Goal: Task Accomplishment & Management: Complete application form

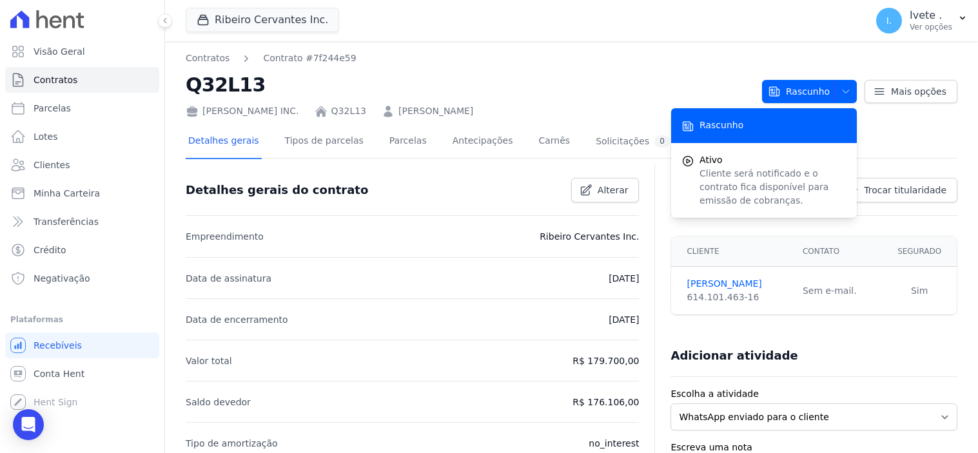
click at [62, 87] on link "Contratos" at bounding box center [82, 80] width 154 height 26
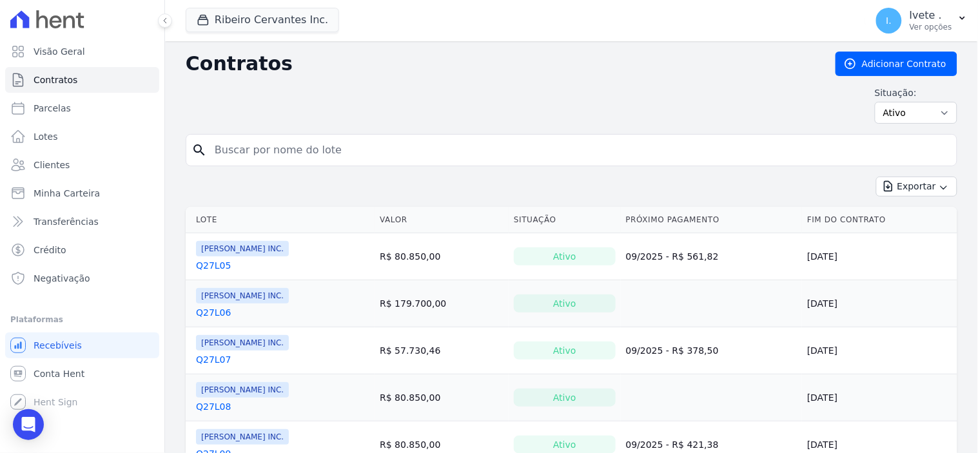
click at [227, 153] on input "search" at bounding box center [579, 150] width 745 height 26
type input "q61l30"
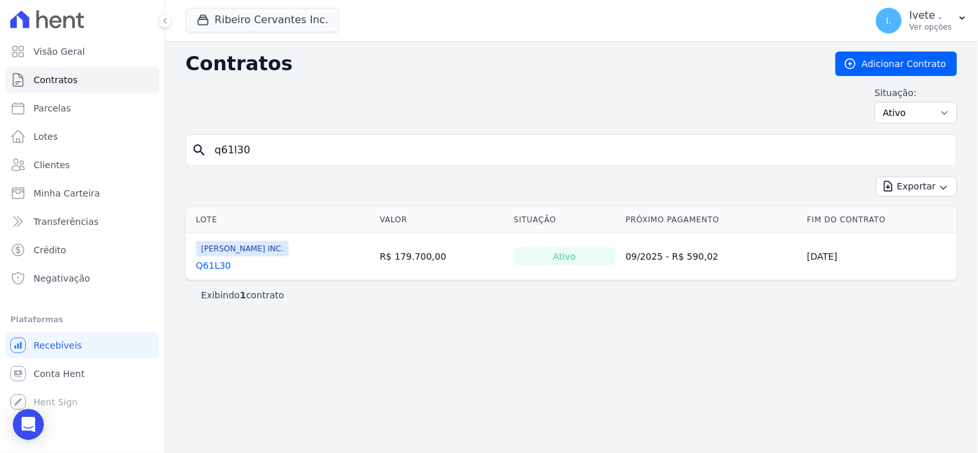
click at [213, 271] on link "Q61L30" at bounding box center [213, 265] width 35 height 13
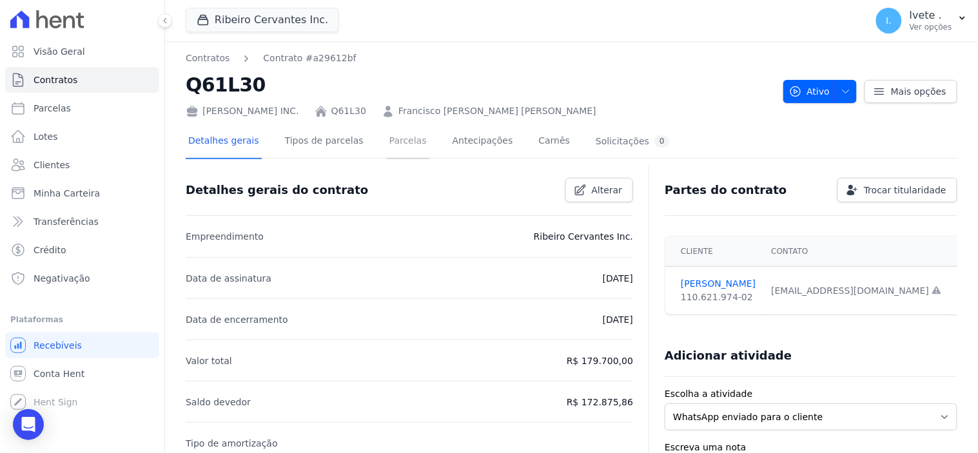
click at [395, 139] on link "Parcelas" at bounding box center [408, 142] width 43 height 34
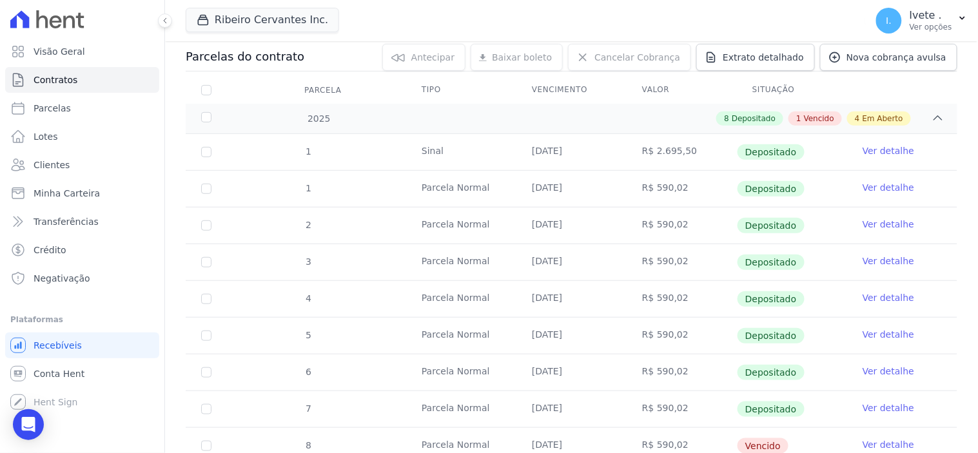
scroll to position [72, 0]
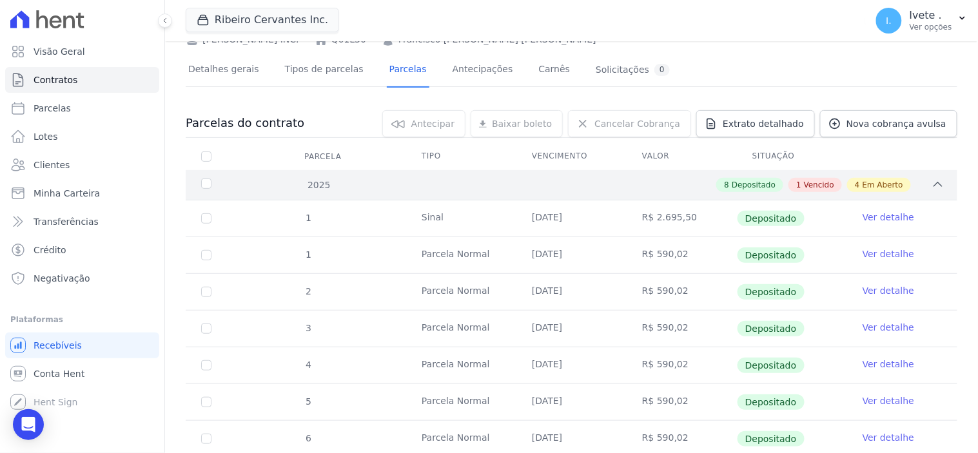
click at [932, 183] on icon at bounding box center [938, 184] width 13 height 13
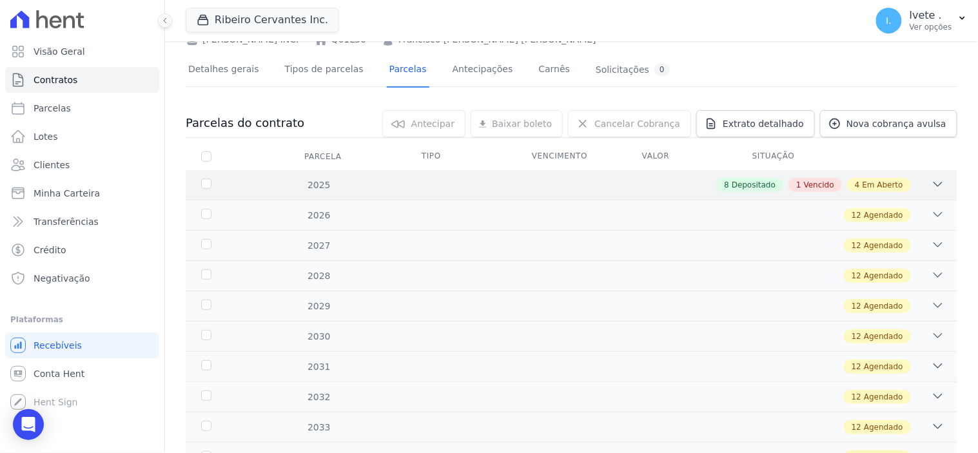
click at [633, 175] on div "2025 8 Depositado 1 Vencido 4 Em Aberto" at bounding box center [572, 185] width 772 height 30
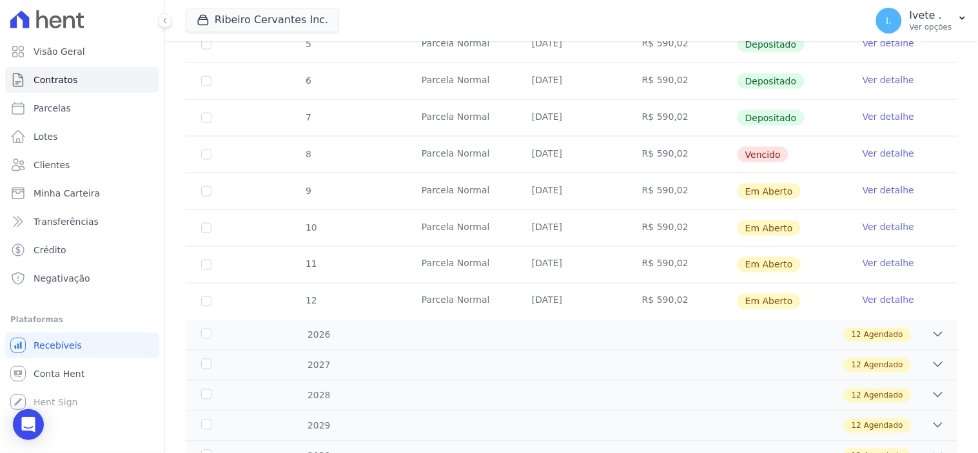
scroll to position [0, 0]
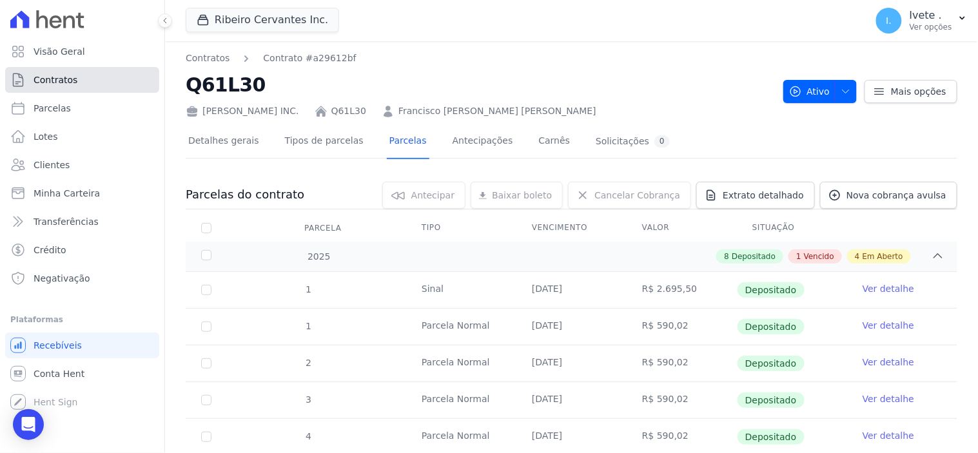
click at [78, 77] on link "Contratos" at bounding box center [82, 80] width 154 height 26
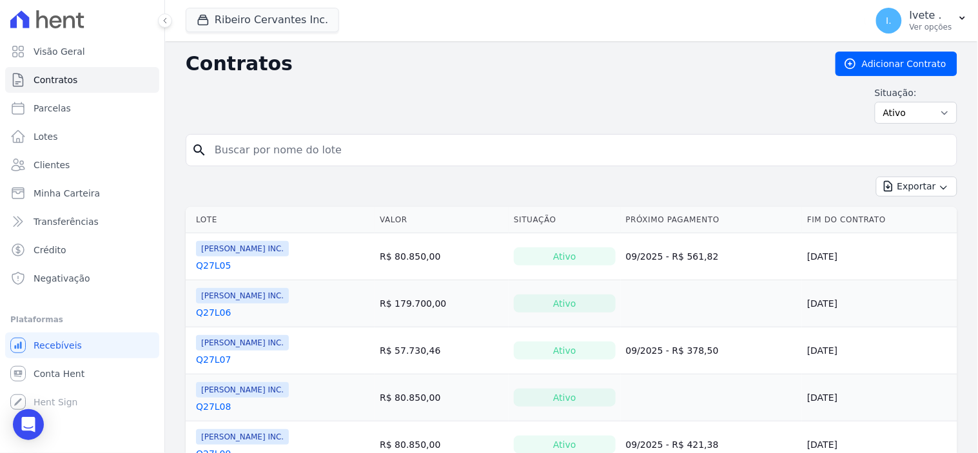
click at [230, 151] on input "search" at bounding box center [579, 150] width 745 height 26
type input "q32l28"
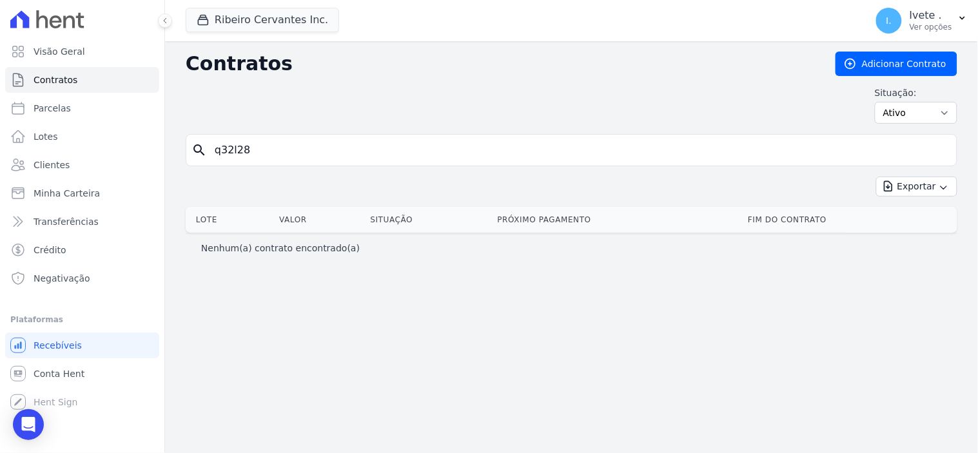
click at [265, 147] on input "q32l28" at bounding box center [579, 150] width 745 height 26
type input "q"
type input "q28l27"
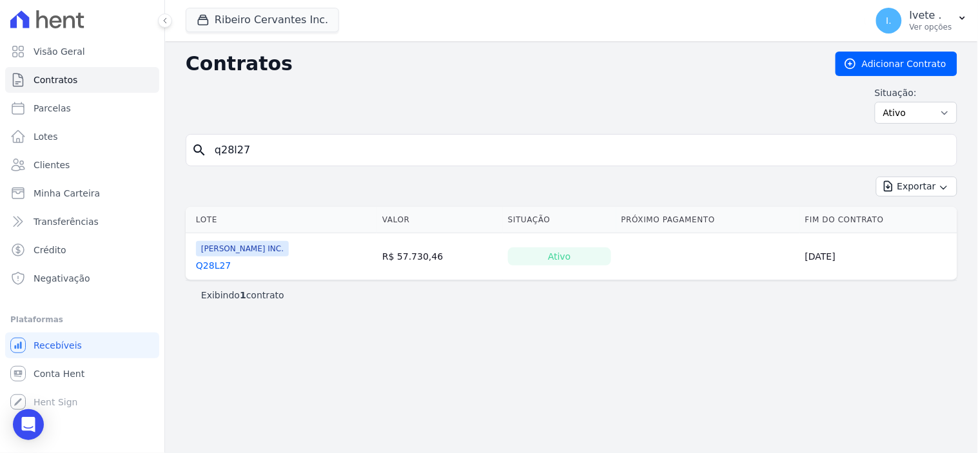
click at [213, 267] on link "Q28L27" at bounding box center [213, 265] width 35 height 13
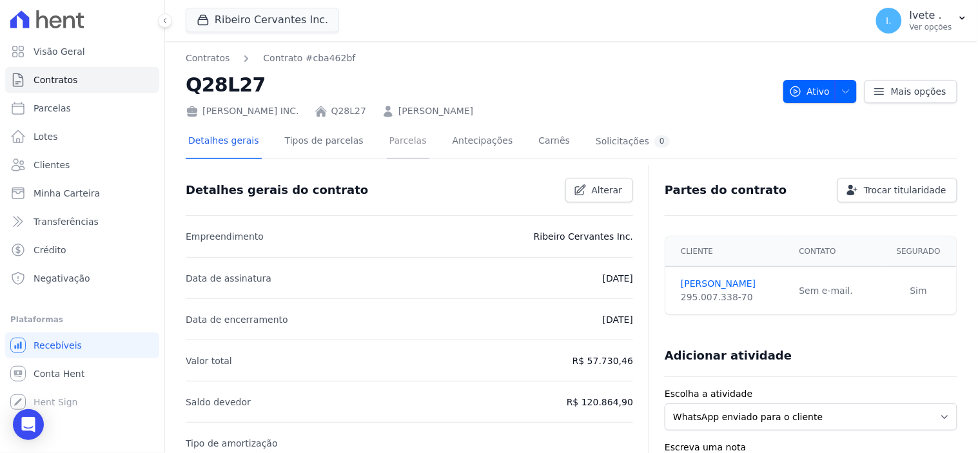
click at [389, 143] on link "Parcelas" at bounding box center [408, 142] width 43 height 34
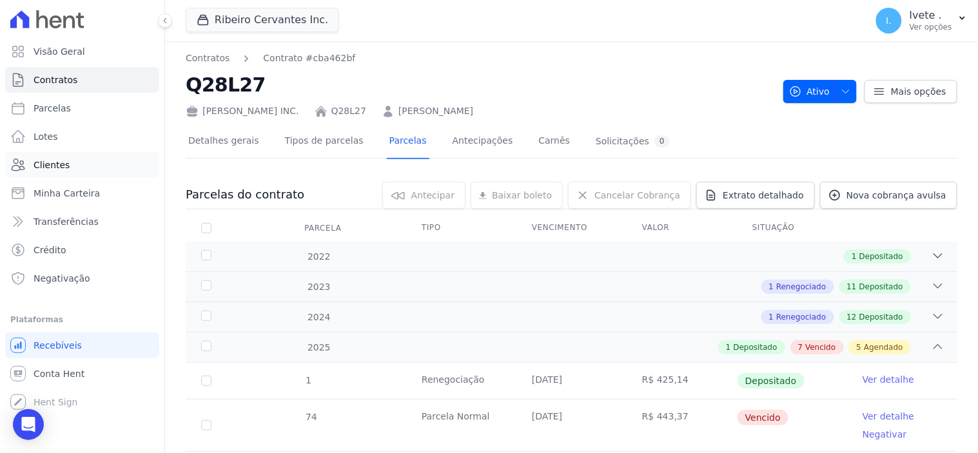
click at [55, 159] on span "Clientes" at bounding box center [52, 165] width 36 height 13
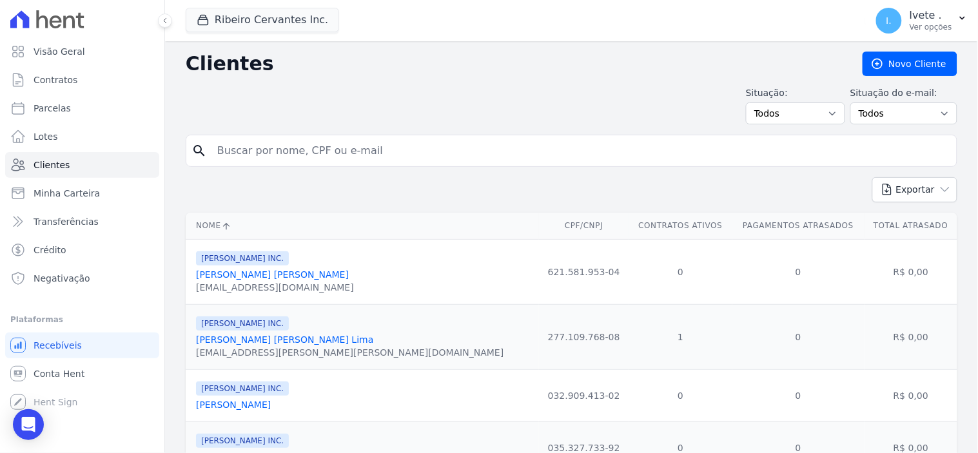
click at [259, 156] on input "search" at bounding box center [581, 151] width 742 height 26
type input "davi"
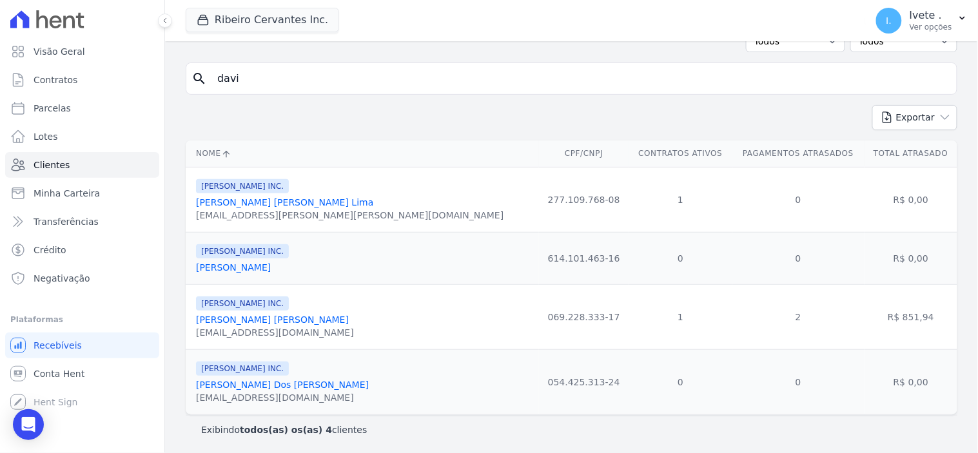
scroll to position [75, 0]
click at [257, 261] on link "[PERSON_NAME]" at bounding box center [233, 266] width 75 height 10
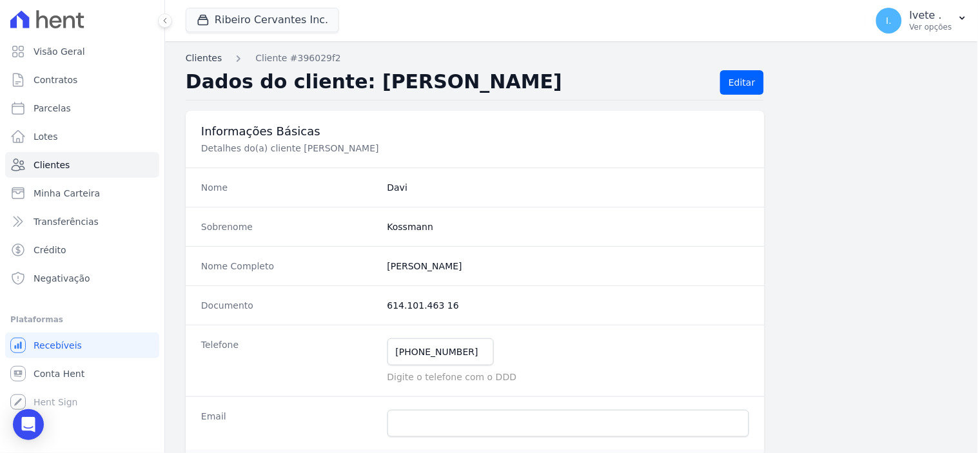
click at [210, 56] on link "Clientes" at bounding box center [204, 59] width 36 height 14
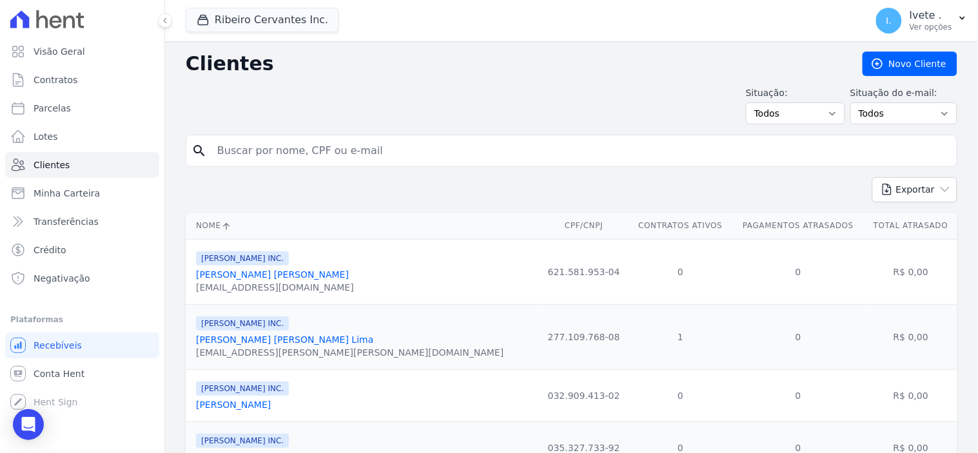
click at [253, 160] on input "search" at bounding box center [581, 151] width 742 height 26
type input "davi"
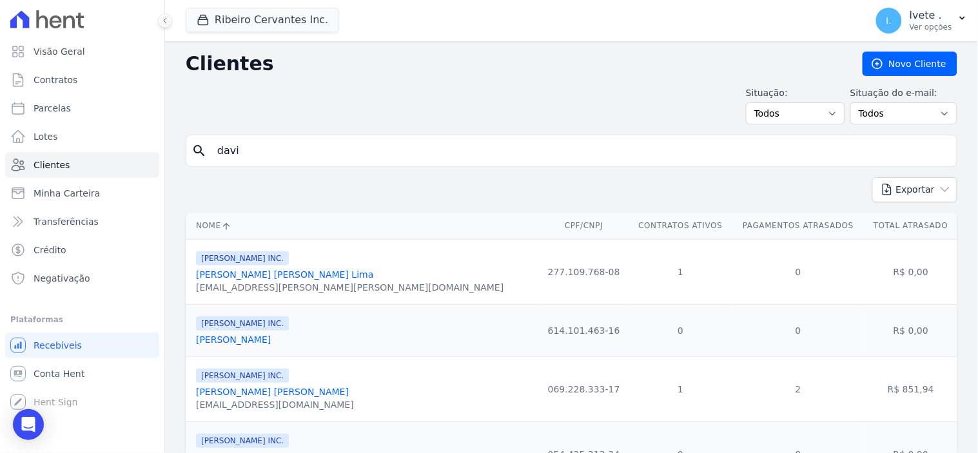
click at [261, 331] on span "[PERSON_NAME] INC." at bounding box center [242, 324] width 93 height 14
click at [263, 339] on link "[PERSON_NAME]" at bounding box center [233, 340] width 75 height 10
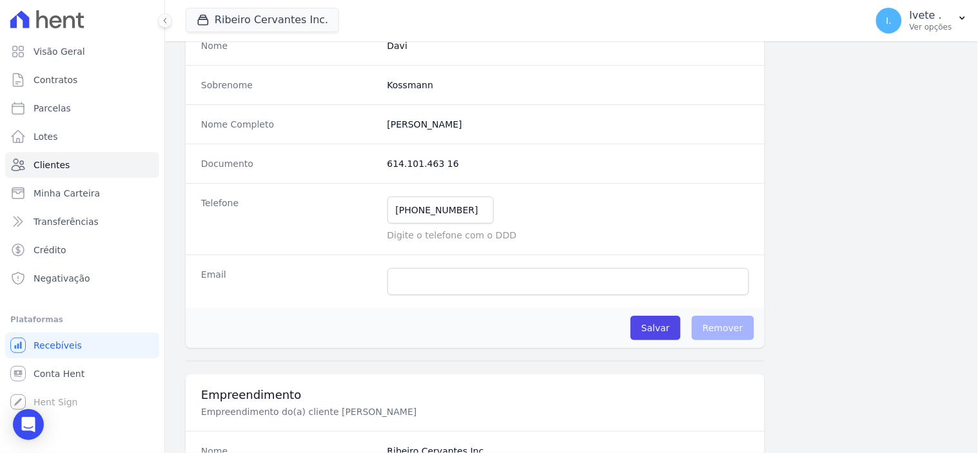
scroll to position [215, 0]
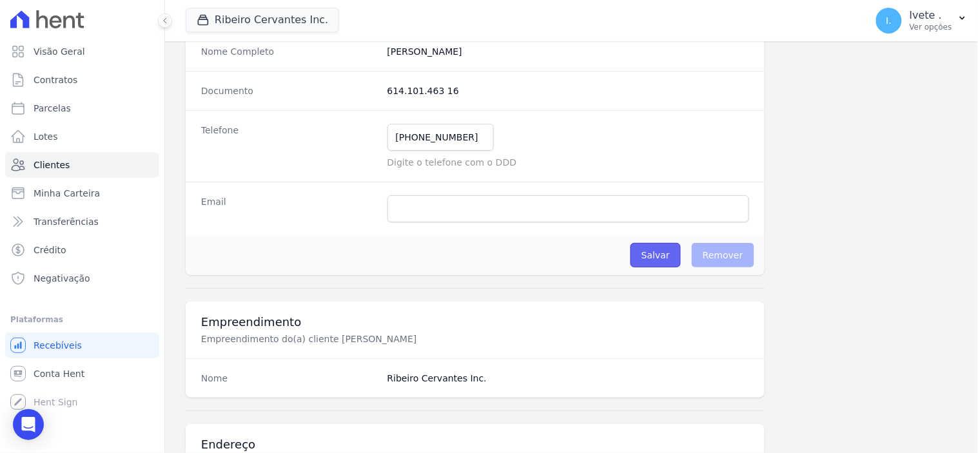
click at [644, 258] on input "Salvar" at bounding box center [656, 255] width 50 height 25
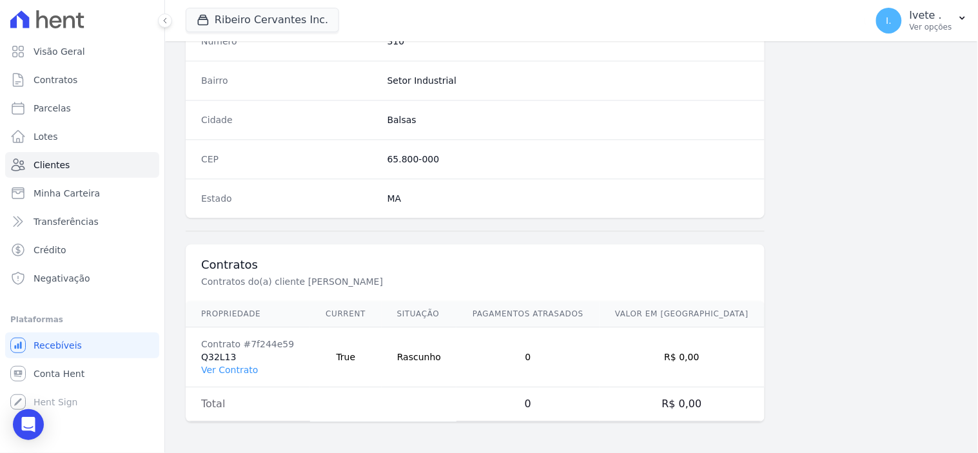
scroll to position [755, 0]
click at [240, 366] on link "Ver Contrato" at bounding box center [229, 370] width 57 height 10
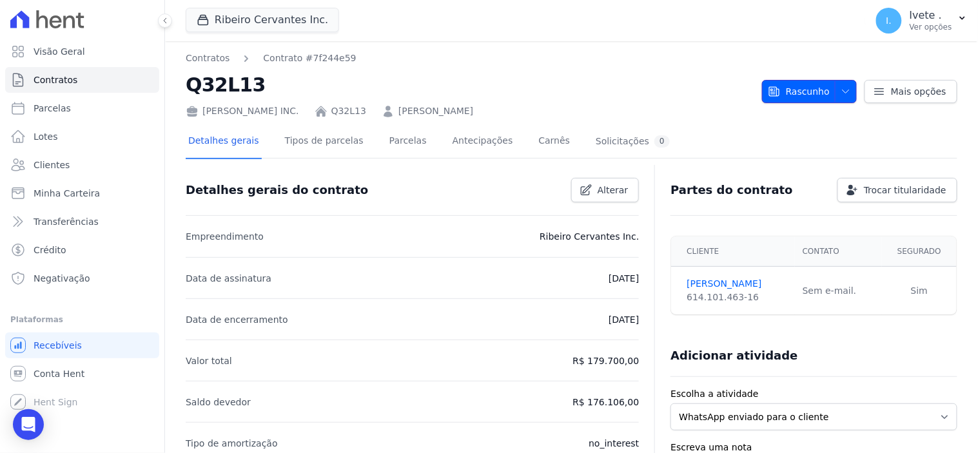
click at [844, 89] on icon "button" at bounding box center [846, 91] width 10 height 10
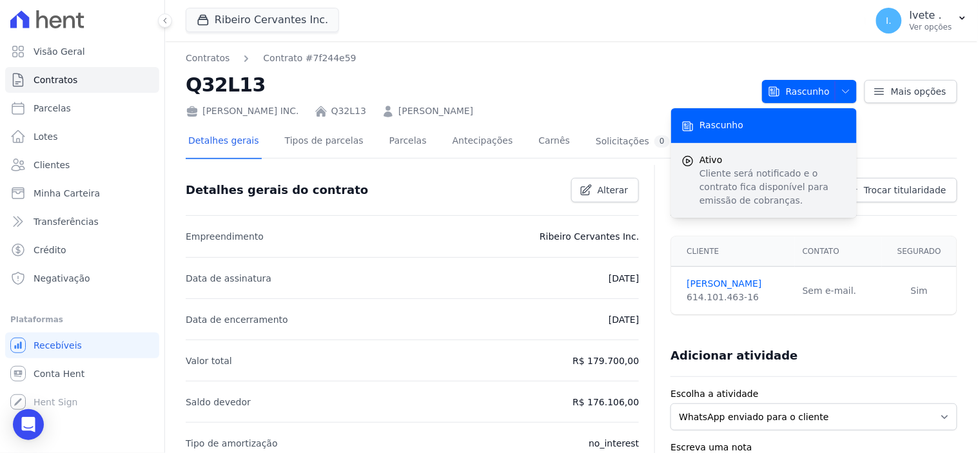
click at [726, 167] on p "Cliente será notificado e o contrato fica disponível para emissão de cobranças." at bounding box center [773, 187] width 147 height 41
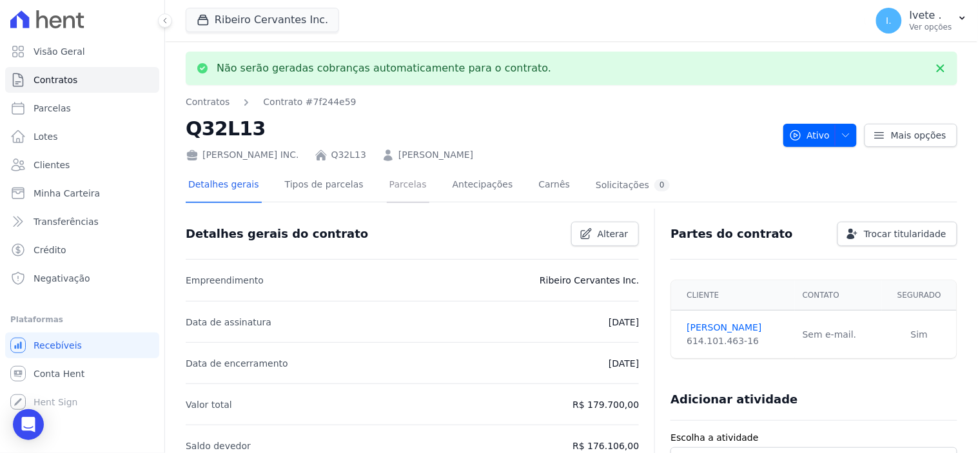
click at [392, 179] on link "Parcelas" at bounding box center [408, 186] width 43 height 34
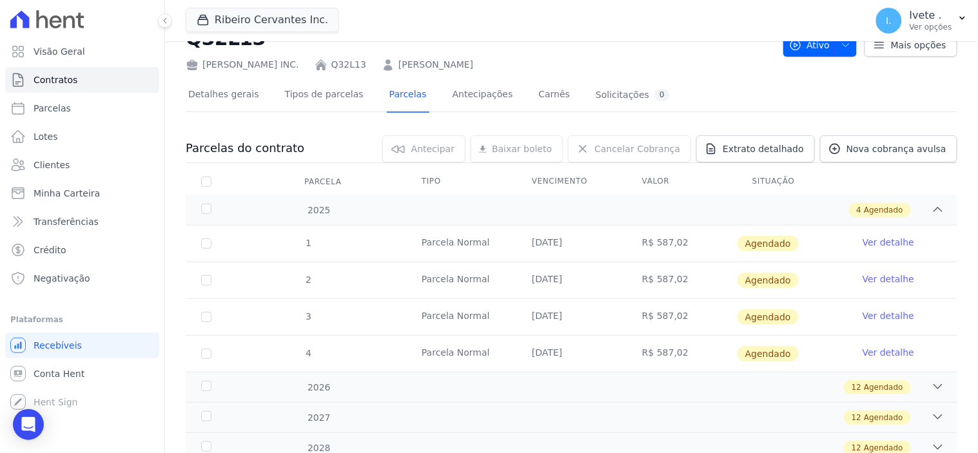
scroll to position [72, 0]
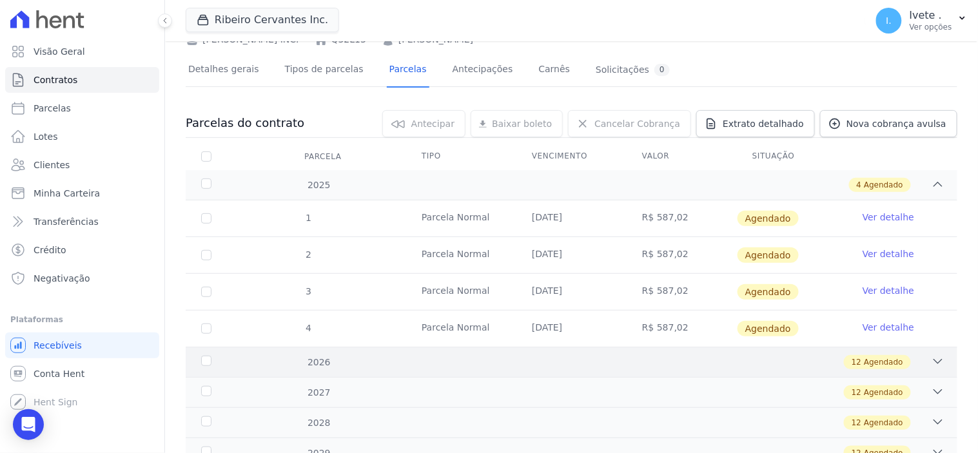
click at [932, 359] on icon at bounding box center [938, 361] width 13 height 13
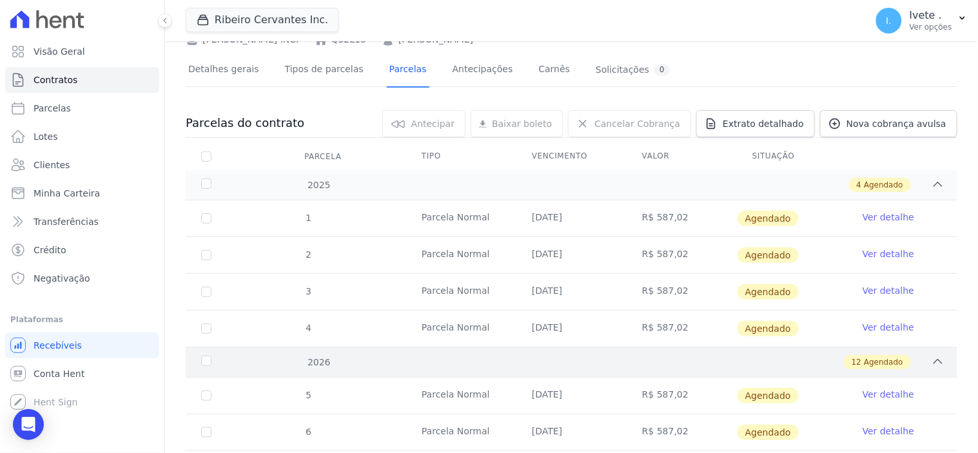
scroll to position [0, 0]
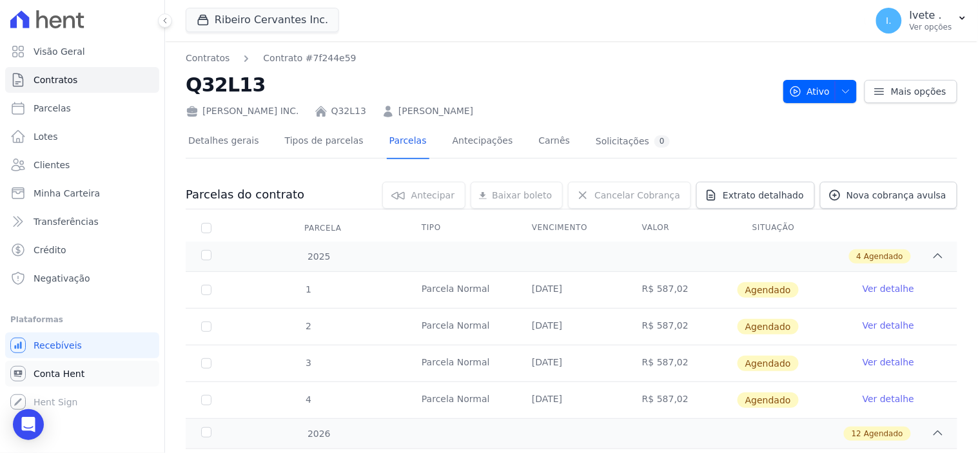
click at [46, 372] on span "Conta Hent" at bounding box center [59, 374] width 51 height 13
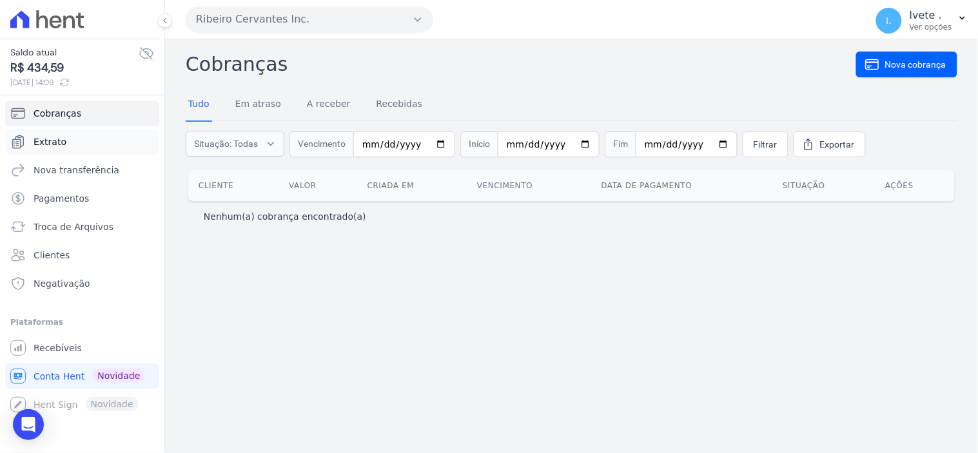
click at [50, 139] on span "Extrato" at bounding box center [50, 141] width 33 height 13
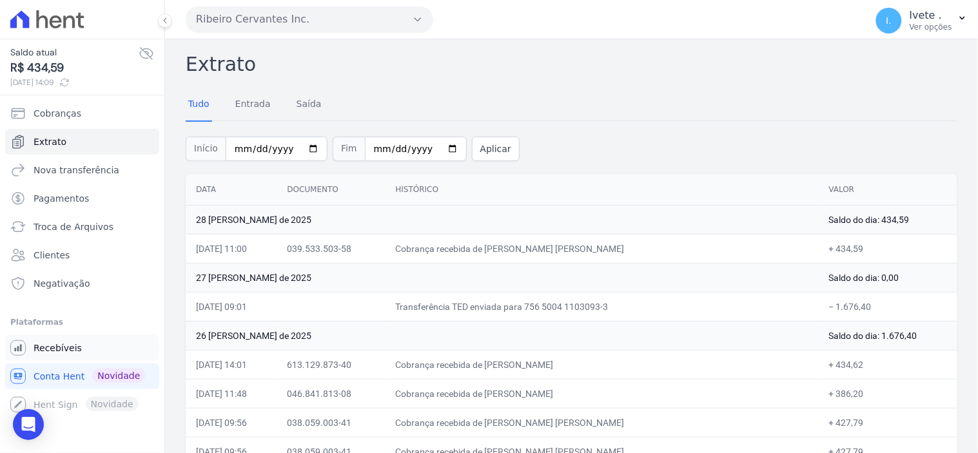
click at [53, 350] on span "Recebíveis" at bounding box center [58, 348] width 48 height 13
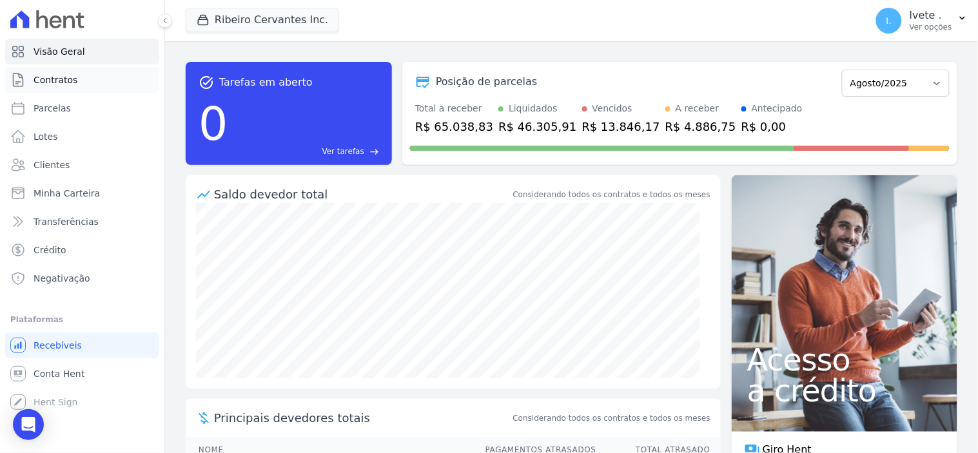
click at [46, 81] on span "Contratos" at bounding box center [56, 80] width 44 height 13
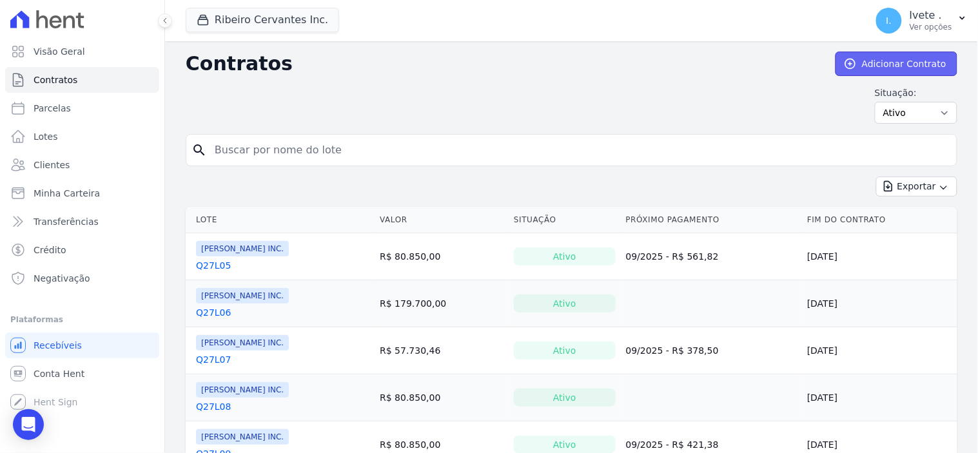
click at [887, 61] on link "Adicionar Contrato" at bounding box center [897, 64] width 122 height 25
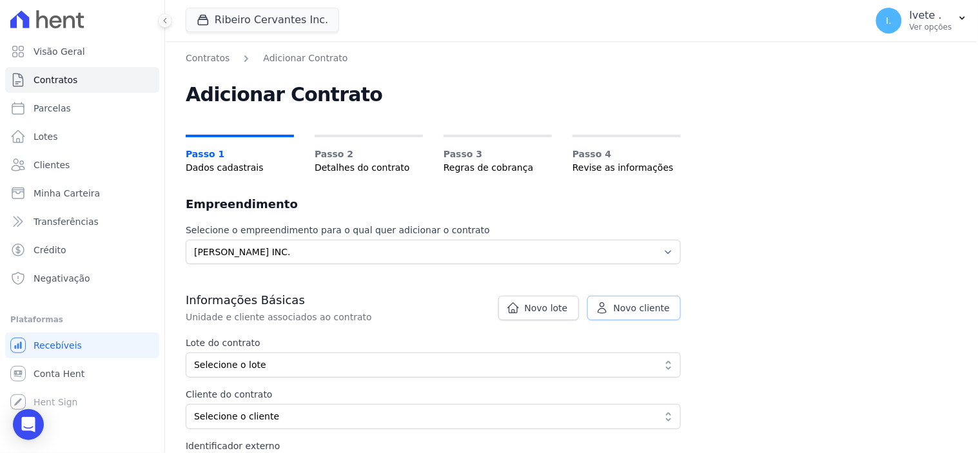
click at [643, 304] on span "Novo cliente" at bounding box center [642, 308] width 56 height 13
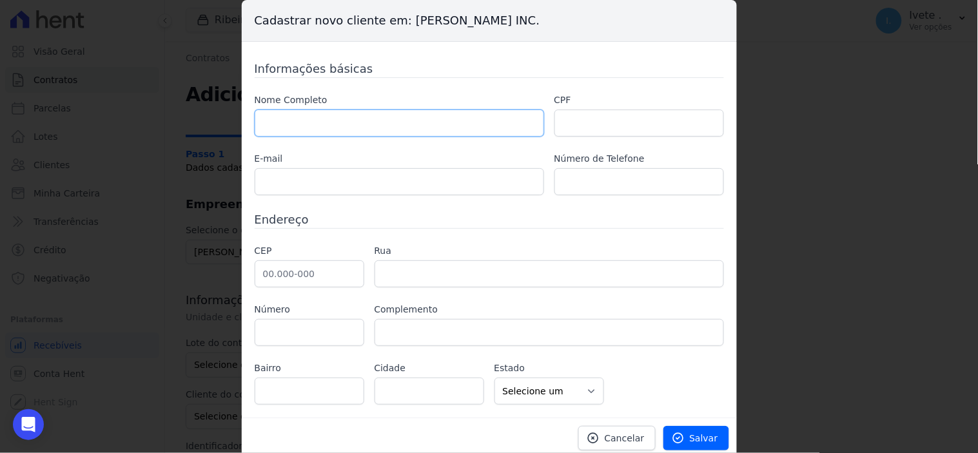
click at [273, 126] on input "text" at bounding box center [400, 123] width 290 height 27
type input "[PERSON_NAME]"
click at [586, 121] on input "text" at bounding box center [640, 123] width 170 height 27
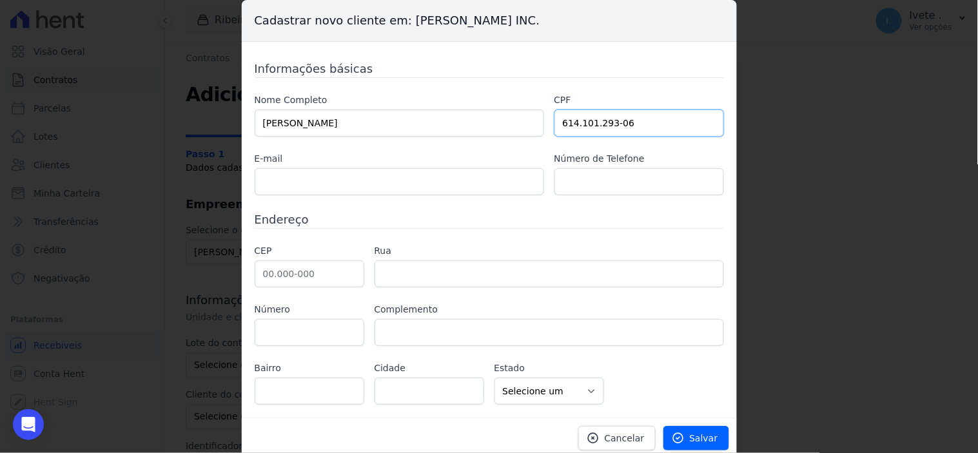
type input "614.101.293-06"
click at [281, 185] on input "text" at bounding box center [400, 181] width 290 height 27
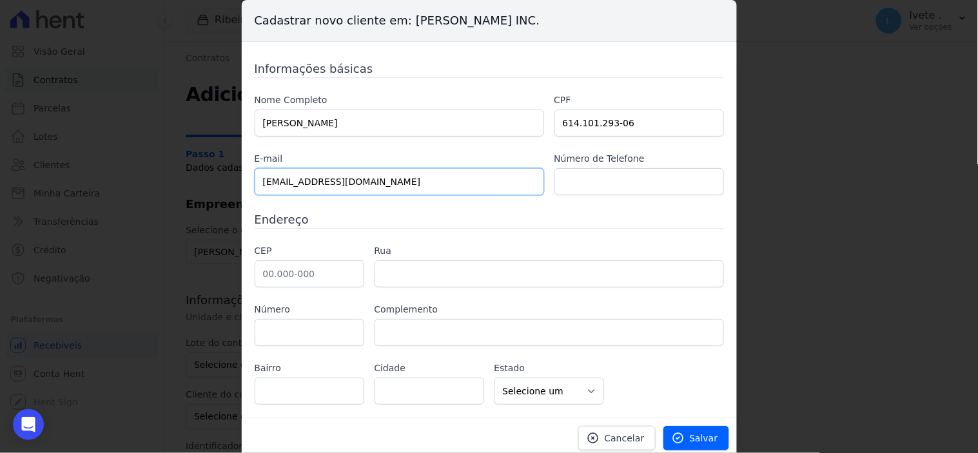
type input "danielkossmann@gmail.com"
click at [586, 188] on input "text" at bounding box center [640, 181] width 170 height 27
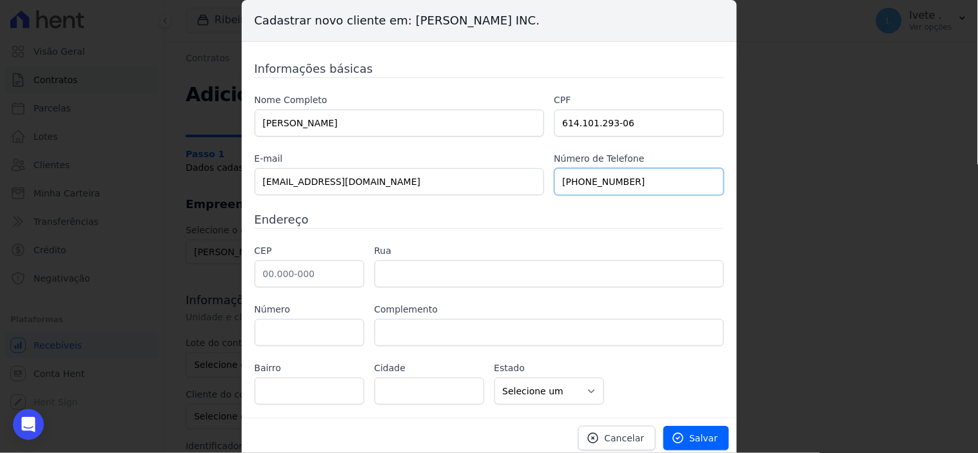
type input "(99) 9 8489-1445"
click at [307, 282] on input "text" at bounding box center [310, 274] width 110 height 27
click at [275, 268] on input "text" at bounding box center [310, 274] width 110 height 27
type input "65.800-000"
type input "Balsas"
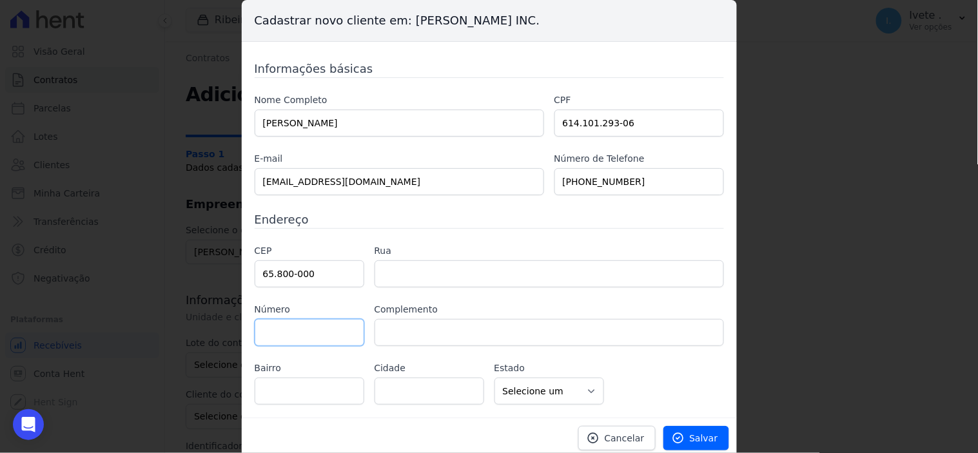
select select "MA"
click at [439, 269] on input "text" at bounding box center [550, 274] width 350 height 27
type input "r"
type input "Rua Recife"
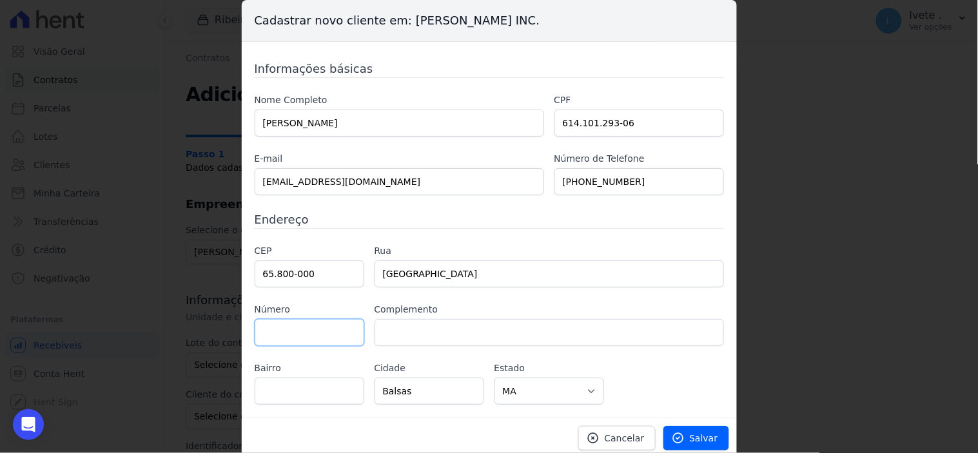
click at [306, 334] on input "text" at bounding box center [310, 332] width 110 height 27
type input "310"
click at [291, 384] on input "text" at bounding box center [310, 391] width 110 height 27
type input "Setor industrial"
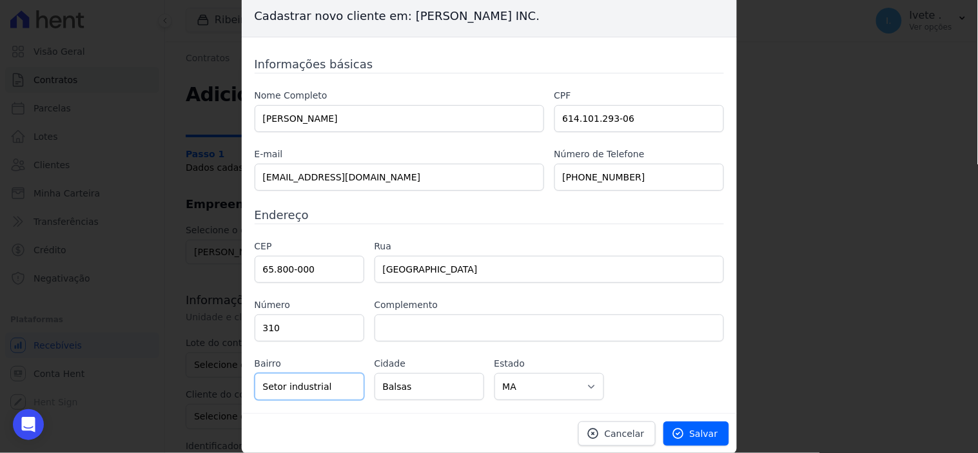
scroll to position [5, 0]
click at [698, 430] on span "Salvar" at bounding box center [704, 433] width 28 height 13
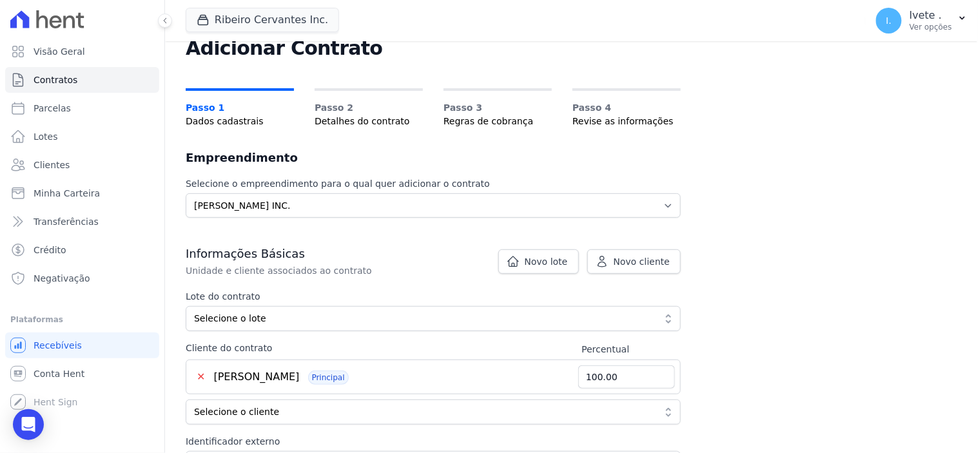
scroll to position [72, 0]
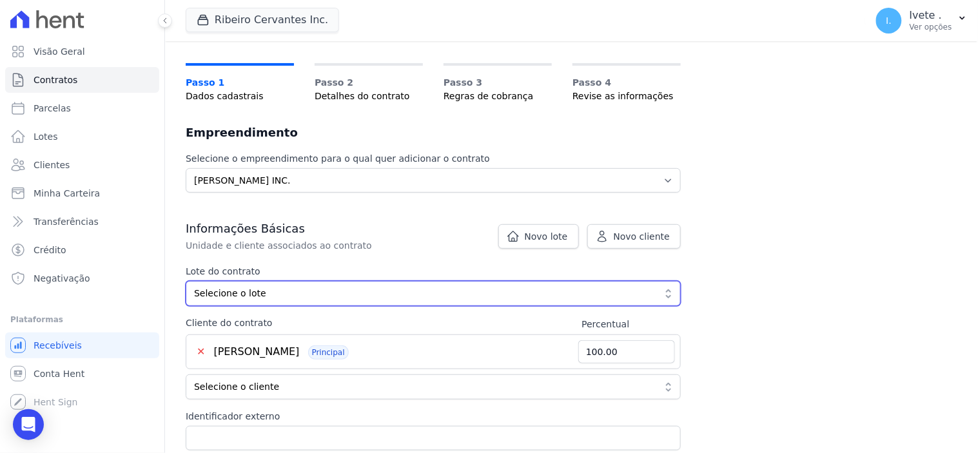
click at [671, 289] on button "Selecione o lote" at bounding box center [433, 293] width 495 height 25
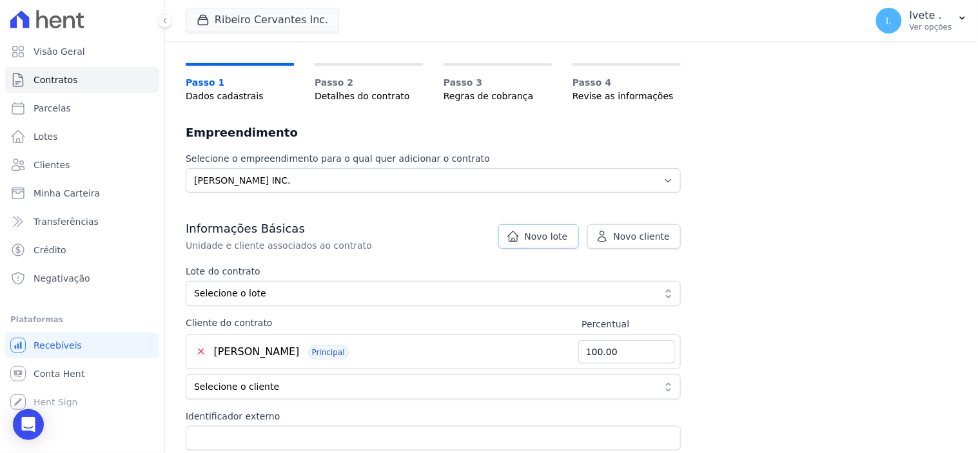
click at [566, 239] on span "Novo lote" at bounding box center [546, 236] width 43 height 13
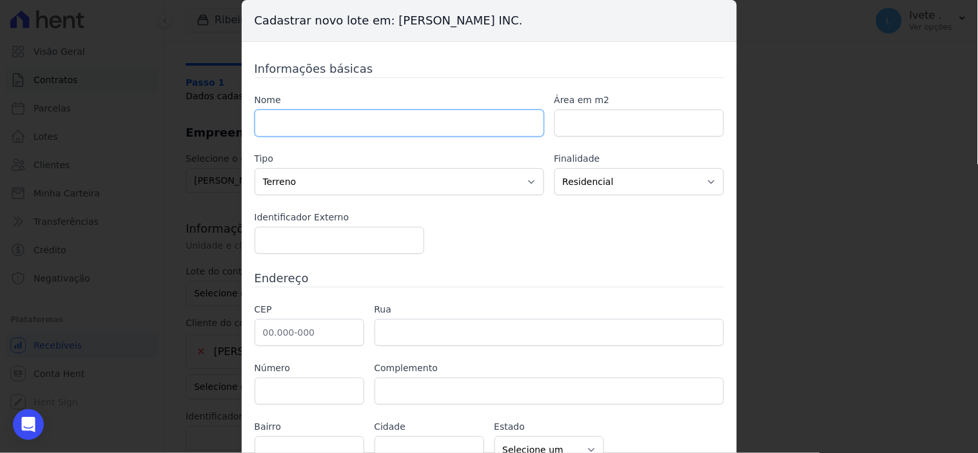
click at [324, 126] on input "text" at bounding box center [400, 123] width 290 height 27
click at [283, 232] on input "number" at bounding box center [340, 240] width 170 height 27
click at [283, 125] on input "text" at bounding box center [400, 123] width 290 height 27
type input "Q32L12"
click at [575, 126] on input "number" at bounding box center [640, 123] width 170 height 27
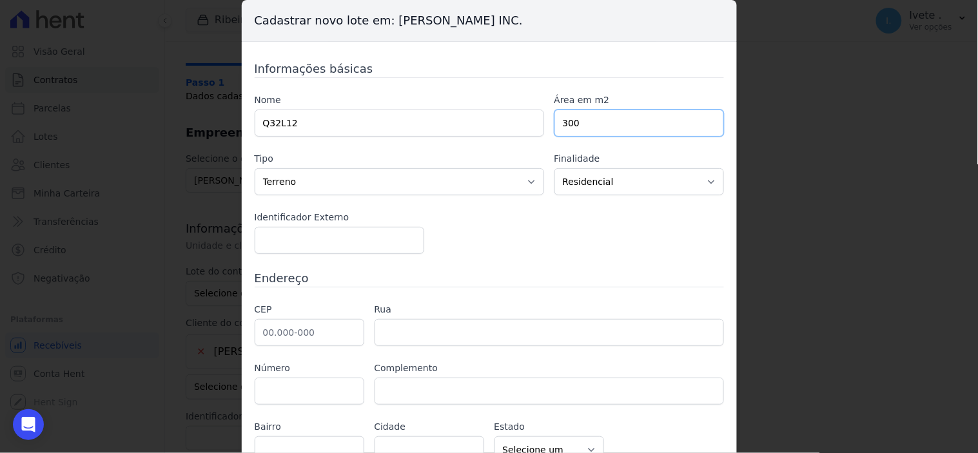
type input "300"
click at [291, 181] on select "Casa Apartamento Escritório Flat Loja Espaço Comercial Terreno Outros" at bounding box center [400, 181] width 290 height 27
click at [255, 168] on select "Casa Apartamento Escritório Flat Loja Espaço Comercial Terreno Outros" at bounding box center [400, 181] width 290 height 27
click at [295, 246] on input "number" at bounding box center [340, 240] width 170 height 27
type input "-1"
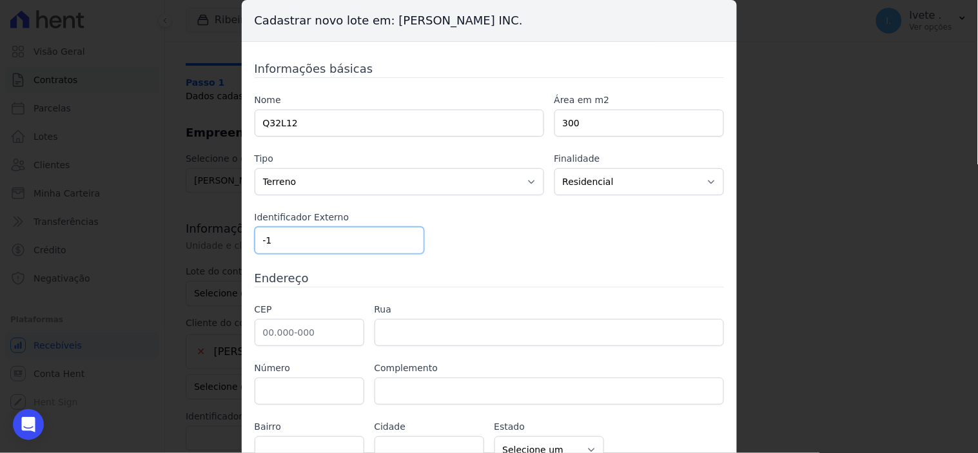
click at [406, 246] on input "-1" at bounding box center [340, 240] width 170 height 27
click at [288, 243] on input "-1" at bounding box center [340, 240] width 170 height 27
type input "3"
click at [278, 336] on input "text" at bounding box center [310, 332] width 110 height 27
click at [574, 239] on div "Nome Q32L12 Área em m2 300 Tipo Casa Apartamento Escritório Flat Loja Espaço Co…" at bounding box center [490, 174] width 470 height 161
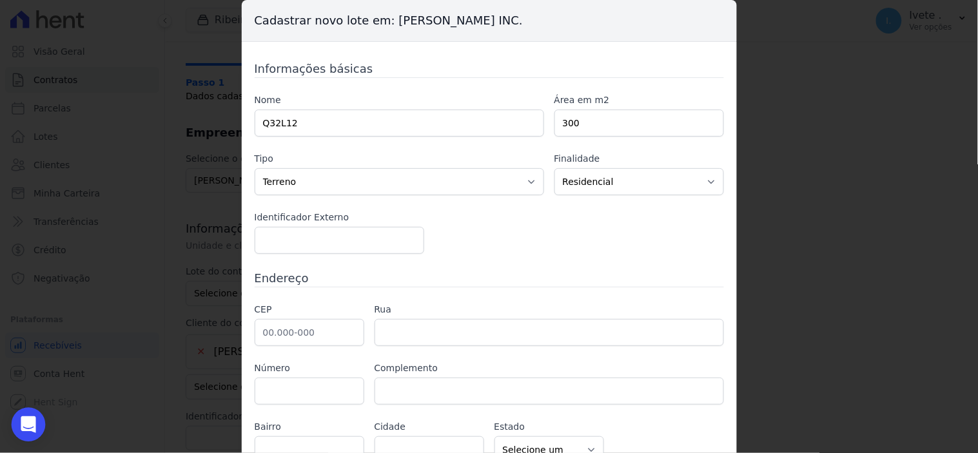
click at [25, 421] on icon "Open Intercom Messenger" at bounding box center [28, 425] width 15 height 17
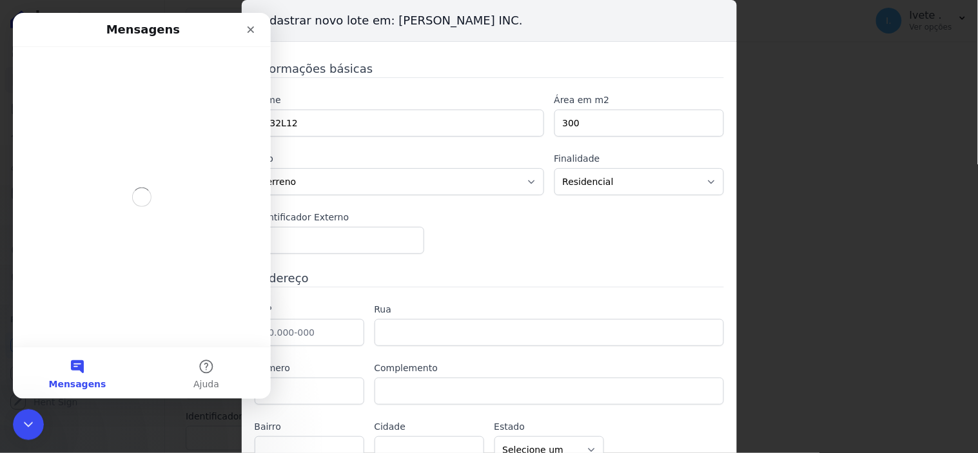
scroll to position [0, 0]
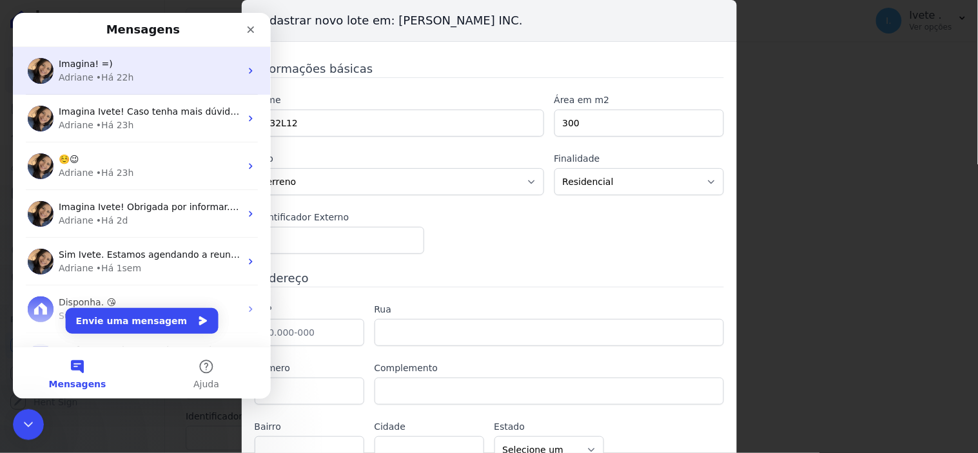
click at [110, 74] on div "• Há 22h" at bounding box center [114, 77] width 38 height 14
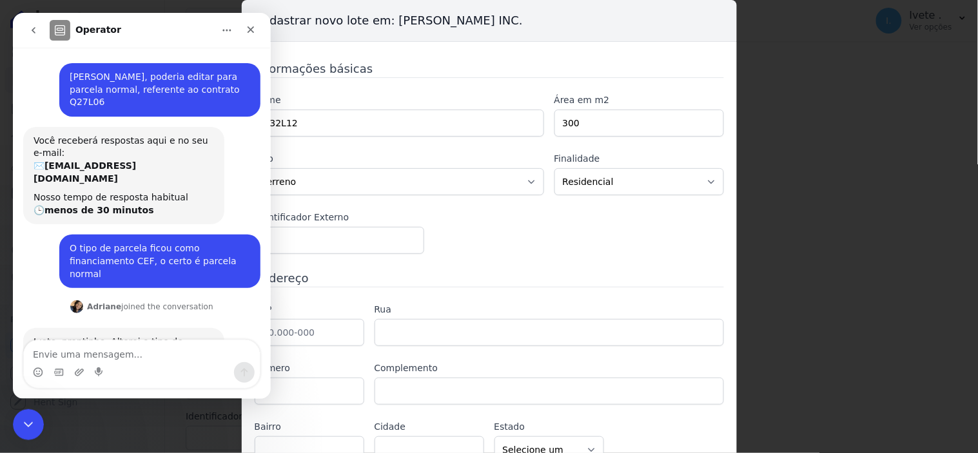
scroll to position [124, 0]
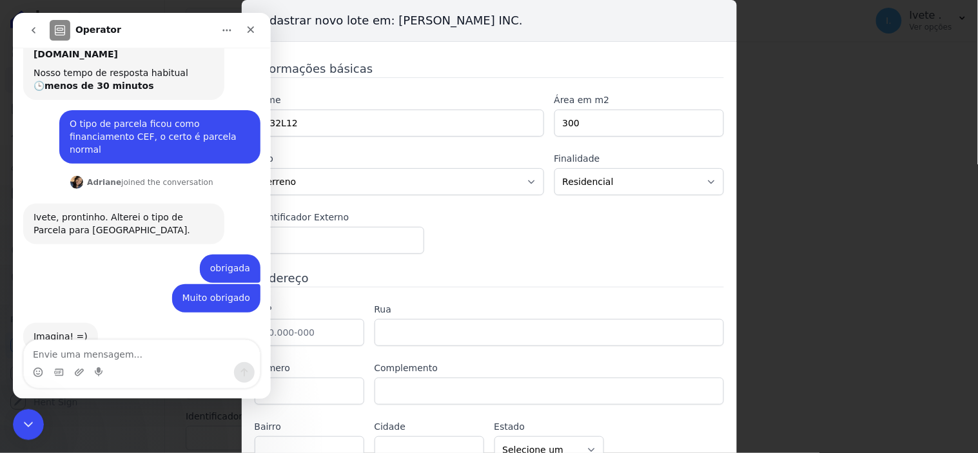
click at [41, 352] on textarea "Envie uma mensagem..." at bounding box center [141, 351] width 236 height 22
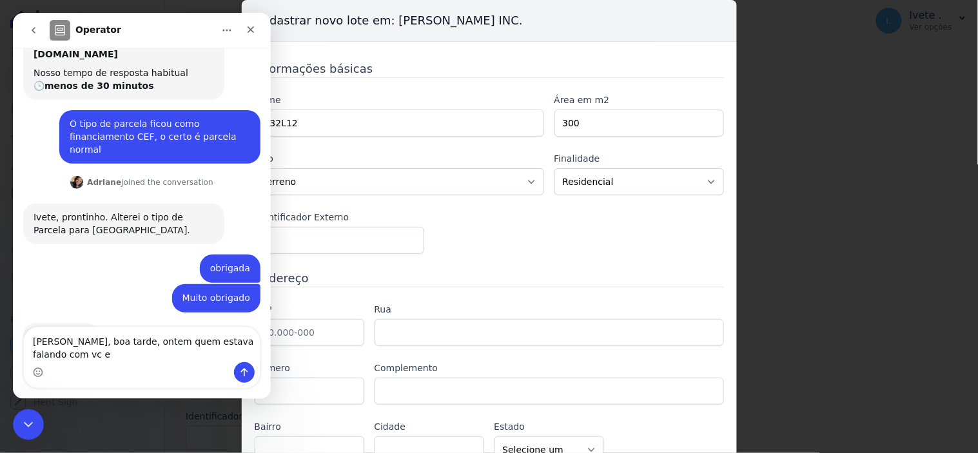
scroll to position [137, 0]
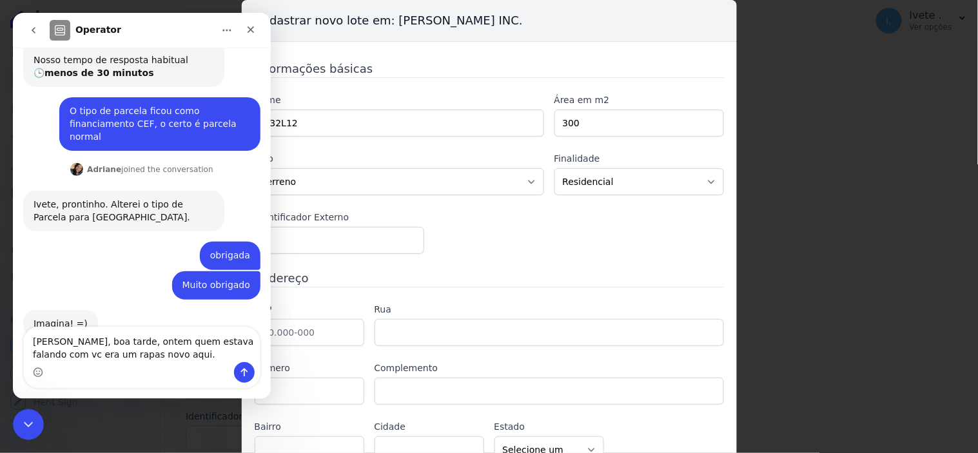
type textarea "[PERSON_NAME], boa tarde, ontem quem estava falando com vc era um rapas novo aq…"
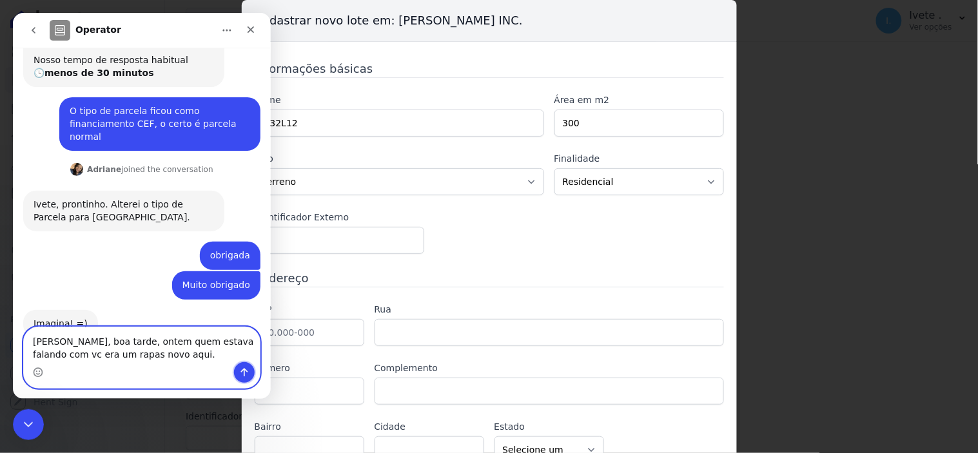
click at [246, 373] on icon "Enviar uma mensagem" at bounding box center [244, 372] width 10 height 10
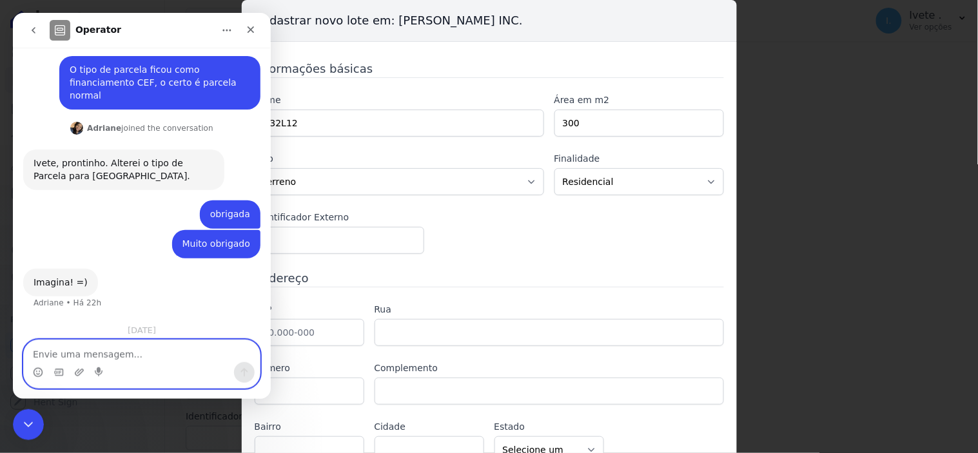
scroll to position [210, 0]
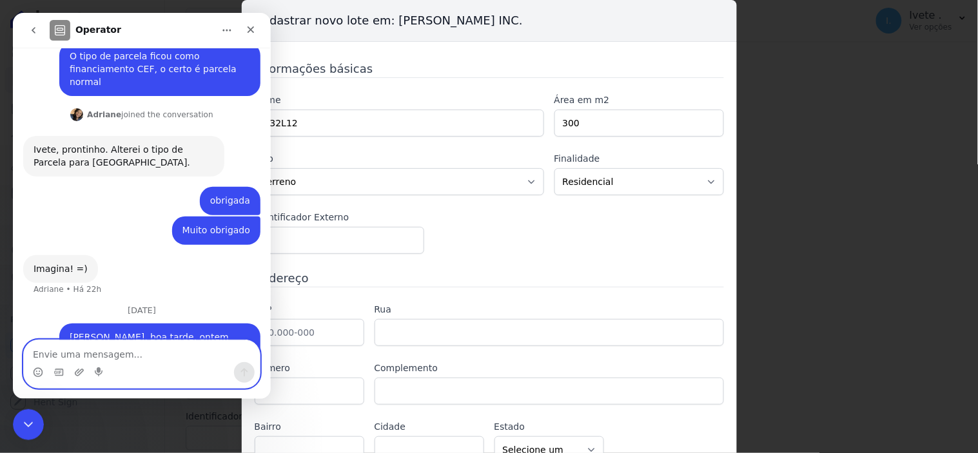
click at [50, 359] on textarea "Envie uma mensagem..." at bounding box center [141, 351] width 236 height 22
type textarea "Hoje sou eu a Ivete"
click at [242, 367] on icon "Enviar uma mensagem" at bounding box center [244, 372] width 10 height 10
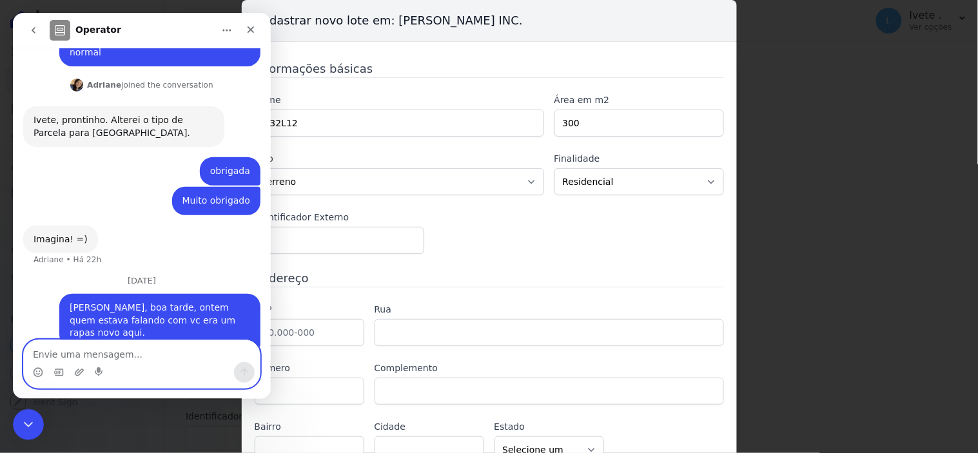
click at [40, 350] on textarea "Envie uma mensagem..." at bounding box center [141, 351] width 236 height 22
type textarea "Estou cadastrando novos contratos"
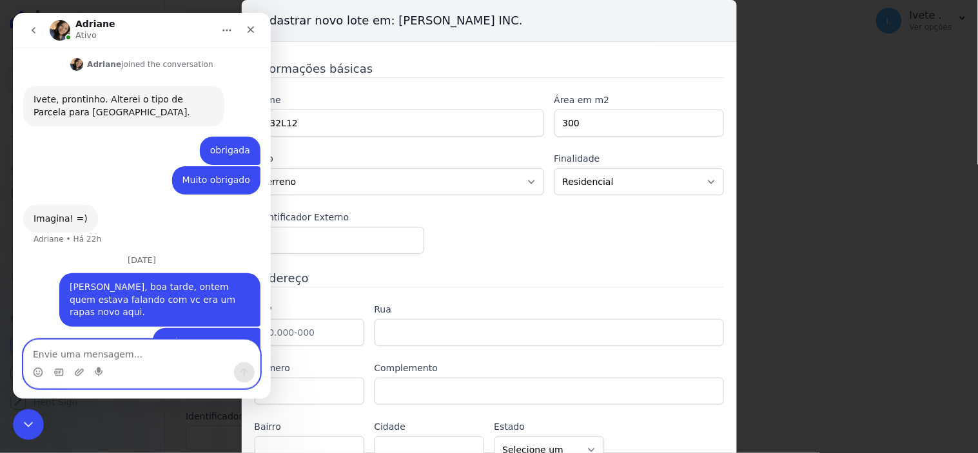
scroll to position [268, 0]
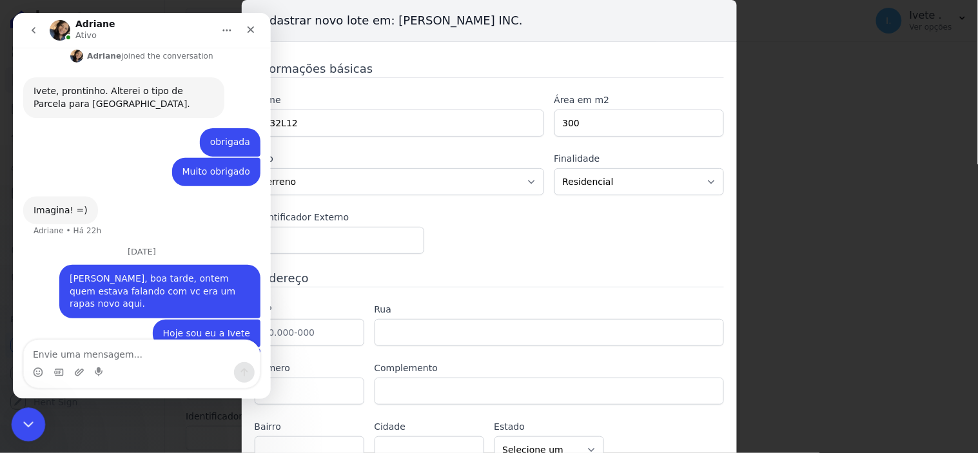
click at [34, 414] on div "Encerramento do Messenger da Intercom" at bounding box center [26, 423] width 31 height 31
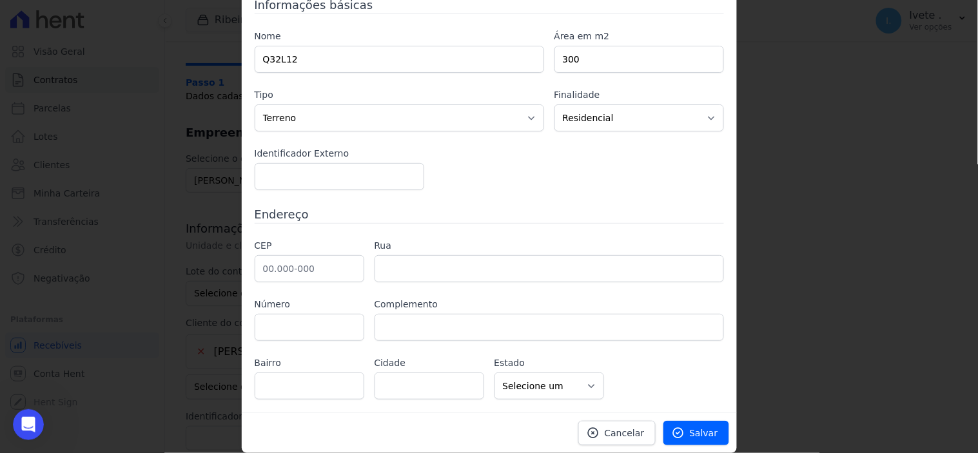
scroll to position [0, 0]
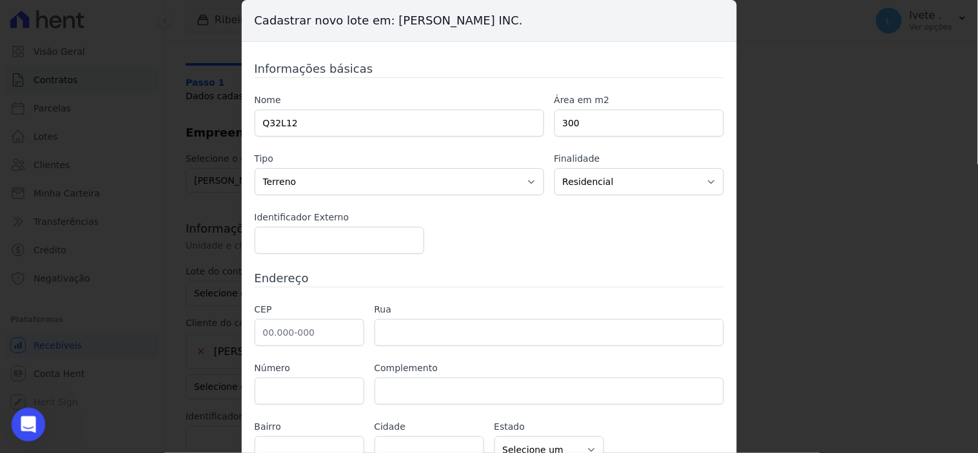
click at [37, 421] on div "Abertura do Messenger da Intercom" at bounding box center [26, 423] width 43 height 43
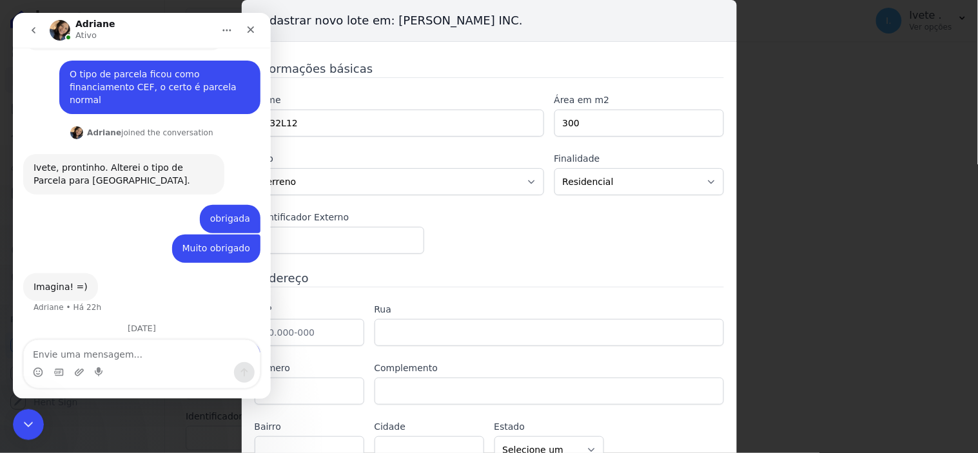
scroll to position [268, 0]
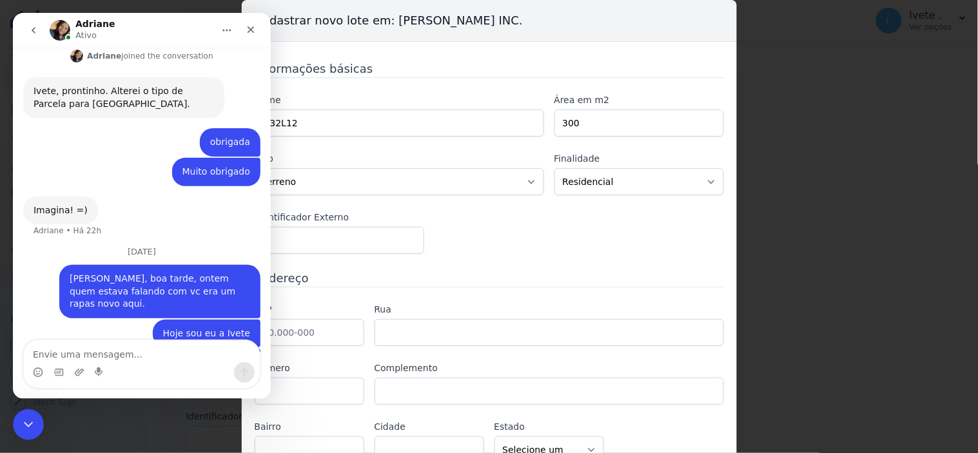
click at [60, 353] on textarea "Envie uma mensagem..." at bounding box center [141, 351] width 236 height 22
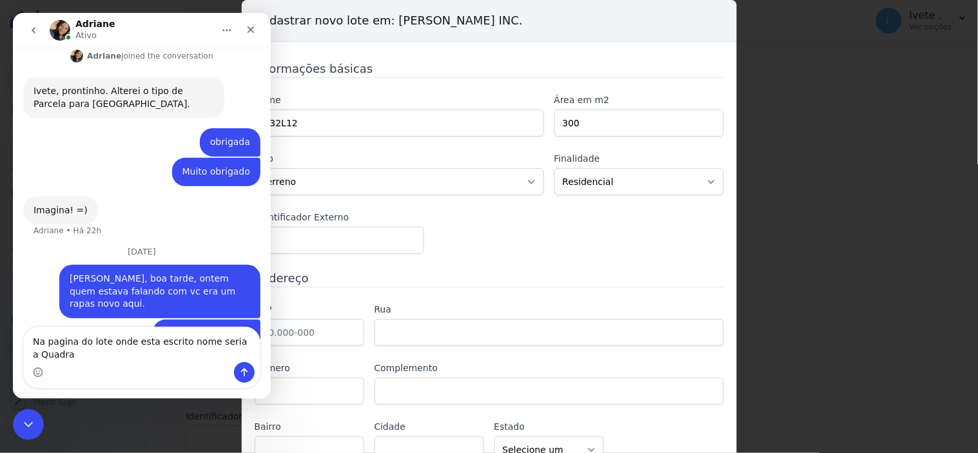
scroll to position [281, 0]
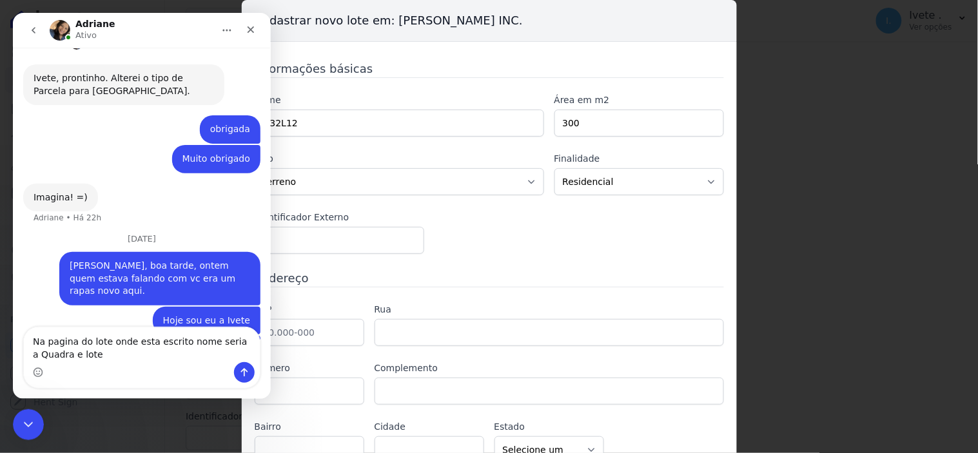
type textarea "Na pagina do lote onde esta escrito nome seria a Quadra e lote?"
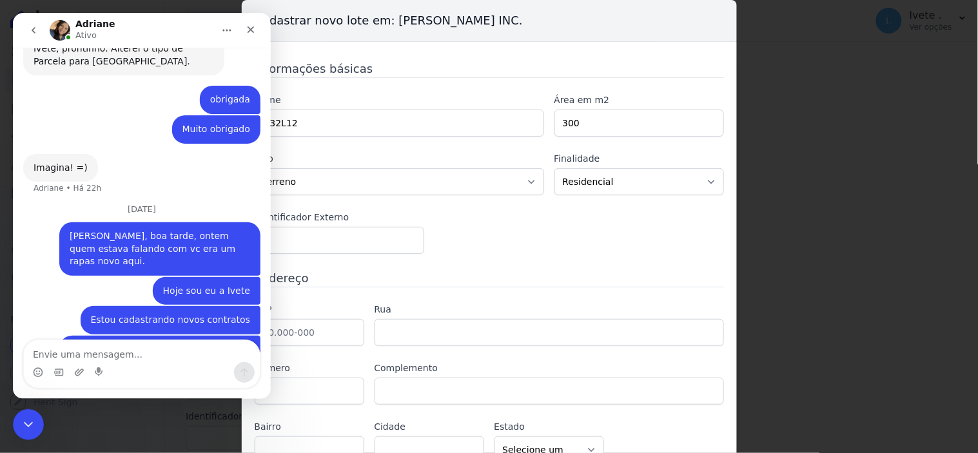
click at [45, 357] on textarea "Envie uma mensagem..." at bounding box center [141, 351] width 236 height 22
type textarea "Identificador externo o que é?"
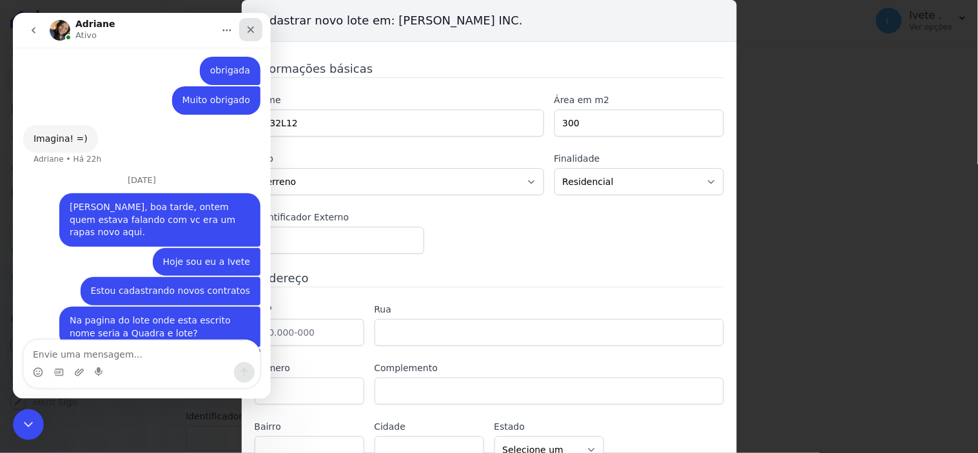
click at [249, 29] on icon "Fechar" at bounding box center [250, 29] width 7 height 7
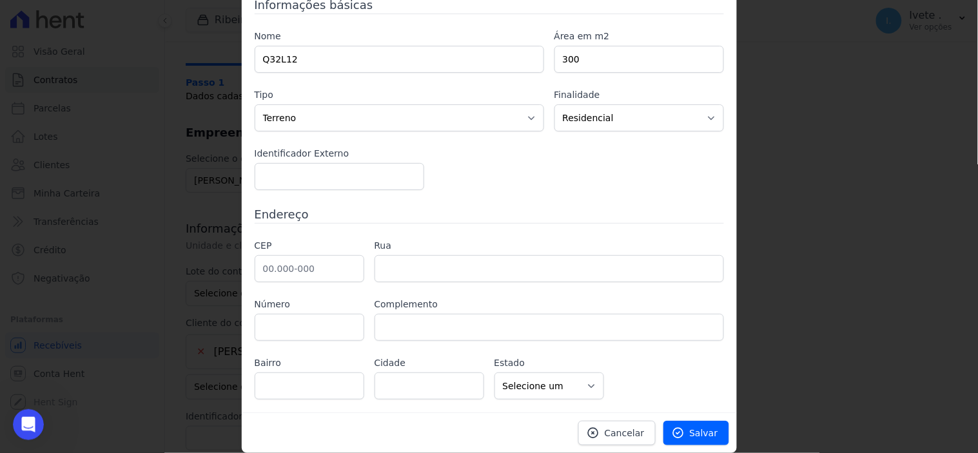
scroll to position [0, 0]
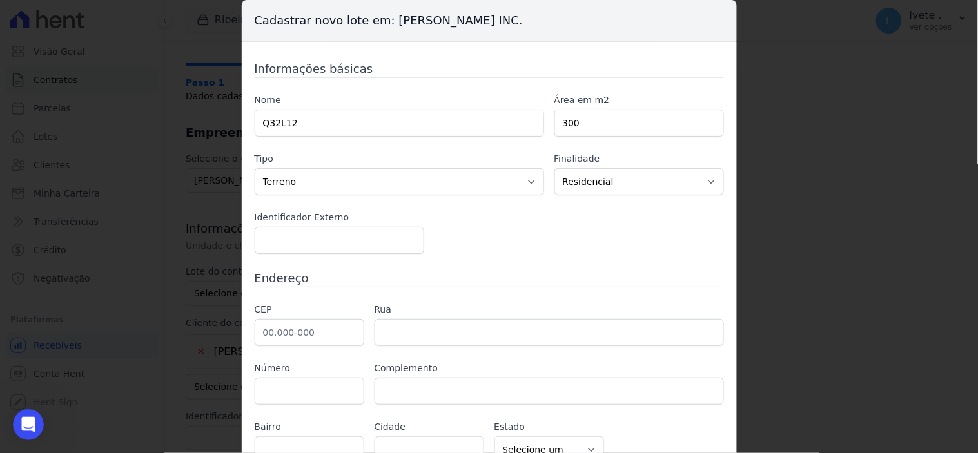
click at [814, 259] on div "Cadastrar novo lote em: Ribeiro Cervantes INC. Informações básicas Nome Q32L12 …" at bounding box center [489, 226] width 978 height 453
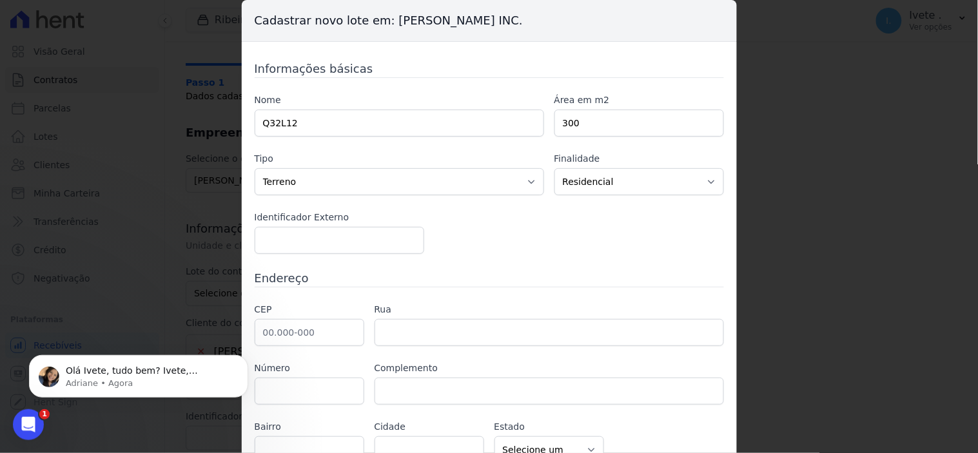
scroll to position [467, 0]
click at [131, 373] on p "Olá Ivete, tudo bem? Ivete, podemos criar um novo usuário, caso precise, combin…" at bounding box center [149, 370] width 166 height 13
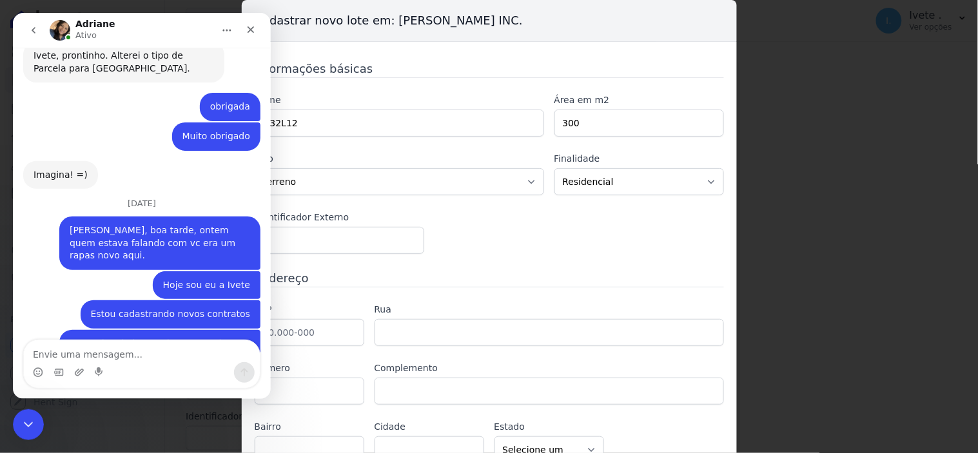
scroll to position [488, 0]
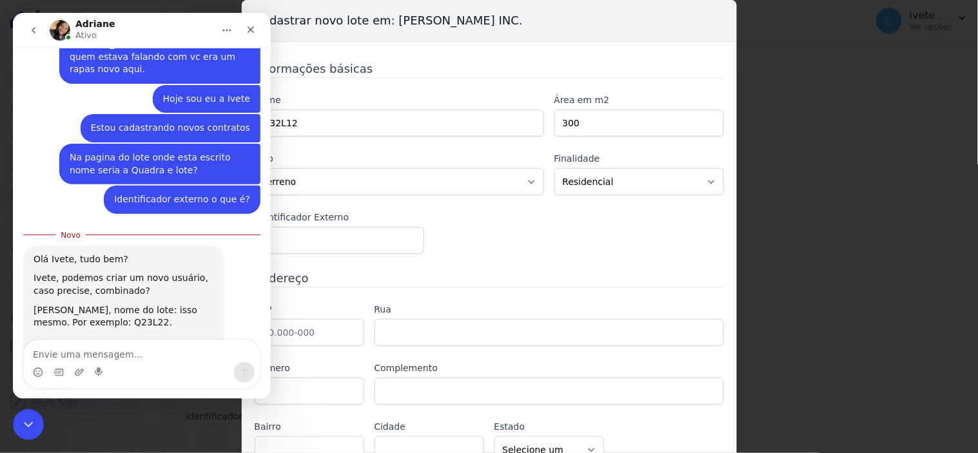
click at [77, 355] on textarea "Envie uma mensagem..." at bounding box center [141, 351] width 236 height 22
type textarea "AH ok Obrigada"
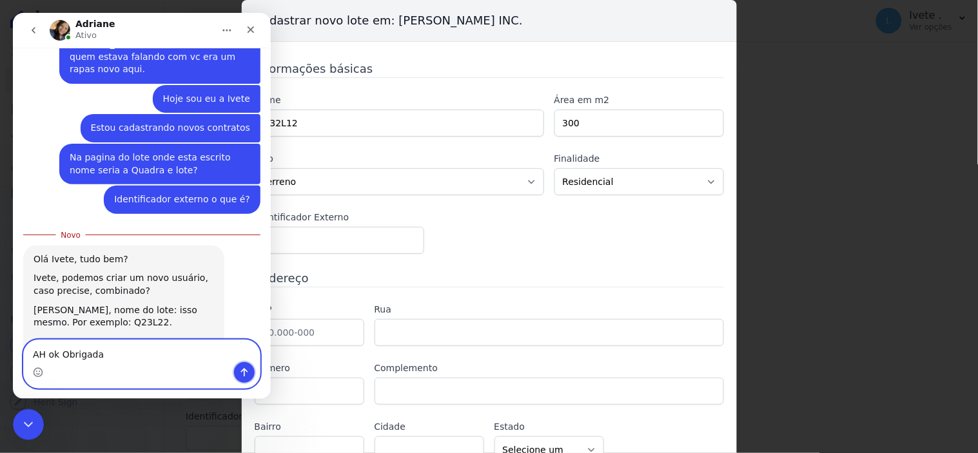
click at [239, 365] on button "Enviar uma mensagem" at bounding box center [243, 372] width 21 height 21
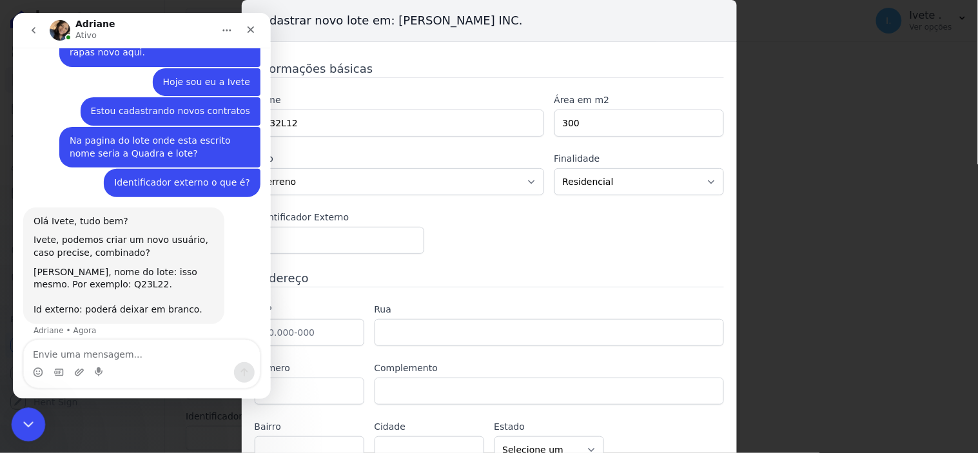
click at [31, 425] on icon "Encerramento do Messenger da Intercom" at bounding box center [26, 422] width 15 height 15
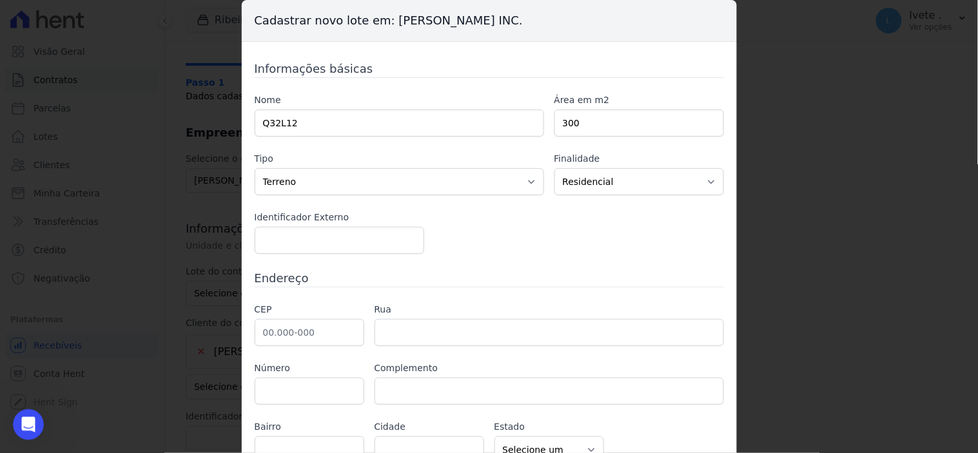
click at [762, 157] on div "Cadastrar novo lote em: Ribeiro Cervantes INC. Informações básicas Nome Q32L12 …" at bounding box center [489, 226] width 978 height 453
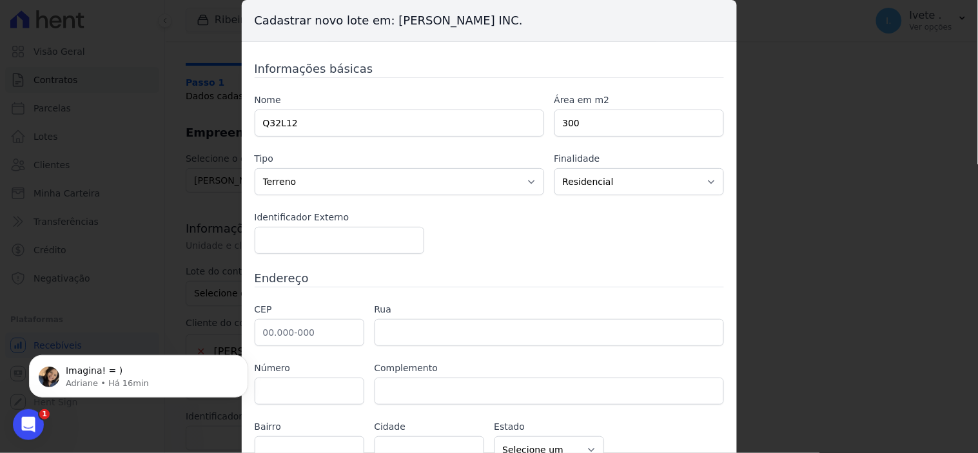
scroll to position [0, 0]
click at [85, 373] on p "Imagina! = )" at bounding box center [149, 370] width 166 height 13
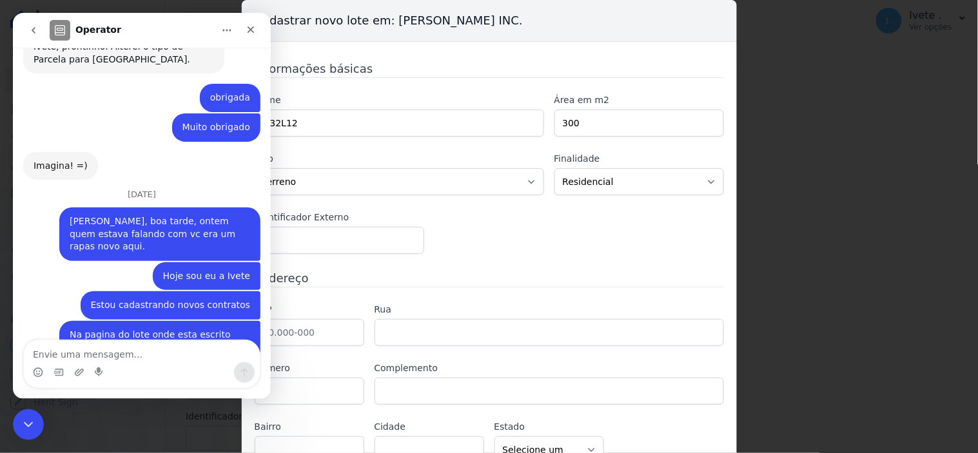
scroll to position [565, 0]
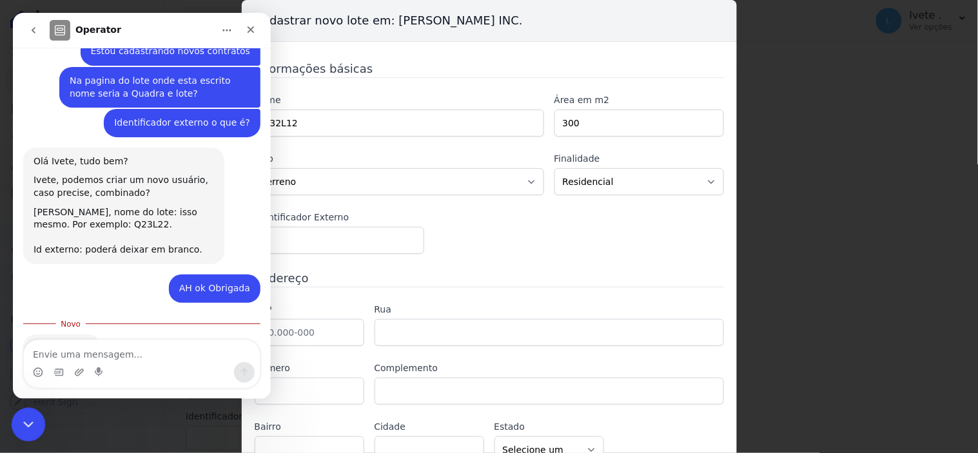
click at [26, 414] on div "Encerramento do Messenger da Intercom" at bounding box center [26, 423] width 31 height 31
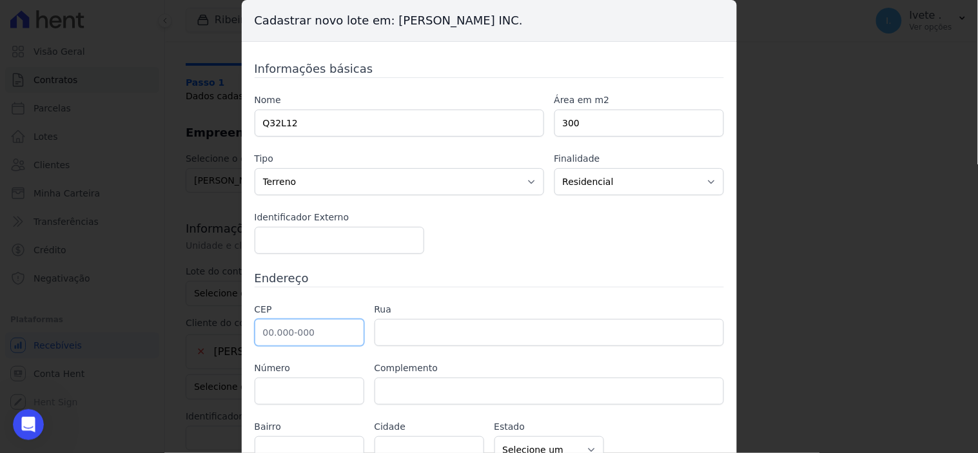
click at [310, 332] on input "text" at bounding box center [310, 332] width 110 height 27
type input "65.800-000"
type input "310"
select select "MA"
type input "Balsas"
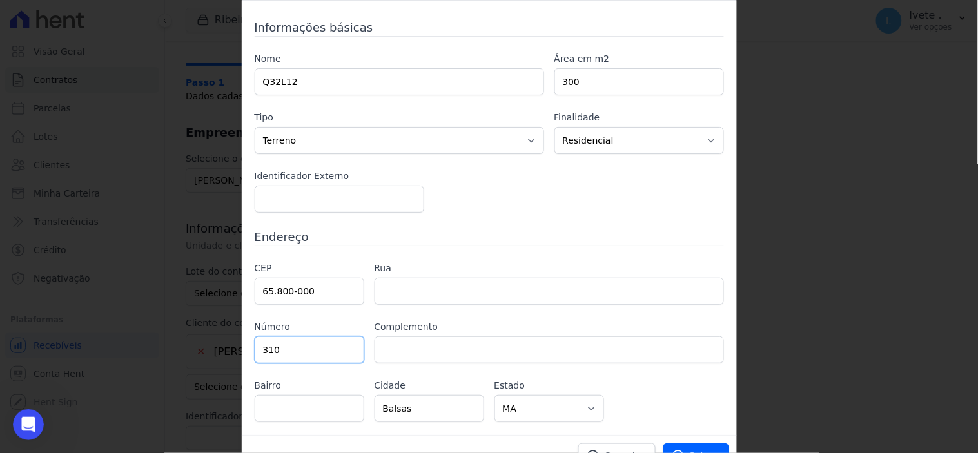
scroll to position [64, 0]
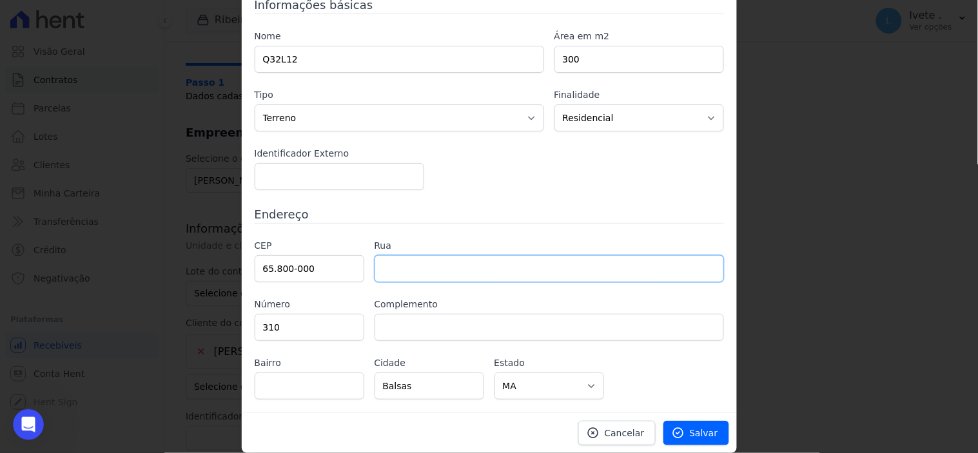
click at [423, 269] on input "text" at bounding box center [550, 268] width 350 height 27
type input "Rua Recife"
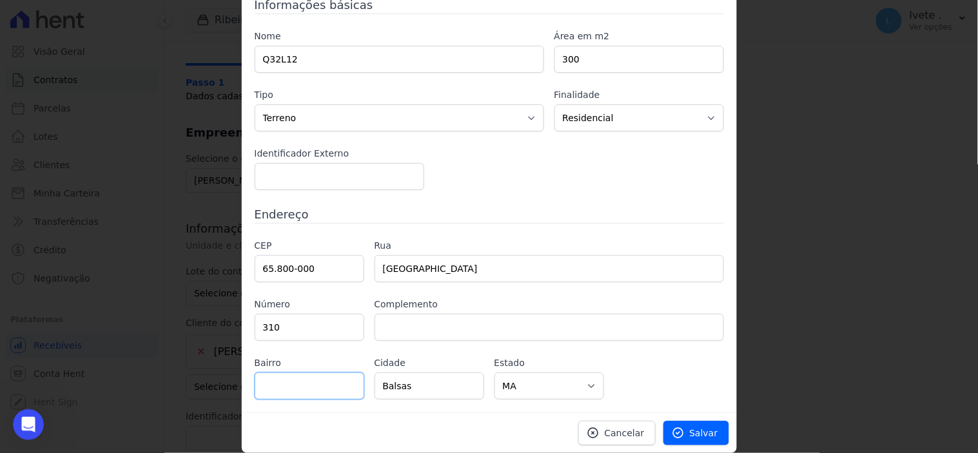
type input "Setor industrial"
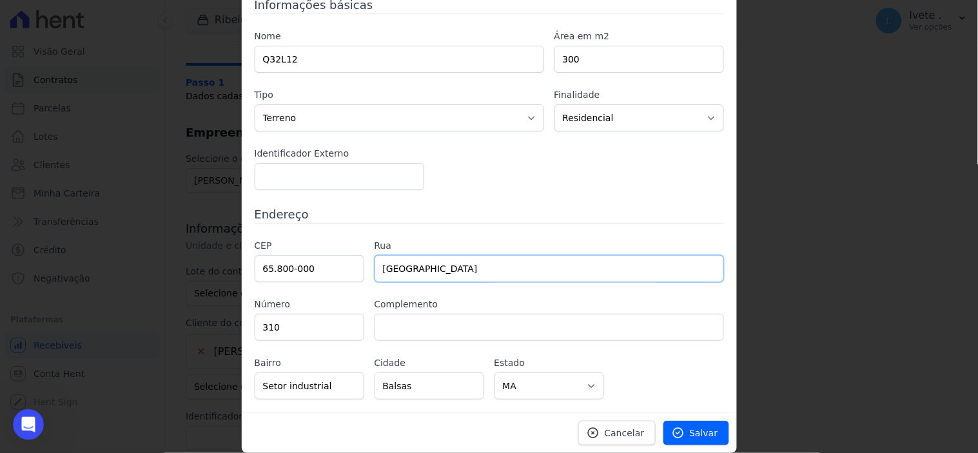
scroll to position [0, 0]
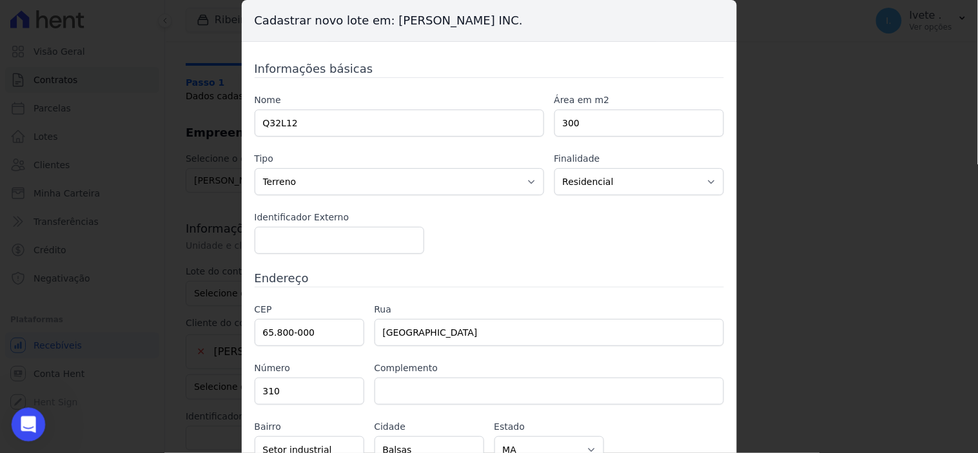
click at [31, 417] on icon "Abertura do Messenger da Intercom" at bounding box center [26, 423] width 21 height 21
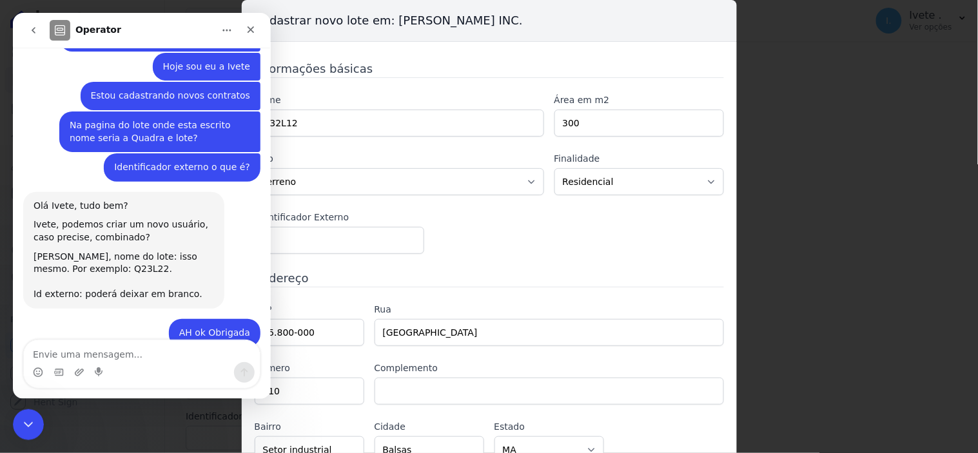
scroll to position [544, 0]
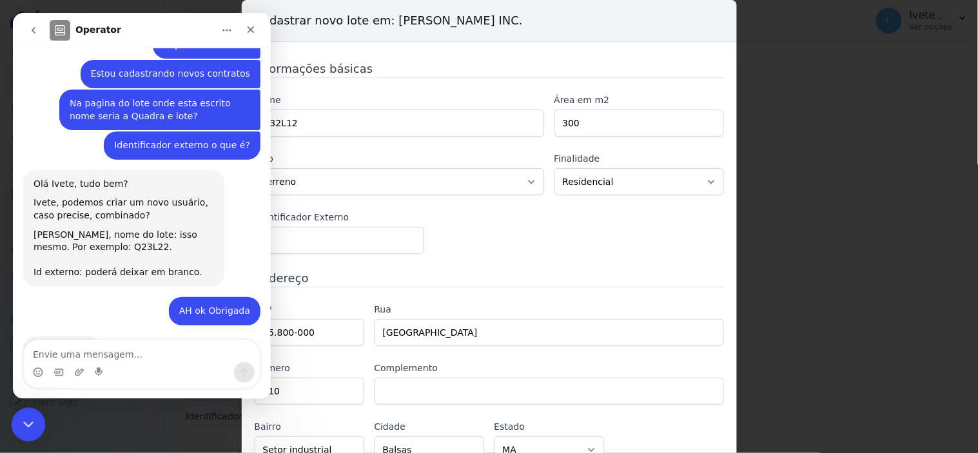
click at [35, 418] on div "Encerramento do Messenger da Intercom" at bounding box center [26, 423] width 31 height 31
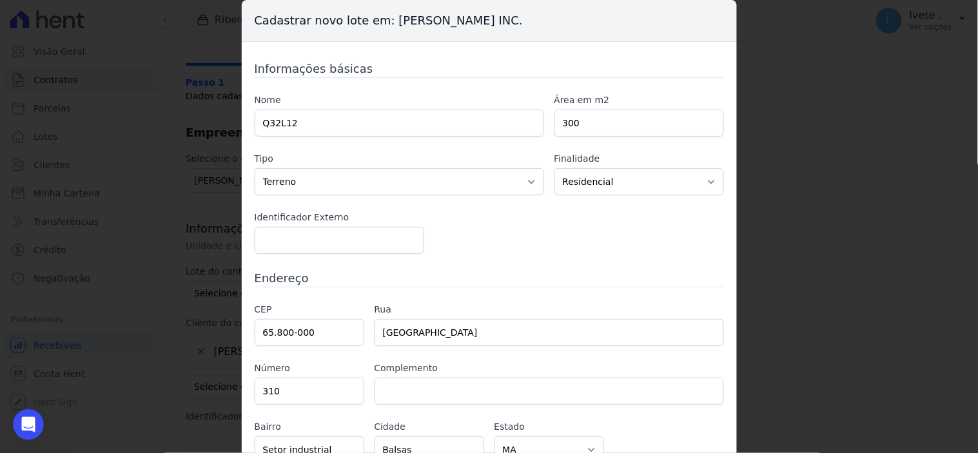
scroll to position [64, 0]
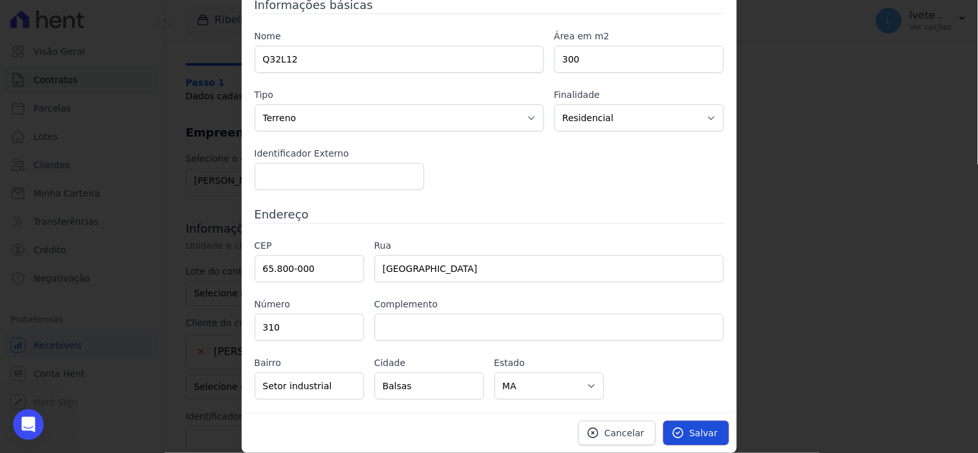
click at [700, 435] on span "Salvar" at bounding box center [704, 433] width 28 height 13
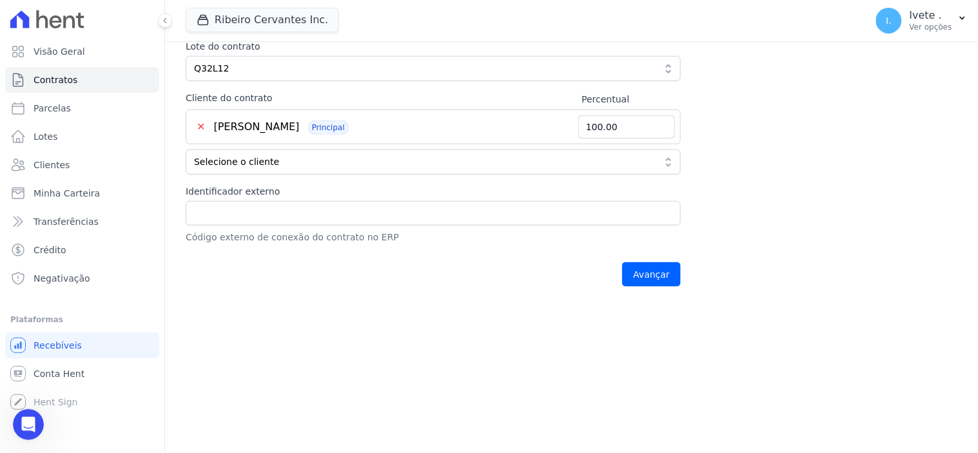
scroll to position [330, 0]
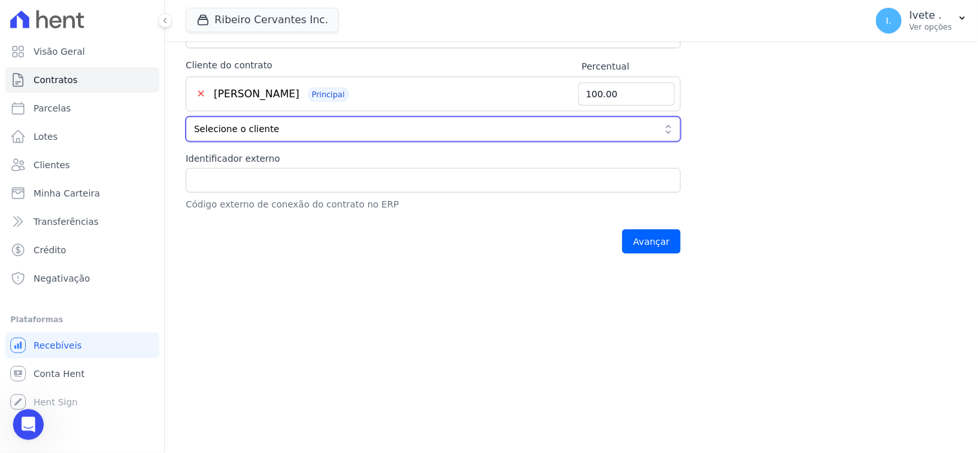
click at [667, 130] on button "Selecione o cliente" at bounding box center [433, 129] width 495 height 25
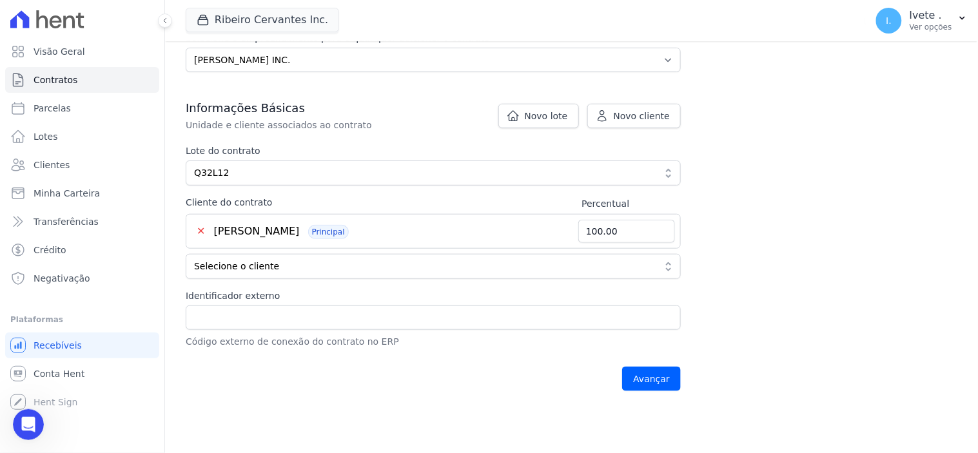
scroll to position [215, 0]
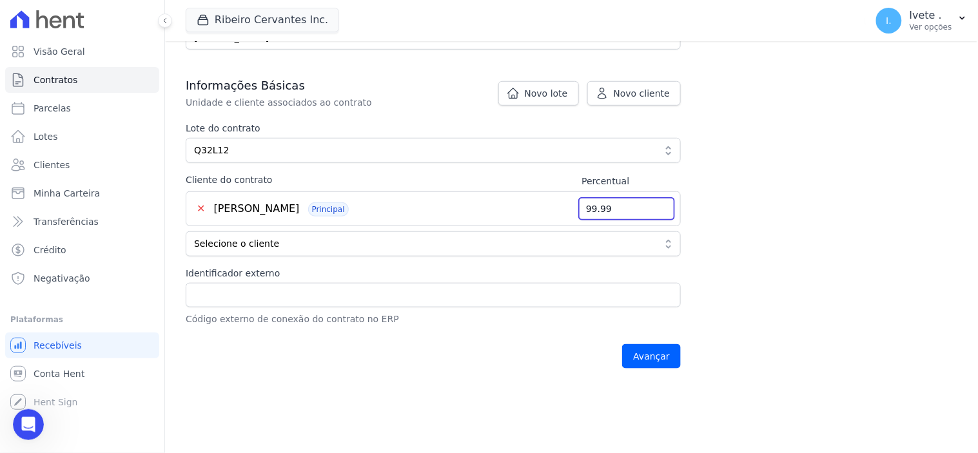
click at [661, 212] on input "99.99" at bounding box center [627, 208] width 97 height 23
type input "100"
click at [661, 203] on input "100" at bounding box center [627, 208] width 97 height 23
click at [29, 423] on icon "Abertura do Messenger da Intercom" at bounding box center [26, 423] width 21 height 21
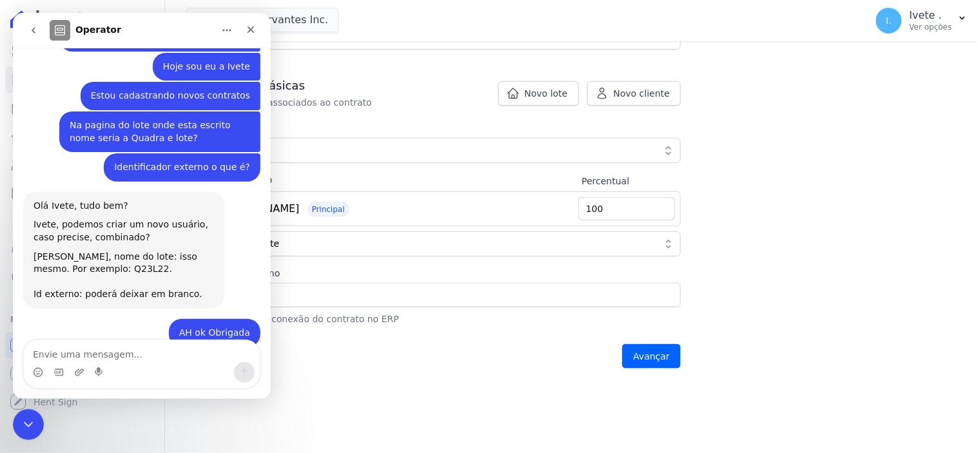
scroll to position [544, 0]
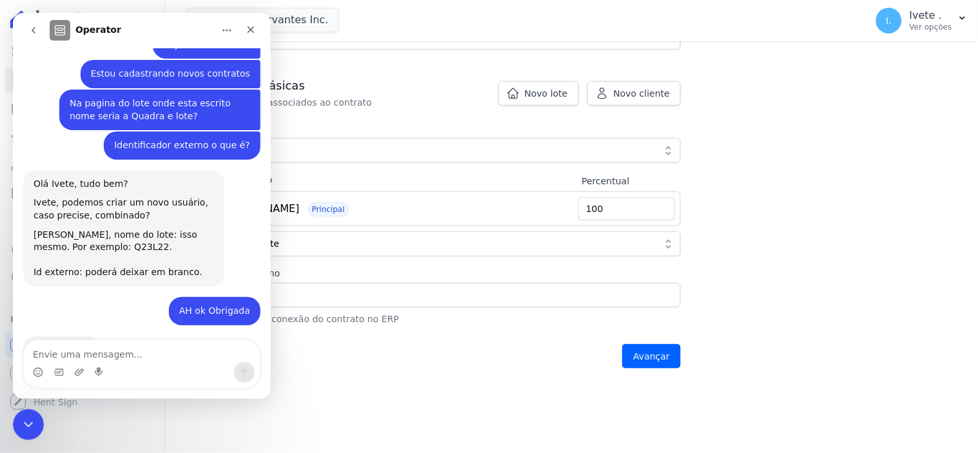
click at [51, 350] on textarea "Envie uma mensagem..." at bounding box center [141, 351] width 236 height 22
type textarea "Onde está percentual?"
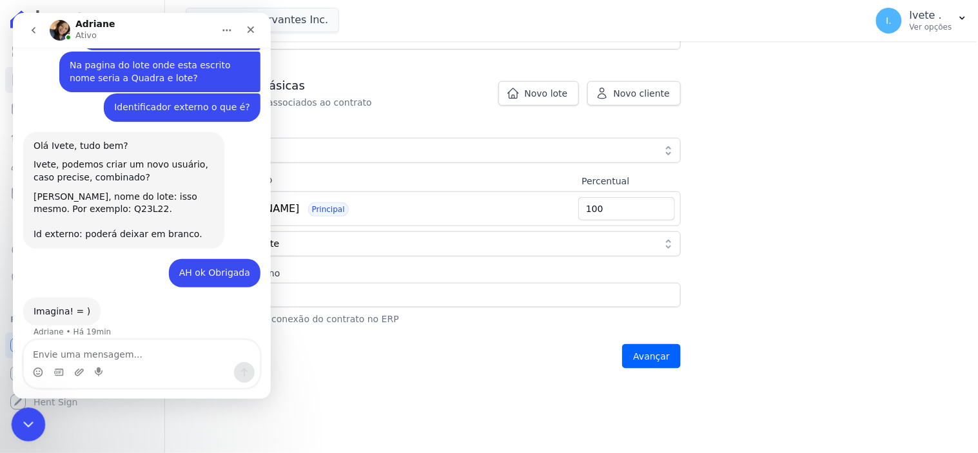
click at [17, 426] on div "Encerramento do Messenger da Intercom" at bounding box center [26, 423] width 31 height 31
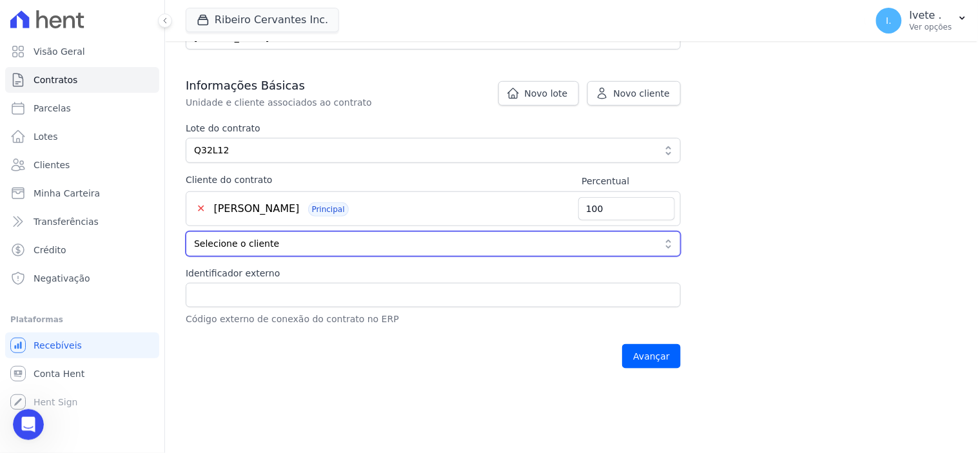
click at [265, 243] on span "Selecione o cliente" at bounding box center [424, 244] width 461 height 14
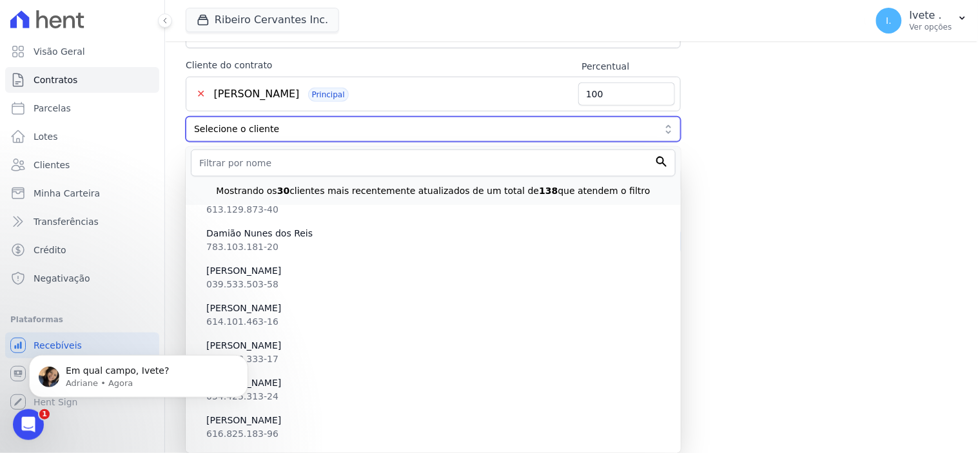
scroll to position [621, 0]
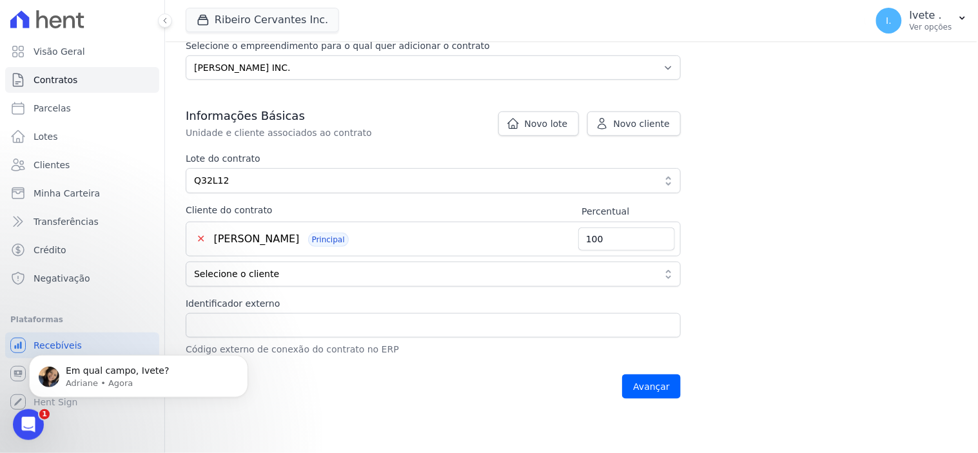
scroll to position [186, 0]
click at [34, 426] on div "Abertura do Messenger da Intercom" at bounding box center [26, 423] width 43 height 43
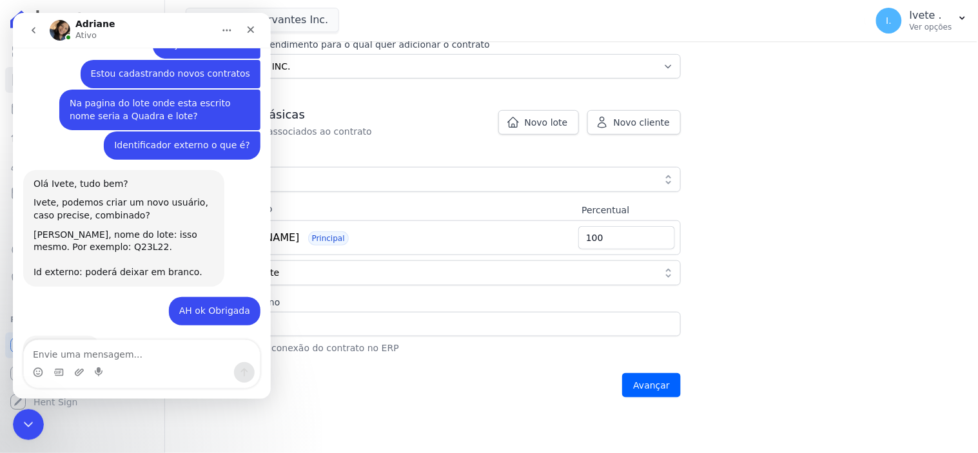
scroll to position [642, 0]
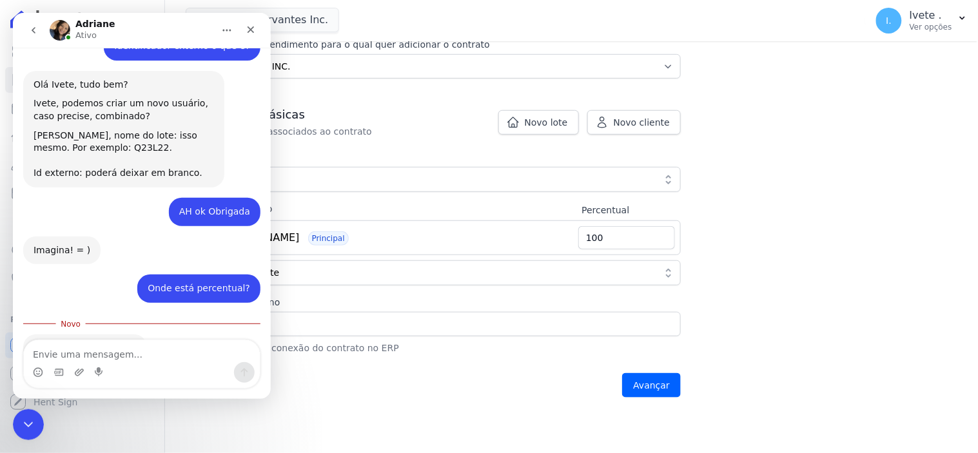
click at [77, 352] on textarea "Envie uma mensagem..." at bounding box center [141, 351] width 236 height 22
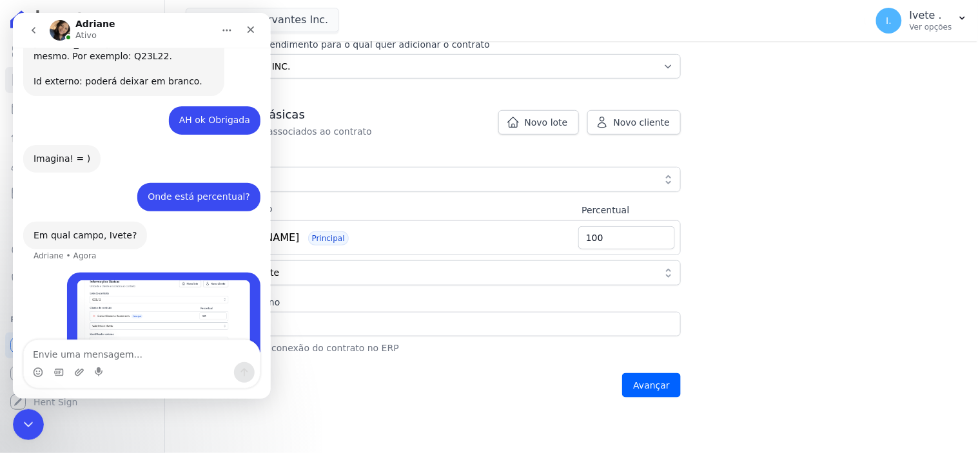
scroll to position [733, 0]
click at [50, 353] on textarea "Envie uma mensagem..." at bounding box center [141, 351] width 236 height 22
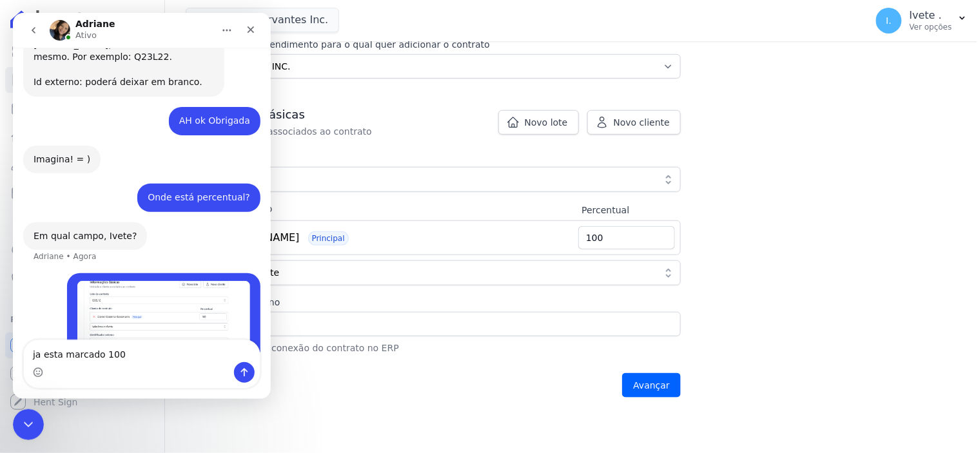
type textarea "ja esta marcado 100"
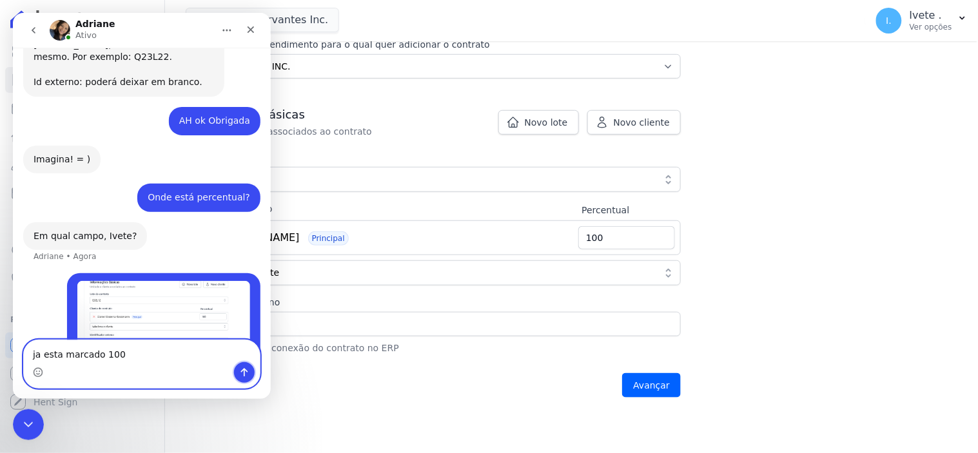
click at [249, 371] on button "Enviar uma mensagem" at bounding box center [243, 372] width 21 height 21
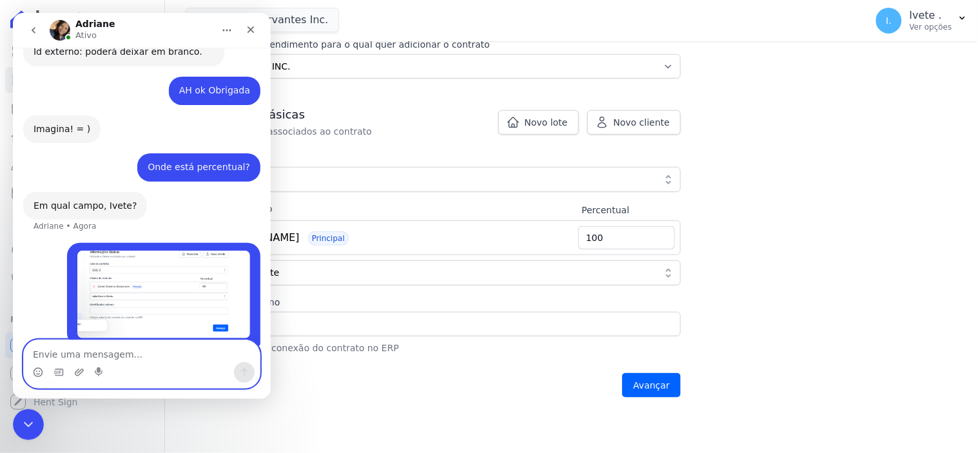
scroll to position [763, 0]
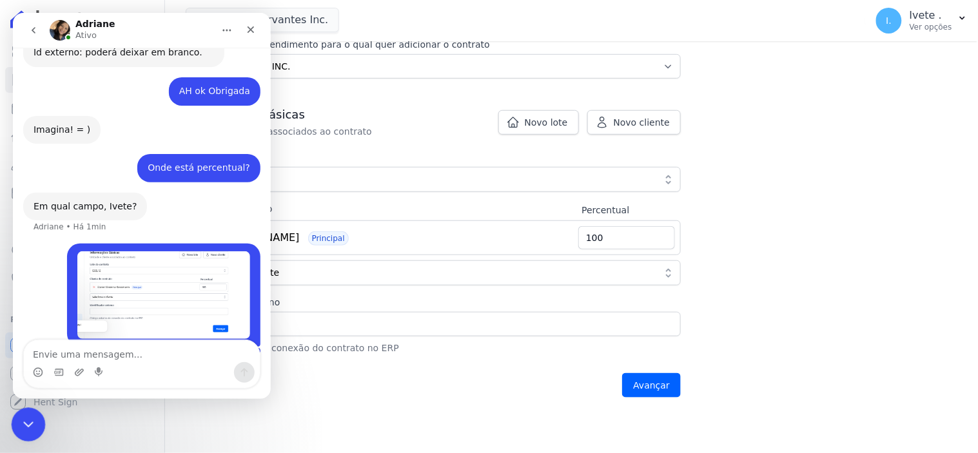
click at [19, 421] on icon "Encerramento do Messenger da Intercom" at bounding box center [26, 422] width 15 height 15
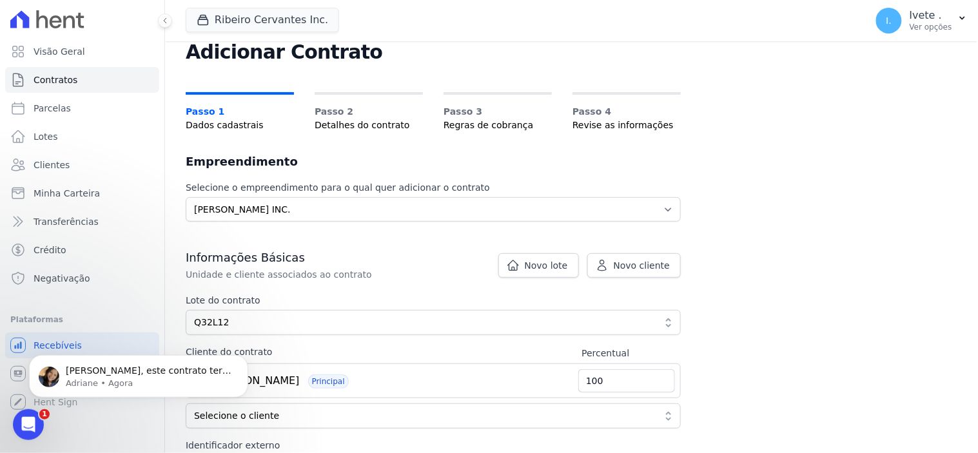
scroll to position [802, 0]
click at [110, 381] on p "Adriane • Agora" at bounding box center [149, 383] width 166 height 12
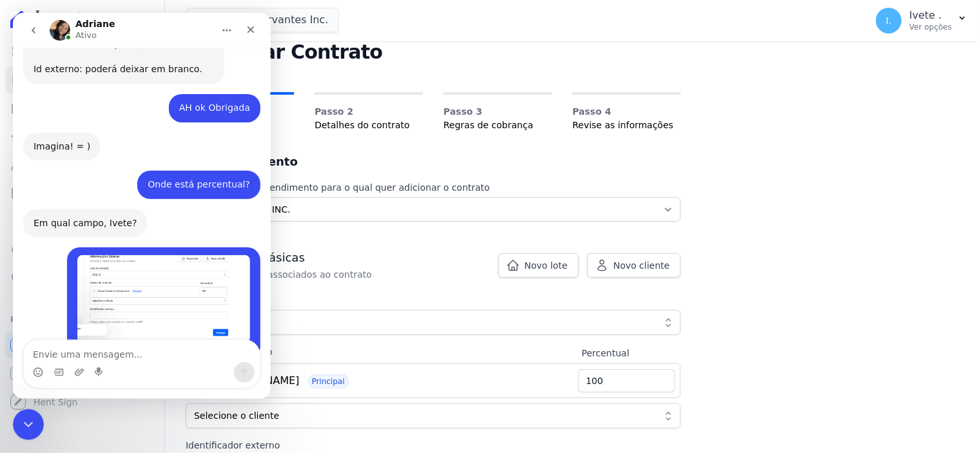
scroll to position [823, 0]
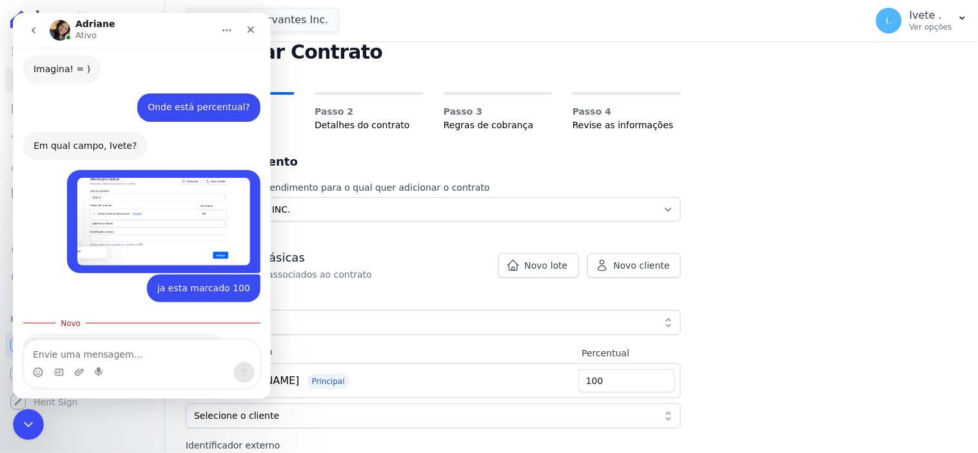
click at [51, 352] on textarea "Envie uma mensagem..." at bounding box center [141, 351] width 236 height 22
type textarea "somente 01"
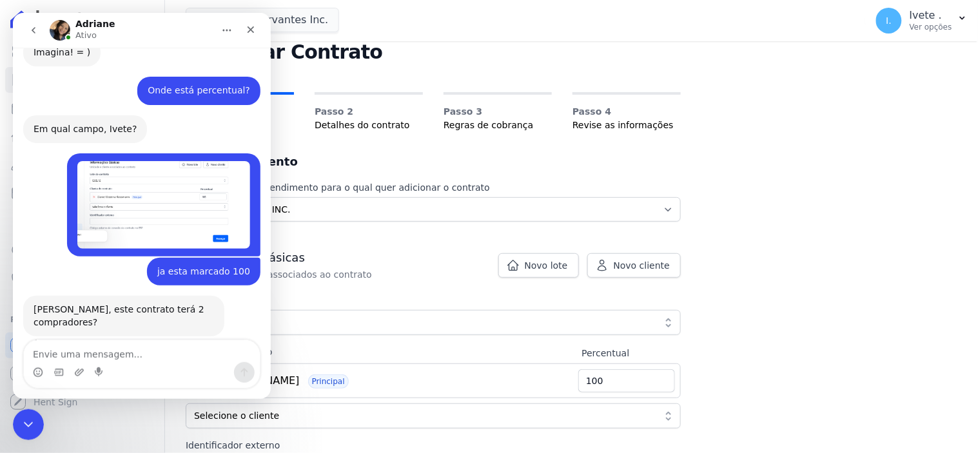
scroll to position [840, 0]
type textarea "ah tá entendi então 100"
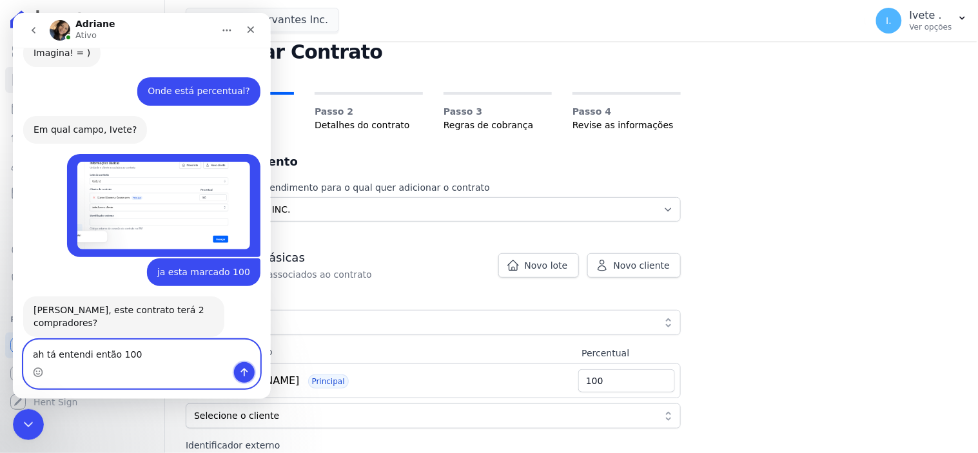
click at [237, 368] on button "Enviar uma mensagem" at bounding box center [243, 372] width 21 height 21
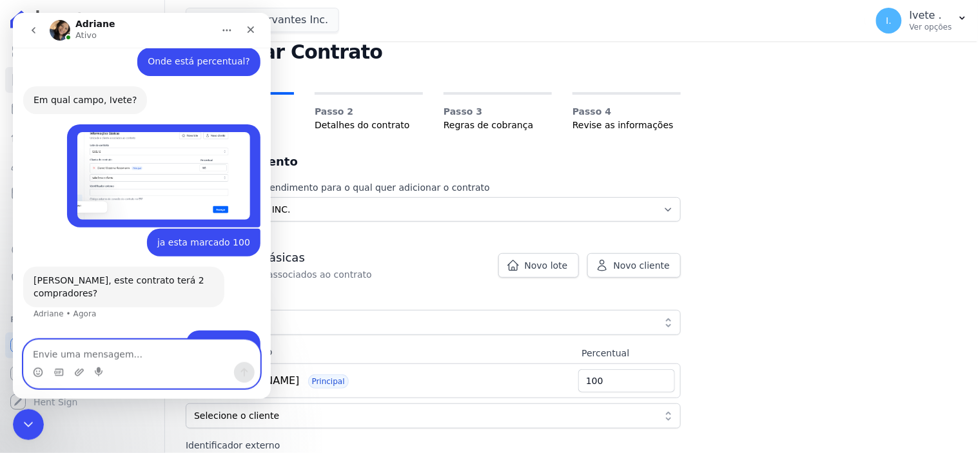
scroll to position [869, 0]
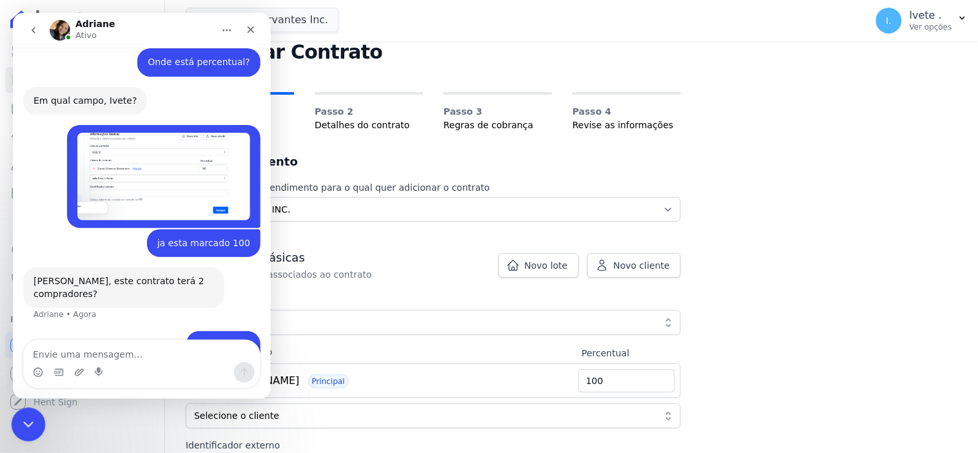
click at [28, 423] on icon "Encerramento do Messenger da Intercom" at bounding box center [26, 423] width 9 height 5
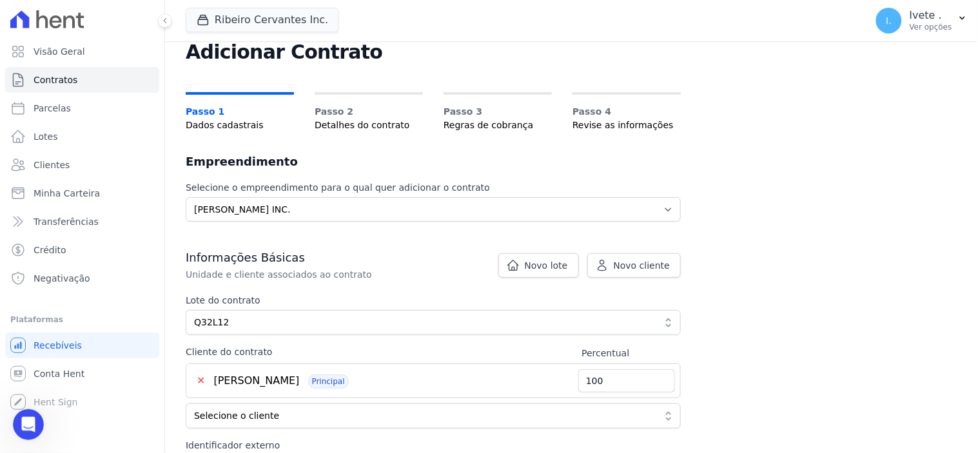
scroll to position [330, 0]
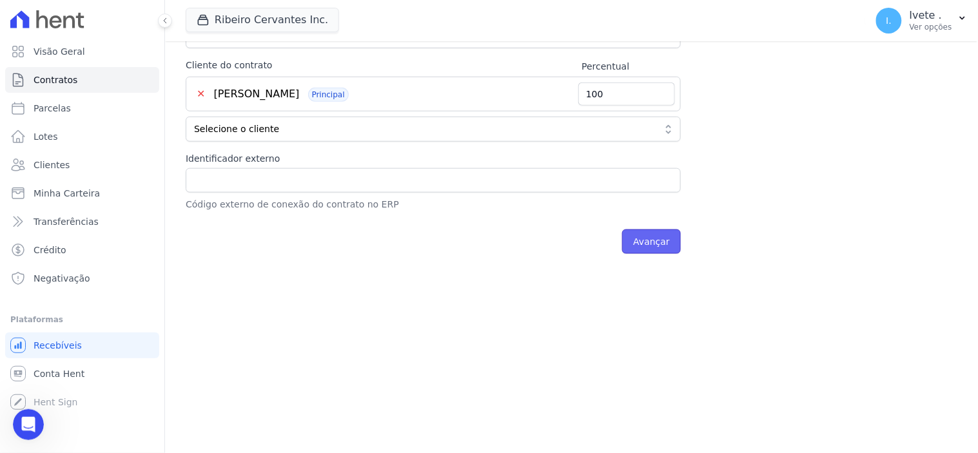
click at [671, 245] on input "Avançar" at bounding box center [651, 242] width 59 height 25
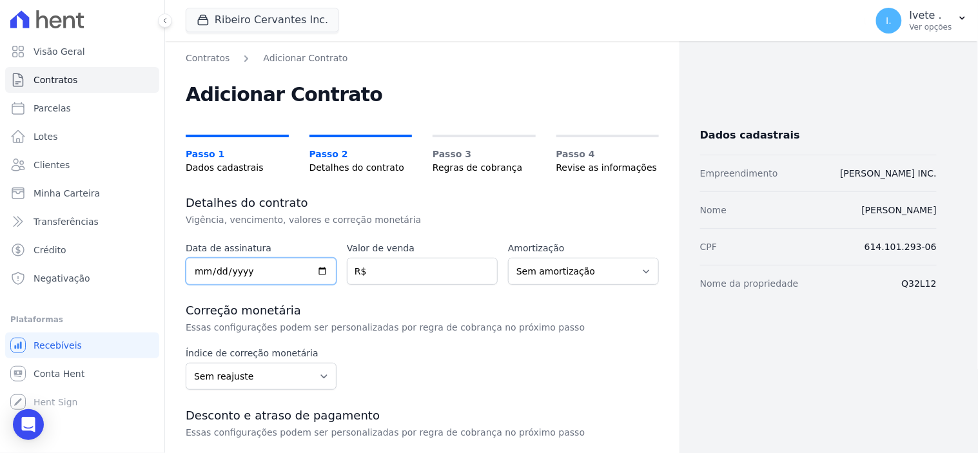
click at [319, 274] on input "date" at bounding box center [261, 271] width 151 height 27
type input "2025-08-21"
click at [384, 276] on input "number" at bounding box center [422, 271] width 151 height 27
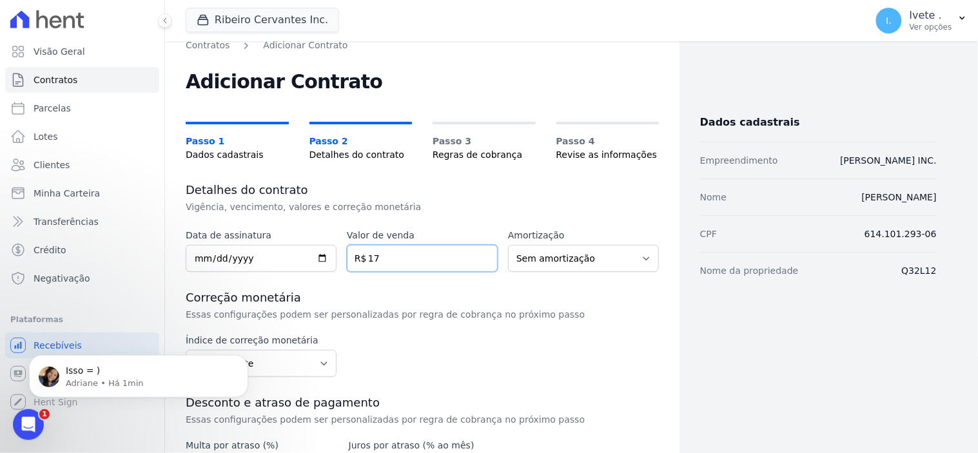
type input "179"
type input "179.7"
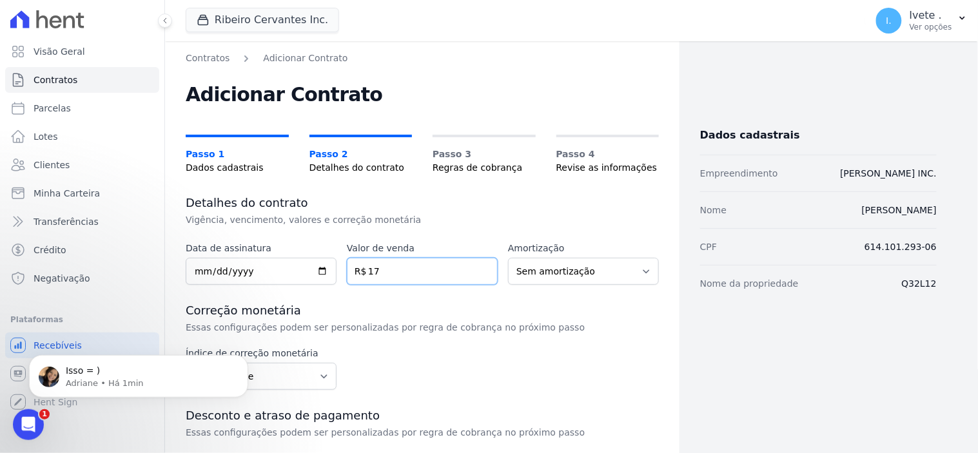
type input "1"
type input "179"
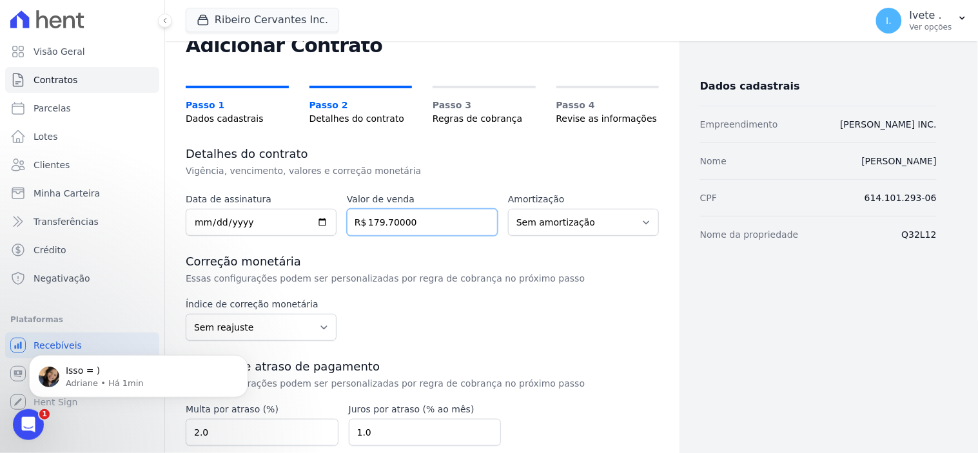
scroll to position [143, 0]
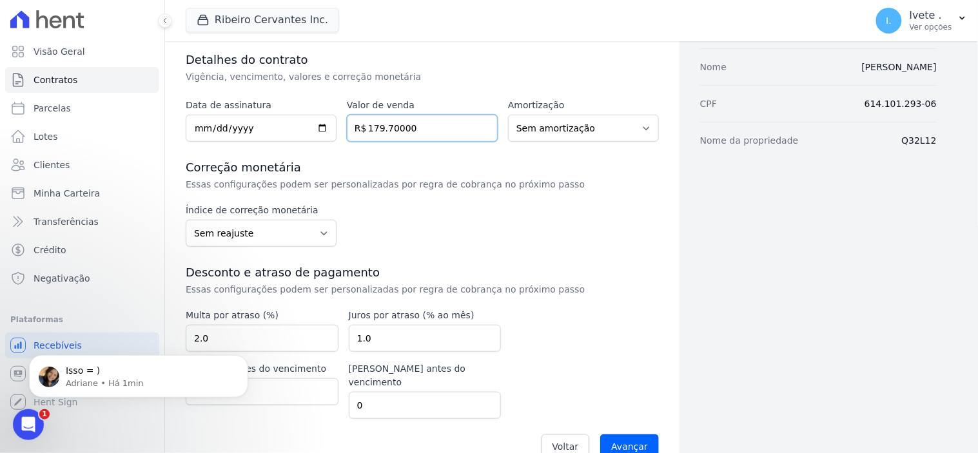
type input "179.70000"
click at [324, 231] on select "Sem reajuste Média dos últimos 12 meses acumulado de INCCM Média dos últimos 12…" at bounding box center [261, 233] width 151 height 27
select select "igpm"
click at [186, 220] on select "Sem reajuste Média dos últimos 12 meses acumulado de INCCM Média dos últimos 12…" at bounding box center [261, 233] width 151 height 27
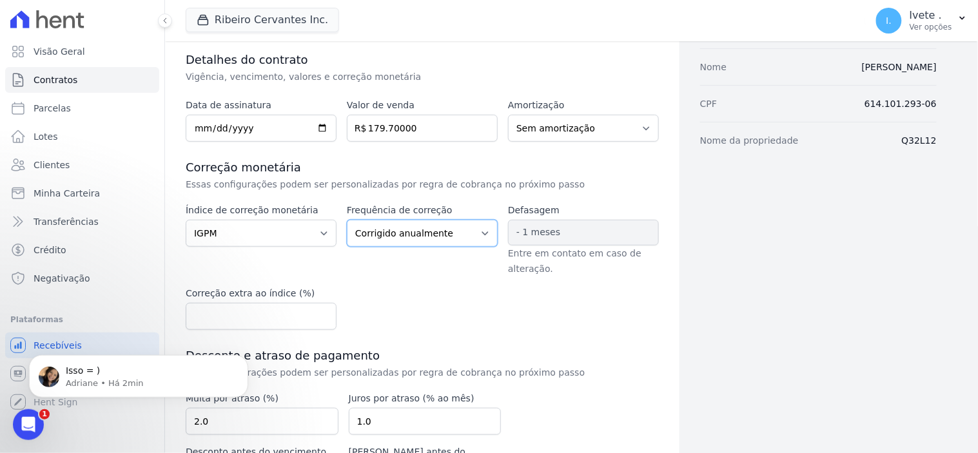
click at [484, 228] on select "Corrigido semestralmente Corrigido mensalmente Corrigido anualmente" at bounding box center [422, 233] width 151 height 27
click at [347, 220] on select "Corrigido semestralmente Corrigido mensalmente Corrigido anualmente" at bounding box center [422, 233] width 151 height 27
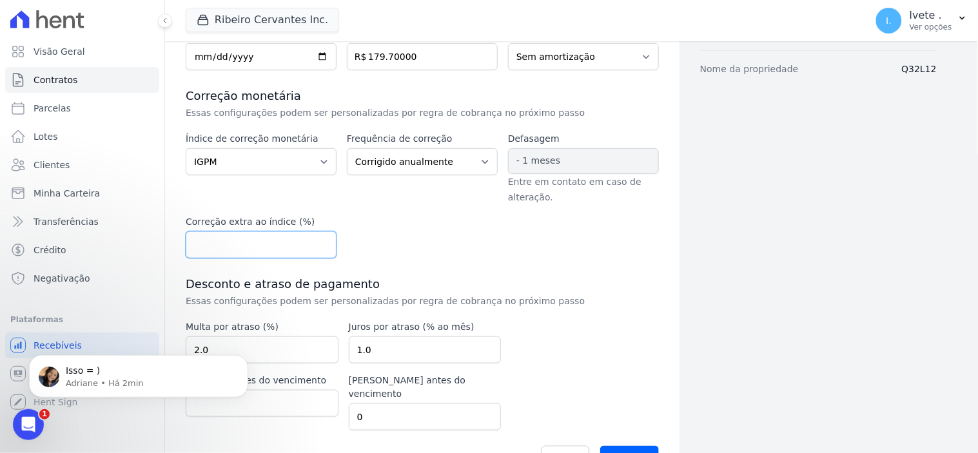
click at [267, 246] on input "number" at bounding box center [261, 245] width 151 height 27
click at [321, 250] on input "0" at bounding box center [261, 245] width 151 height 27
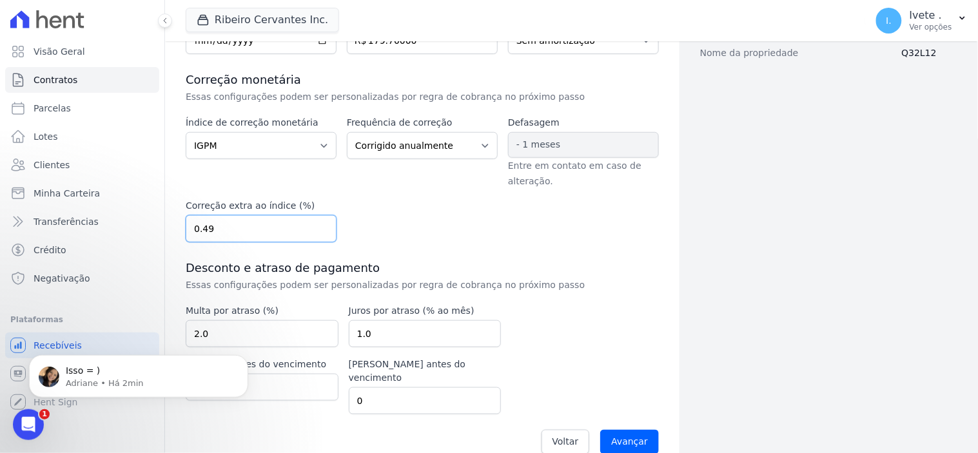
scroll to position [239, 0]
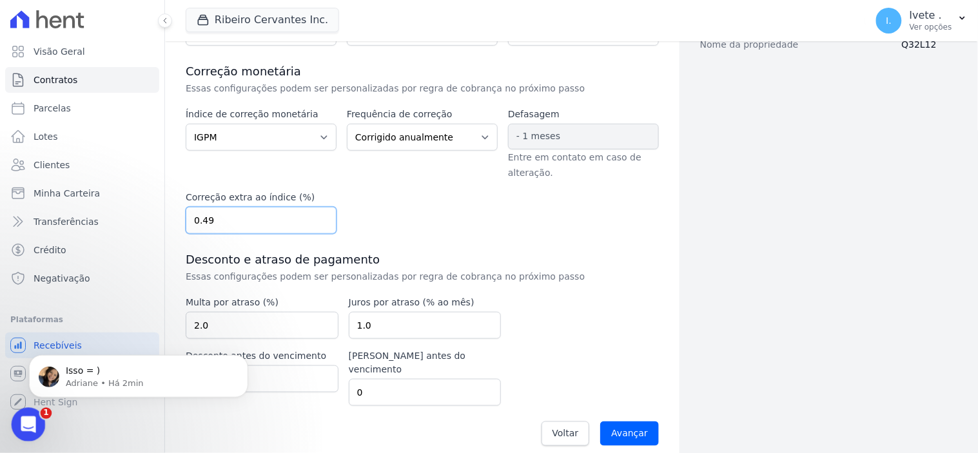
type input "0.49"
click at [26, 426] on icon "Abertura do Messenger da Intercom" at bounding box center [26, 423] width 21 height 21
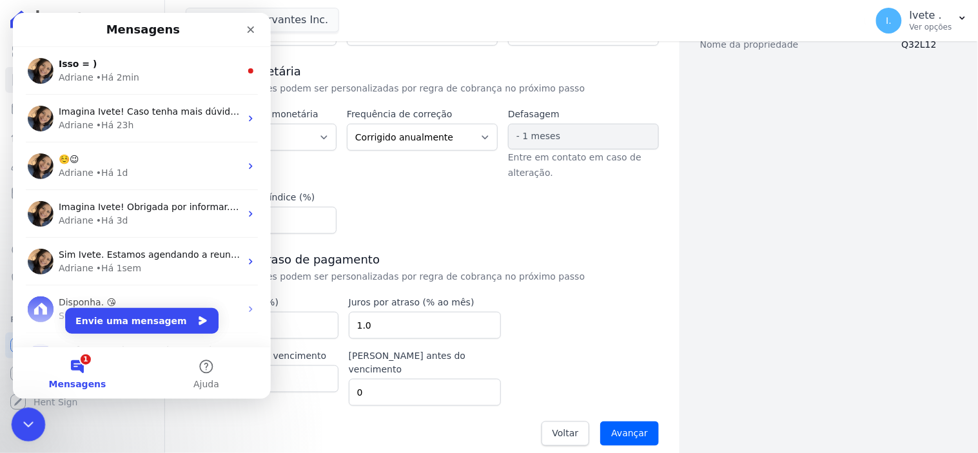
scroll to position [0, 0]
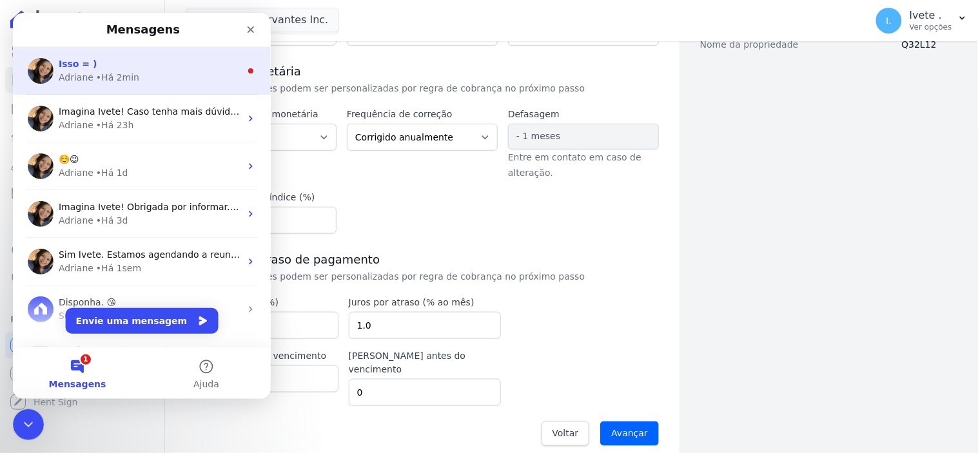
click at [103, 73] on div "• Há 2min" at bounding box center [116, 77] width 43 height 14
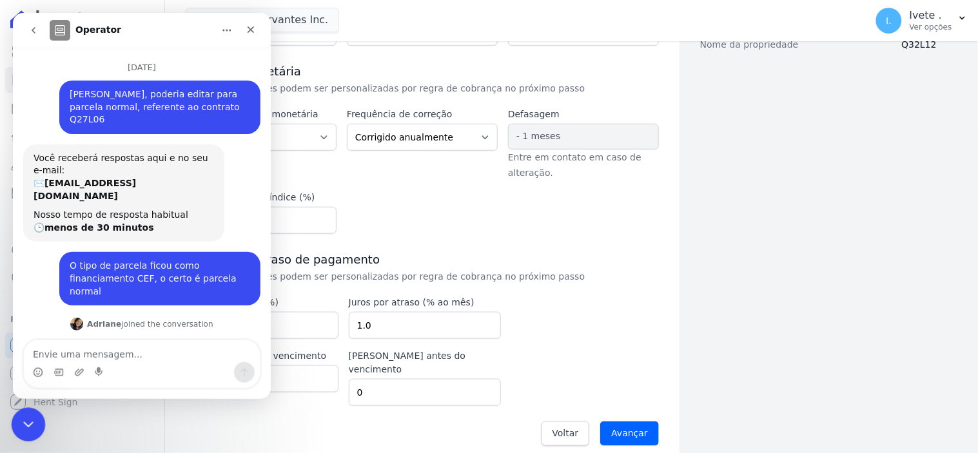
scroll to position [32, 0]
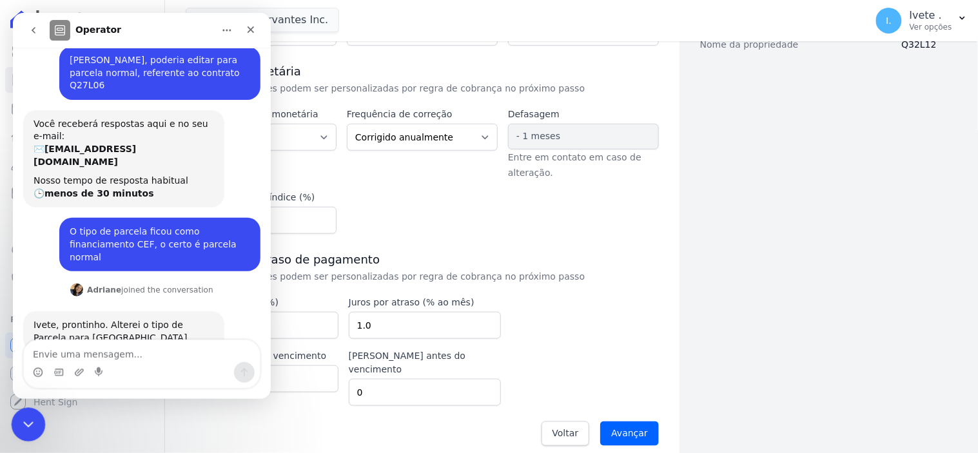
click at [19, 426] on icon "Encerramento do Messenger da Intercom" at bounding box center [26, 422] width 15 height 15
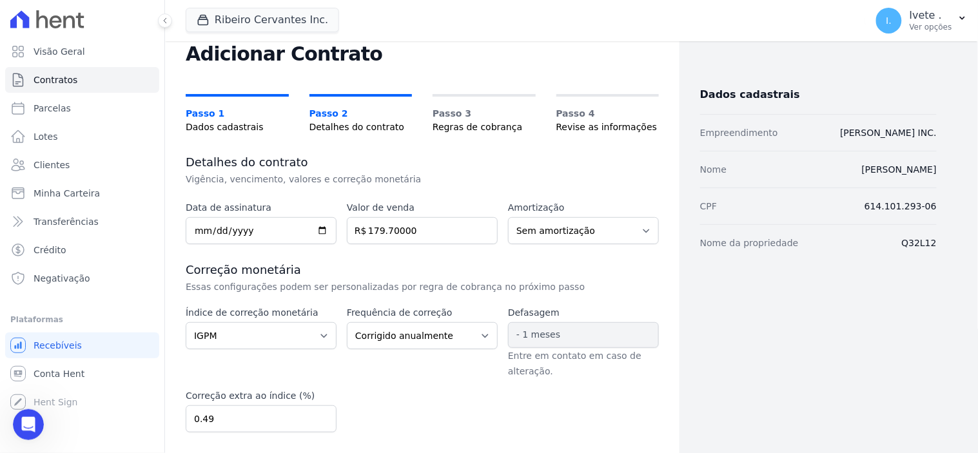
scroll to position [24, 0]
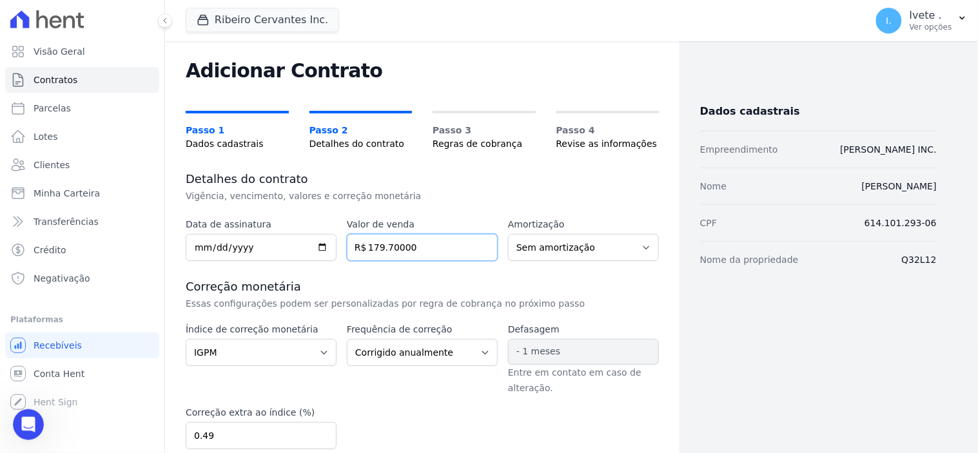
click at [411, 244] on input "179.70000" at bounding box center [422, 247] width 151 height 27
type input "179.7"
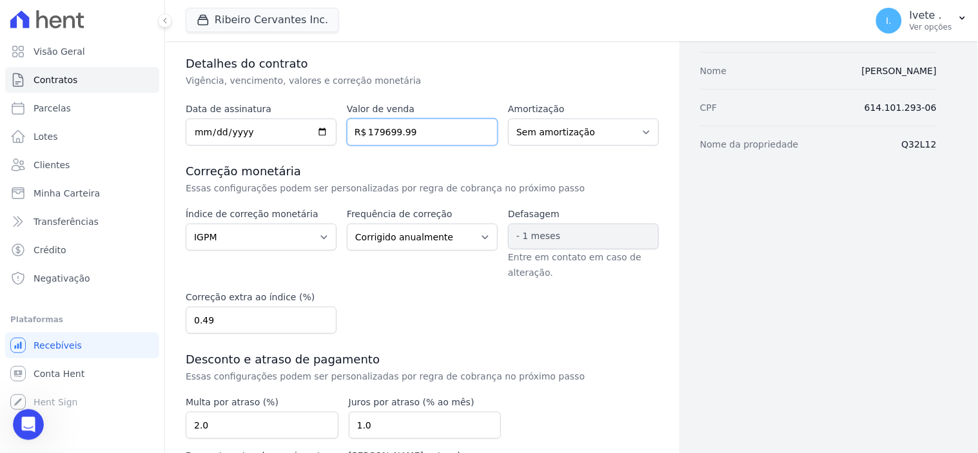
scroll to position [168, 0]
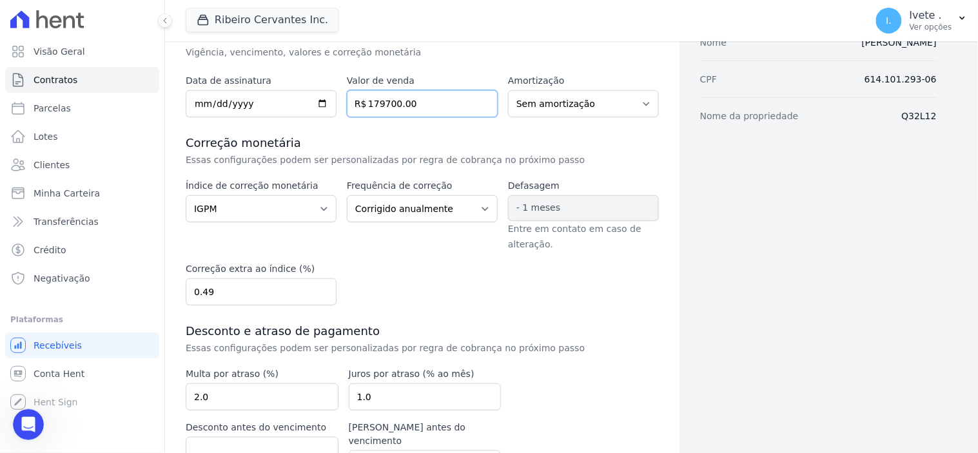
type input "179700.00"
click at [564, 294] on div "Índice de correção monetária Sem reajuste Média dos últimos 12 meses acumulado …" at bounding box center [422, 242] width 473 height 126
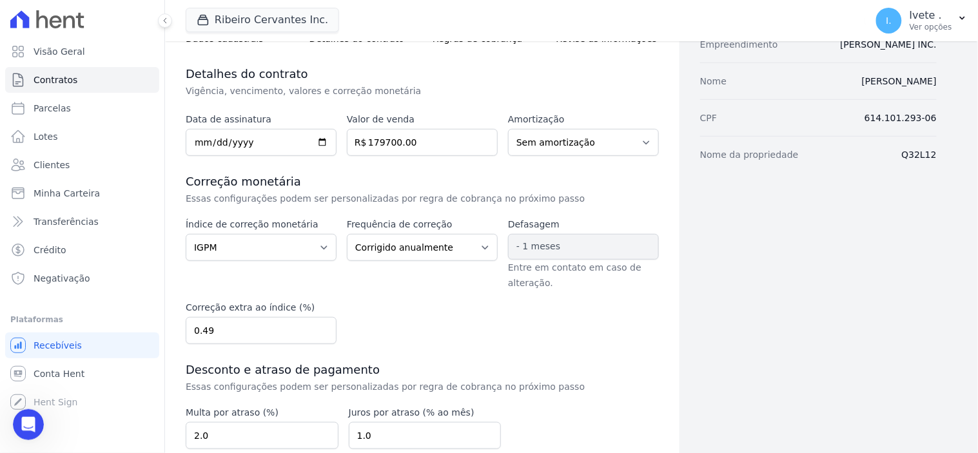
scroll to position [239, 0]
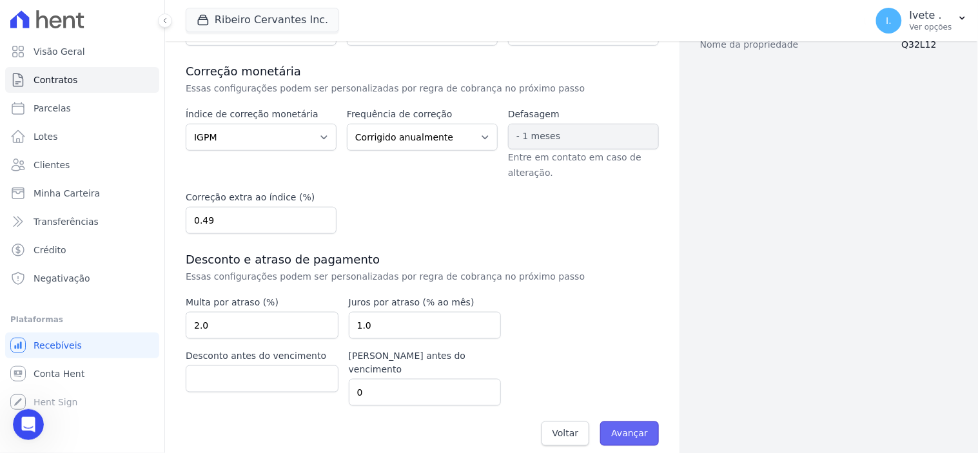
click at [633, 423] on input "Avançar" at bounding box center [629, 434] width 59 height 25
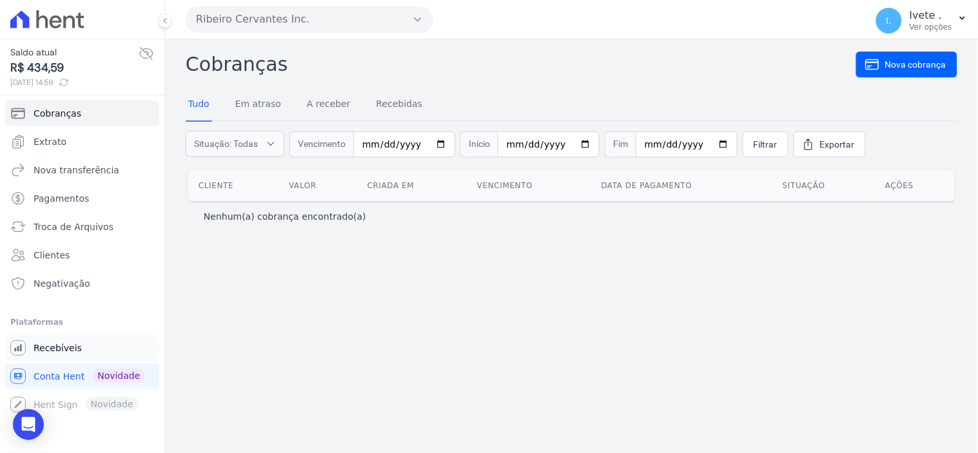
click at [41, 350] on span "Recebíveis" at bounding box center [58, 348] width 48 height 13
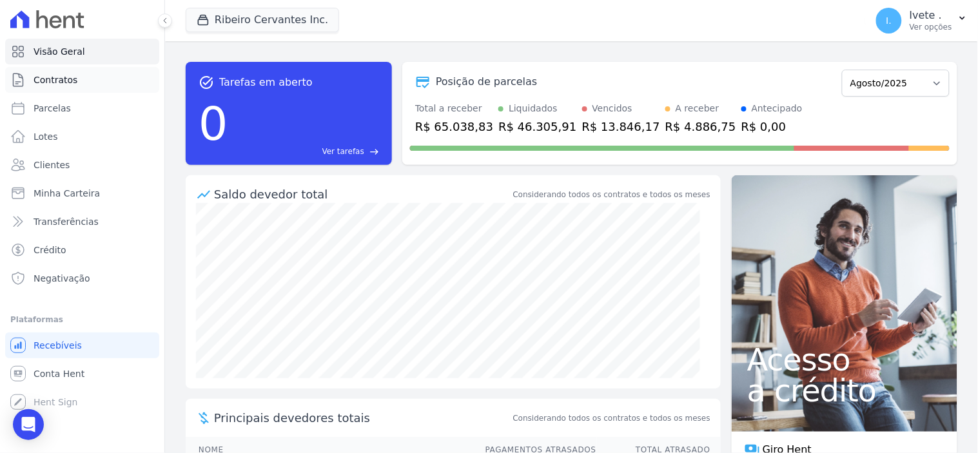
click at [68, 80] on span "Contratos" at bounding box center [56, 80] width 44 height 13
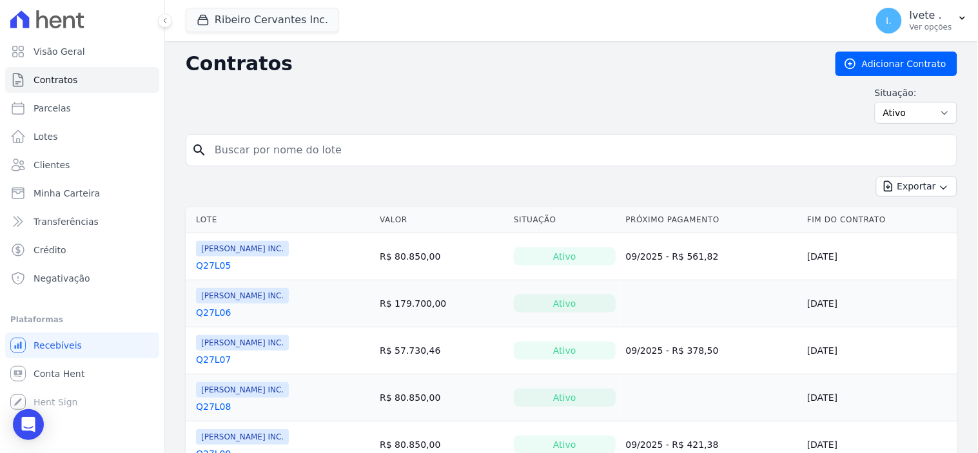
click at [211, 267] on link "Q27L05" at bounding box center [213, 265] width 35 height 13
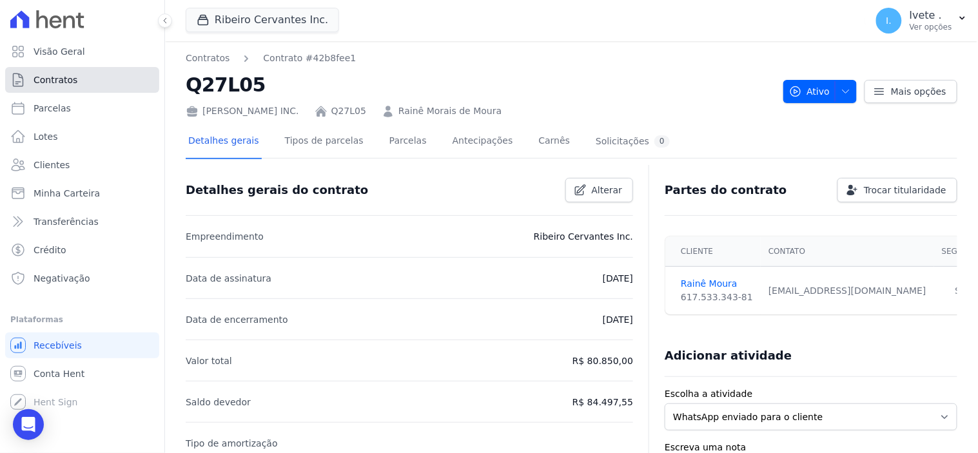
click at [43, 83] on span "Contratos" at bounding box center [56, 80] width 44 height 13
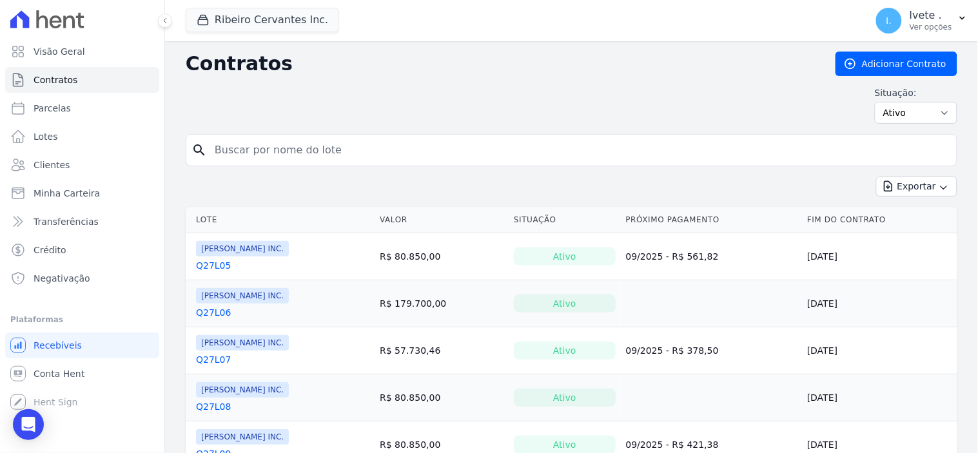
click at [268, 150] on input "search" at bounding box center [579, 150] width 745 height 26
type input "q27l09"
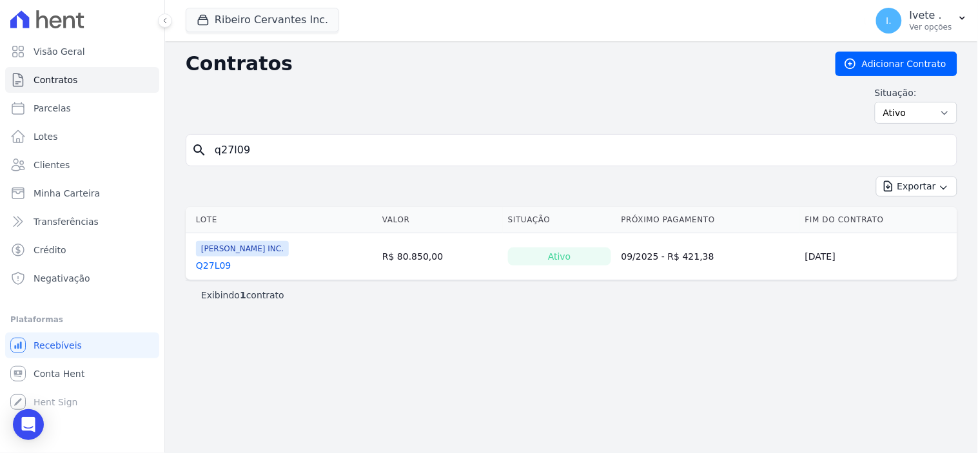
click at [211, 259] on div "Ribeiro Cervantes INC. Q27L09" at bounding box center [242, 256] width 93 height 31
click at [212, 266] on link "Q27L09" at bounding box center [213, 265] width 35 height 13
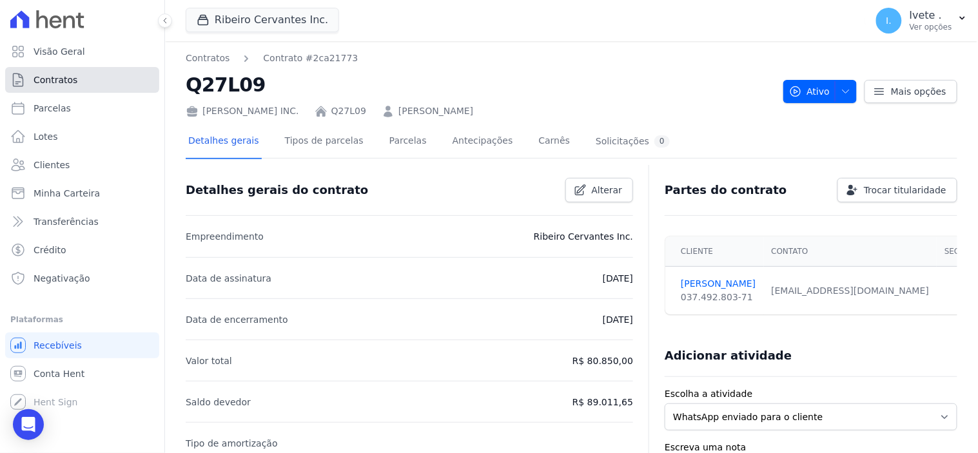
click at [55, 78] on span "Contratos" at bounding box center [56, 80] width 44 height 13
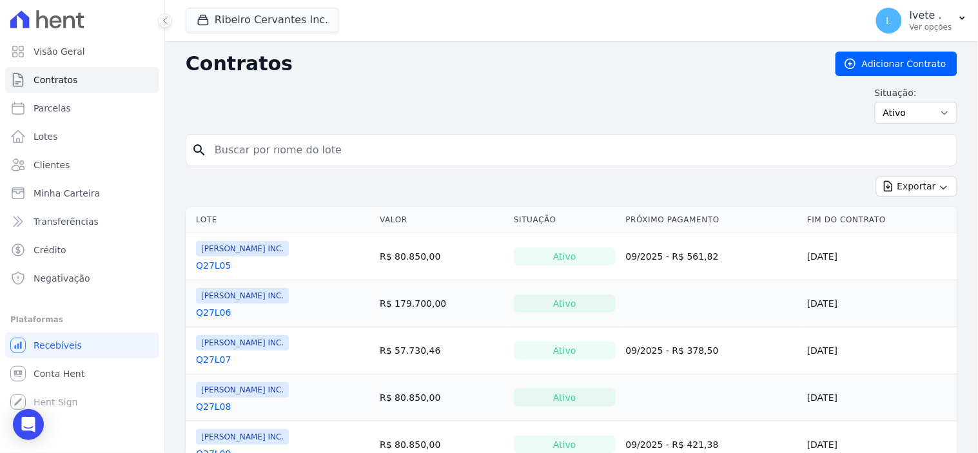
click at [252, 157] on input "search" at bounding box center [579, 150] width 745 height 26
type input "q28l09"
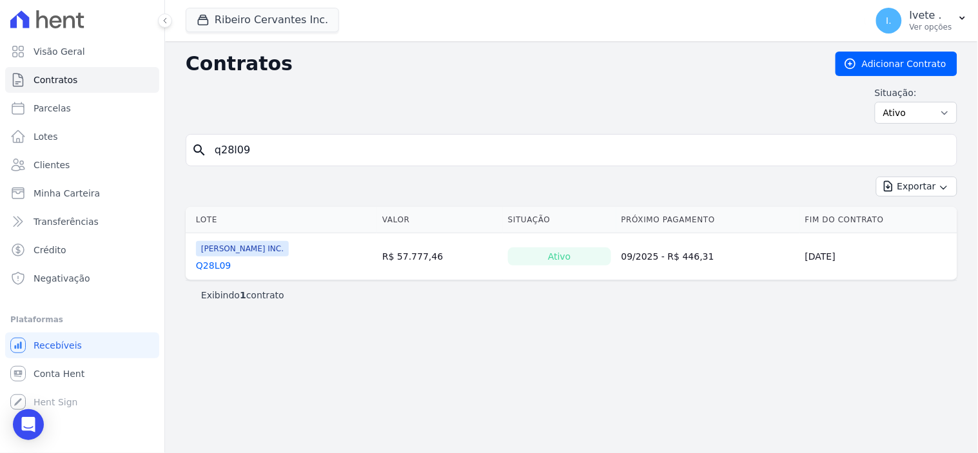
click at [217, 267] on link "Q28L09" at bounding box center [213, 265] width 35 height 13
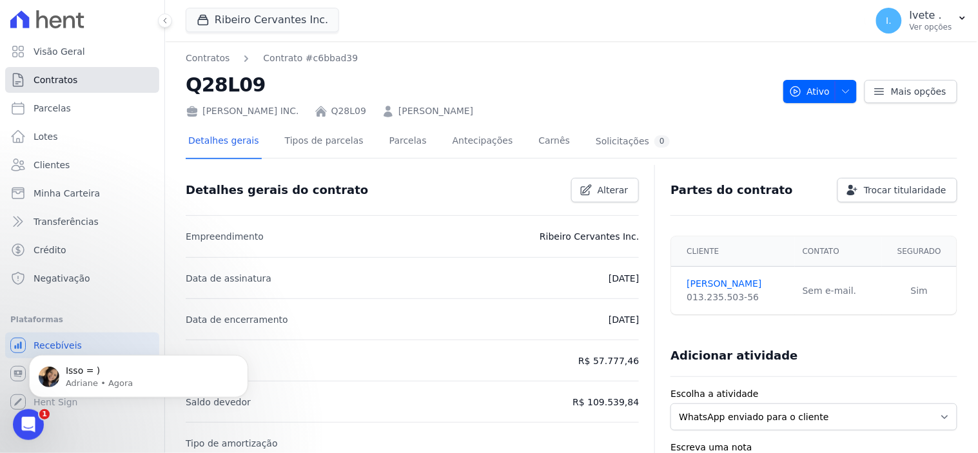
click at [89, 75] on link "Contratos" at bounding box center [82, 80] width 154 height 26
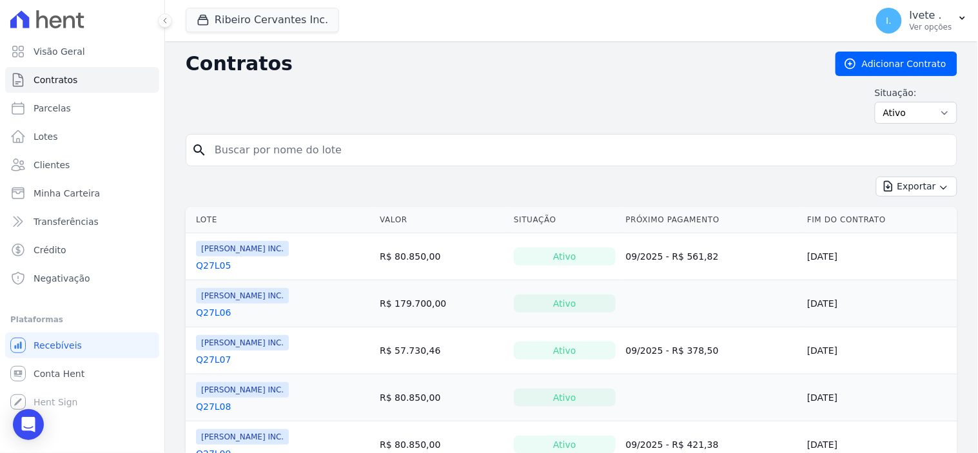
click at [232, 150] on input "search" at bounding box center [579, 150] width 745 height 26
type input "q27l06"
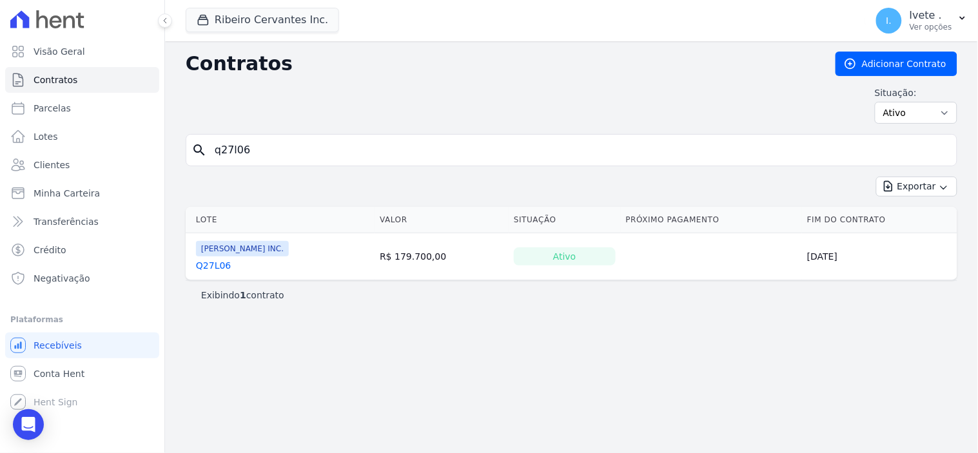
click at [208, 271] on link "Q27L06" at bounding box center [213, 265] width 35 height 13
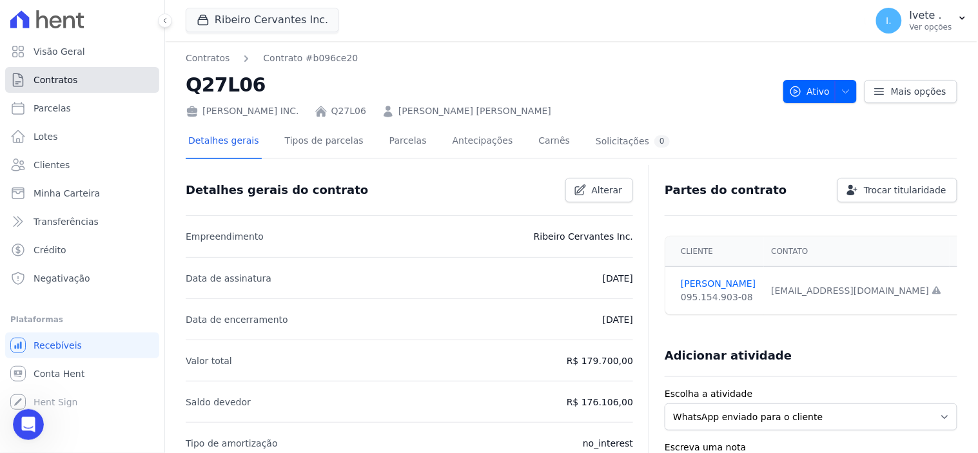
click at [78, 75] on link "Contratos" at bounding box center [82, 80] width 154 height 26
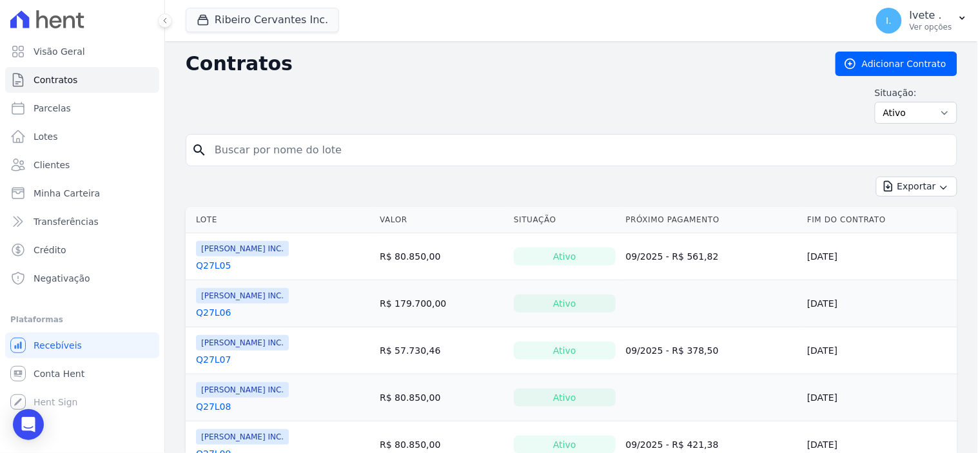
click at [237, 150] on input "search" at bounding box center [579, 150] width 745 height 26
type input "davi"
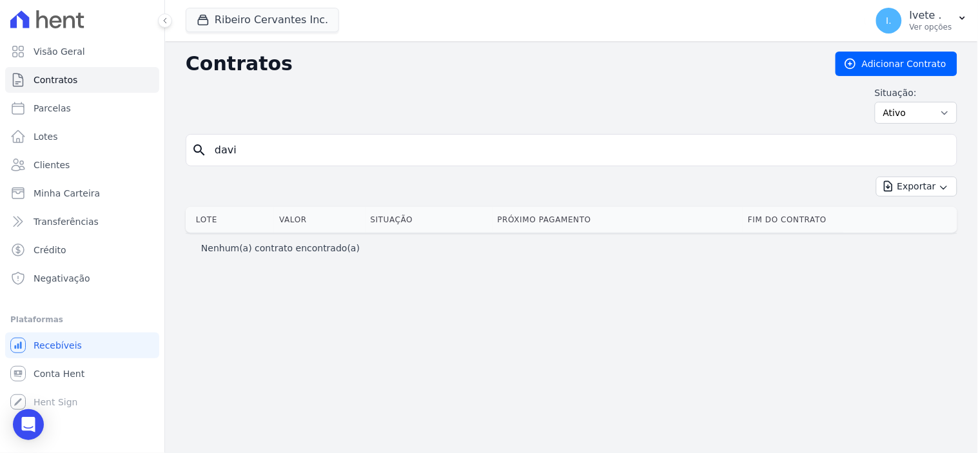
click at [233, 147] on input "davi" at bounding box center [579, 150] width 745 height 26
type input "d"
click at [64, 78] on span "Contratos" at bounding box center [56, 80] width 44 height 13
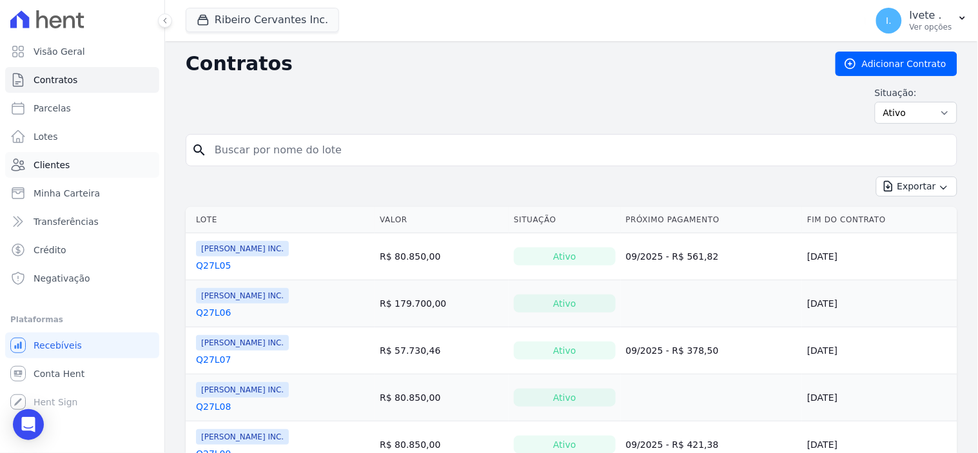
click at [55, 161] on span "Clientes" at bounding box center [52, 165] width 36 height 13
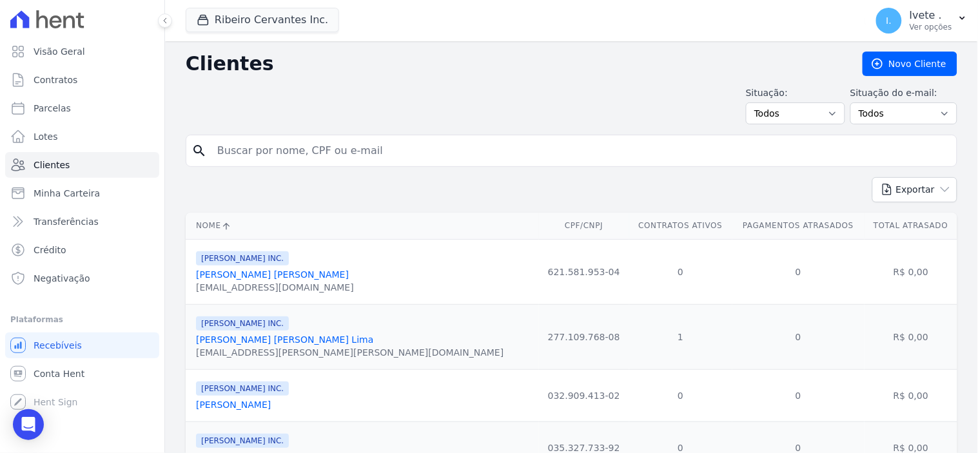
click at [231, 159] on input "search" at bounding box center [581, 151] width 742 height 26
type input "davi"
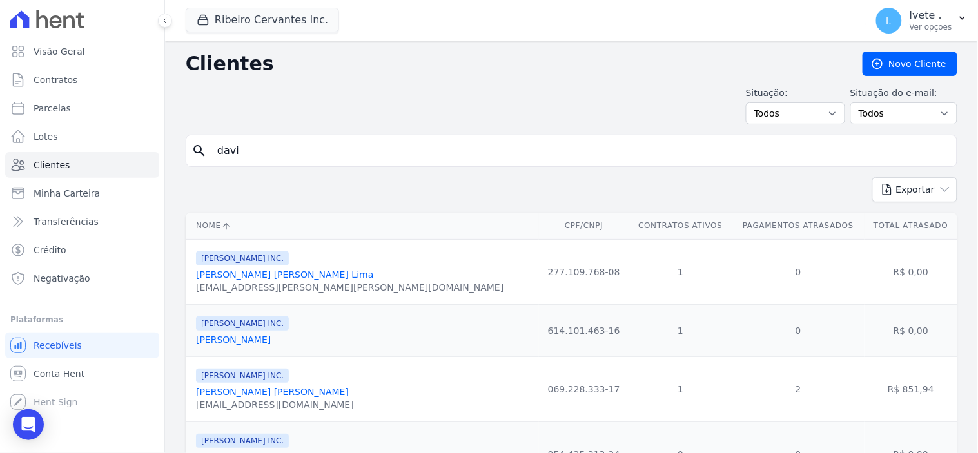
click at [263, 341] on link "[PERSON_NAME]" at bounding box center [233, 340] width 75 height 10
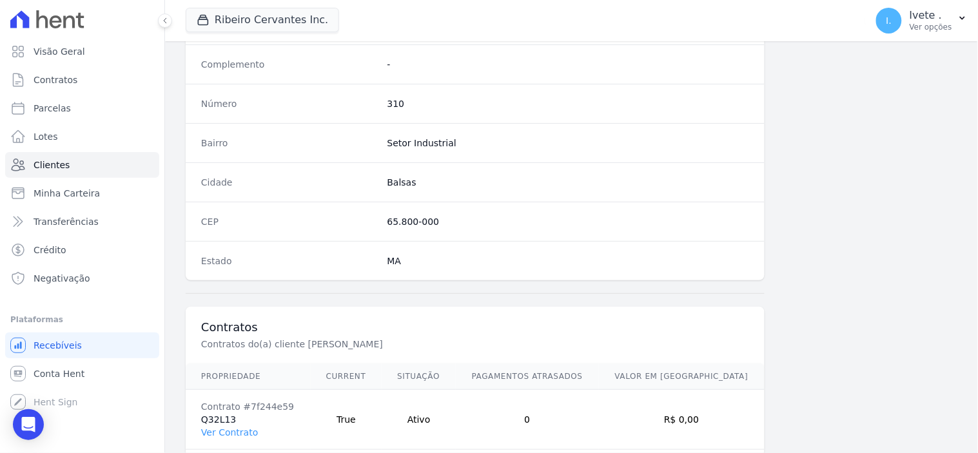
scroll to position [717, 0]
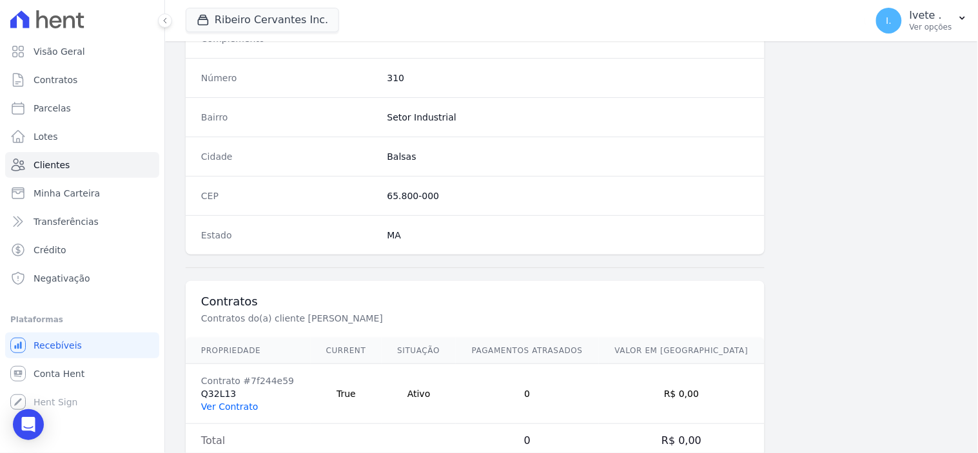
click at [226, 409] on link "Ver Contrato" at bounding box center [229, 407] width 57 height 10
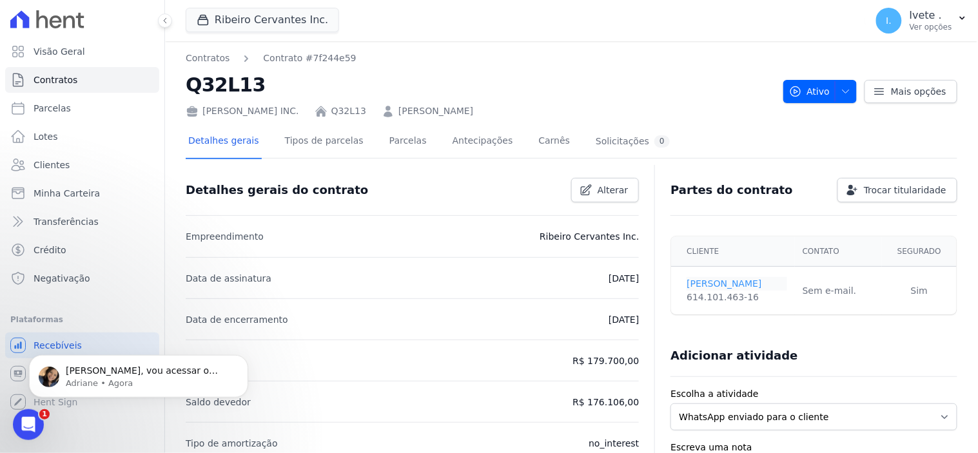
click at [711, 279] on link "Davi Kossmann" at bounding box center [737, 284] width 100 height 14
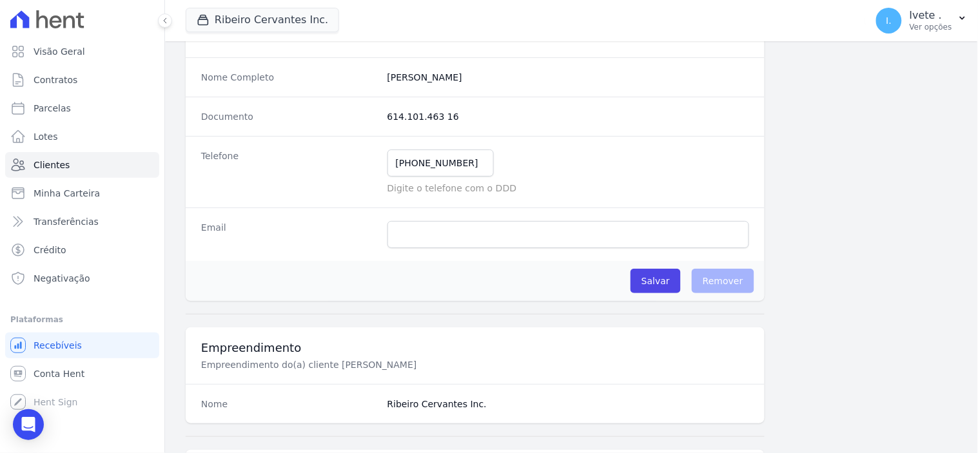
scroll to position [215, 0]
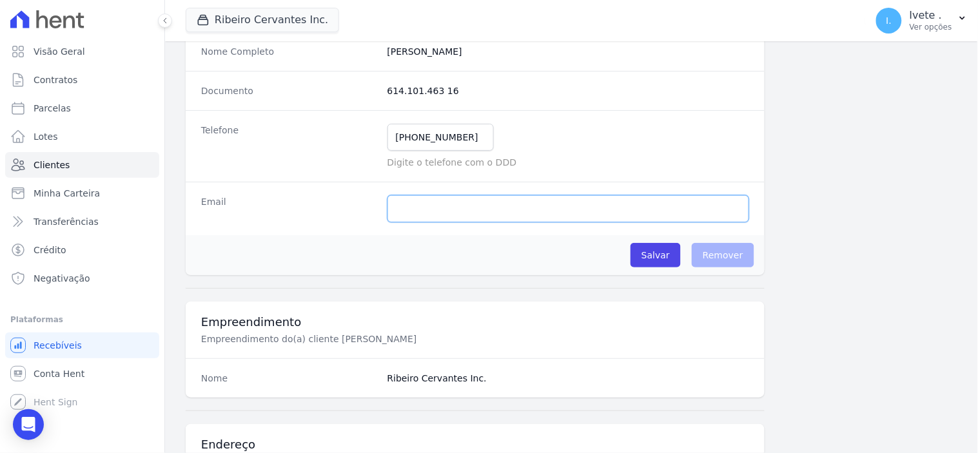
click at [411, 205] on input "email" at bounding box center [569, 208] width 362 height 27
type input "davikossmann@gmail.com"
click at [665, 253] on input "Salvar" at bounding box center [656, 255] width 50 height 25
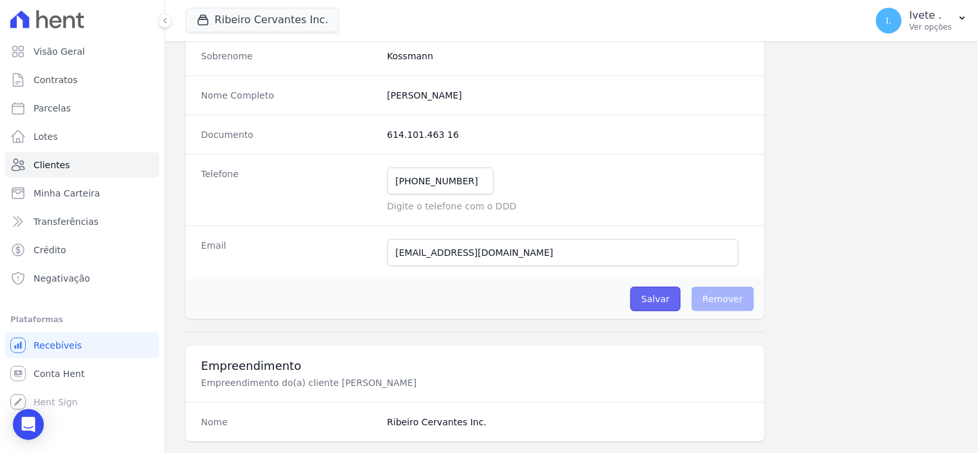
click at [655, 297] on input "Salvar" at bounding box center [656, 299] width 50 height 25
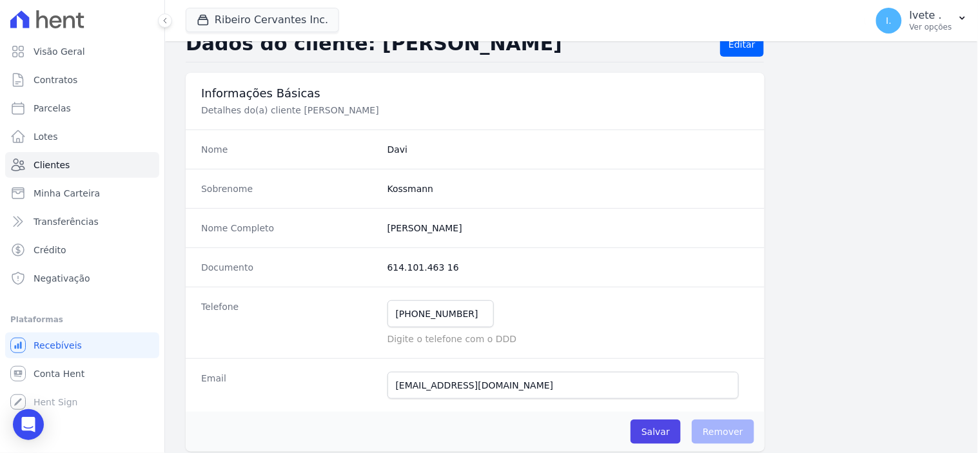
scroll to position [0, 0]
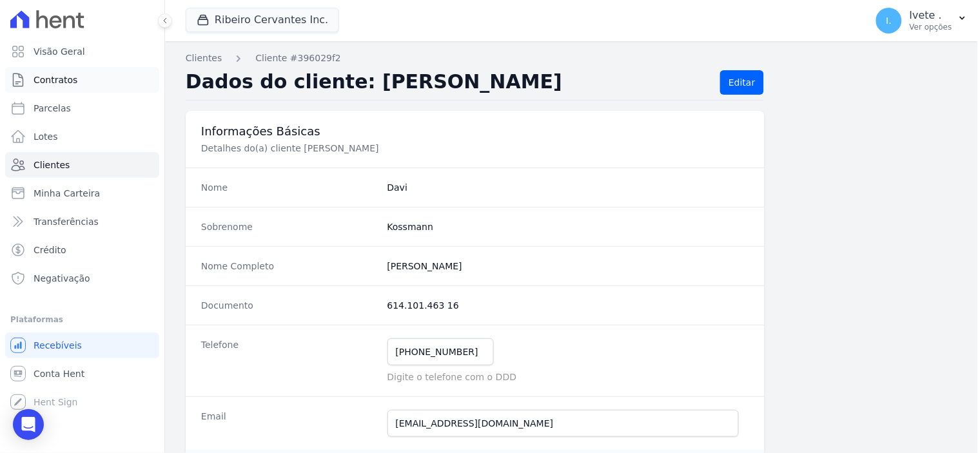
click at [53, 74] on span "Contratos" at bounding box center [56, 80] width 44 height 13
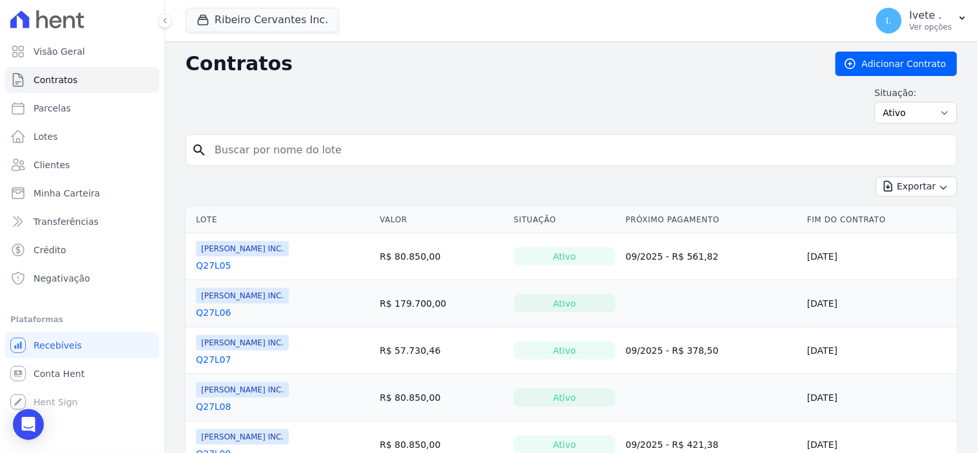
click at [243, 152] on input "search" at bounding box center [579, 150] width 745 height 26
click at [224, 152] on input "q" at bounding box center [579, 150] width 745 height 26
click at [250, 145] on input "q" at bounding box center [579, 150] width 745 height 26
type input "q32l13"
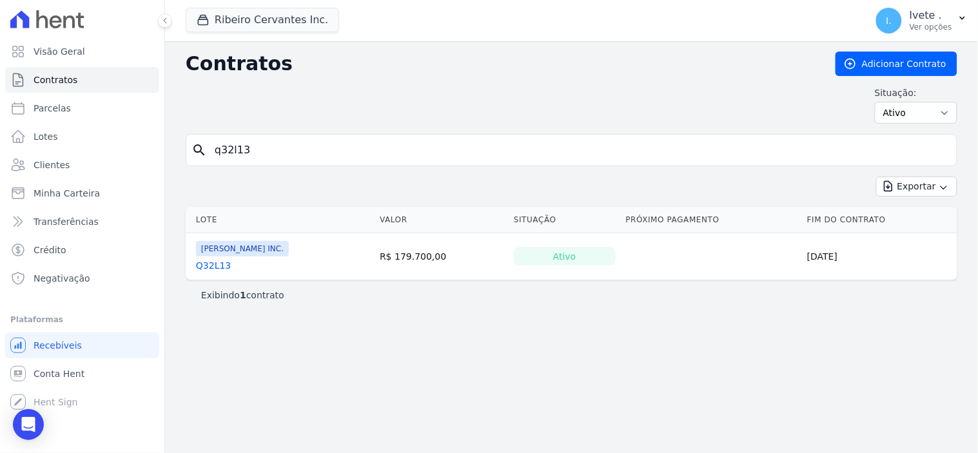
click at [204, 268] on link "Q32L13" at bounding box center [213, 265] width 35 height 13
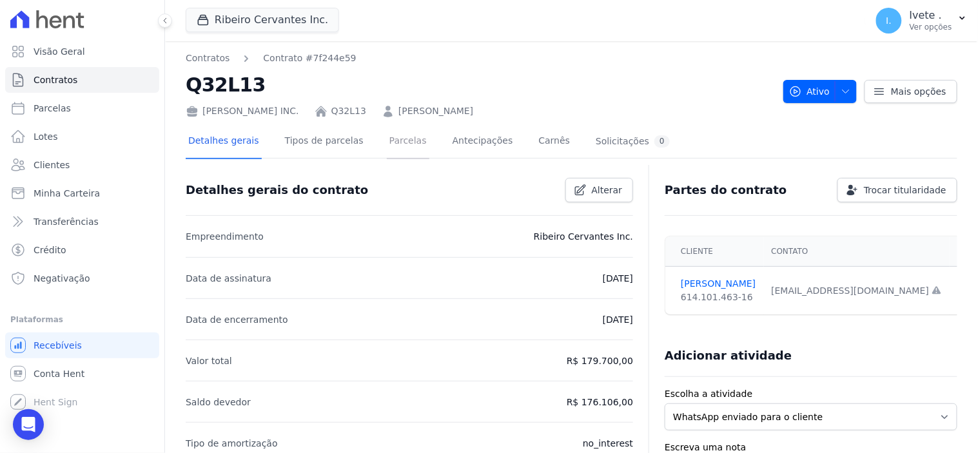
click at [393, 140] on link "Parcelas" at bounding box center [408, 142] width 43 height 34
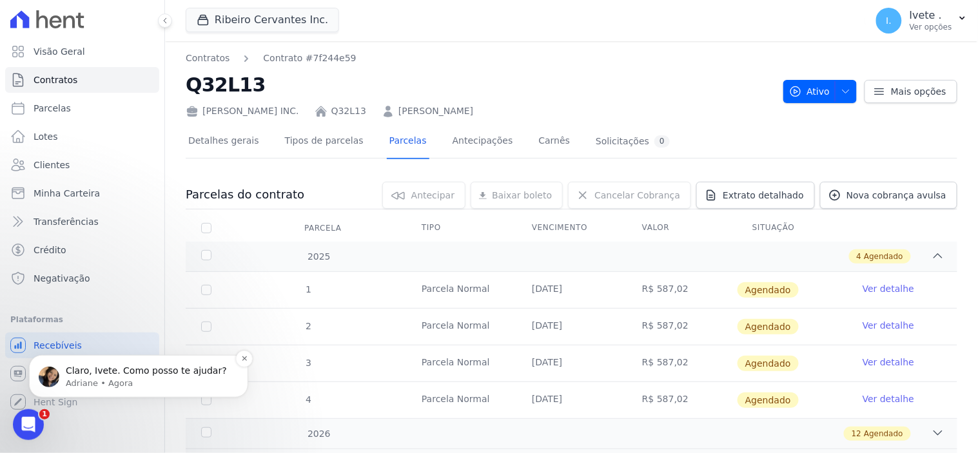
click at [111, 383] on p "Adriane • Agora" at bounding box center [149, 383] width 166 height 12
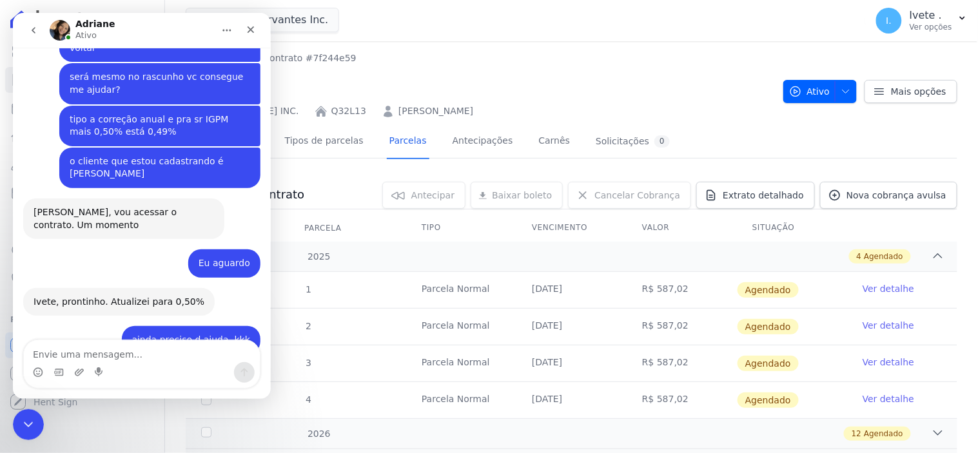
scroll to position [1493, 0]
click at [73, 353] on textarea "Envie uma mensagem..." at bounding box center [141, 351] width 236 height 22
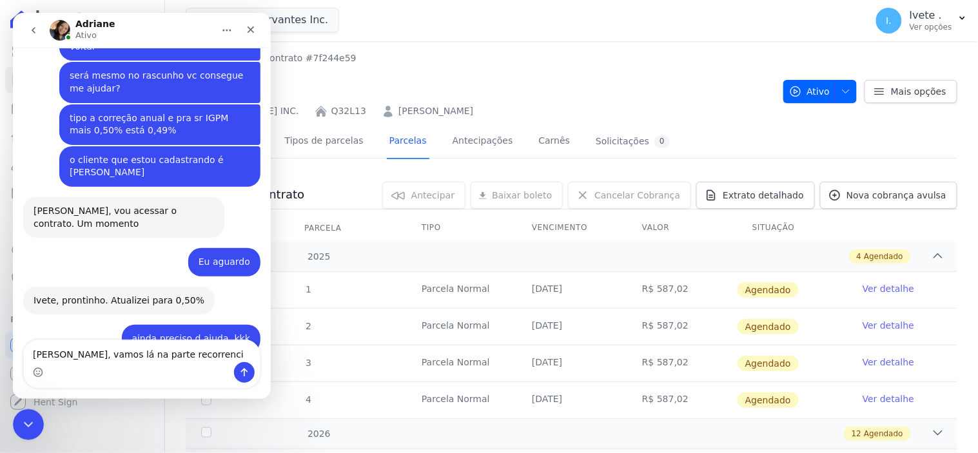
type textarea "[PERSON_NAME], vamos lá na parte recorrencia"
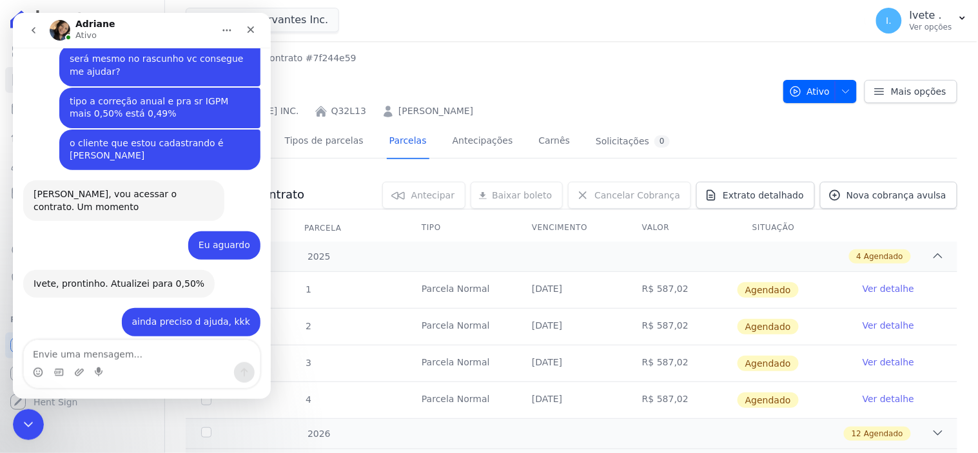
scroll to position [1510, 0]
click at [35, 420] on div "Encerramento do Messenger da Intercom" at bounding box center [26, 423] width 31 height 31
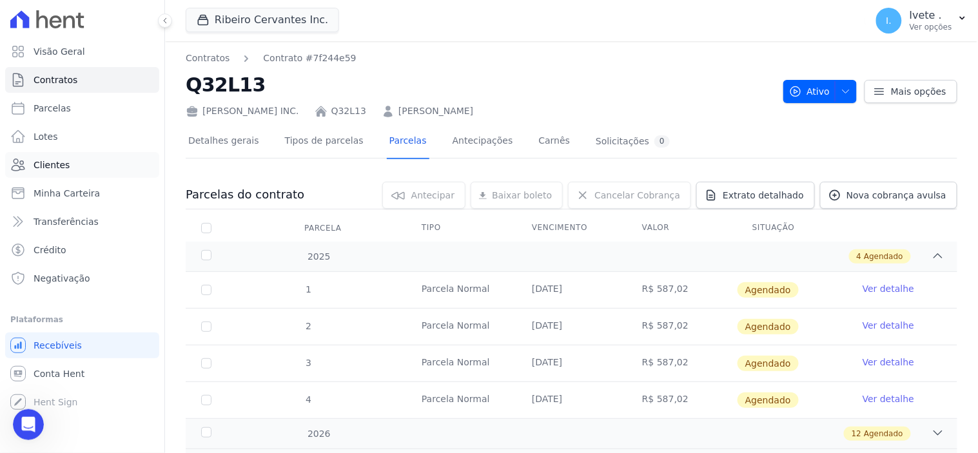
click at [56, 165] on span "Clientes" at bounding box center [52, 165] width 36 height 13
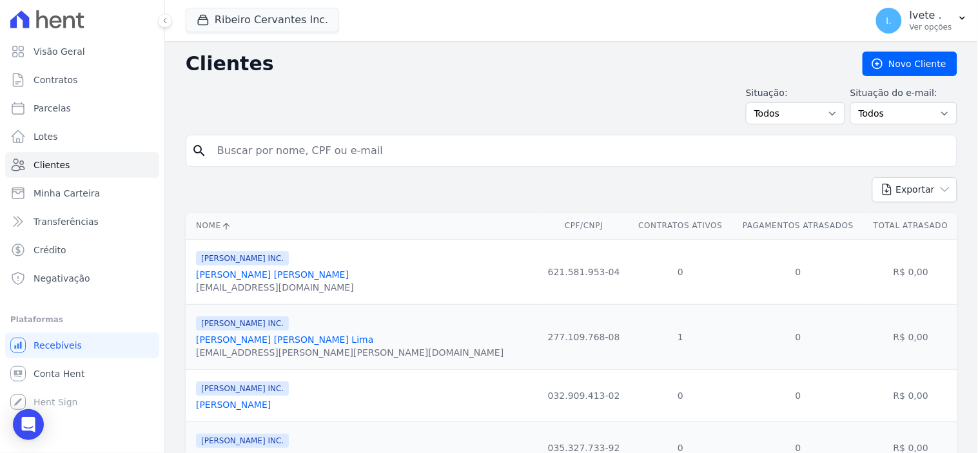
click at [237, 157] on input "search" at bounding box center [581, 151] width 742 height 26
type input "daniel"
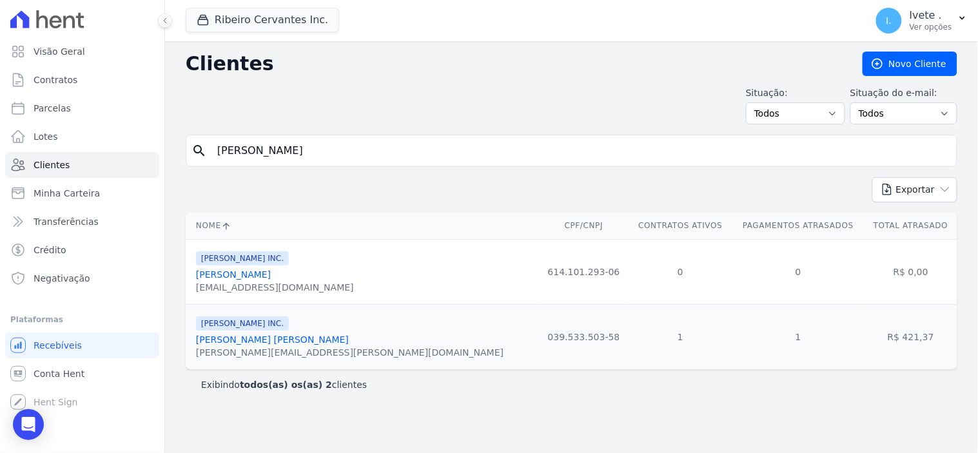
click at [253, 273] on link "[PERSON_NAME]" at bounding box center [233, 275] width 75 height 10
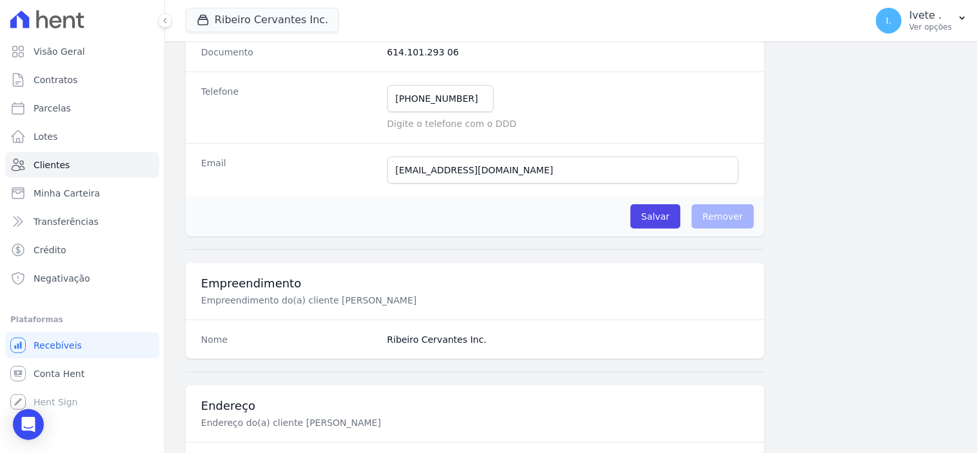
scroll to position [755, 0]
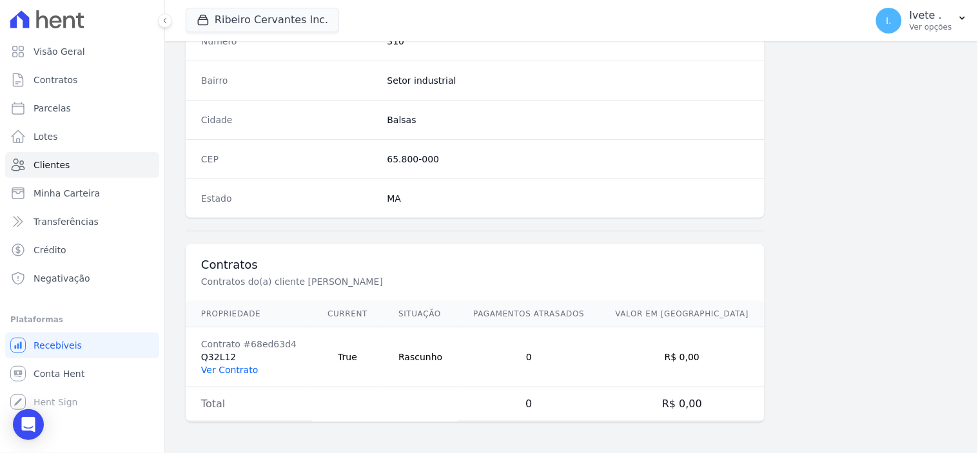
click at [242, 366] on link "Ver Contrato" at bounding box center [229, 370] width 57 height 10
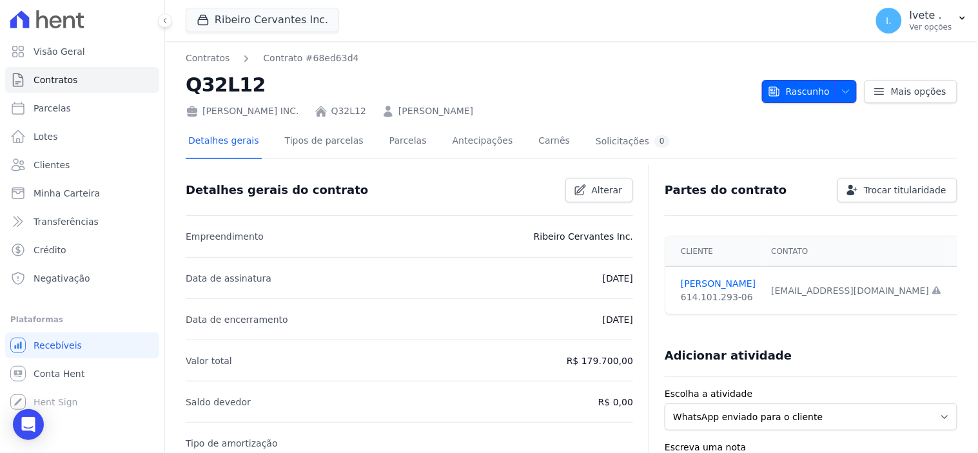
click at [803, 92] on span "Rascunho" at bounding box center [799, 91] width 62 height 23
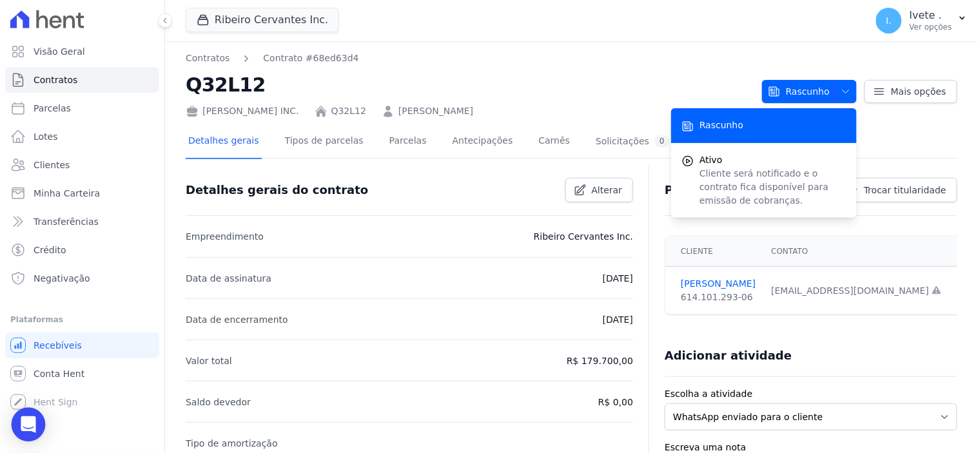
click at [22, 422] on icon "Open Intercom Messenger" at bounding box center [28, 425] width 17 height 17
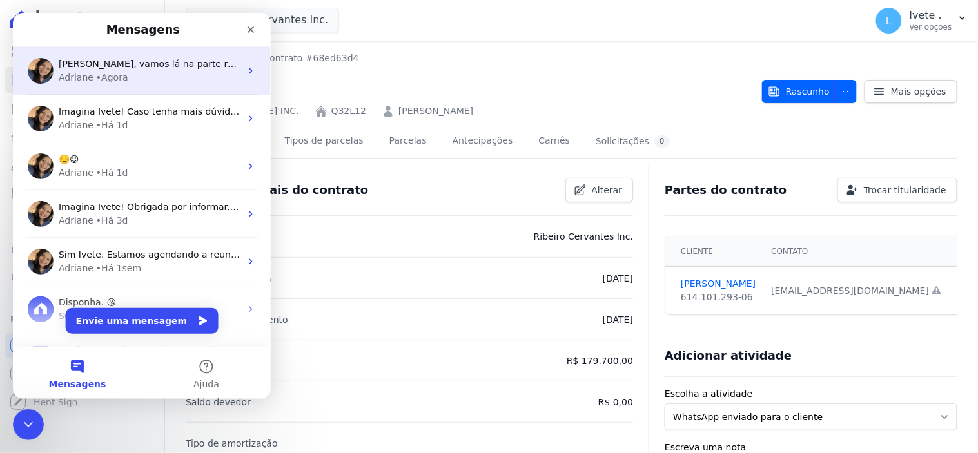
click at [157, 69] on div "[PERSON_NAME], vamos lá na parte recorrencia" at bounding box center [149, 64] width 182 height 14
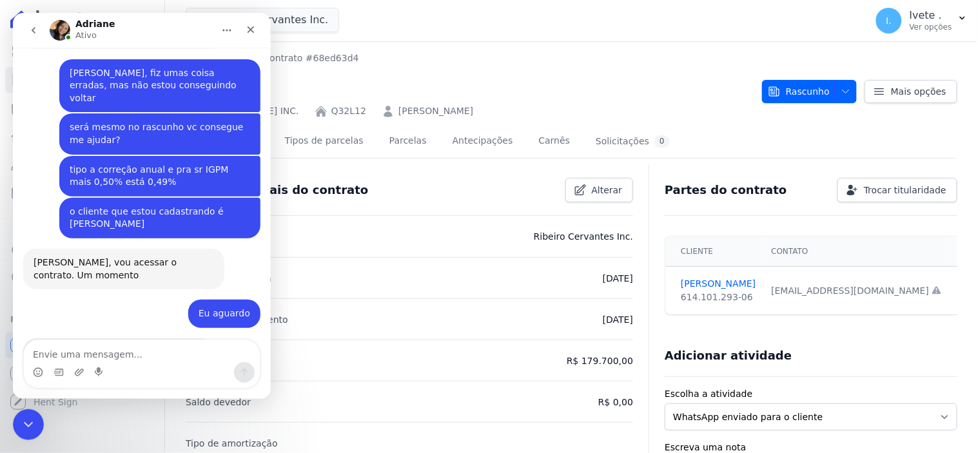
scroll to position [1511, 0]
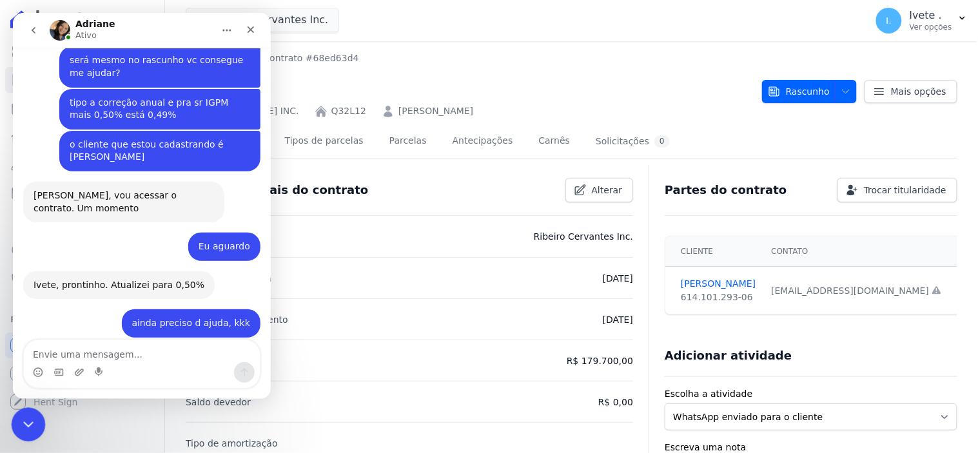
click at [25, 417] on icon "Encerramento do Messenger da Intercom" at bounding box center [26, 422] width 15 height 15
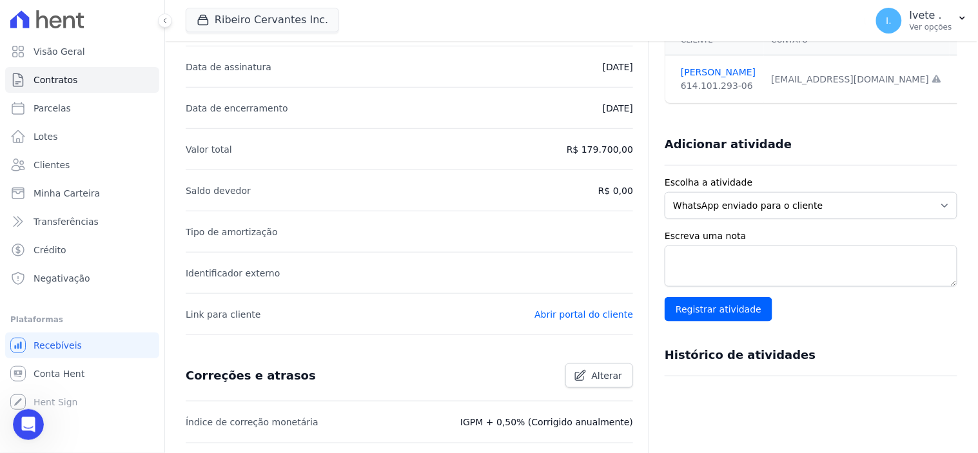
scroll to position [215, 0]
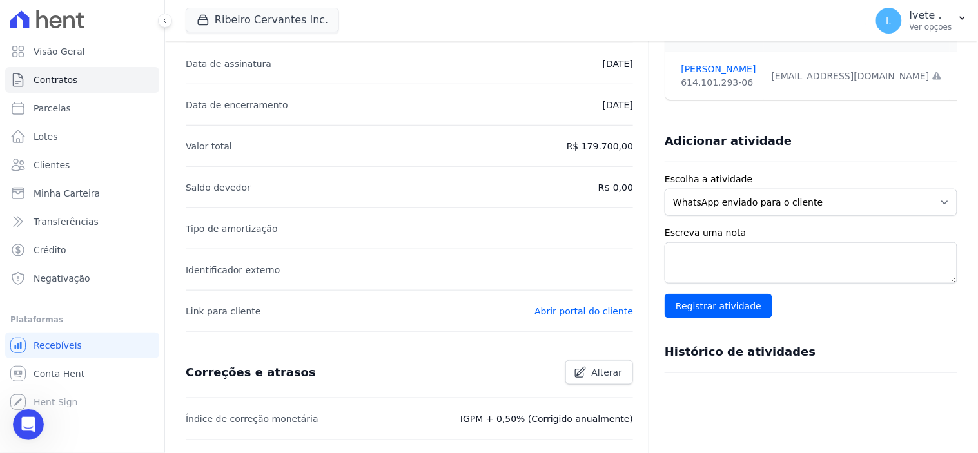
click at [594, 187] on li "Saldo devedor R$ 0,00" at bounding box center [410, 186] width 448 height 41
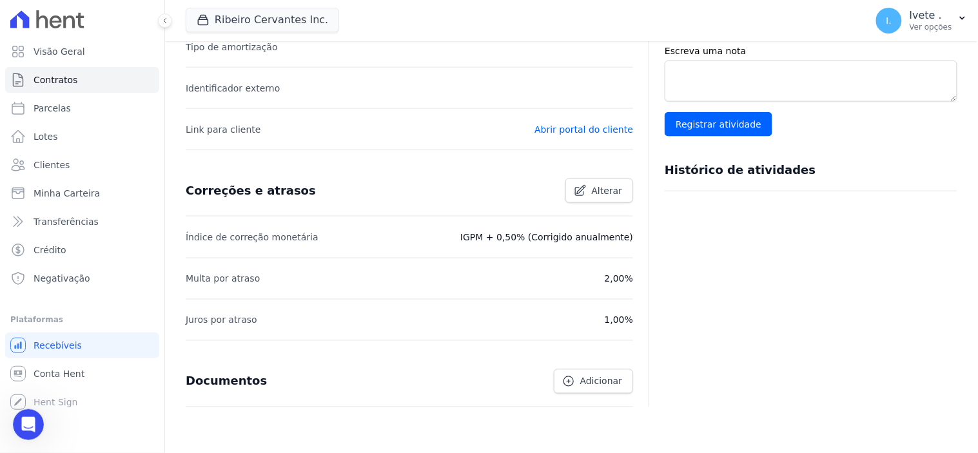
scroll to position [430, 0]
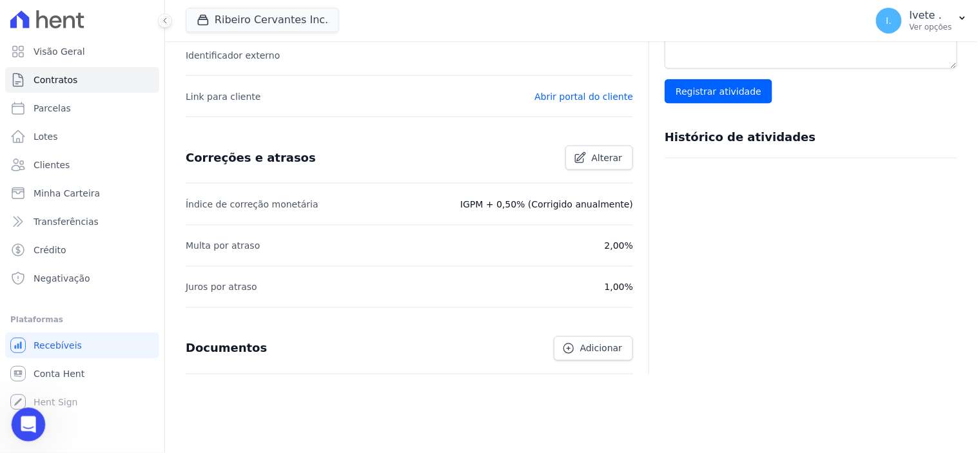
click at [24, 422] on icon "Abertura do Messenger da Intercom" at bounding box center [26, 423] width 21 height 21
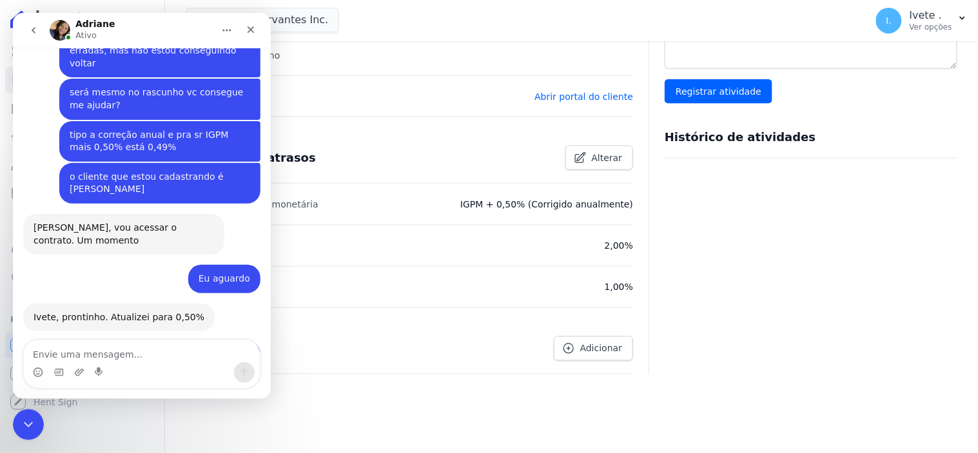
scroll to position [1511, 0]
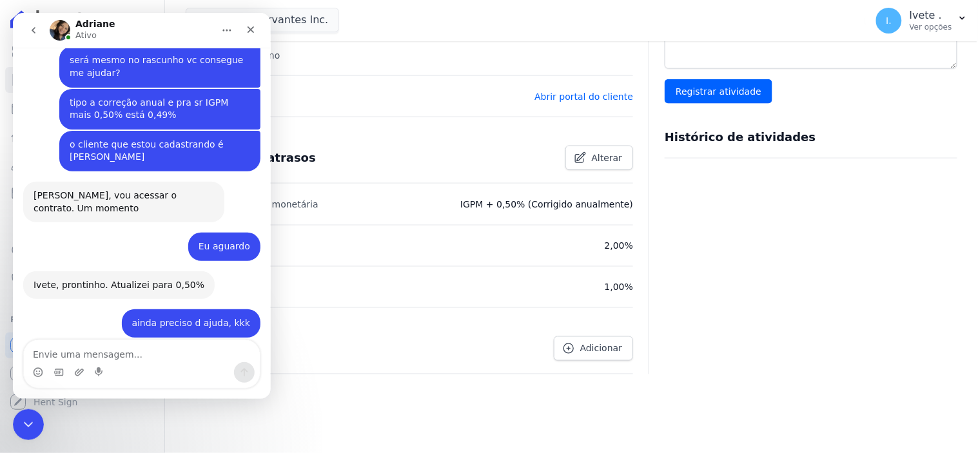
click at [53, 353] on textarea "Envie uma mensagem..." at bounding box center [141, 351] width 236 height 22
type textarea "Para continuar cadastrando como faço?"
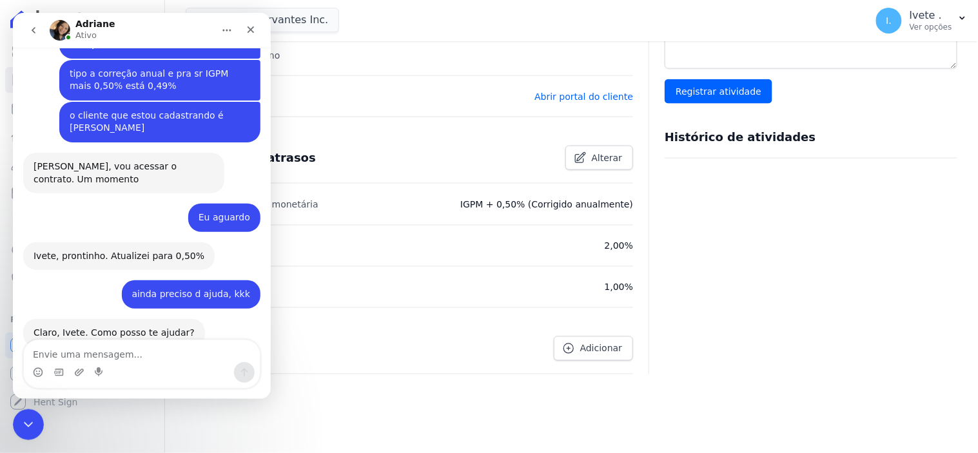
scroll to position [1539, 0]
click at [20, 424] on icon "Encerramento do Messenger da Intercom" at bounding box center [26, 422] width 15 height 15
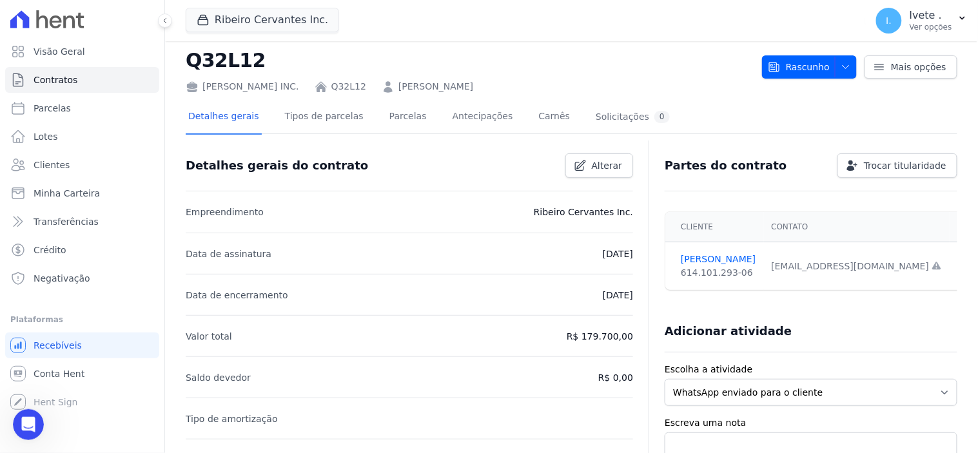
scroll to position [0, 0]
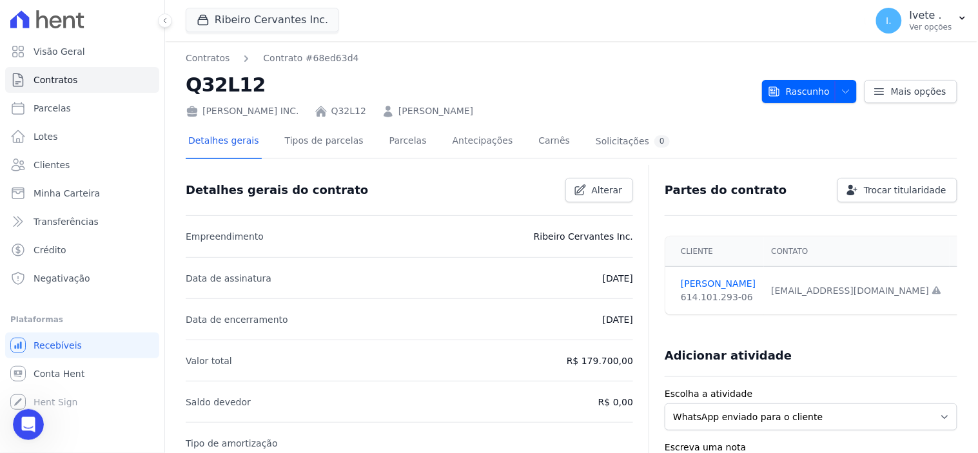
click at [401, 108] on link "[PERSON_NAME]" at bounding box center [436, 111] width 75 height 14
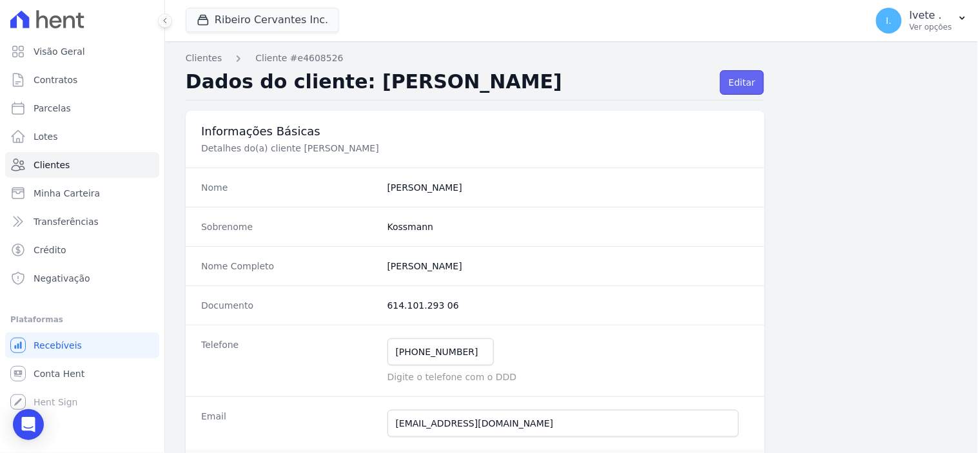
click at [744, 88] on link "Editar" at bounding box center [741, 82] width 43 height 25
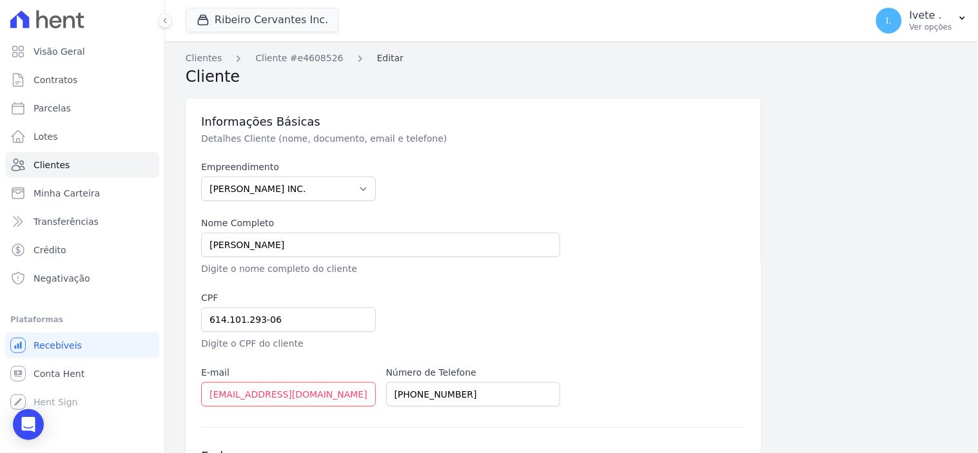
click at [377, 55] on link "Editar" at bounding box center [390, 59] width 26 height 14
click at [377, 59] on link "Editar" at bounding box center [390, 59] width 26 height 14
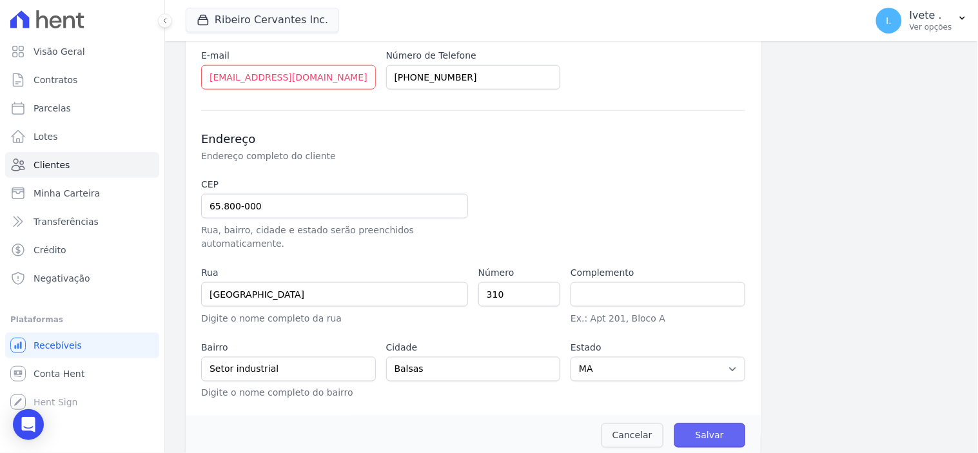
click at [712, 424] on input "Salvar" at bounding box center [710, 436] width 71 height 25
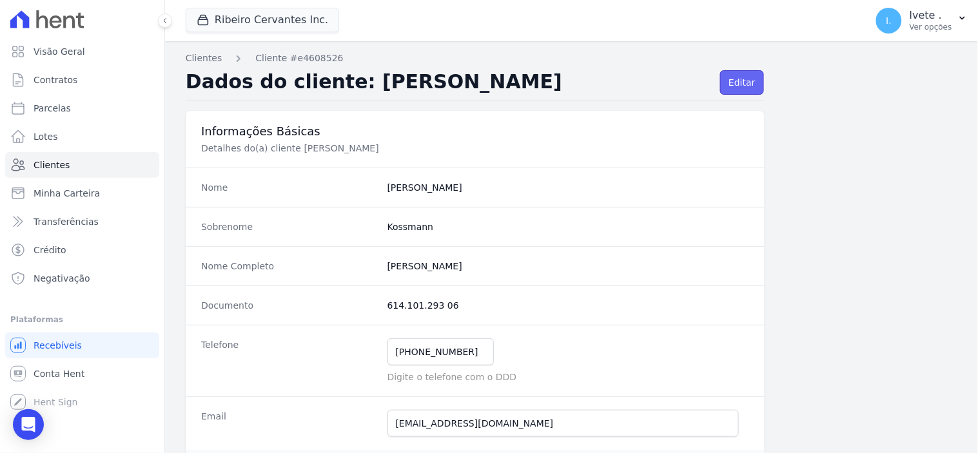
click at [746, 85] on link "Editar" at bounding box center [741, 82] width 43 height 25
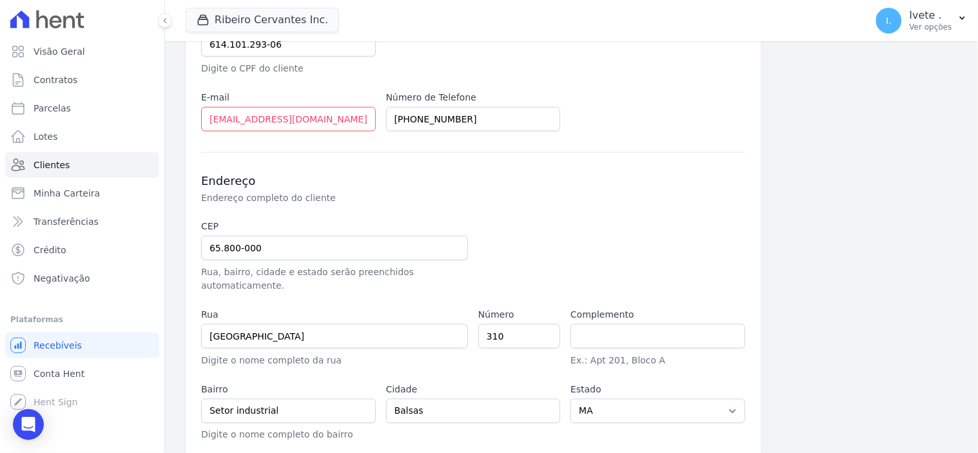
scroll to position [317, 0]
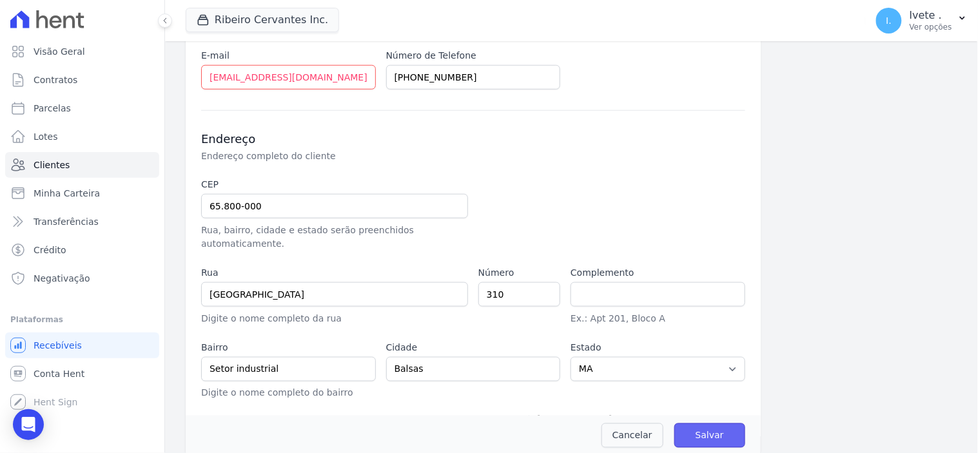
click at [711, 428] on input "Salvar" at bounding box center [710, 436] width 71 height 25
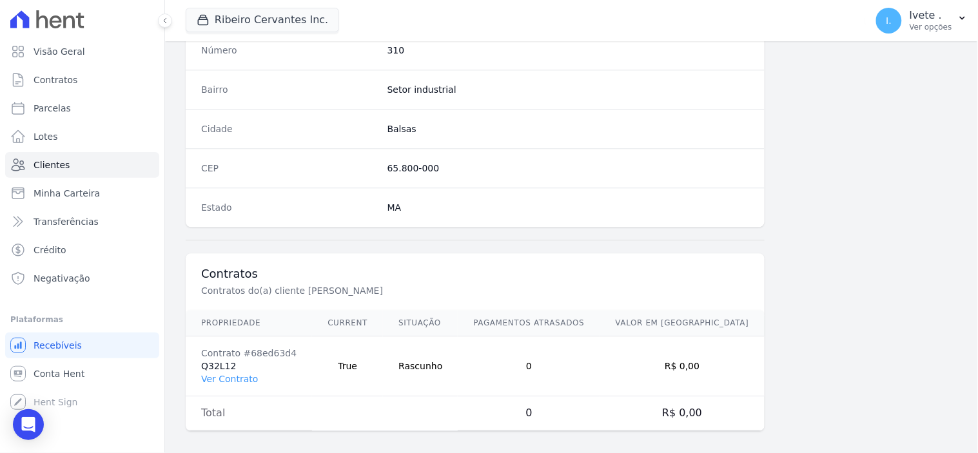
scroll to position [755, 0]
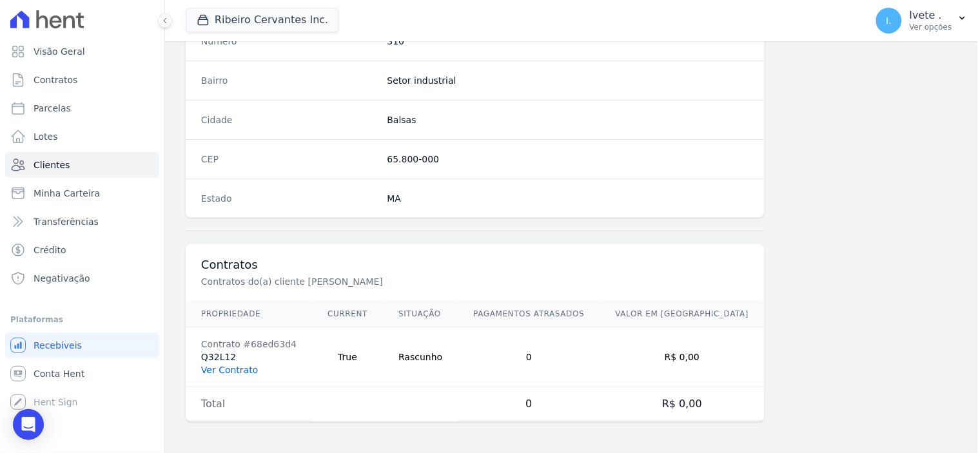
click at [239, 372] on link "Ver Contrato" at bounding box center [229, 370] width 57 height 10
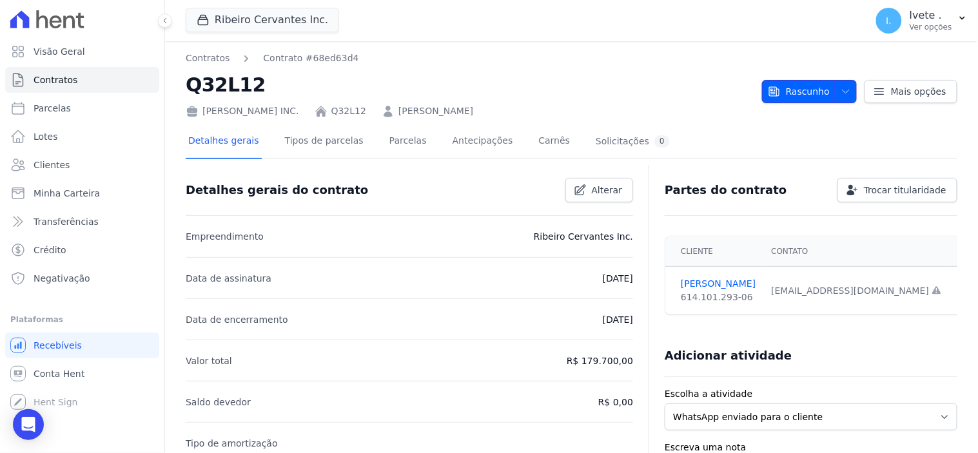
click at [806, 89] on span "Rascunho" at bounding box center [799, 91] width 62 height 23
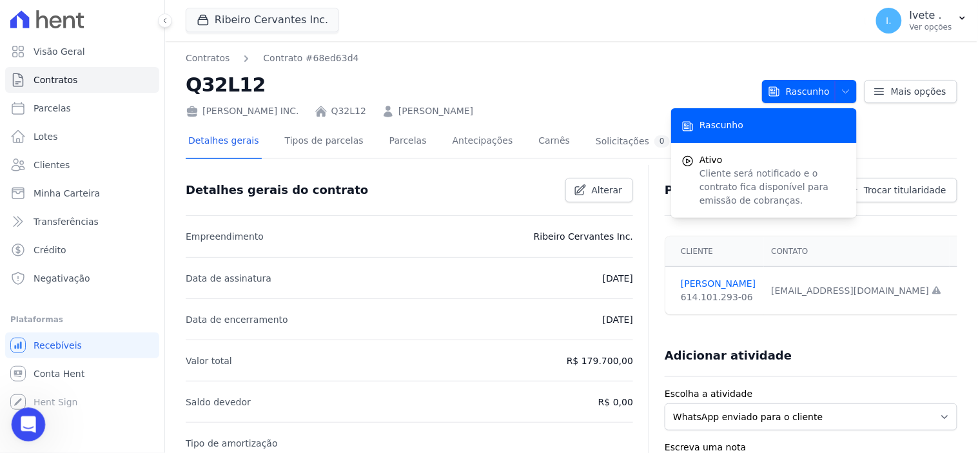
click at [25, 428] on icon "Abertura do Messenger da Intercom" at bounding box center [26, 423] width 21 height 21
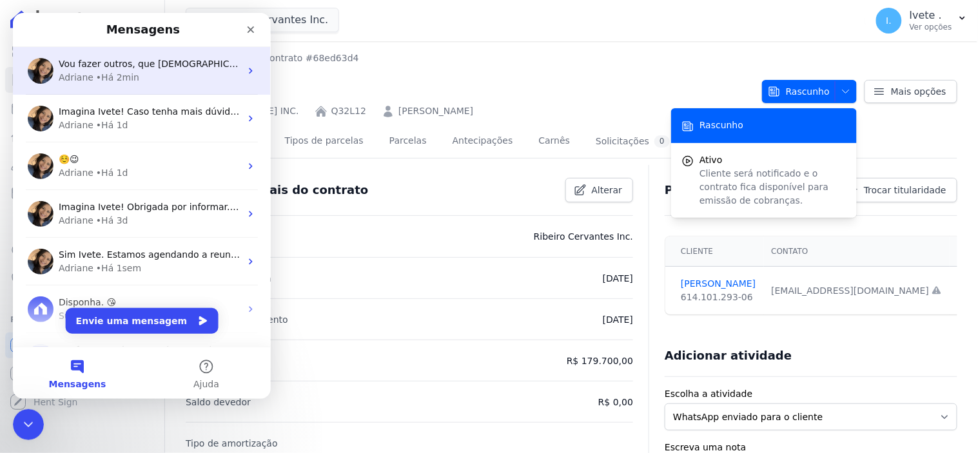
click at [99, 77] on div "• Há 2min" at bounding box center [116, 77] width 43 height 14
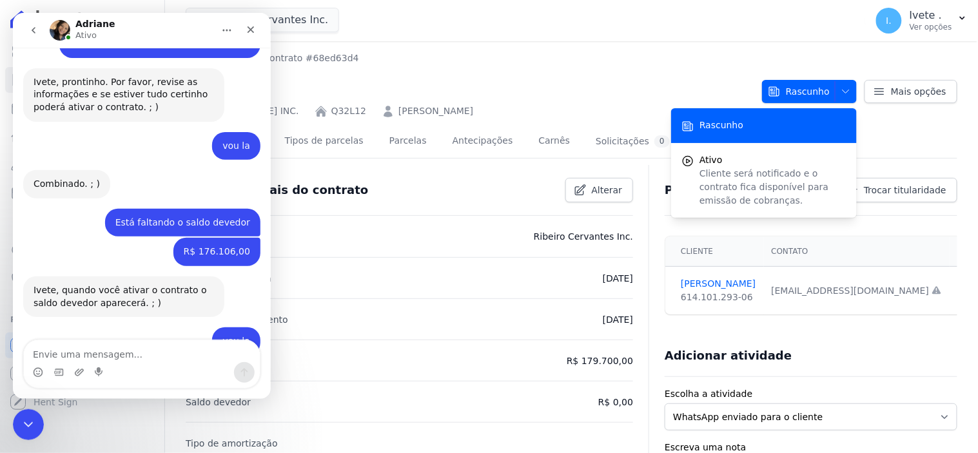
scroll to position [2590, 0]
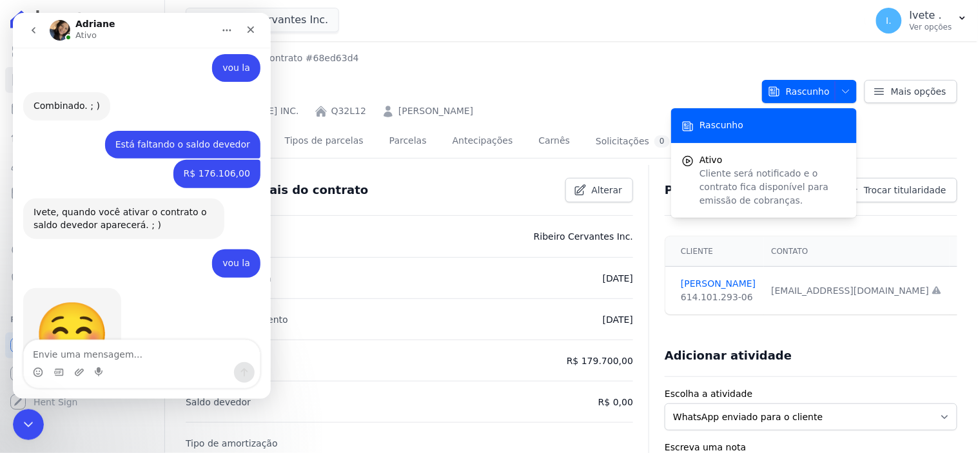
click at [34, 30] on icon "go back" at bounding box center [33, 30] width 10 height 10
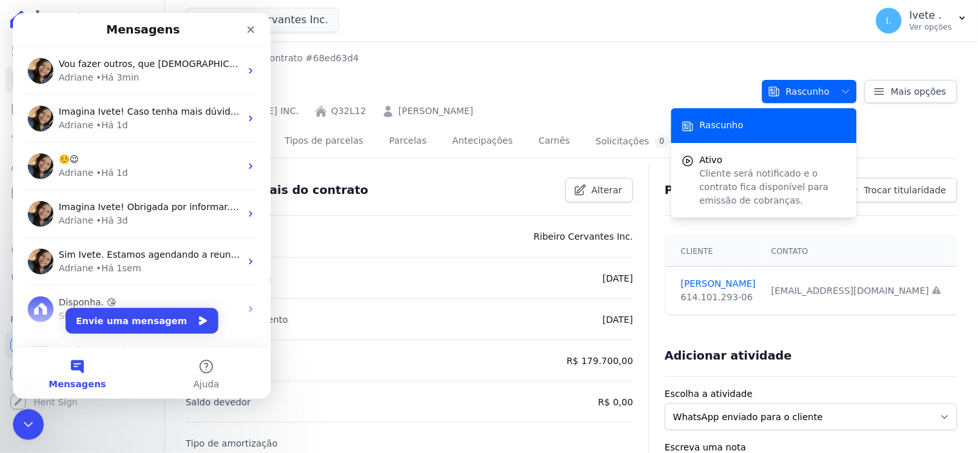
scroll to position [0, 0]
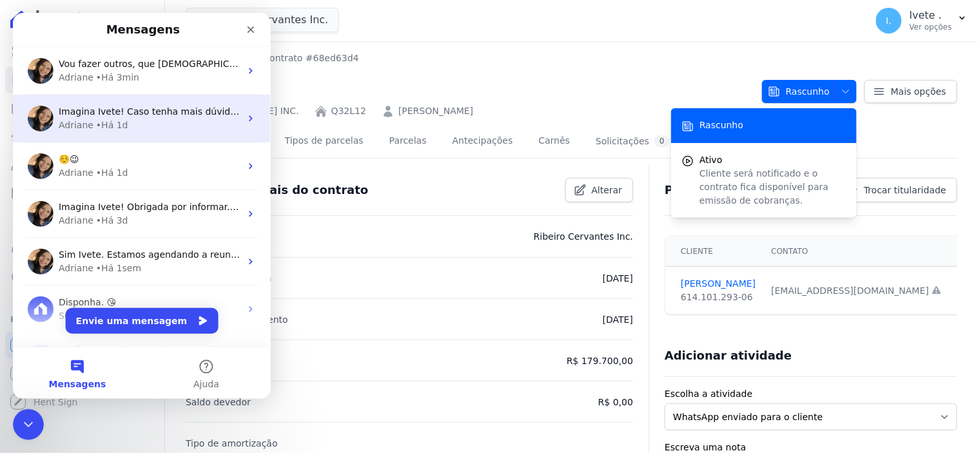
click at [110, 121] on div "• Há 1d" at bounding box center [111, 125] width 32 height 14
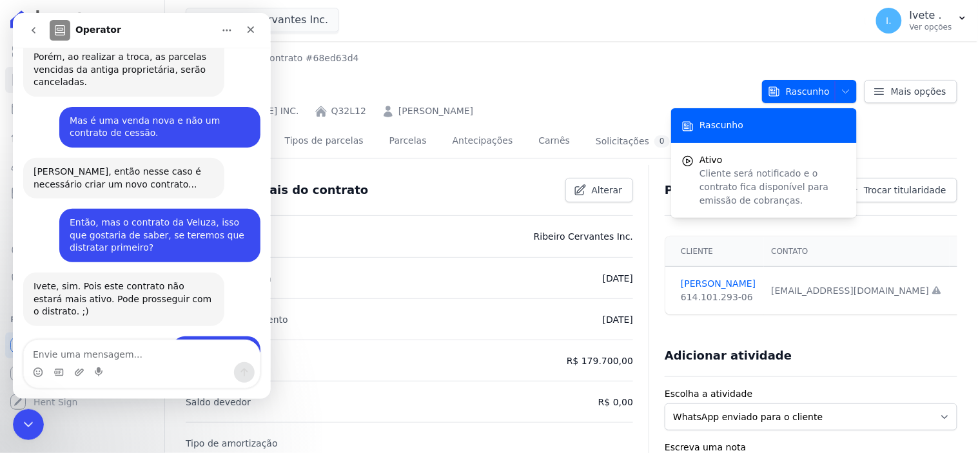
scroll to position [516, 0]
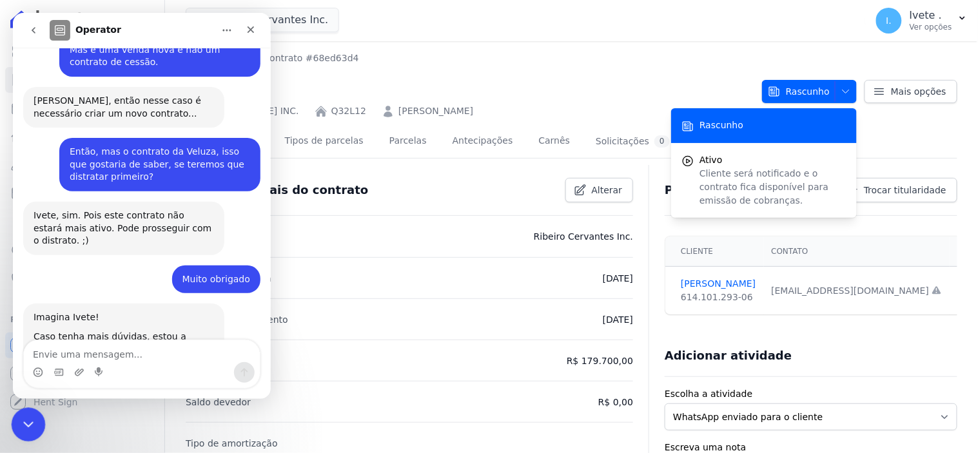
click at [23, 428] on icon "Encerramento do Messenger da Intercom" at bounding box center [26, 422] width 15 height 15
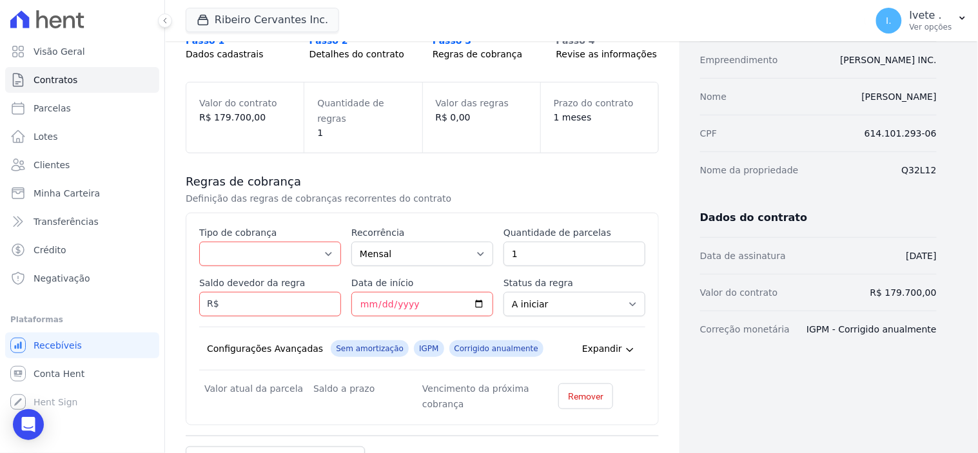
scroll to position [197, 0]
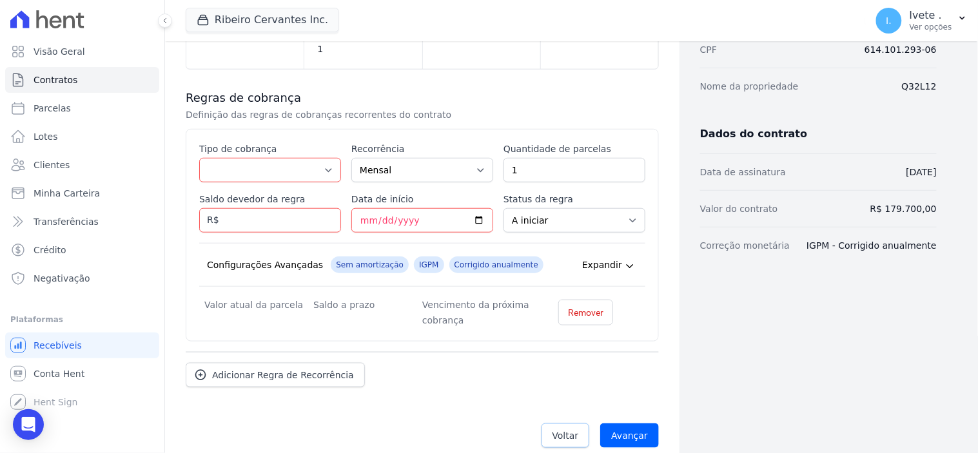
click at [564, 430] on span "Voltar" at bounding box center [566, 436] width 26 height 13
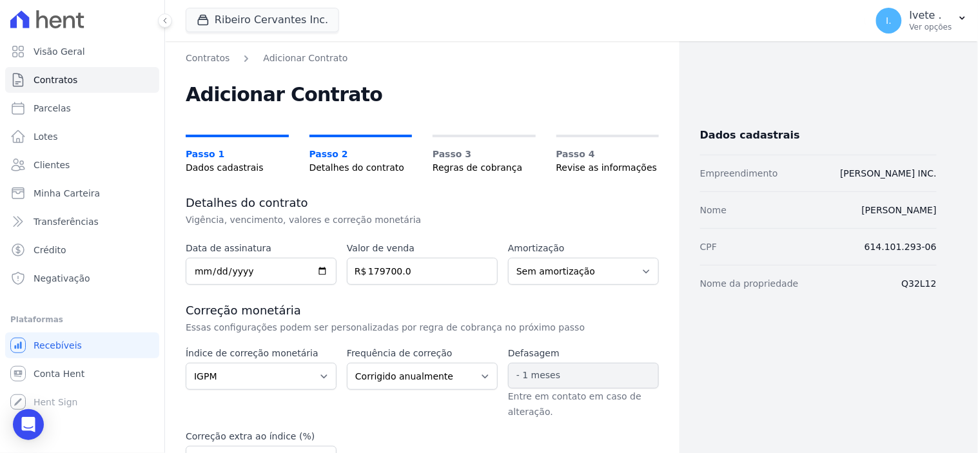
click at [566, 372] on span "- 1 meses" at bounding box center [583, 376] width 151 height 26
click at [562, 372] on span "- 1 meses" at bounding box center [583, 376] width 151 height 26
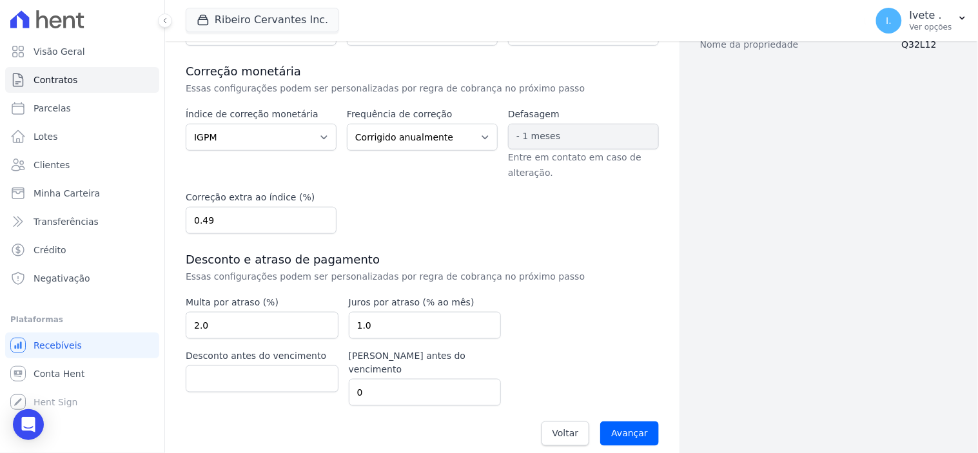
scroll to position [95, 0]
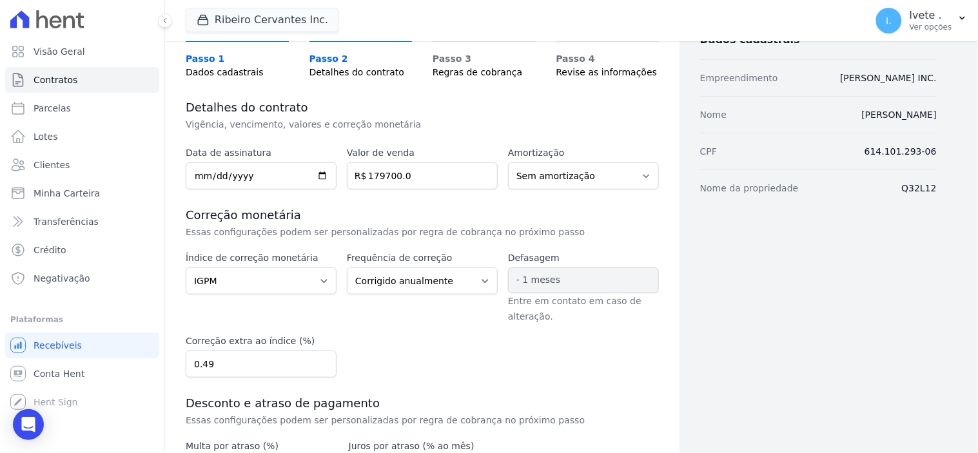
click at [524, 275] on span "- 1 meses" at bounding box center [539, 280] width 44 height 10
click at [221, 359] on input "0.49" at bounding box center [261, 364] width 151 height 27
type input "0.50"
click at [531, 278] on span "- 1 meses" at bounding box center [539, 280] width 44 height 10
click at [551, 275] on span "- 1 meses" at bounding box center [583, 281] width 151 height 26
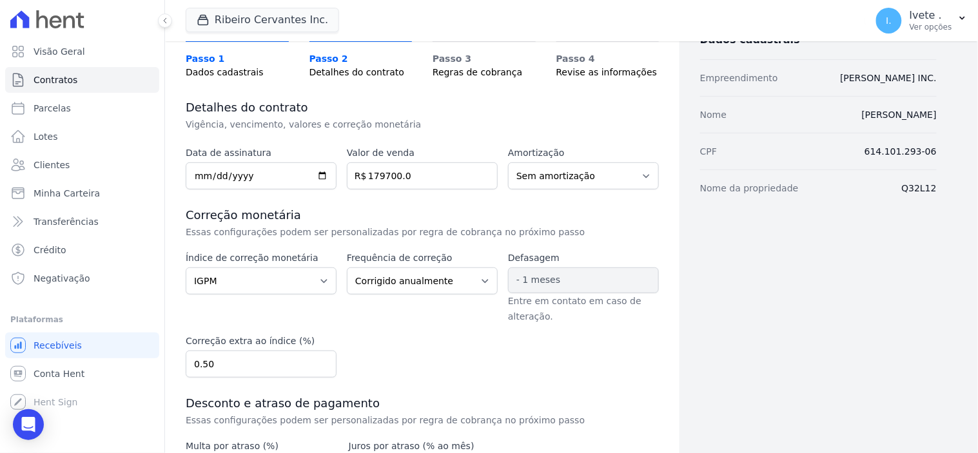
click at [551, 275] on span "- 1 meses" at bounding box center [583, 281] width 151 height 26
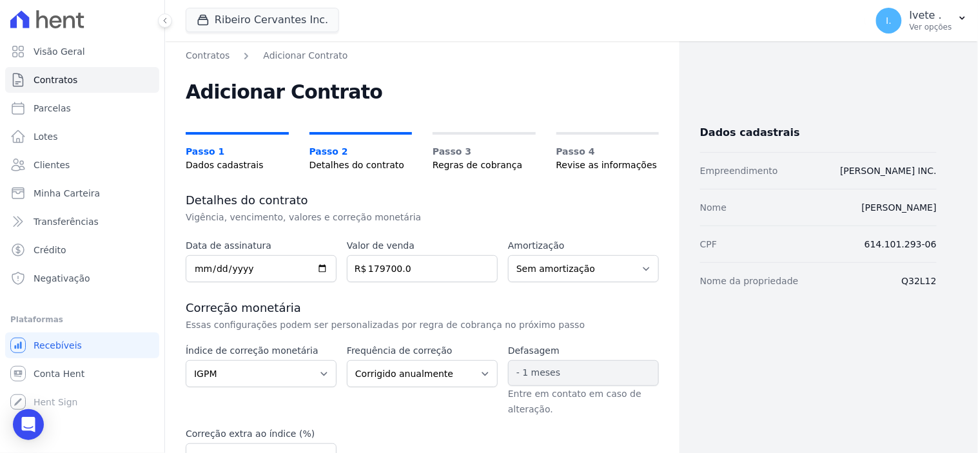
scroll to position [0, 0]
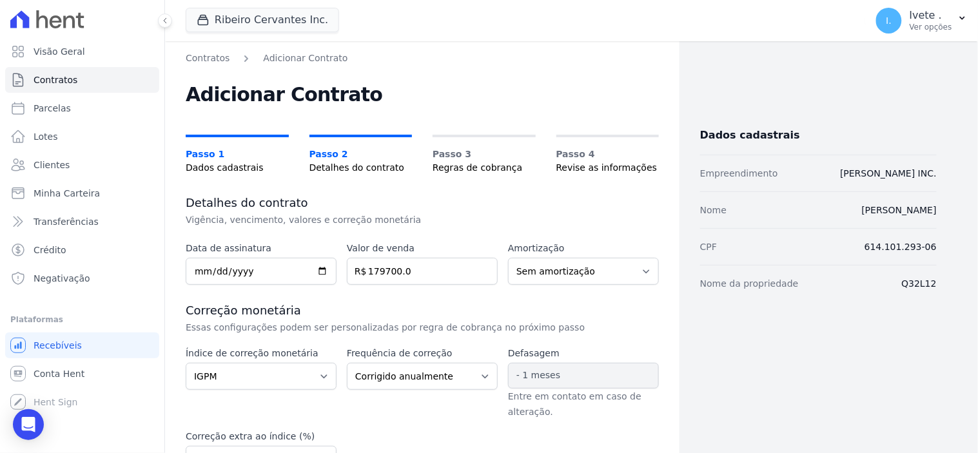
click at [550, 381] on span "- 1 meses" at bounding box center [539, 375] width 44 height 10
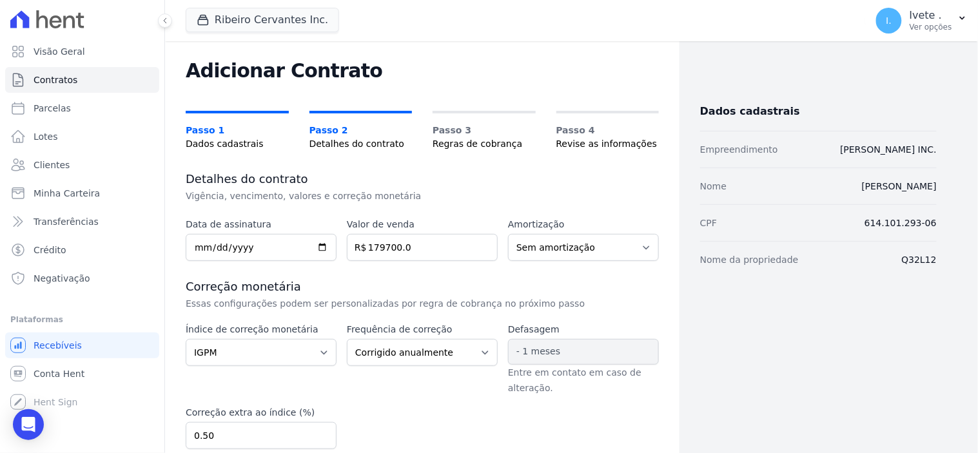
scroll to position [95, 0]
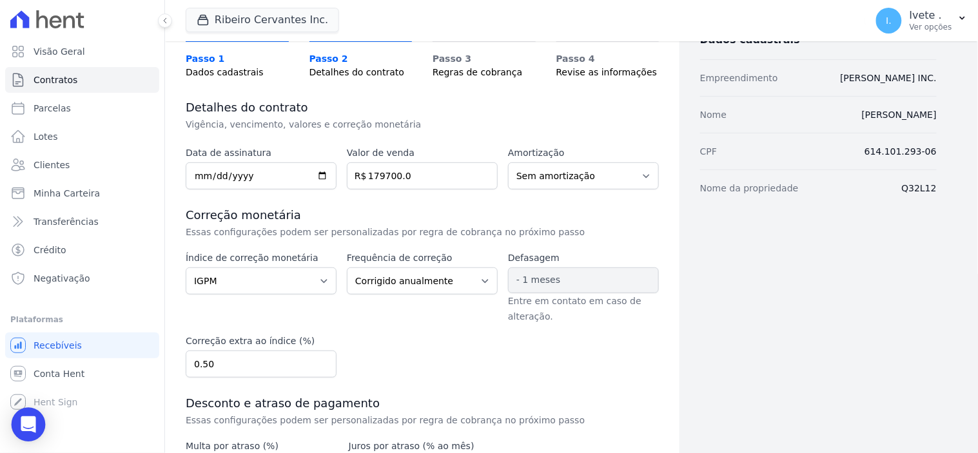
click at [32, 426] on icon "Open Intercom Messenger" at bounding box center [28, 425] width 15 height 17
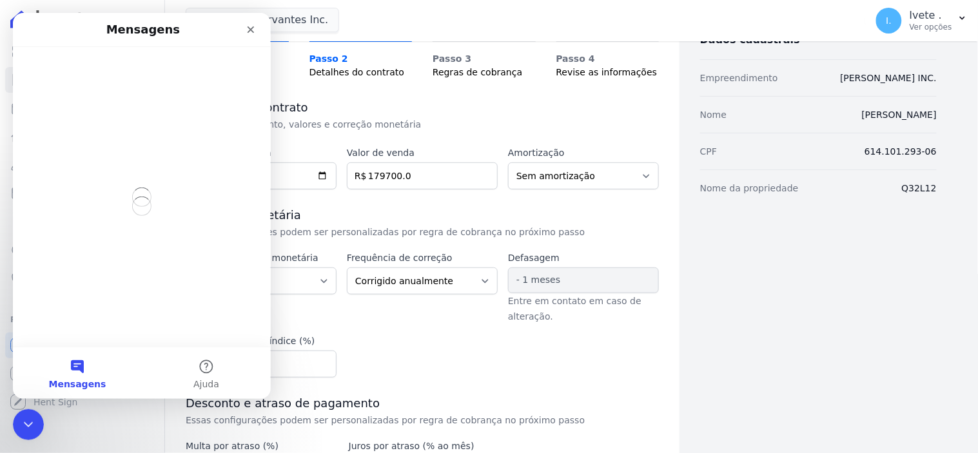
scroll to position [0, 0]
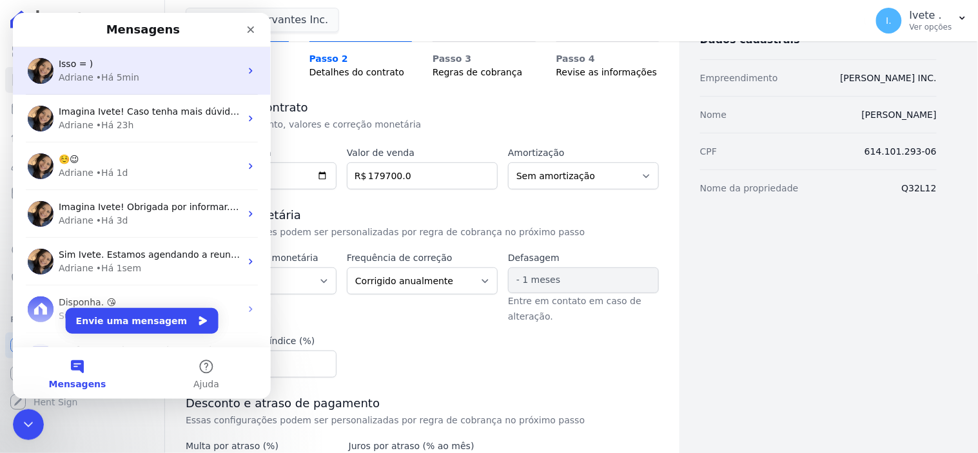
click at [82, 76] on div "Adriane" at bounding box center [75, 77] width 35 height 14
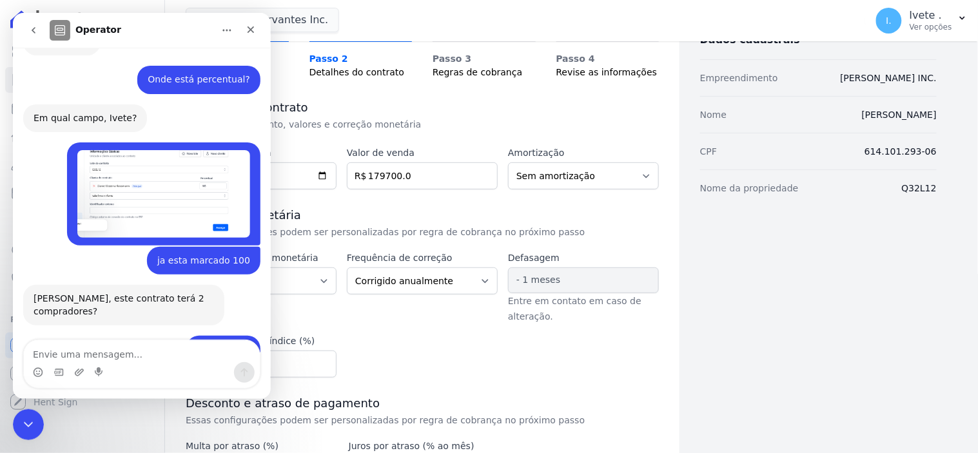
scroll to position [907, 0]
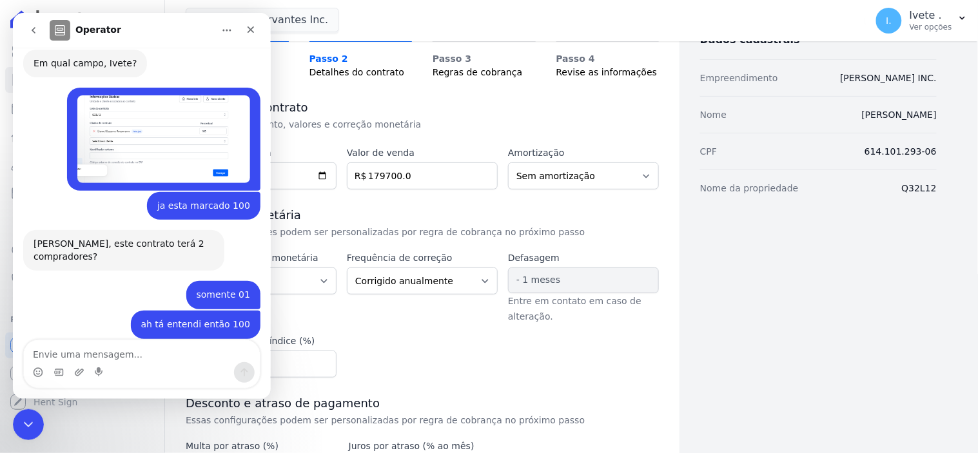
click at [60, 352] on textarea "Envie uma mensagem..." at bounding box center [141, 351] width 236 height 22
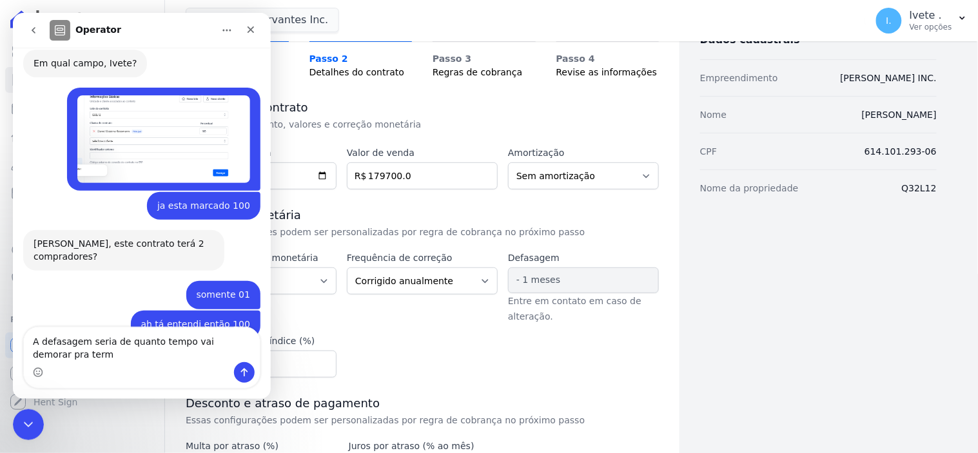
scroll to position [920, 0]
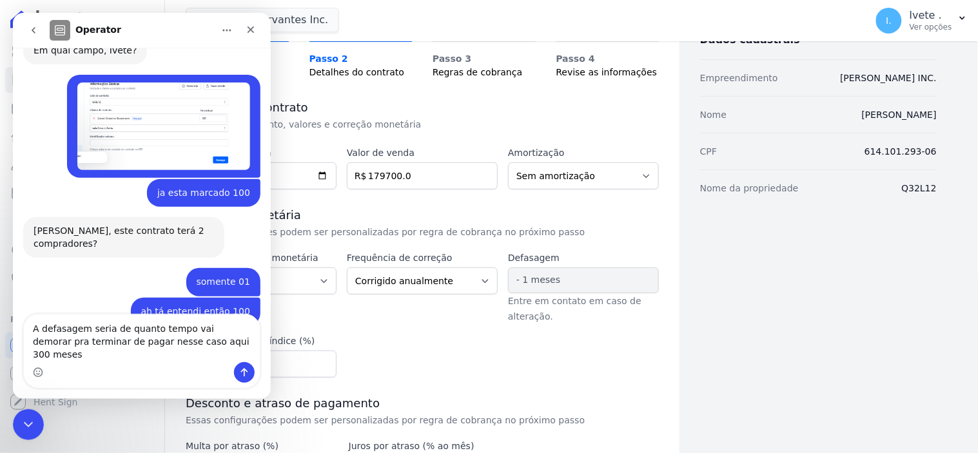
type textarea "A defasagem seria de quanto tempo vai demorar pra terminar de pagar nesse caso …"
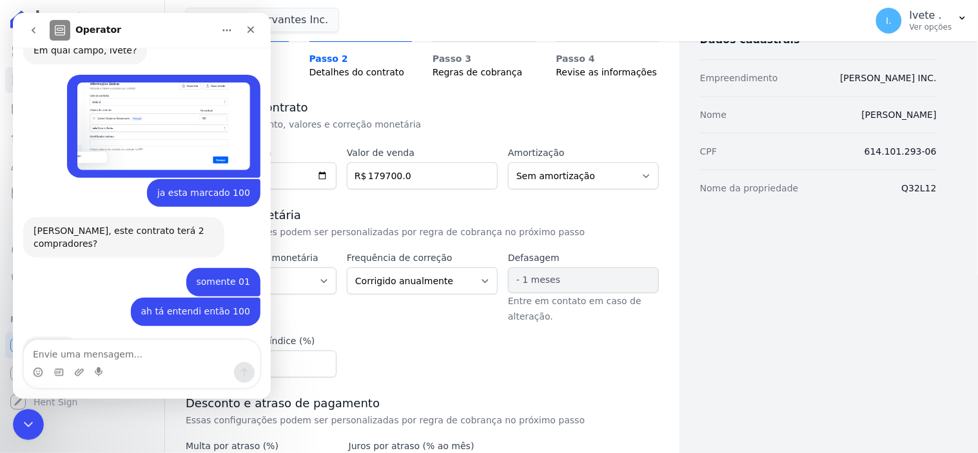
scroll to position [971, 0]
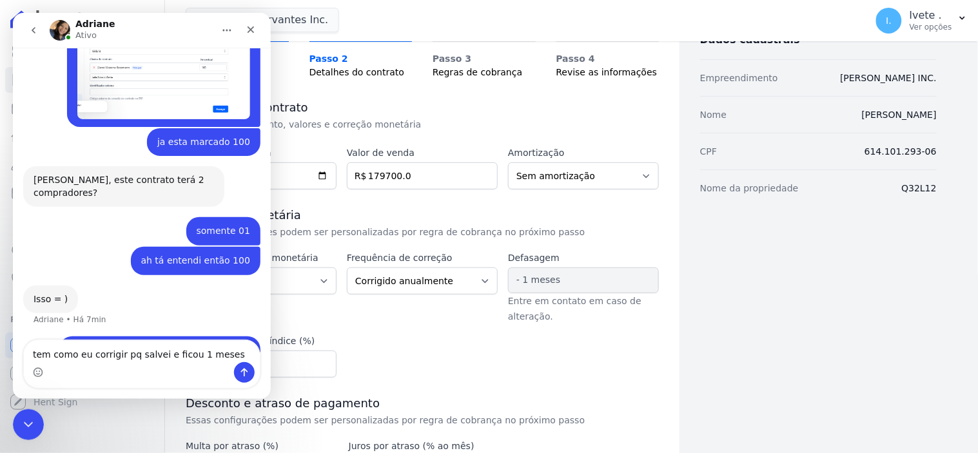
type textarea "tem como eu corrigir pq salvei e ficou 1 meses"
click at [243, 367] on icon "Enviar uma mensagem" at bounding box center [244, 372] width 10 height 10
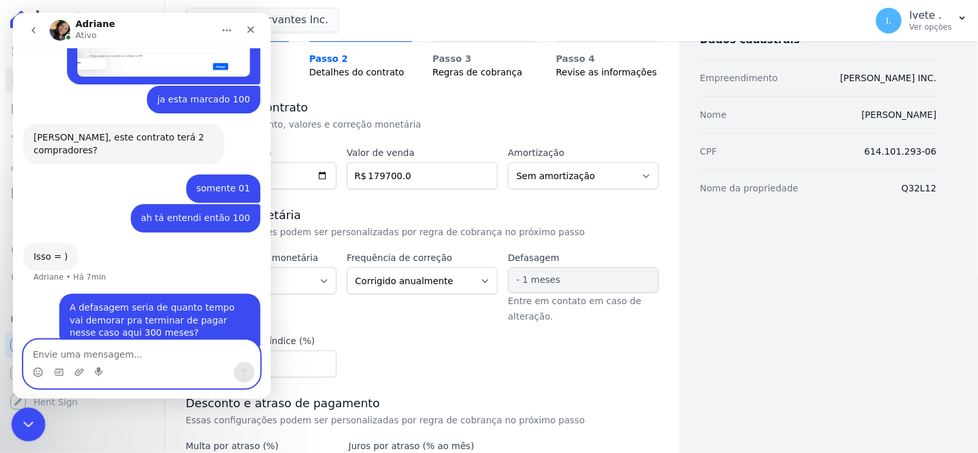
scroll to position [1013, 0]
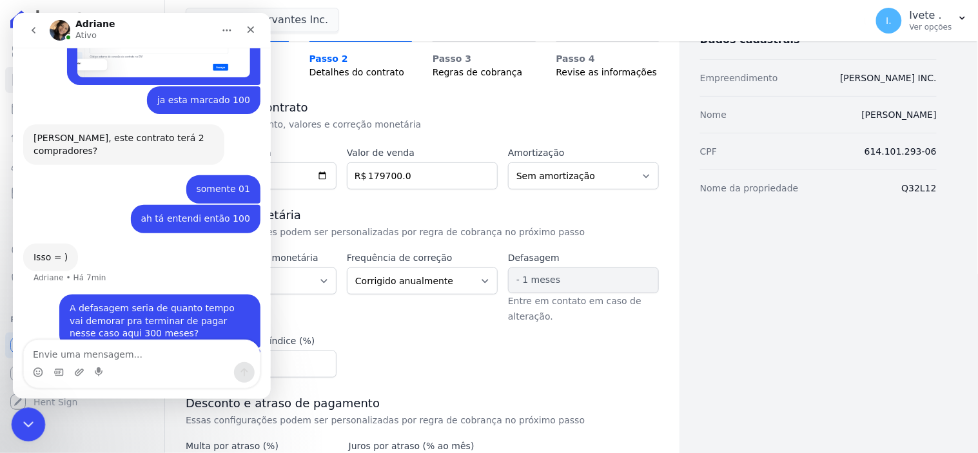
click at [25, 425] on icon "Encerramento do Messenger da Intercom" at bounding box center [26, 422] width 15 height 15
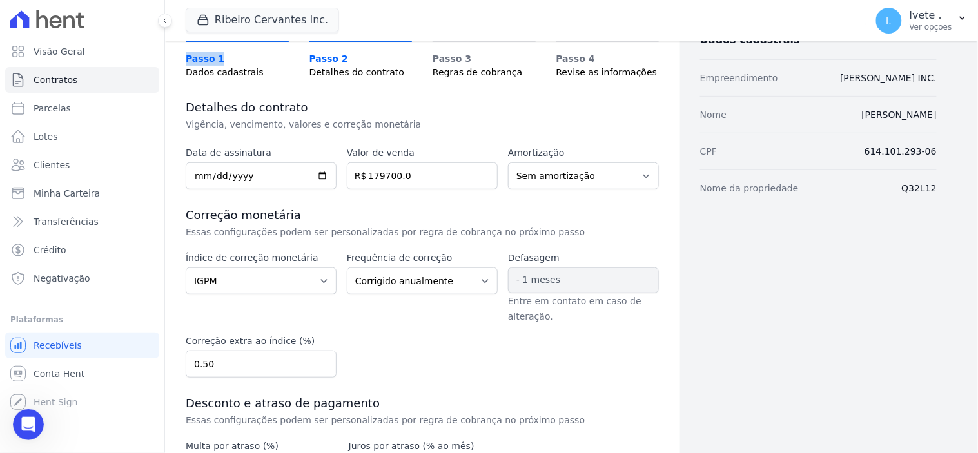
scroll to position [92, 0]
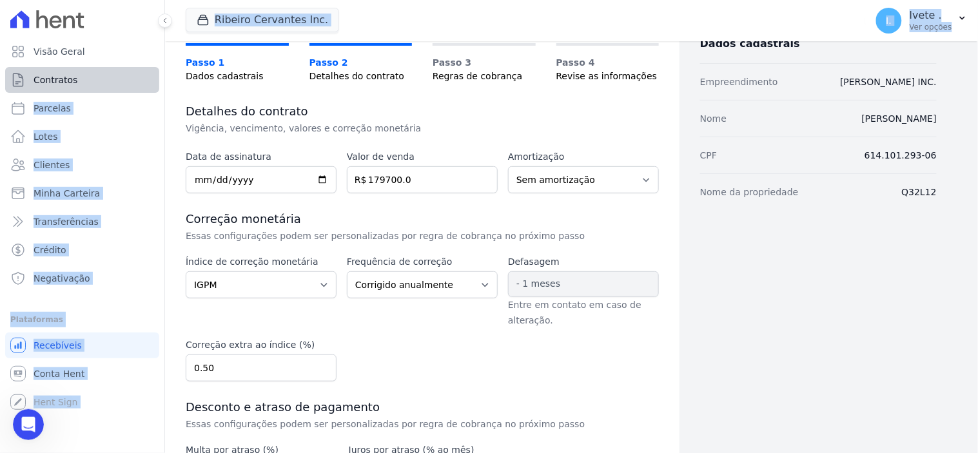
drag, startPoint x: 175, startPoint y: 45, endPoint x: 137, endPoint y: 79, distance: 51.2
click at [137, 79] on div "Visão Geral Contratos [GEOGRAPHIC_DATA] Lotes Clientes Minha Carteira Transferê…" at bounding box center [489, 226] width 978 height 453
click at [146, 39] on link "Visão Geral" at bounding box center [82, 52] width 154 height 26
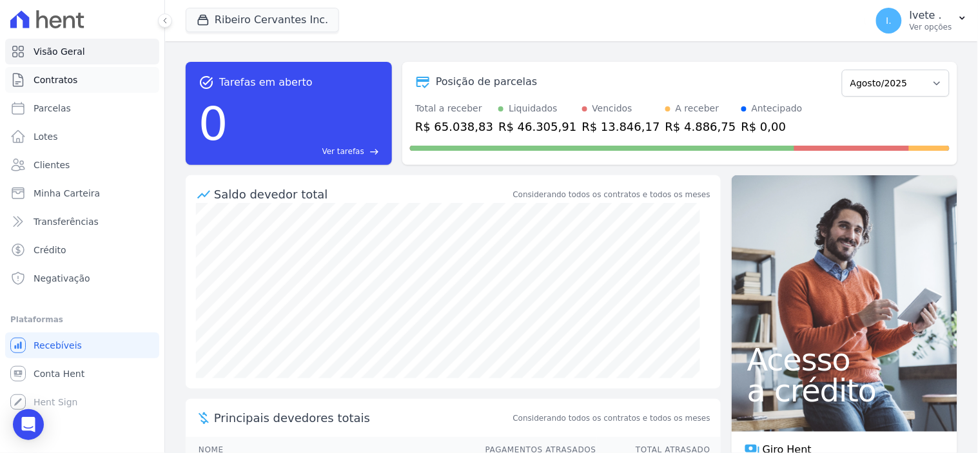
click at [68, 76] on span "Contratos" at bounding box center [56, 80] width 44 height 13
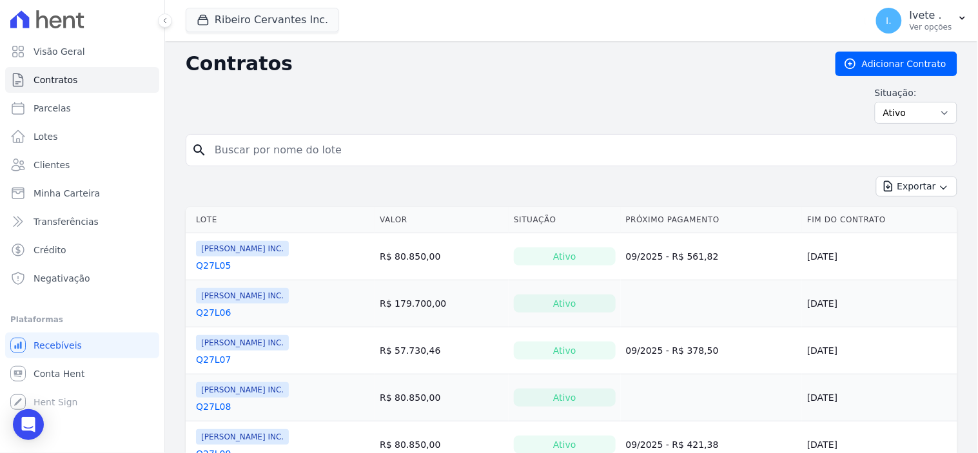
click at [228, 149] on input "search" at bounding box center [579, 150] width 745 height 26
type input "q32ll12"
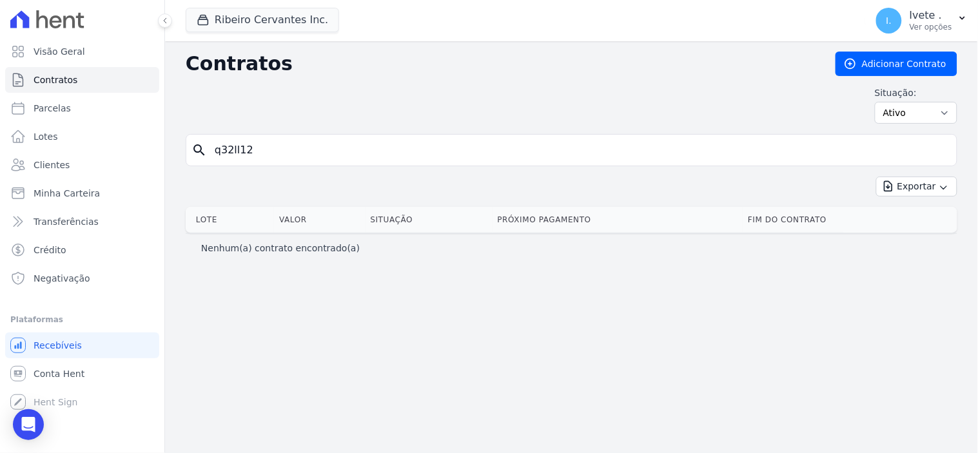
click at [268, 151] on input "q32ll12" at bounding box center [579, 150] width 745 height 26
type input "q32l12"
click at [61, 166] on span "Clientes" at bounding box center [52, 165] width 36 height 13
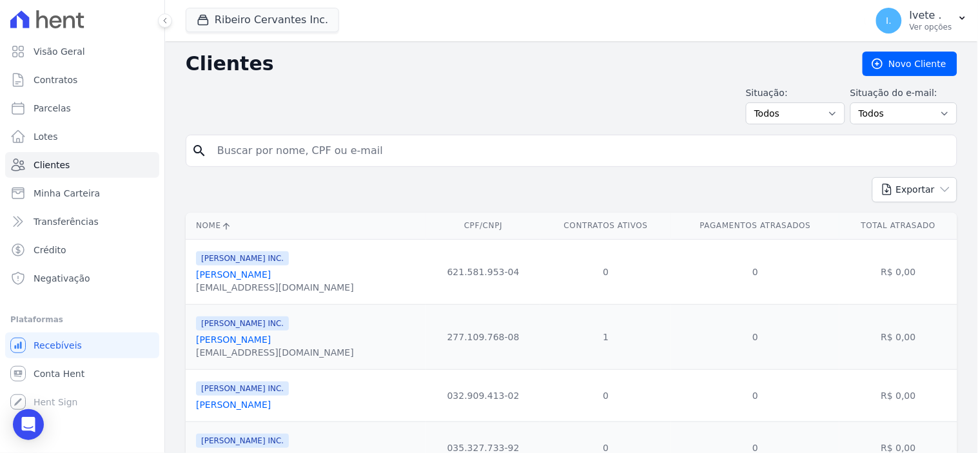
click at [244, 154] on input "search" at bounding box center [581, 151] width 742 height 26
type input "daniel"
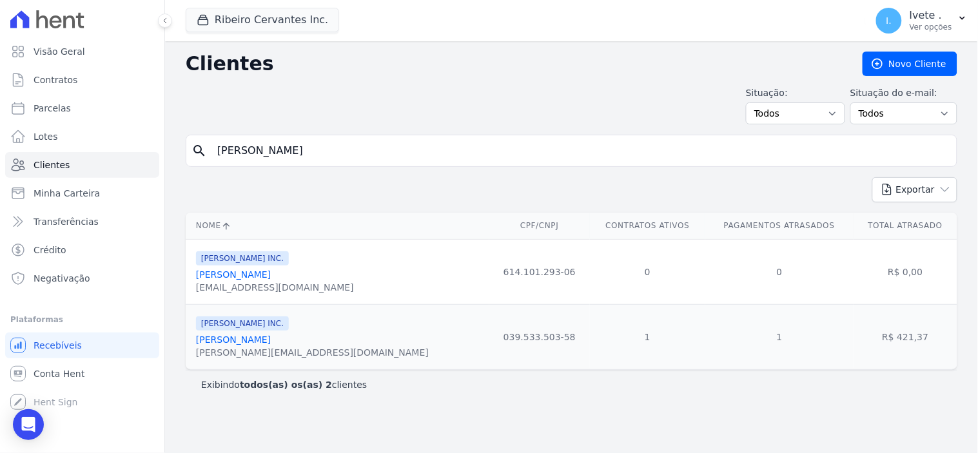
click at [233, 279] on link "[PERSON_NAME]" at bounding box center [233, 275] width 75 height 10
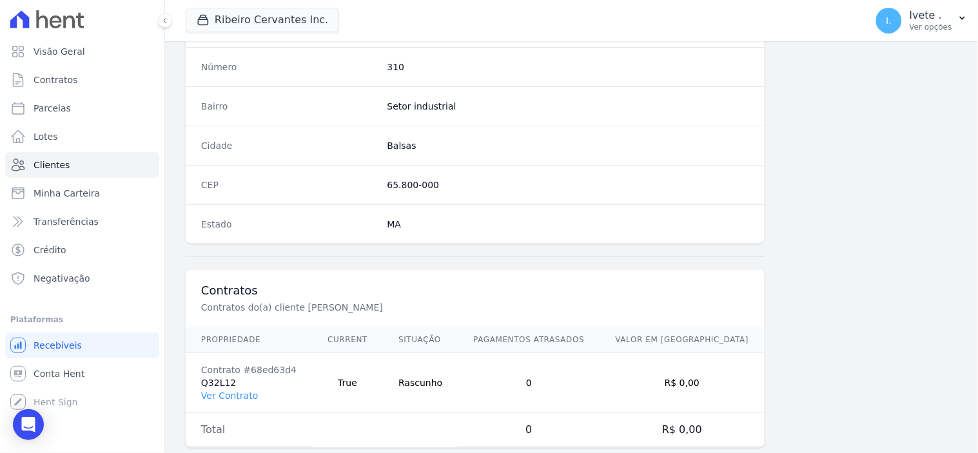
scroll to position [755, 0]
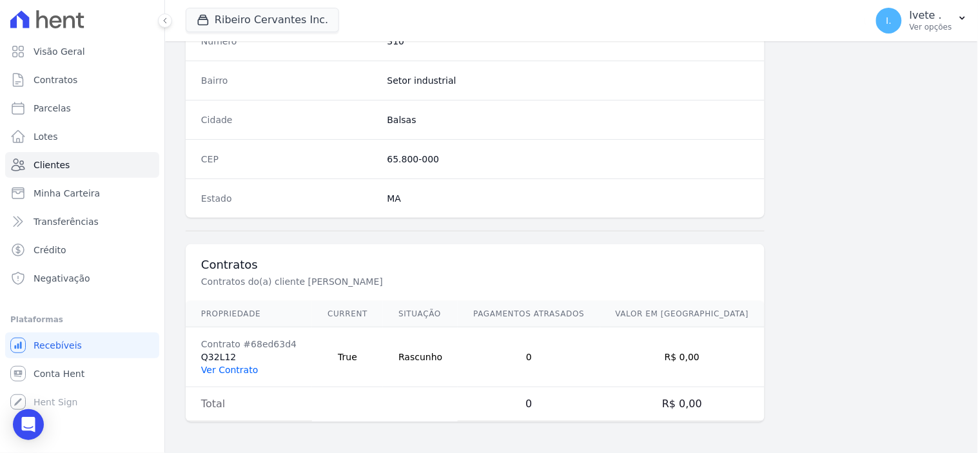
click at [235, 370] on link "Ver Contrato" at bounding box center [229, 370] width 57 height 10
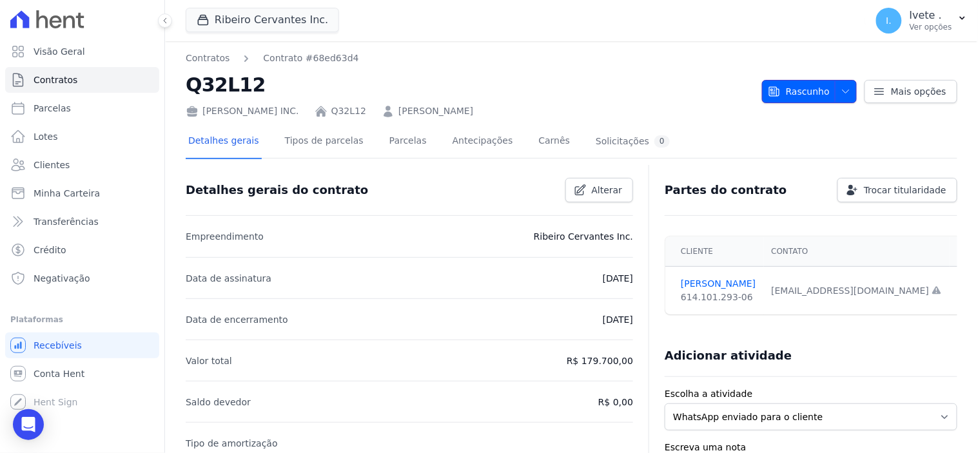
click at [798, 90] on span "Rascunho" at bounding box center [799, 91] width 62 height 23
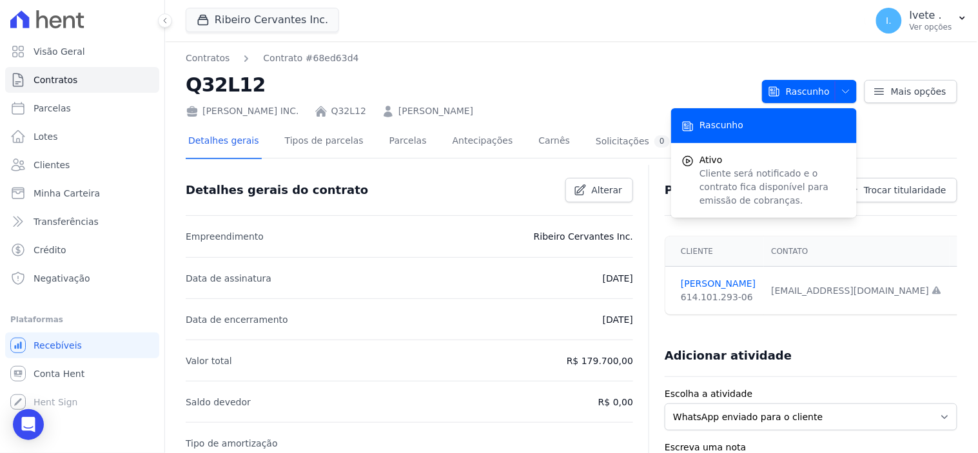
click at [756, 119] on div "Rascunho" at bounding box center [764, 125] width 186 height 35
click at [391, 141] on link "Parcelas" at bounding box center [408, 142] width 43 height 34
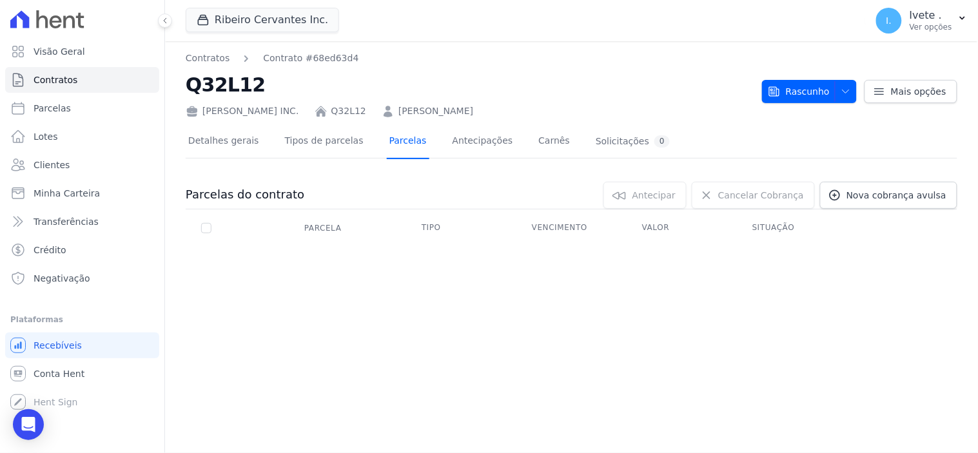
click at [391, 141] on link "Parcelas" at bounding box center [408, 142] width 43 height 34
click at [900, 91] on span "Mais opções" at bounding box center [918, 91] width 55 height 13
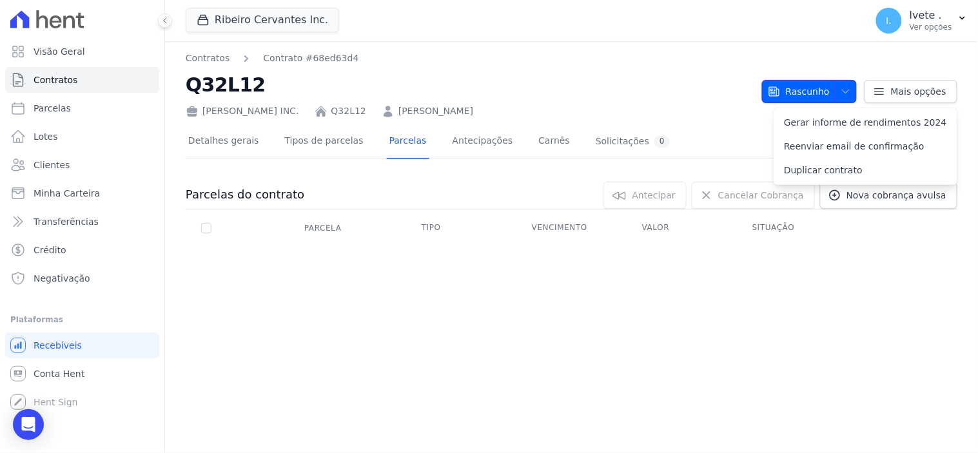
click at [801, 88] on span "Rascunho" at bounding box center [799, 91] width 62 height 23
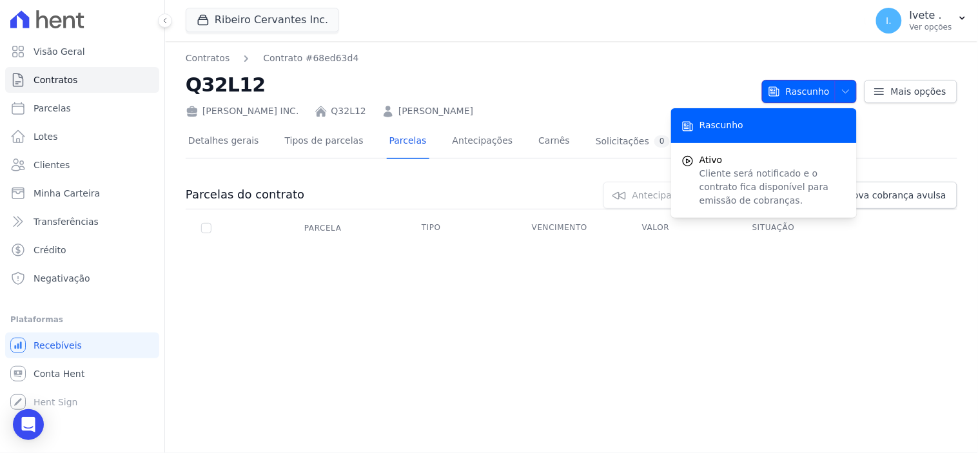
click at [844, 86] on span "button" at bounding box center [843, 91] width 16 height 21
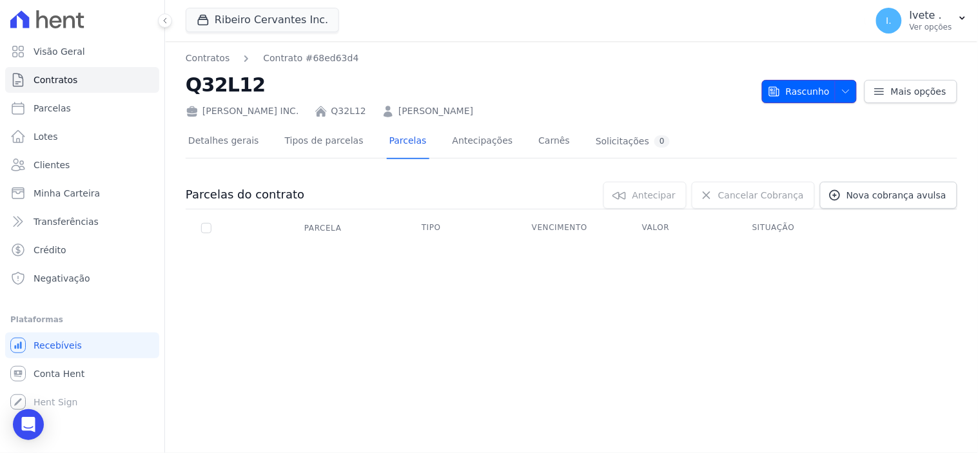
click at [849, 87] on icon "button" at bounding box center [846, 91] width 10 height 10
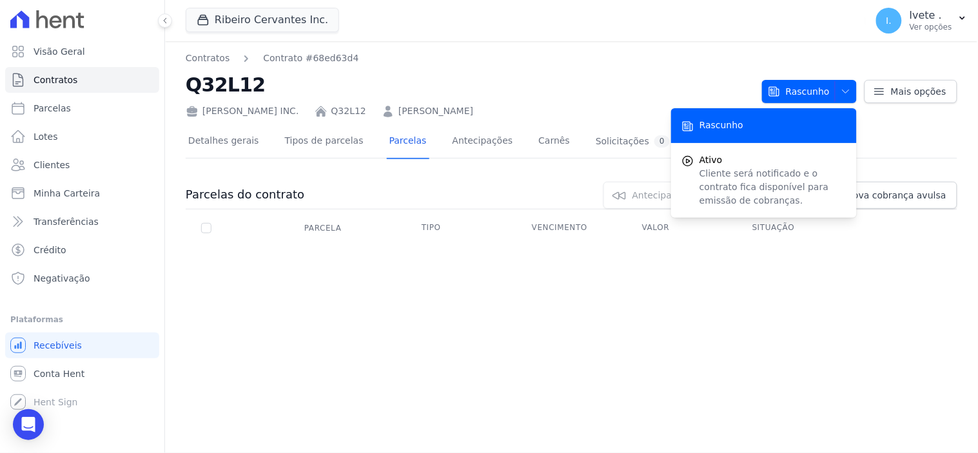
click at [753, 124] on div "Rascunho" at bounding box center [764, 125] width 186 height 35
click at [432, 340] on div "Contratos Contrato #68ed63d4 Q32L12 Ribeiro Cervantes INC. Q32L12 Daniel Bezerr…" at bounding box center [571, 247] width 813 height 412
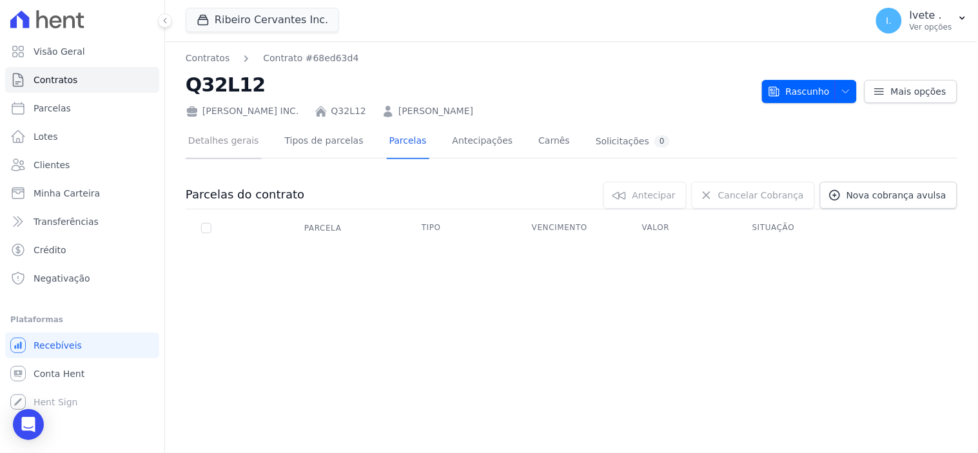
click at [228, 141] on link "Detalhes gerais" at bounding box center [224, 142] width 76 height 34
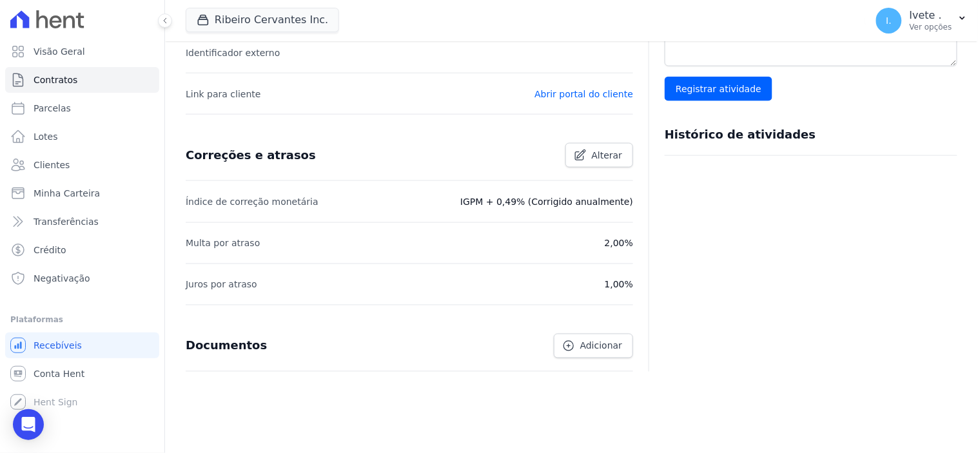
scroll to position [443, 0]
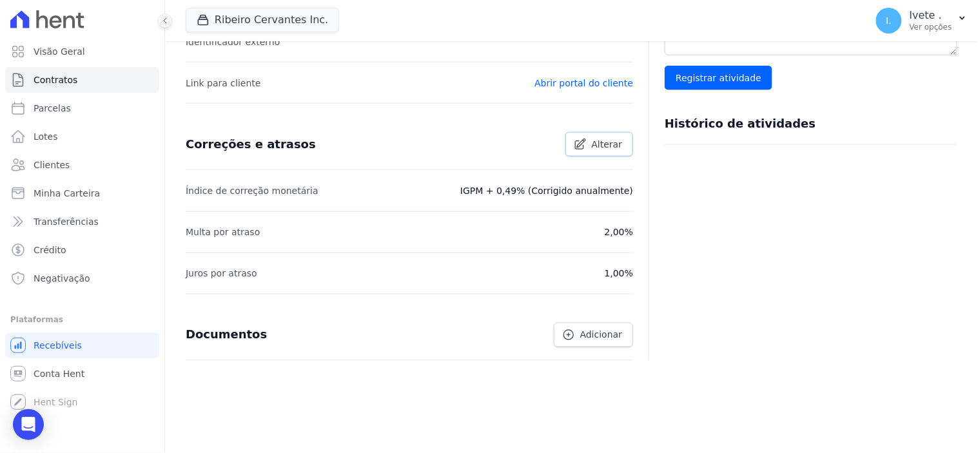
click at [611, 146] on span "Alterar" at bounding box center [607, 144] width 31 height 13
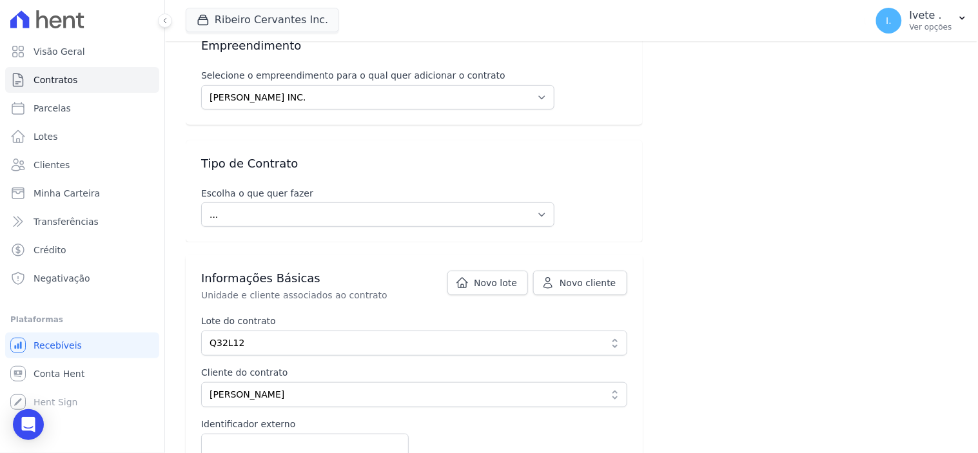
scroll to position [32, 0]
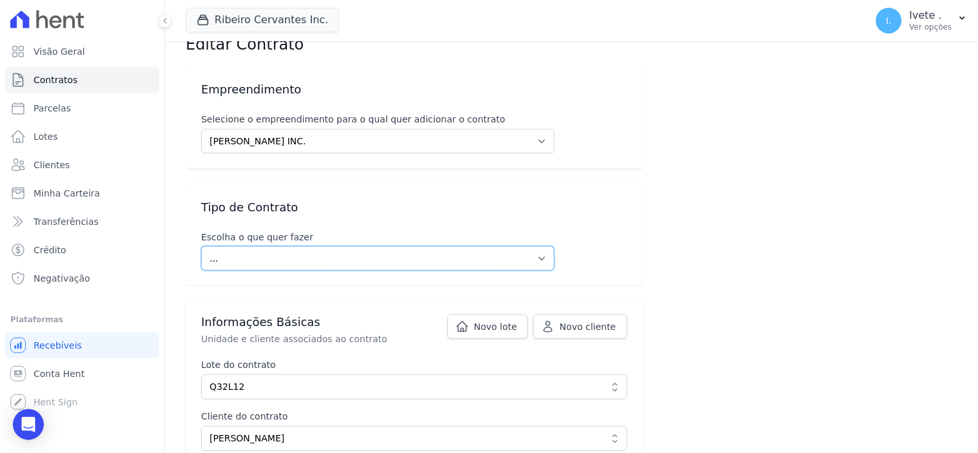
click at [537, 255] on select "... Criar um contrato novo Incluir contrato ativo externo" at bounding box center [377, 258] width 353 height 25
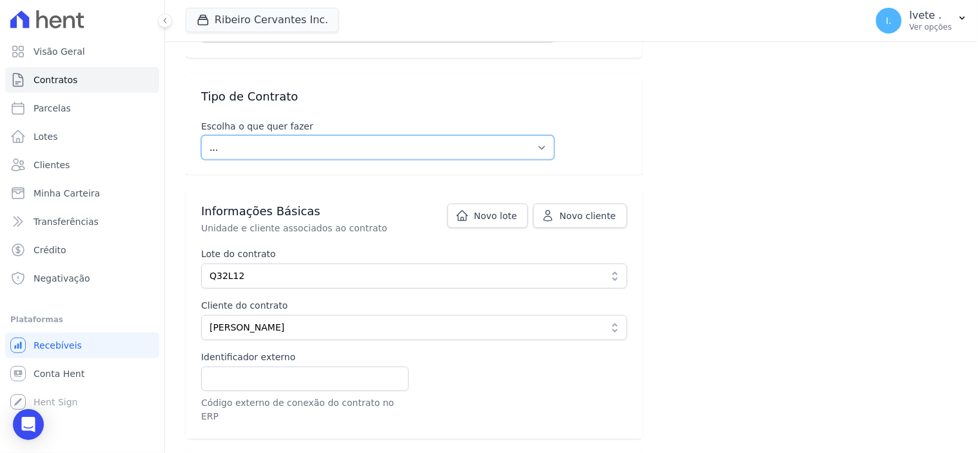
scroll to position [215, 0]
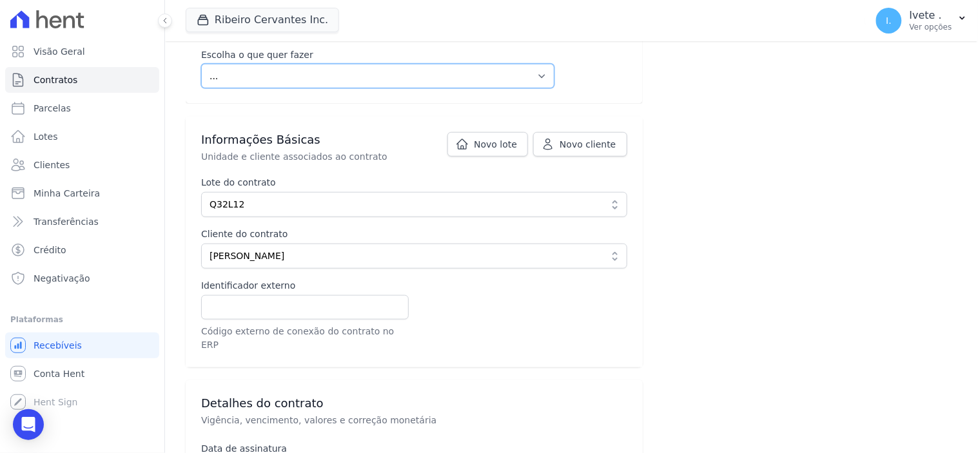
click at [533, 69] on select "... Criar um contrato novo Incluir contrato ativo externo" at bounding box center [377, 76] width 353 height 25
click at [728, 74] on div "Empreendimento Selecione o empreendimento para o qual quer adicionar o contrato…" at bounding box center [572, 432] width 772 height 1113
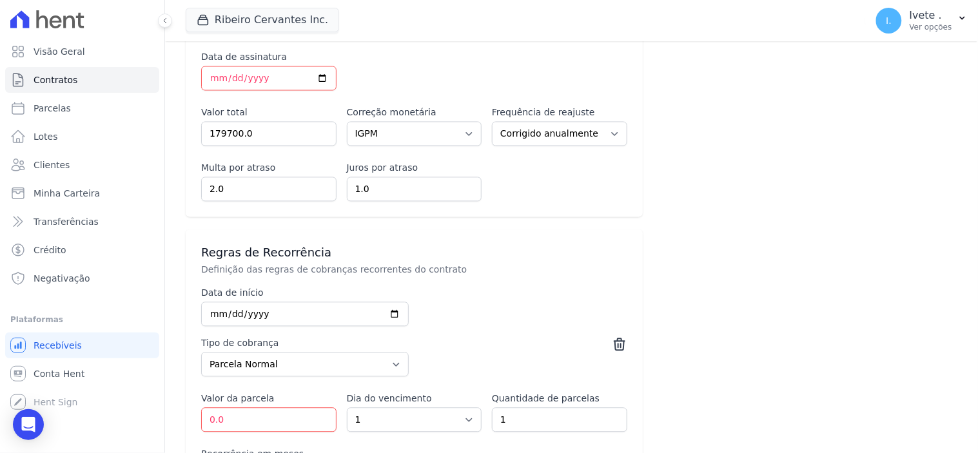
scroll to position [605, 0]
click at [388, 304] on input "date" at bounding box center [305, 316] width 208 height 25
type input "2025-09-10"
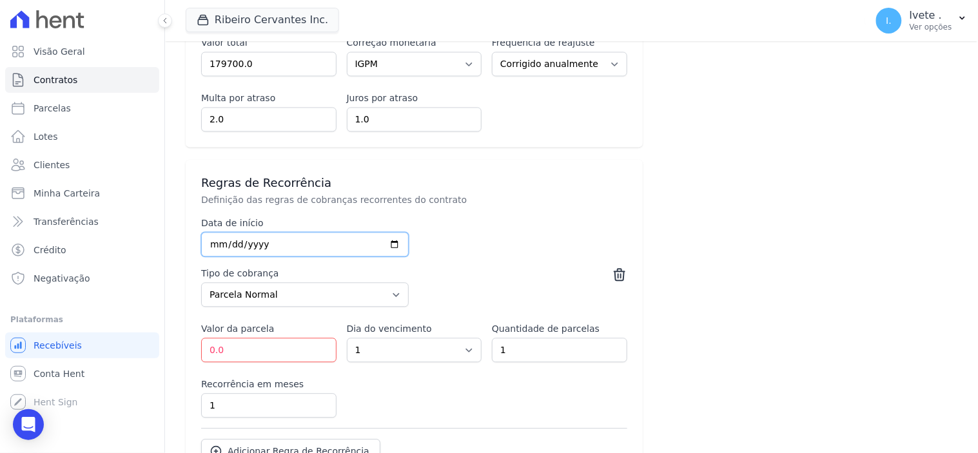
scroll to position [749, 0]
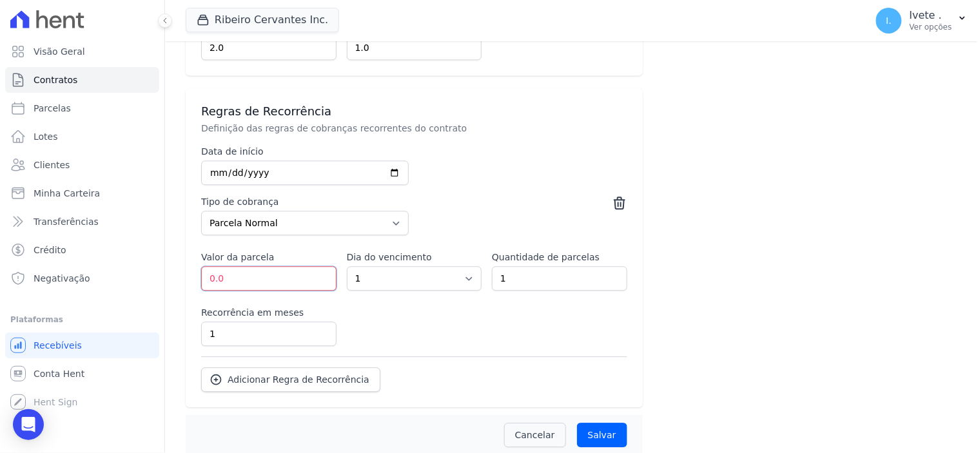
click at [237, 266] on input "0.0" at bounding box center [268, 278] width 135 height 25
type input "0"
type input "587.02"
click at [392, 161] on input "2025-09-10" at bounding box center [305, 173] width 208 height 25
type input "2025-08-21"
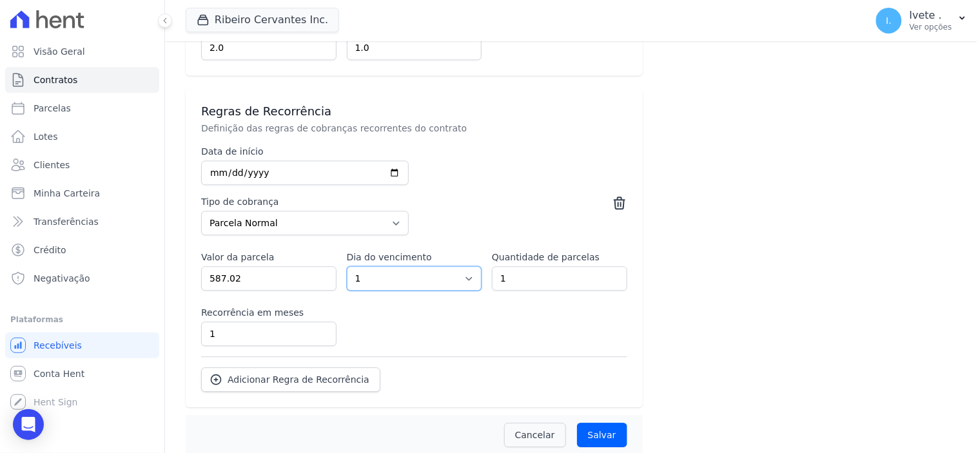
click at [464, 267] on select "1 2 3 4 5 6 7 8 9 10 11 12 13 14 15 16 17 18 19 20 21 22 23 24 25 26 27 28 29 3…" at bounding box center [414, 278] width 135 height 25
select select "10"
click at [347, 266] on select "1 2 3 4 5 6 7 8 9 10 11 12 13 14 15 16 17 18 19 20 21 22 23 24 25 26 27 28 29 3…" at bounding box center [414, 278] width 135 height 25
click at [539, 269] on input "1" at bounding box center [559, 278] width 135 height 25
type input "1"
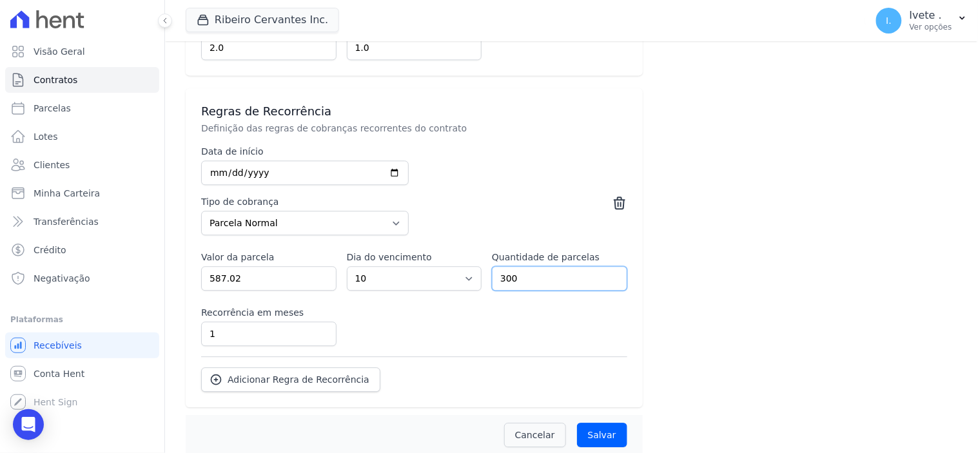
type input "300"
type input "0"
click at [321, 324] on input "0" at bounding box center [268, 334] width 135 height 25
type input "12"
click at [23, 426] on icon "Open Intercom Messenger" at bounding box center [28, 425] width 15 height 17
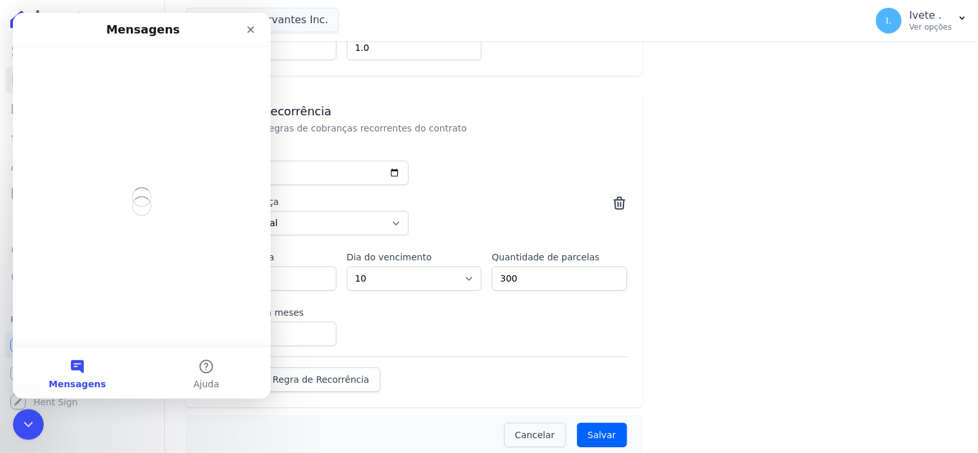
scroll to position [0, 0]
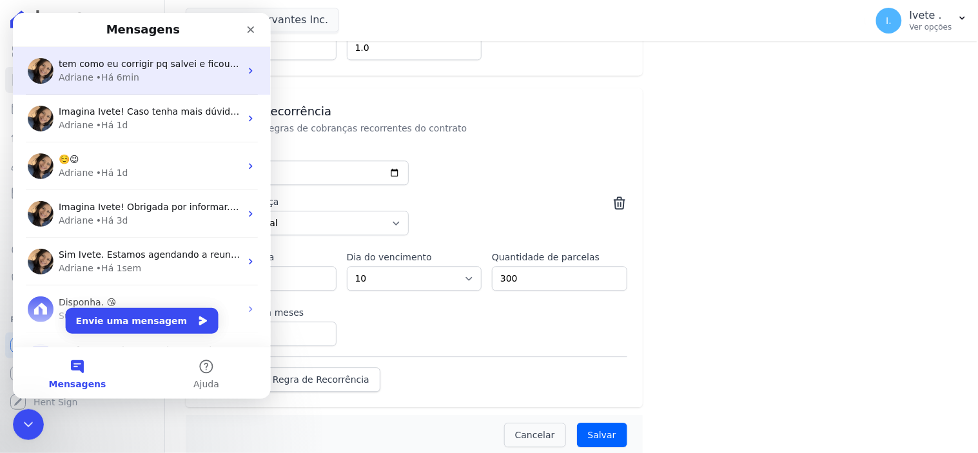
click at [123, 66] on span "tem como eu corrigir pq salvei e ficou 1 meses" at bounding box center [164, 63] width 212 height 10
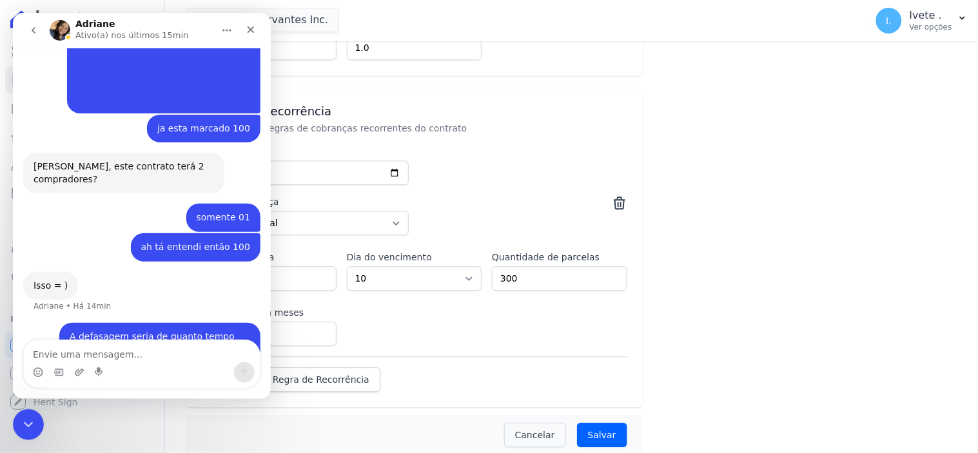
scroll to position [1014, 0]
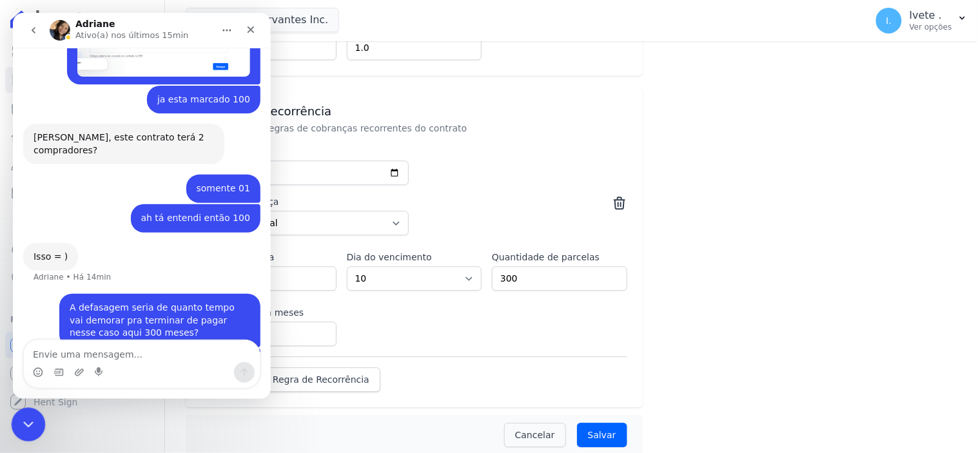
click at [21, 422] on icon "Encerramento do Messenger da Intercom" at bounding box center [26, 422] width 15 height 15
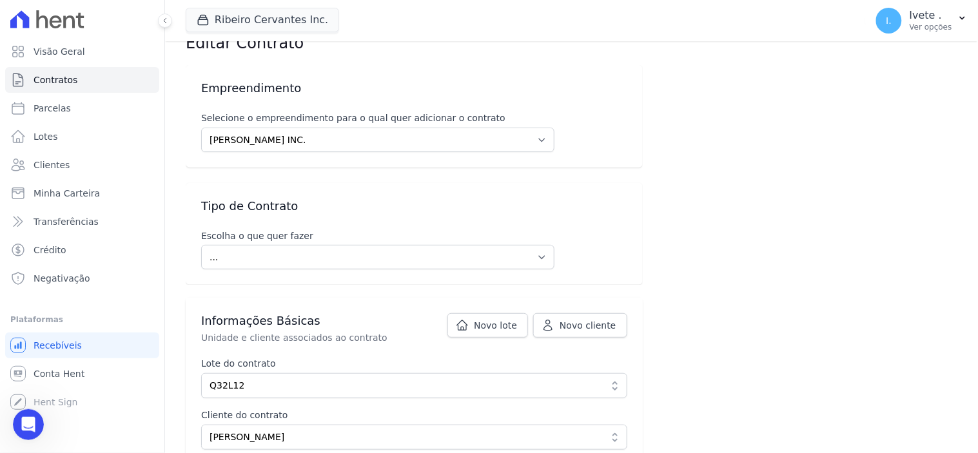
scroll to position [32, 0]
click at [533, 255] on select "... Criar um contrato novo Incluir contrato ativo externo" at bounding box center [377, 258] width 353 height 25
select select "brand_new"
click at [201, 246] on select "... Criar um contrato novo Incluir contrato ativo externo" at bounding box center [377, 258] width 353 height 25
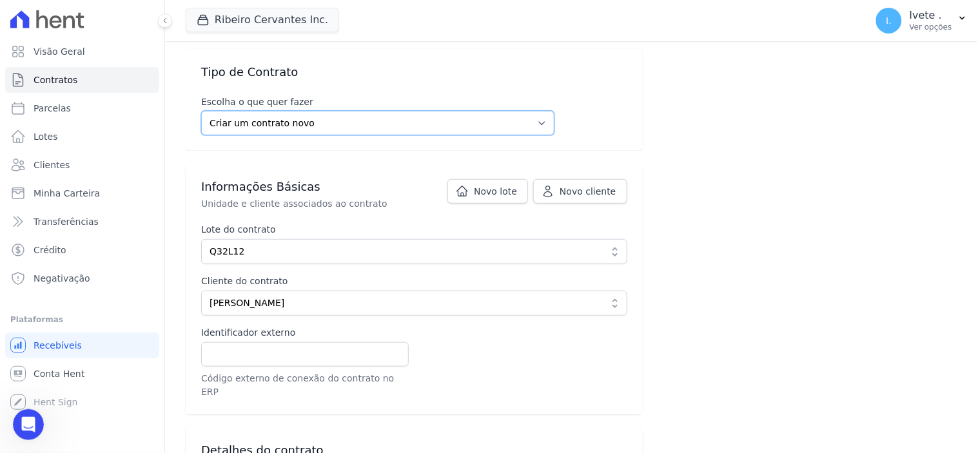
scroll to position [175, 0]
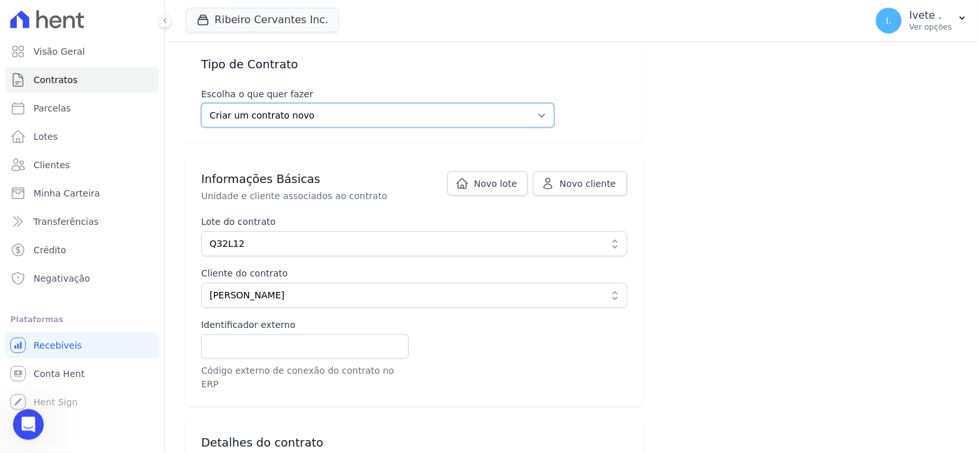
click at [537, 114] on select "... Criar um contrato novo Incluir contrato ativo externo" at bounding box center [377, 115] width 353 height 25
select select
click at [201, 103] on select "... Criar um contrato novo Incluir contrato ativo externo" at bounding box center [377, 115] width 353 height 25
click at [536, 114] on select "... Criar um contrato novo Incluir contrato ativo externo" at bounding box center [377, 115] width 353 height 25
click at [513, 114] on select "... Criar um contrato novo Incluir contrato ativo externo" at bounding box center [377, 115] width 353 height 25
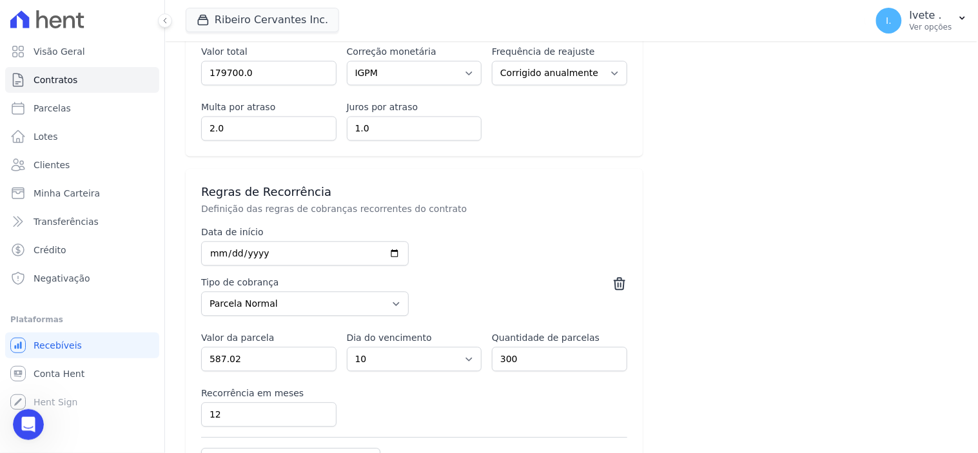
scroll to position [749, 0]
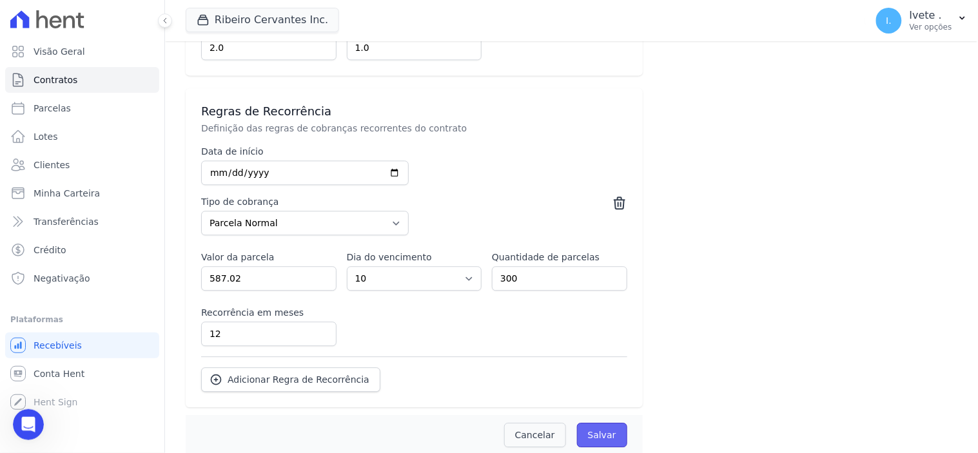
click at [600, 426] on input "Salvar" at bounding box center [602, 435] width 50 height 25
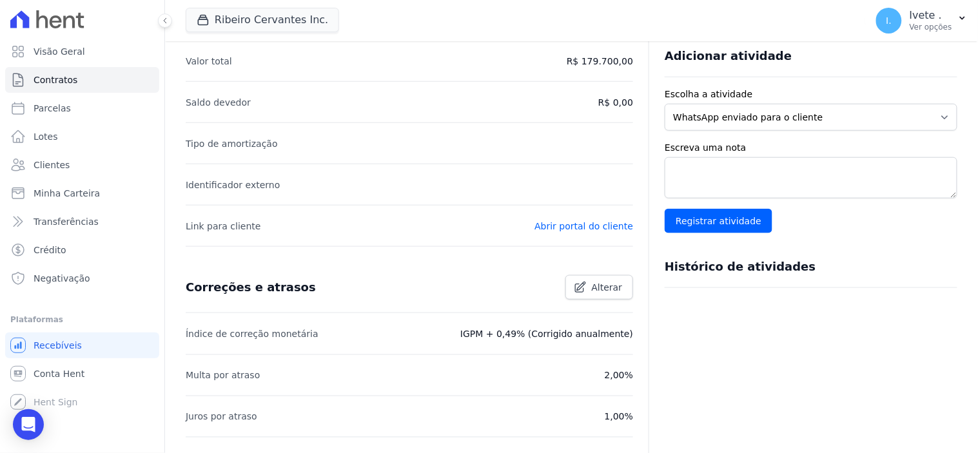
scroll to position [228, 0]
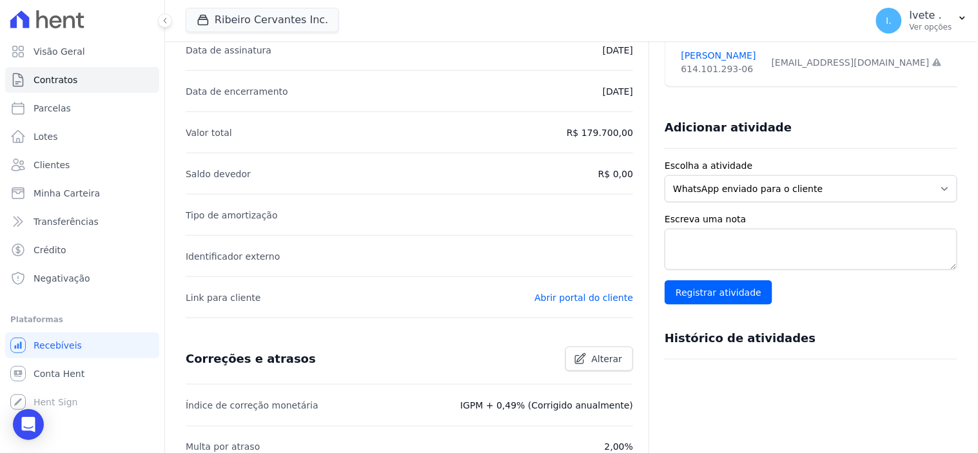
click at [599, 174] on p "R$ 0,00" at bounding box center [616, 173] width 35 height 15
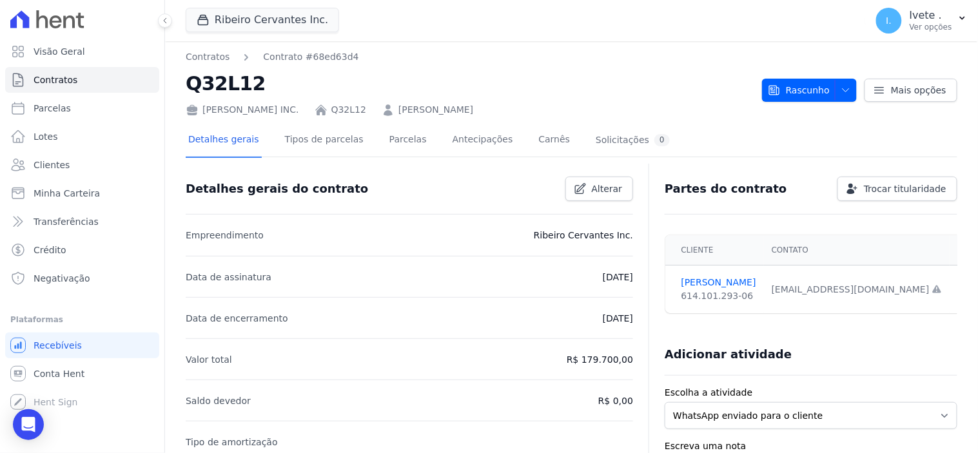
scroll to position [0, 0]
click at [804, 92] on span "Rascunho" at bounding box center [799, 91] width 62 height 23
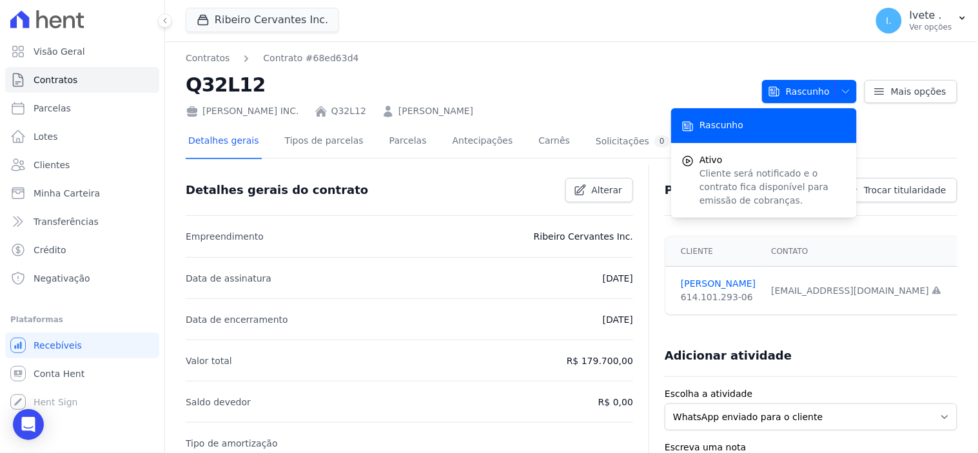
click at [750, 121] on div "Rascunho" at bounding box center [764, 125] width 186 height 35
click at [324, 139] on link "Tipos de parcelas" at bounding box center [325, 142] width 84 height 34
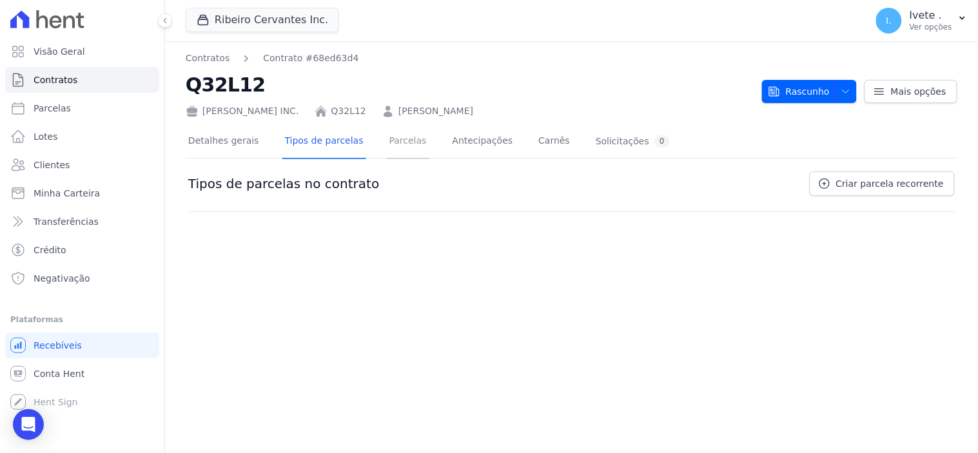
click at [390, 146] on link "Parcelas" at bounding box center [408, 142] width 43 height 34
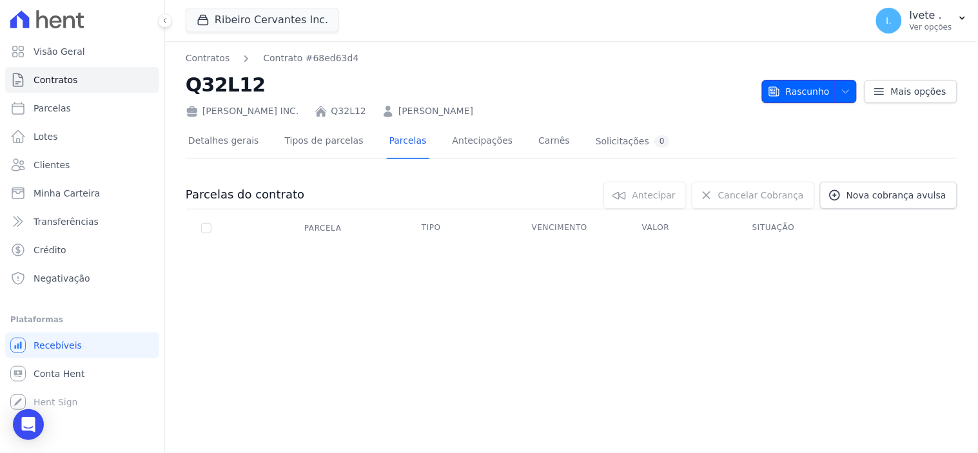
click at [816, 92] on span "Rascunho" at bounding box center [799, 91] width 62 height 23
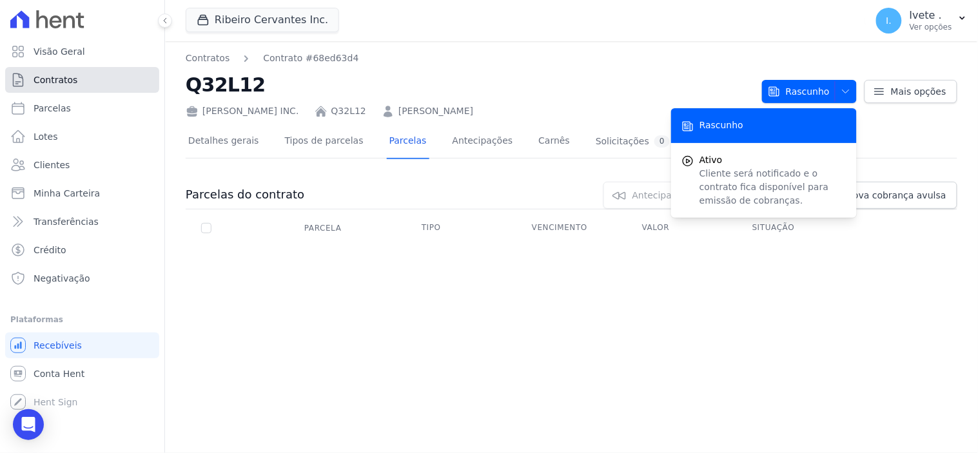
click at [66, 81] on span "Contratos" at bounding box center [56, 80] width 44 height 13
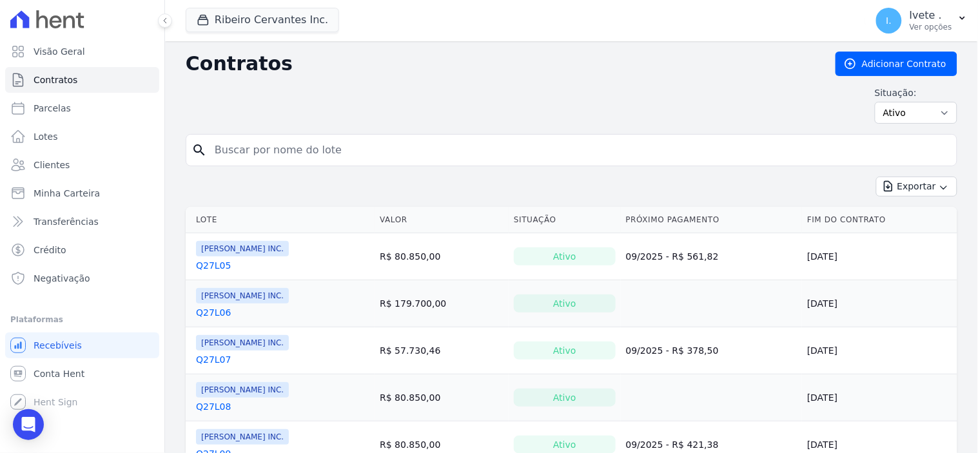
click at [292, 153] on input "search" at bounding box center [579, 150] width 745 height 26
type input "q32l12"
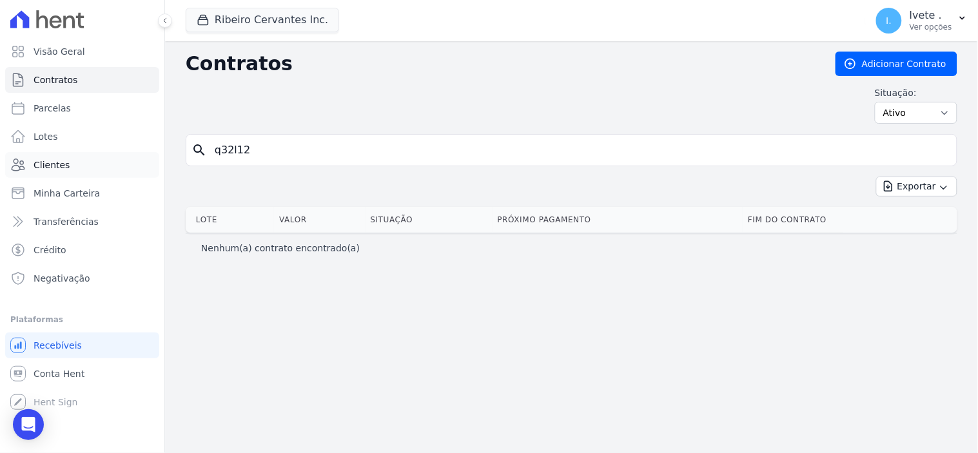
click at [54, 166] on span "Clientes" at bounding box center [52, 165] width 36 height 13
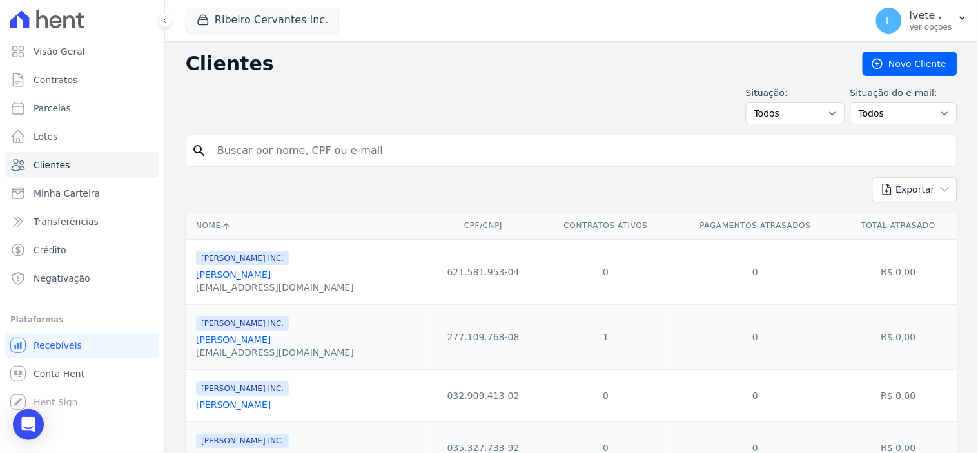
click at [294, 157] on input "search" at bounding box center [581, 151] width 742 height 26
type input "daniel"
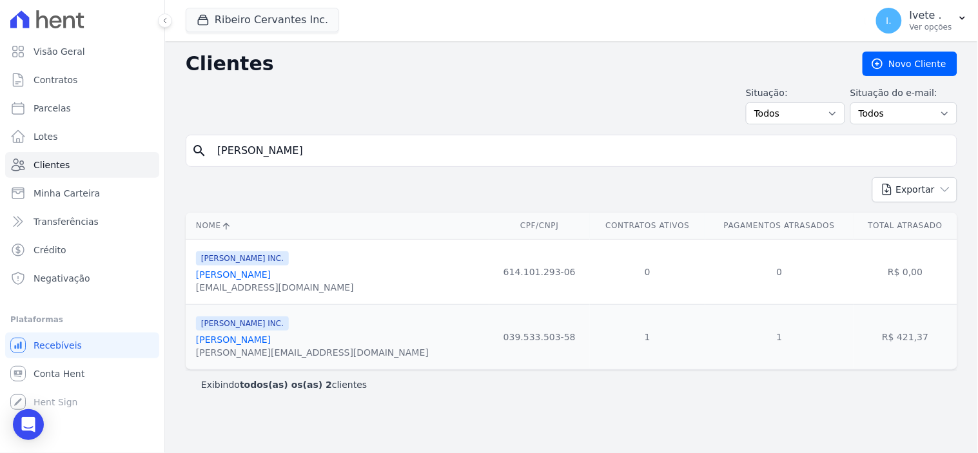
click at [269, 274] on link "[PERSON_NAME]" at bounding box center [233, 275] width 75 height 10
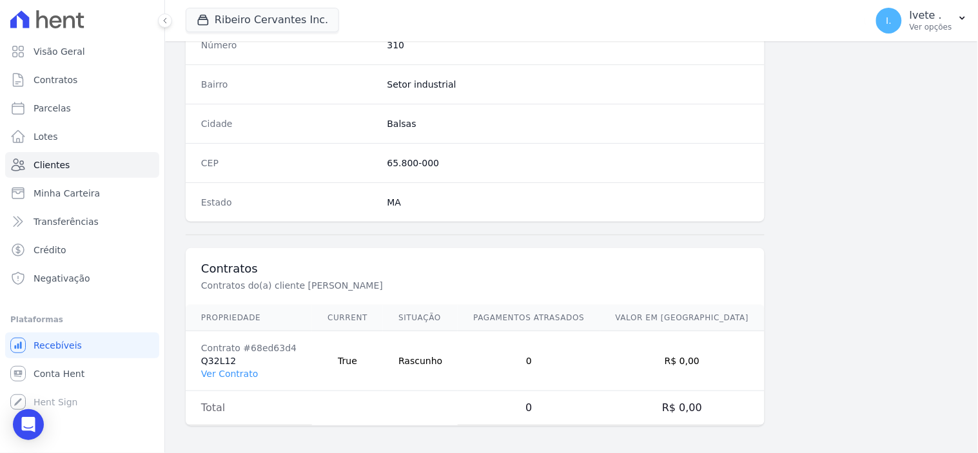
scroll to position [755, 0]
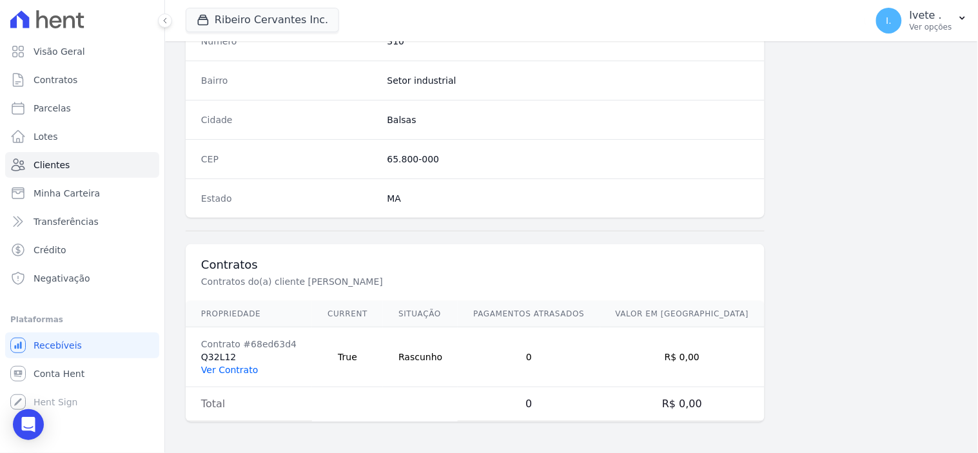
click at [230, 368] on link "Ver Contrato" at bounding box center [229, 370] width 57 height 10
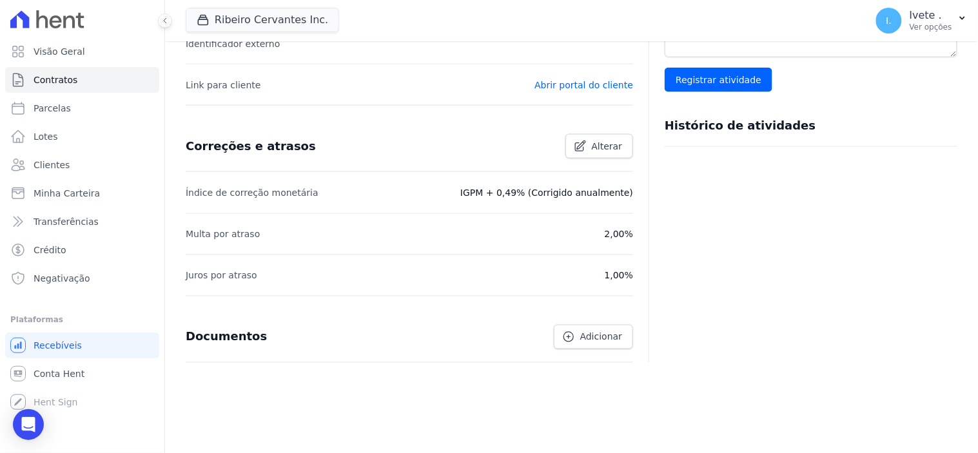
scroll to position [443, 0]
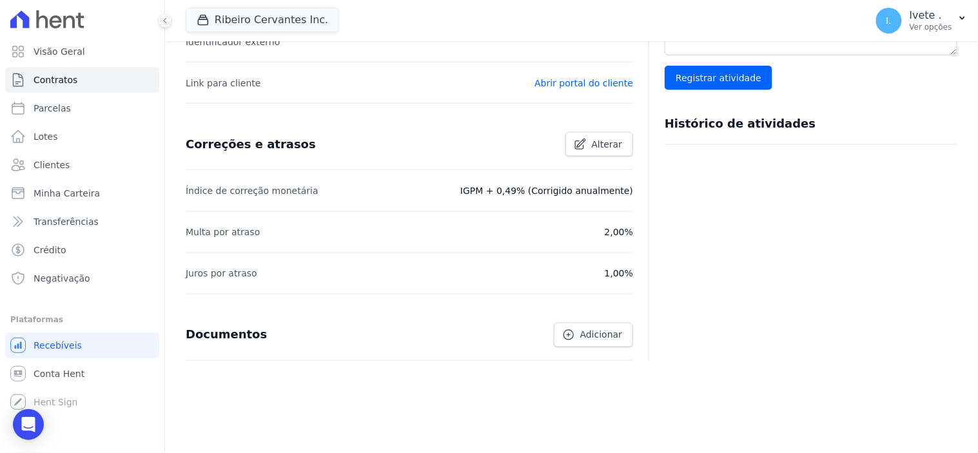
click at [611, 130] on div "Correções e atrasos Alterar" at bounding box center [404, 139] width 458 height 35
click at [608, 139] on span "Alterar" at bounding box center [607, 144] width 31 height 13
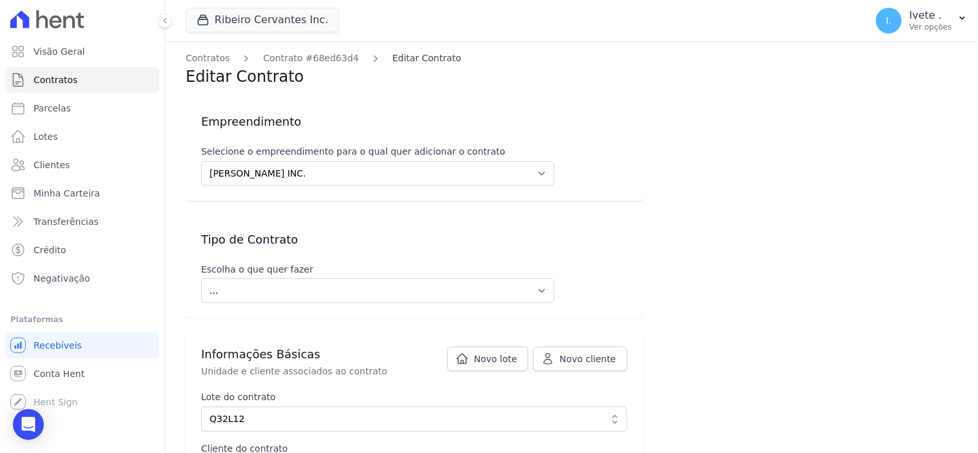
click at [411, 59] on link "Editar Contrato" at bounding box center [427, 59] width 69 height 14
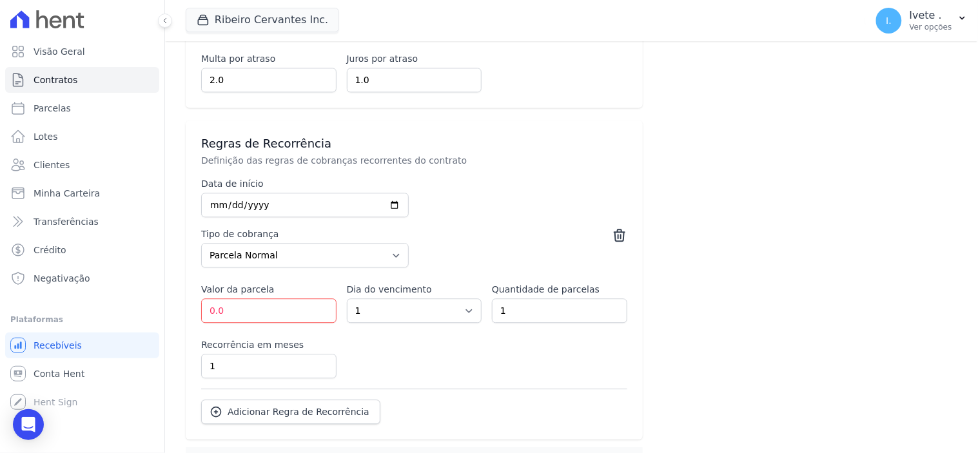
scroll to position [749, 0]
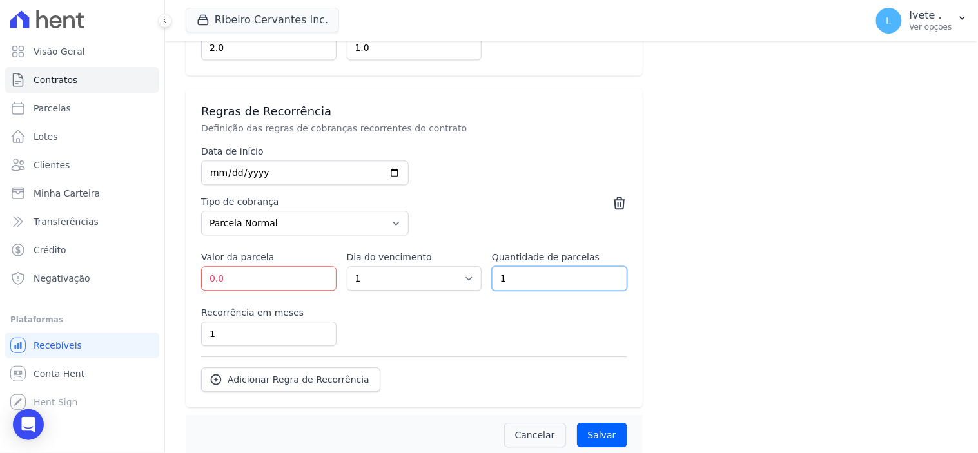
click at [516, 266] on input "1" at bounding box center [559, 278] width 135 height 25
type input "1"
type input "300"
click at [466, 266] on select "1 2 3 4 5 6 7 8 9 10 11 12 13 14 15 16 17 18 19 20 21 22 23 24 25 26 27 28 29 3…" at bounding box center [414, 278] width 135 height 25
select select "10"
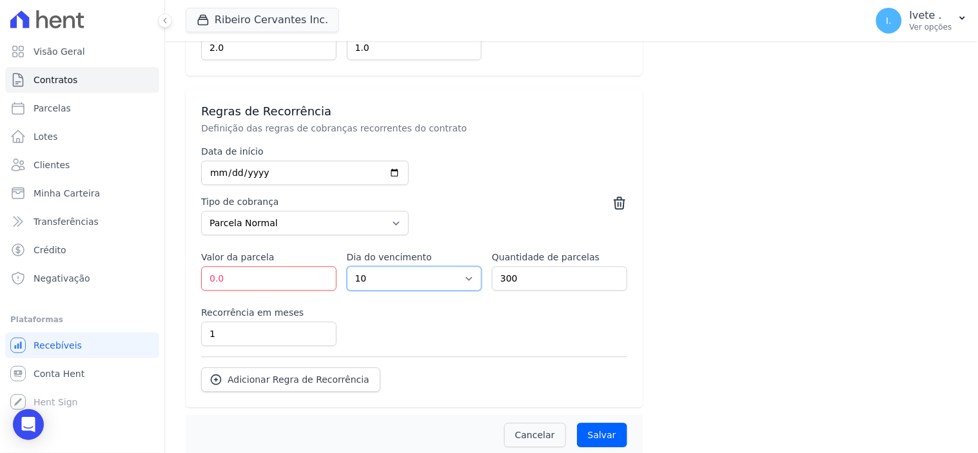
click at [347, 266] on select "1 2 3 4 5 6 7 8 9 10 11 12 13 14 15 16 17 18 19 20 21 22 23 24 25 26 27 28 29 3…" at bounding box center [414, 278] width 135 height 25
click at [253, 266] on input "0.0" at bounding box center [268, 278] width 135 height 25
type input "0"
type input "587.02"
click at [242, 322] on input "1" at bounding box center [268, 334] width 135 height 25
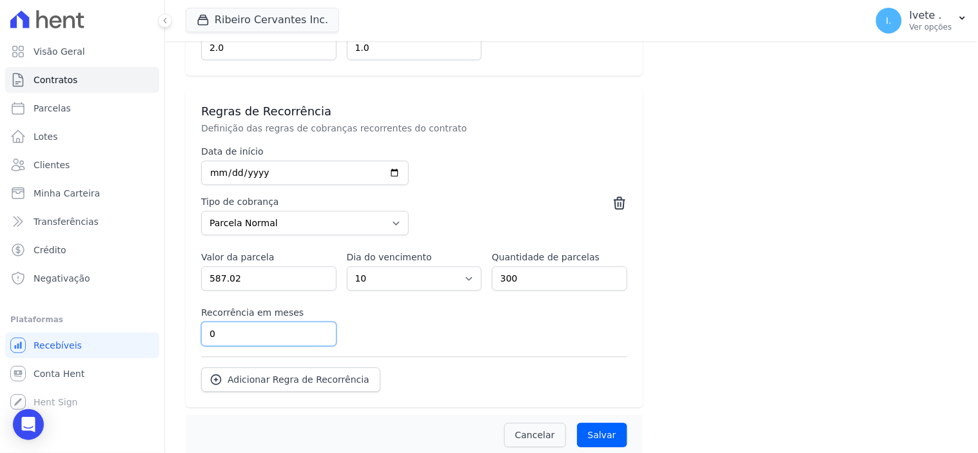
click at [322, 325] on input "0" at bounding box center [268, 334] width 135 height 25
type input "1"
click at [321, 322] on input "1" at bounding box center [268, 334] width 135 height 25
click at [235, 323] on input "1" at bounding box center [268, 334] width 135 height 25
type input "1"
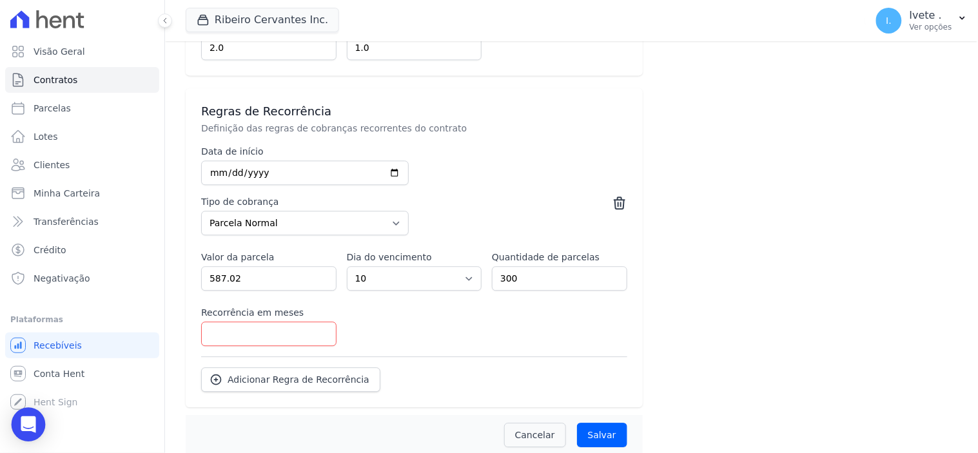
click at [27, 424] on icon "Open Intercom Messenger" at bounding box center [28, 425] width 15 height 17
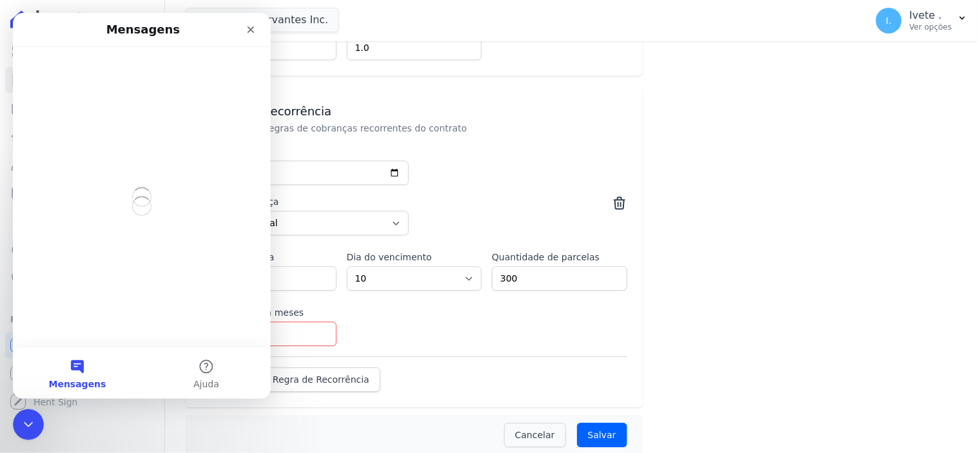
scroll to position [0, 0]
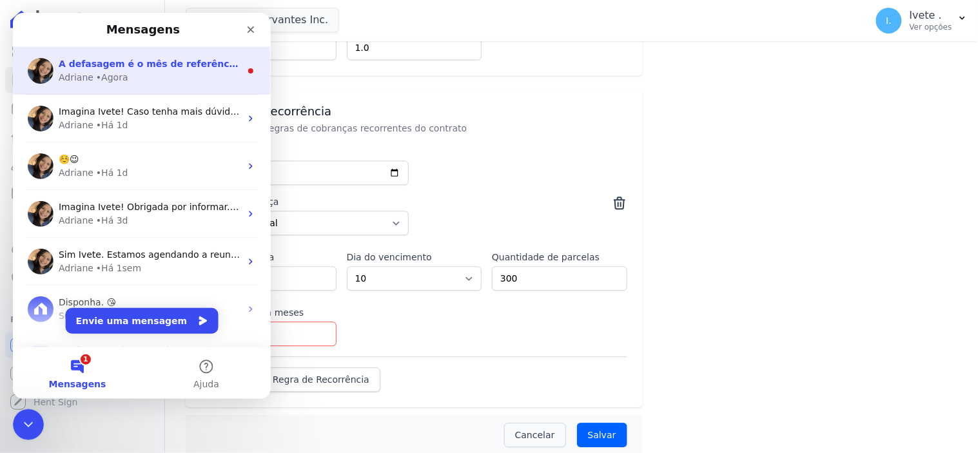
click at [126, 69] on div "A defasagem é o mês de referência que o sistema utilizará para fazer a correção…" at bounding box center [149, 64] width 182 height 14
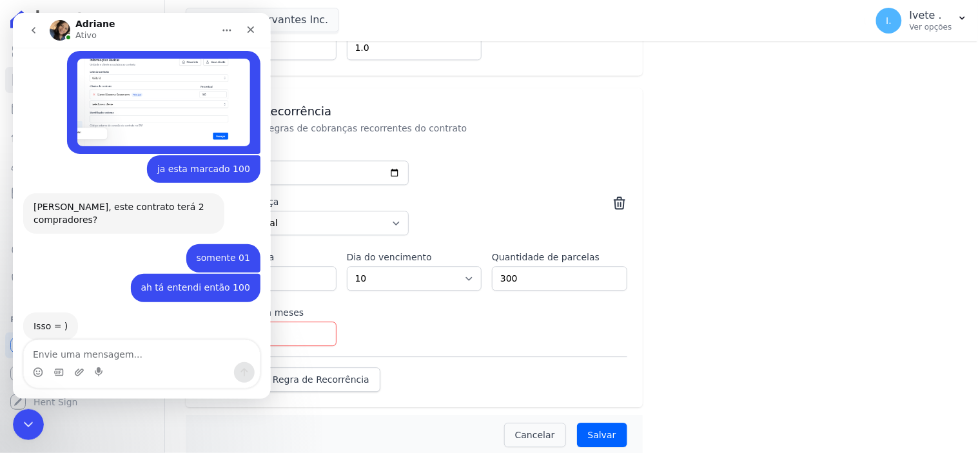
scroll to position [1124, 0]
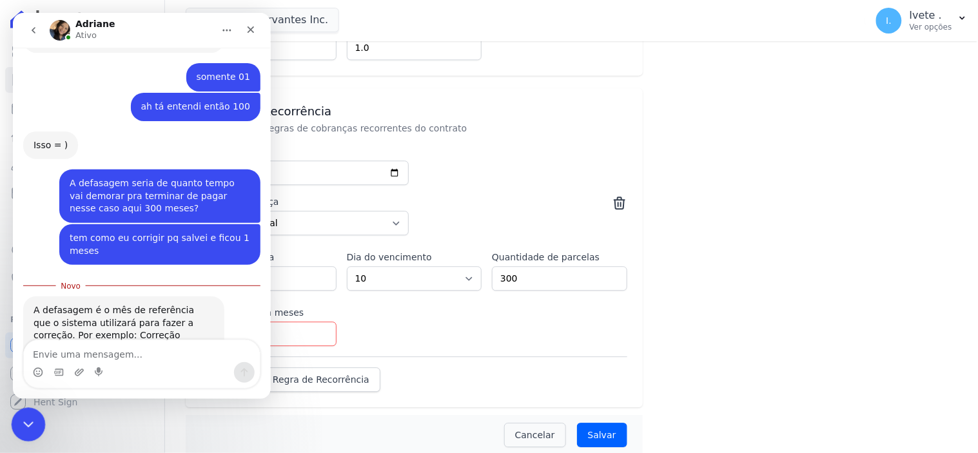
click at [26, 423] on icon "Encerramento do Messenger da Intercom" at bounding box center [26, 422] width 15 height 15
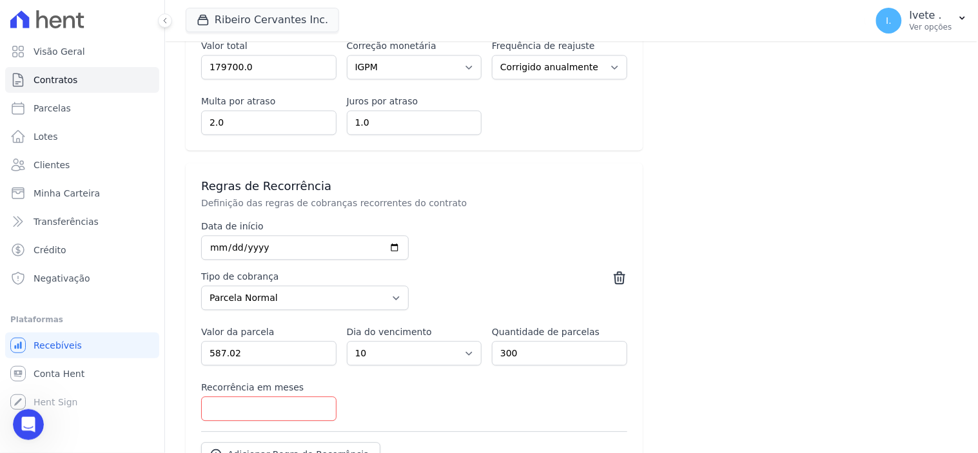
scroll to position [677, 0]
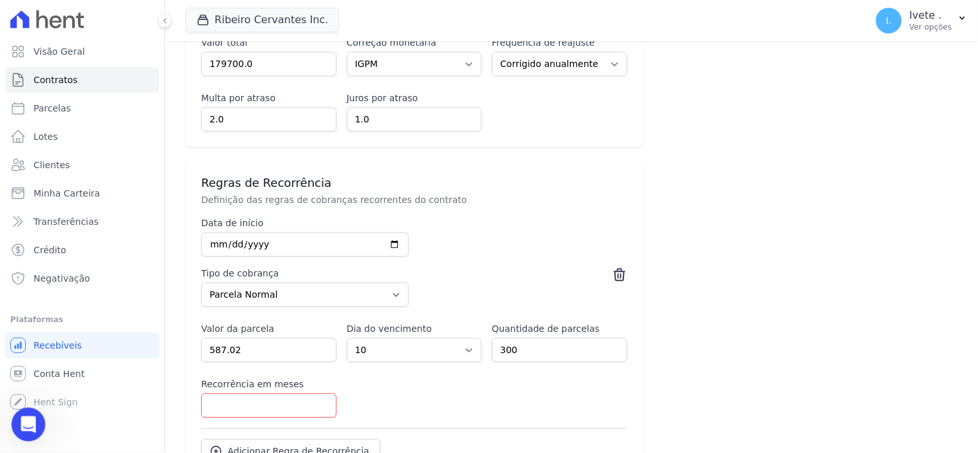
click at [37, 414] on div "Abertura do Messenger da Intercom" at bounding box center [26, 423] width 43 height 43
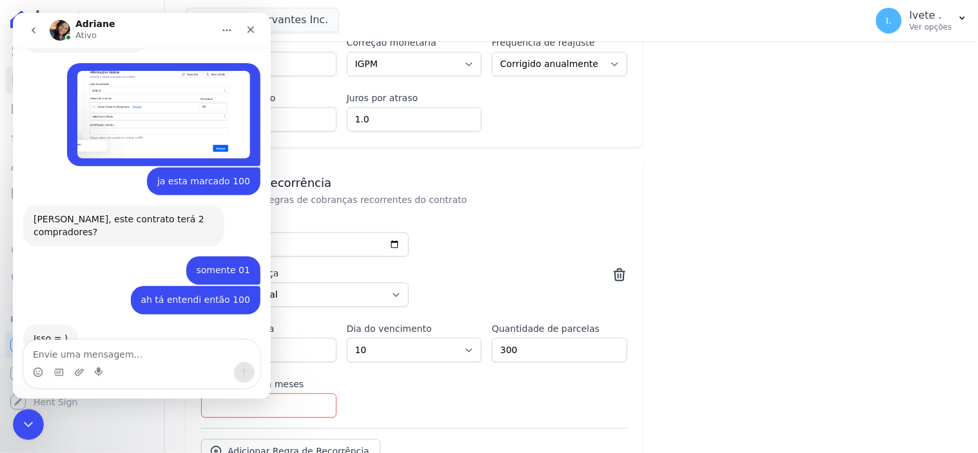
scroll to position [1103, 0]
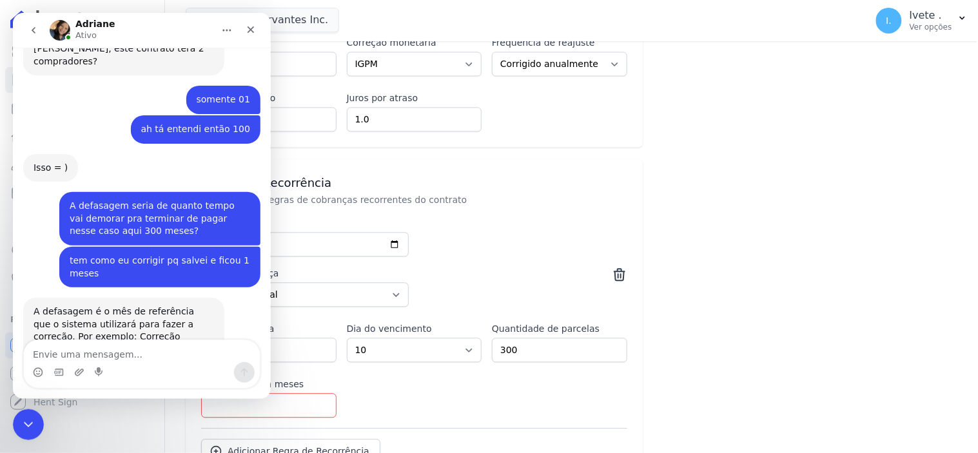
click at [50, 350] on textarea "Envie uma mensagem..." at bounding box center [141, 351] width 236 height 22
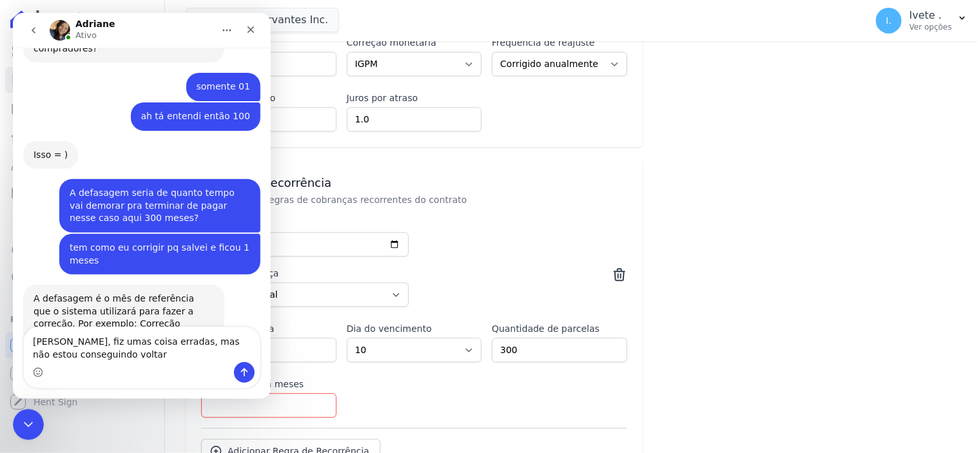
type textarea "[PERSON_NAME], fiz umas coisa erradas, mas não estou conseguindo voltar"
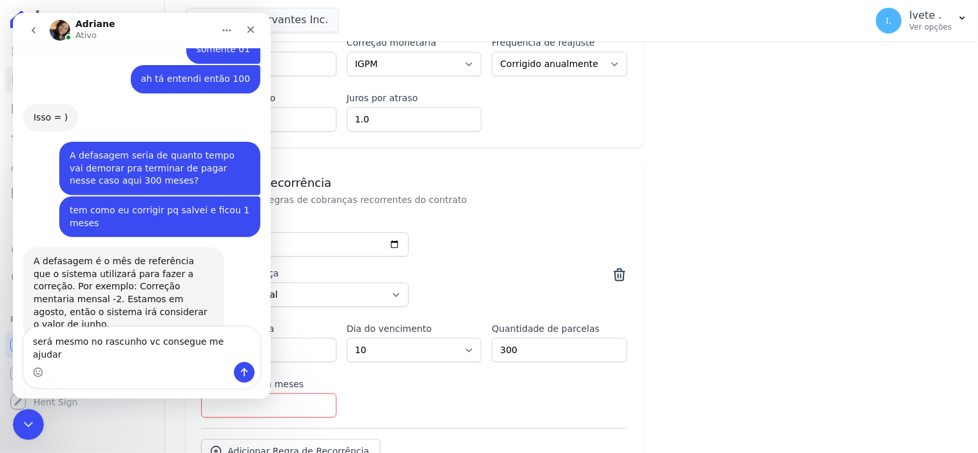
type textarea "será mesmo no rascunho vc consegue me ajudar?"
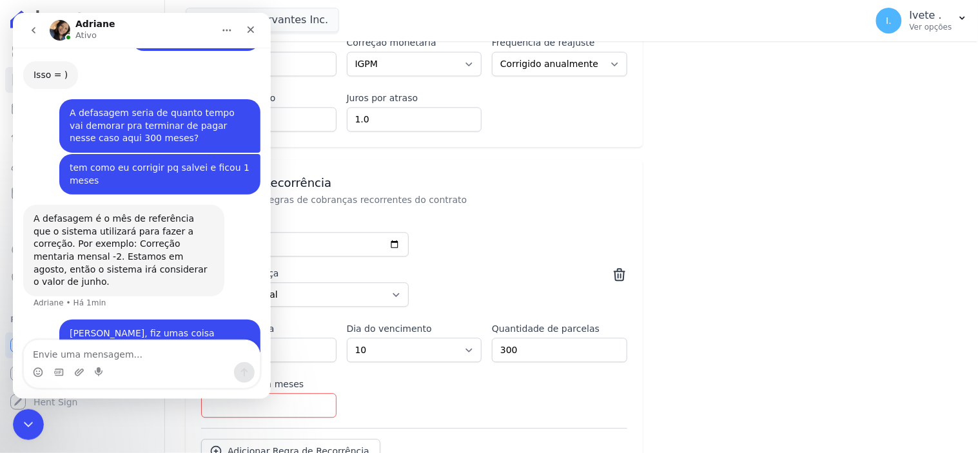
scroll to position [1195, 0]
click at [38, 357] on textarea "Envie uma mensagem..." at bounding box center [141, 351] width 236 height 22
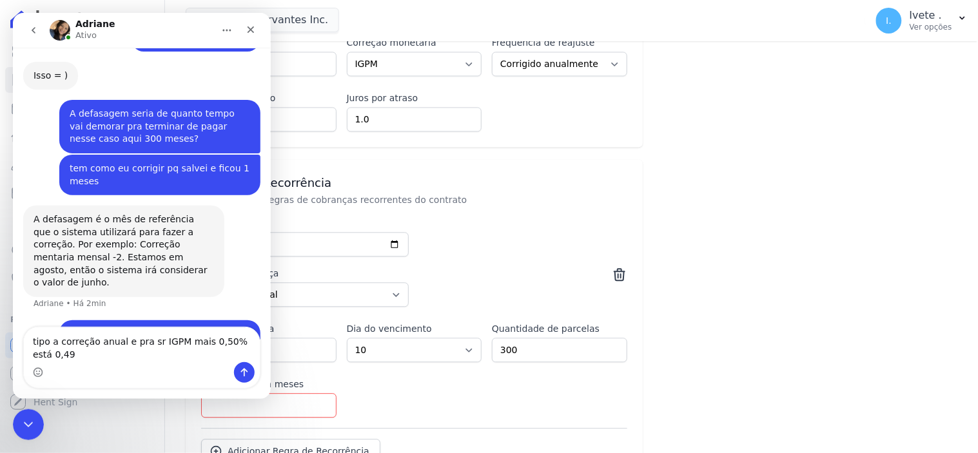
scroll to position [1209, 0]
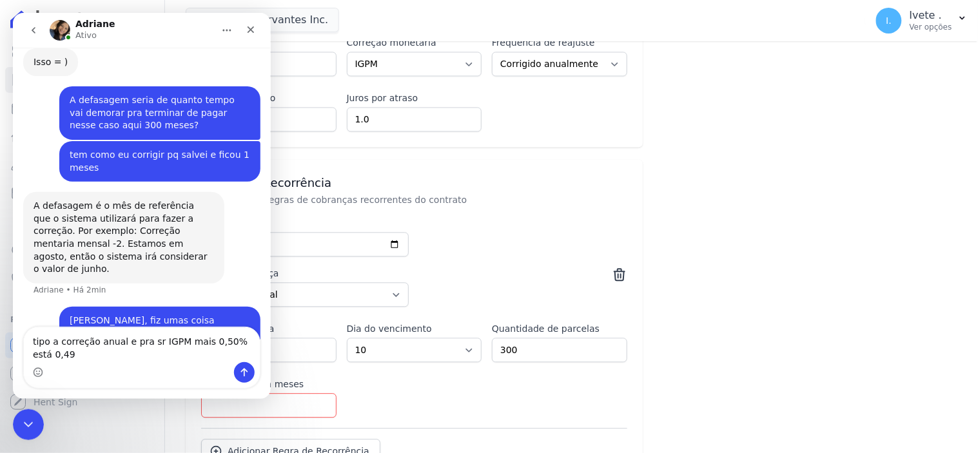
type textarea "tipo a correção anual e pra sr IGPM mais 0,50% está 0,49%"
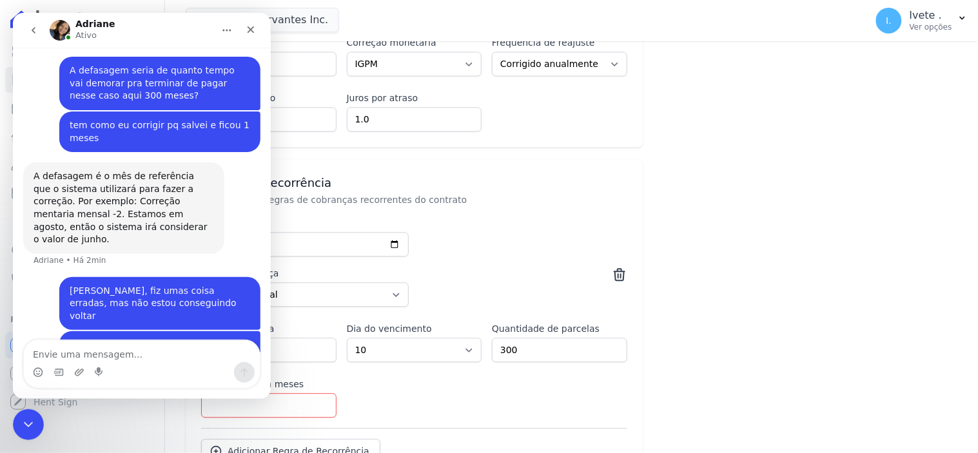
scroll to position [1237, 0]
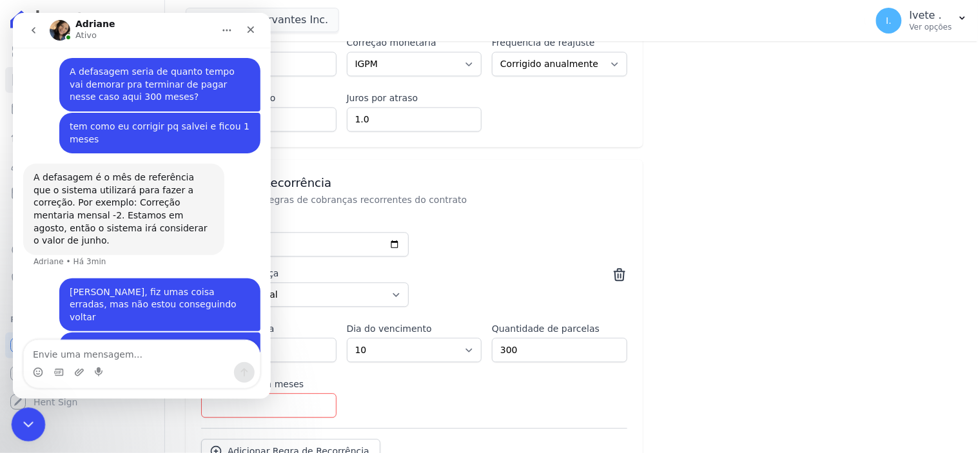
click at [24, 410] on div "Encerramento do Messenger da Intercom" at bounding box center [26, 423] width 31 height 31
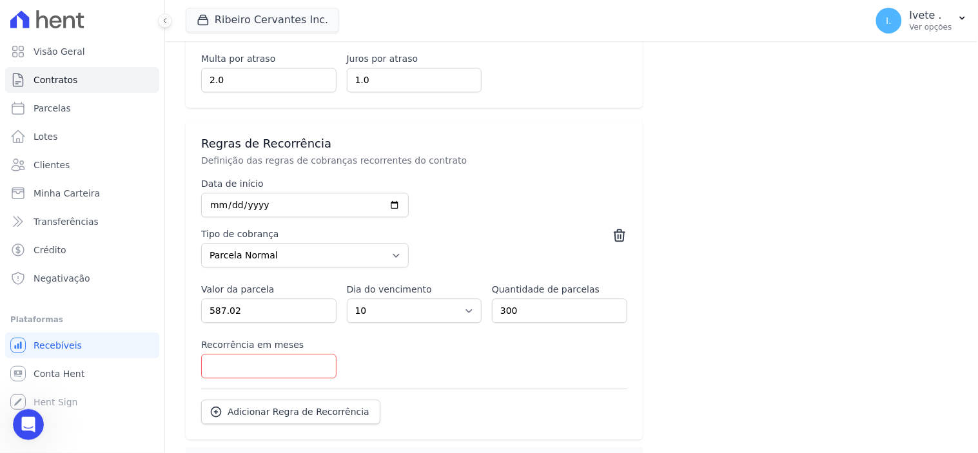
scroll to position [573, 0]
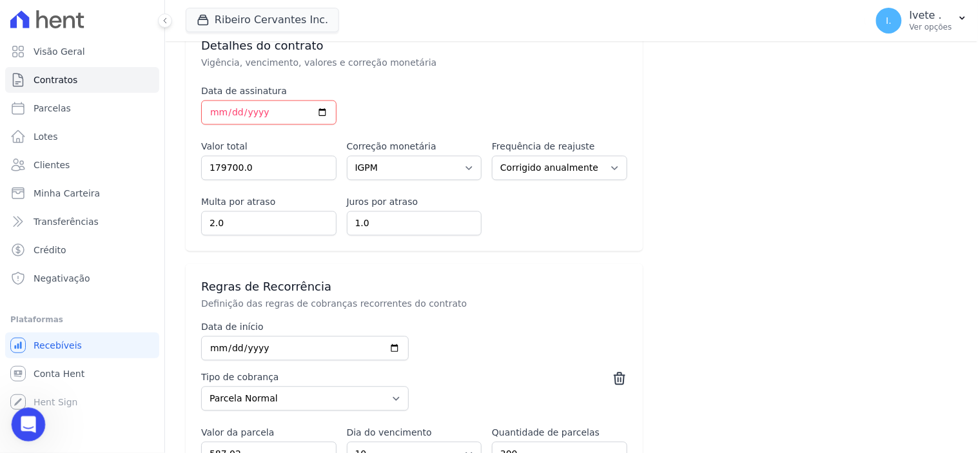
click at [22, 422] on icon "Abertura do Messenger da Intercom" at bounding box center [26, 423] width 21 height 21
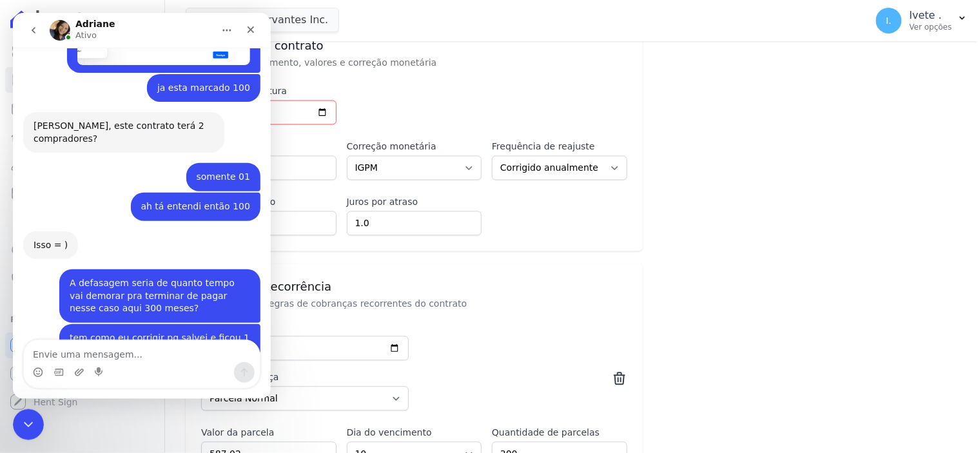
scroll to position [1238, 0]
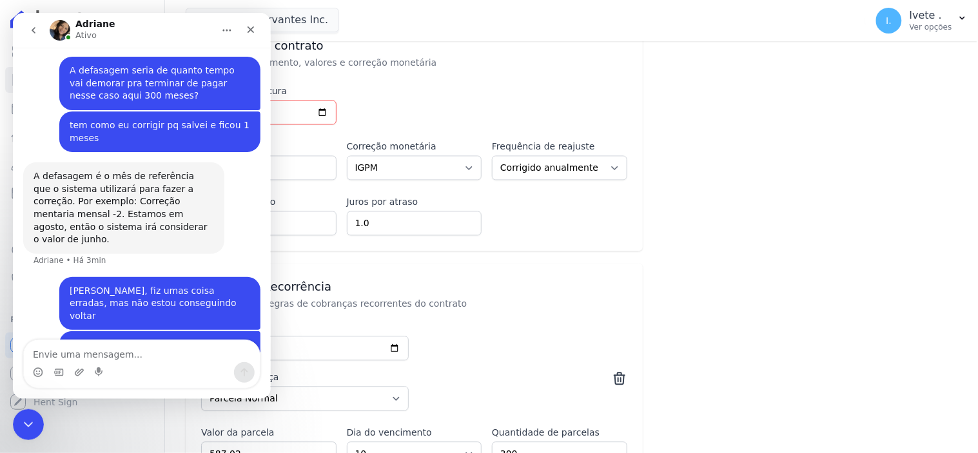
click at [43, 356] on textarea "Envie uma mensagem..." at bounding box center [141, 351] width 236 height 22
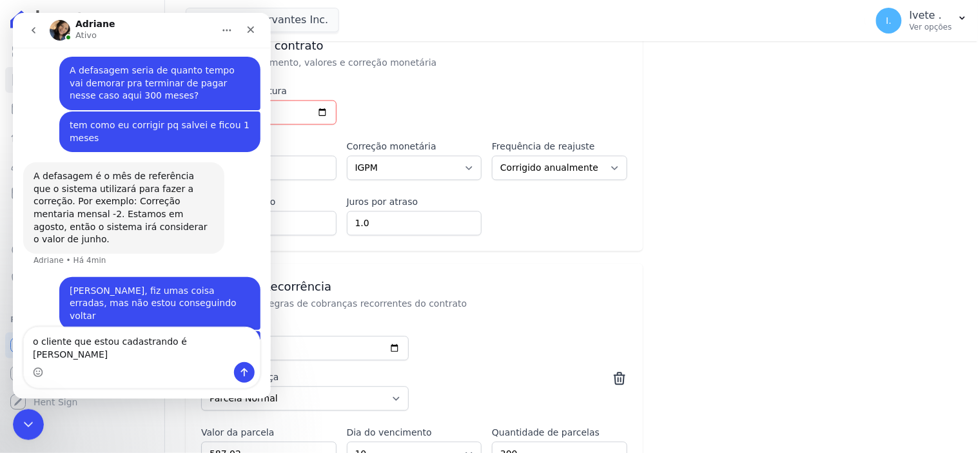
scroll to position [1251, 0]
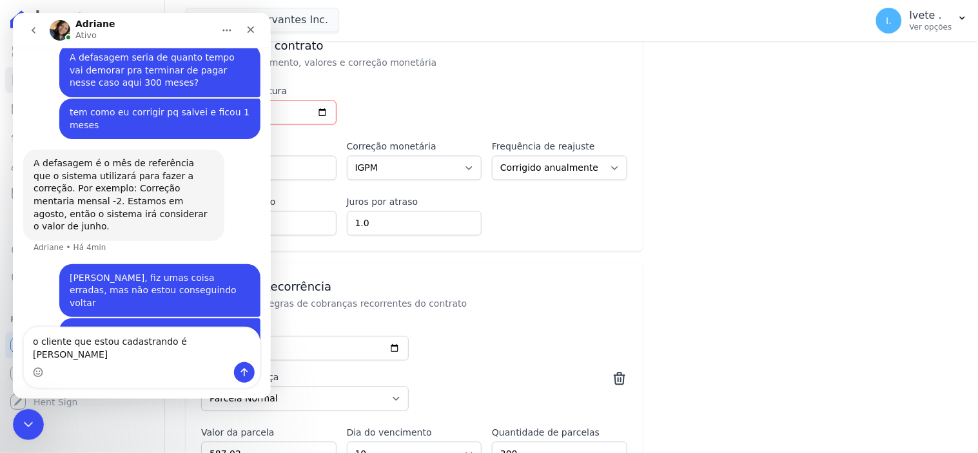
click at [41, 352] on textarea "o cliente que estou cadastrando é Daniel Bezerra Kpssmann" at bounding box center [141, 344] width 236 height 35
type textarea "o cliente que estou cadastrando é [PERSON_NAME]"
click at [245, 367] on icon "Enviar uma mensagem" at bounding box center [244, 372] width 10 height 10
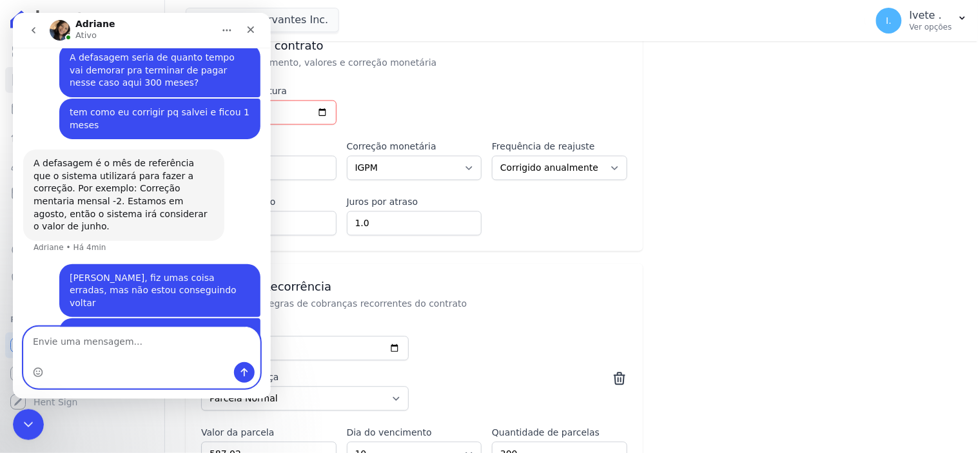
scroll to position [1280, 0]
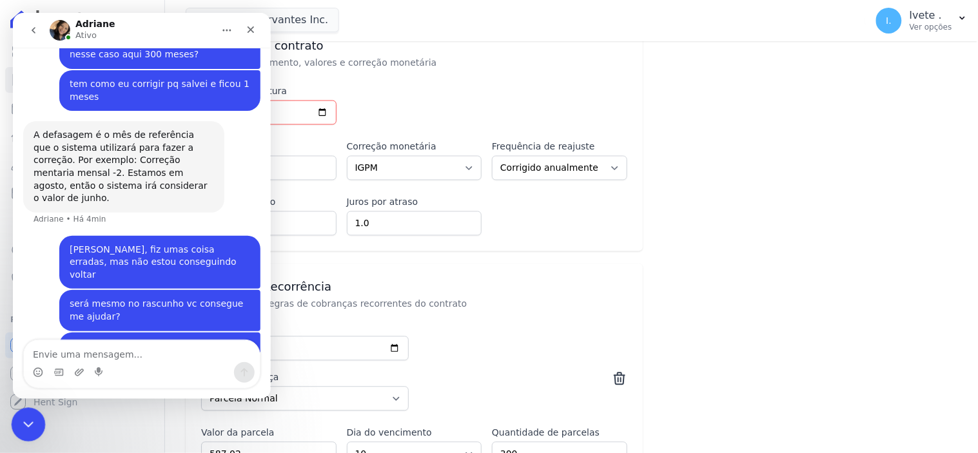
click at [27, 417] on icon "Encerramento do Messenger da Intercom" at bounding box center [26, 422] width 15 height 15
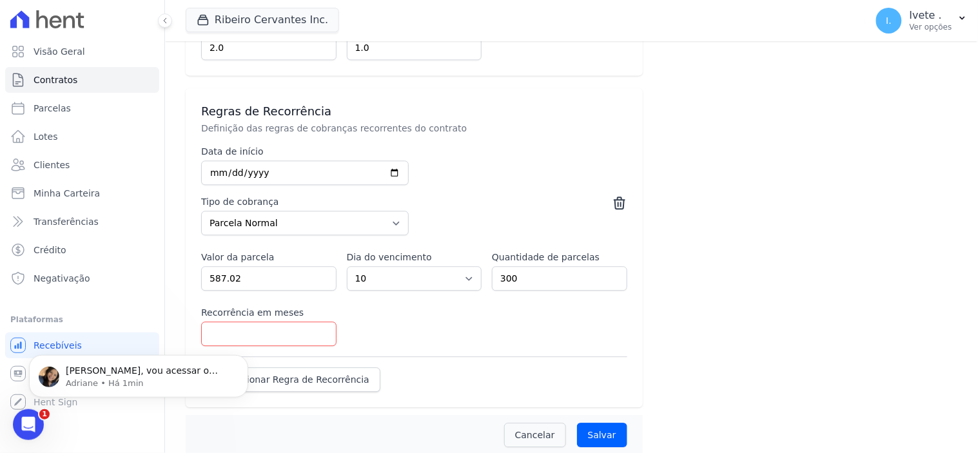
scroll to position [0, 0]
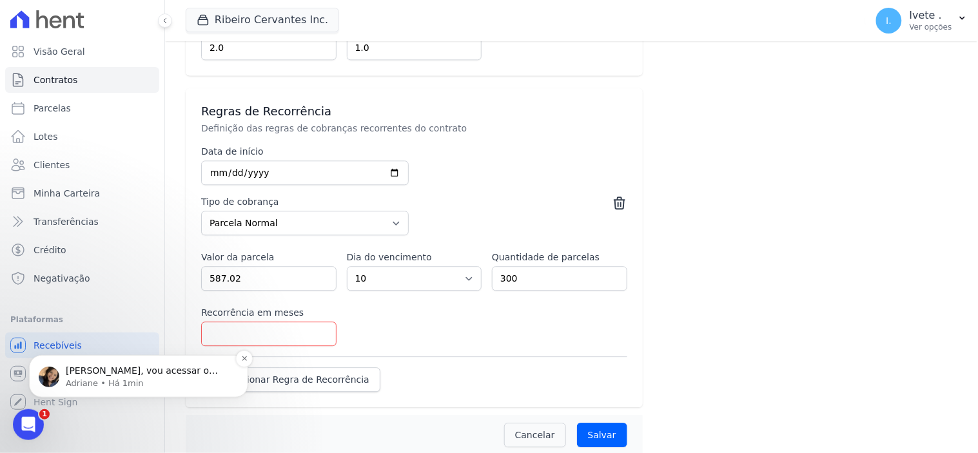
click at [120, 366] on p "[PERSON_NAME], vou acessar o contrato. Um momento" at bounding box center [149, 370] width 166 height 13
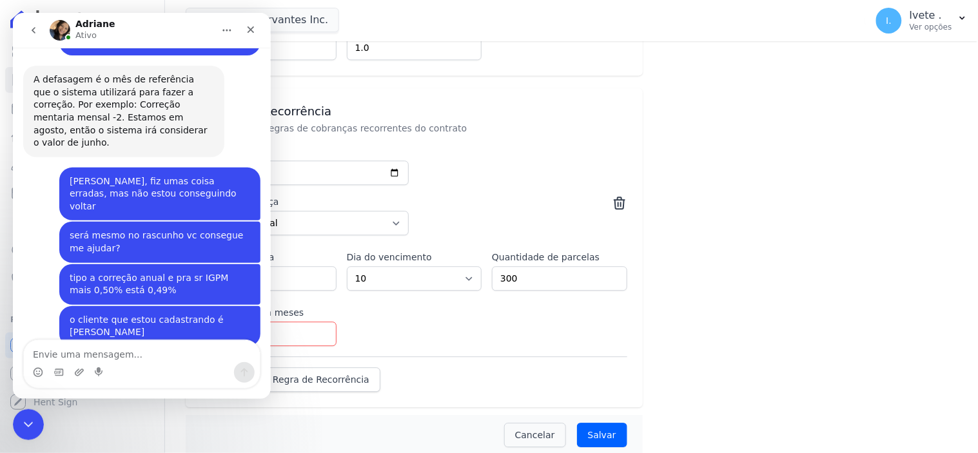
scroll to position [1339, 0]
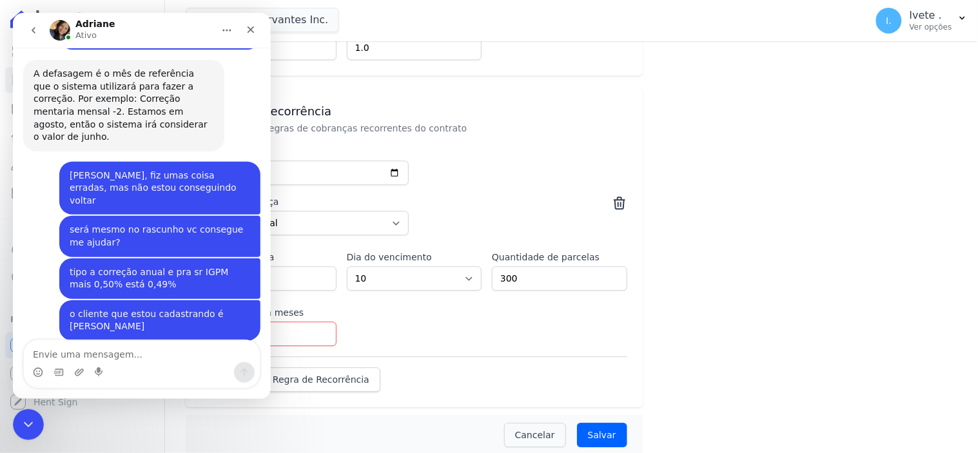
click at [41, 351] on textarea "Envie uma mensagem..." at bounding box center [141, 351] width 236 height 22
type textarea "Eu aguardo"
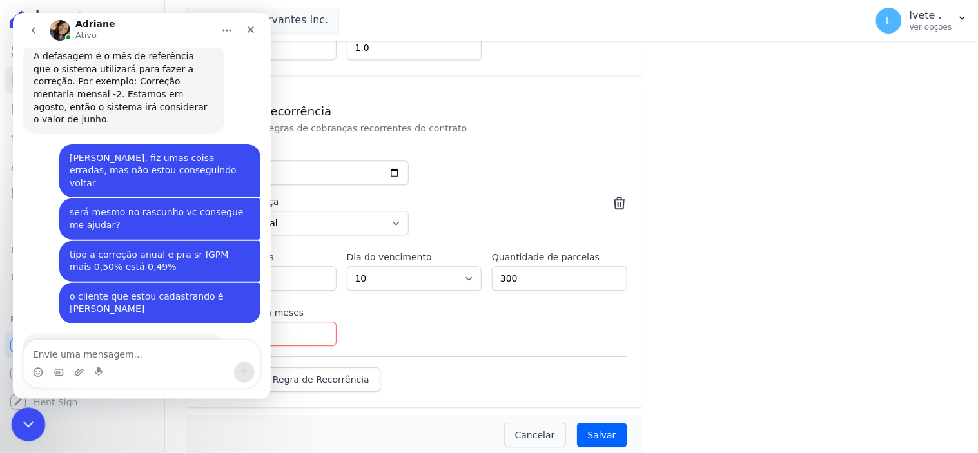
click at [24, 423] on icon "Encerramento do Messenger da Intercom" at bounding box center [26, 423] width 9 height 5
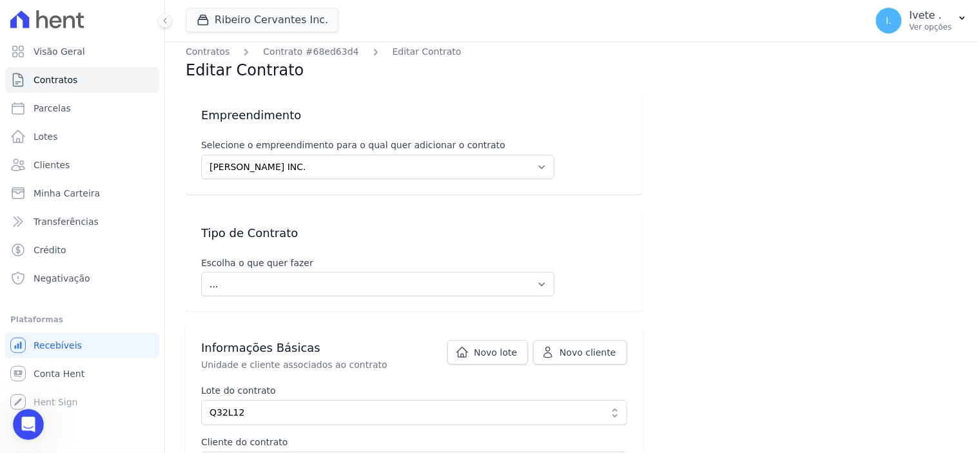
scroll to position [0, 0]
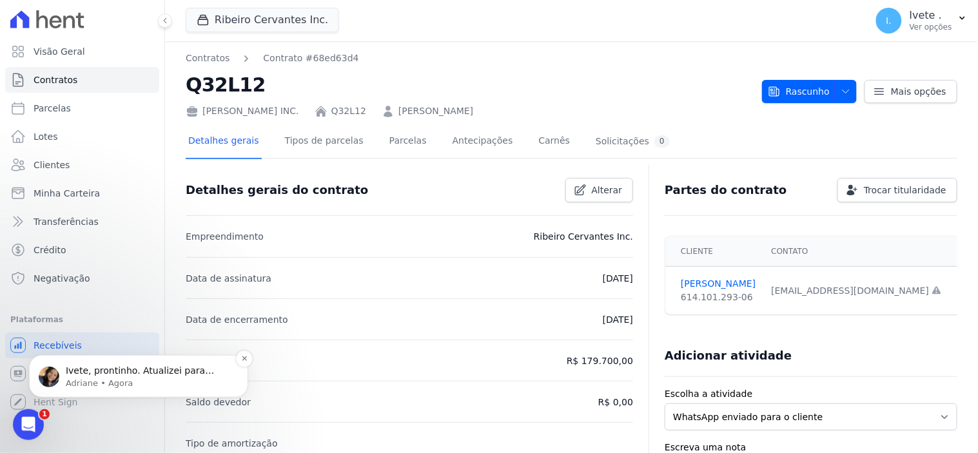
click at [108, 388] on p "Adriane • Agora" at bounding box center [149, 383] width 166 height 12
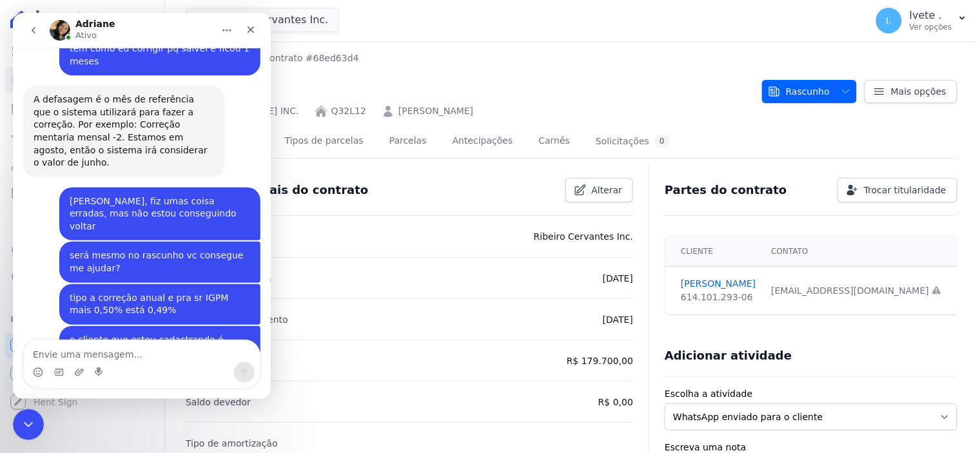
scroll to position [1416, 0]
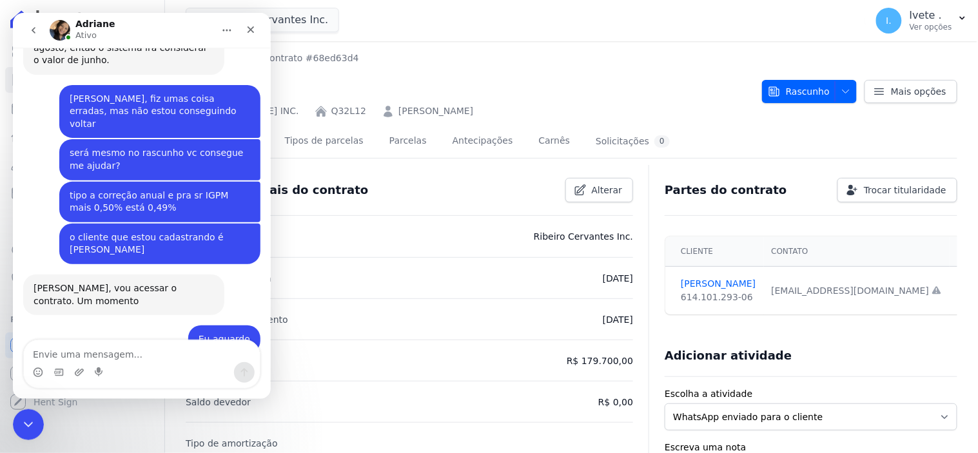
click at [48, 352] on textarea "Envie uma mensagem..." at bounding box center [141, 351] width 236 height 22
type textarea "ainda preciso d ajuda, kkk"
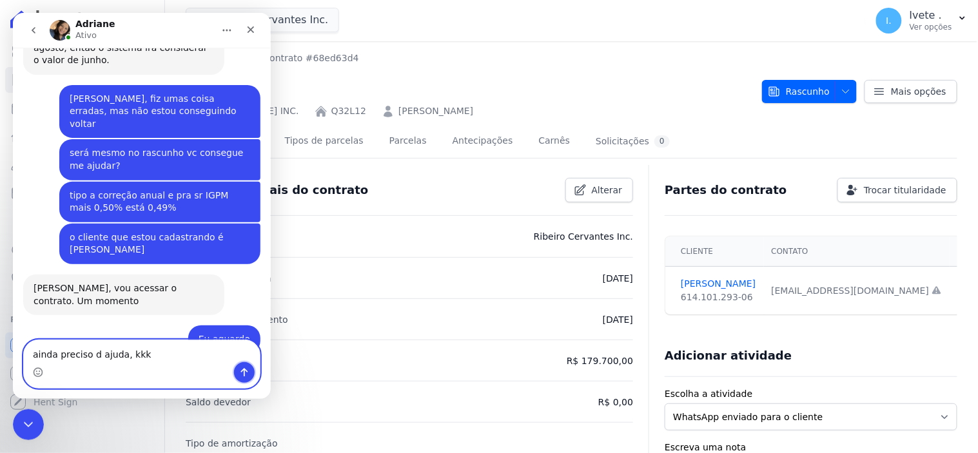
click at [244, 374] on icon "Enviar uma mensagem" at bounding box center [244, 372] width 10 height 10
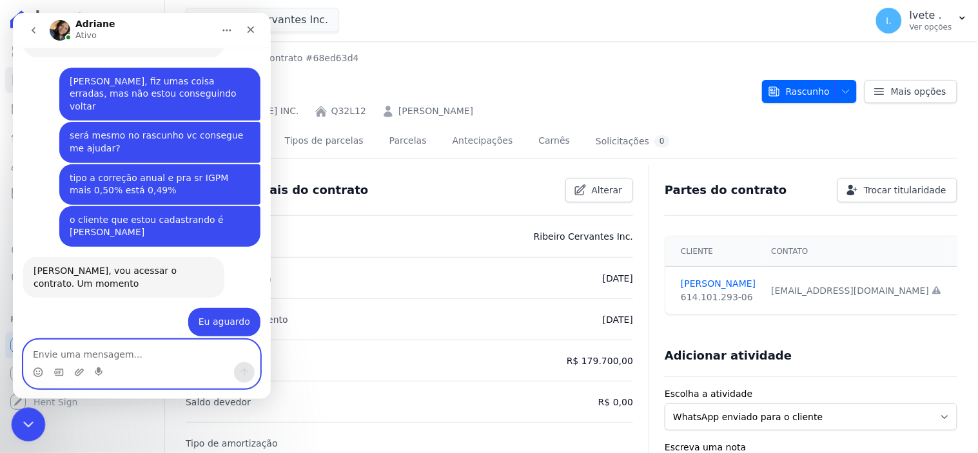
scroll to position [1433, 0]
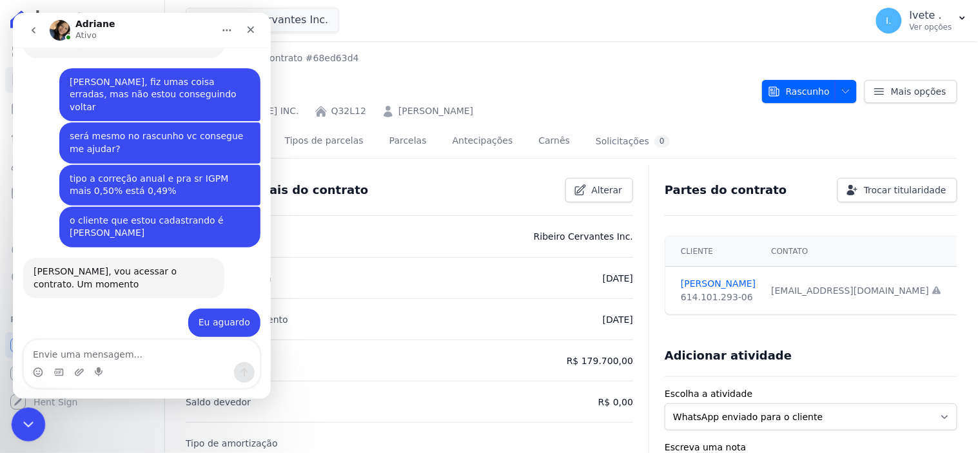
click at [19, 426] on icon "Encerramento do Messenger da Intercom" at bounding box center [26, 422] width 15 height 15
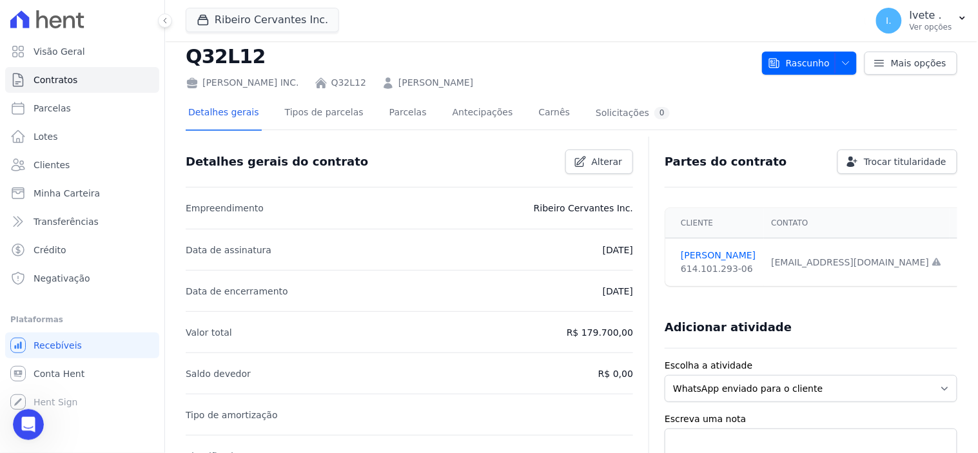
scroll to position [0, 0]
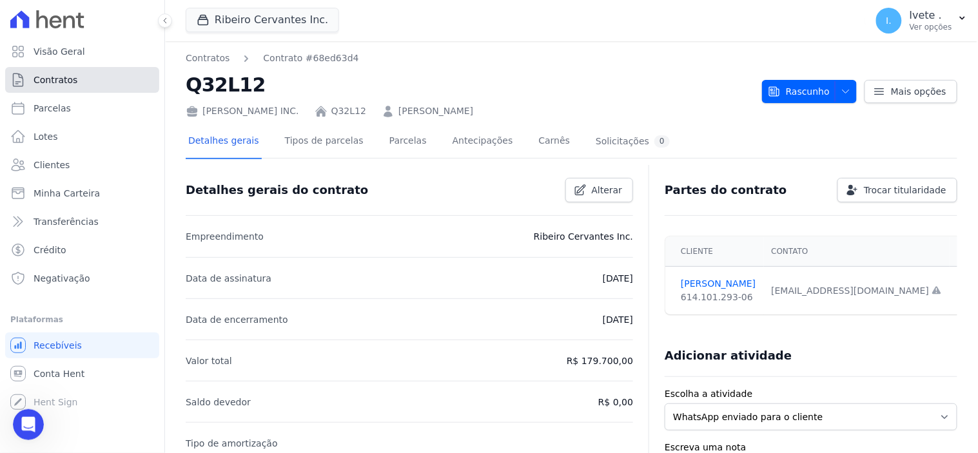
click at [75, 84] on link "Contratos" at bounding box center [82, 80] width 154 height 26
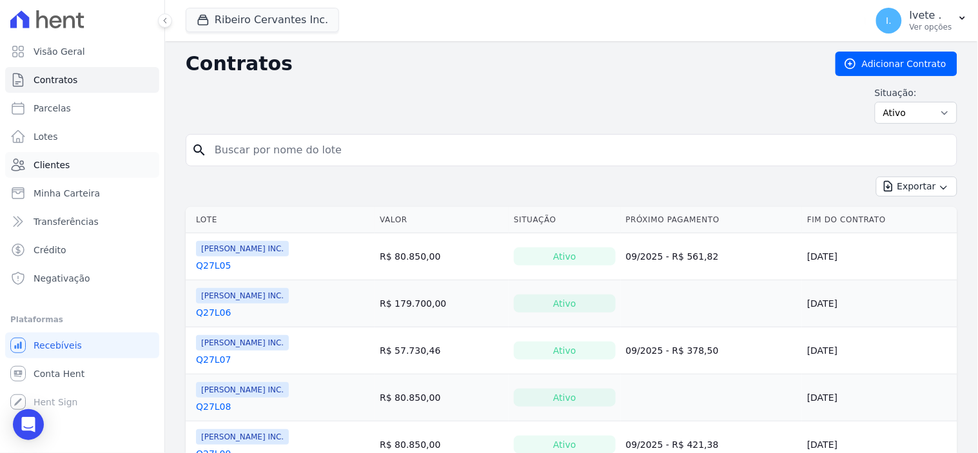
click at [58, 163] on span "Clientes" at bounding box center [52, 165] width 36 height 13
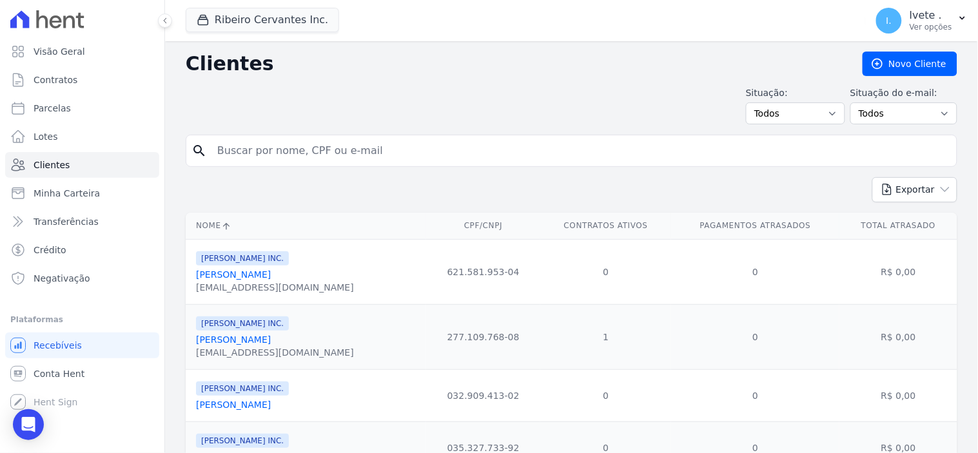
click at [278, 152] on input "search" at bounding box center [581, 151] width 742 height 26
type input "daniel"
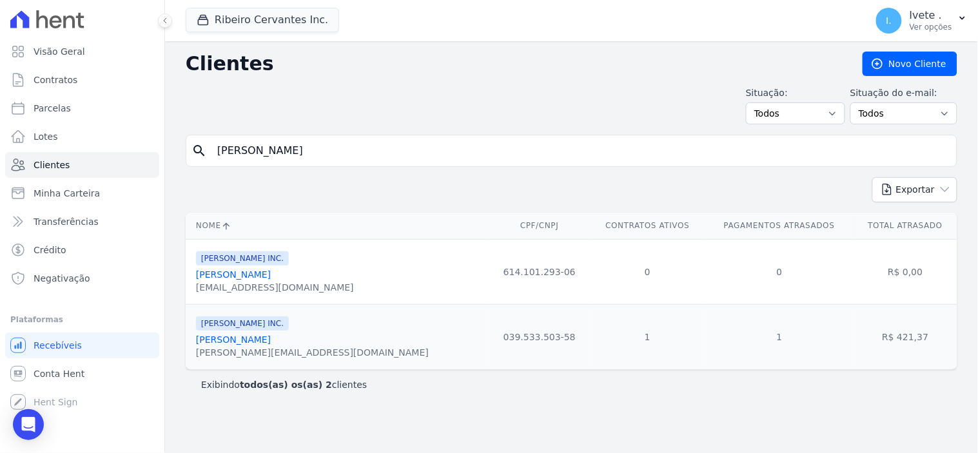
click at [265, 282] on div "danielkossmann@gmail.com" at bounding box center [275, 287] width 158 height 13
click at [255, 263] on span "[PERSON_NAME] INC." at bounding box center [242, 259] width 93 height 14
drag, startPoint x: 233, startPoint y: 291, endPoint x: 235, endPoint y: 283, distance: 8.8
click at [234, 286] on div "danielkossmann@gmail.com" at bounding box center [275, 287] width 158 height 13
click at [241, 258] on span "[PERSON_NAME] INC." at bounding box center [242, 259] width 93 height 14
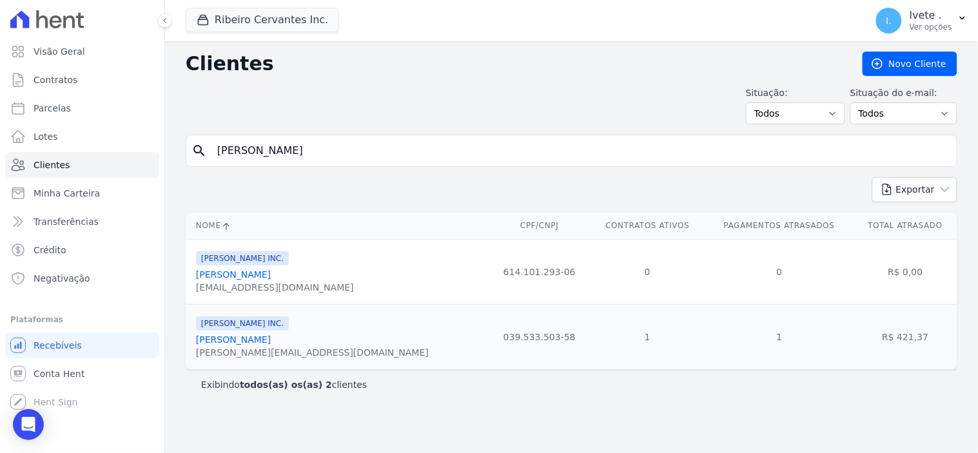
click at [241, 258] on span "[PERSON_NAME] INC." at bounding box center [242, 259] width 93 height 14
click at [213, 275] on link "Daniel Bezerra Kossmann" at bounding box center [233, 275] width 75 height 10
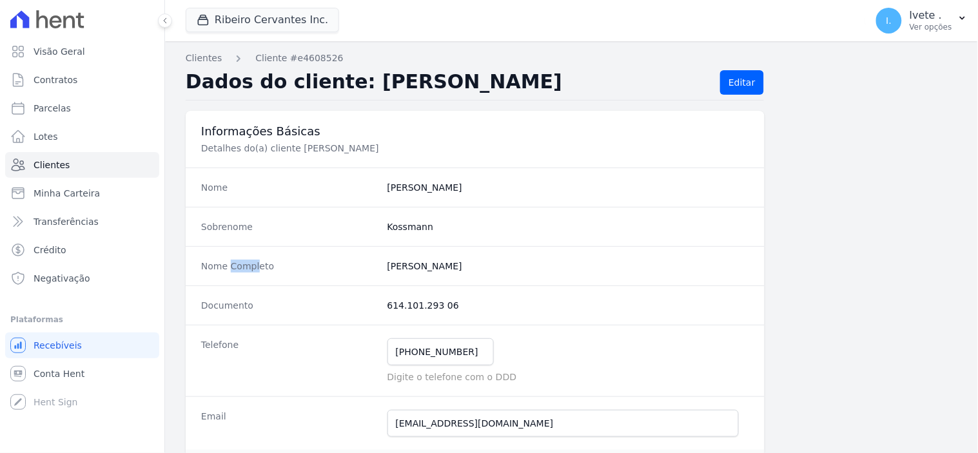
click at [213, 275] on div "Nome Completo Daniel Bezerra Kossmann" at bounding box center [475, 265] width 579 height 39
click at [46, 78] on span "Contratos" at bounding box center [56, 80] width 44 height 13
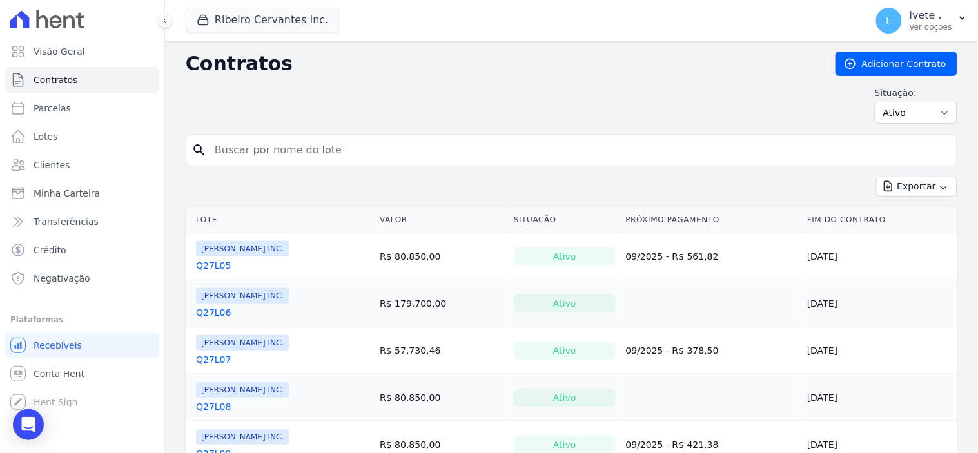
click at [248, 150] on input "search" at bounding box center [579, 150] width 745 height 26
click at [55, 377] on span "Conta Hent" at bounding box center [59, 374] width 51 height 13
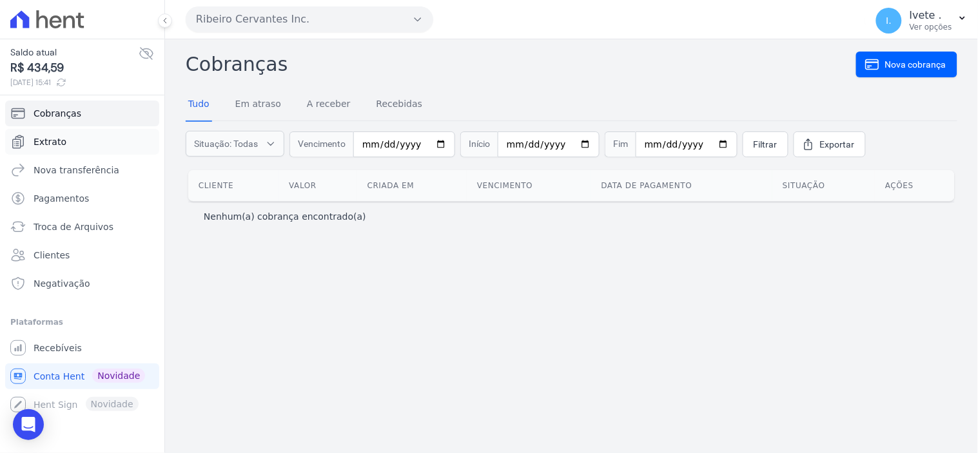
click at [55, 144] on span "Extrato" at bounding box center [50, 141] width 33 height 13
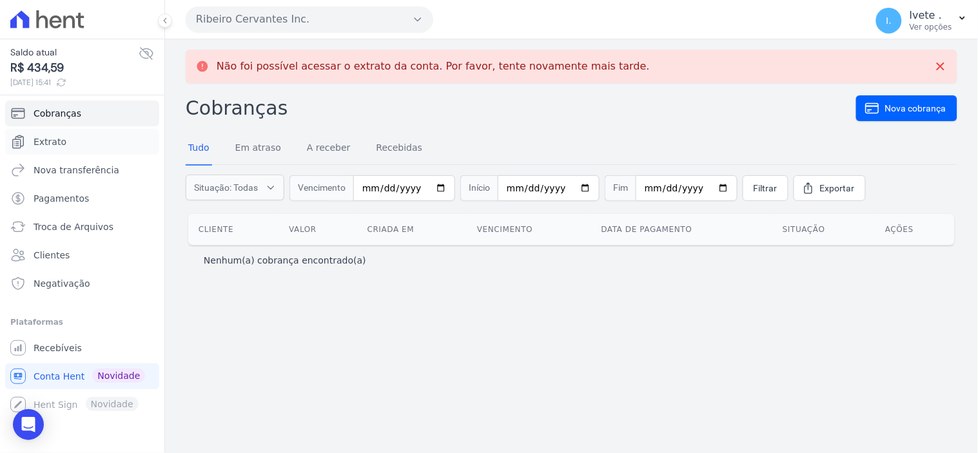
click at [55, 144] on span "Extrato" at bounding box center [50, 141] width 33 height 13
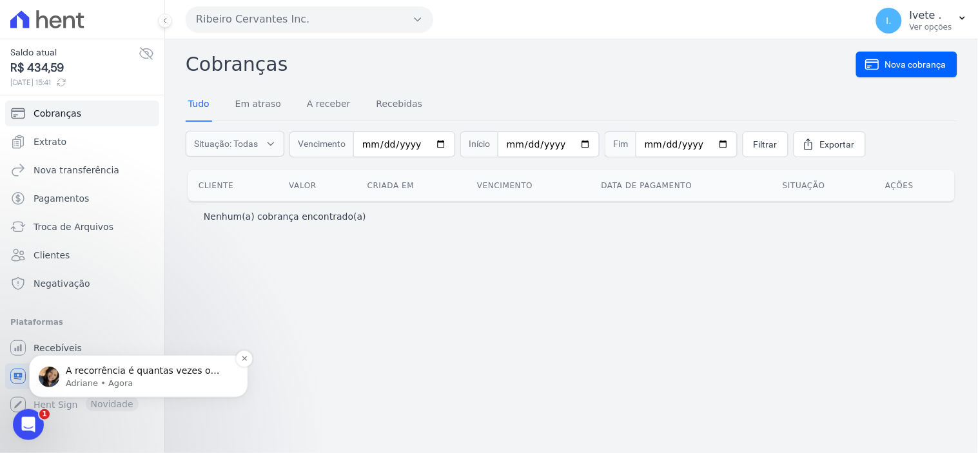
click at [126, 379] on p "Adriane • Agora" at bounding box center [149, 383] width 166 height 12
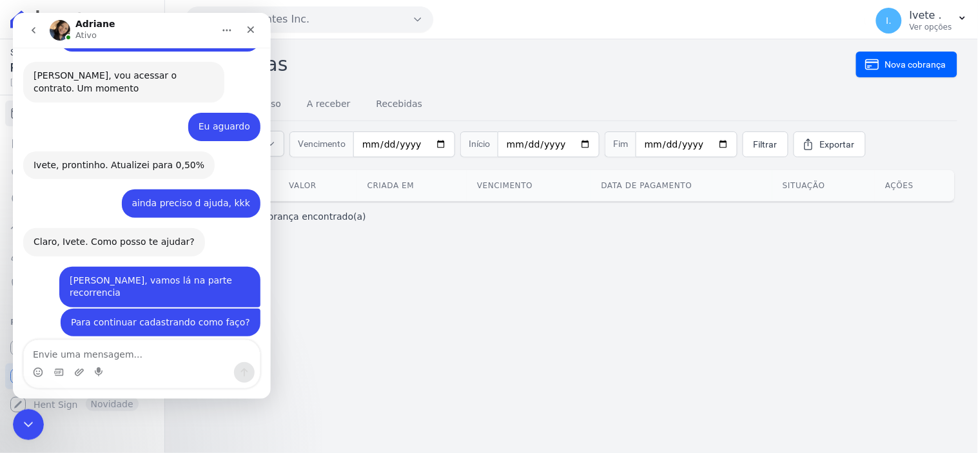
scroll to position [1675, 0]
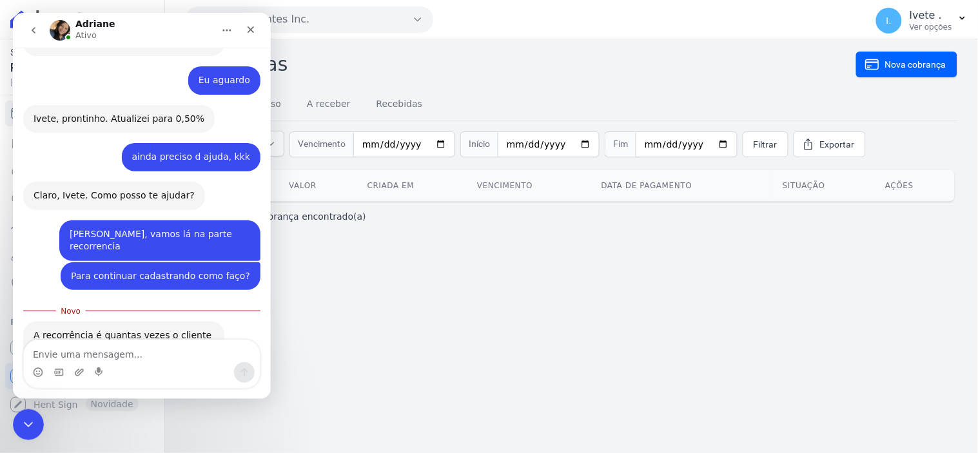
click at [62, 353] on textarea "Envie uma mensagem..." at bounding box center [141, 351] width 236 height 22
type textarea "no sso carnê é de 12 parcelas"
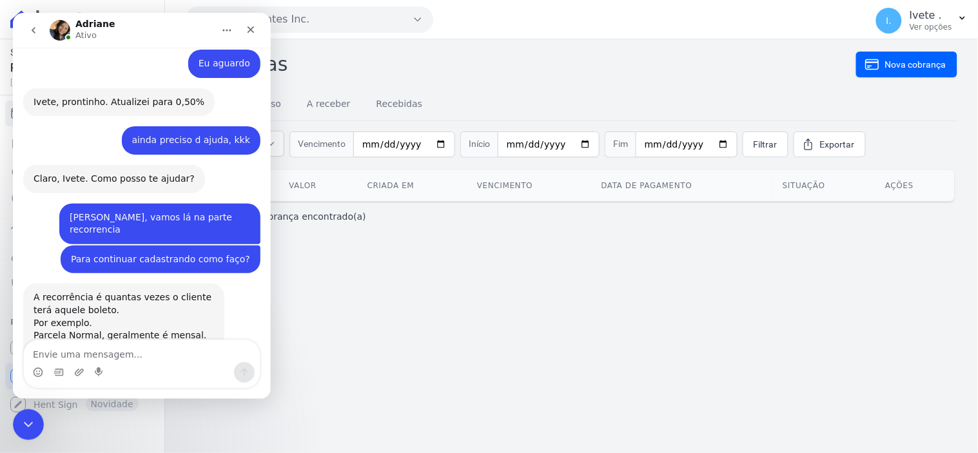
scroll to position [1692, 0]
click at [28, 426] on icon "Encerramento do Messenger da Intercom" at bounding box center [26, 422] width 15 height 15
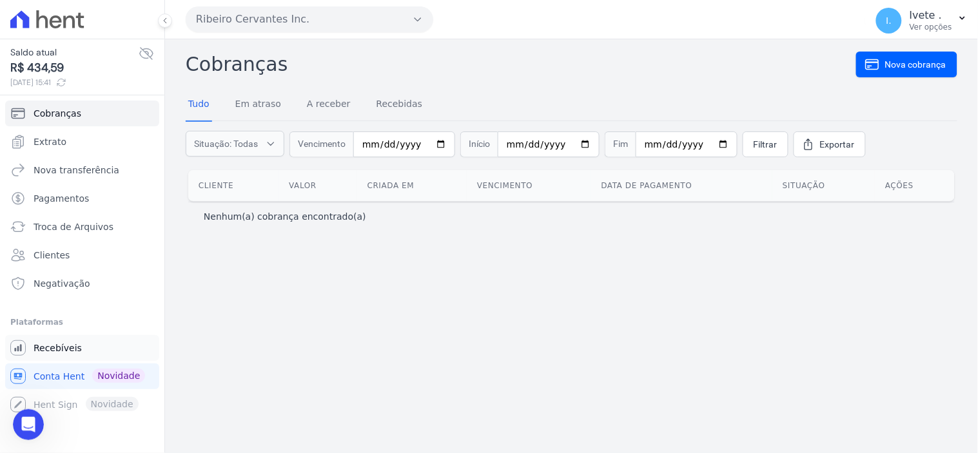
click at [60, 349] on span "Recebíveis" at bounding box center [58, 348] width 48 height 13
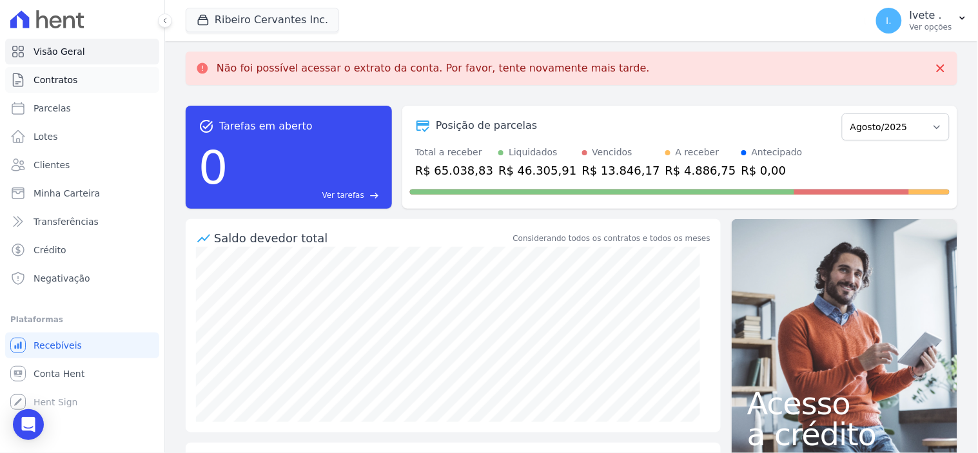
click at [56, 77] on span "Contratos" at bounding box center [56, 80] width 44 height 13
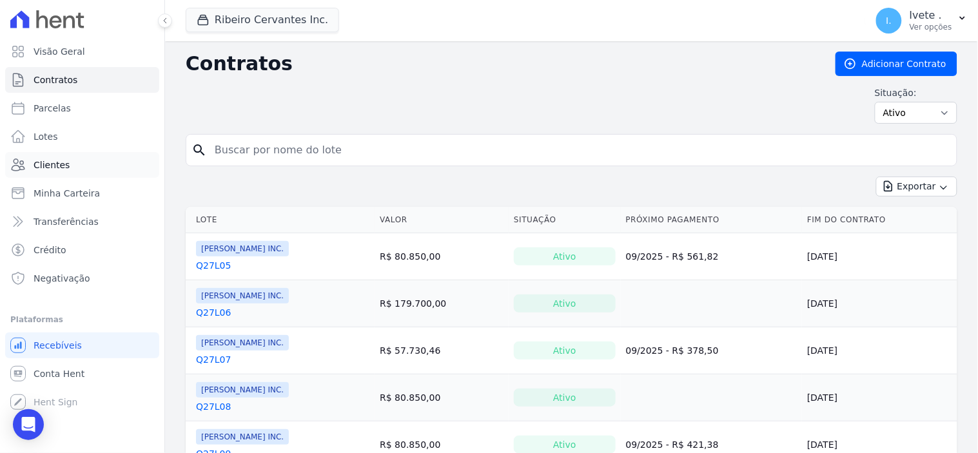
click at [64, 166] on span "Clientes" at bounding box center [52, 165] width 36 height 13
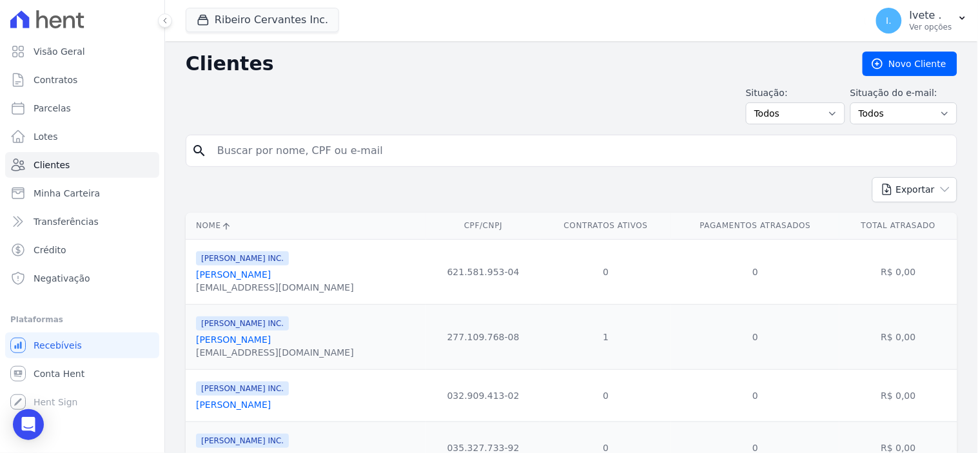
click at [260, 155] on input "search" at bounding box center [581, 151] width 742 height 26
type input "daniel"
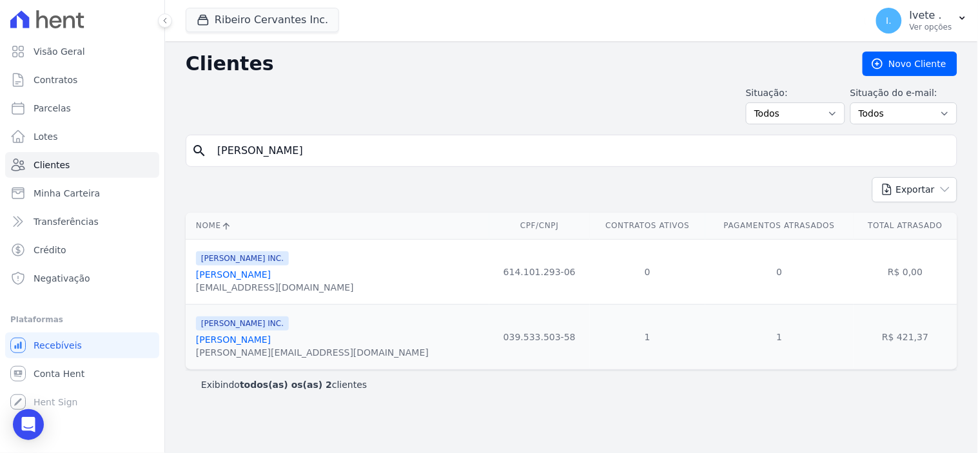
click at [271, 276] on link "Daniel Bezerra Kossmann" at bounding box center [233, 275] width 75 height 10
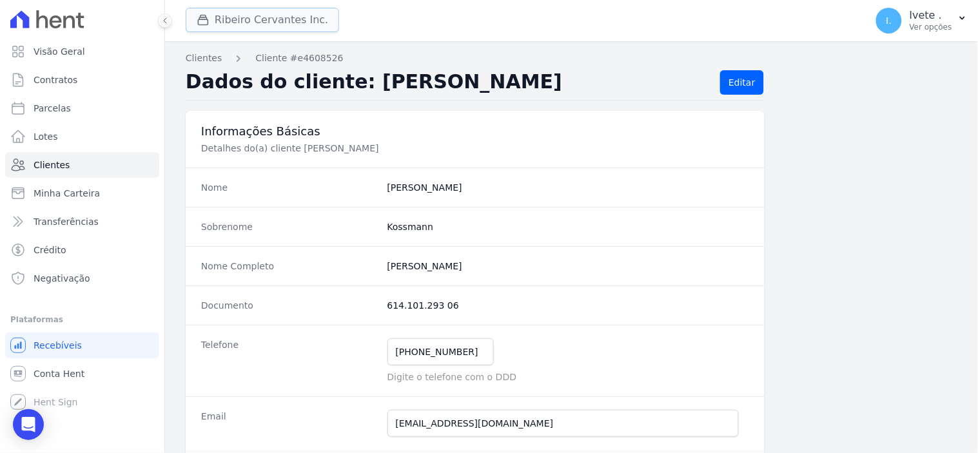
click at [268, 18] on button "Ribeiro Cervantes Inc." at bounding box center [263, 20] width 154 height 25
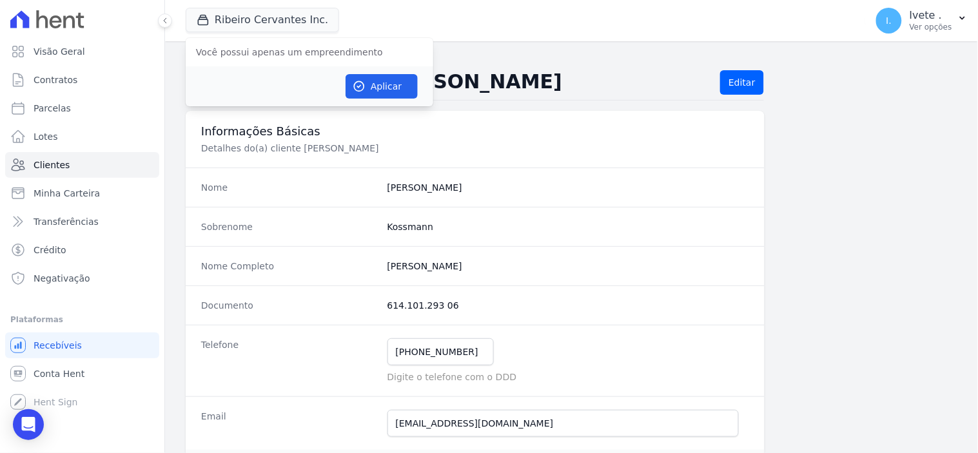
click at [582, 23] on div "Ribeiro Cervantes Inc. Você possui apenas um empreendimento Aplicar" at bounding box center [523, 20] width 675 height 43
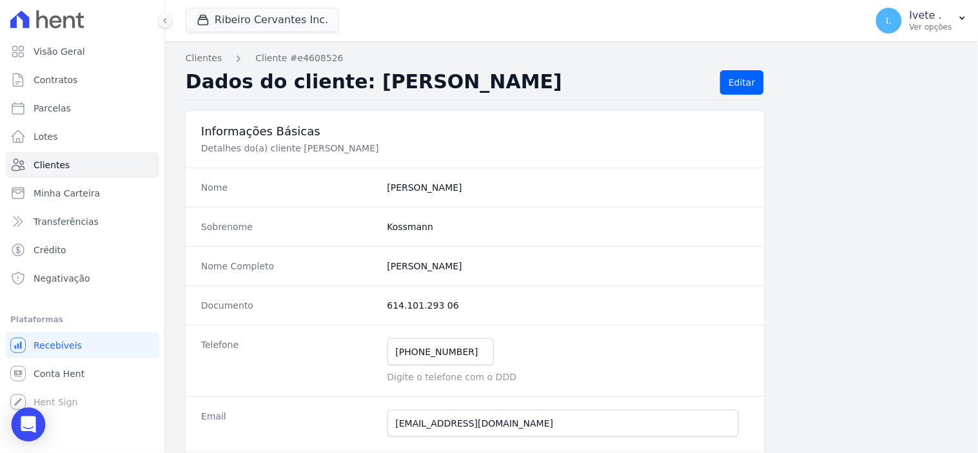
click at [28, 426] on icon "Open Intercom Messenger" at bounding box center [28, 425] width 15 height 17
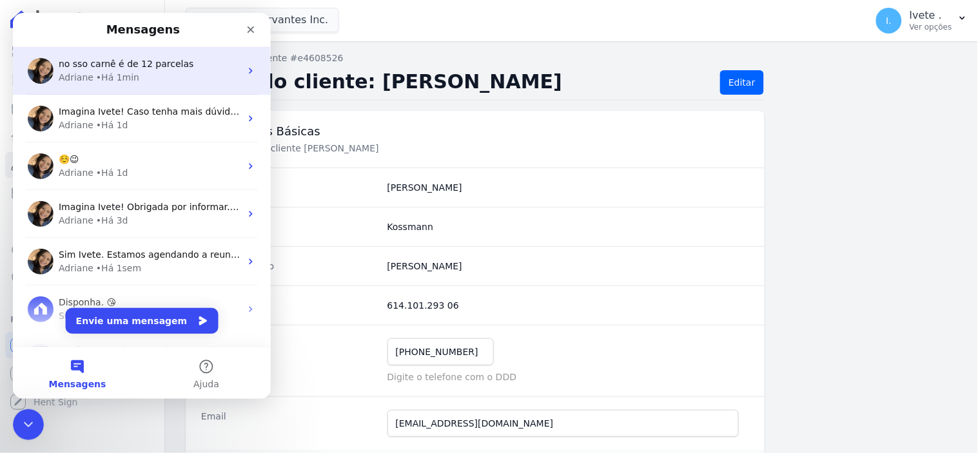
click at [114, 75] on div "• Há 1min" at bounding box center [116, 77] width 43 height 14
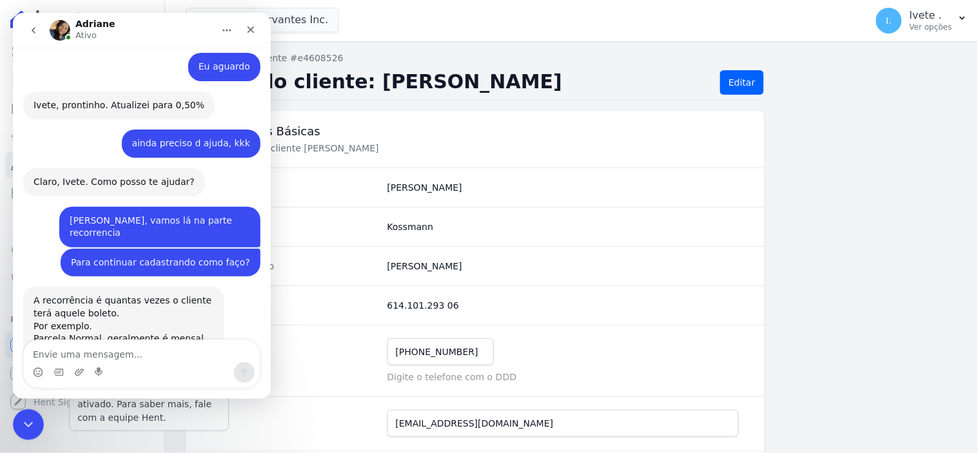
scroll to position [1692, 0]
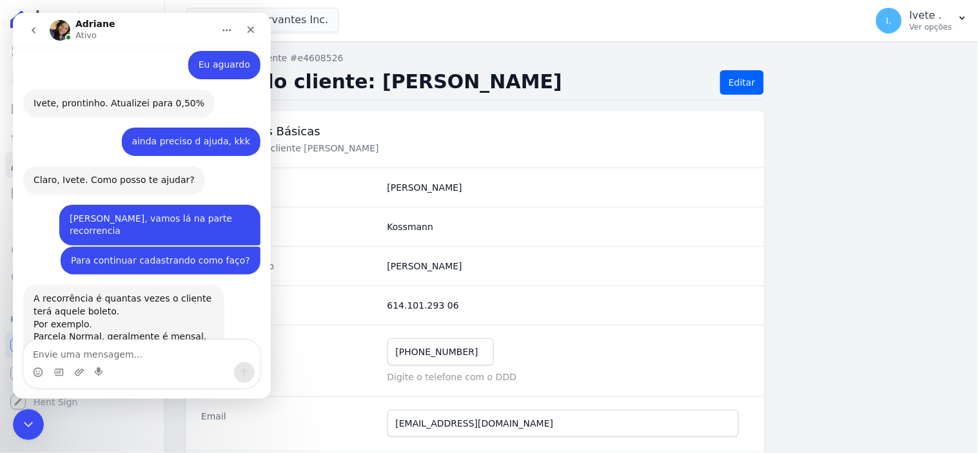
click at [59, 353] on textarea "Envie uma mensagem..." at bounding box center [141, 351] width 236 height 22
type textarea "Para continuar cadastrando como faço?"
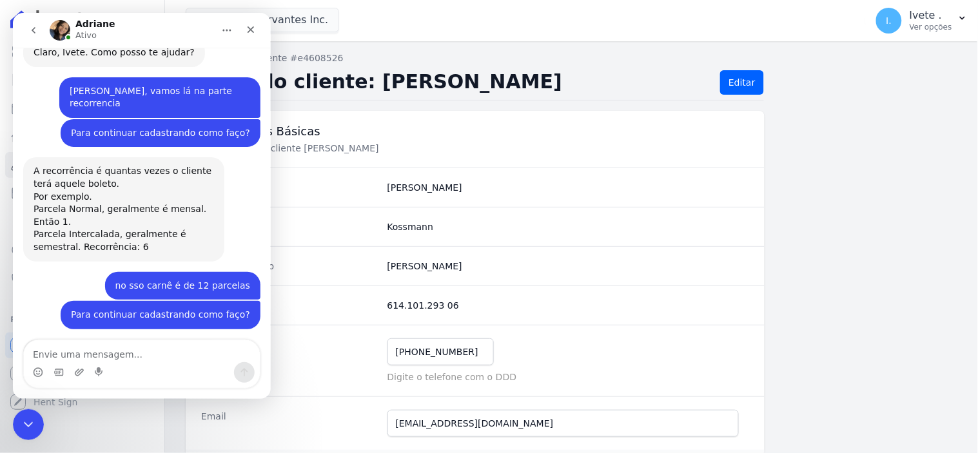
scroll to position [1822, 0]
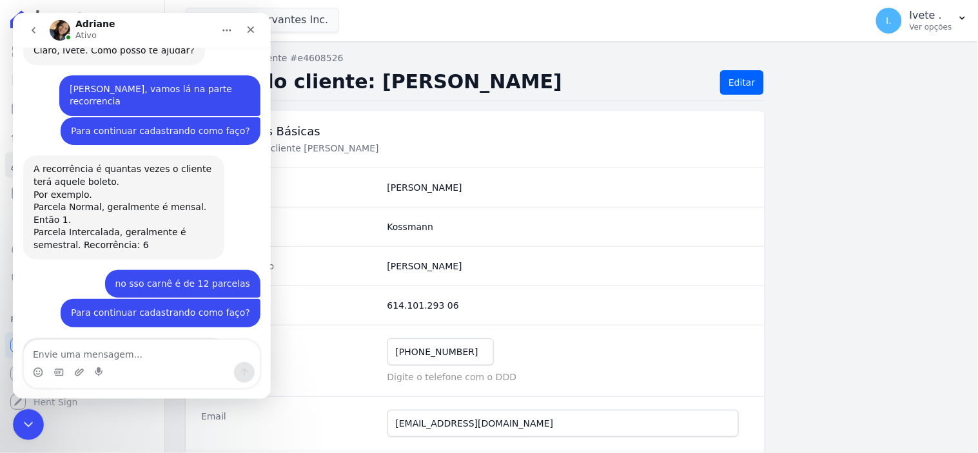
click at [59, 353] on textarea "Envie uma mensagem..." at bounding box center [141, 351] width 236 height 22
type textarea "300 parcelas"
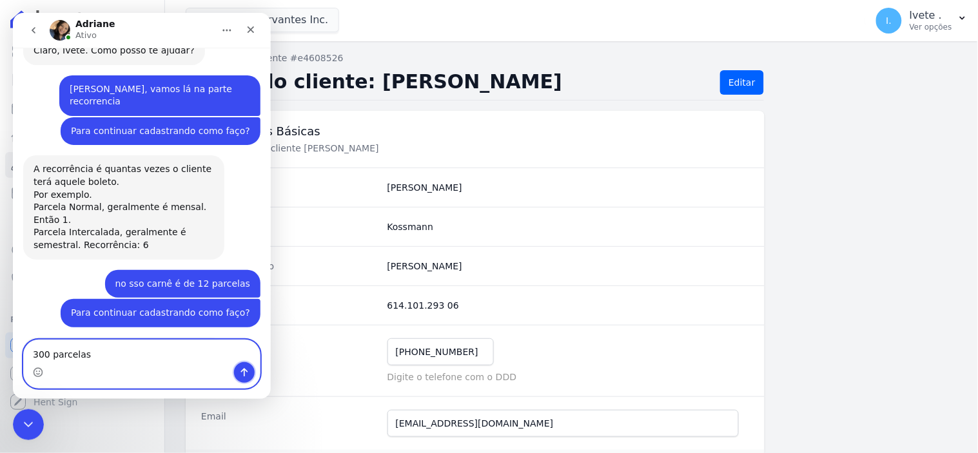
click at [251, 370] on button "Enviar uma mensagem" at bounding box center [243, 372] width 21 height 21
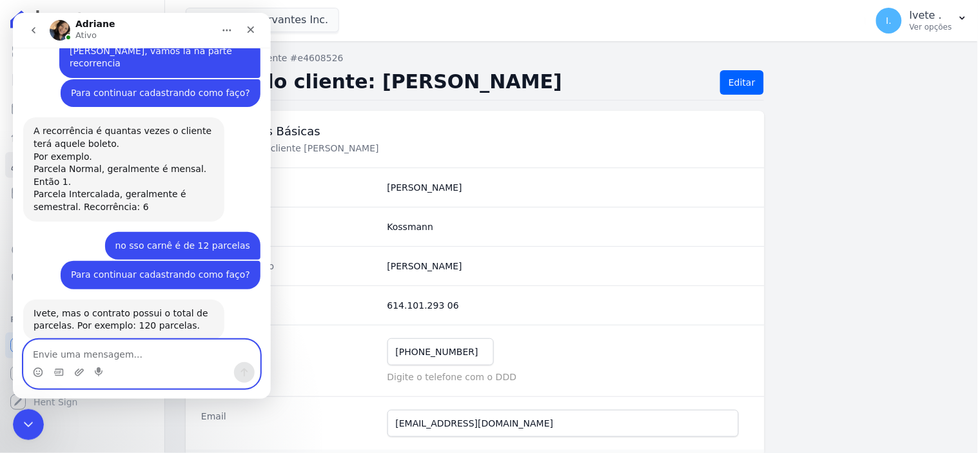
scroll to position [1900, 0]
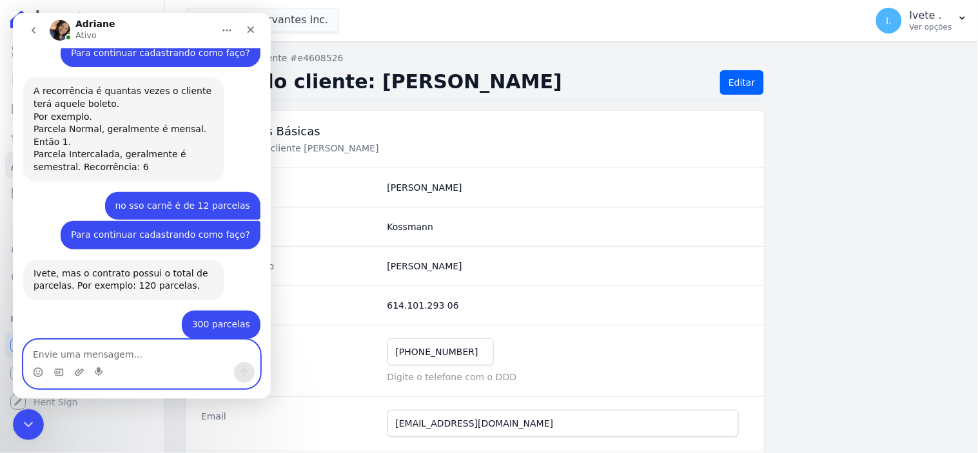
click at [50, 350] on textarea "Envie uma mensagem..." at bounding box center [141, 351] width 236 height 22
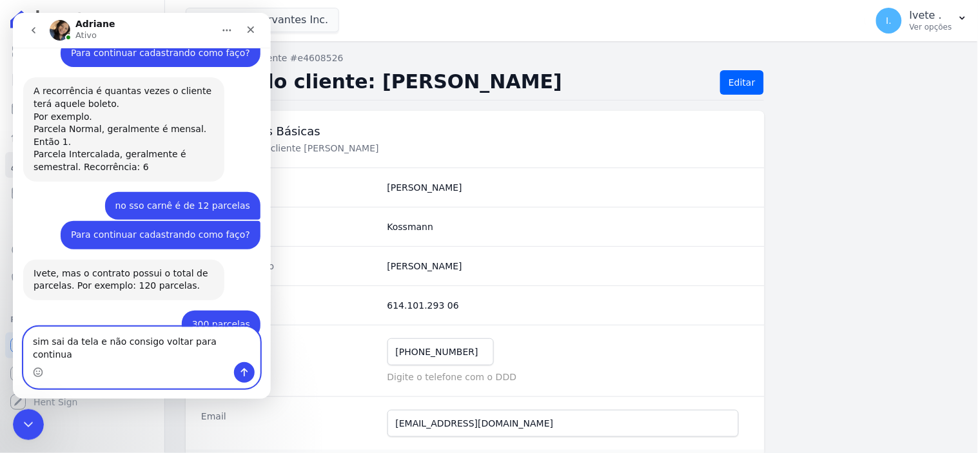
type textarea "sim sai da tela e não consigo voltar para continuar"
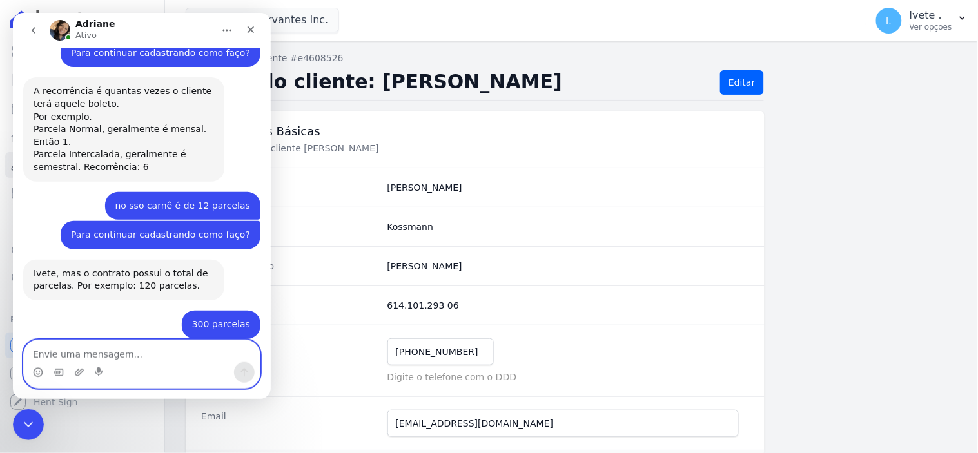
scroll to position [1951, 0]
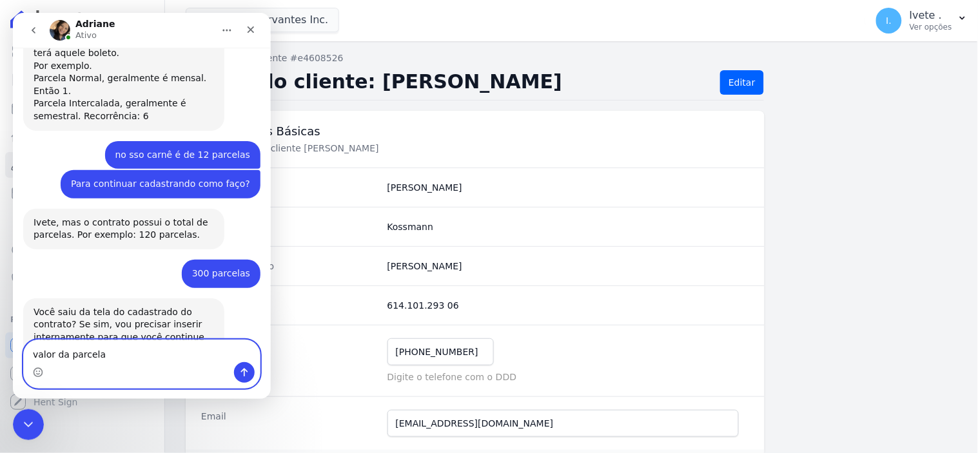
type textarea "valor da parcela?"
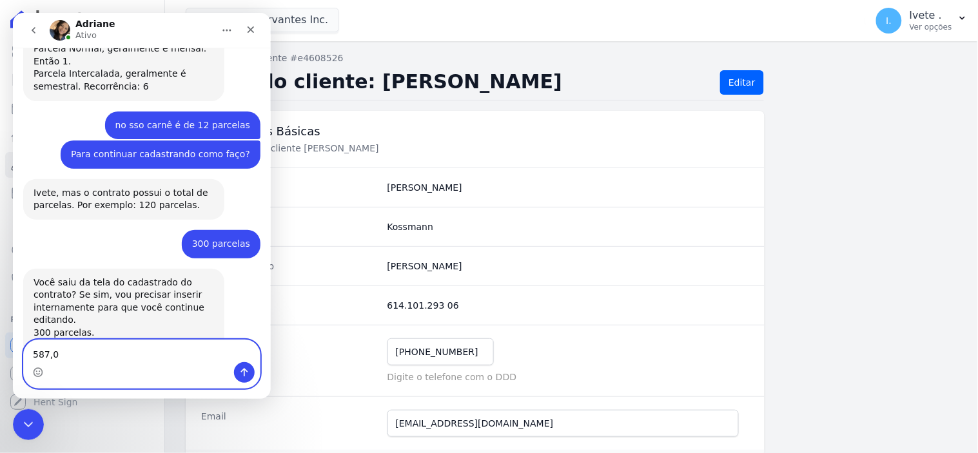
type textarea "587,02"
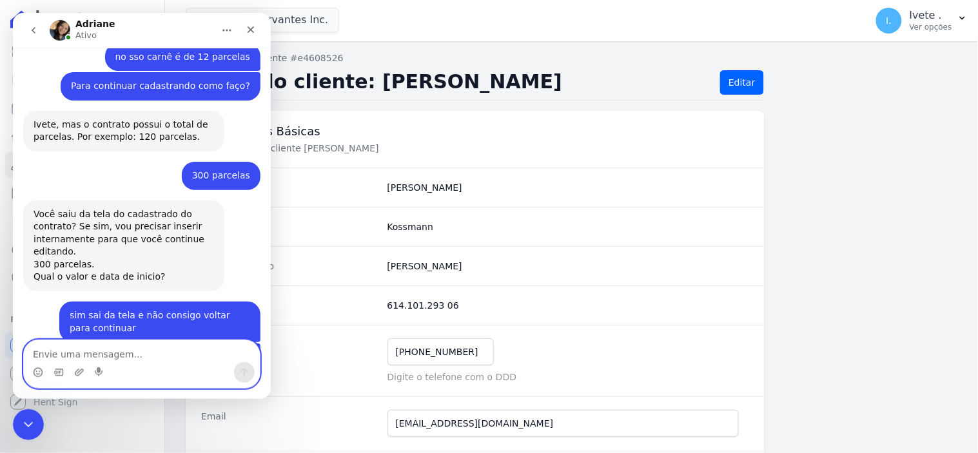
scroll to position [2048, 0]
type textarea "[DATE]"
click at [239, 364] on button "Enviar uma mensagem" at bounding box center [243, 372] width 21 height 21
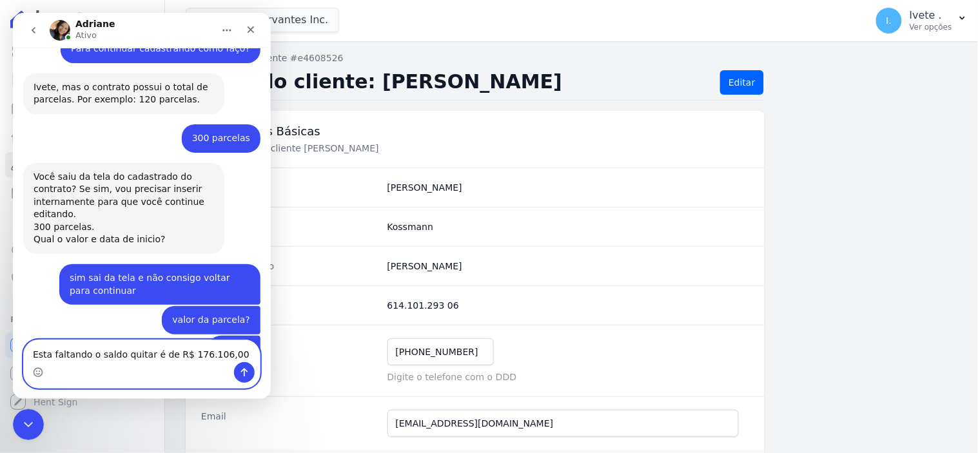
type textarea "Esta faltando o saldo quitar é de R$ 176.106,00"
click at [246, 367] on icon "Enviar uma mensagem" at bounding box center [244, 372] width 10 height 10
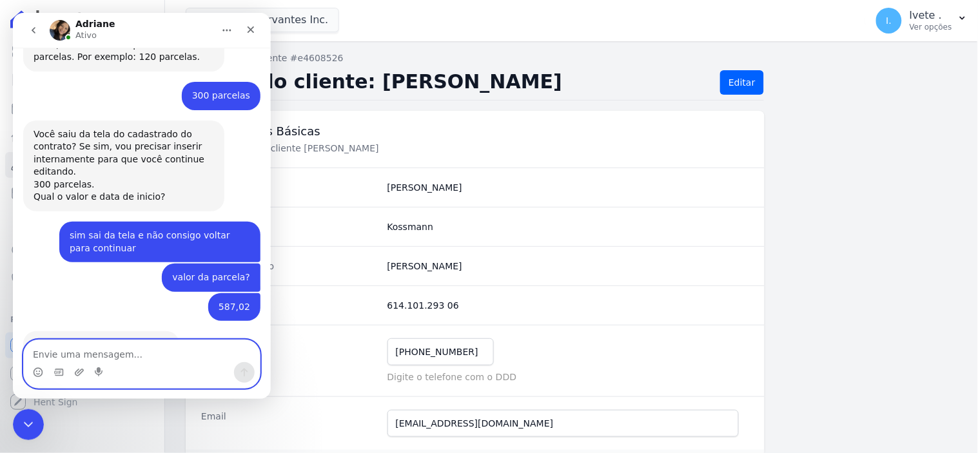
scroll to position [2128, 0]
click at [66, 353] on textarea "Envie uma mensagem..." at bounding box center [141, 351] width 236 height 22
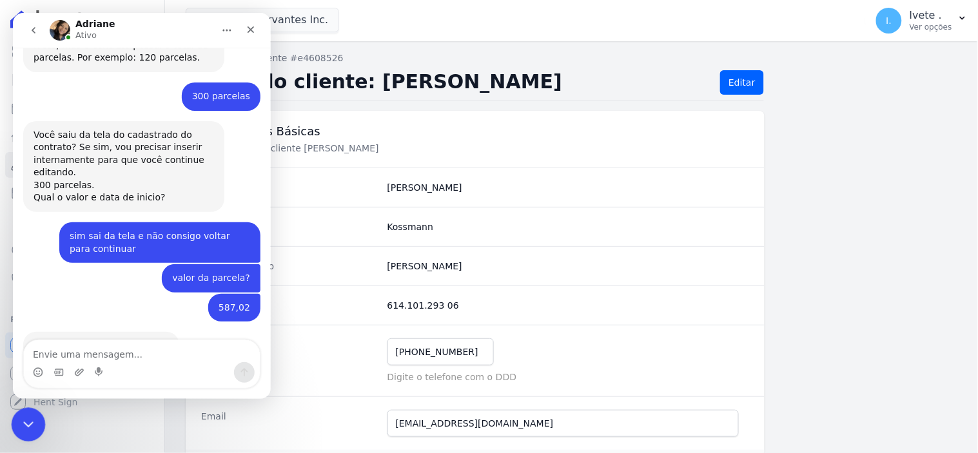
click at [23, 413] on div "Encerramento do Messenger da Intercom" at bounding box center [26, 423] width 31 height 31
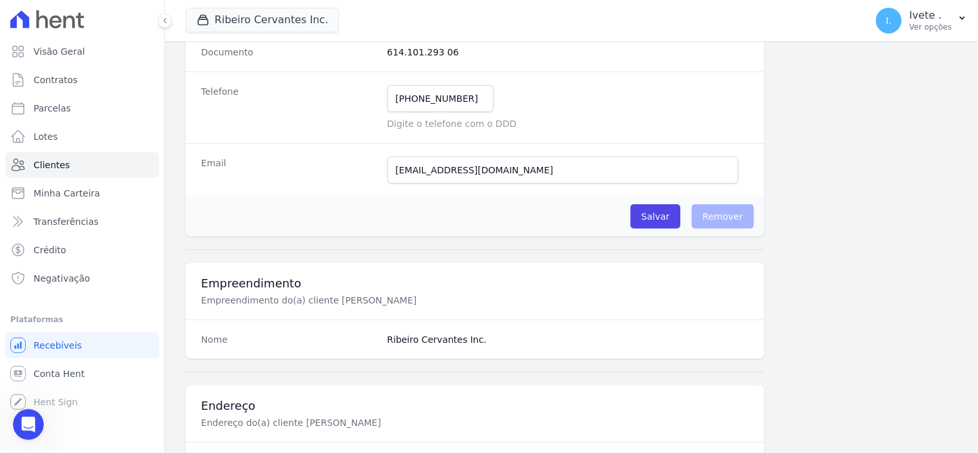
scroll to position [0, 0]
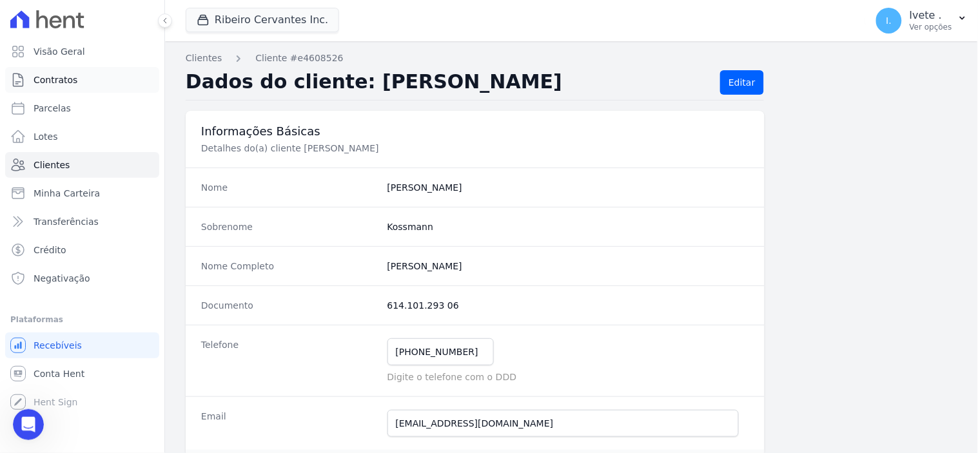
click at [62, 74] on span "Contratos" at bounding box center [56, 80] width 44 height 13
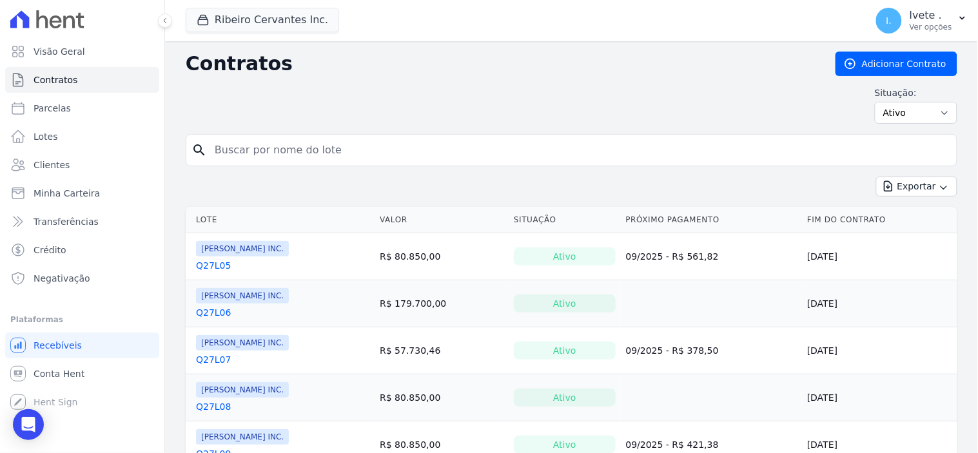
click at [234, 153] on input "search" at bounding box center [579, 150] width 745 height 26
type input "q"
click at [52, 164] on span "Clientes" at bounding box center [52, 165] width 36 height 13
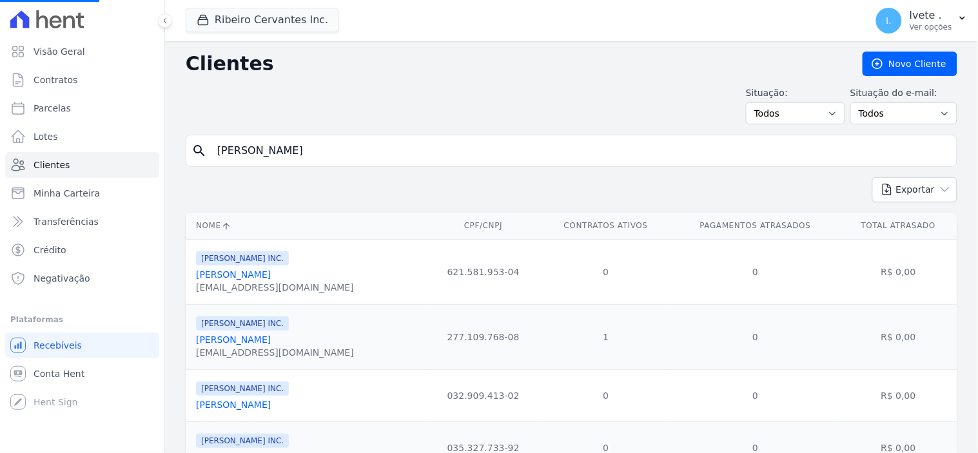
click at [300, 153] on input "daniel" at bounding box center [581, 151] width 742 height 26
click at [249, 156] on input "search" at bounding box center [581, 151] width 742 height 26
type input "daniel"
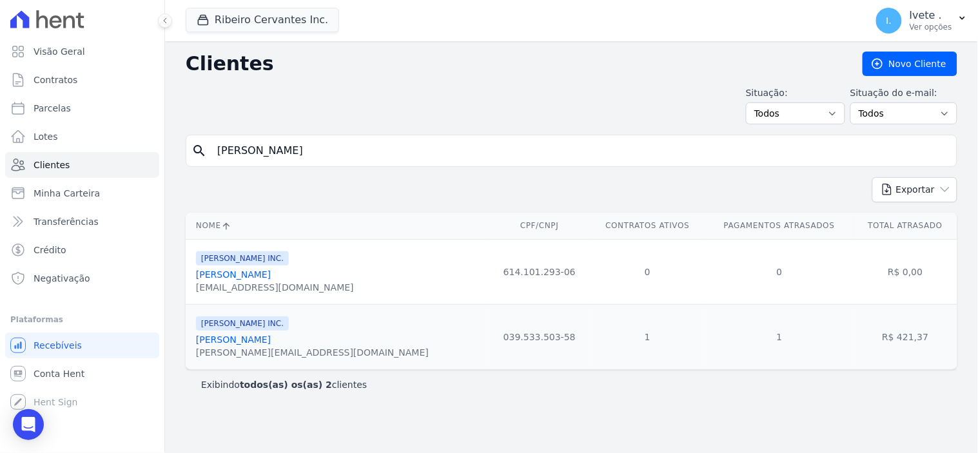
click at [263, 280] on link "Daniel Bezerra Kossmann" at bounding box center [233, 275] width 75 height 10
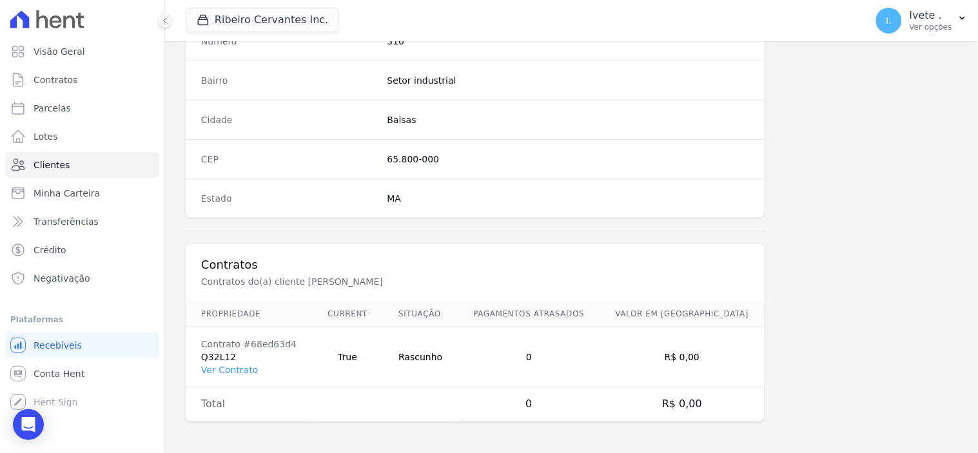
scroll to position [755, 0]
click at [229, 370] on link "Ver Contrato" at bounding box center [229, 370] width 57 height 10
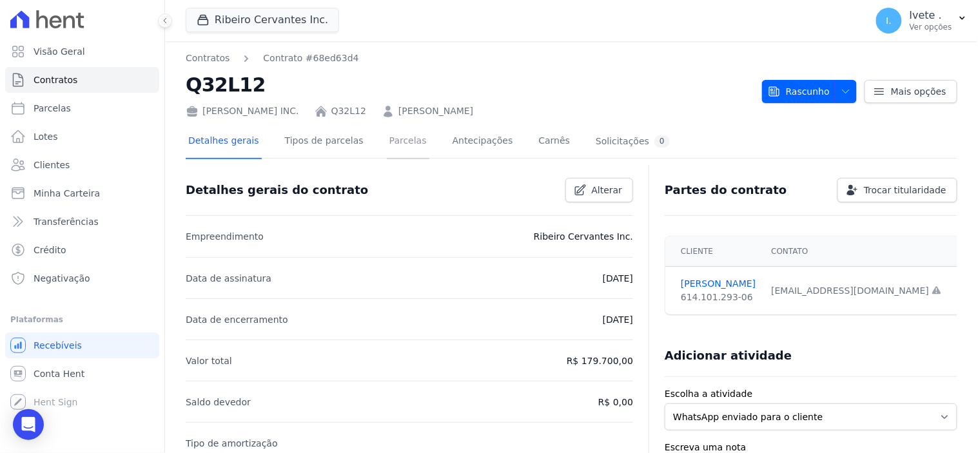
click at [387, 136] on link "Parcelas" at bounding box center [408, 142] width 43 height 34
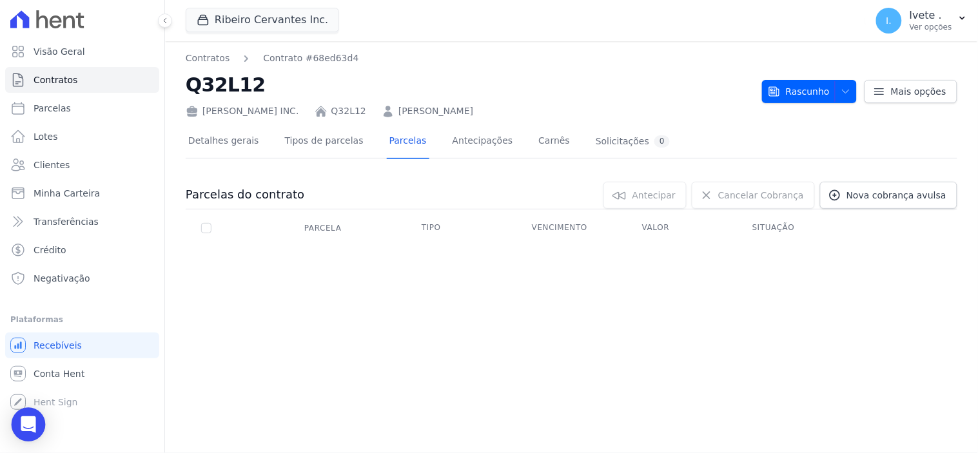
click at [26, 426] on icon "Open Intercom Messenger" at bounding box center [28, 425] width 15 height 17
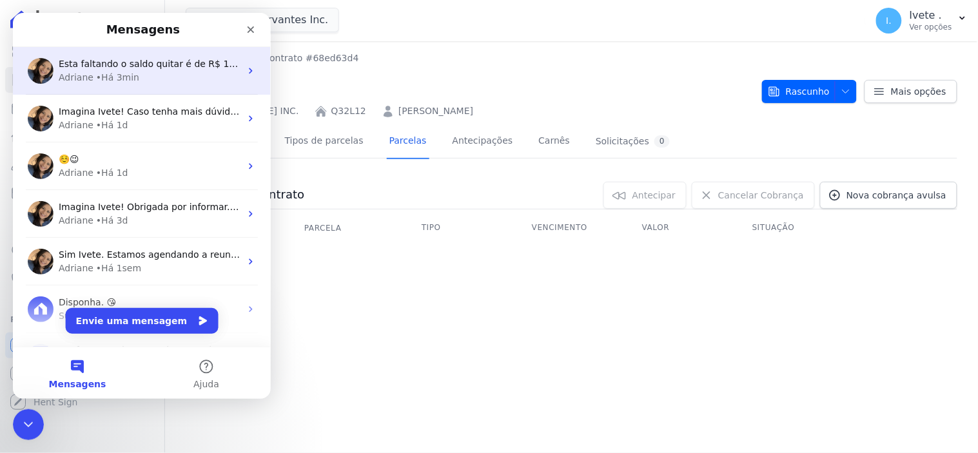
click at [180, 72] on div "Adriane • Há 3min" at bounding box center [149, 77] width 182 height 14
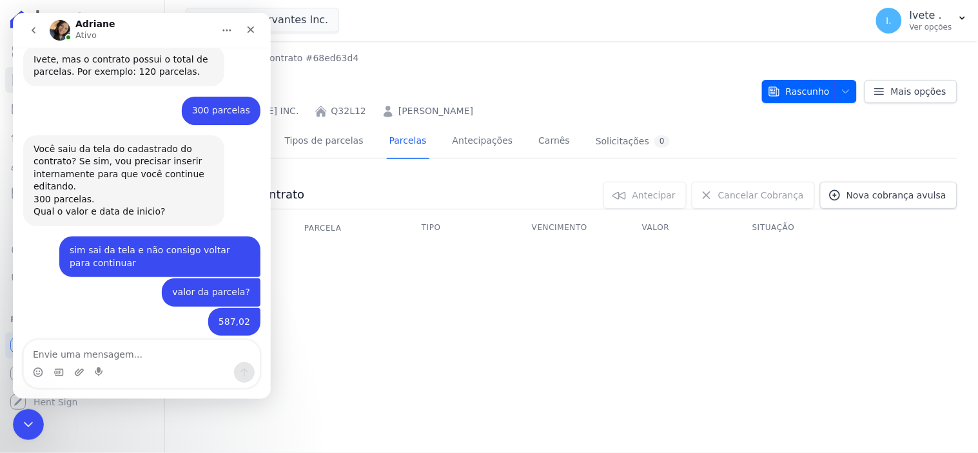
scroll to position [2129, 0]
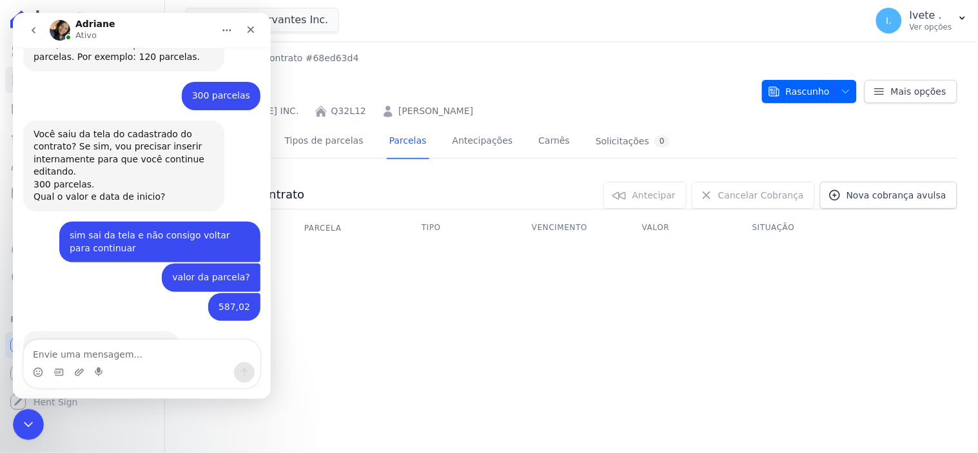
click at [65, 349] on textarea "Envie uma mensagem..." at bounding box center [141, 351] width 236 height 22
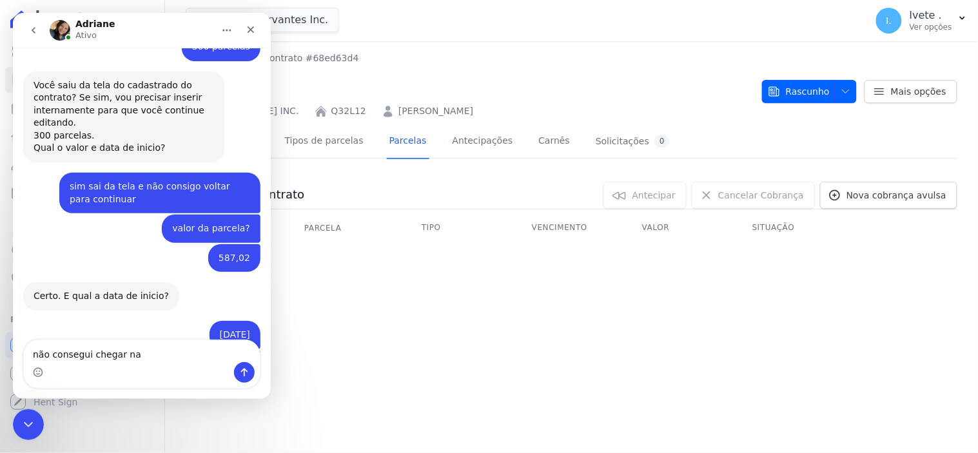
scroll to position [2193, 0]
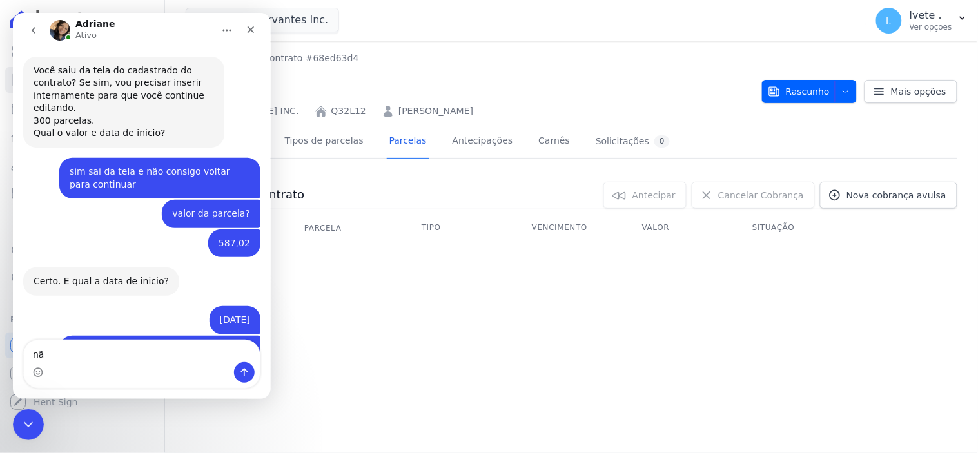
type textarea "n"
type textarea "vou la"
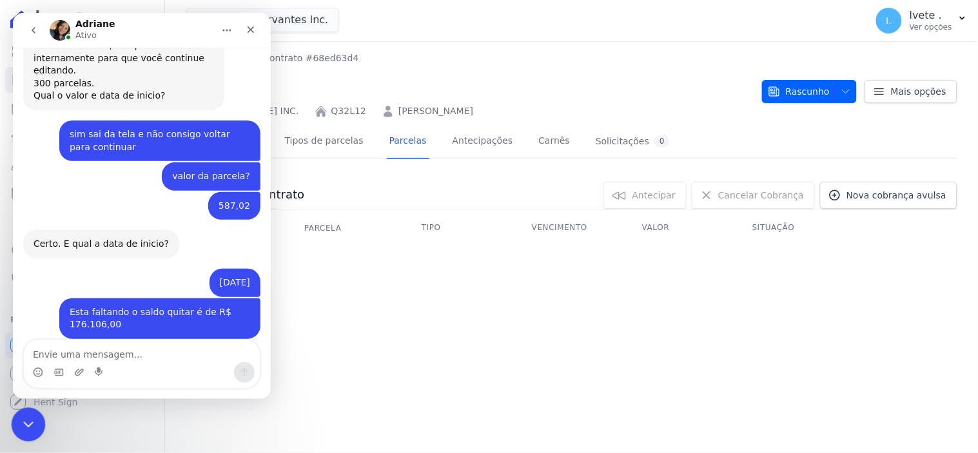
click at [29, 430] on icon "Encerramento do Messenger da Intercom" at bounding box center [26, 422] width 15 height 15
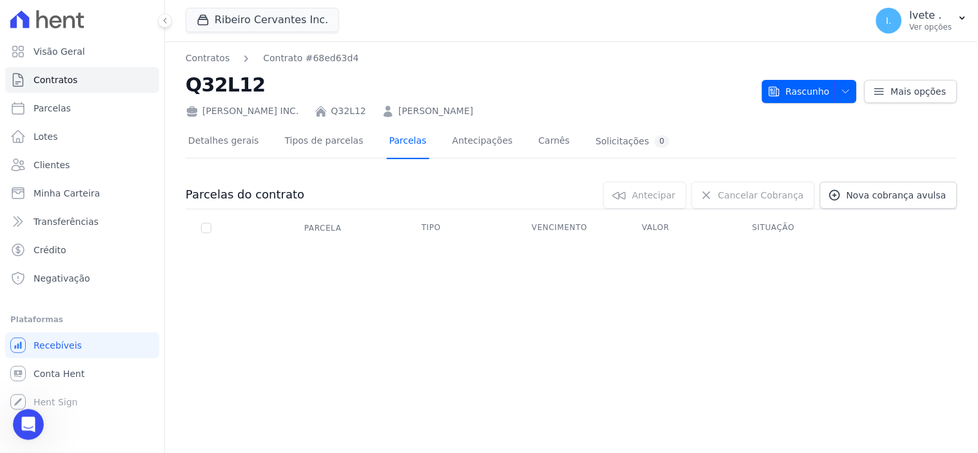
click at [388, 140] on link "Parcelas" at bounding box center [408, 142] width 43 height 34
click at [81, 77] on link "Contratos" at bounding box center [82, 80] width 154 height 26
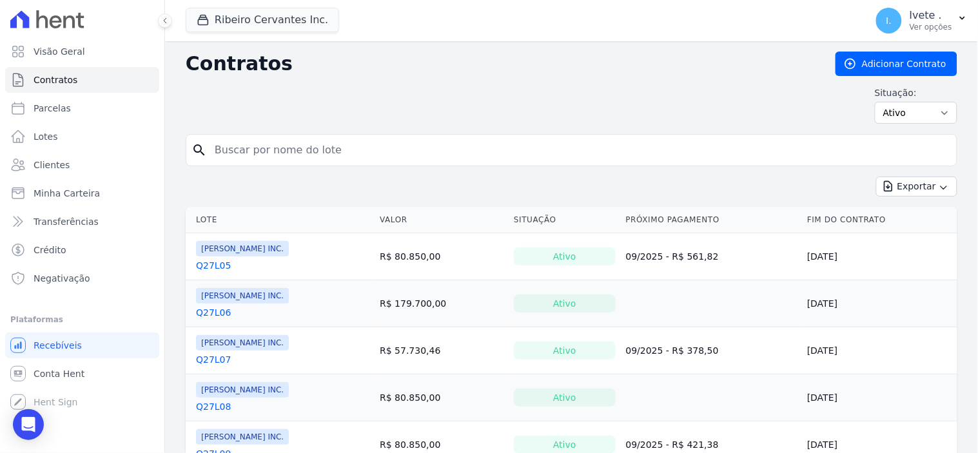
click at [234, 152] on input "search" at bounding box center [579, 150] width 745 height 26
type input "daniel"
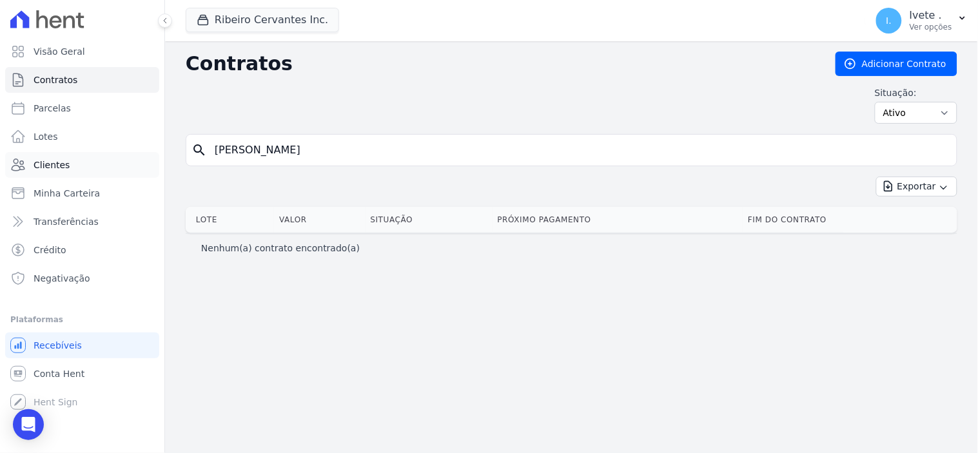
click at [63, 162] on span "Clientes" at bounding box center [52, 165] width 36 height 13
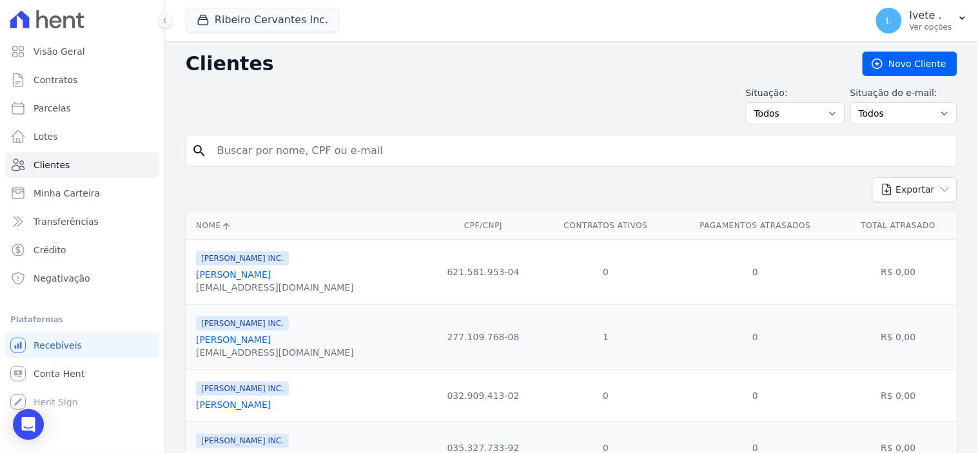
click at [250, 156] on input "search" at bounding box center [581, 151] width 742 height 26
type input "daniel"
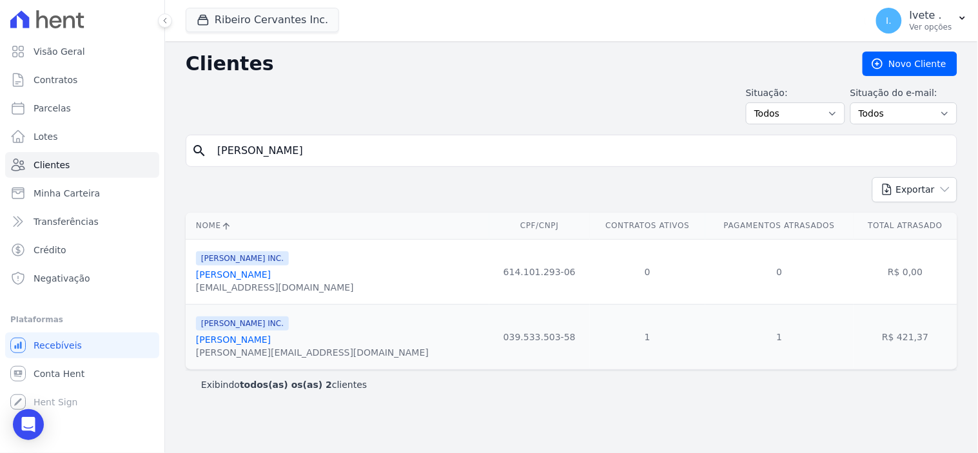
click at [244, 274] on link "Daniel Bezerra Kossmann" at bounding box center [233, 275] width 75 height 10
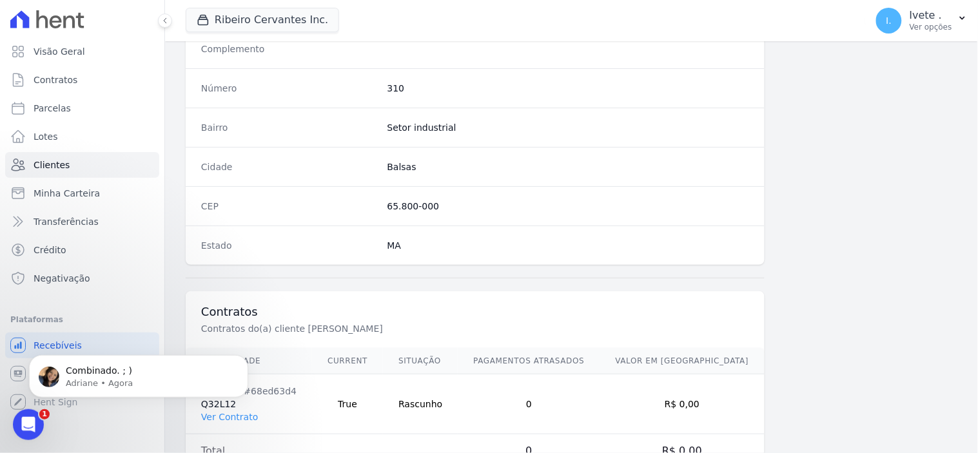
scroll to position [755, 0]
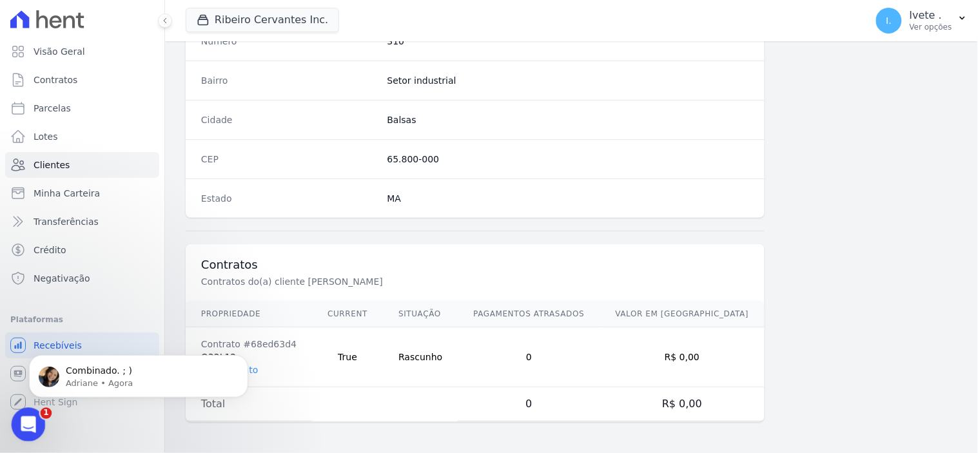
click at [24, 425] on icon "Abertura do Messenger da Intercom" at bounding box center [26, 423] width 9 height 10
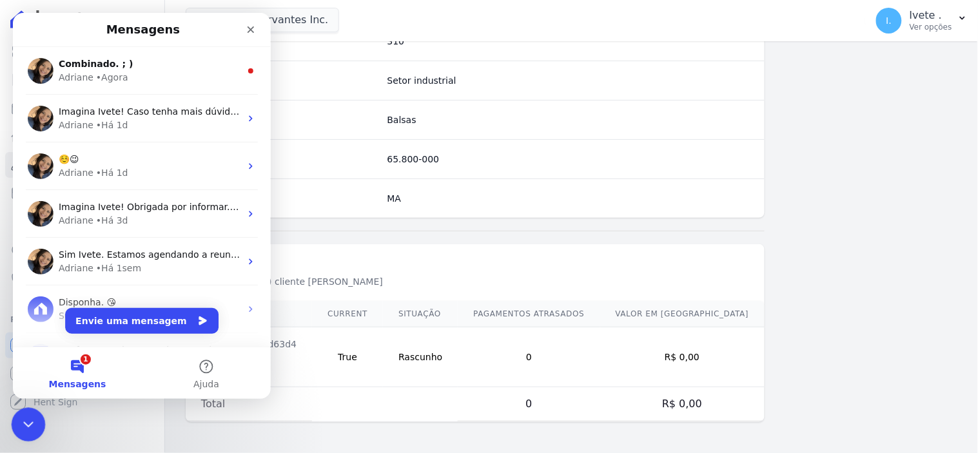
scroll to position [0, 0]
click at [25, 419] on icon "Encerramento do Messenger da Intercom" at bounding box center [26, 422] width 15 height 15
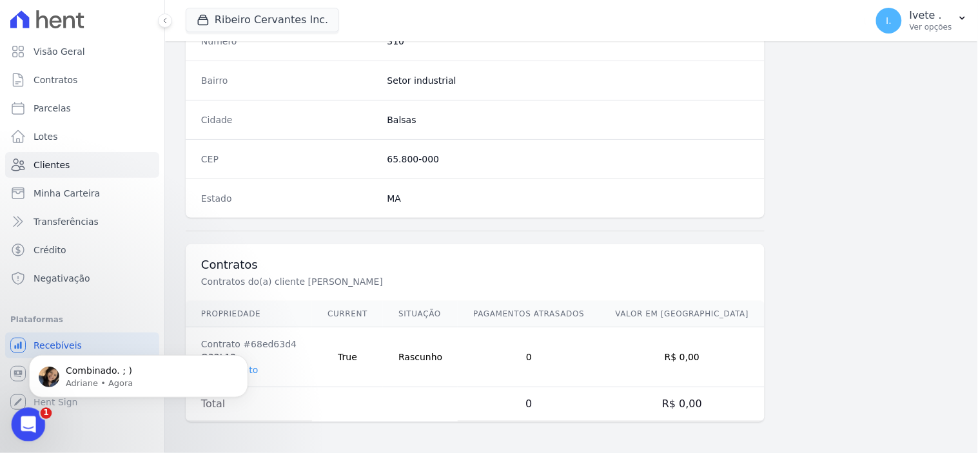
click at [28, 422] on icon "Abertura do Messenger da Intercom" at bounding box center [26, 423] width 21 height 21
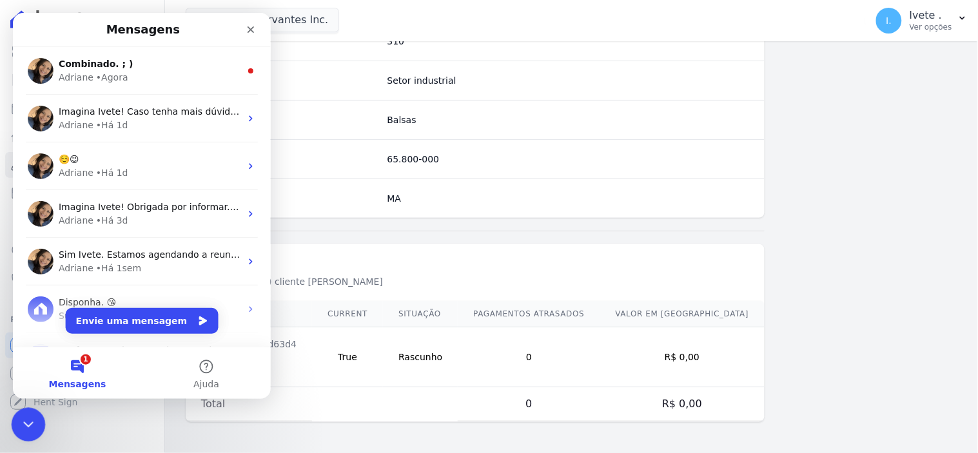
click at [39, 416] on div "Encerramento do Messenger da Intercom" at bounding box center [26, 423] width 31 height 31
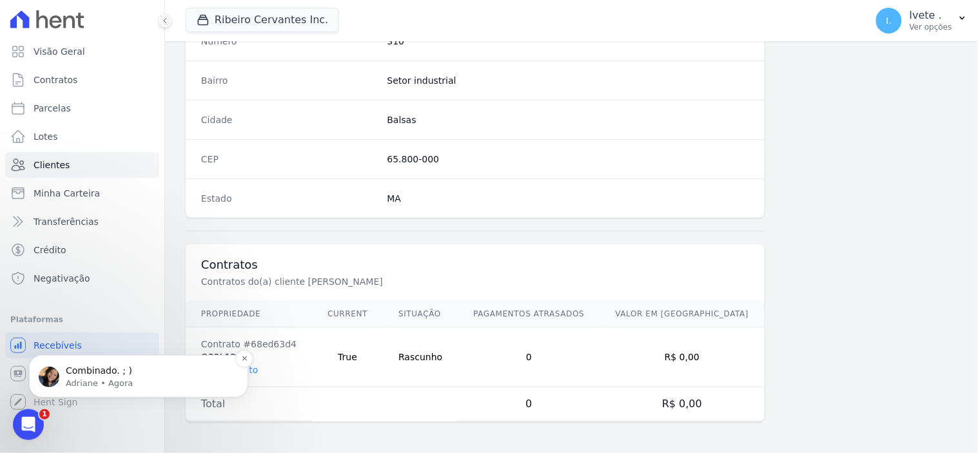
click at [83, 377] on p "Adriane • Agora" at bounding box center [149, 383] width 166 height 12
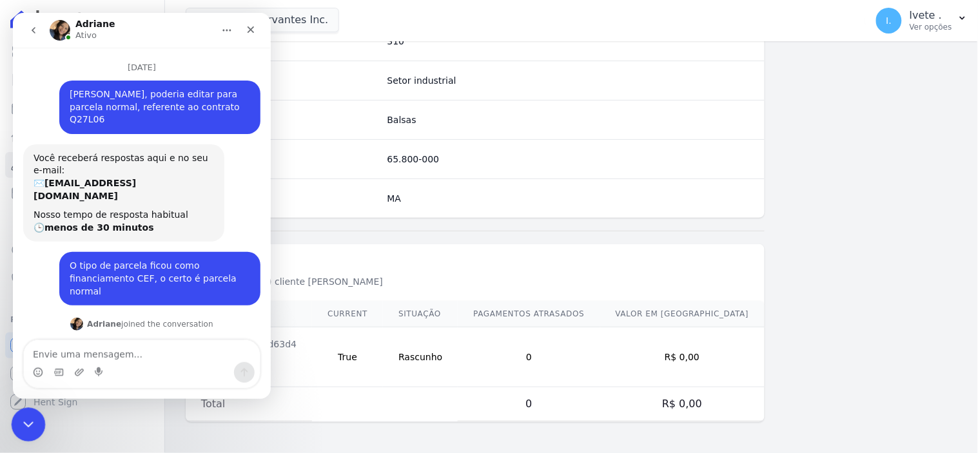
scroll to position [1, 0]
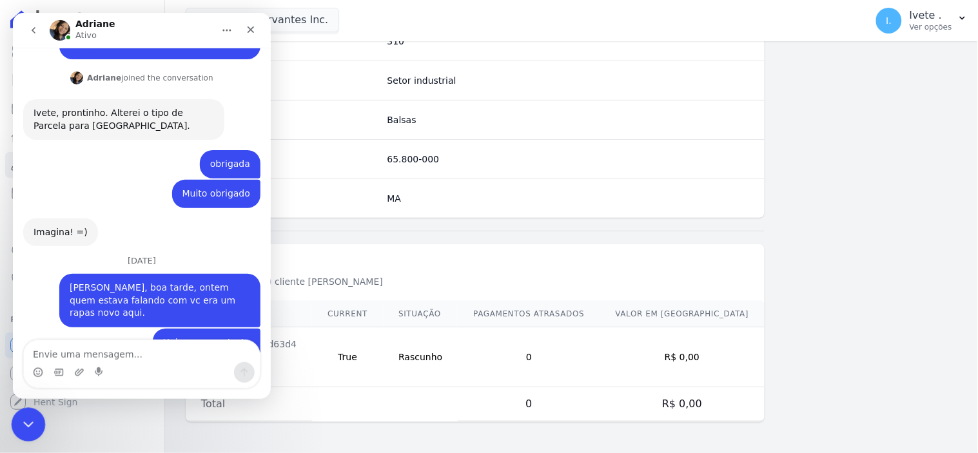
click at [30, 422] on icon "Encerramento do Messenger da Intercom" at bounding box center [26, 423] width 9 height 5
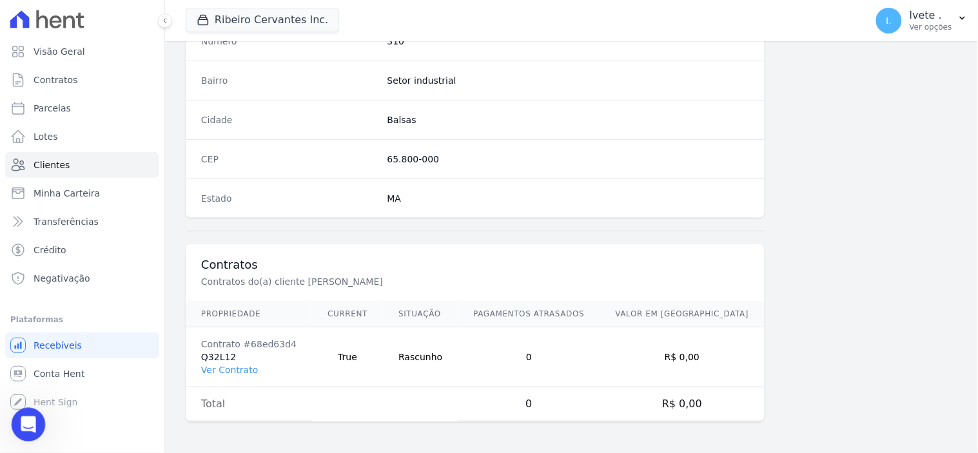
scroll to position [2291, 0]
click at [224, 372] on link "Ver Contrato" at bounding box center [229, 370] width 57 height 10
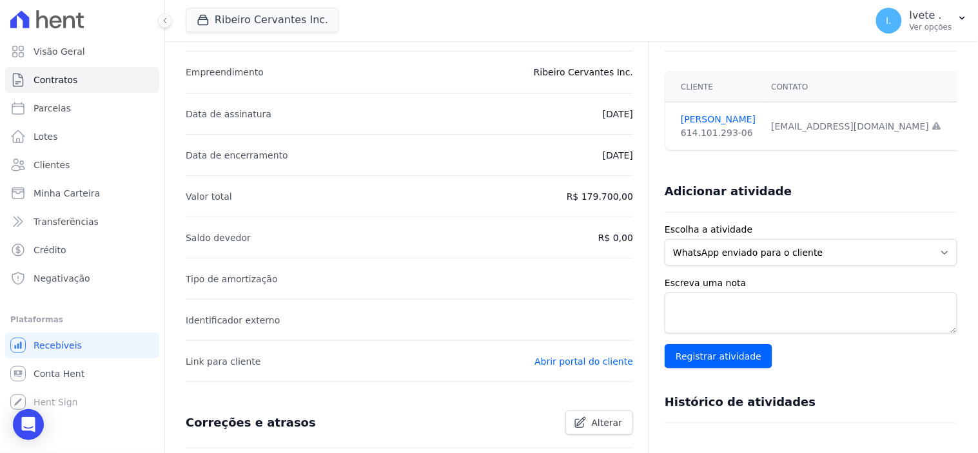
scroll to position [157, 0]
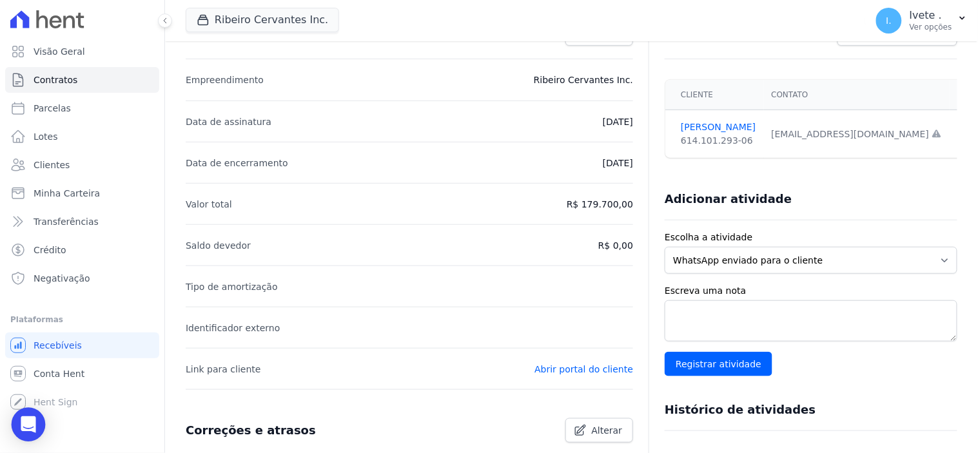
click at [28, 417] on div "Open Intercom Messenger" at bounding box center [29, 425] width 34 height 34
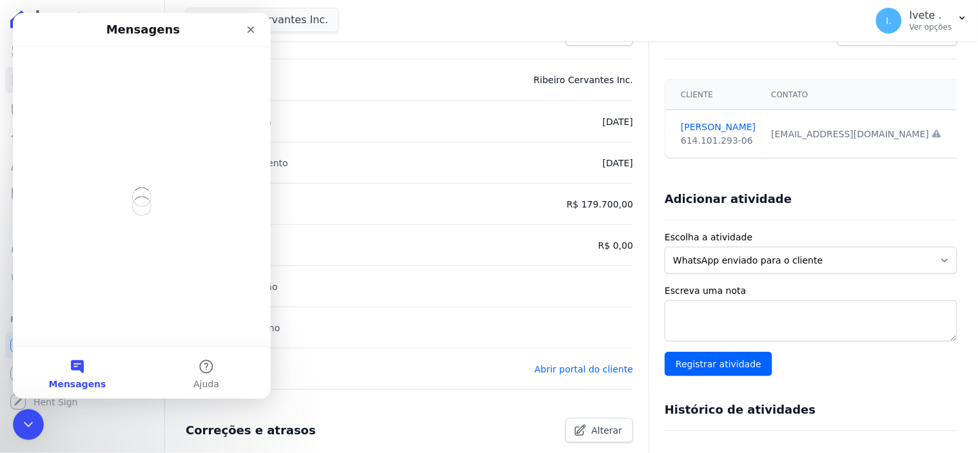
scroll to position [0, 0]
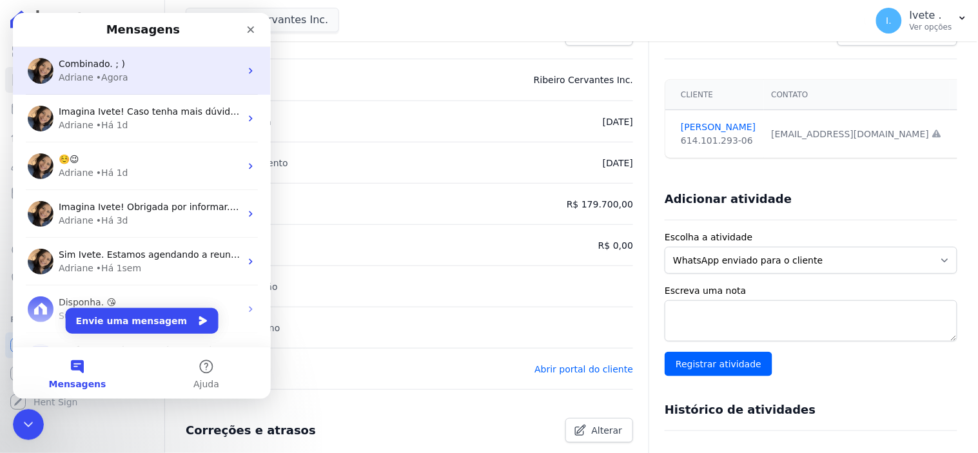
click at [95, 82] on div "• Agora" at bounding box center [111, 77] width 32 height 14
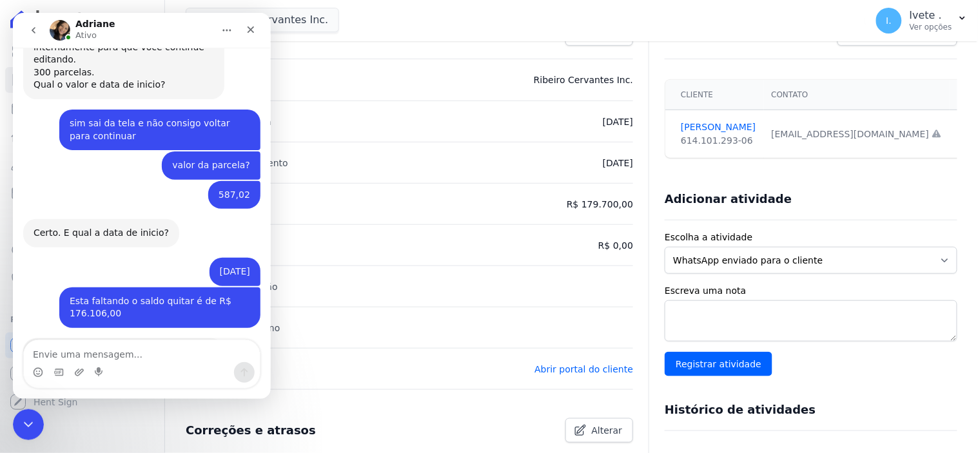
scroll to position [2269, 0]
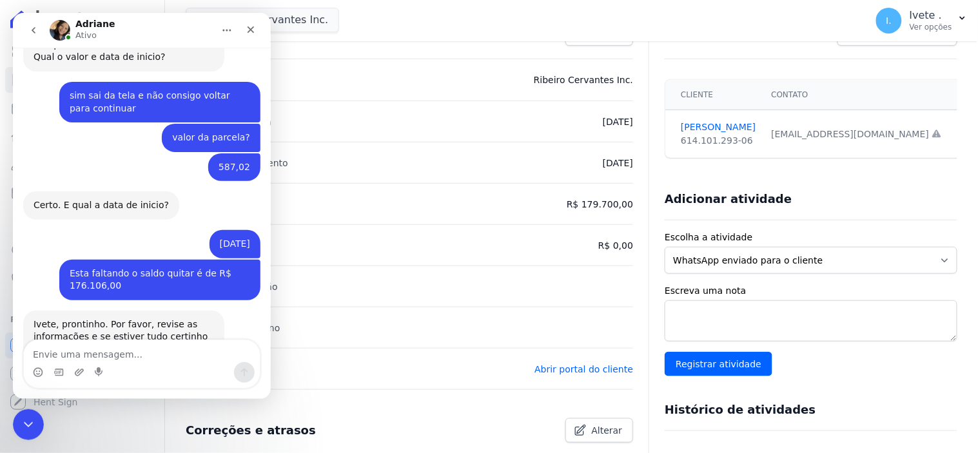
click at [71, 355] on textarea "Envie uma mensagem..." at bounding box center [141, 351] width 236 height 22
type textarea "Está faltando o saldo devedor"
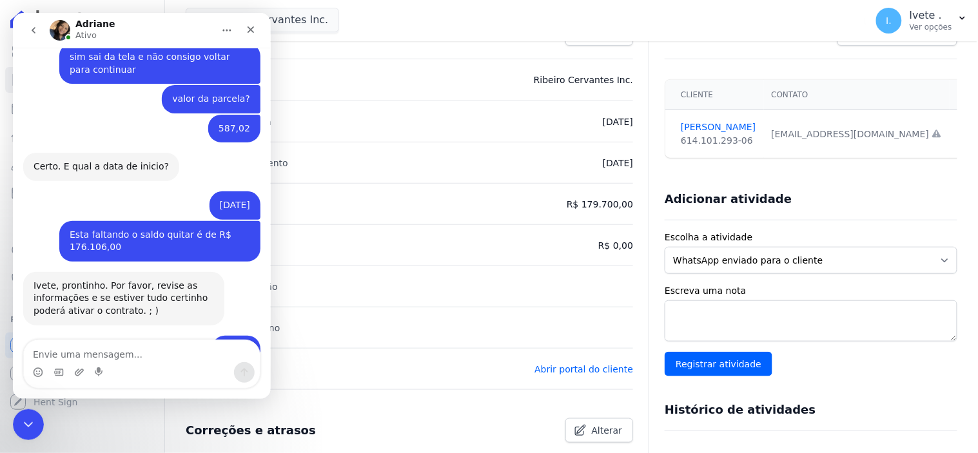
scroll to position [2307, 0]
type textarea "R$ 176.106,00"
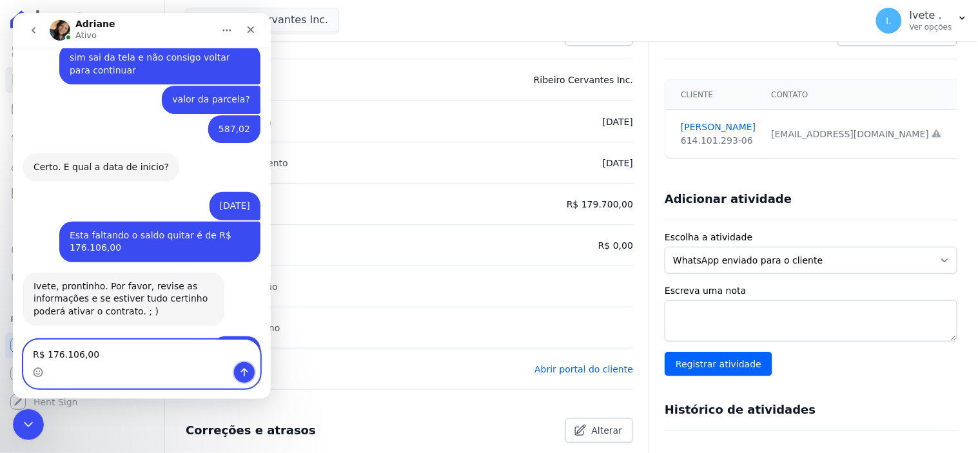
click at [243, 377] on icon "Enviar uma mensagem" at bounding box center [244, 372] width 10 height 10
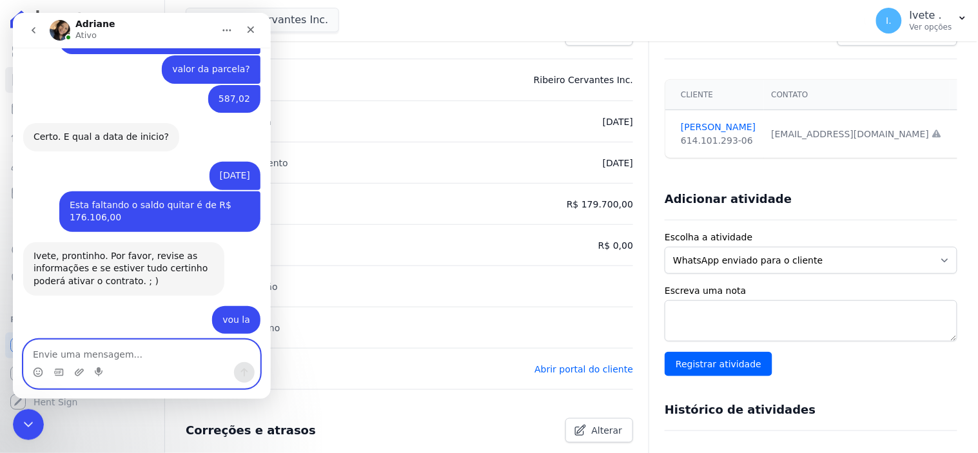
scroll to position [2337, 0]
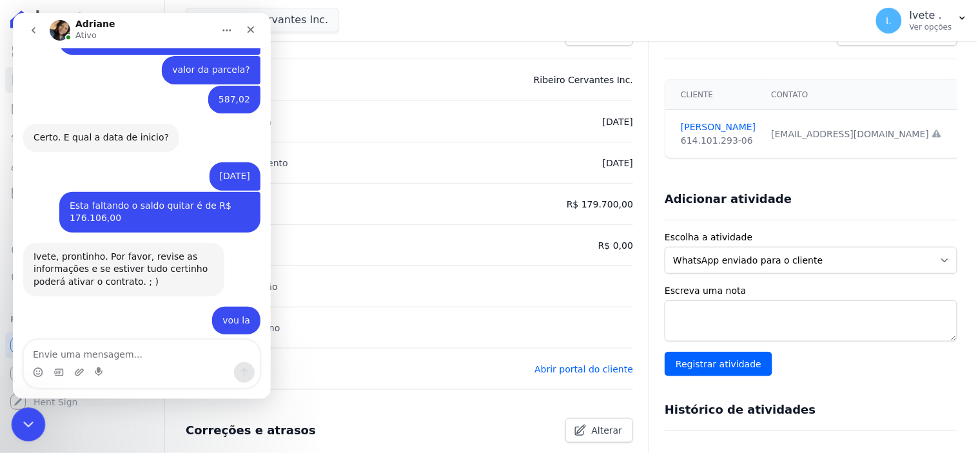
click at [21, 416] on icon "Encerramento do Messenger da Intercom" at bounding box center [26, 422] width 15 height 15
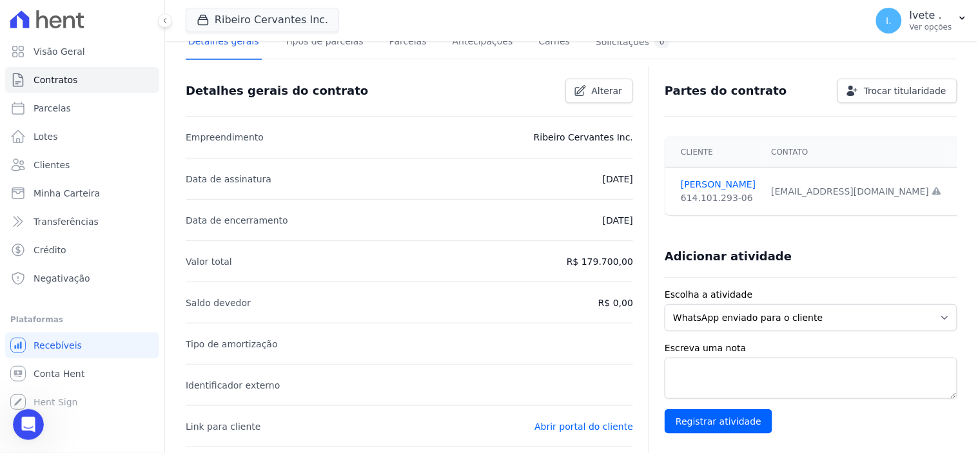
scroll to position [0, 0]
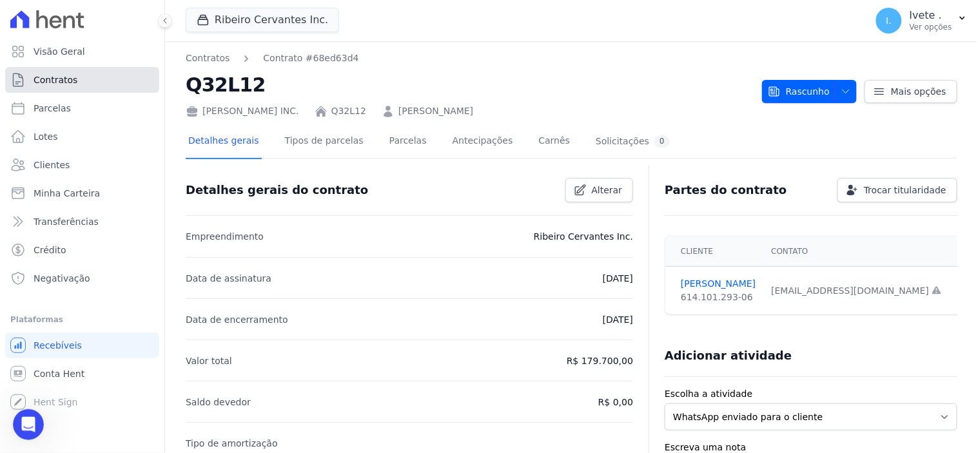
click at [58, 76] on span "Contratos" at bounding box center [56, 80] width 44 height 13
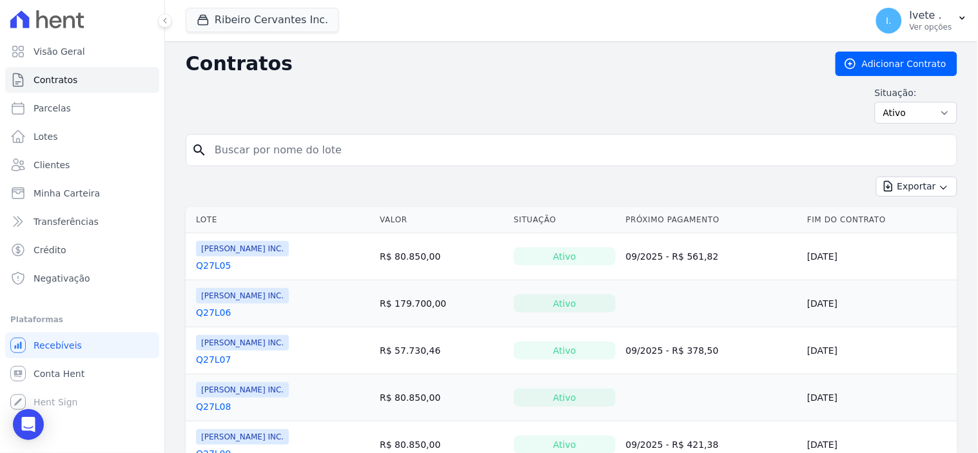
click at [283, 152] on input "search" at bounding box center [579, 150] width 745 height 26
type input "3"
type input "q61l01"
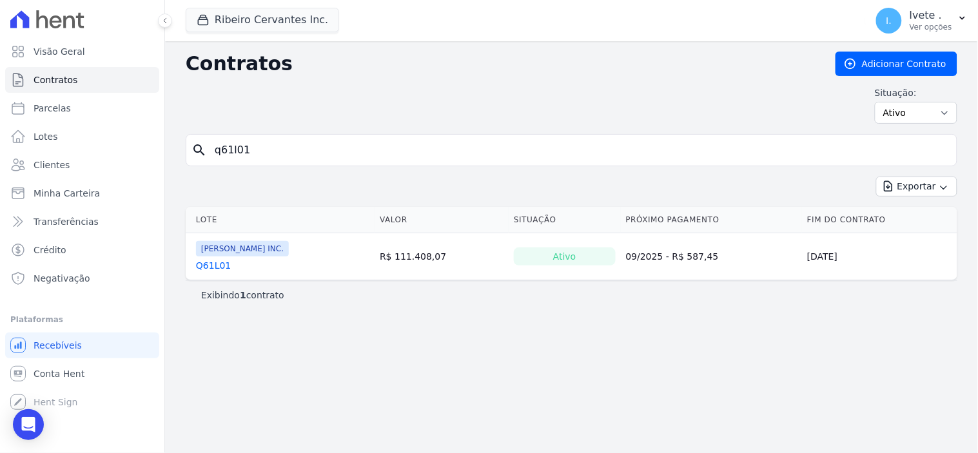
click at [210, 266] on link "Q61L01" at bounding box center [213, 265] width 35 height 13
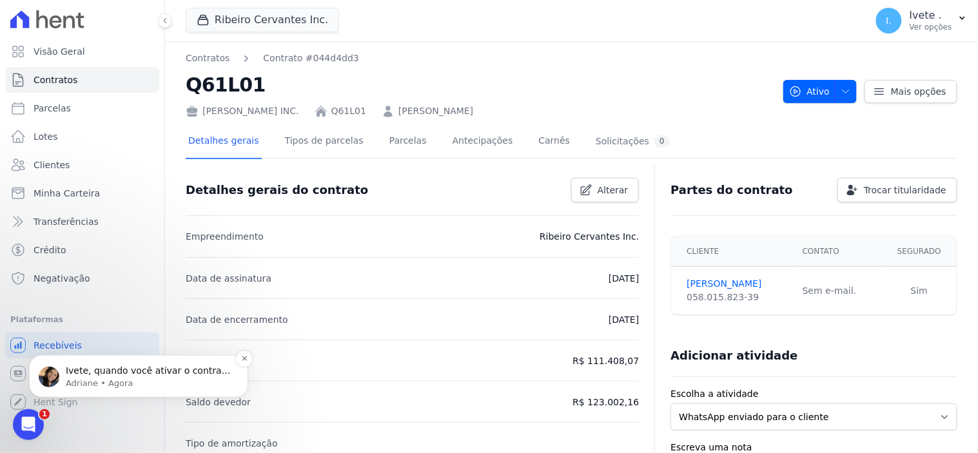
click at [127, 381] on p "Adriane • Agora" at bounding box center [149, 383] width 166 height 12
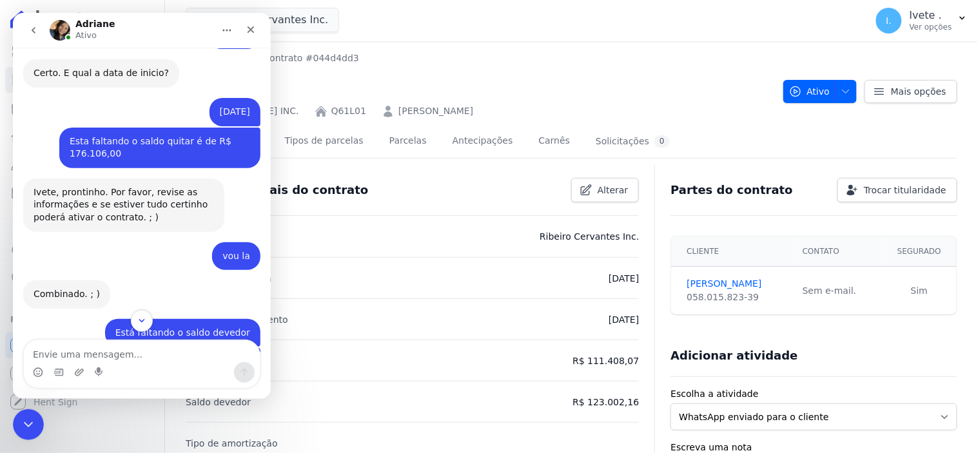
scroll to position [2409, 0]
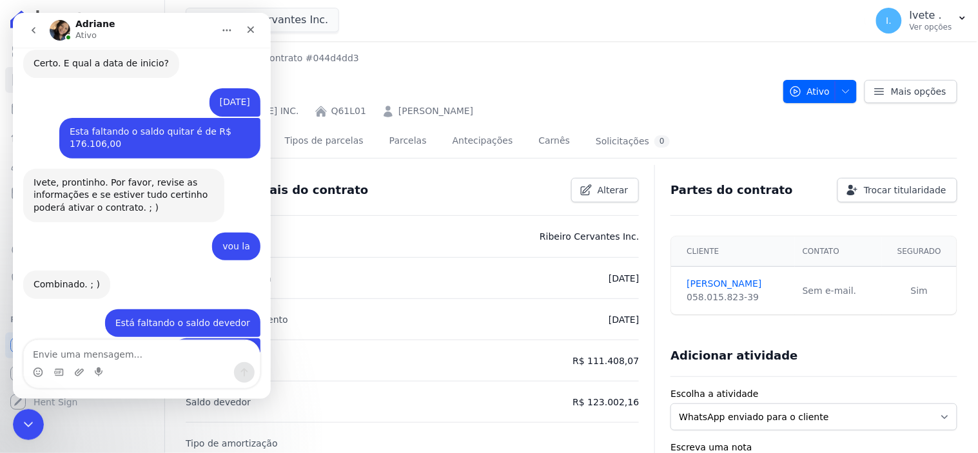
click at [46, 357] on textarea "Envie uma mensagem..." at bounding box center [141, 351] width 236 height 22
type textarea "vou la"
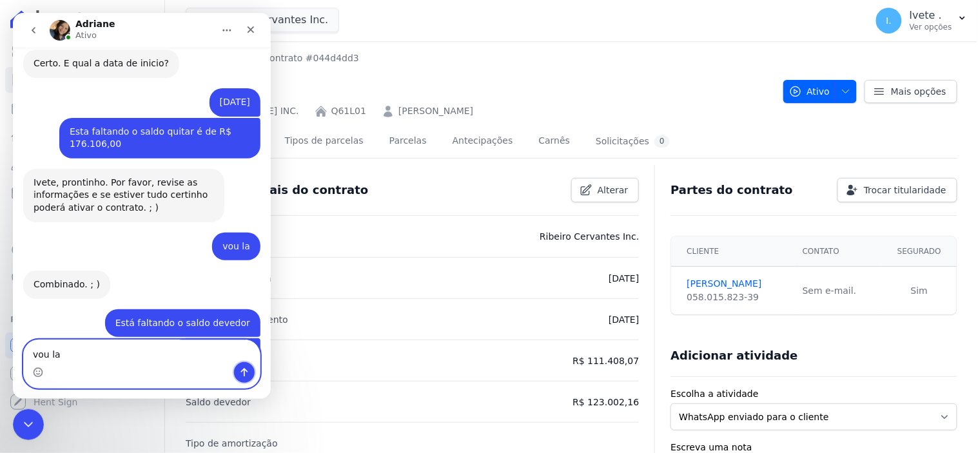
click at [243, 369] on icon "Enviar uma mensagem" at bounding box center [244, 372] width 7 height 8
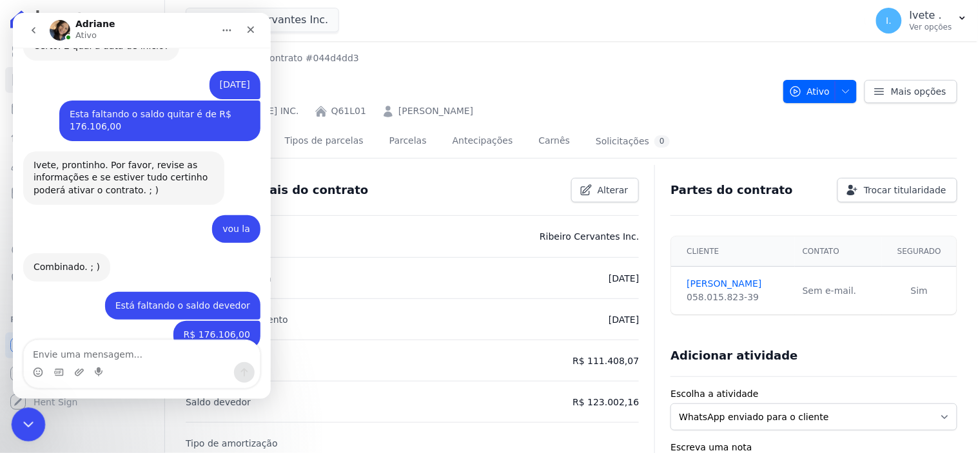
drag, startPoint x: 22, startPoint y: 421, endPoint x: 45, endPoint y: 804, distance: 384.5
click at [21, 420] on icon "Encerramento do Messenger da Intercom" at bounding box center [26, 422] width 15 height 15
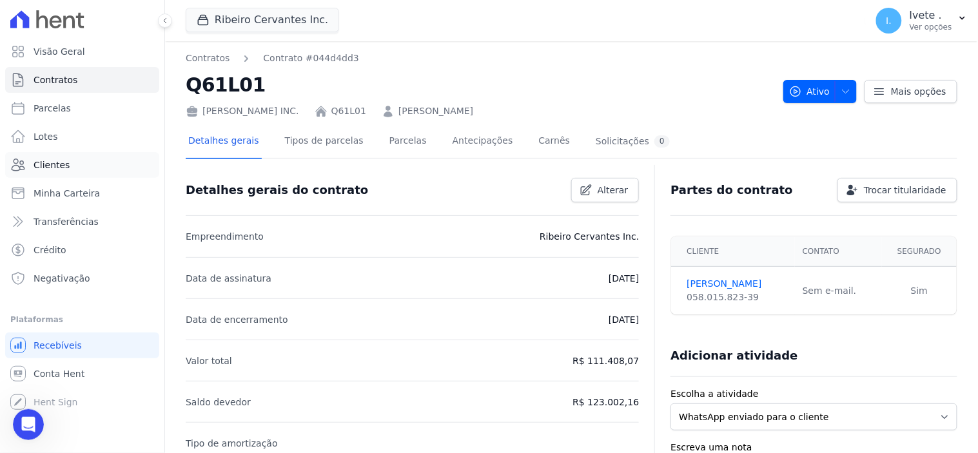
click at [52, 163] on span "Clientes" at bounding box center [52, 165] width 36 height 13
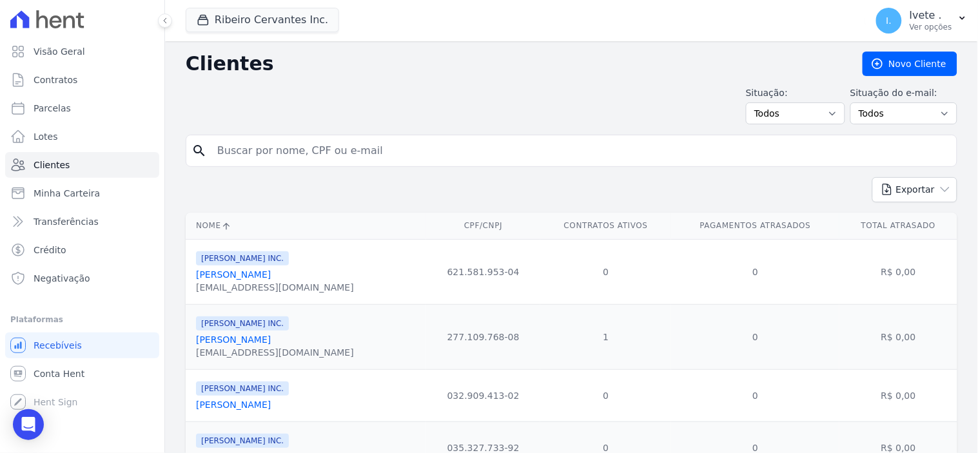
click at [223, 152] on input "search" at bounding box center [581, 151] width 742 height 26
type input "daniel"
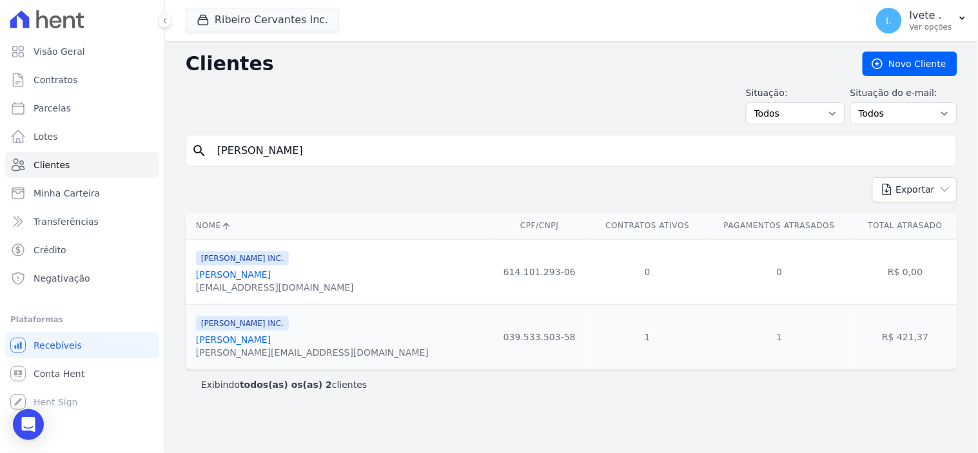
click at [250, 277] on link "Daniel Bezerra Kossmann" at bounding box center [233, 275] width 75 height 10
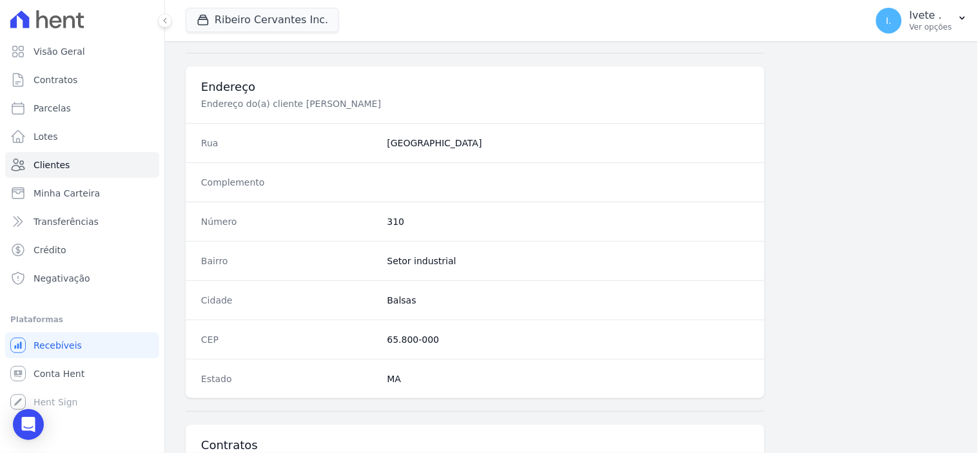
scroll to position [755, 0]
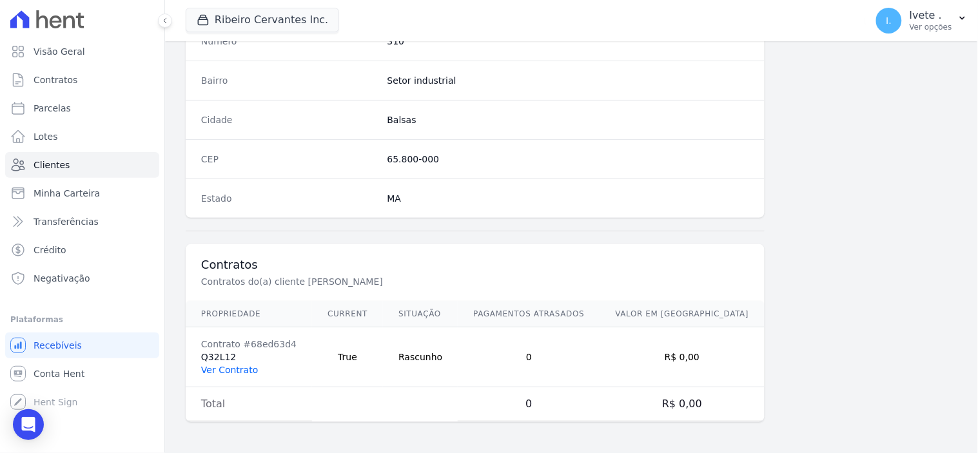
click at [242, 373] on link "Ver Contrato" at bounding box center [229, 370] width 57 height 10
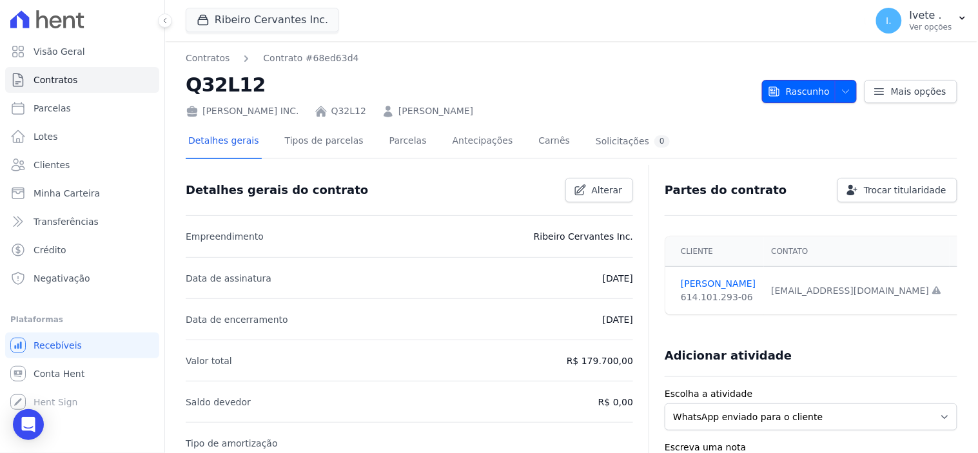
click at [841, 89] on icon "button" at bounding box center [846, 91] width 10 height 10
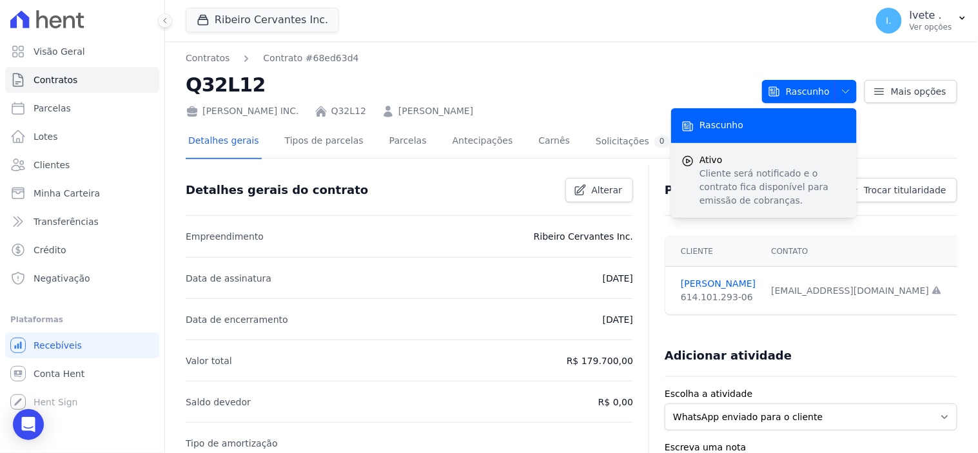
click at [774, 158] on span "Ativo" at bounding box center [773, 161] width 147 height 14
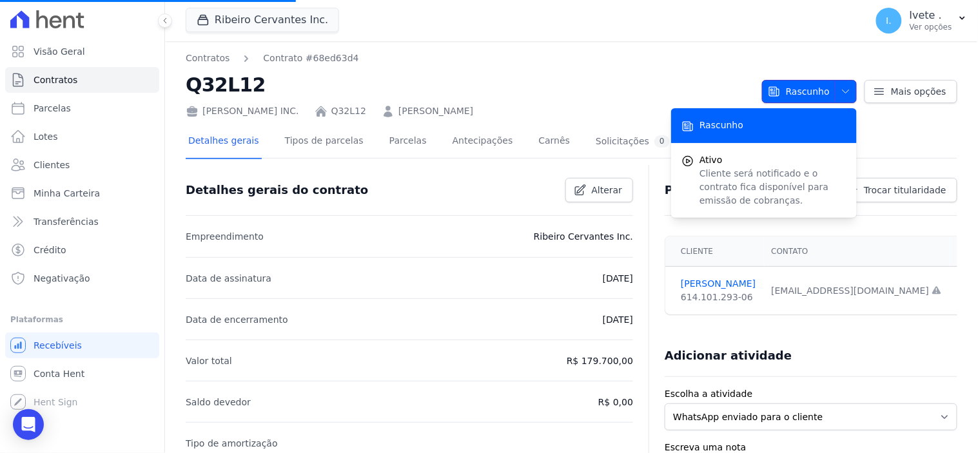
click at [841, 93] on icon "button" at bounding box center [846, 91] width 10 height 10
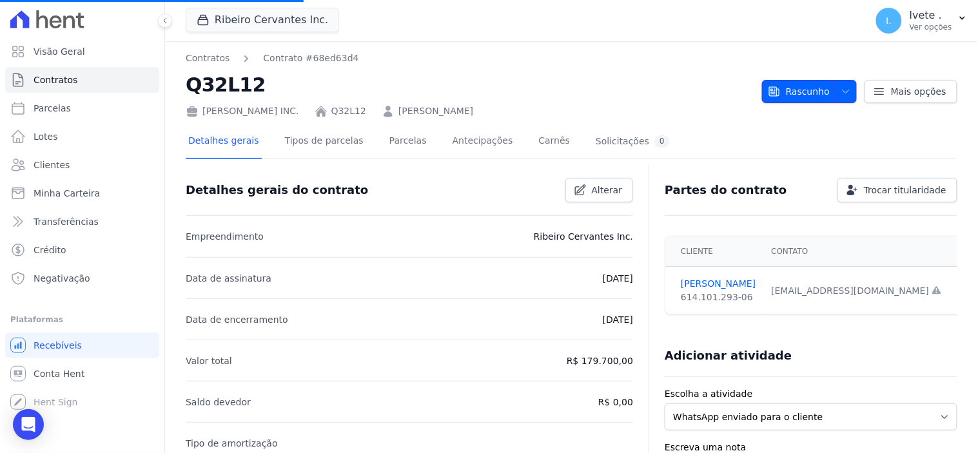
click at [841, 93] on icon "button" at bounding box center [846, 91] width 10 height 10
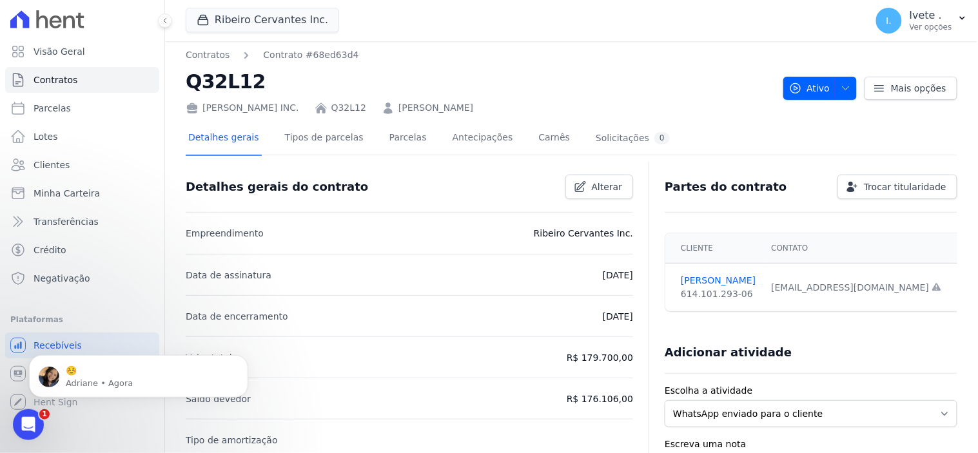
scroll to position [72, 0]
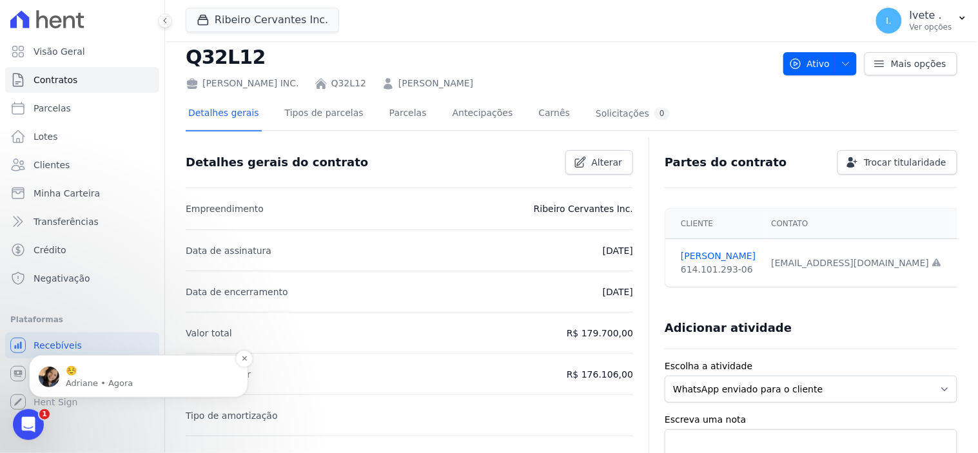
click at [111, 366] on p "☺️" at bounding box center [149, 370] width 166 height 13
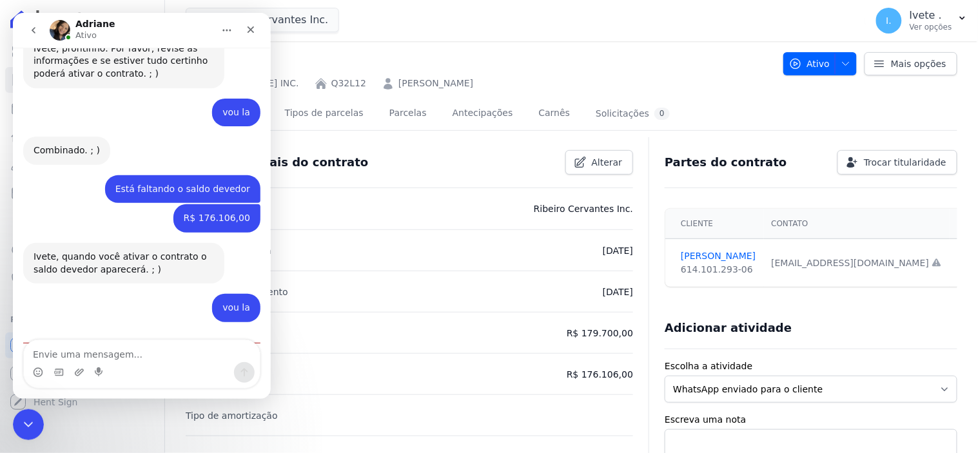
scroll to position [27, 0]
click at [77, 355] on textarea "Envie uma mensagem..." at bounding box center [141, 351] width 236 height 22
type textarea "Uau apareceu"
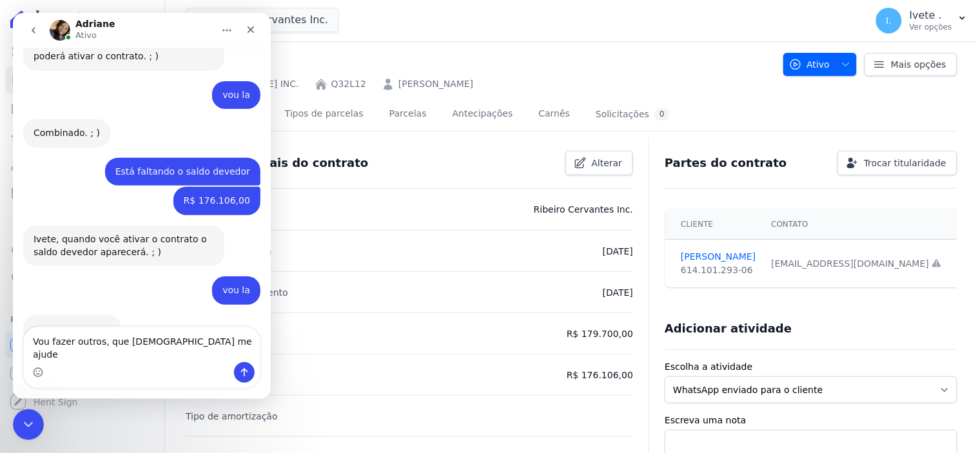
type textarea "Vou fazer outros, que Deus me ajude!"
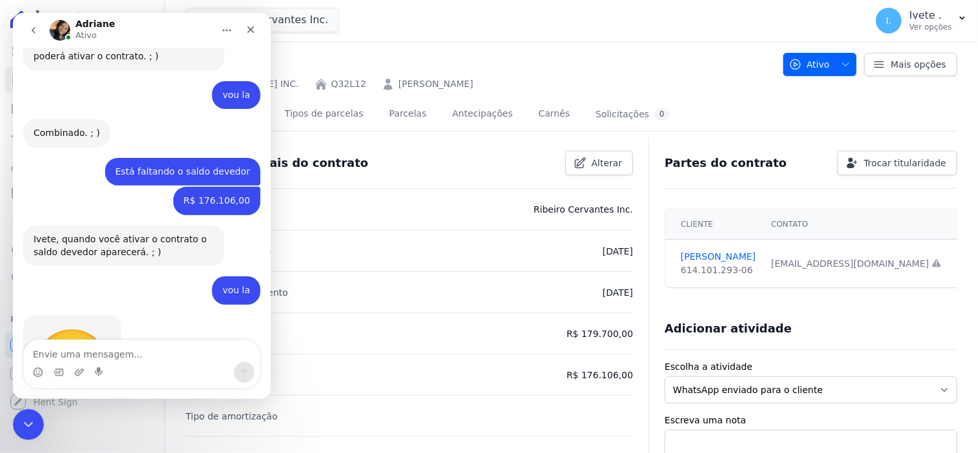
scroll to position [2590, 0]
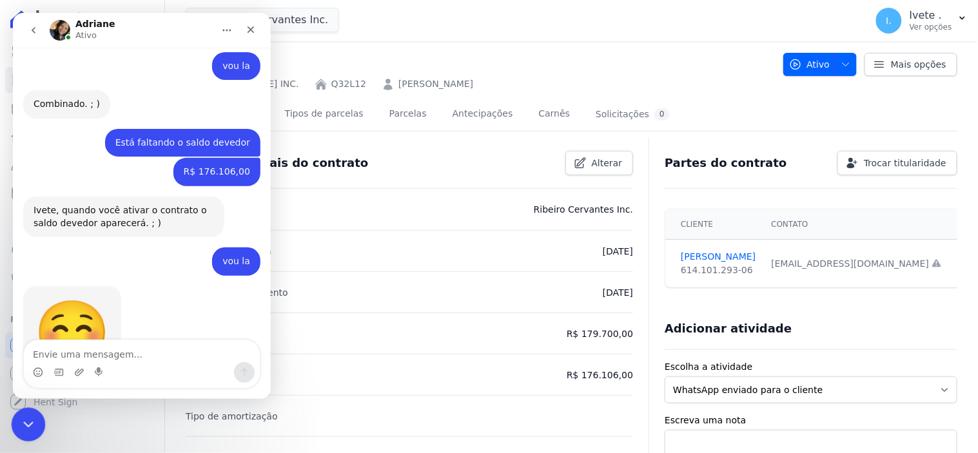
click at [34, 422] on div "Encerramento do Messenger da Intercom" at bounding box center [26, 423] width 31 height 31
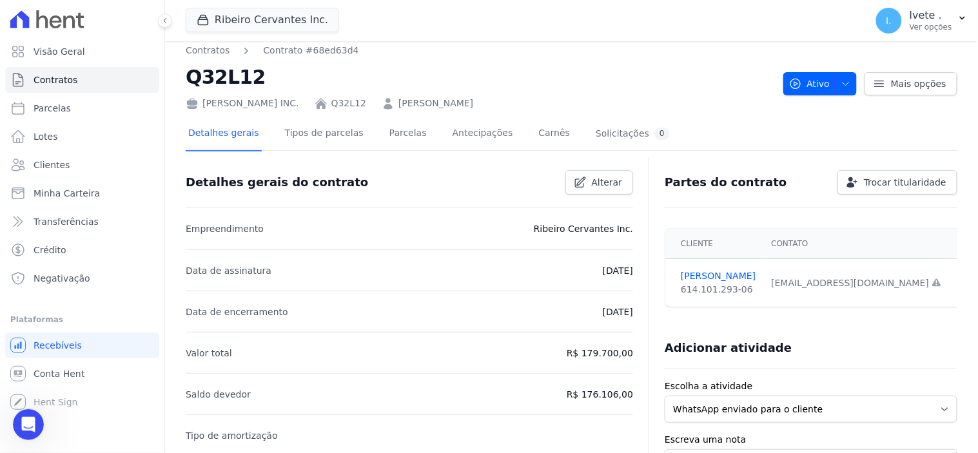
scroll to position [0, 0]
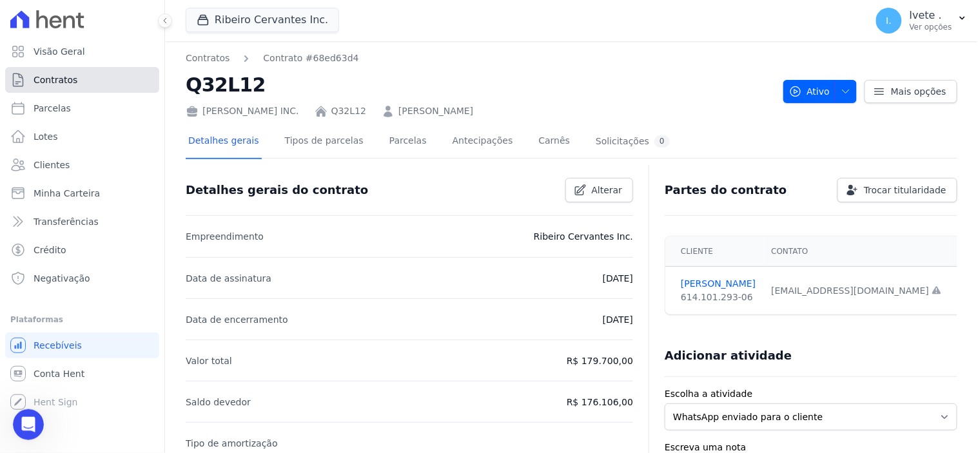
click at [74, 81] on link "Contratos" at bounding box center [82, 80] width 154 height 26
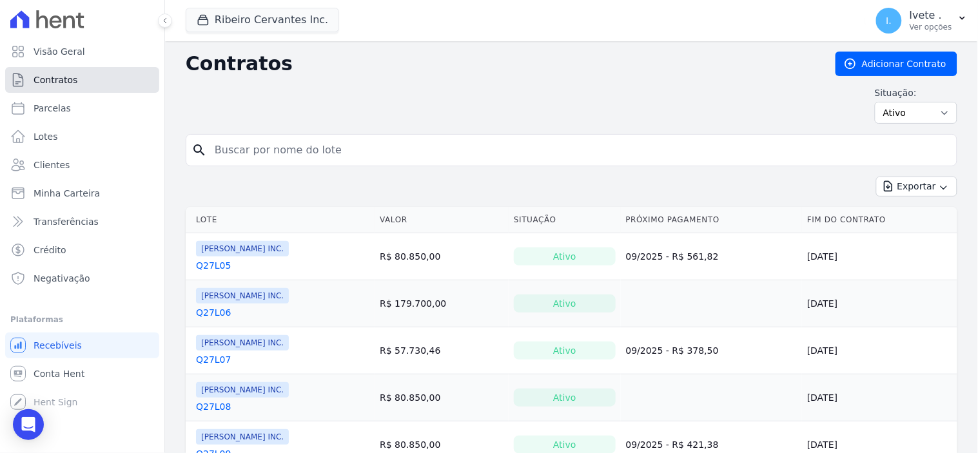
click at [55, 74] on span "Contratos" at bounding box center [56, 80] width 44 height 13
click at [243, 147] on input "search" at bounding box center [579, 150] width 745 height 26
type input "q32l12"
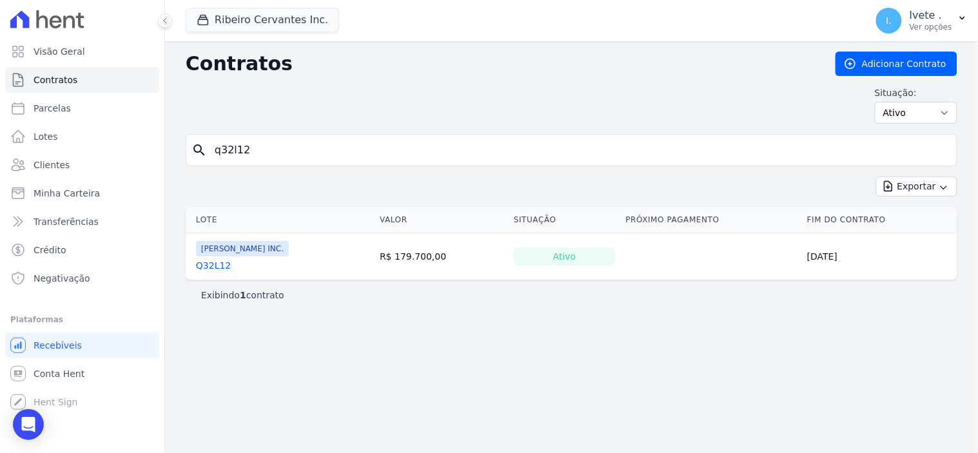
click at [206, 269] on link "Q32L12" at bounding box center [213, 265] width 35 height 13
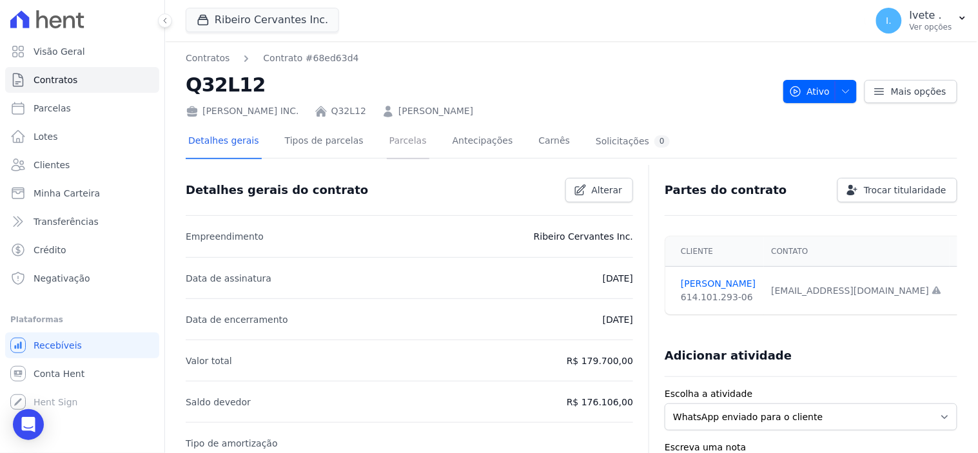
click at [392, 140] on link "Parcelas" at bounding box center [408, 142] width 43 height 34
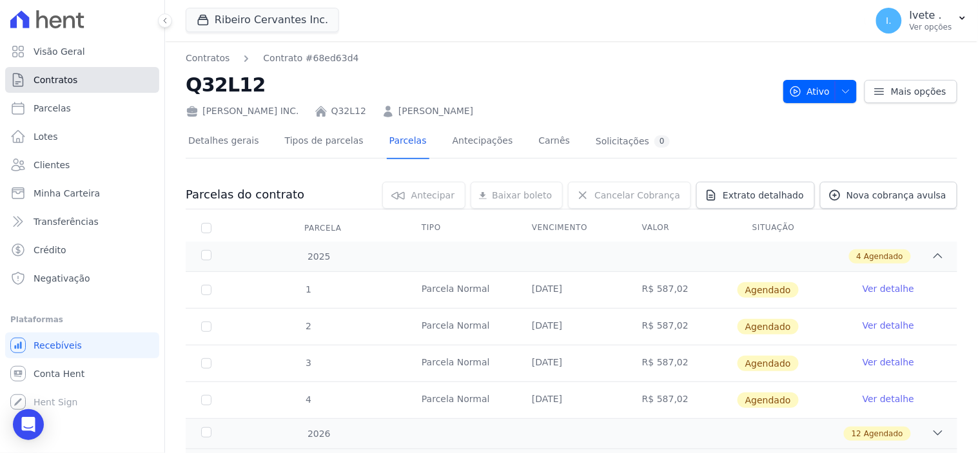
click at [75, 84] on link "Contratos" at bounding box center [82, 80] width 154 height 26
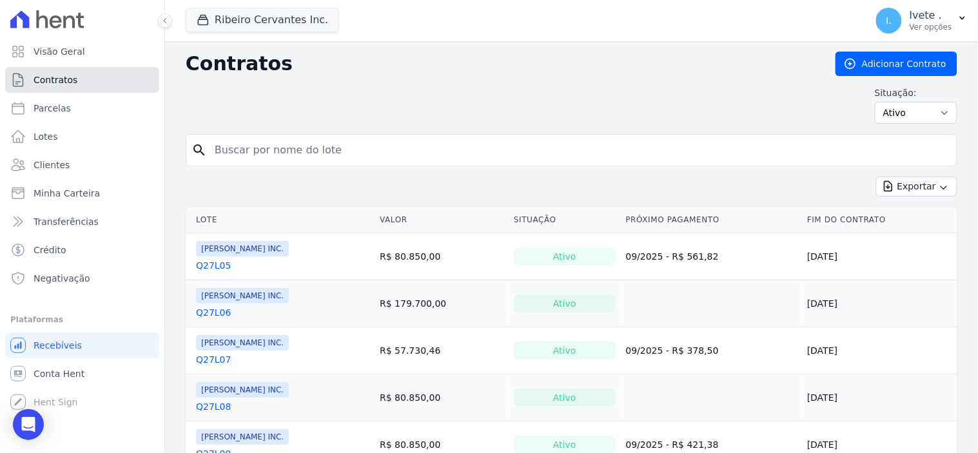
click at [74, 81] on link "Contratos" at bounding box center [82, 80] width 154 height 26
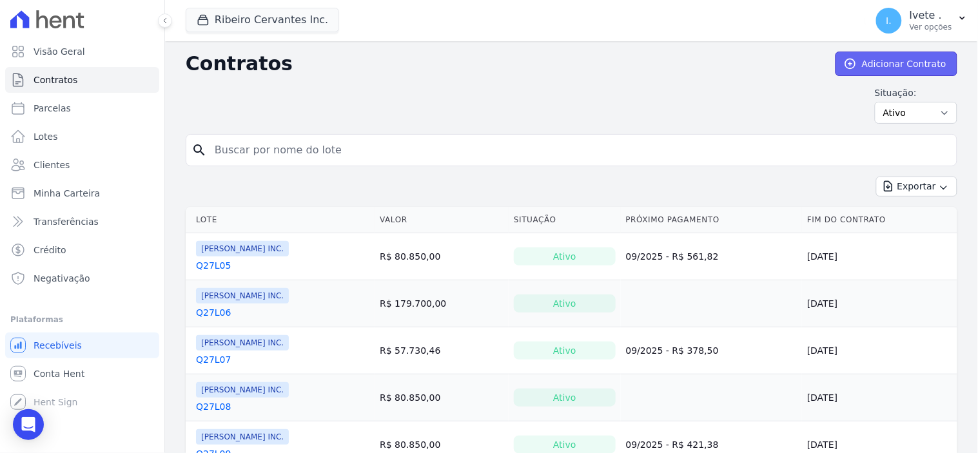
click at [889, 59] on link "Adicionar Contrato" at bounding box center [897, 64] width 122 height 25
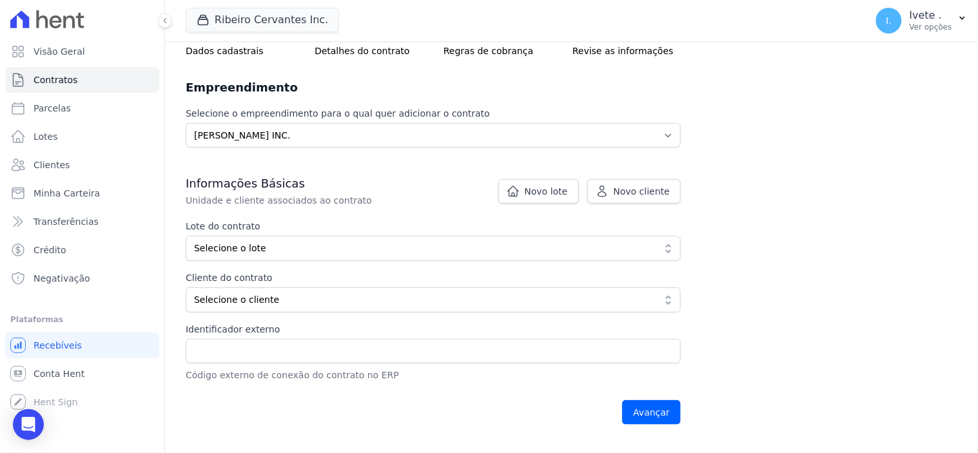
scroll to position [143, 0]
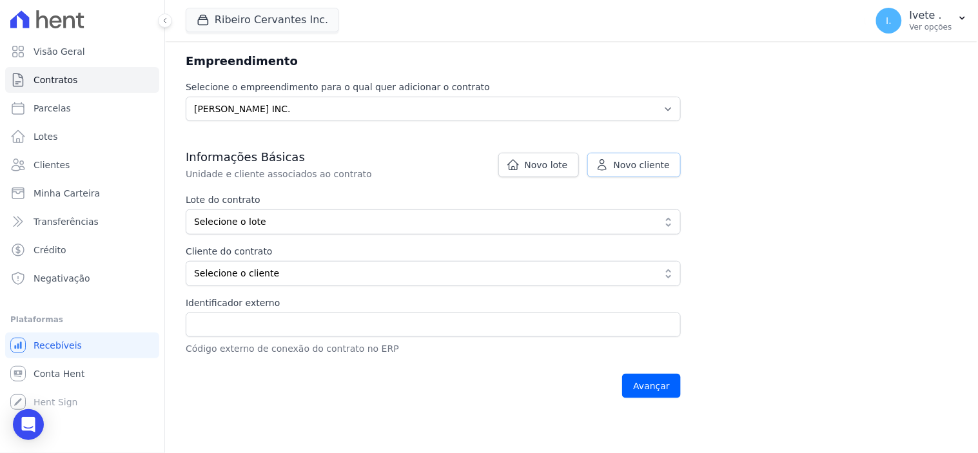
click at [639, 168] on span "Novo cliente" at bounding box center [642, 165] width 56 height 13
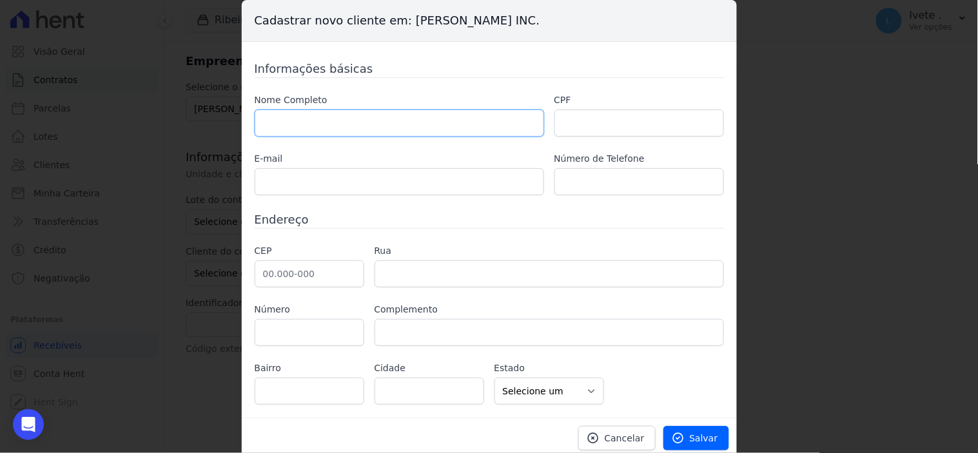
click at [282, 132] on input "text" at bounding box center [400, 123] width 290 height 27
type input "Emanoel de Sousa Carvalho"
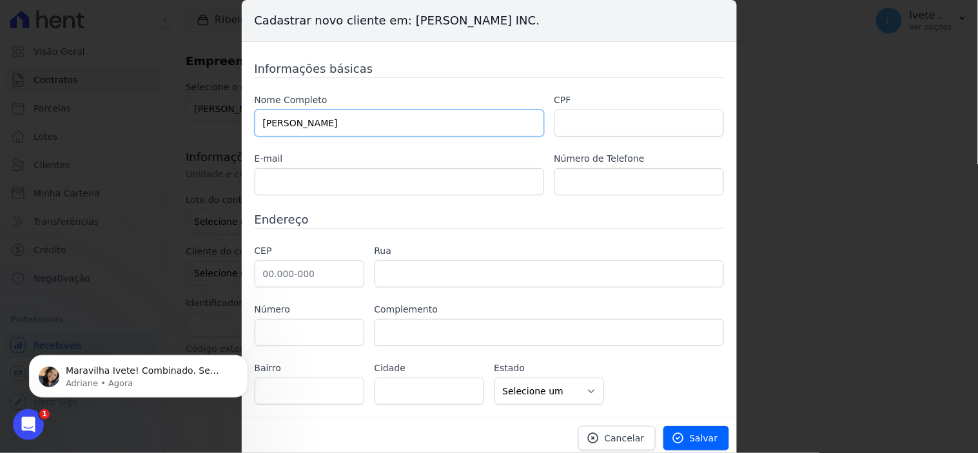
scroll to position [0, 0]
click at [74, 384] on p "Adriane • Agora" at bounding box center [149, 383] width 166 height 12
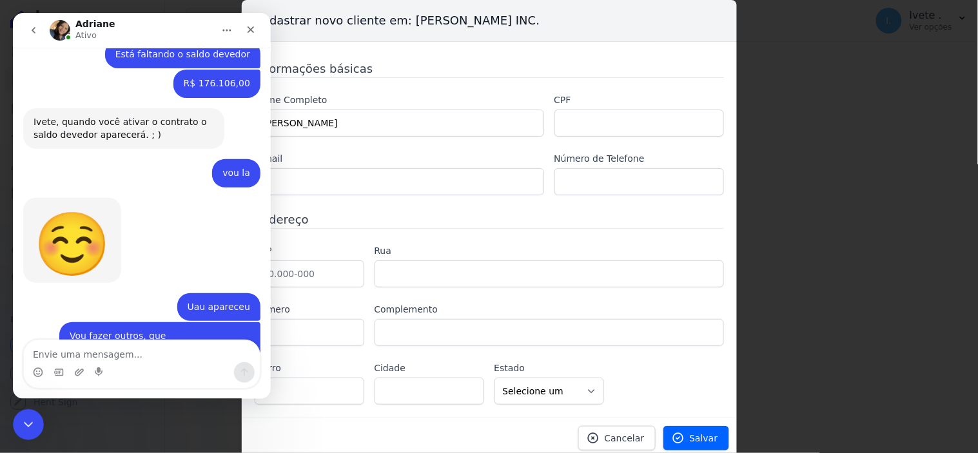
scroll to position [2681, 0]
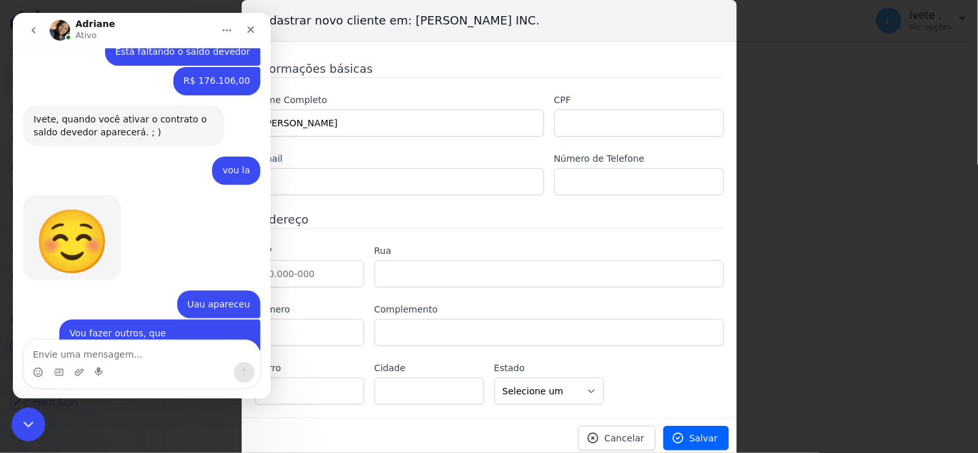
click at [35, 429] on div "Encerramento do Messenger da Intercom" at bounding box center [26, 423] width 31 height 31
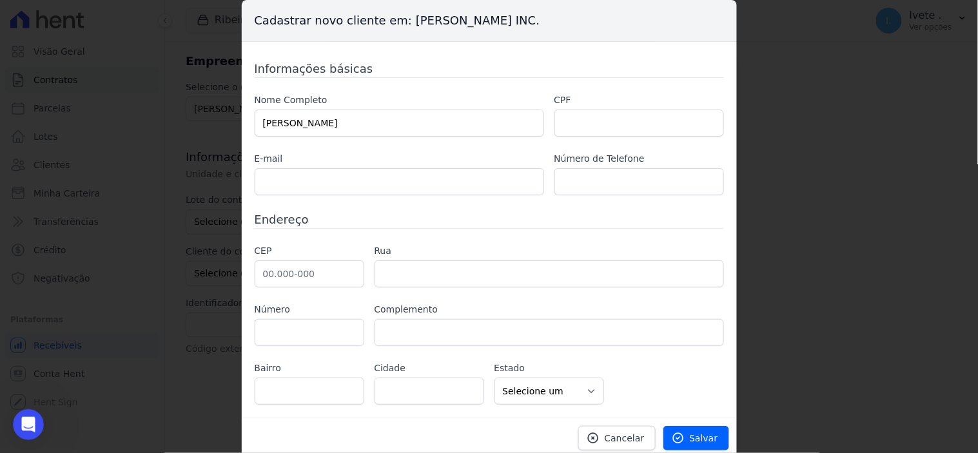
scroll to position [2660, 0]
click at [579, 121] on input "text" at bounding box center [640, 123] width 170 height 27
type input "610.363.213-71"
click at [337, 183] on input "text" at bounding box center [400, 181] width 290 height 27
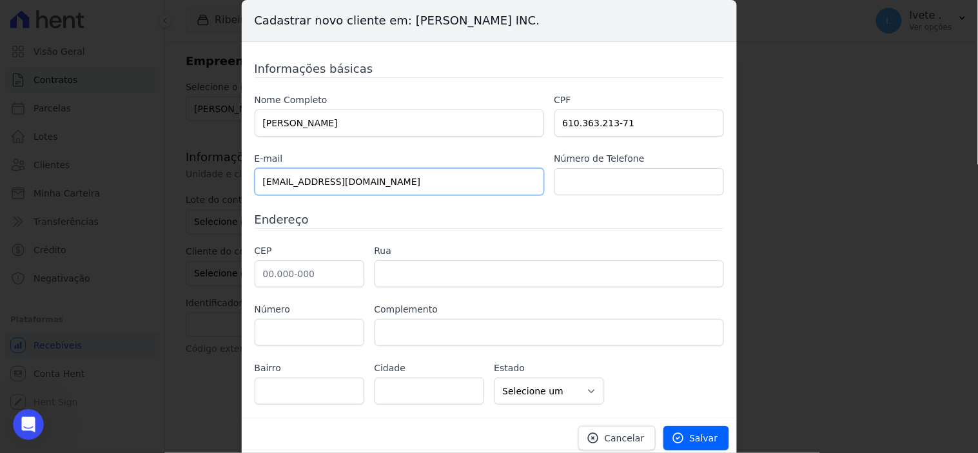
type input "carvalhoemanuel816@gmail.com"
click at [590, 188] on input "text" at bounding box center [640, 181] width 170 height 27
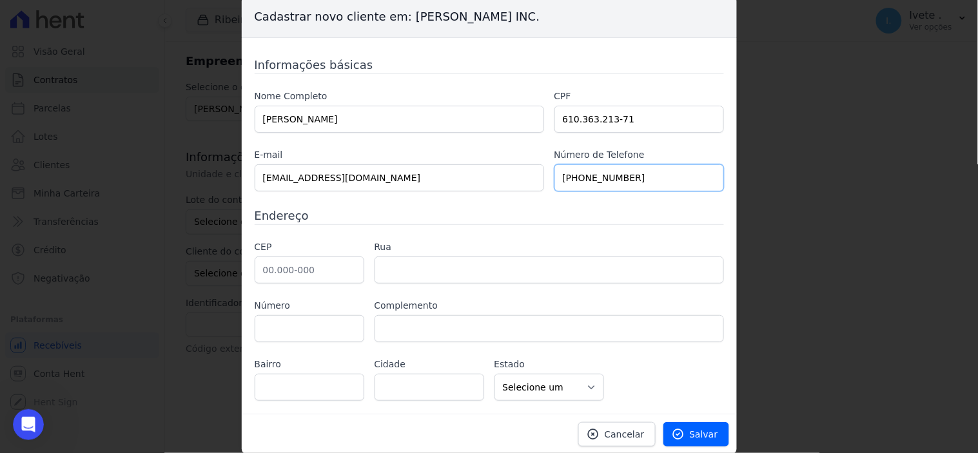
scroll to position [5, 0]
type input "(99) 9 8409-7013"
click at [314, 272] on input "text" at bounding box center [310, 268] width 110 height 27
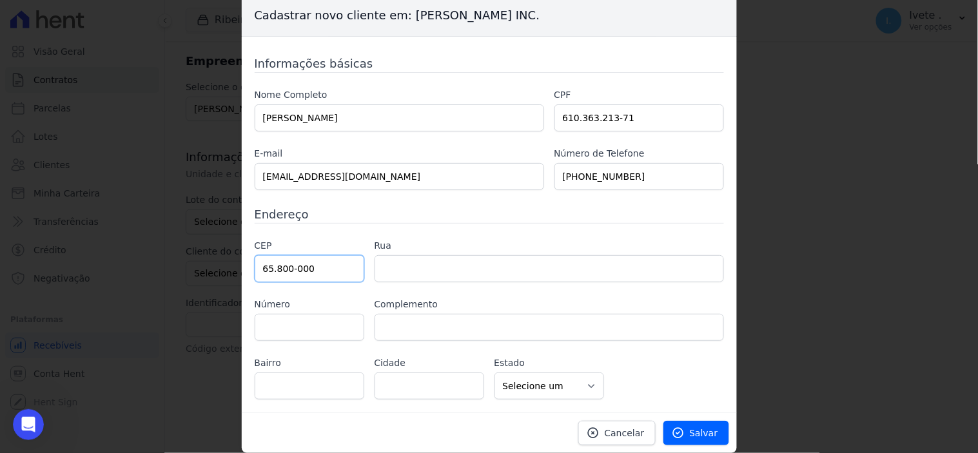
type input "65.800-000"
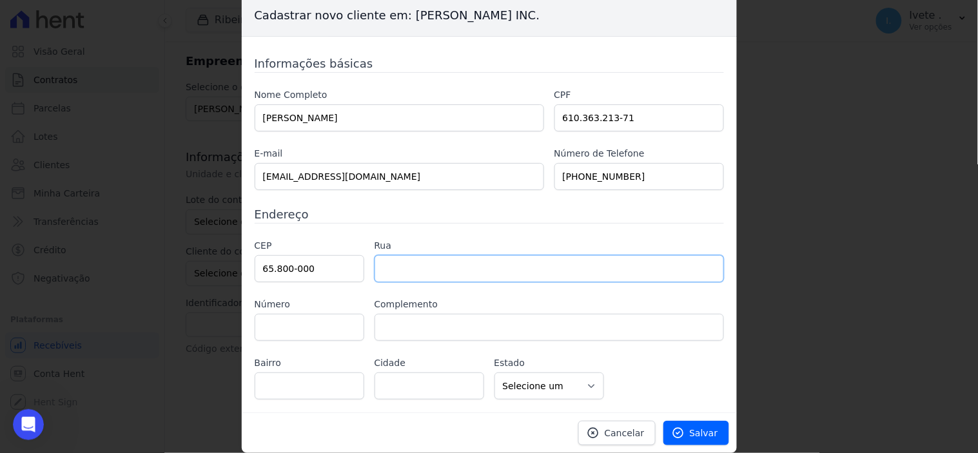
click at [446, 276] on input "text" at bounding box center [550, 268] width 350 height 27
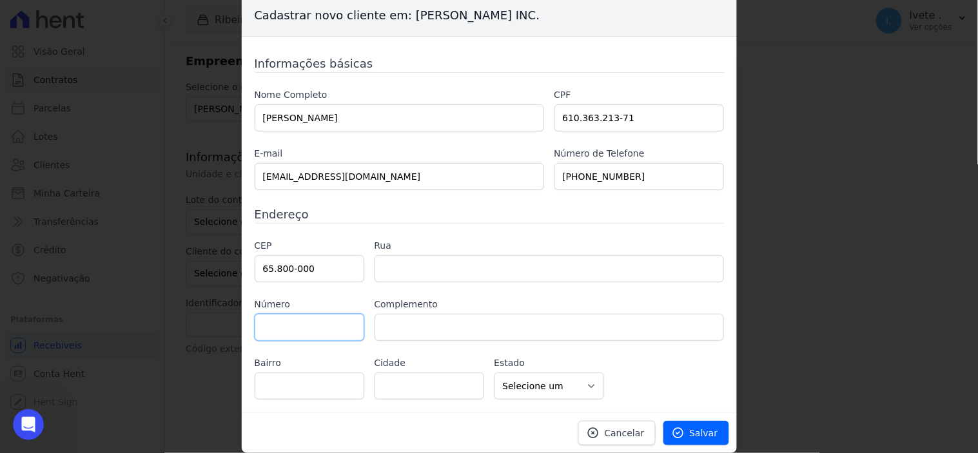
type input "Balsas"
select select "MA"
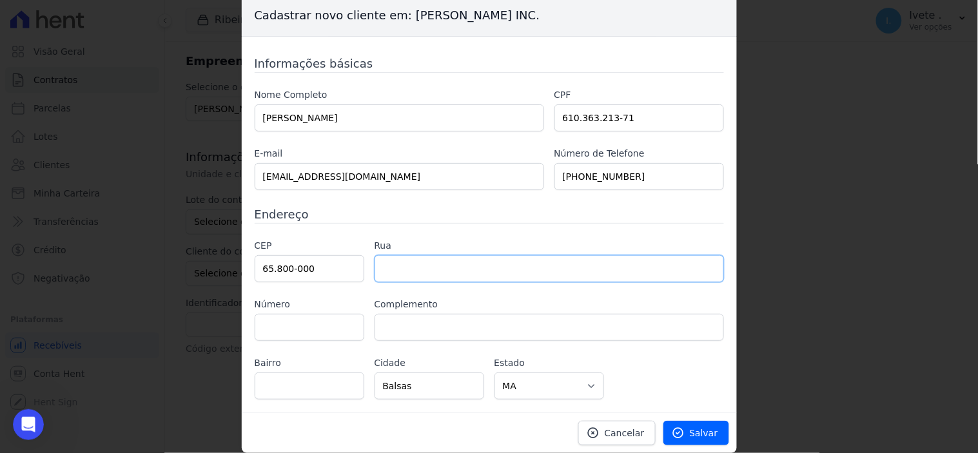
click at [390, 272] on input "text" at bounding box center [550, 268] width 350 height 27
type input "Rua das Condessas"
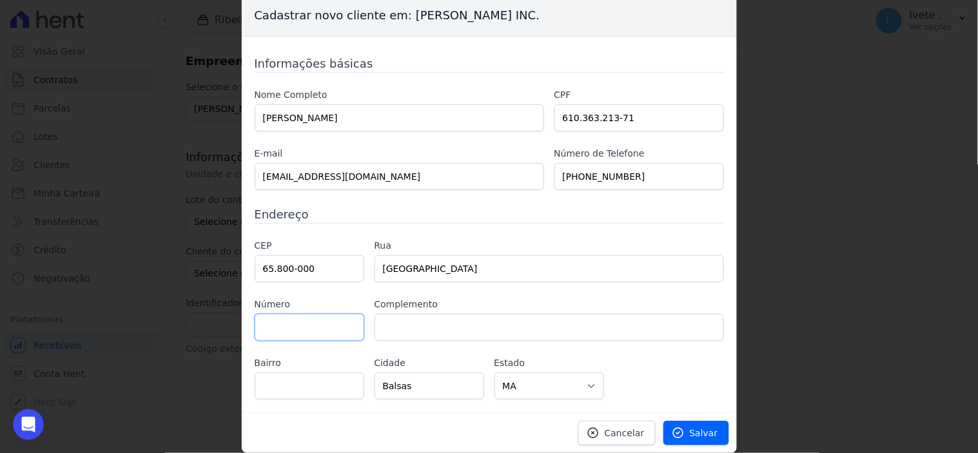
click at [293, 323] on input "text" at bounding box center [310, 327] width 110 height 27
type input "795"
click at [393, 326] on input "text" at bounding box center [550, 327] width 350 height 27
click at [275, 391] on input "text" at bounding box center [310, 386] width 110 height 27
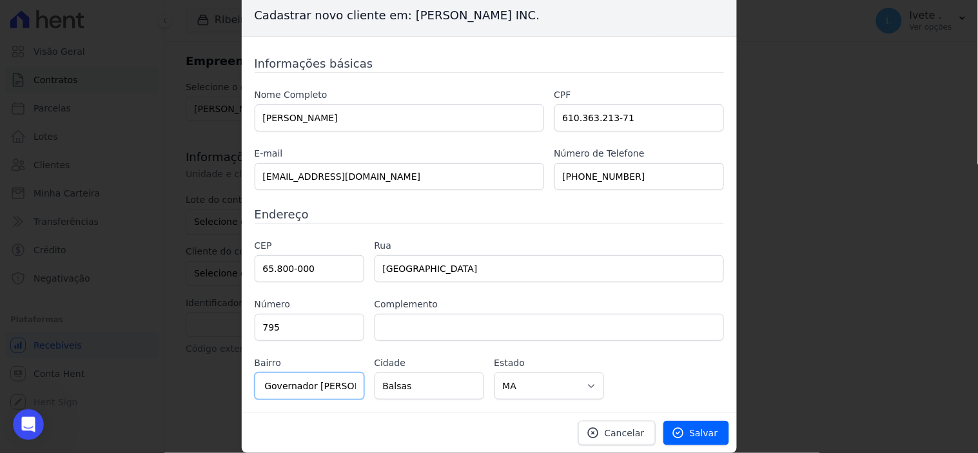
click at [322, 385] on input "PQ Governador Luis Rocha" at bounding box center [310, 386] width 110 height 27
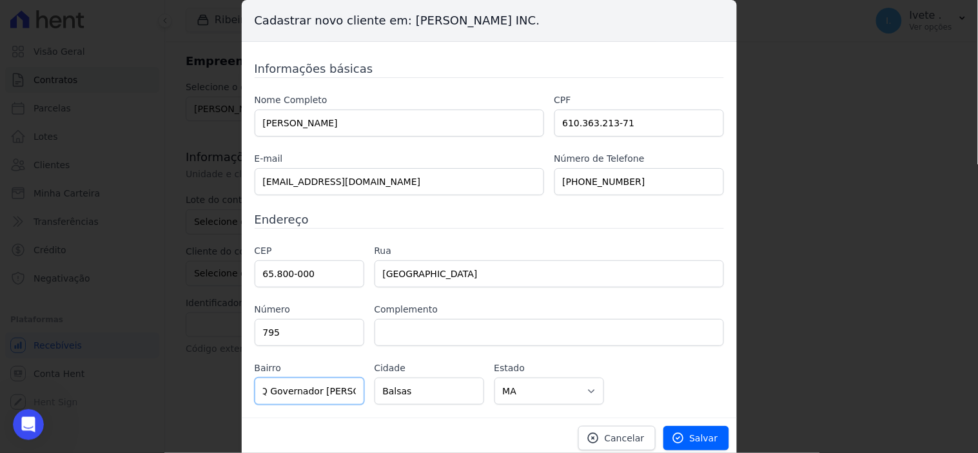
type input "PQ Governador Luís Rocha"
click at [284, 123] on input "Emanoel de Sousa Carvalho" at bounding box center [400, 123] width 290 height 27
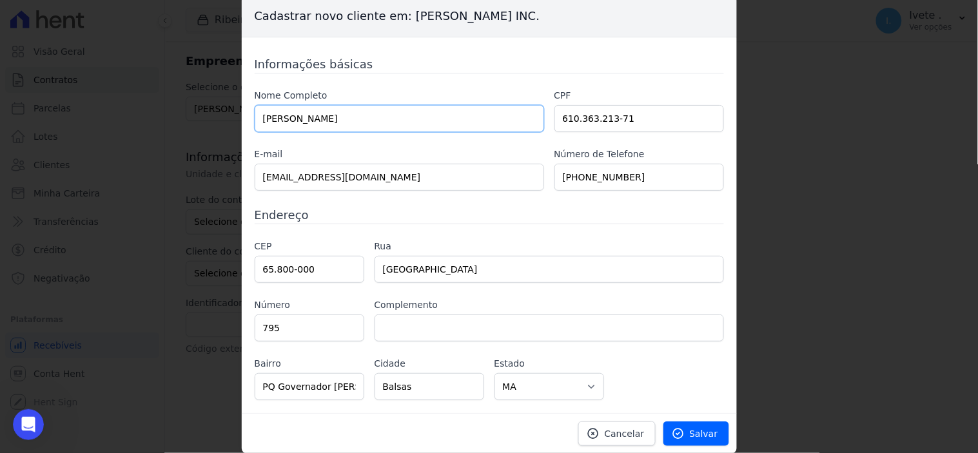
scroll to position [5, 0]
type input "[PERSON_NAME] [PERSON_NAME]"
click at [691, 435] on span "Salvar" at bounding box center [704, 433] width 28 height 13
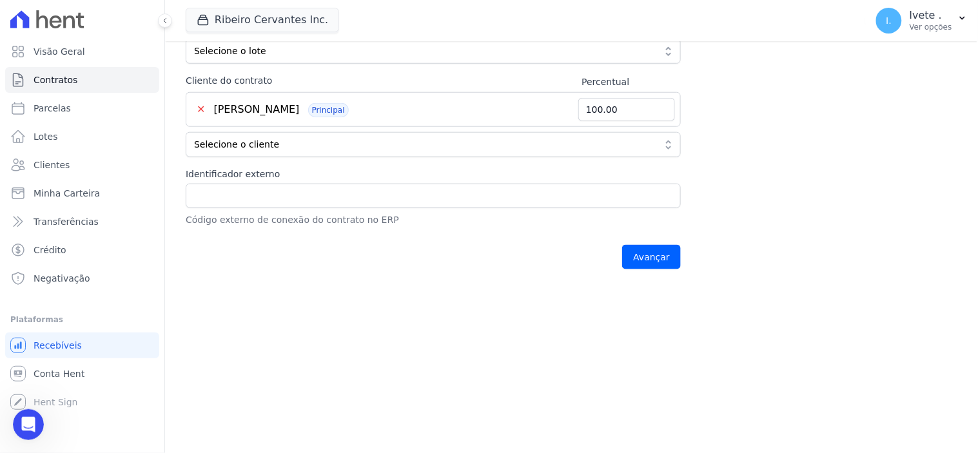
scroll to position [330, 0]
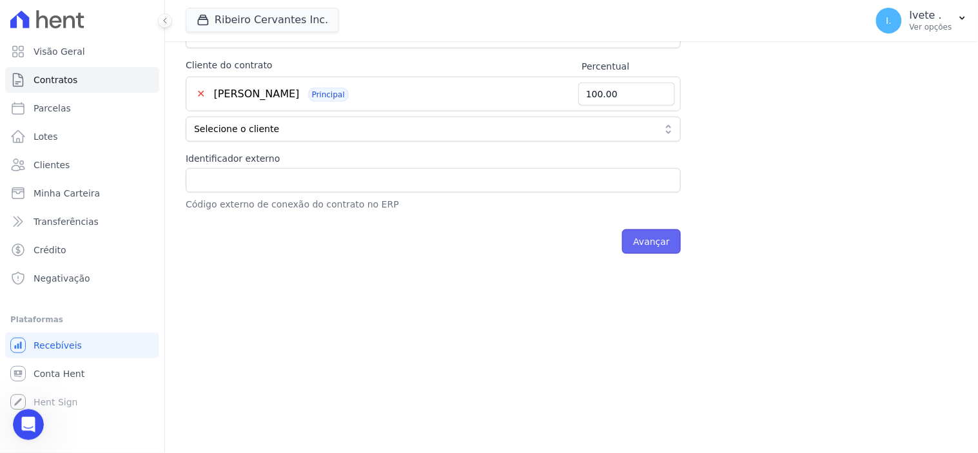
click at [656, 242] on input "Avançar" at bounding box center [651, 242] width 59 height 25
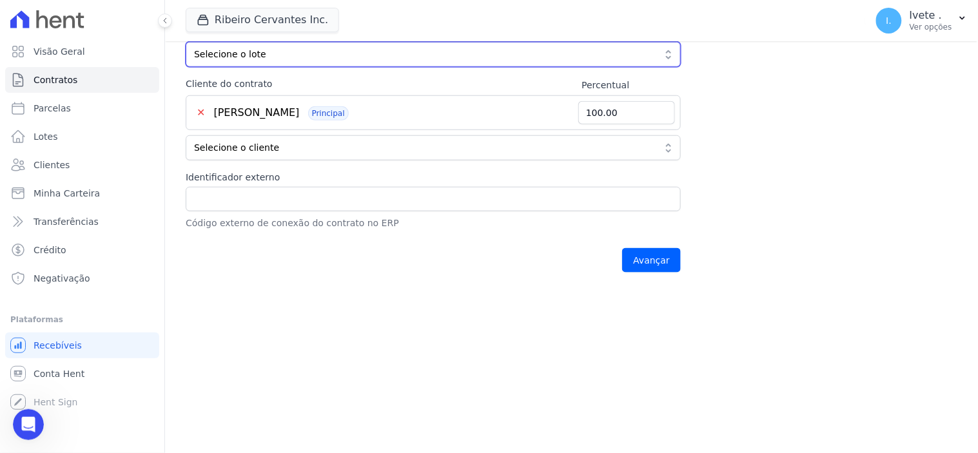
click at [666, 57] on button "Selecione o lote" at bounding box center [433, 54] width 495 height 25
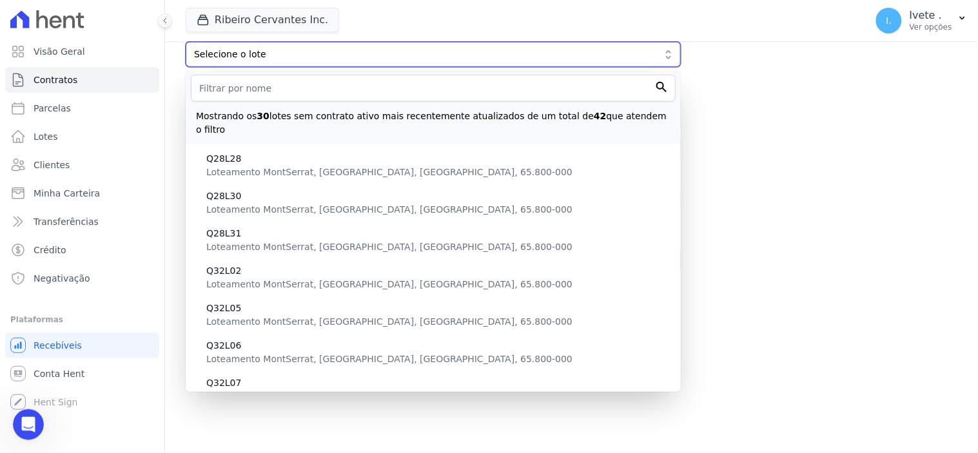
click at [282, 54] on span "Selecione o lote" at bounding box center [424, 55] width 461 height 14
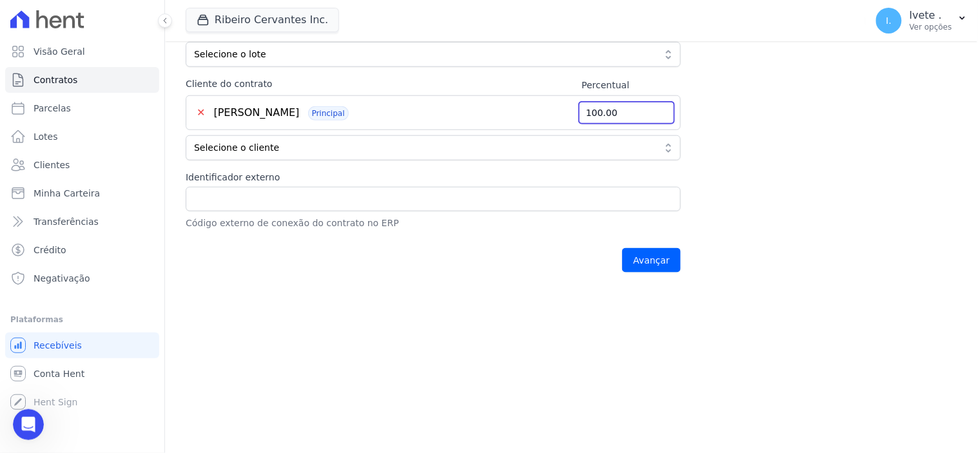
click at [619, 110] on input "100.00" at bounding box center [627, 112] width 97 height 23
type input "1"
type input "50.00"
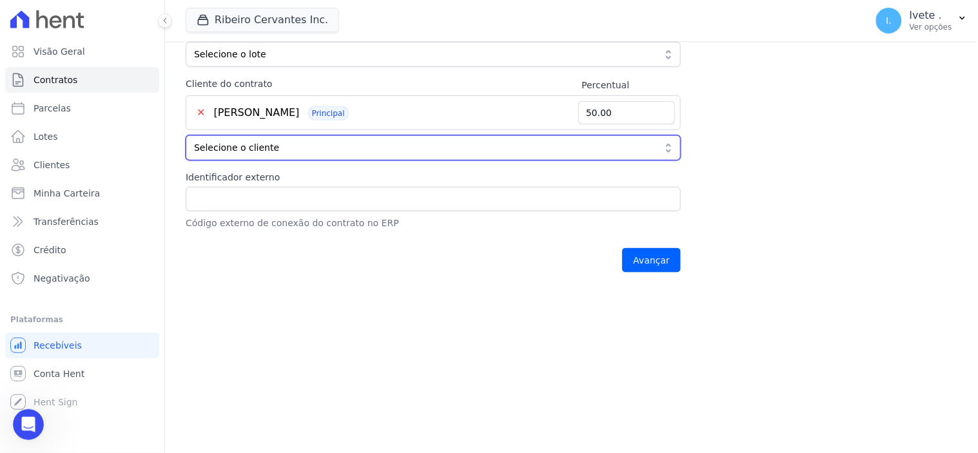
click at [298, 136] on button "Selecione o cliente" at bounding box center [433, 147] width 495 height 25
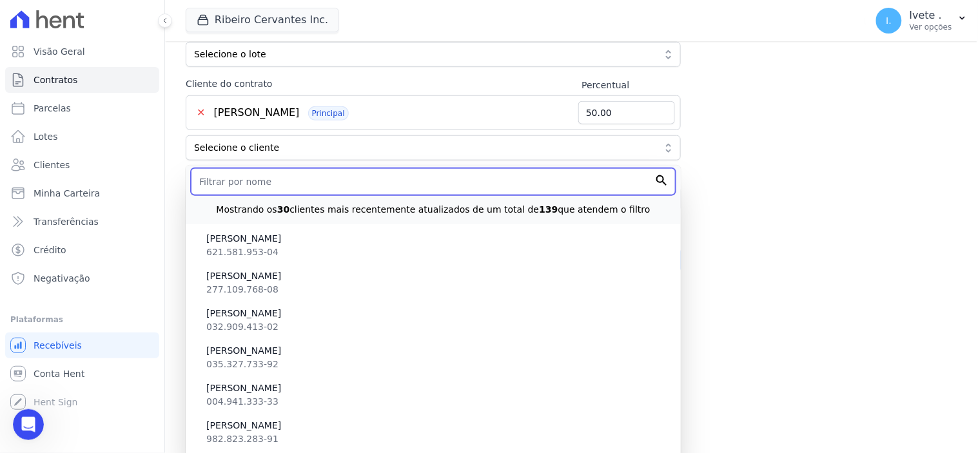
click at [357, 177] on input "text" at bounding box center [433, 181] width 485 height 27
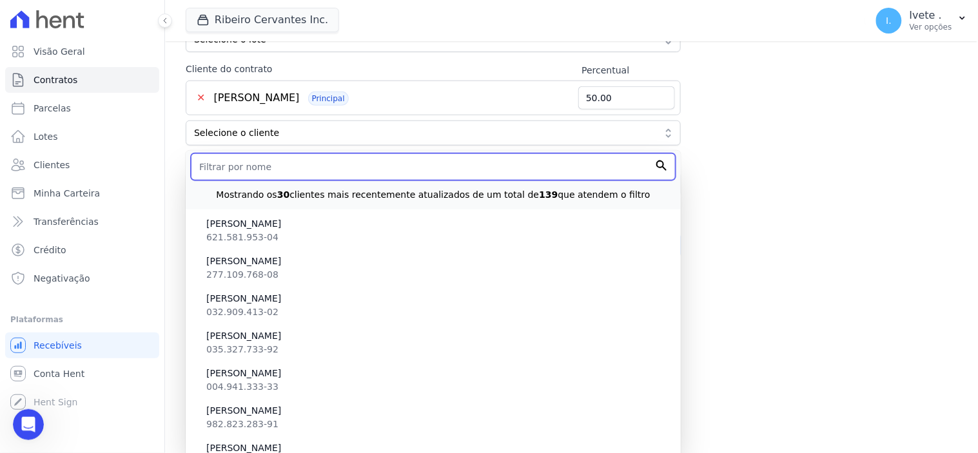
scroll to position [330, 0]
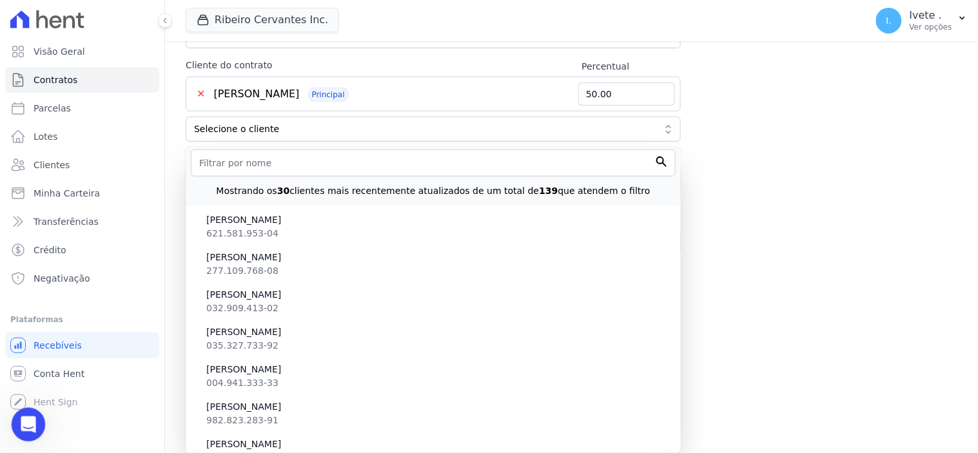
click at [28, 423] on icon "Abertura do Messenger da Intercom" at bounding box center [26, 423] width 9 height 10
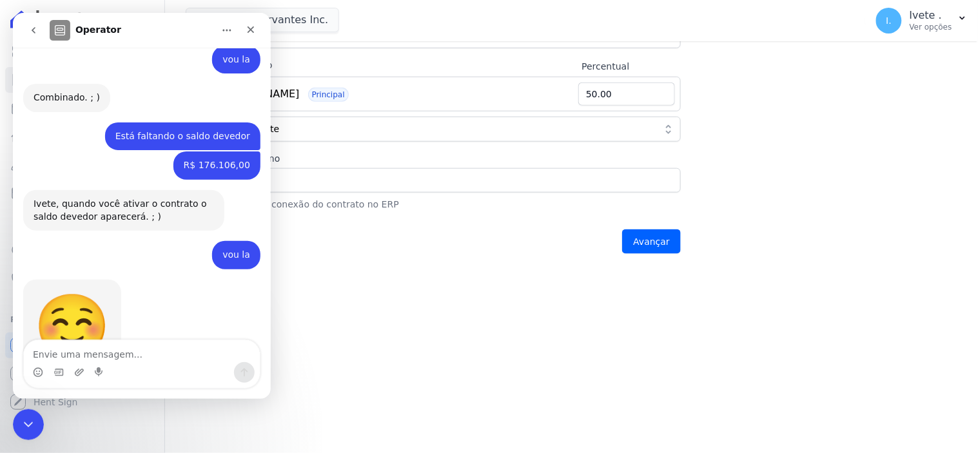
scroll to position [2660, 0]
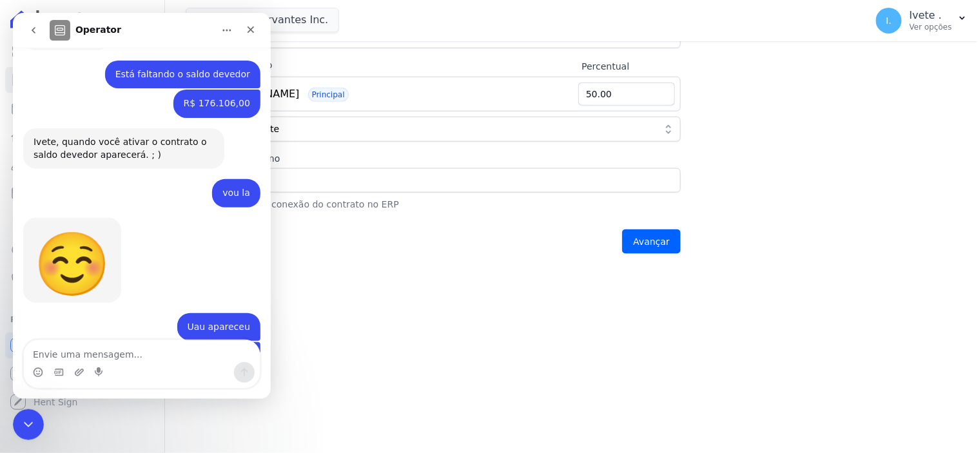
click at [69, 351] on textarea "Envie uma mensagem..." at bounding box center [141, 351] width 236 height 22
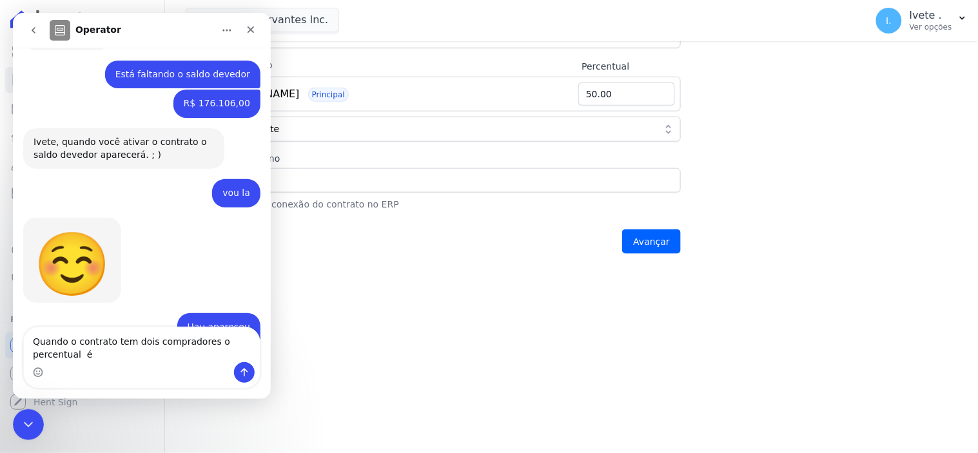
scroll to position [2673, 0]
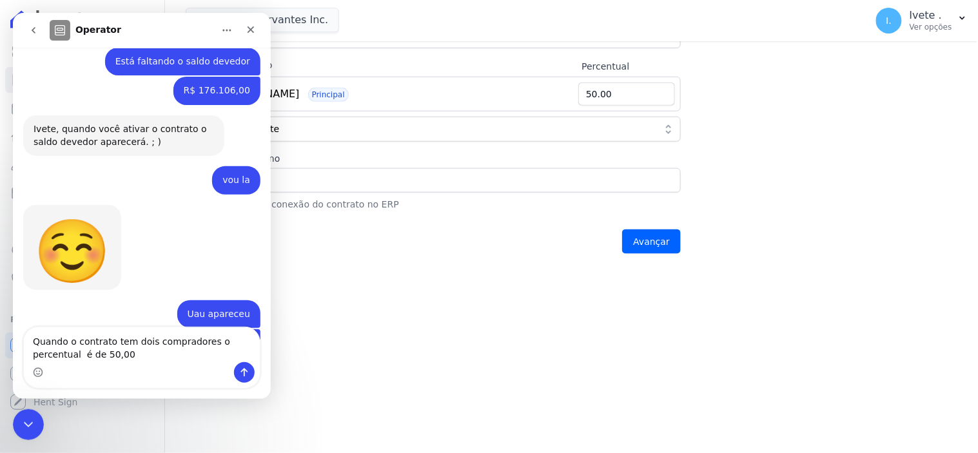
type textarea "Quando o contrato tem dois compradores o percentual é de 50,00"
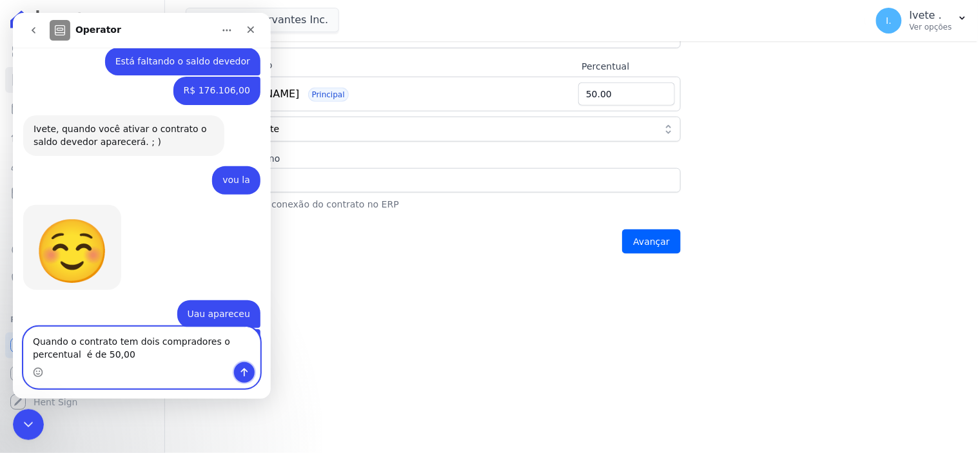
click at [233, 372] on button "Enviar uma mensagem" at bounding box center [243, 372] width 21 height 21
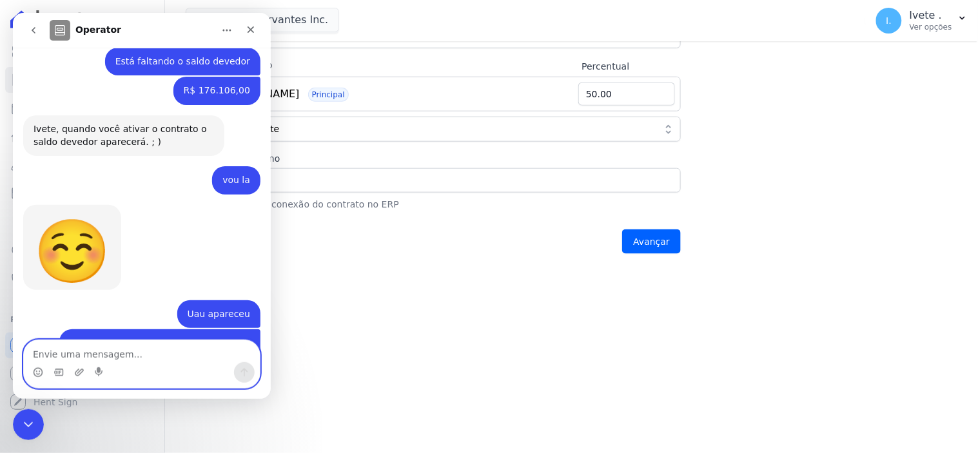
scroll to position [2711, 0]
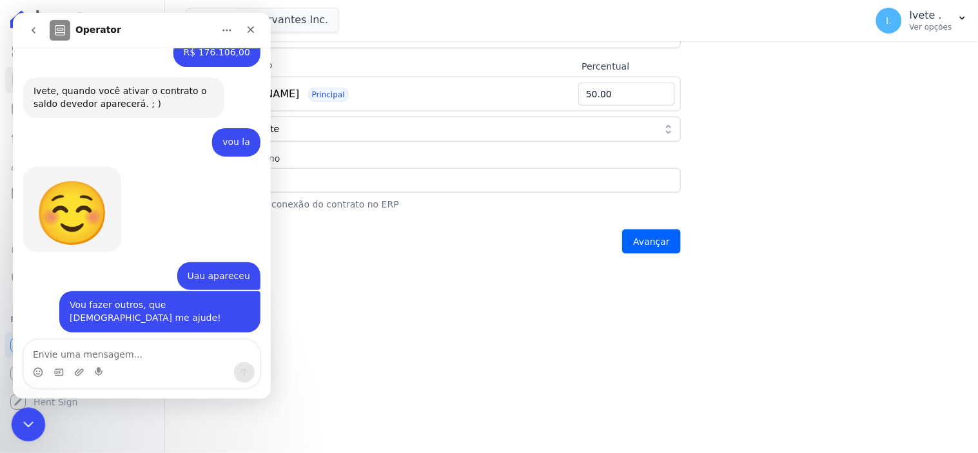
click at [35, 422] on div "Encerramento do Messenger da Intercom" at bounding box center [26, 423] width 31 height 31
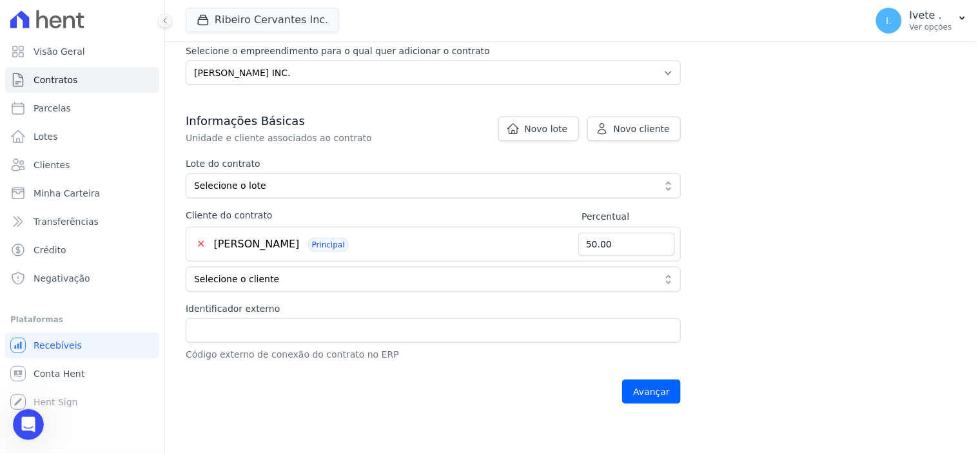
scroll to position [186, 0]
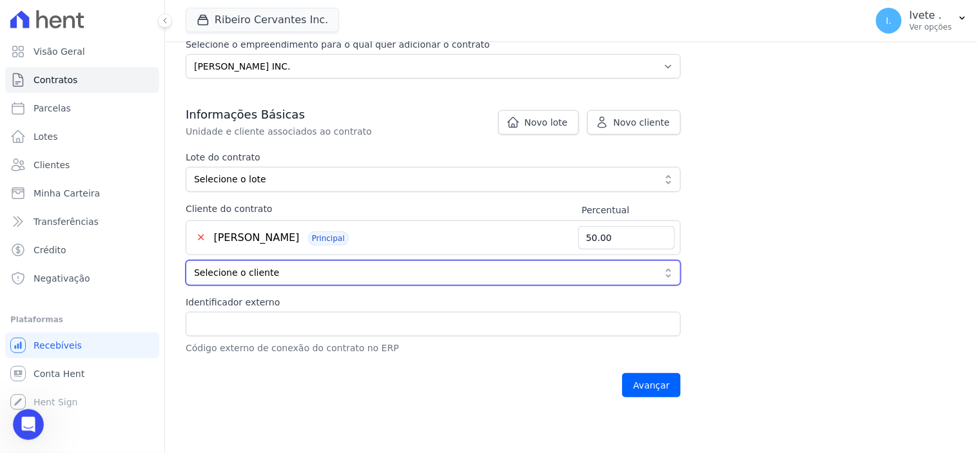
click at [668, 269] on button "Selecione o cliente" at bounding box center [433, 273] width 495 height 25
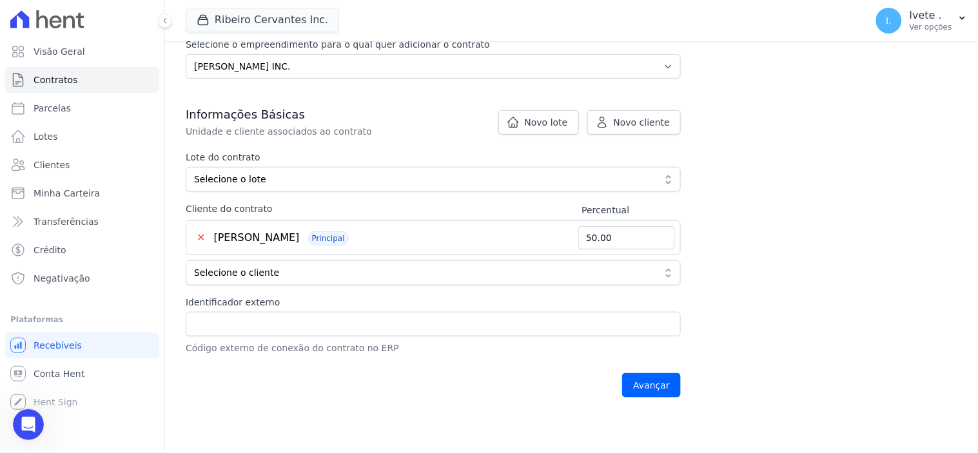
click at [758, 259] on div "Contratos Adicionar Contrato Adicionar Contrato Passo 1 Dados cadastrais Passo …" at bounding box center [571, 136] width 813 height 560
click at [234, 326] on input "Identificador externo" at bounding box center [433, 324] width 495 height 25
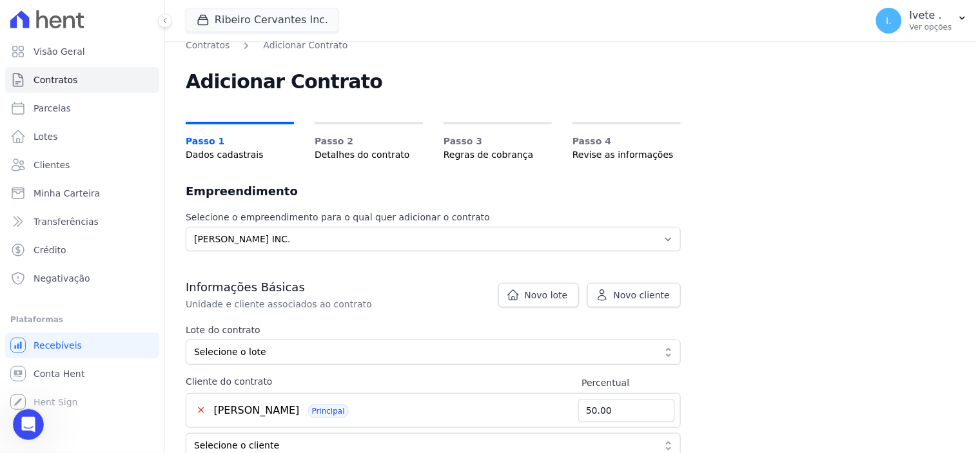
scroll to position [0, 0]
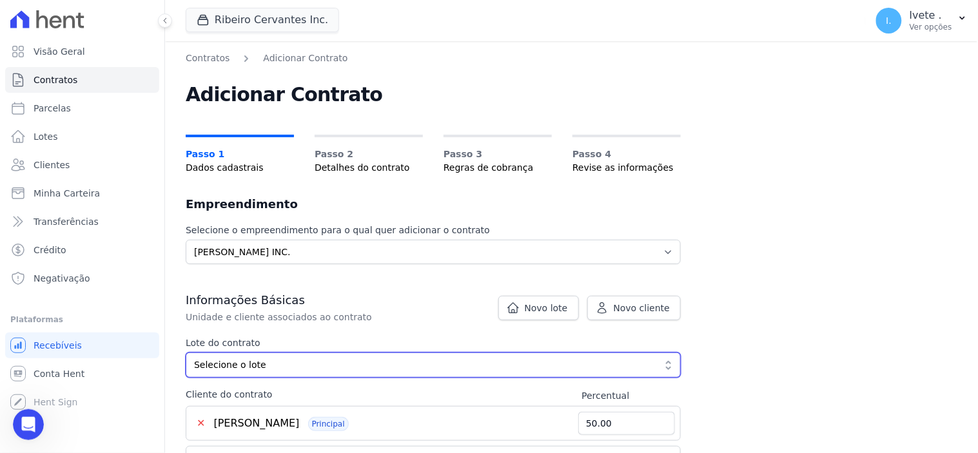
click at [275, 363] on span "Selecione o lote" at bounding box center [424, 366] width 461 height 14
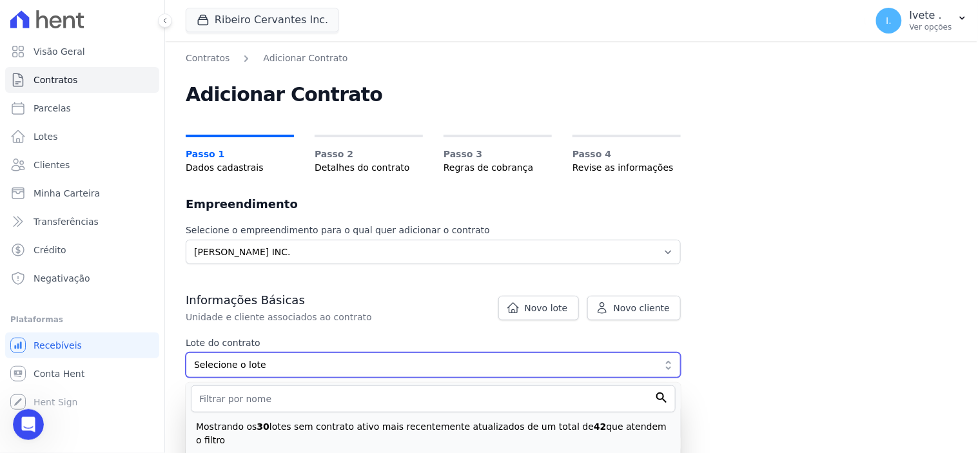
click at [275, 363] on span "Selecione o lote" at bounding box center [424, 366] width 461 height 14
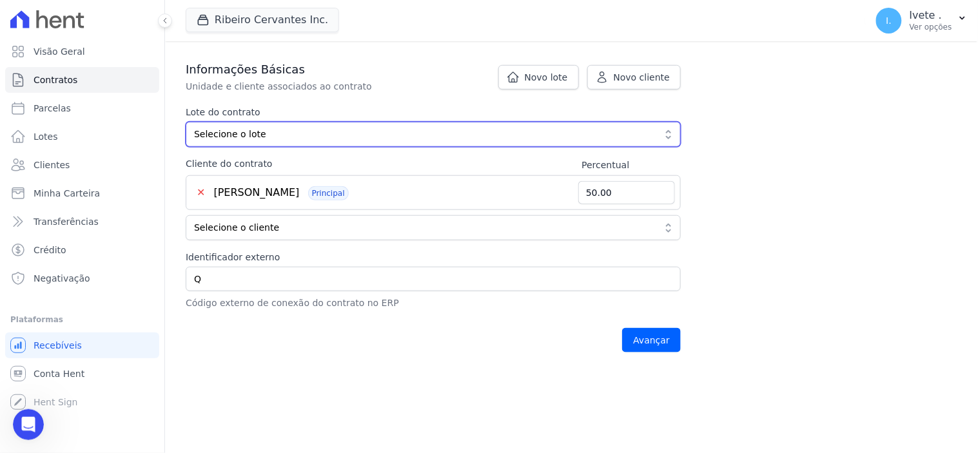
scroll to position [286, 0]
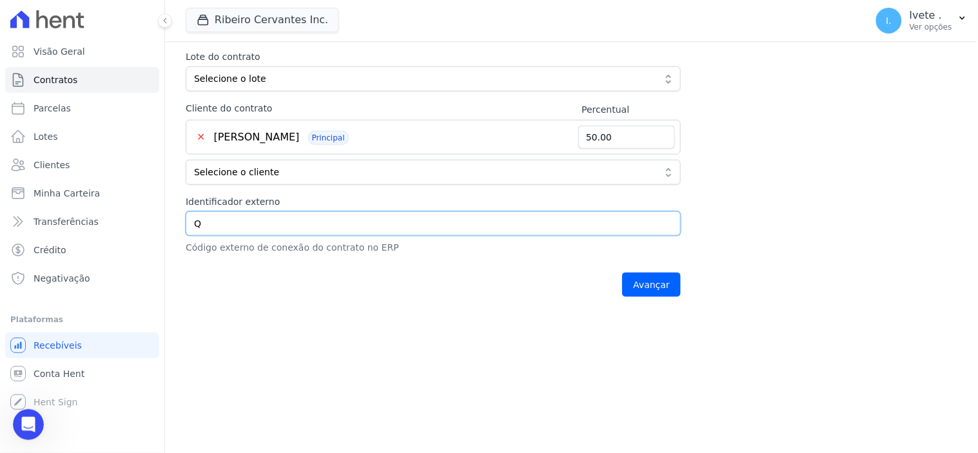
click at [208, 223] on input "Q" at bounding box center [433, 224] width 495 height 25
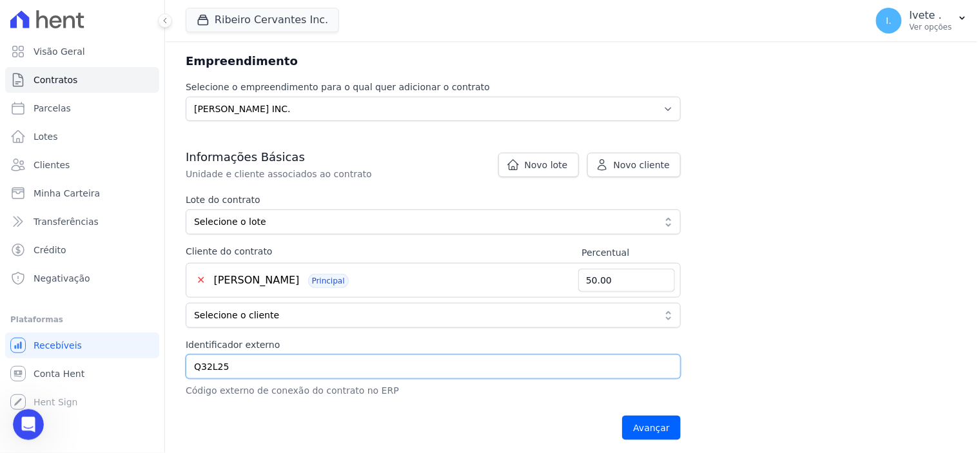
type input "Q32L25"
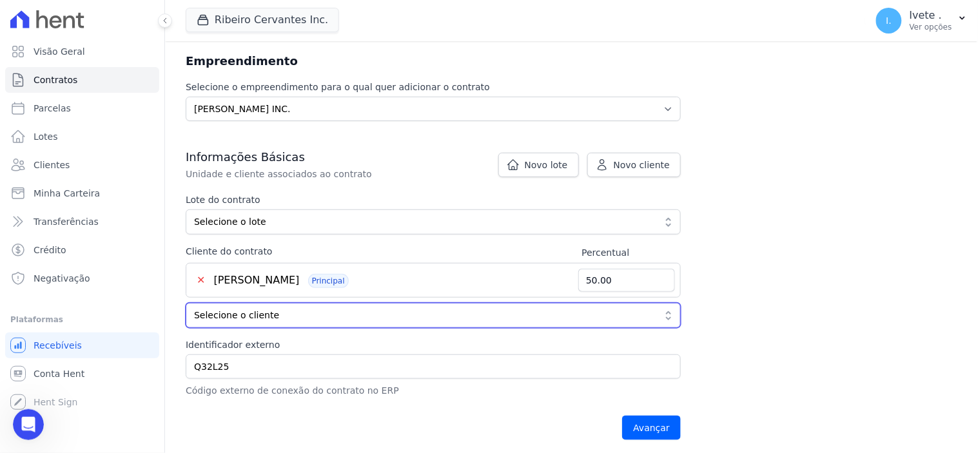
click at [667, 315] on button "Selecione o cliente" at bounding box center [433, 315] width 495 height 25
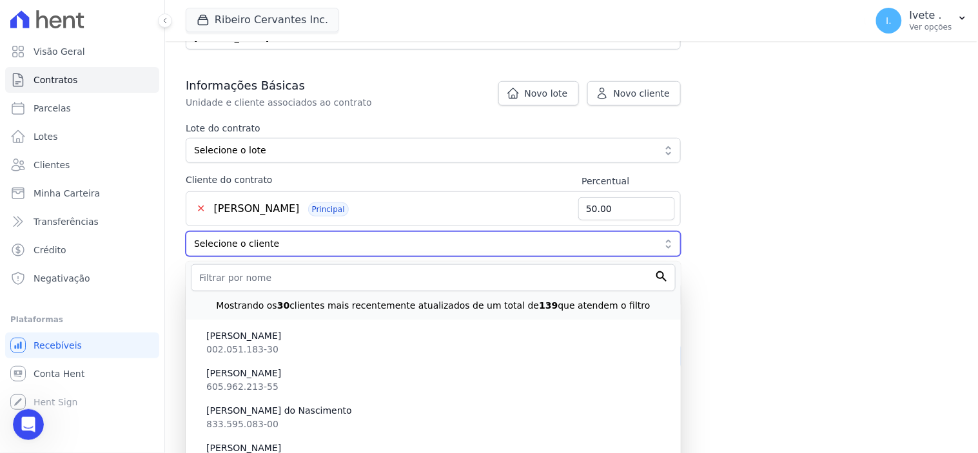
scroll to position [645, 0]
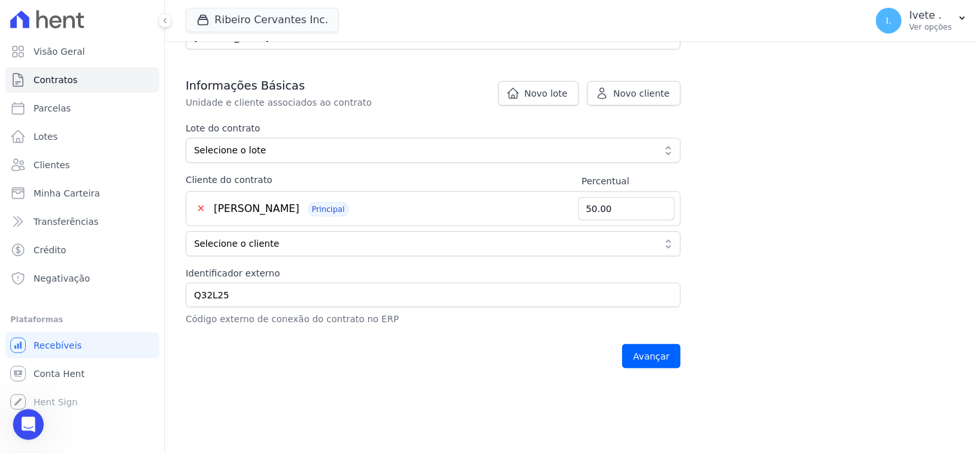
click at [811, 330] on div "Contratos Adicionar Contrato Adicionar Contrato Passo 1 Dados cadastrais Passo …" at bounding box center [571, 107] width 813 height 560
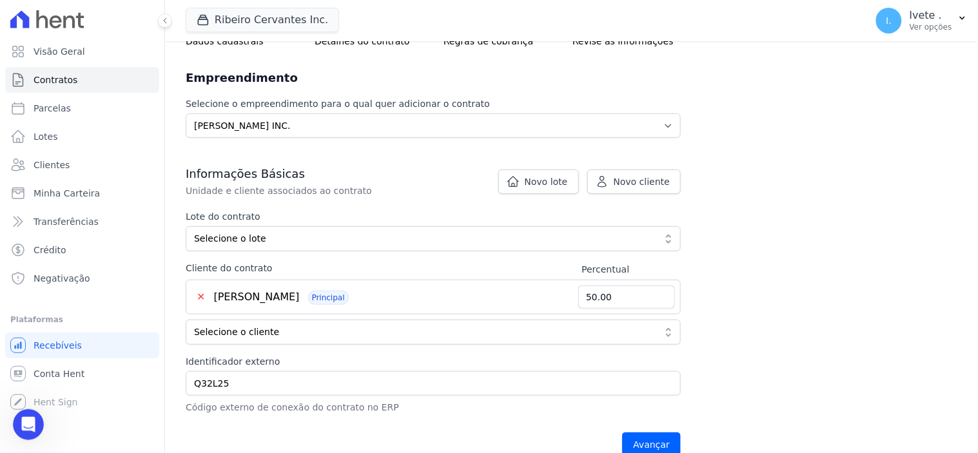
scroll to position [143, 0]
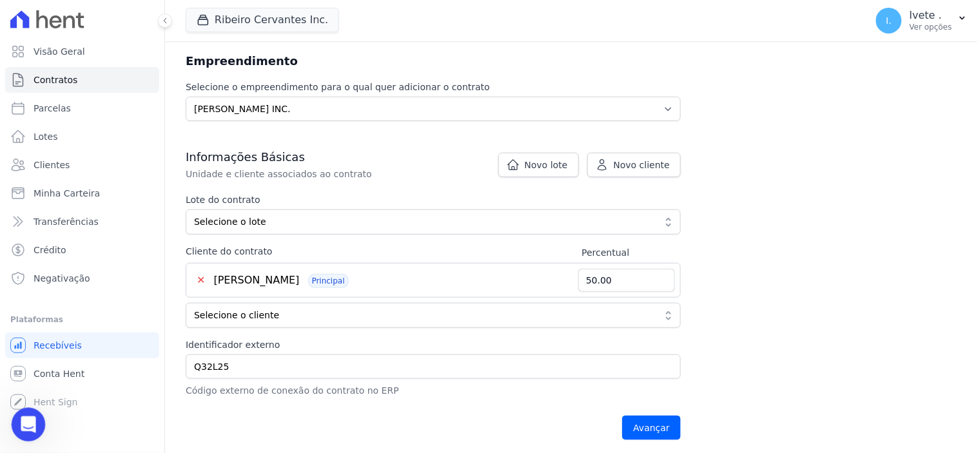
click at [25, 422] on icon "Abertura do Messenger da Intercom" at bounding box center [26, 423] width 21 height 21
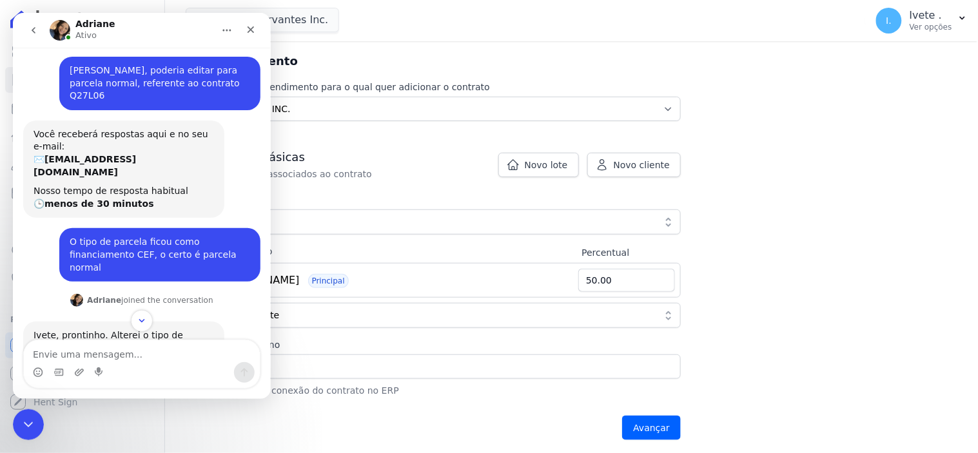
scroll to position [0, 0]
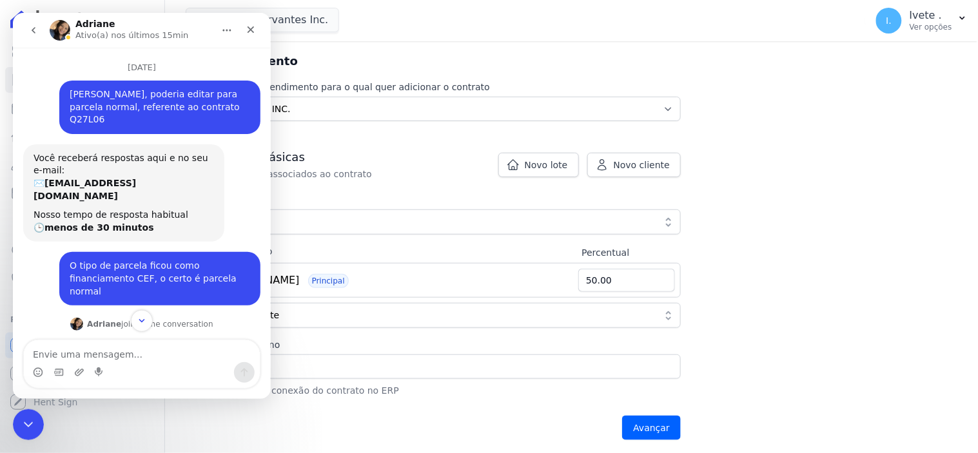
click at [30, 28] on icon "go back" at bounding box center [33, 30] width 10 height 10
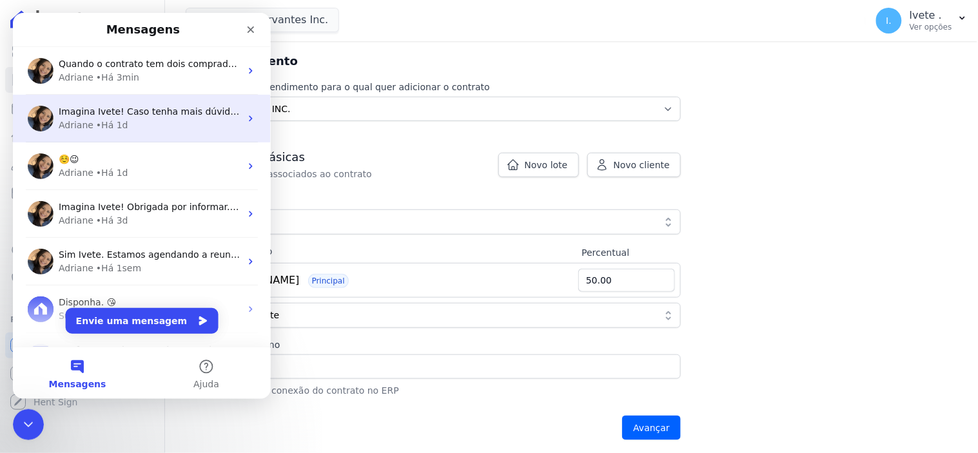
click at [101, 125] on div "• Há 1d" at bounding box center [111, 125] width 32 height 14
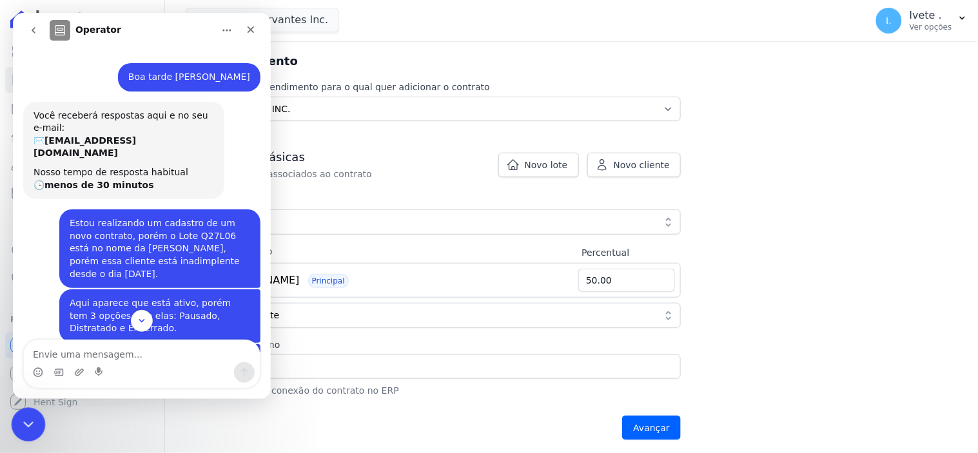
click at [22, 434] on div "Encerramento do Messenger da Intercom" at bounding box center [26, 423] width 31 height 31
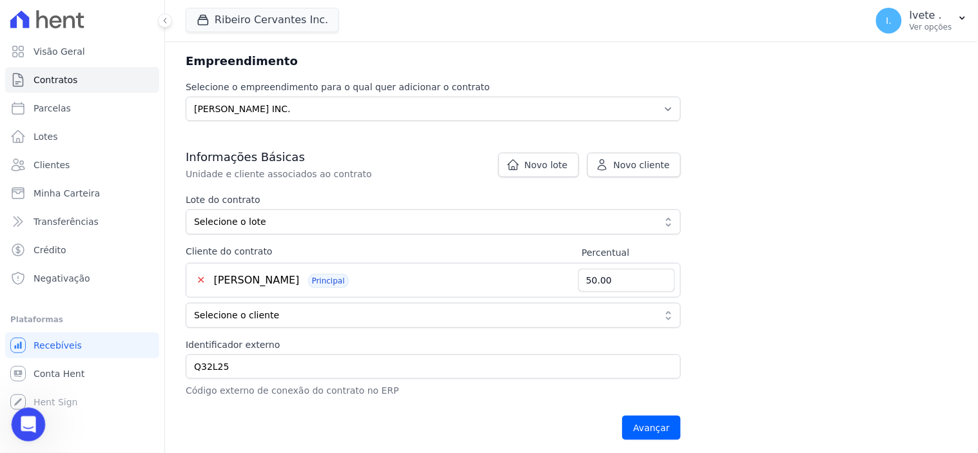
click at [27, 419] on icon "Abertura do Messenger da Intercom" at bounding box center [26, 423] width 21 height 21
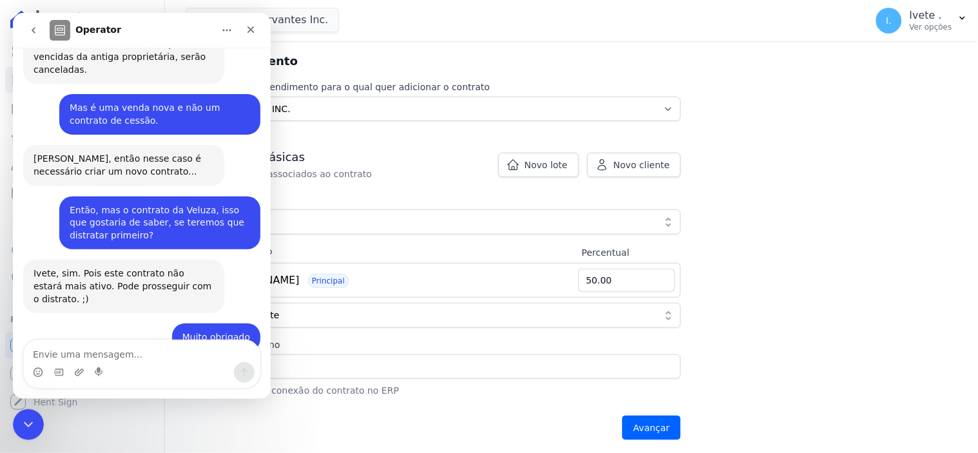
scroll to position [516, 0]
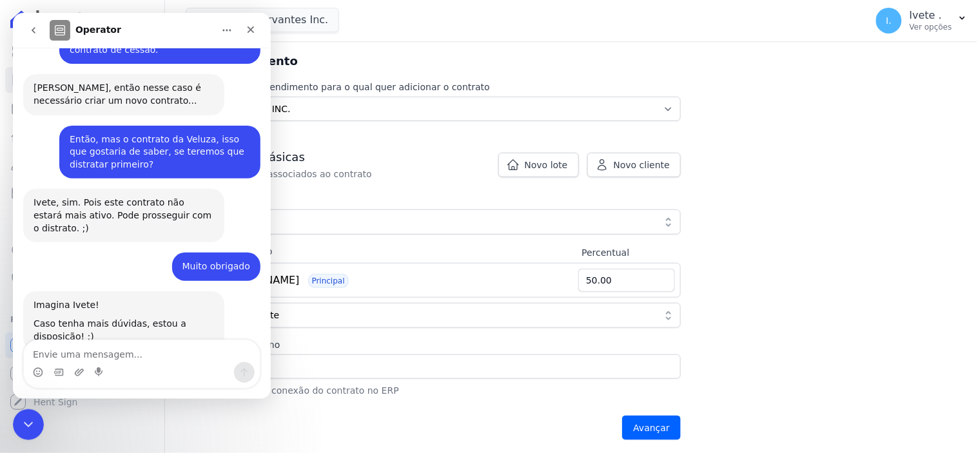
click at [30, 28] on icon "go back" at bounding box center [33, 30] width 10 height 10
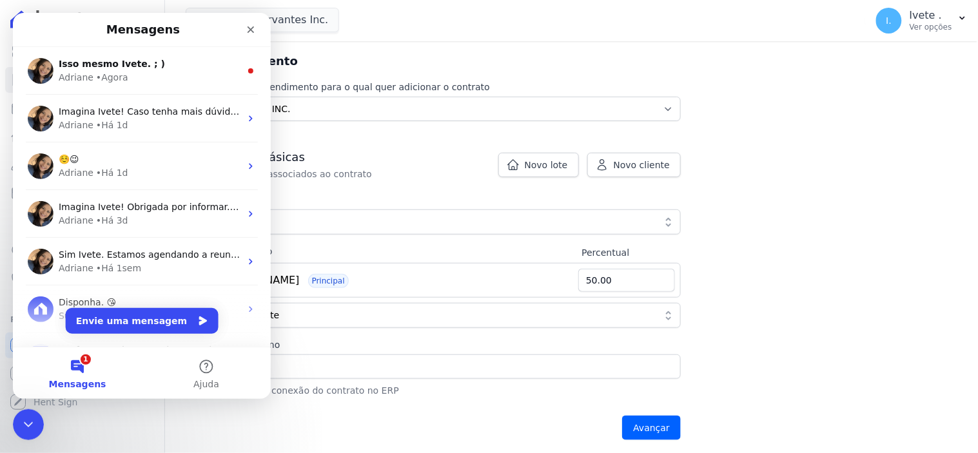
scroll to position [0, 0]
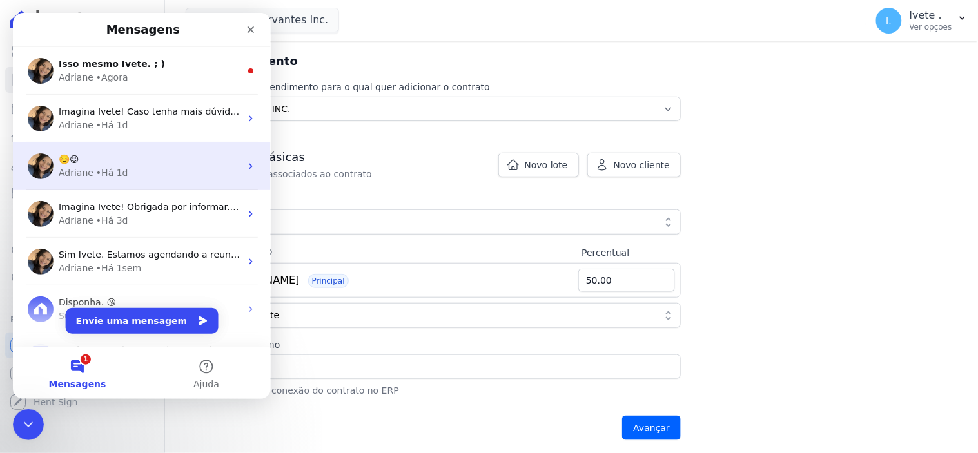
click at [117, 175] on div "• Há 1d" at bounding box center [111, 173] width 32 height 14
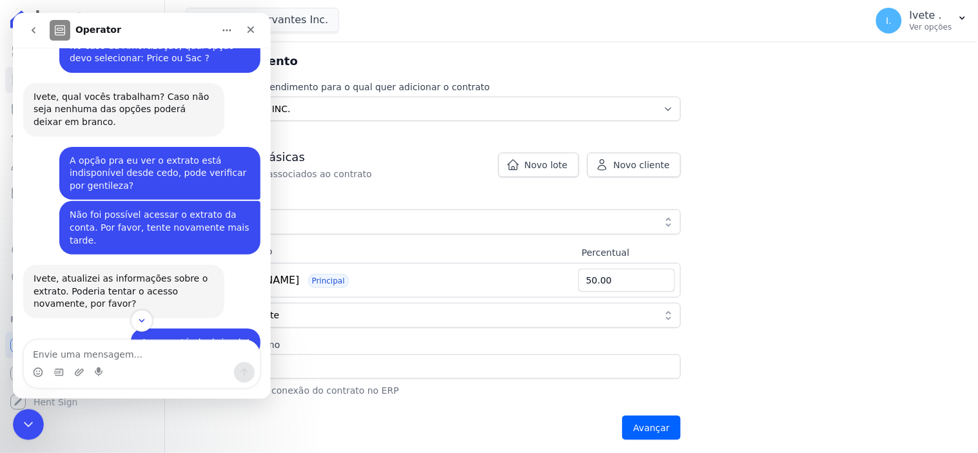
scroll to position [561, 0]
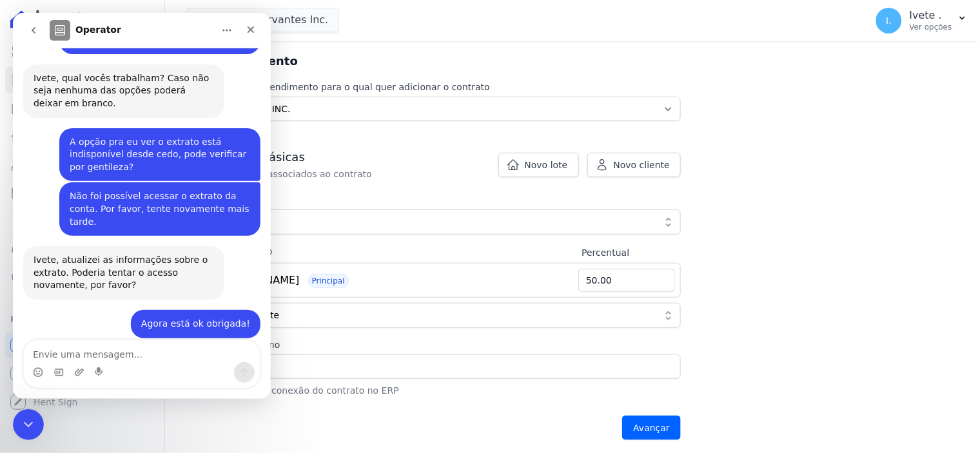
click at [861, 197] on div "Contratos Adicionar Contrato Adicionar Contrato Passo 1 Dados cadastrais Passo …" at bounding box center [571, 178] width 813 height 560
click at [26, 424] on icon "Encerramento do Messenger da Intercom" at bounding box center [26, 423] width 9 height 5
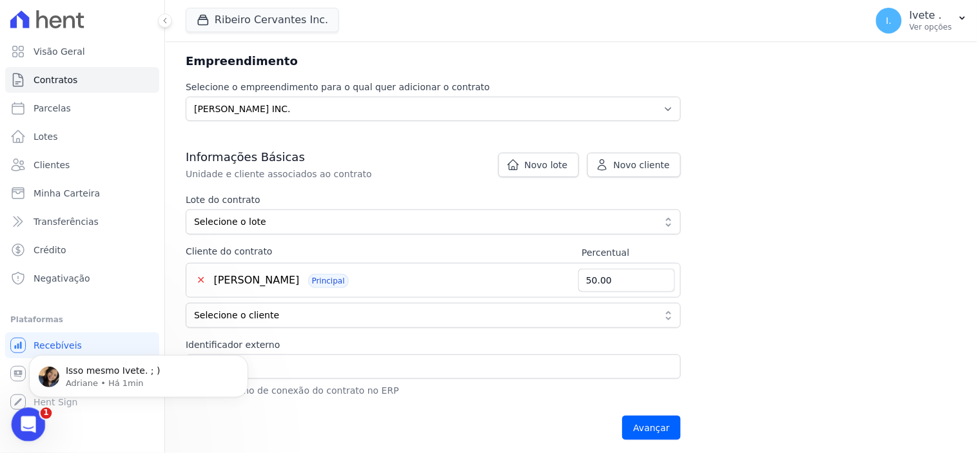
scroll to position [0, 0]
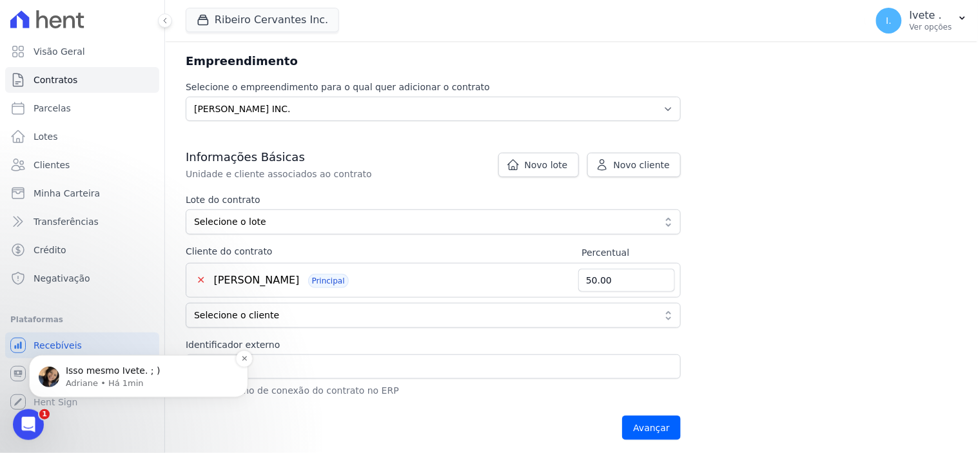
click at [72, 377] on p "Adriane • Há 1min" at bounding box center [149, 383] width 166 height 12
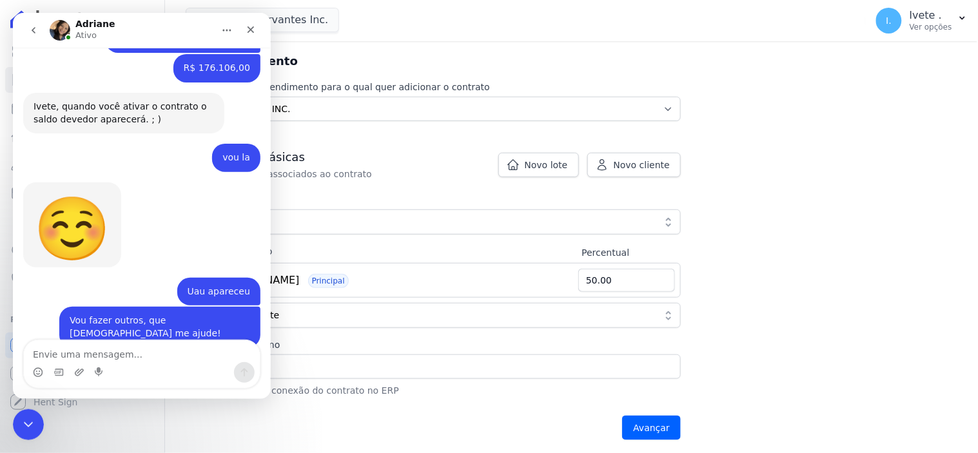
scroll to position [2771, 0]
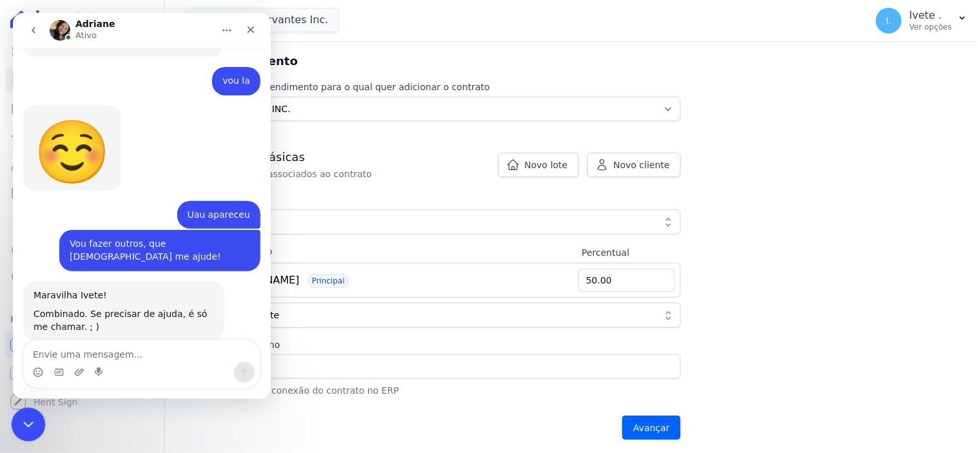
click at [33, 421] on icon "Encerramento do Messenger da Intercom" at bounding box center [26, 422] width 15 height 15
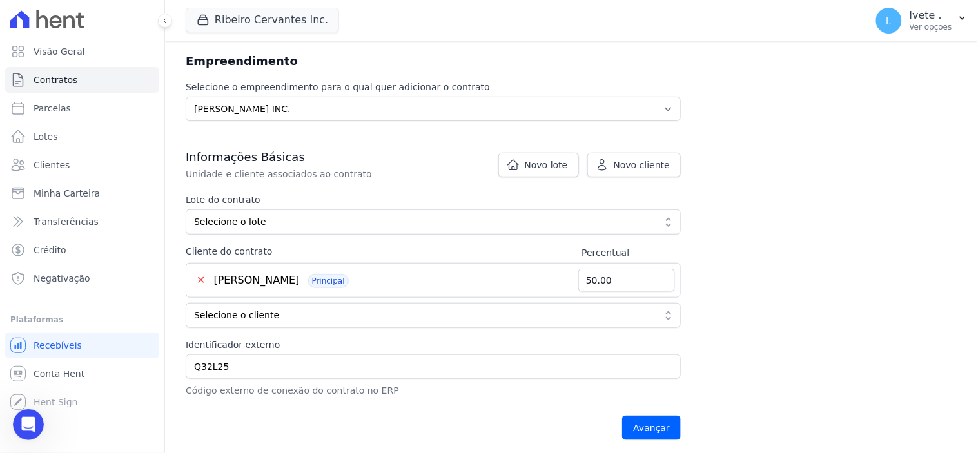
scroll to position [286, 0]
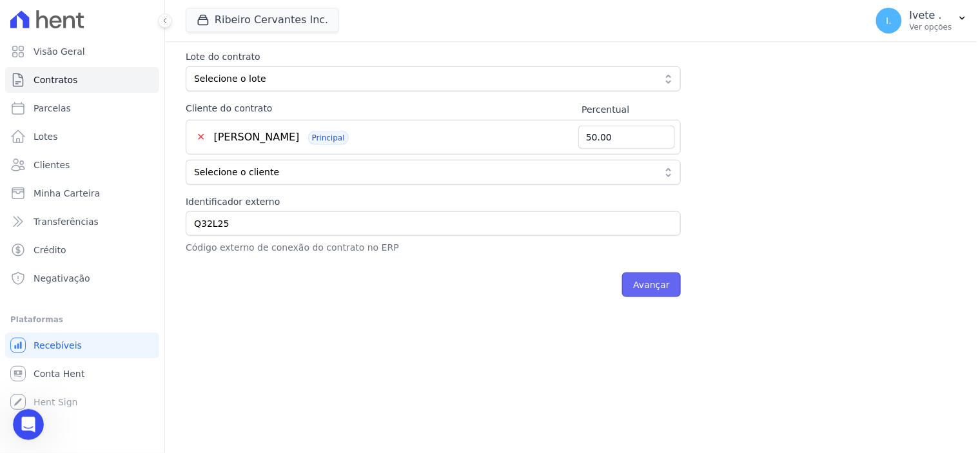
click at [651, 275] on input "Avançar" at bounding box center [651, 285] width 59 height 25
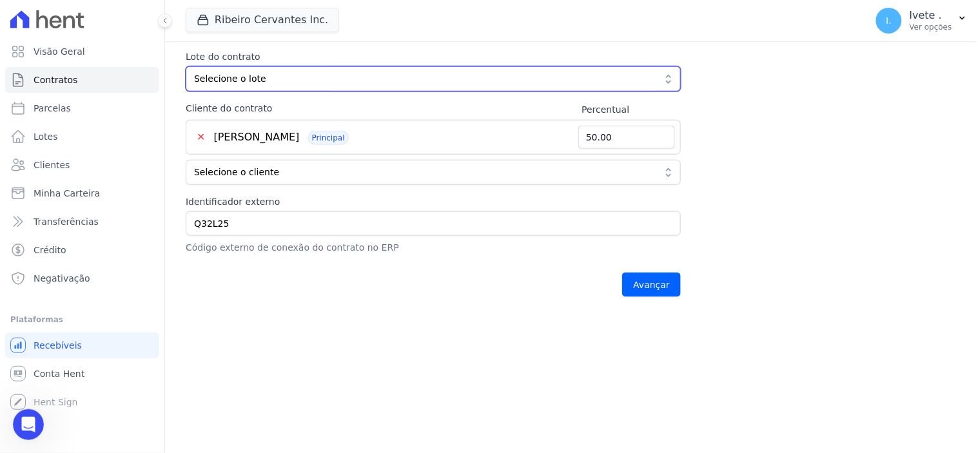
click at [280, 67] on button "Selecione o lote" at bounding box center [433, 78] width 495 height 25
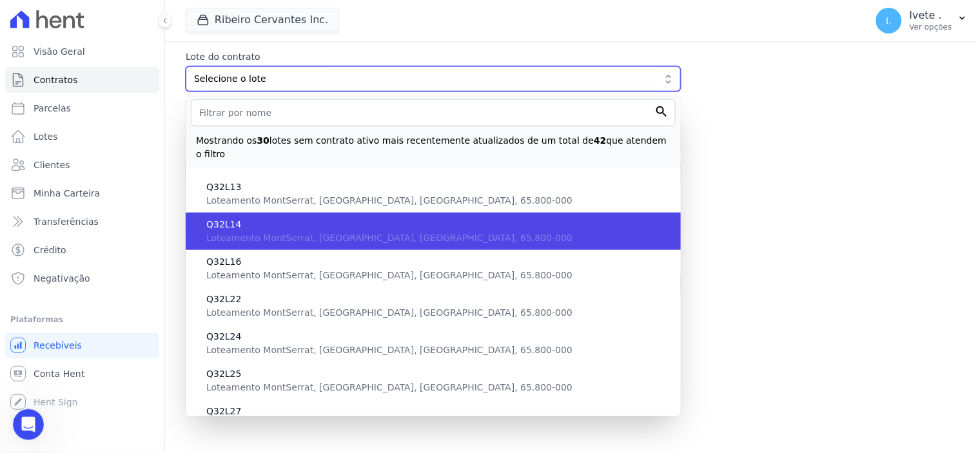
scroll to position [358, 0]
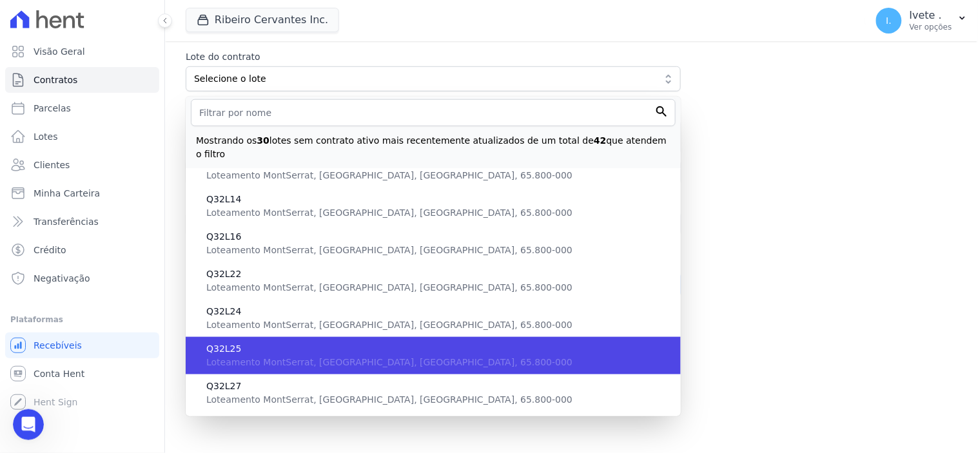
click at [263, 342] on span "Q32L25" at bounding box center [438, 349] width 464 height 14
type input "8d00fa17-acab-4884-a453-1834db708ade"
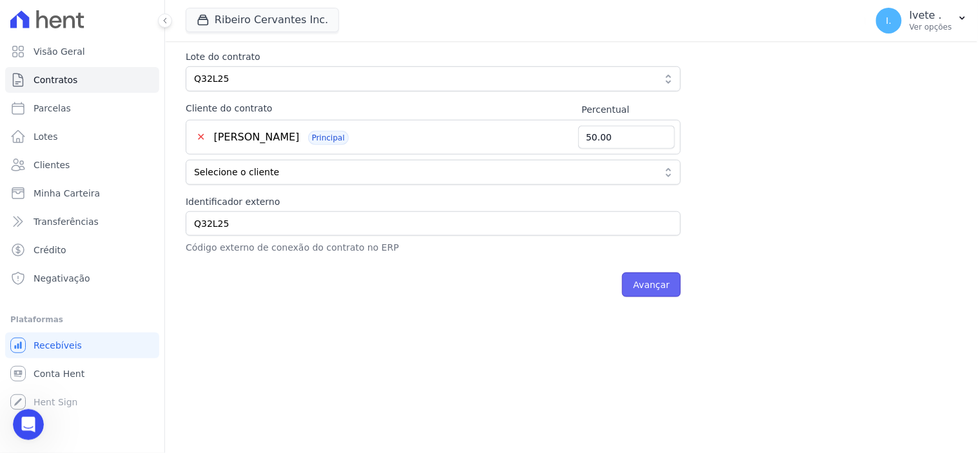
click at [659, 284] on input "Avançar" at bounding box center [651, 285] width 59 height 25
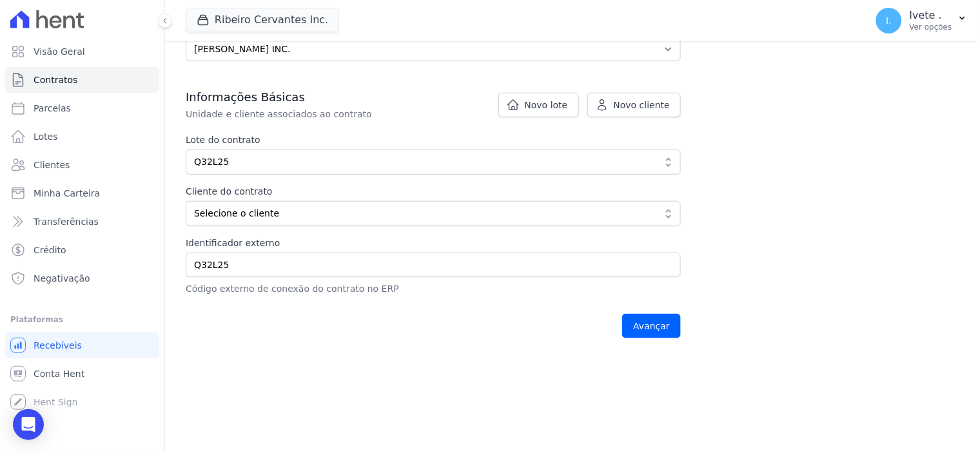
scroll to position [215, 0]
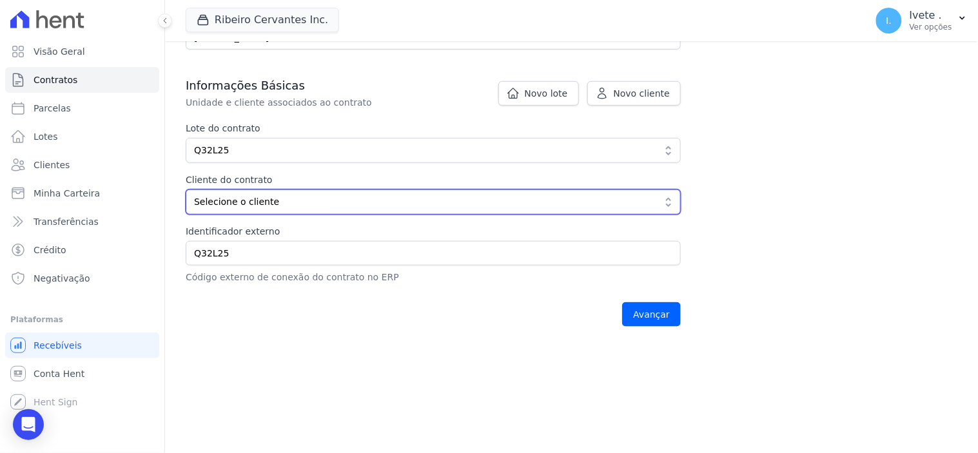
click at [671, 206] on button "Selecione o cliente" at bounding box center [433, 202] width 495 height 25
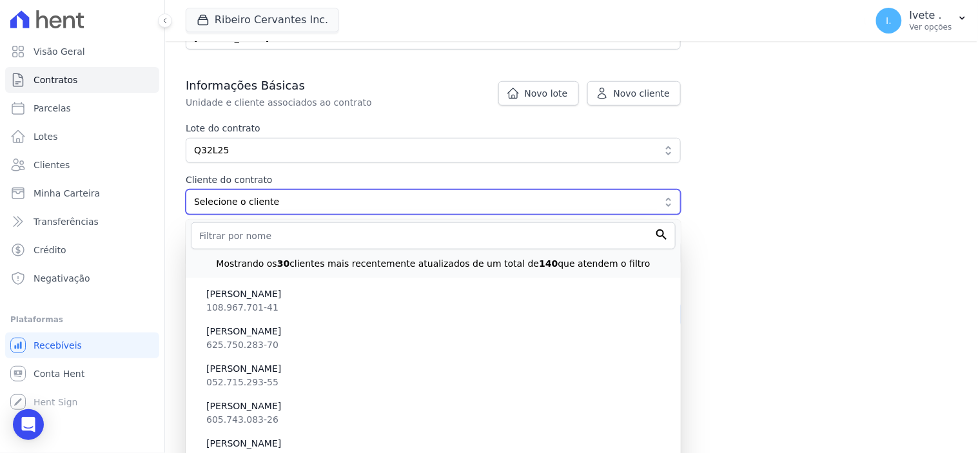
scroll to position [430, 0]
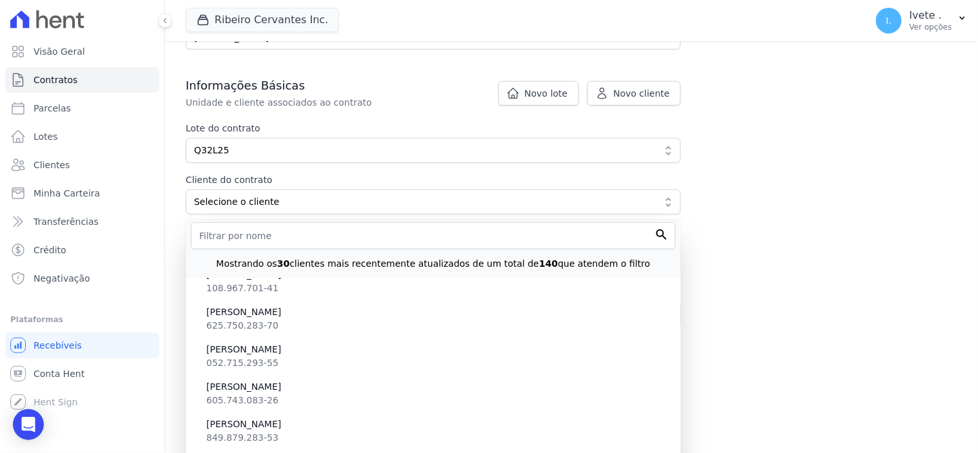
click at [783, 267] on div "A validação falhou: Clientes devem ter o somatório de percentuais no total de 1…" at bounding box center [571, 86] width 813 height 519
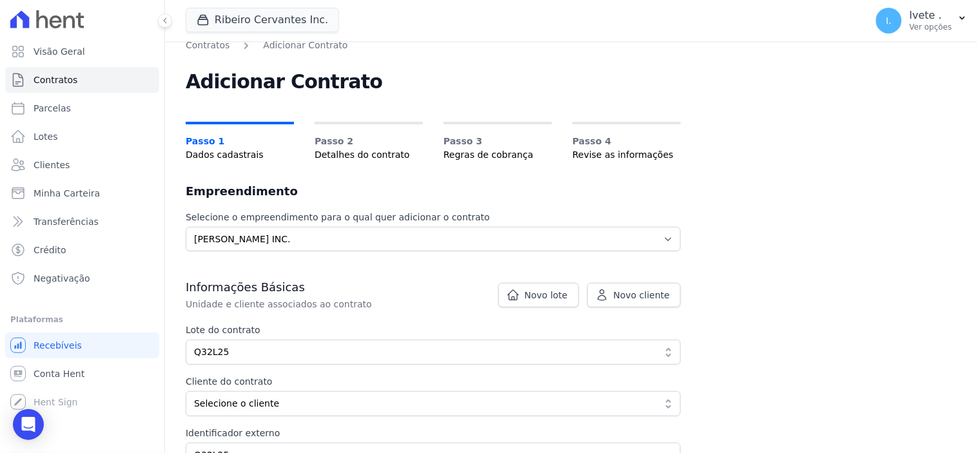
scroll to position [0, 0]
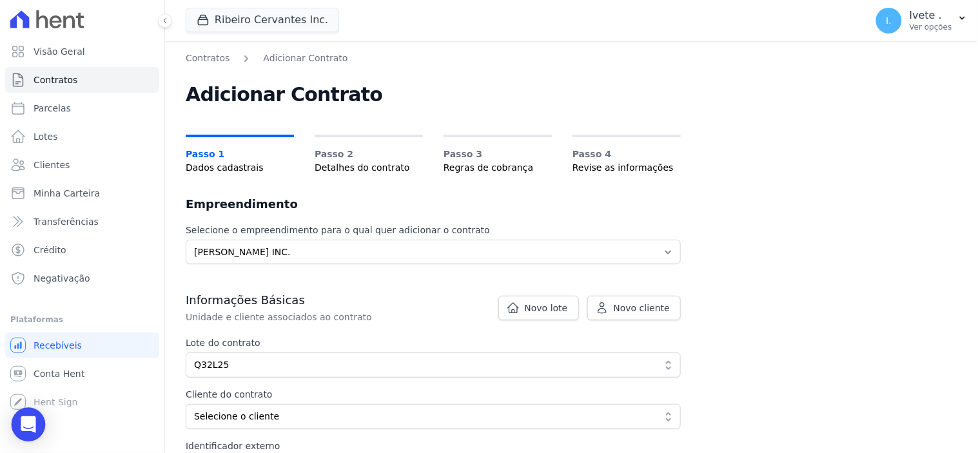
click at [21, 424] on icon "Open Intercom Messenger" at bounding box center [28, 425] width 17 height 17
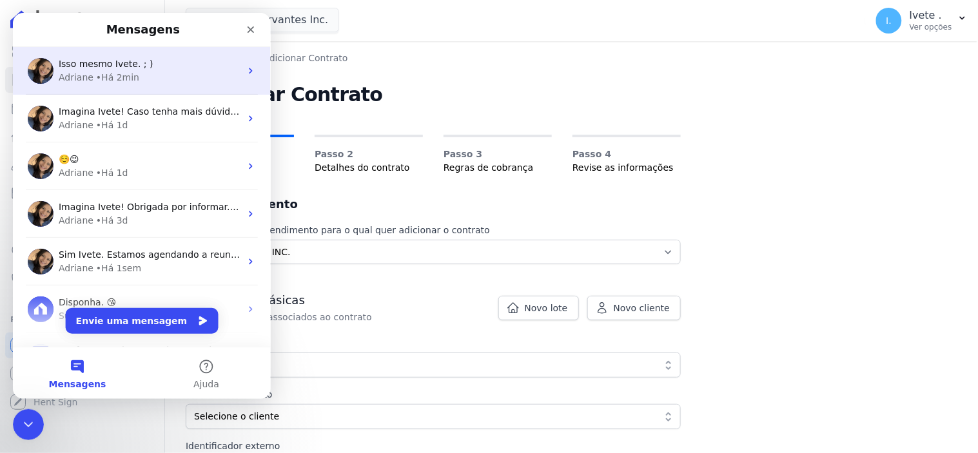
click at [114, 72] on div "• Há 2min" at bounding box center [116, 77] width 43 height 14
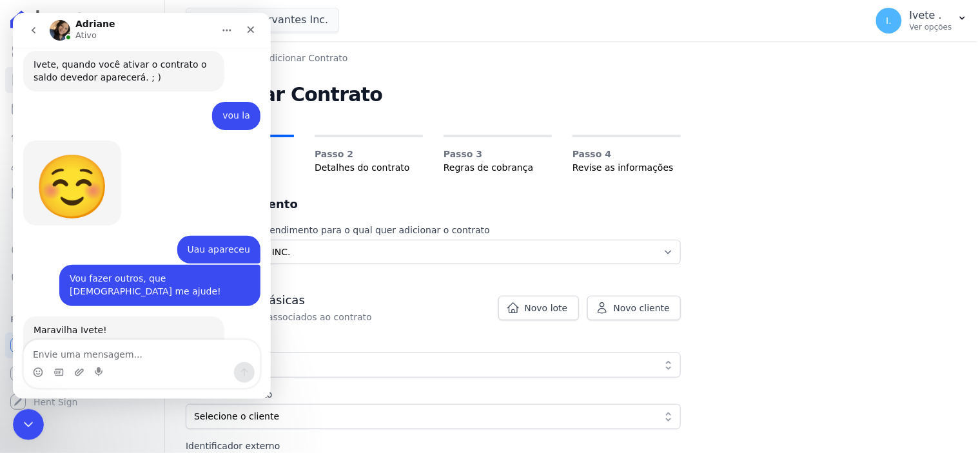
scroll to position [2750, 0]
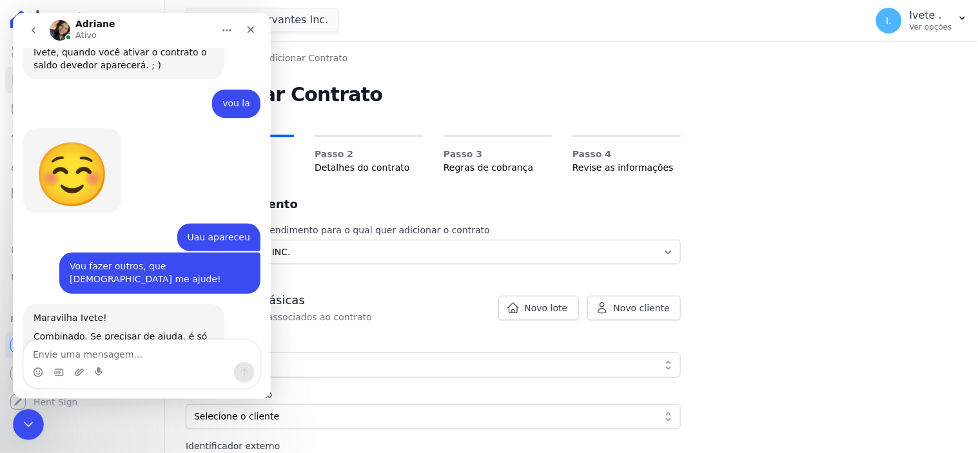
click at [85, 353] on textarea "Envie uma mensagem..." at bounding box center [141, 351] width 236 height 22
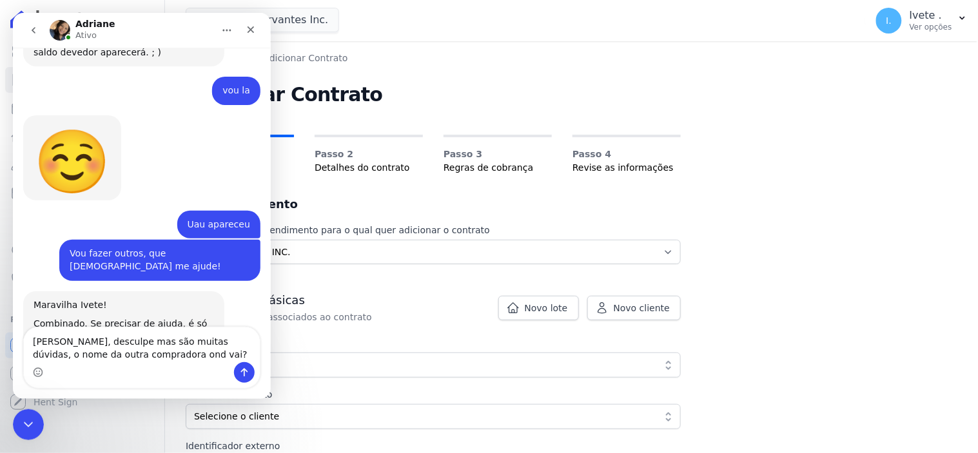
type textarea "[PERSON_NAME], desculpe mas são muitas dúvidas, o nome da outra compradora ond …"
click at [255, 365] on div "Messenger da Intercom" at bounding box center [141, 372] width 236 height 21
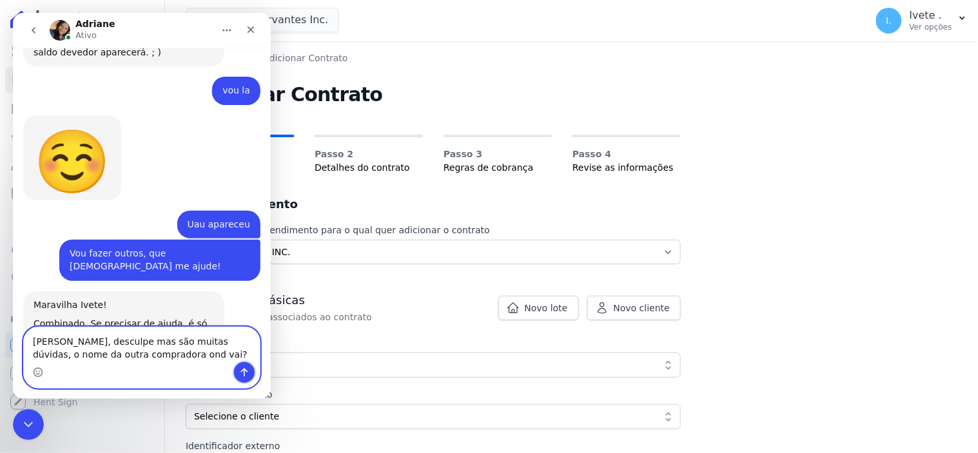
click at [243, 370] on icon "Enviar uma mensagem" at bounding box center [244, 372] width 10 height 10
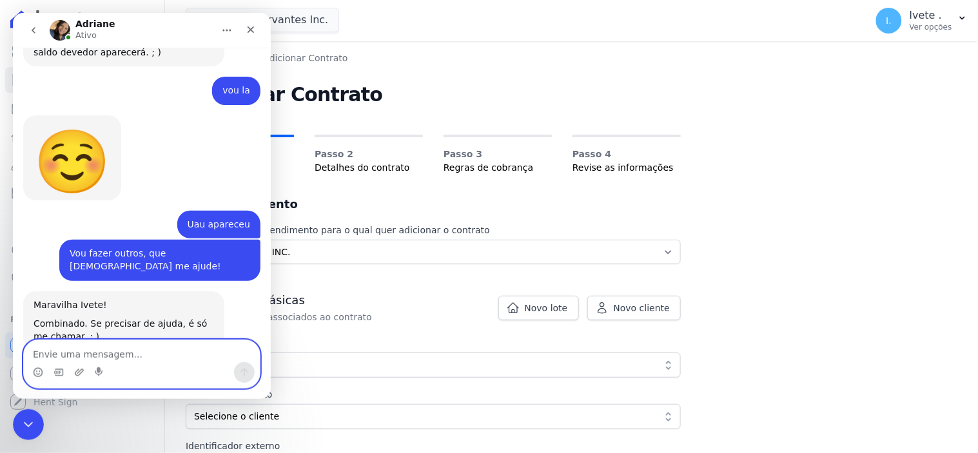
scroll to position [2800, 0]
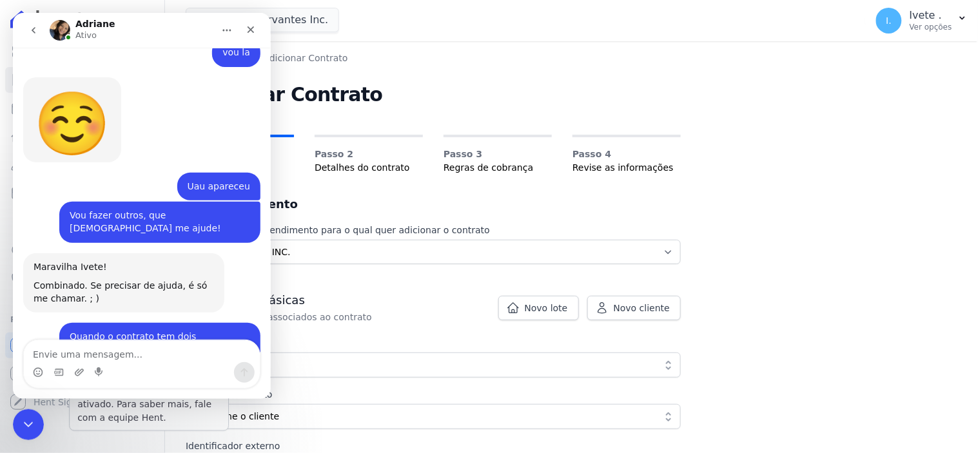
click at [137, 421] on p "Você não possui Hent Sign ativado. Para saber mais, fale com a equipe Hent." at bounding box center [148, 405] width 143 height 41
drag, startPoint x: 473, startPoint y: 349, endPoint x: 467, endPoint y: 352, distance: 6.6
click at [467, 352] on div "Lote do contrato 8d00fa17-acab-4884-a453-1834db708ade Q32L25 Mostrando os 30 lo…" at bounding box center [433, 357] width 495 height 41
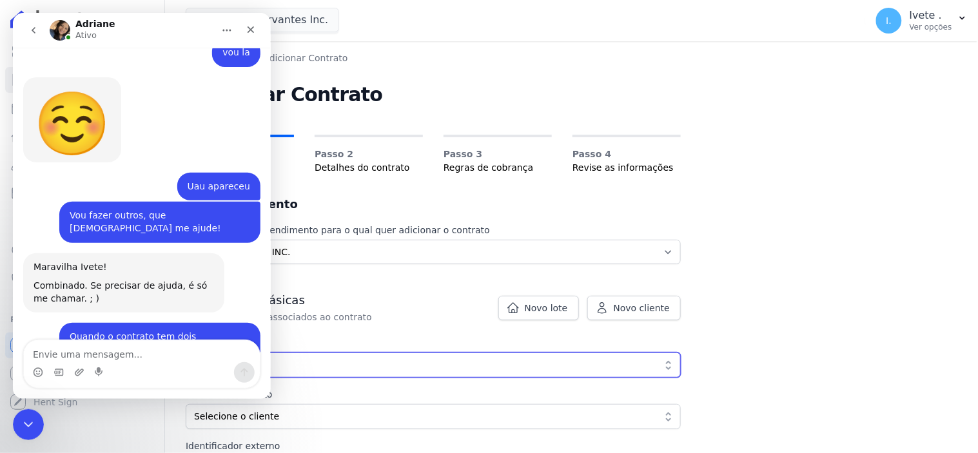
click at [467, 359] on span "Q32L25" at bounding box center [424, 366] width 461 height 14
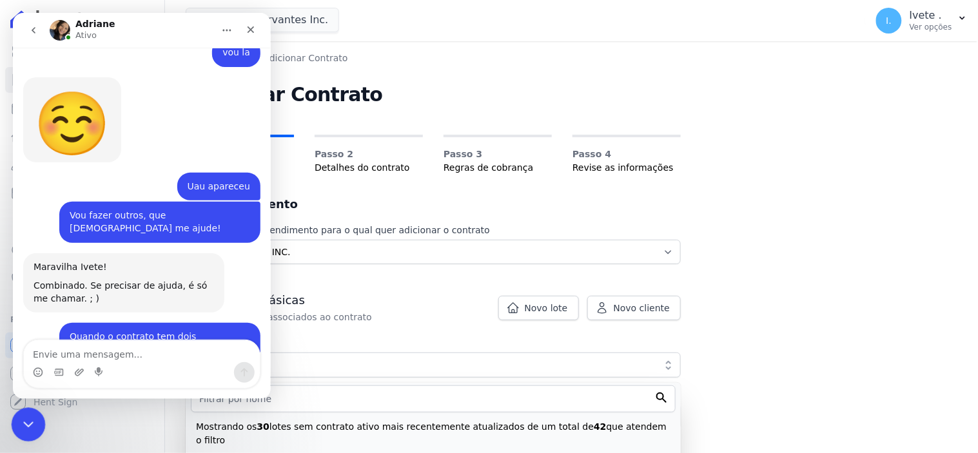
click at [29, 425] on icon "Encerramento do Messenger da Intercom" at bounding box center [26, 422] width 15 height 15
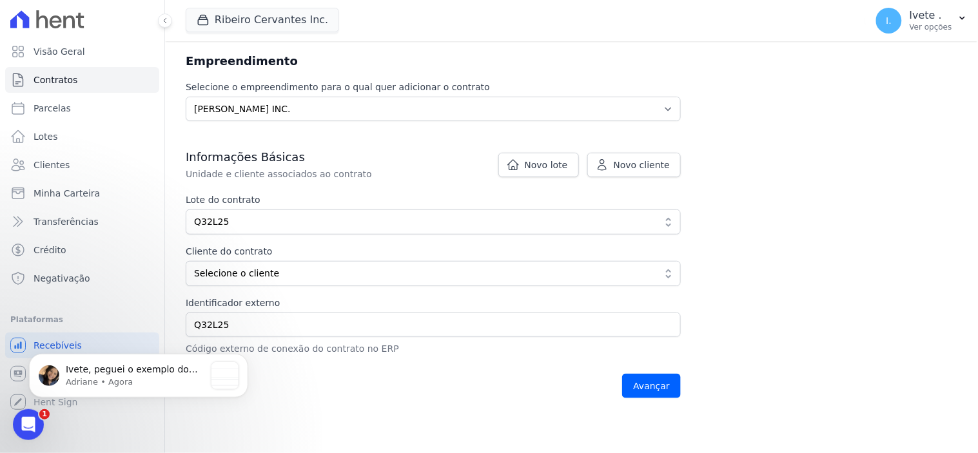
scroll to position [2909, 0]
click at [111, 373] on p "Ivete, peguei o exemplo do [PERSON_NAME]. Quando você selecionar 50%, poderá se…" at bounding box center [135, 369] width 139 height 13
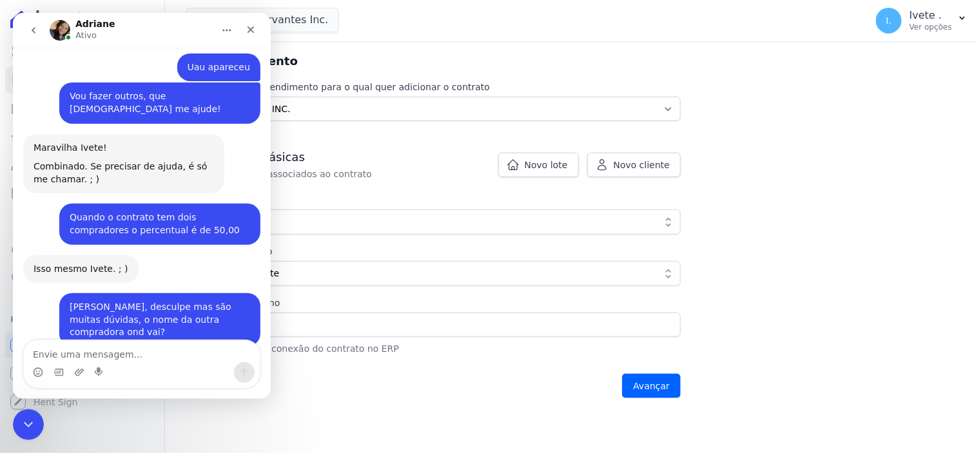
scroll to position [2931, 0]
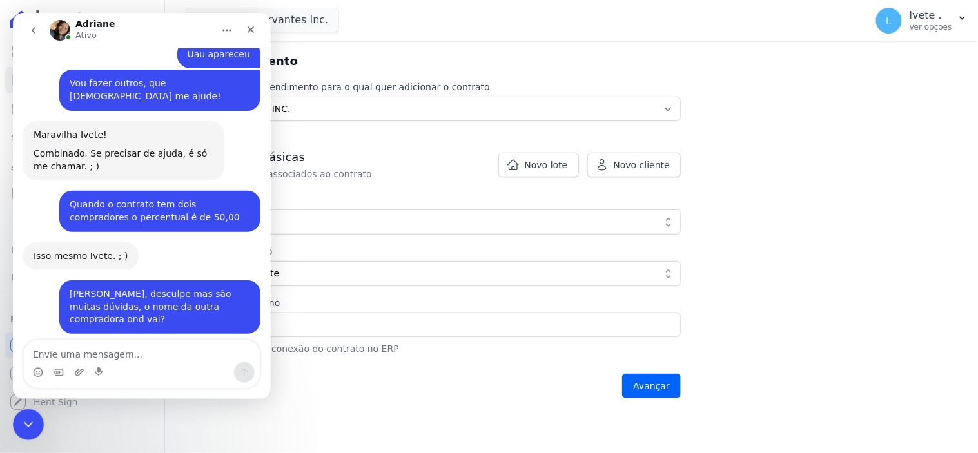
click at [54, 353] on textarea "Envie uma mensagem..." at bounding box center [141, 351] width 236 height 22
type textarea "mas é cliente novo"
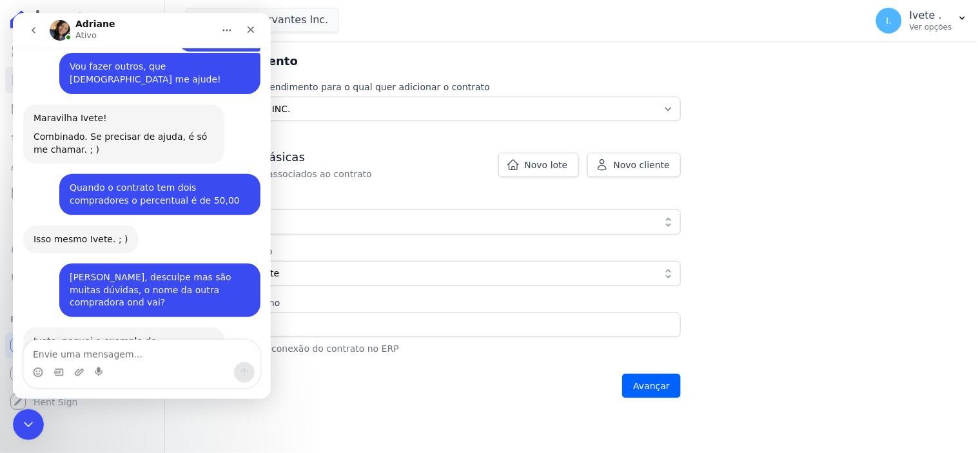
scroll to position [2948, 0]
click at [25, 428] on icon "Encerramento do Messenger da Intercom" at bounding box center [26, 422] width 15 height 15
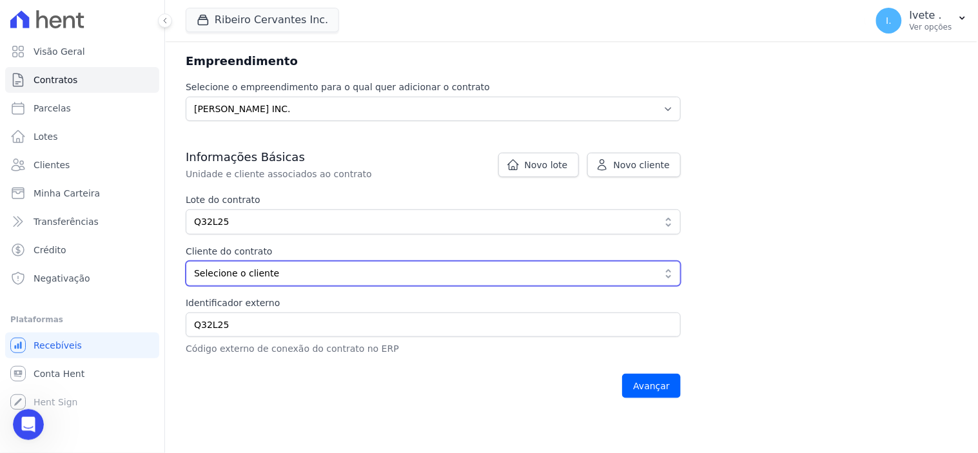
click at [668, 273] on button "Selecione o cliente" at bounding box center [433, 273] width 495 height 25
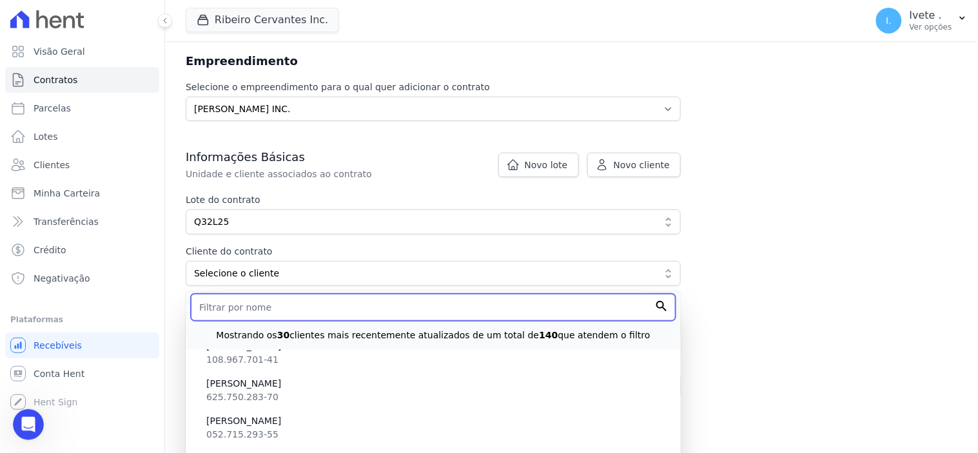
click at [224, 306] on input "text" at bounding box center [433, 307] width 485 height 27
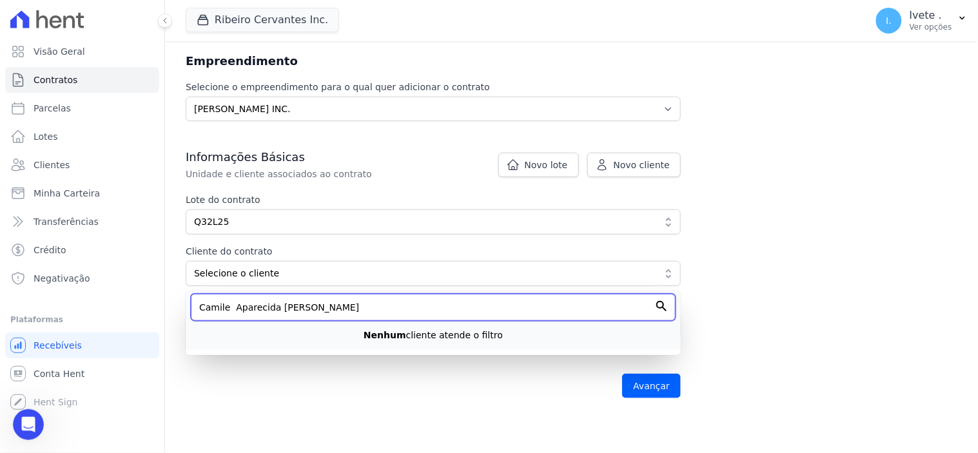
type input "Camile Aparecida [PERSON_NAME]"
click at [622, 374] on input "Avançar" at bounding box center [651, 386] width 59 height 25
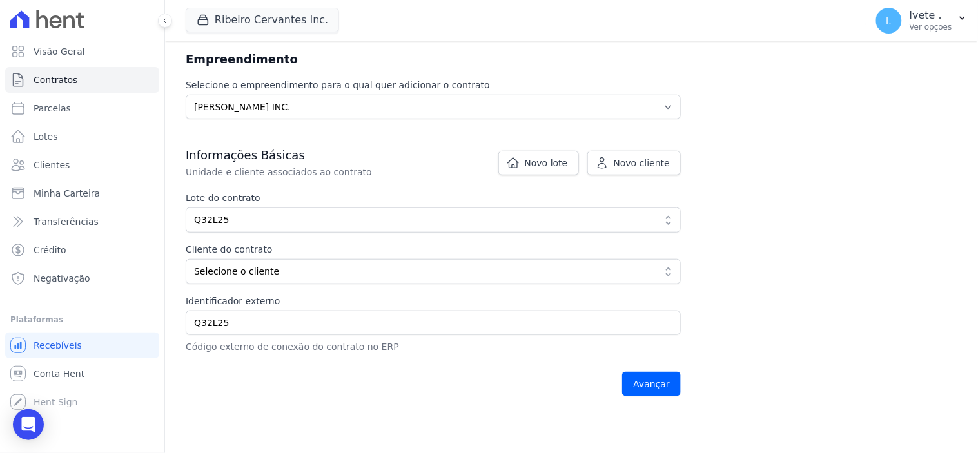
scroll to position [215, 0]
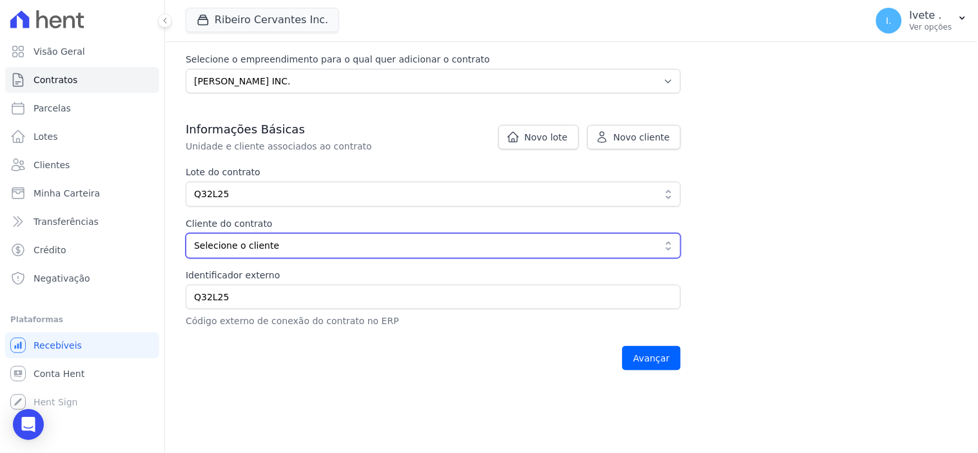
click at [673, 243] on button "Selecione o cliente" at bounding box center [433, 245] width 495 height 25
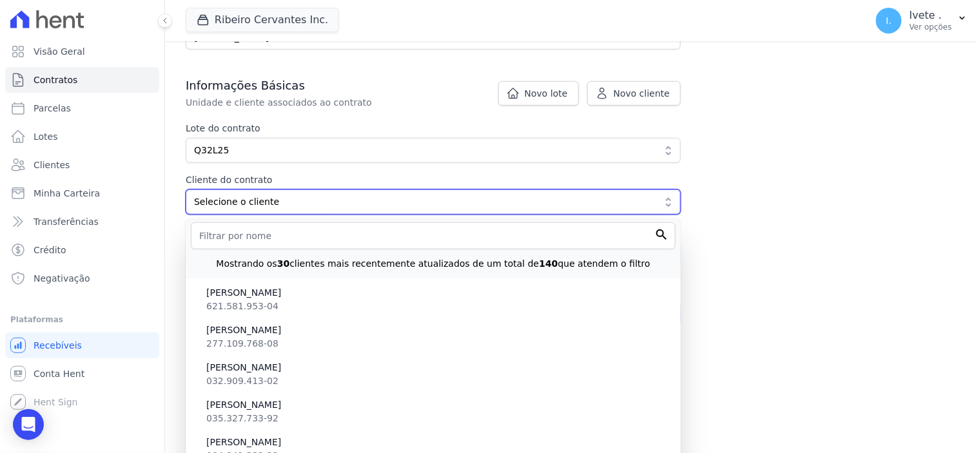
scroll to position [170, 0]
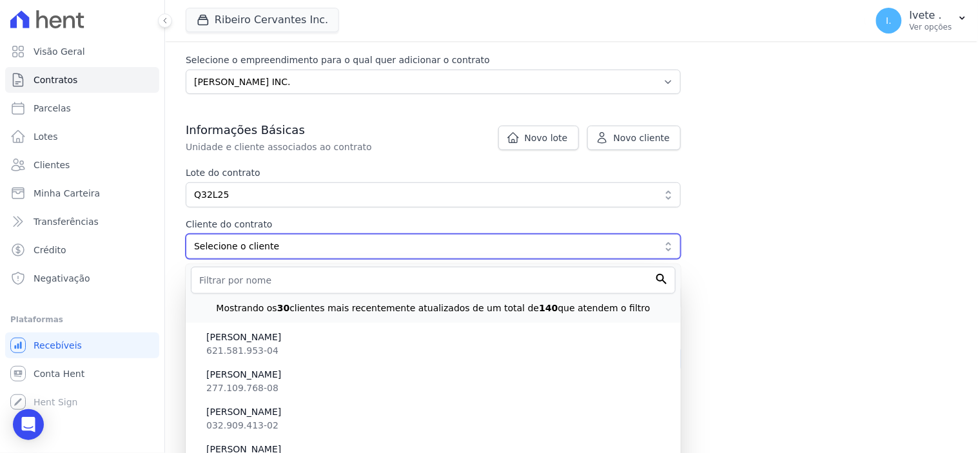
click at [230, 248] on span "Selecione o cliente" at bounding box center [424, 247] width 461 height 14
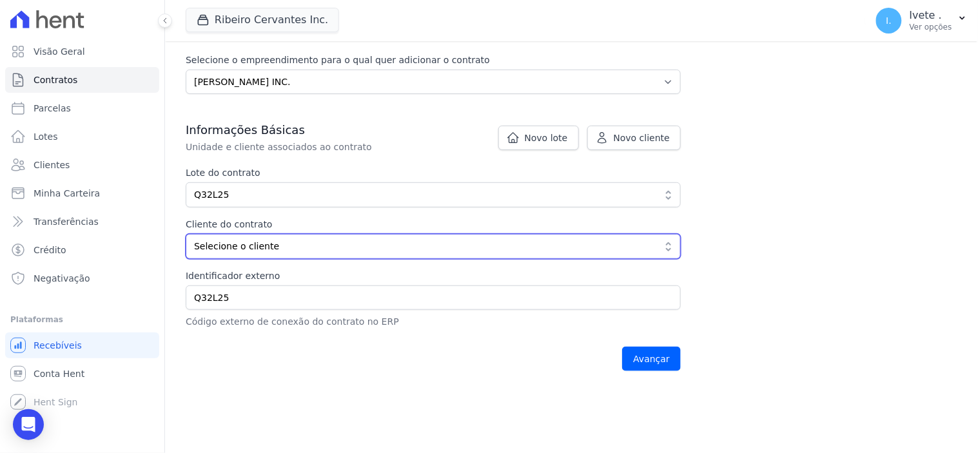
scroll to position [181, 0]
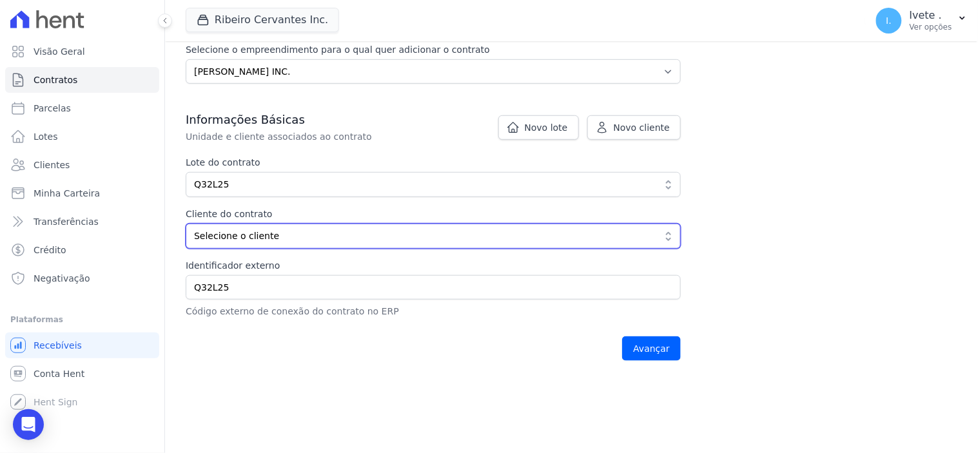
click at [230, 236] on span "Selecione o cliente" at bounding box center [424, 237] width 461 height 14
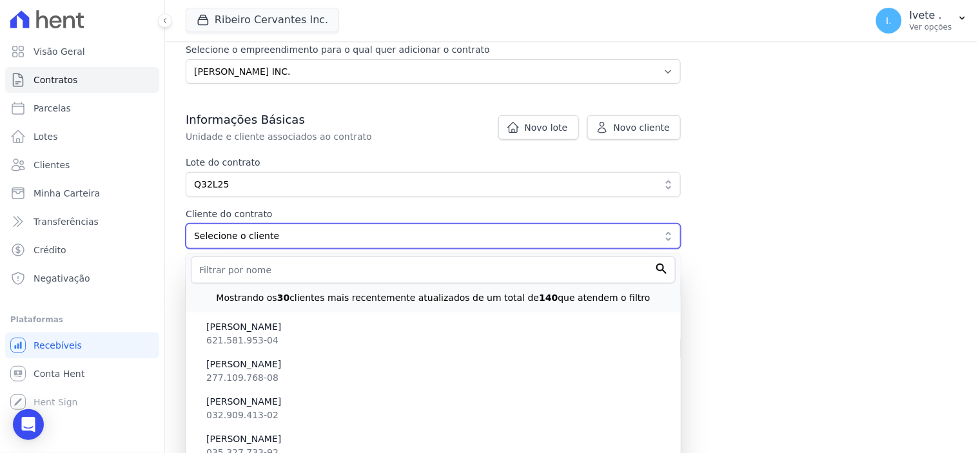
click at [239, 235] on span "Selecione o cliente" at bounding box center [424, 237] width 461 height 14
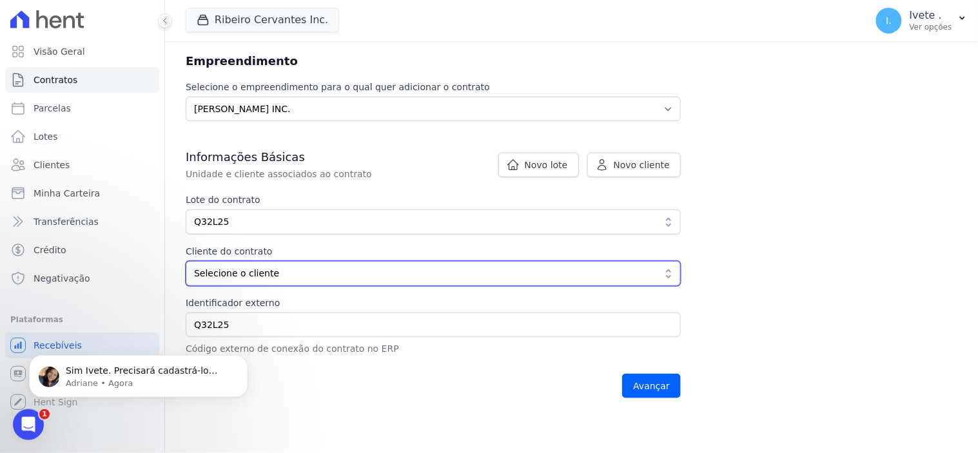
scroll to position [0, 0]
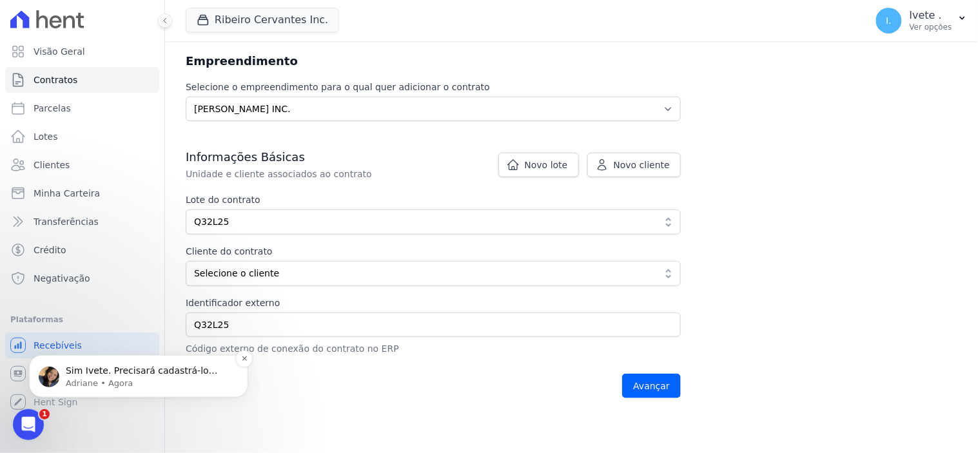
click at [102, 373] on p "Sim Ivete. Precisará cadastrá-lo caso ainda não esteja na Hent." at bounding box center [149, 370] width 166 height 13
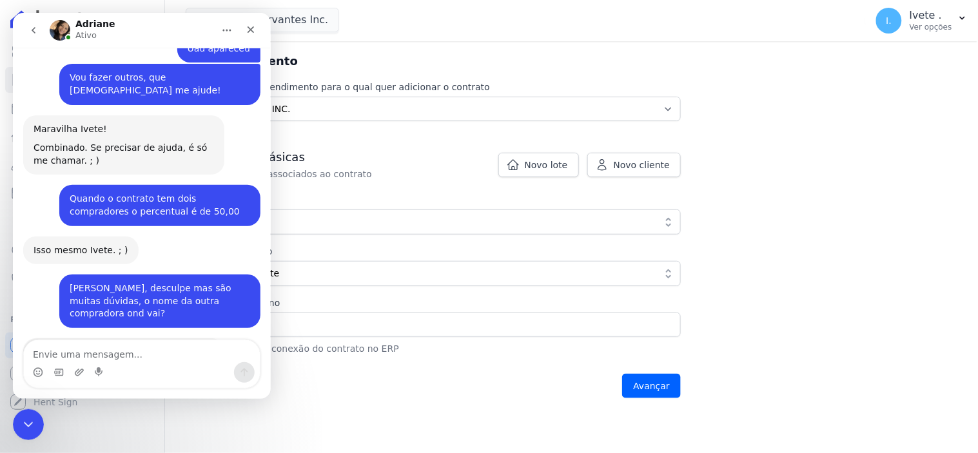
scroll to position [3020, 0]
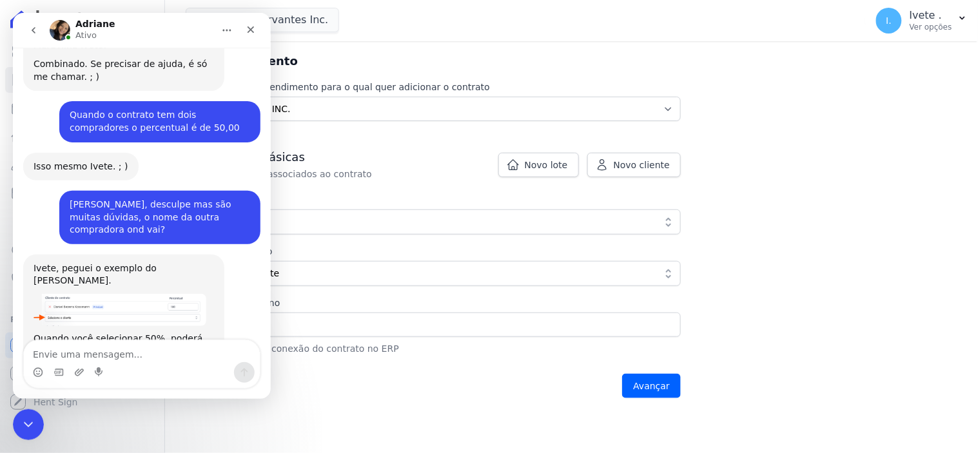
click at [66, 355] on textarea "Envie uma mensagem..." at bounding box center [141, 351] width 236 height 22
type textarea "em novo cliente??"
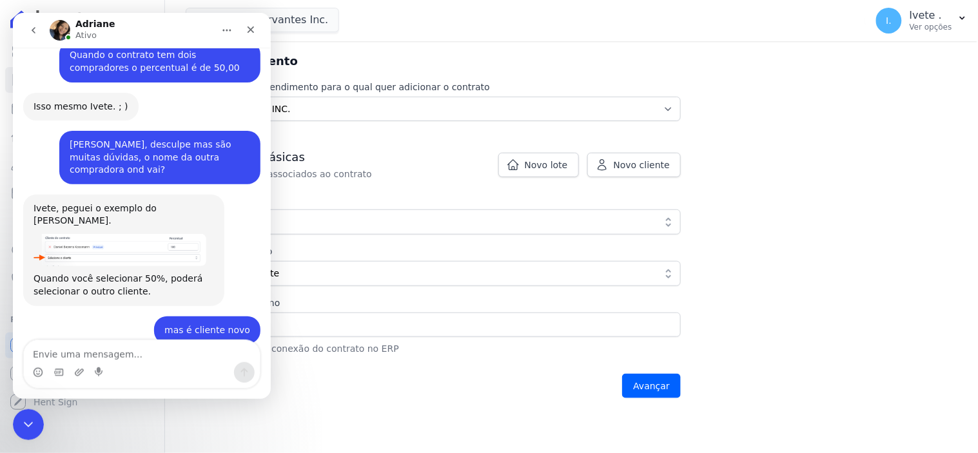
scroll to position [3075, 0]
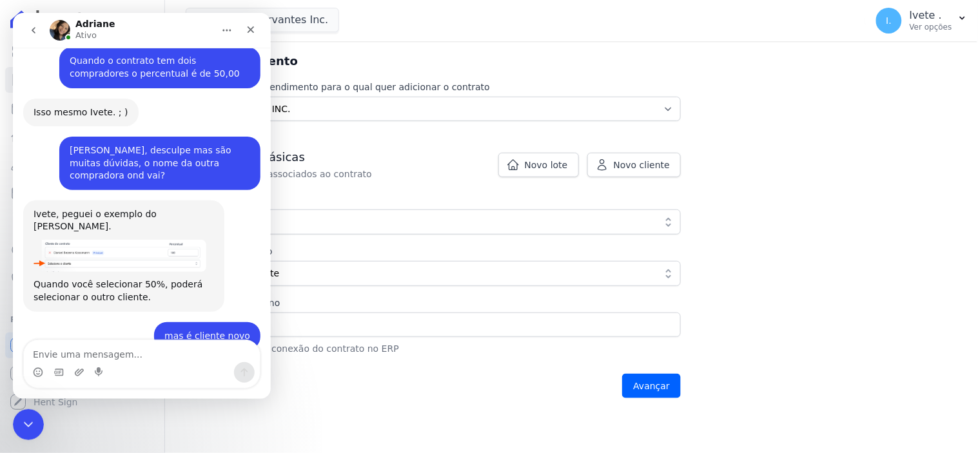
click at [59, 348] on textarea "Envie uma mensagem..." at bounding box center [141, 351] width 236 height 22
type textarea "Vou lá"
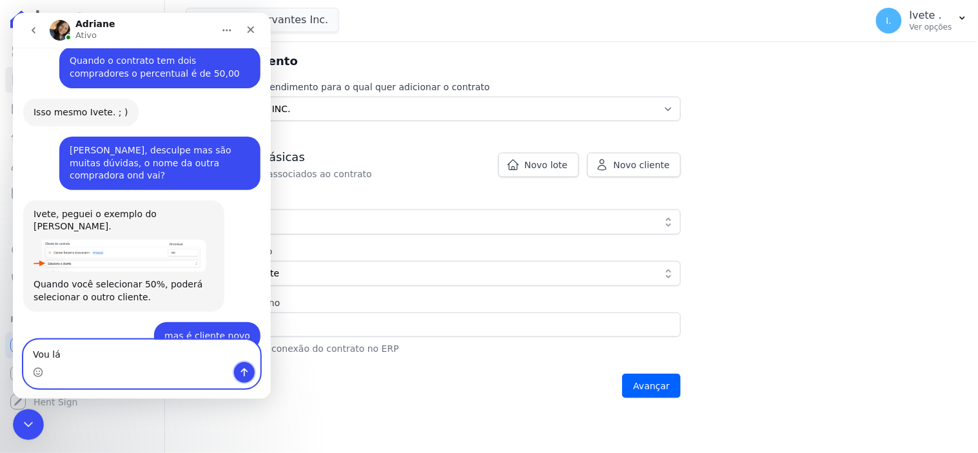
click at [249, 375] on button "Enviar uma mensagem" at bounding box center [243, 372] width 21 height 21
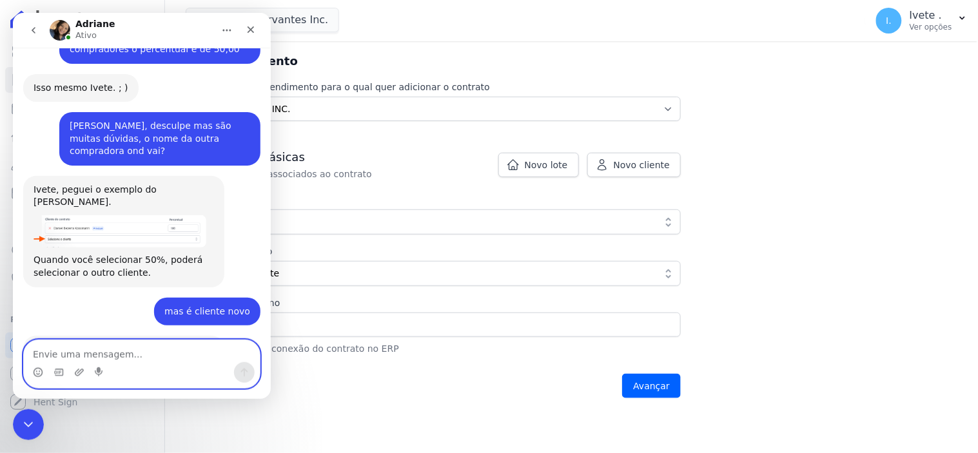
scroll to position [3114, 0]
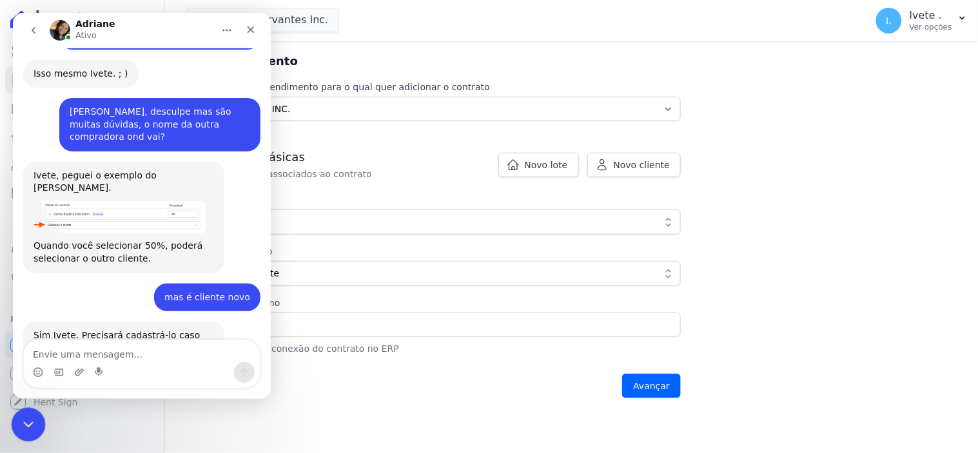
click at [14, 422] on div "Encerramento do Messenger da Intercom" at bounding box center [26, 423] width 31 height 31
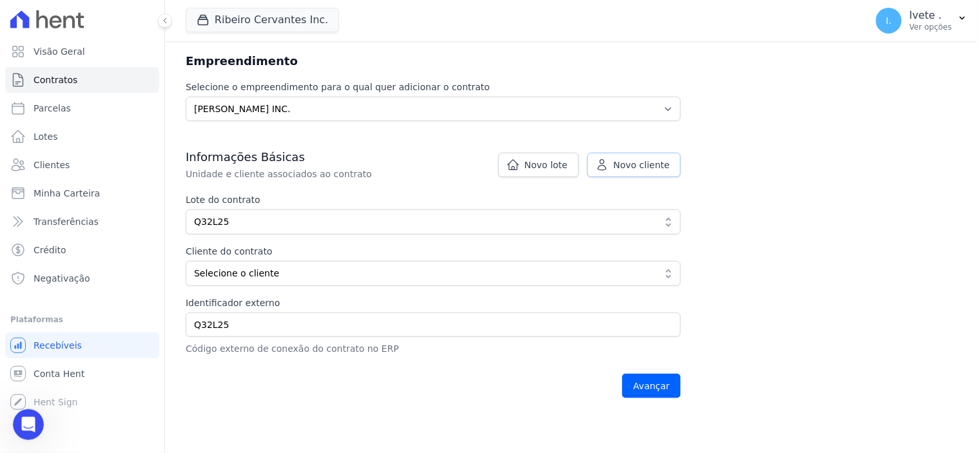
click at [658, 159] on span "Novo cliente" at bounding box center [642, 165] width 56 height 13
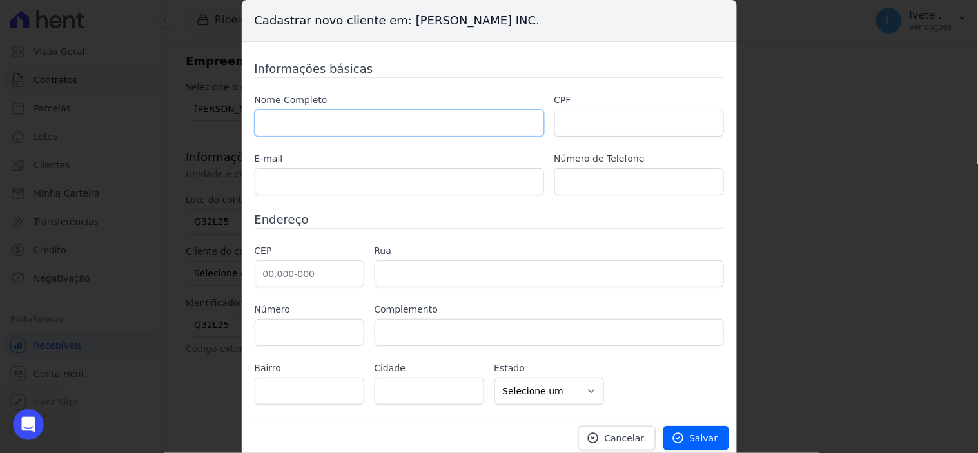
click at [298, 115] on input "text" at bounding box center [400, 123] width 290 height 27
type input "Camile Aparecida [PERSON_NAME]"
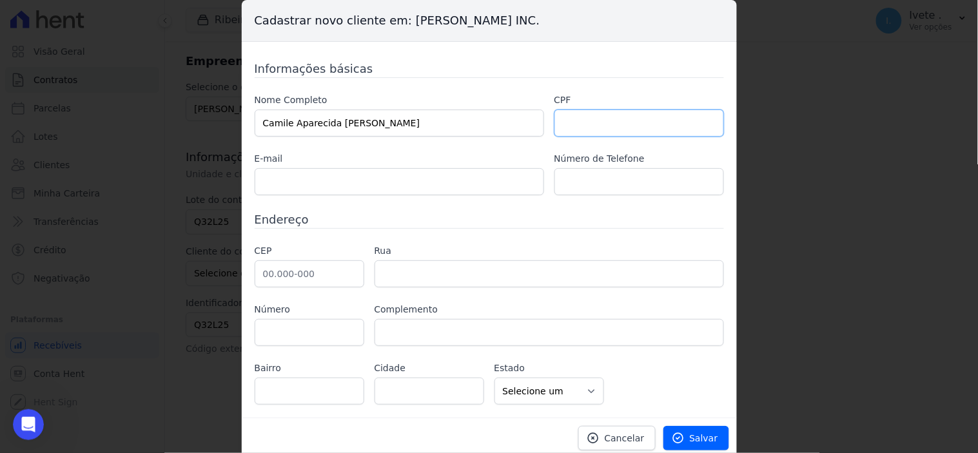
click at [580, 123] on input "text" at bounding box center [640, 123] width 170 height 27
type input "628.015.323-12"
click at [299, 181] on input "text" at bounding box center [400, 181] width 290 height 27
click at [584, 188] on input "text" at bounding box center [640, 181] width 170 height 27
type input "9"
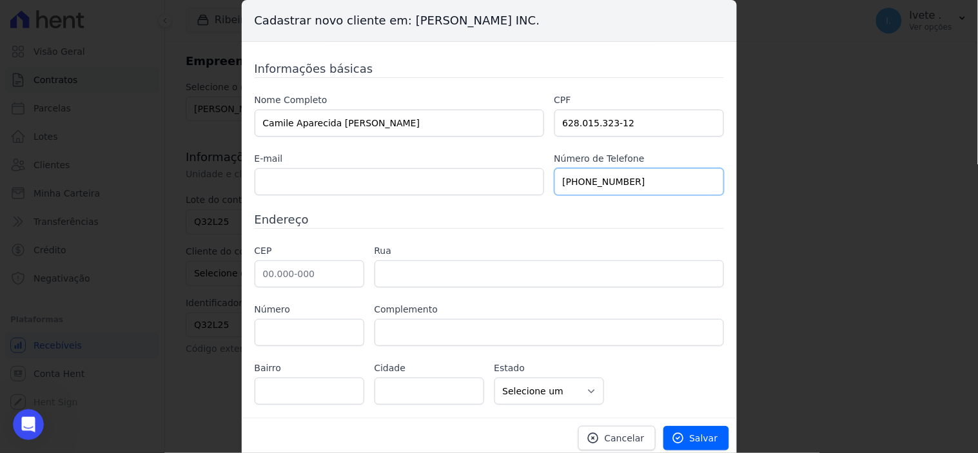
type input "[PHONE_NUMBER]"
click at [308, 273] on input "text" at bounding box center [310, 274] width 110 height 27
type input "65.000-000"
click at [402, 275] on input "text" at bounding box center [550, 274] width 350 height 27
type input "Rua das Condessas"
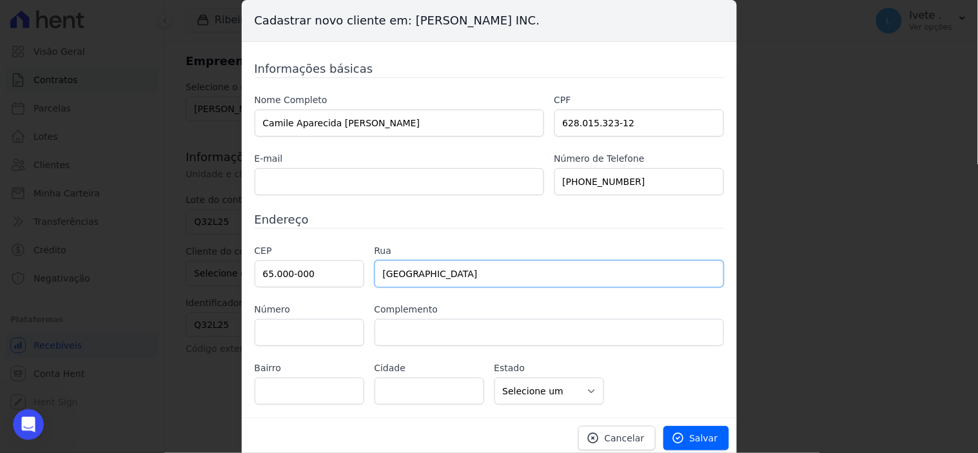
type input "carvalhoemanuel816@gmail.com"
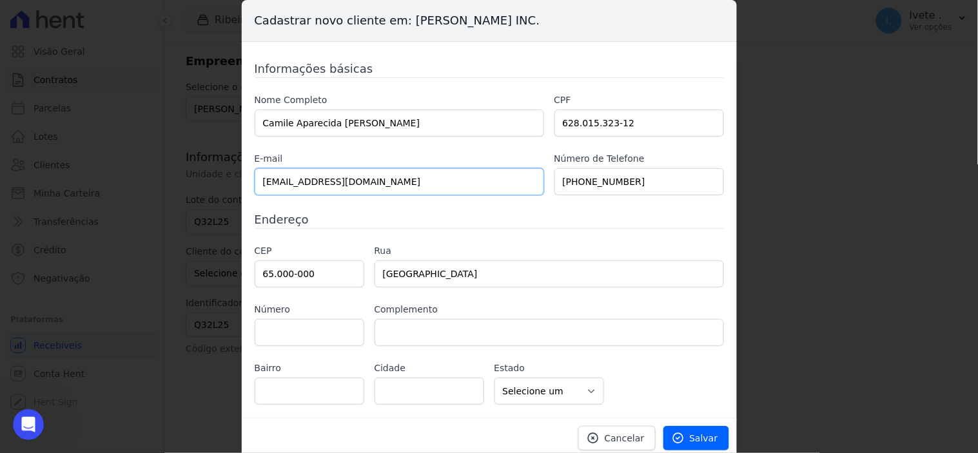
type input "795"
type input "PQ Governador Luís Rocha"
type input "Balsas"
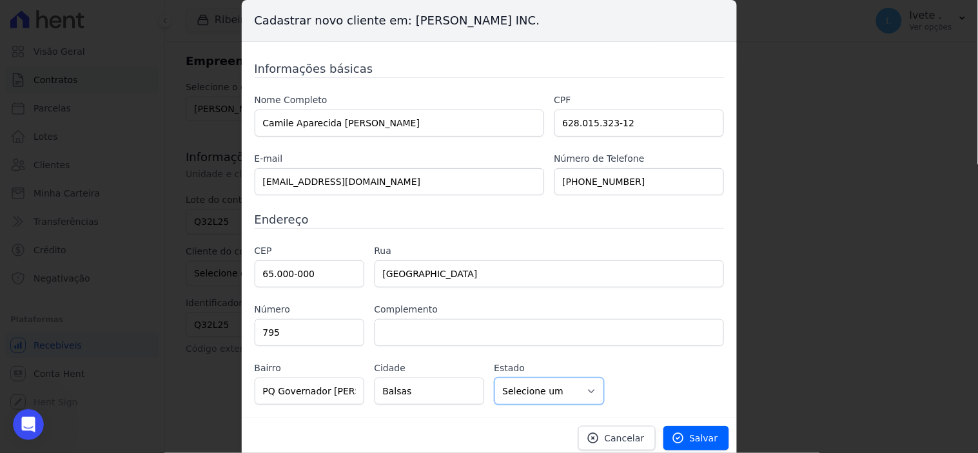
select select "MA"
click at [408, 182] on input "carvalhoemanuel816@gmail.com" at bounding box center [400, 181] width 290 height 27
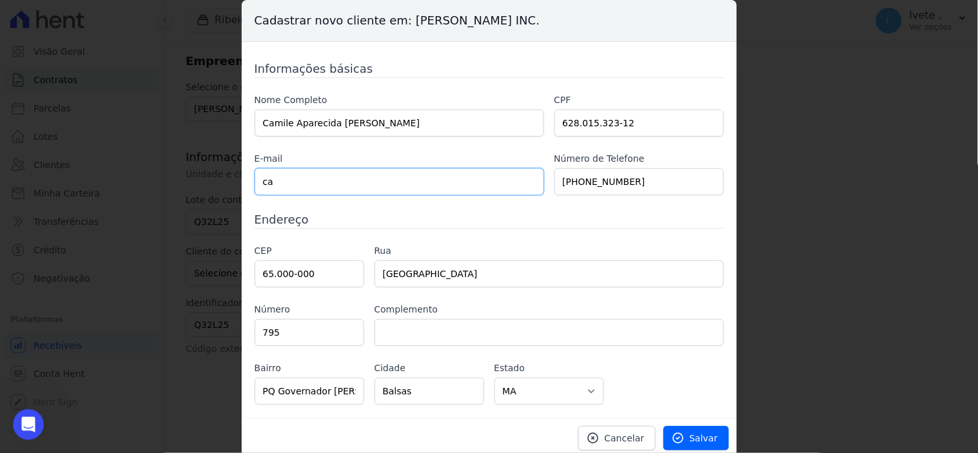
type input "c"
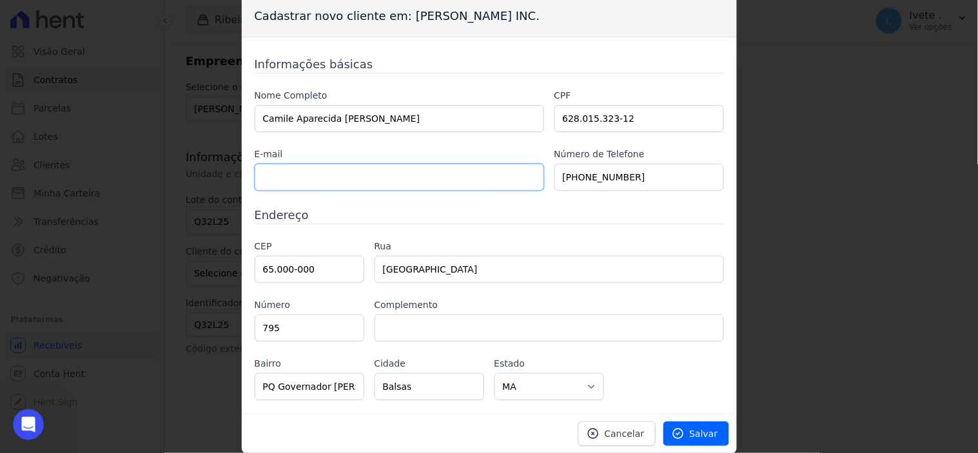
scroll to position [5, 0]
click at [705, 431] on span "Salvar" at bounding box center [704, 433] width 28 height 13
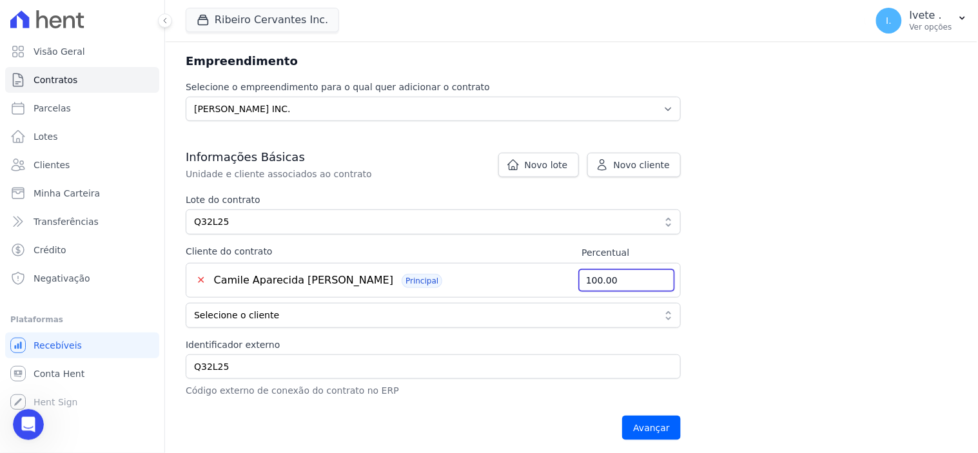
click at [617, 286] on input "100.00" at bounding box center [627, 280] width 97 height 23
type input "1"
type input "50.00"
click at [201, 281] on button "✕" at bounding box center [201, 280] width 19 height 15
click at [202, 278] on button "✕" at bounding box center [201, 280] width 19 height 15
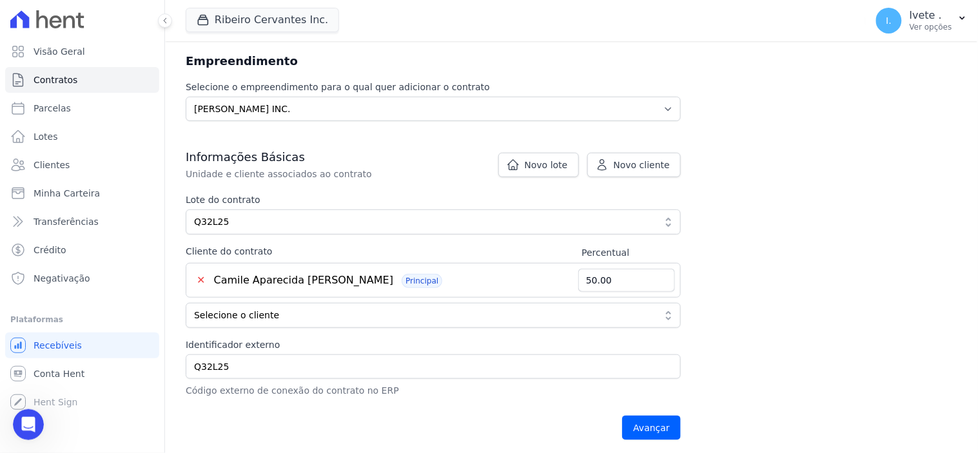
click at [328, 278] on span "Camile Aparecida [PERSON_NAME]" at bounding box center [304, 280] width 180 height 12
click at [197, 277] on button "✕" at bounding box center [201, 280] width 19 height 15
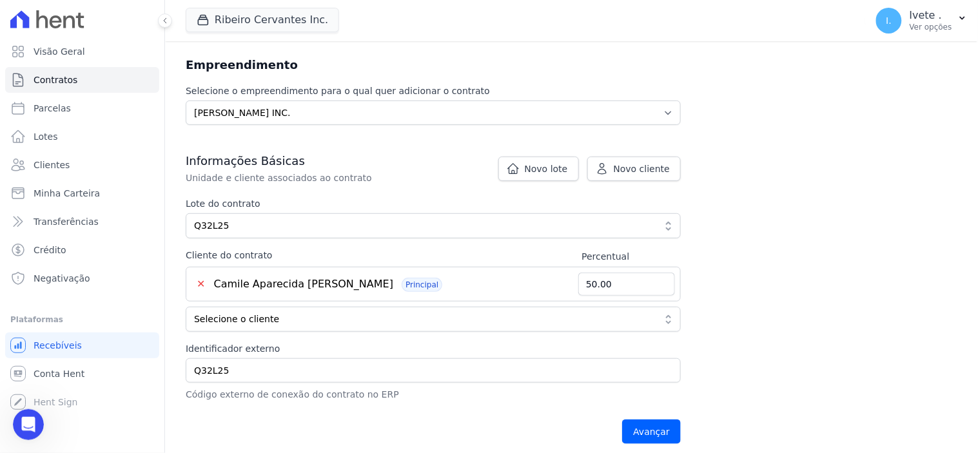
scroll to position [114, 0]
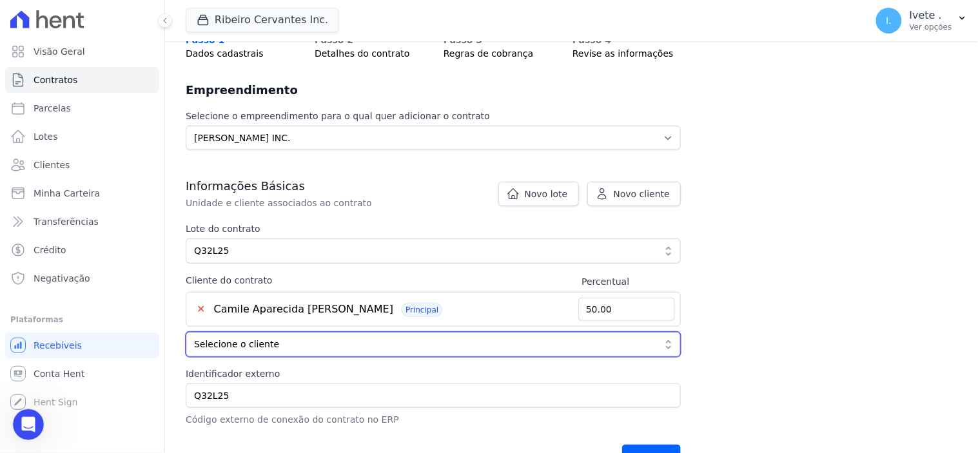
click at [667, 338] on button "Selecione o cliente" at bounding box center [433, 344] width 495 height 25
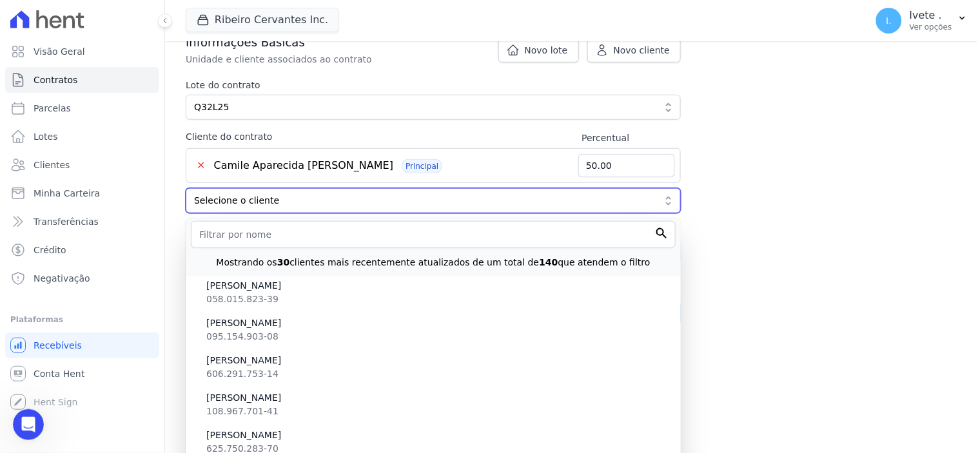
scroll to position [358, 0]
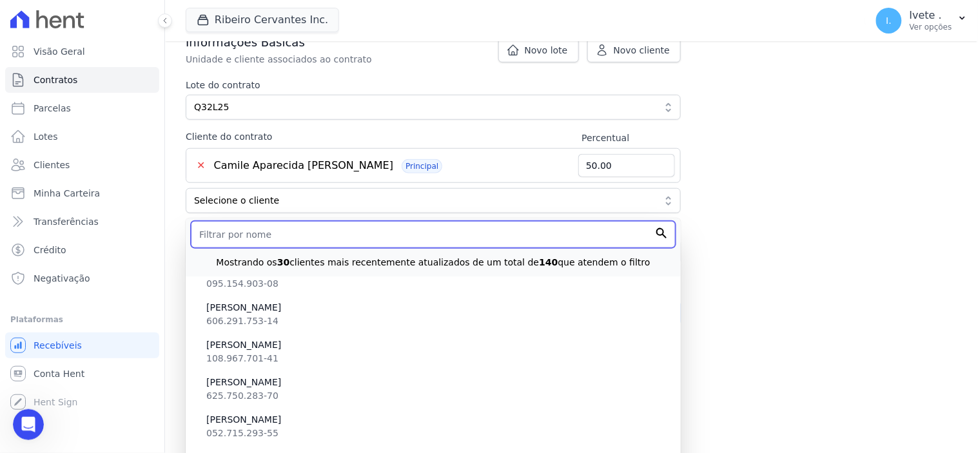
click at [255, 241] on input "text" at bounding box center [433, 234] width 485 height 27
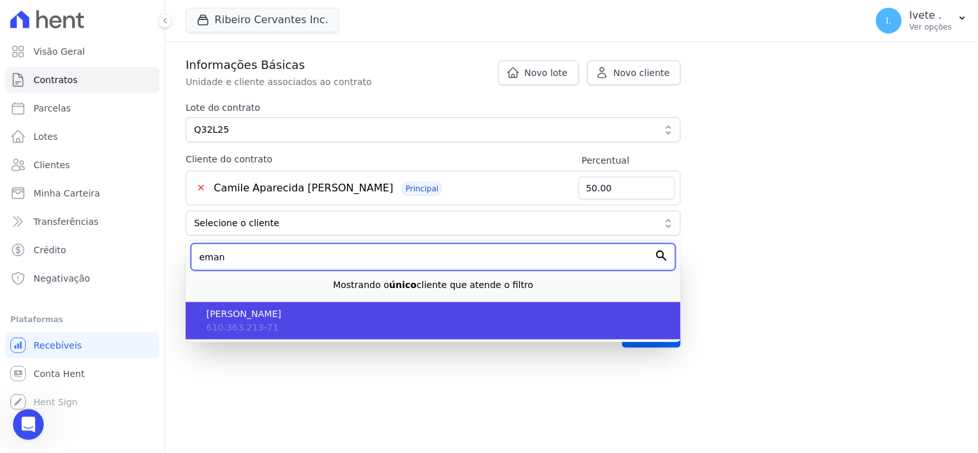
type input "eman"
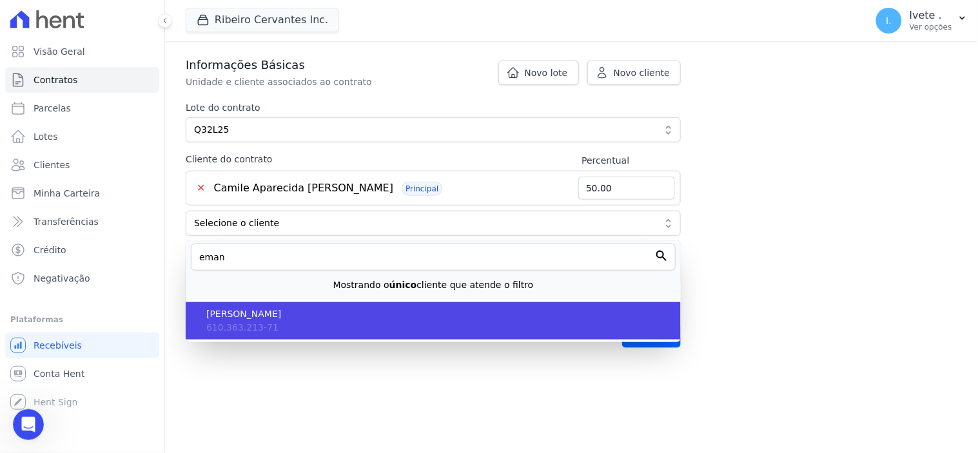
click at [239, 313] on span "[PERSON_NAME]" at bounding box center [438, 315] width 464 height 14
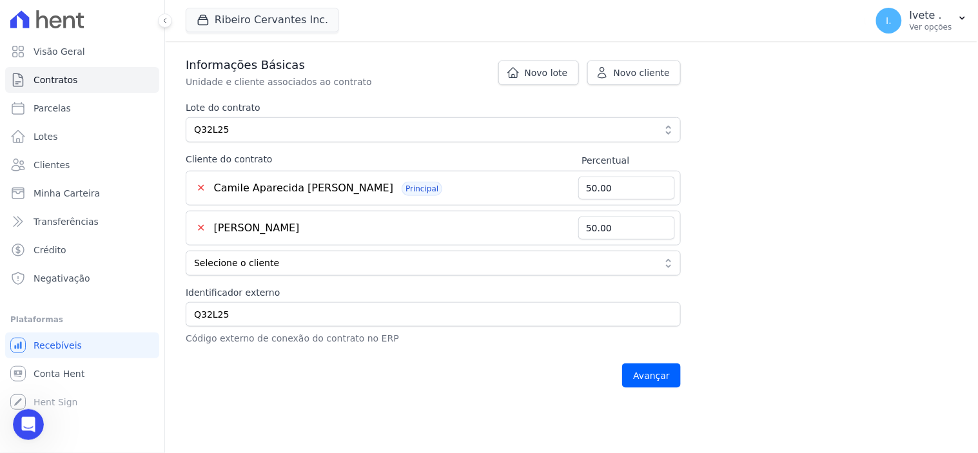
click at [201, 184] on button "✕" at bounding box center [201, 188] width 19 height 15
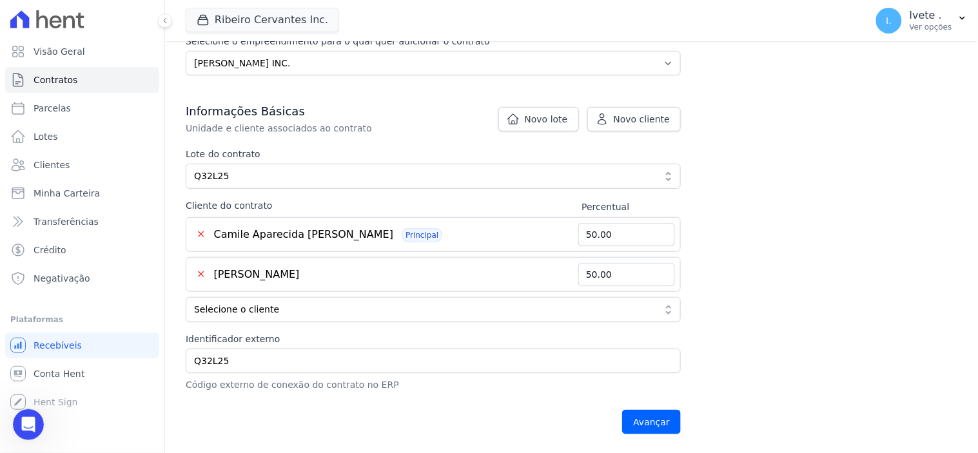
scroll to position [164, 0]
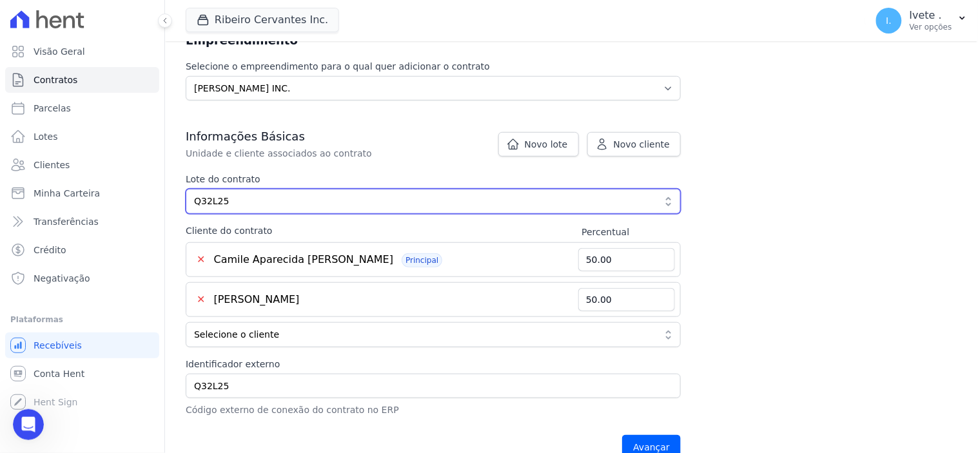
click at [252, 201] on span "Q32L25" at bounding box center [424, 202] width 461 height 14
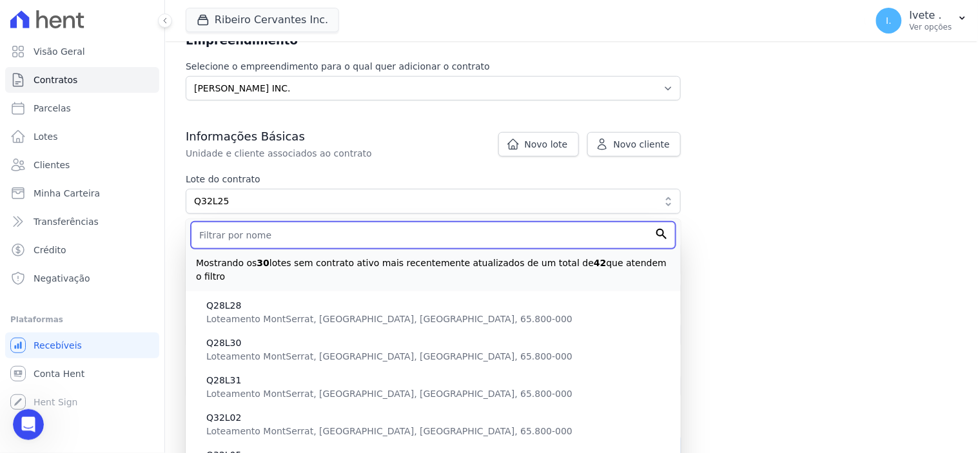
click at [248, 237] on input "text" at bounding box center [433, 235] width 485 height 27
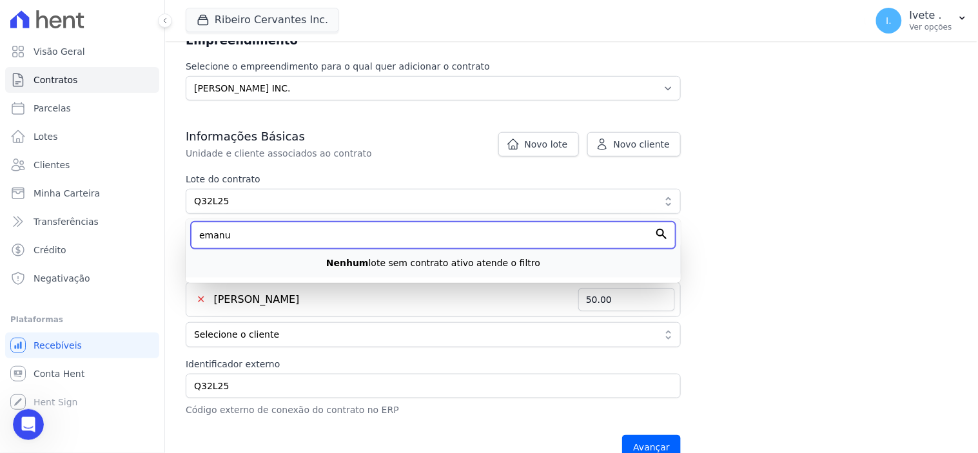
type input "emanu"
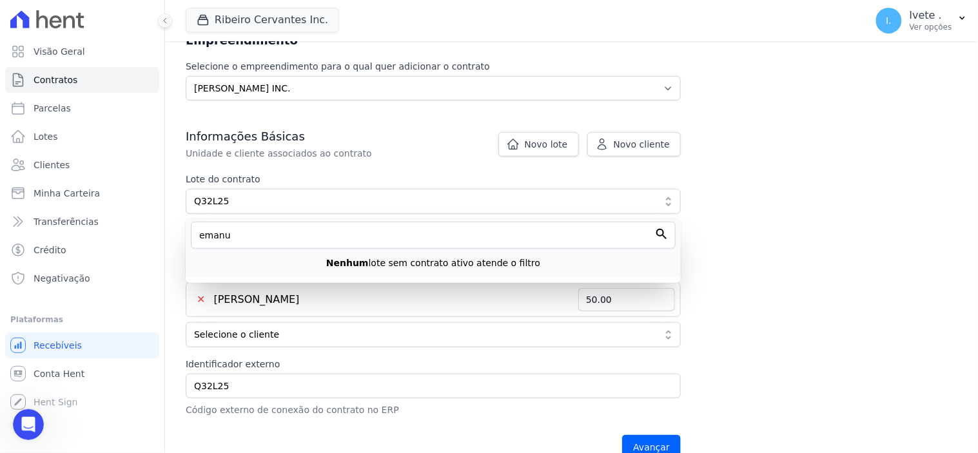
click at [274, 298] on span "[PERSON_NAME]" at bounding box center [257, 299] width 86 height 12
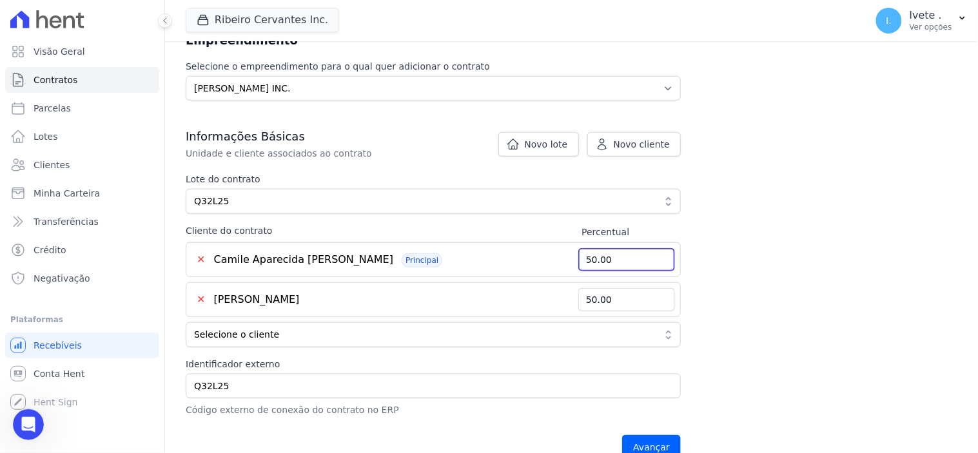
click at [617, 257] on input "50.00" at bounding box center [627, 259] width 97 height 23
type input "5"
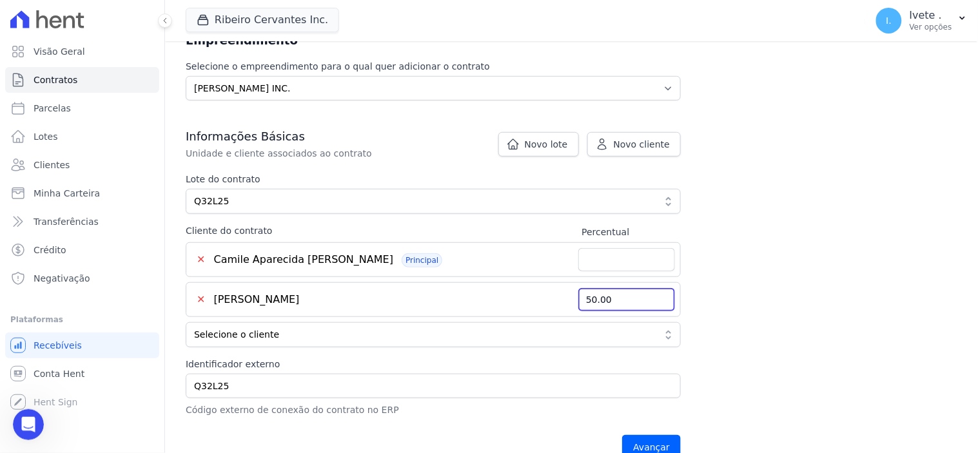
click at [623, 293] on input "50.00" at bounding box center [627, 299] width 97 height 23
type input "5"
click at [200, 261] on button "✕" at bounding box center [201, 259] width 19 height 15
click at [353, 258] on div "✕ Camile Aparecida Costa Barros Principal" at bounding box center [385, 259] width 387 height 15
click at [204, 255] on button "✕" at bounding box center [201, 259] width 19 height 15
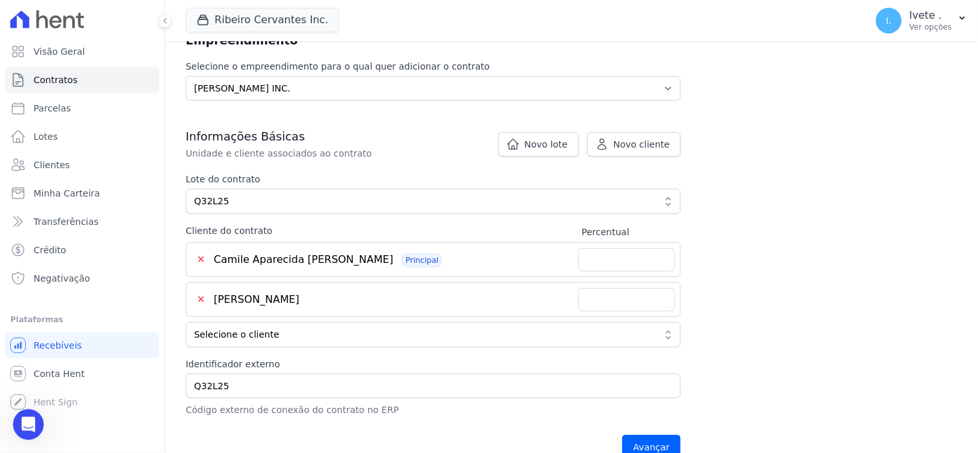
click at [201, 299] on button "✕" at bounding box center [201, 299] width 19 height 15
drag, startPoint x: 183, startPoint y: 241, endPoint x: 446, endPoint y: 301, distance: 269.3
click at [446, 301] on div "undefined method `map' for nil Contratos Adicionar Contrato Adicionar Contrato …" at bounding box center [571, 177] width 813 height 600
click at [809, 263] on div "undefined method `map' for nil Contratos Adicionar Contrato Adicionar Contrato …" at bounding box center [571, 177] width 813 height 600
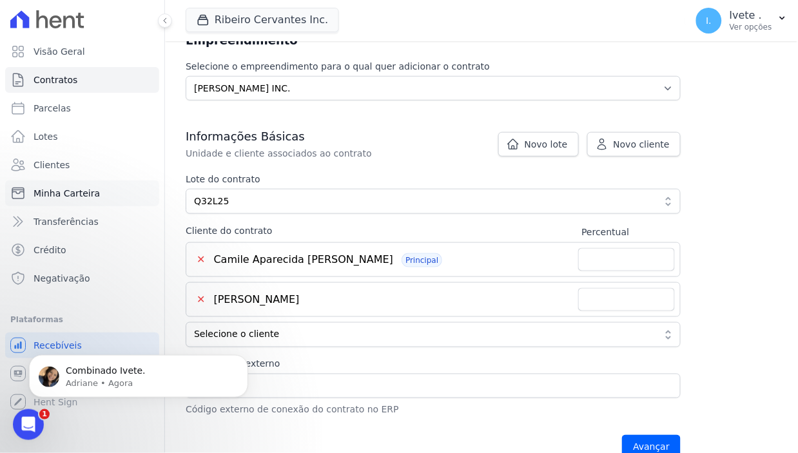
click at [143, 188] on link "Minha Carteira" at bounding box center [82, 194] width 154 height 26
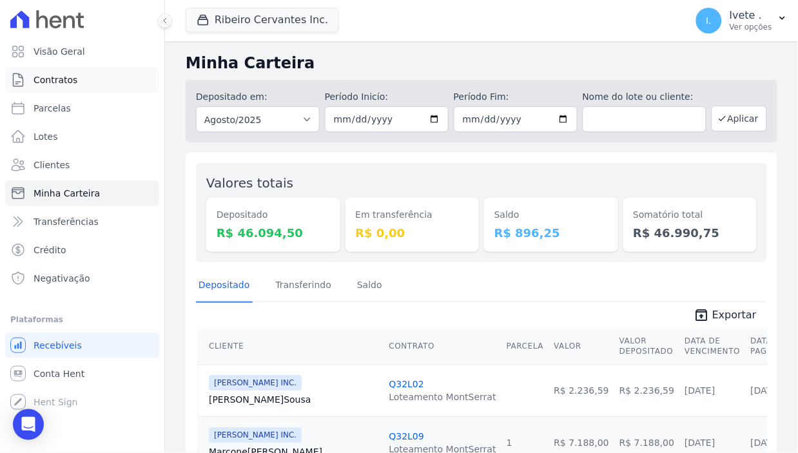
click at [56, 80] on span "Contratos" at bounding box center [56, 80] width 44 height 13
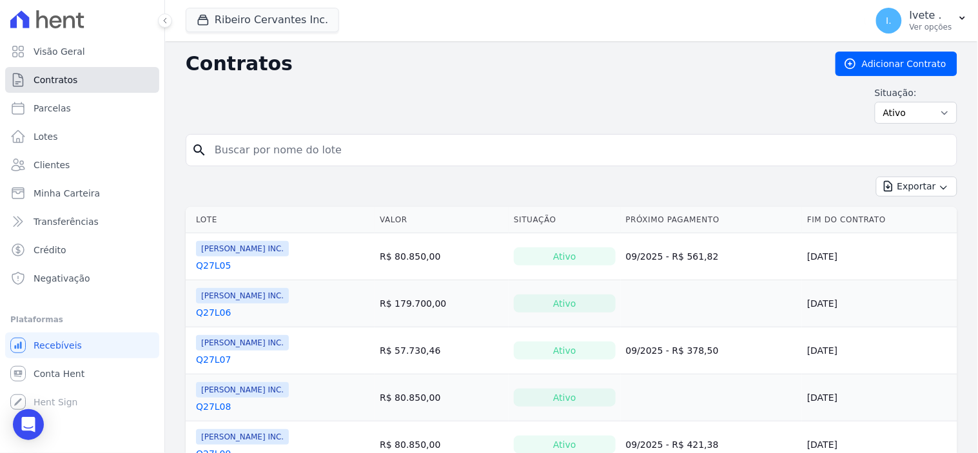
click at [58, 79] on span "Contratos" at bounding box center [56, 80] width 44 height 13
click at [253, 143] on input "search" at bounding box center [579, 150] width 745 height 26
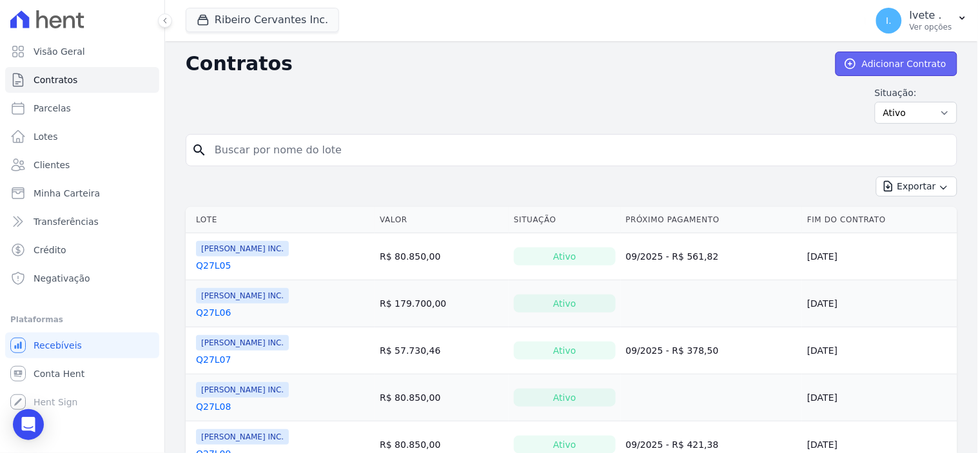
click at [878, 63] on link "Adicionar Contrato" at bounding box center [897, 64] width 122 height 25
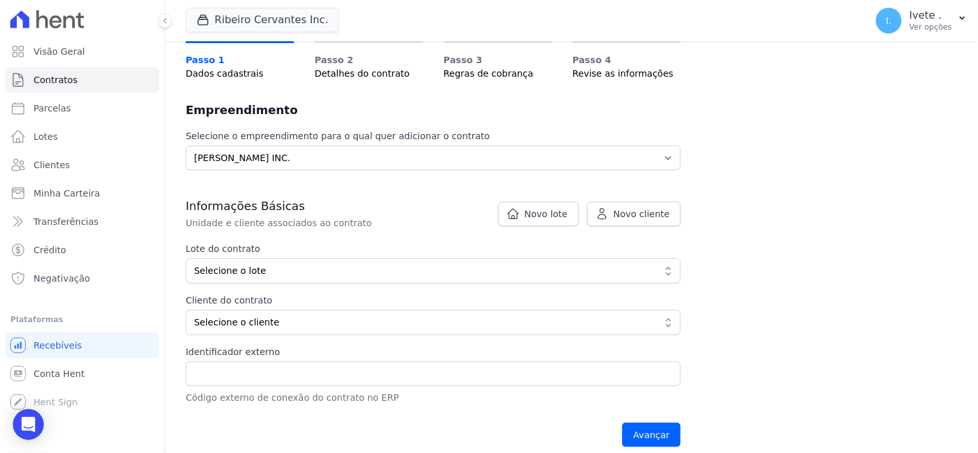
scroll to position [72, 0]
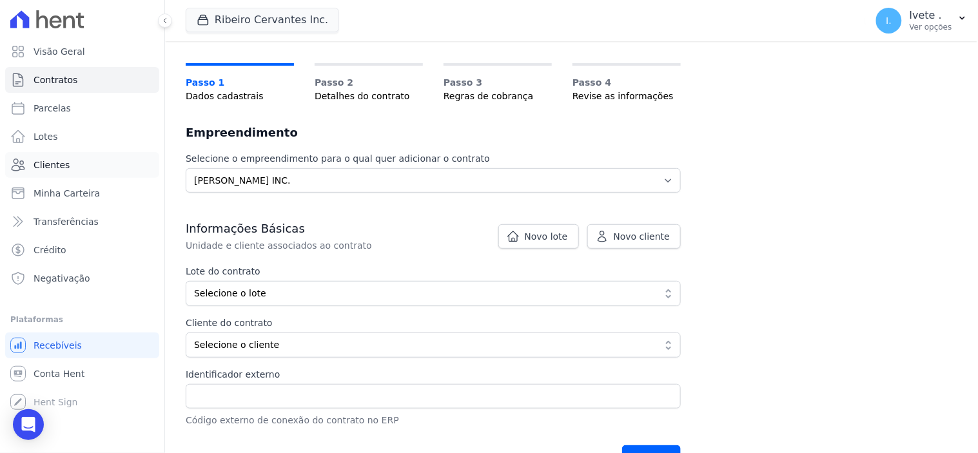
click at [61, 164] on span "Clientes" at bounding box center [52, 165] width 36 height 13
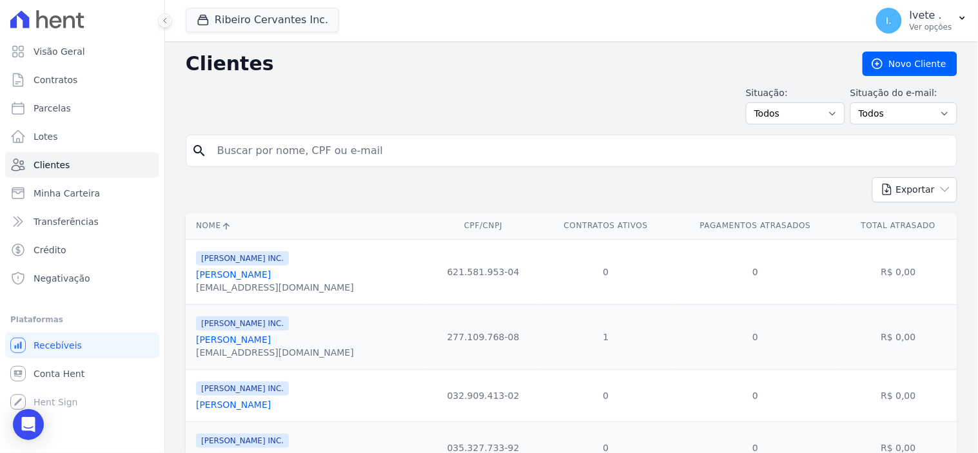
click at [256, 148] on input "search" at bounding box center [581, 151] width 742 height 26
type input "e"
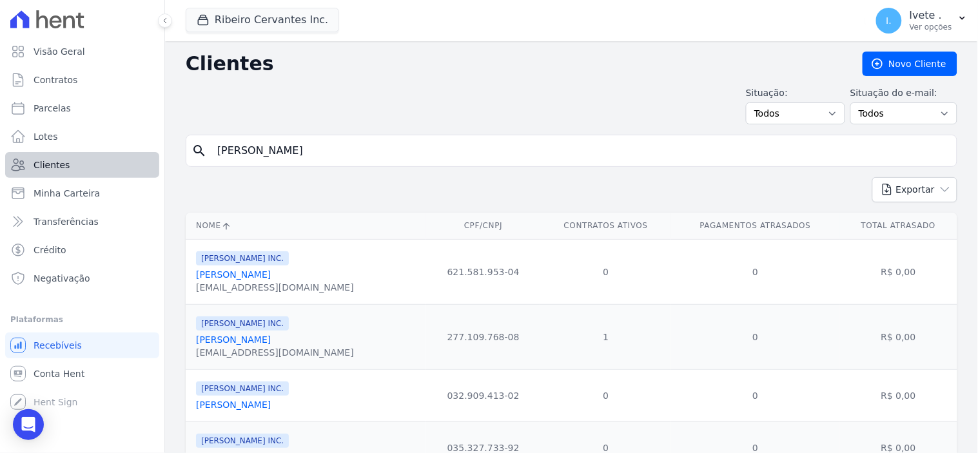
type input "Emanuel"
click at [61, 165] on span "Clientes" at bounding box center [52, 165] width 36 height 13
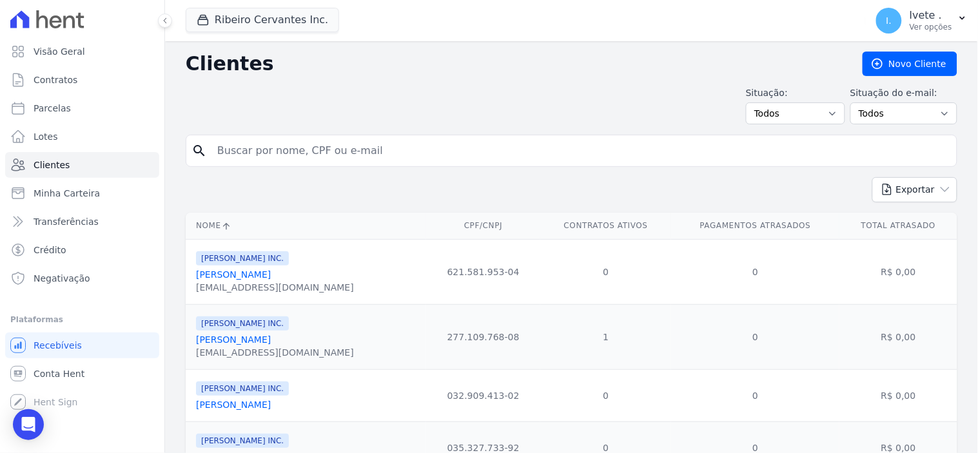
click at [282, 155] on input "search" at bounding box center [581, 151] width 742 height 26
type input "emanuel"
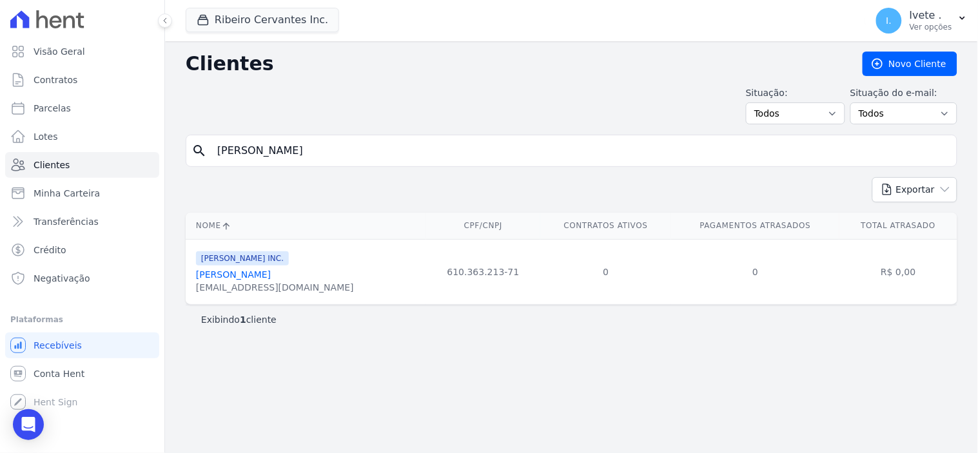
click at [253, 278] on link "Emanuel De Sousa Carvalho" at bounding box center [233, 275] width 75 height 10
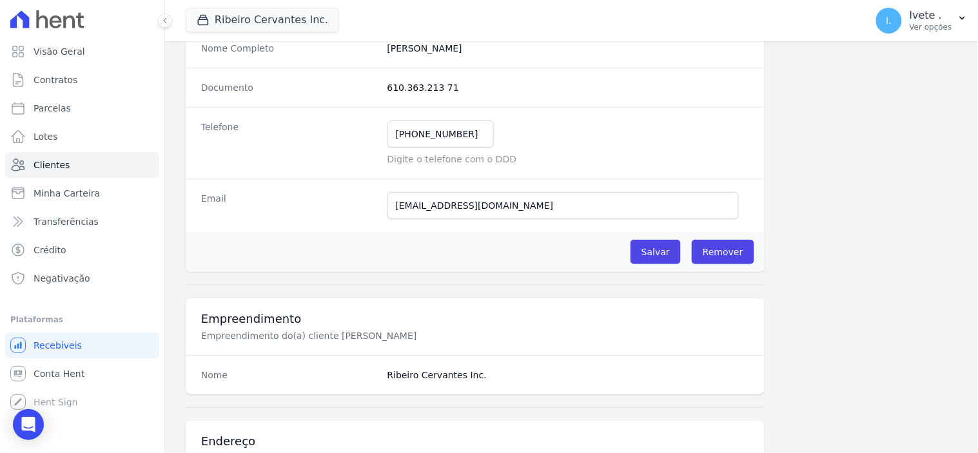
scroll to position [193, 0]
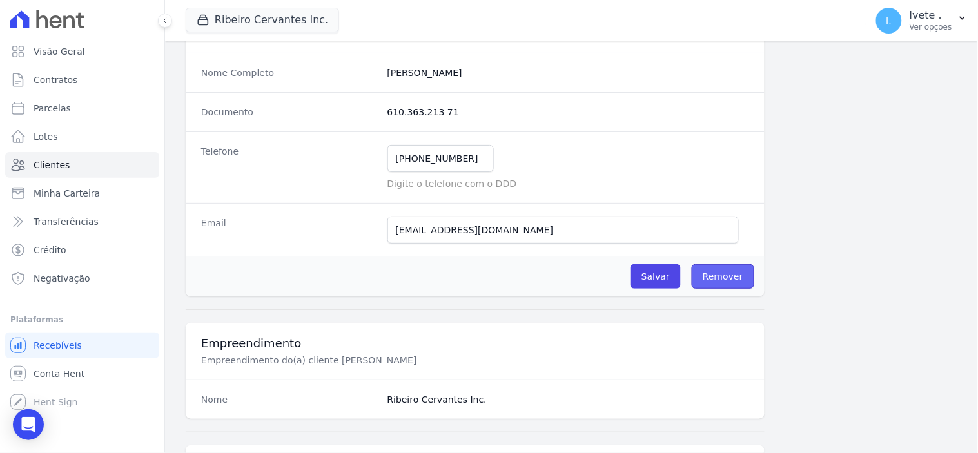
click at [719, 278] on link "Remover" at bounding box center [723, 276] width 63 height 25
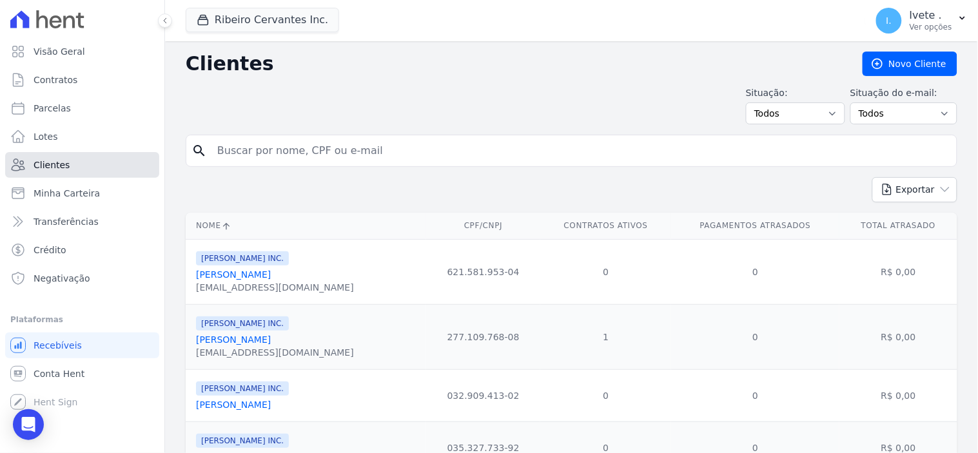
click at [68, 160] on link "Clientes" at bounding box center [82, 165] width 154 height 26
click at [235, 161] on input "search" at bounding box center [581, 151] width 742 height 26
click at [233, 149] on input "search" at bounding box center [581, 151] width 742 height 26
type input "Emanuel"
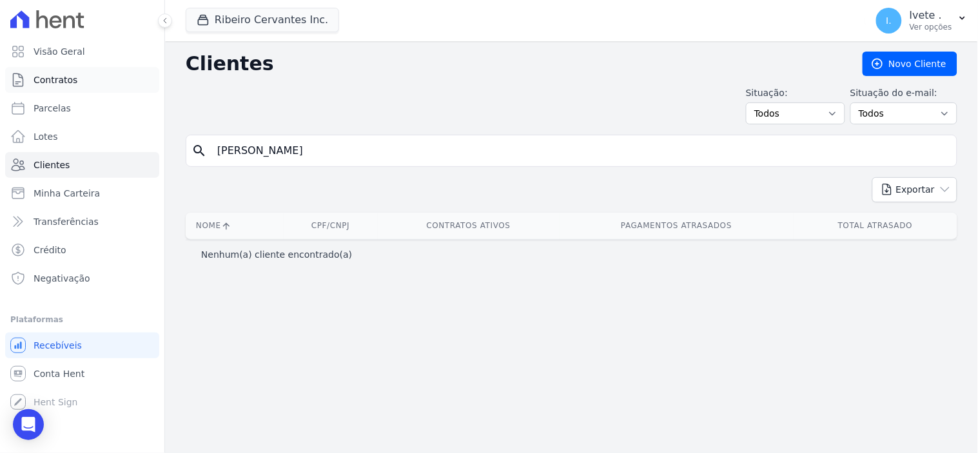
click at [54, 79] on span "Contratos" at bounding box center [56, 80] width 44 height 13
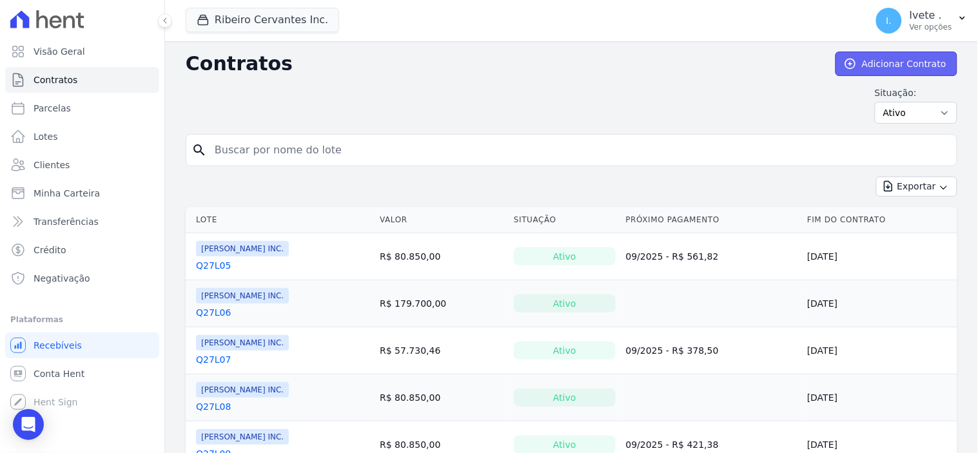
click at [887, 63] on link "Adicionar Contrato" at bounding box center [897, 64] width 122 height 25
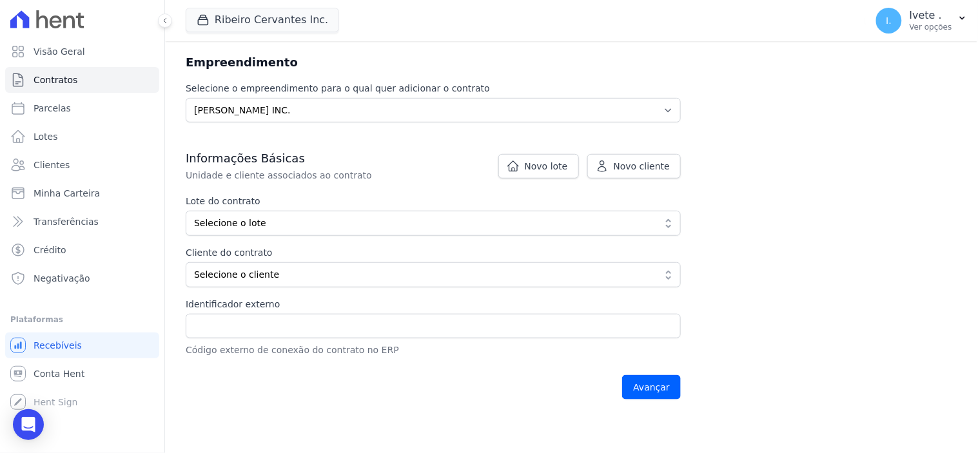
scroll to position [143, 0]
click at [539, 165] on span "Novo lote" at bounding box center [546, 165] width 43 height 13
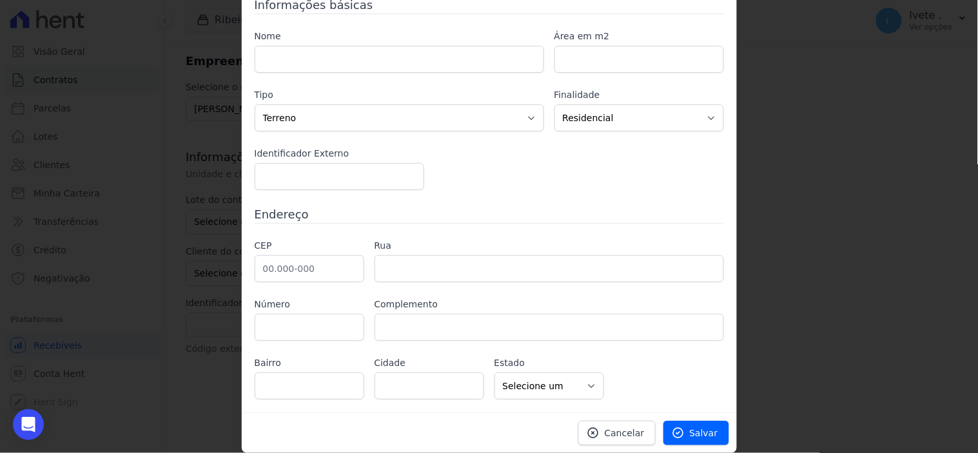
scroll to position [0, 0]
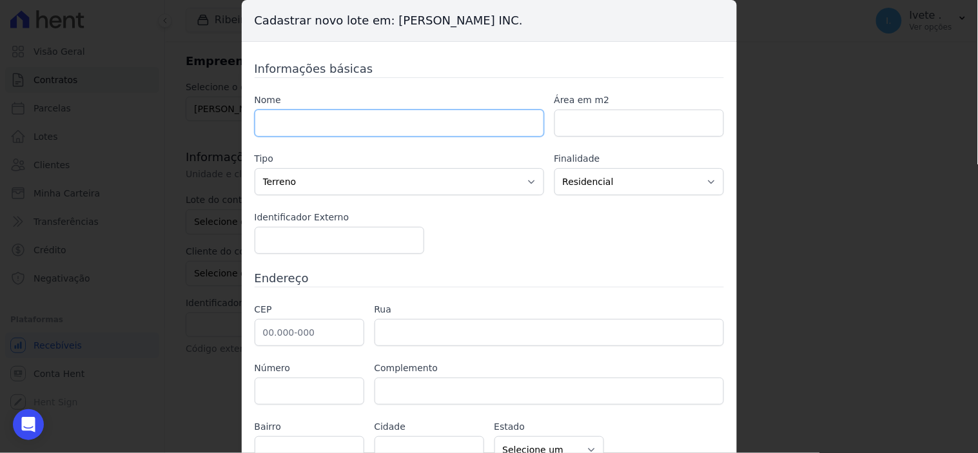
click at [322, 124] on input "text" at bounding box center [400, 123] width 290 height 27
type input "Q32L25"
click at [595, 126] on input "number" at bounding box center [640, 123] width 170 height 27
type input "300"
click at [301, 245] on input "number" at bounding box center [340, 240] width 170 height 27
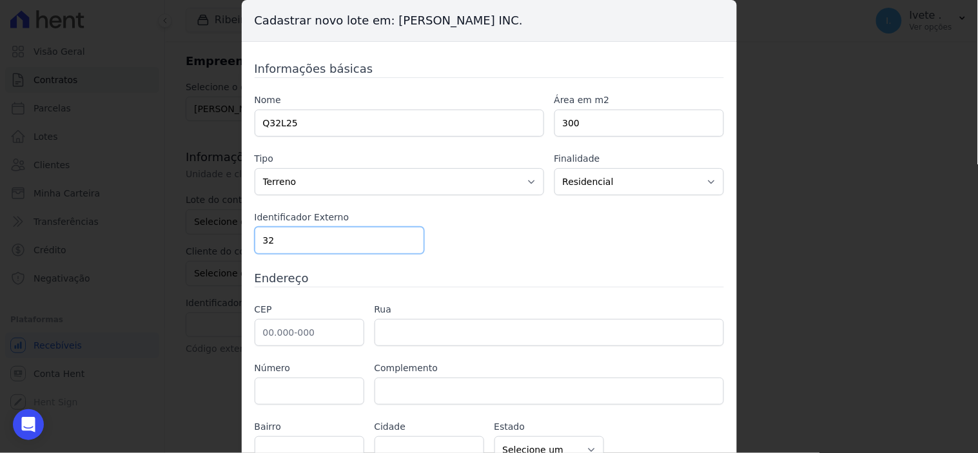
type input "3"
click at [301, 330] on input "text" at bounding box center [310, 332] width 110 height 27
type input "65.800-000"
type input "795"
select select "MA"
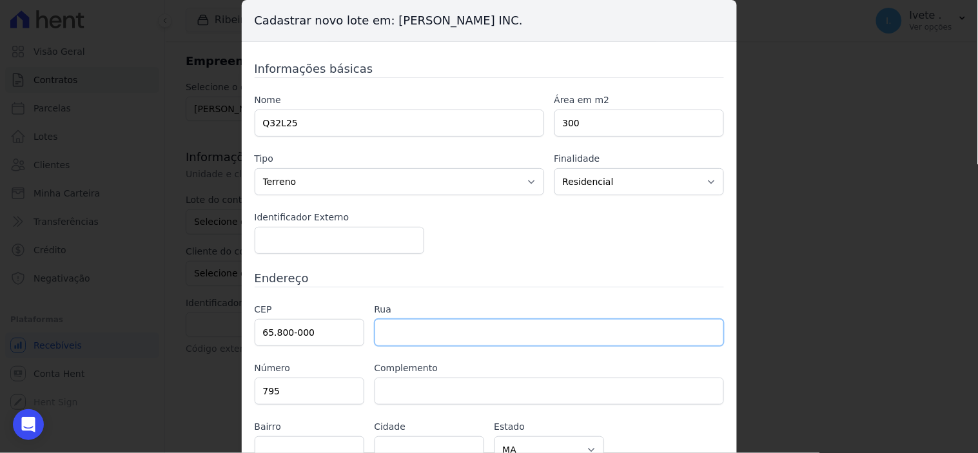
click at [411, 341] on input "text" at bounding box center [550, 332] width 350 height 27
type input "Balsas"
click at [325, 332] on input "65.800-000" at bounding box center [310, 332] width 110 height 27
type input "65.800-00"
select select
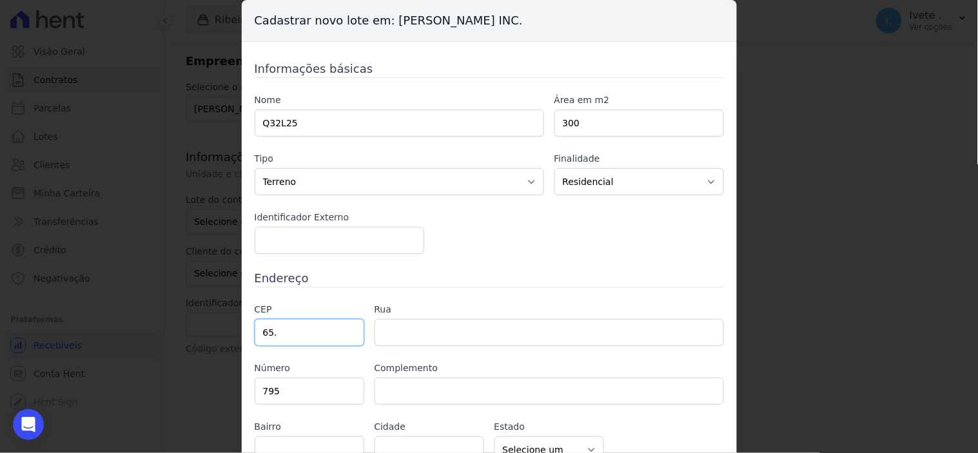
type input "6"
click at [320, 328] on input "text" at bounding box center [310, 332] width 110 height 27
type input "65.800-000"
type input "Balsas"
select select "MA"
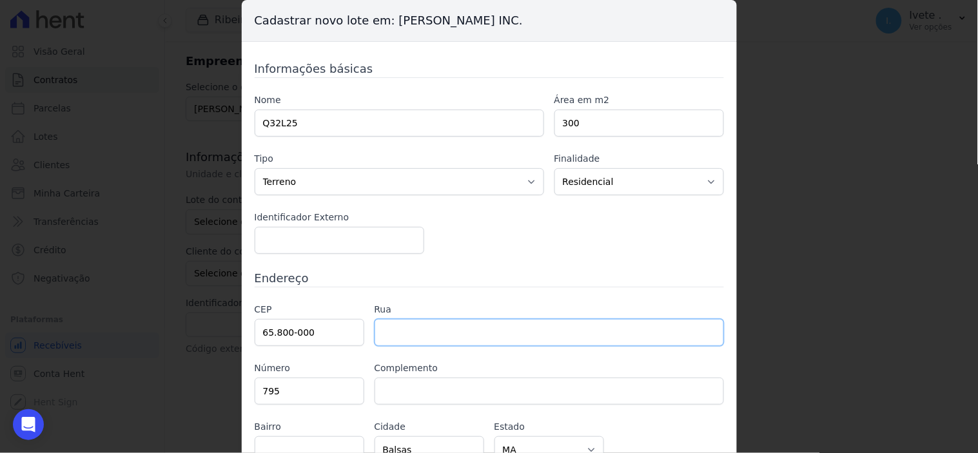
click at [489, 321] on input "text" at bounding box center [550, 332] width 350 height 27
type input "Rua das Condessas"
type input "PQ Governador Luís Rocha"
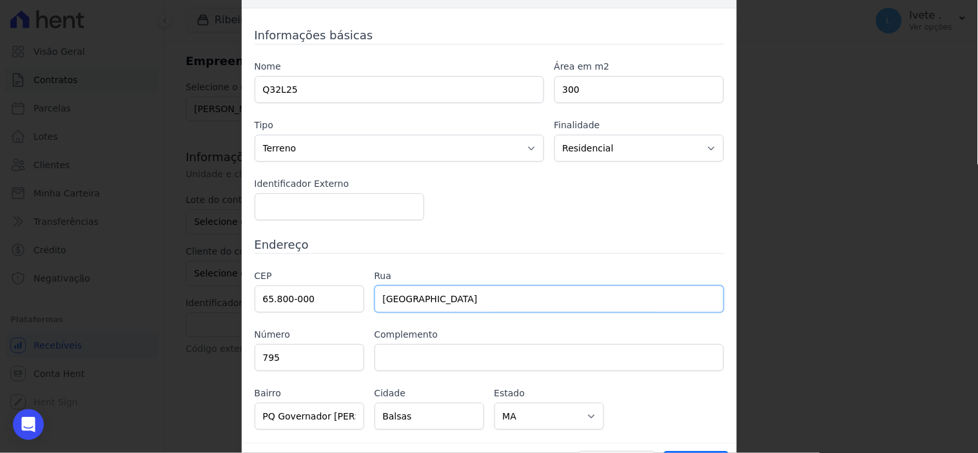
scroll to position [64, 0]
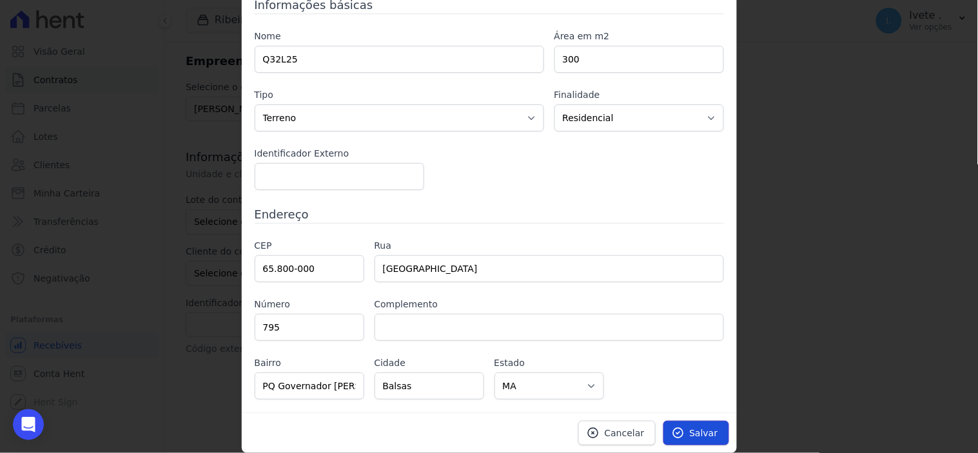
click at [706, 431] on span "Salvar" at bounding box center [704, 433] width 28 height 13
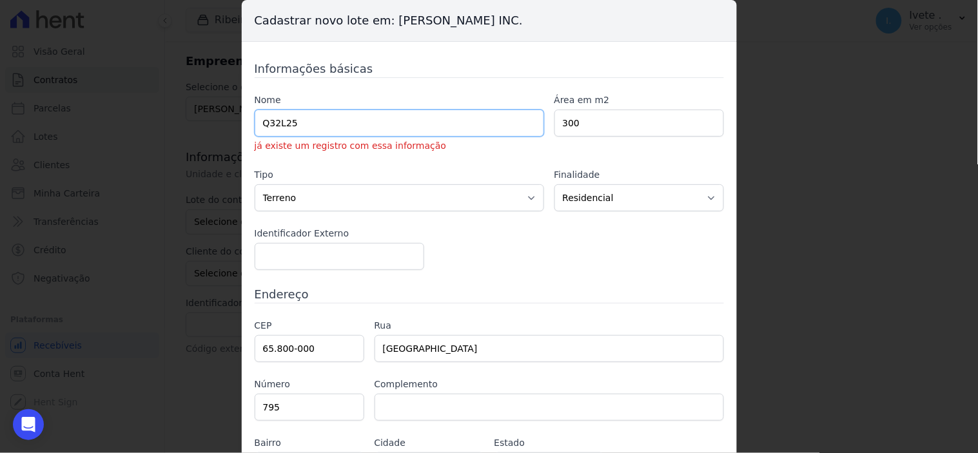
click at [305, 124] on input "Q32L25" at bounding box center [400, 123] width 290 height 27
type input "Q"
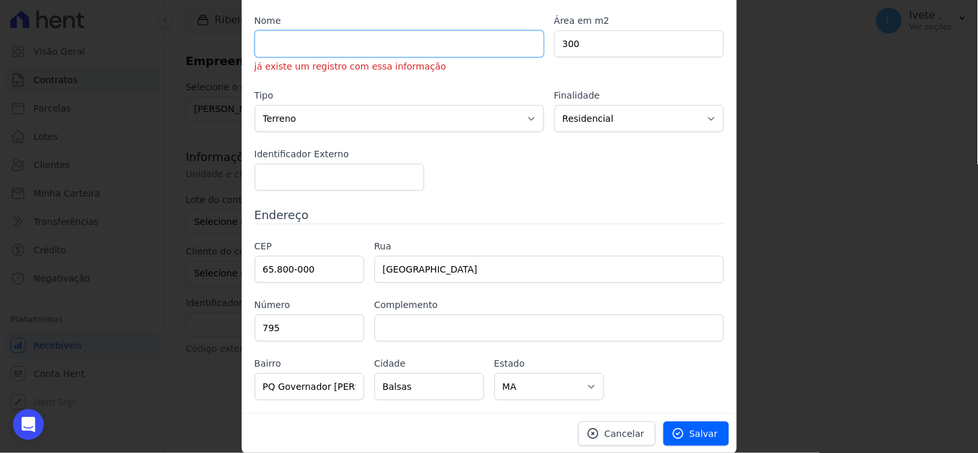
scroll to position [81, 0]
click at [695, 434] on span "Salvar" at bounding box center [704, 433] width 28 height 13
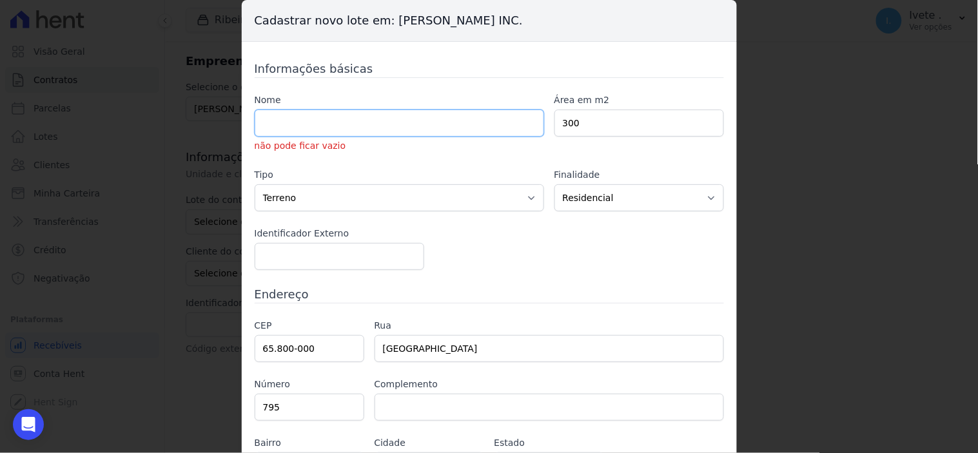
click at [286, 119] on input "text" at bounding box center [400, 123] width 290 height 27
type input "Q32L25"
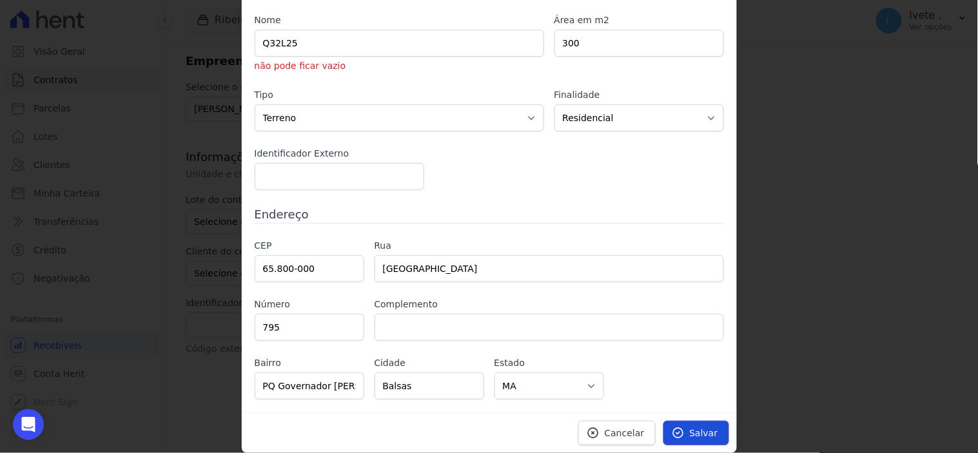
click at [711, 434] on span "Salvar" at bounding box center [704, 433] width 28 height 13
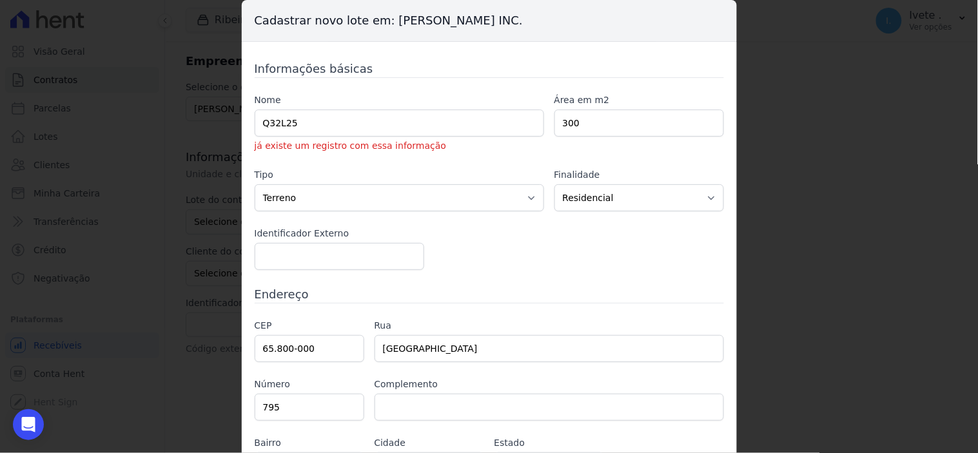
click at [791, 304] on div "Cadastrar novo lote em: Ribeiro Cervantes INC. Informações básicas Nome Q32L25 …" at bounding box center [489, 226] width 978 height 453
click at [788, 62] on div "Cadastrar novo lote em: Ribeiro Cervantes INC. Informações básicas Nome Q32L25 …" at bounding box center [489, 226] width 978 height 453
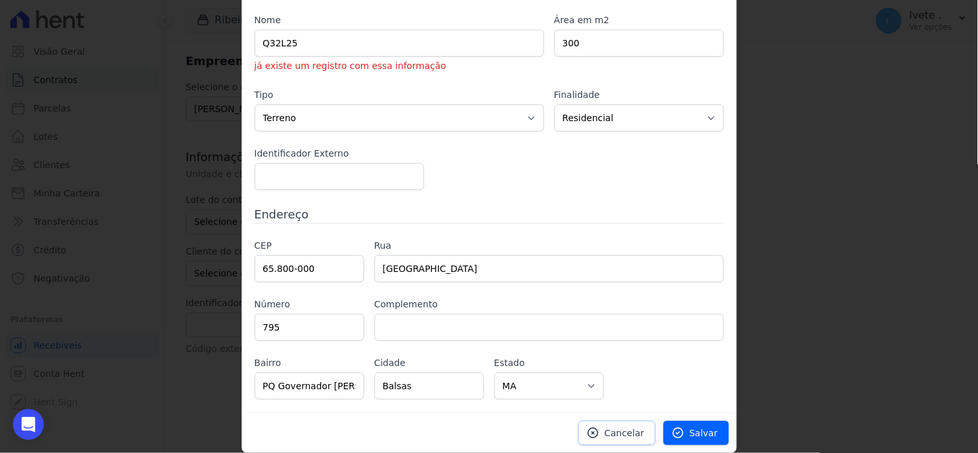
click at [620, 433] on span "Cancelar" at bounding box center [625, 433] width 40 height 13
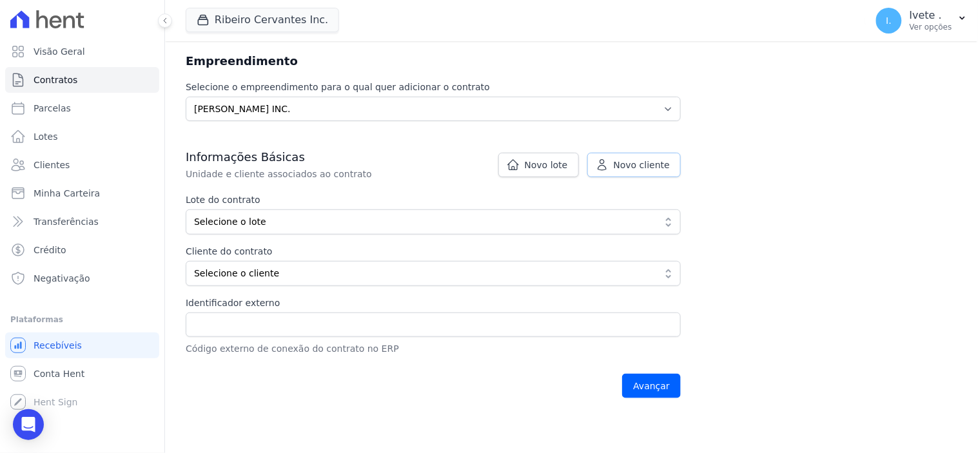
click at [667, 161] on span "Novo cliente" at bounding box center [642, 165] width 56 height 13
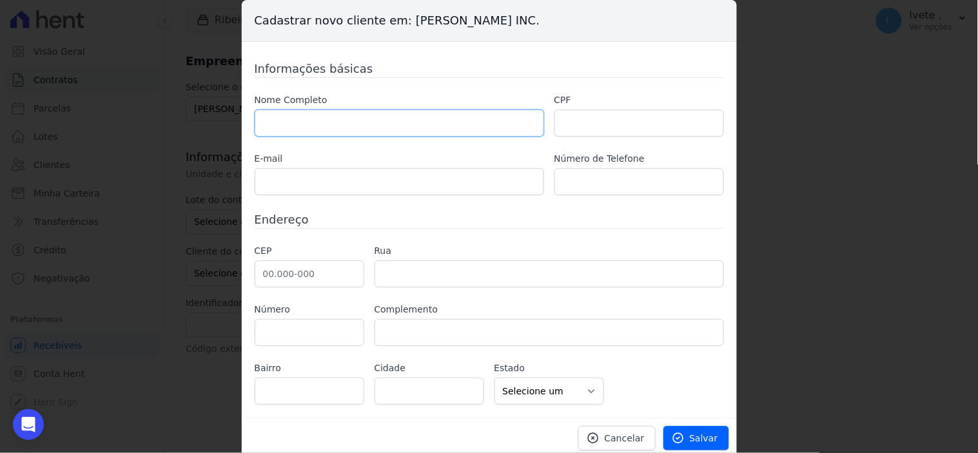
click at [305, 117] on input "text" at bounding box center [400, 123] width 290 height 27
type input "Camile Aparecida Costa Barros"
type input "99984148072"
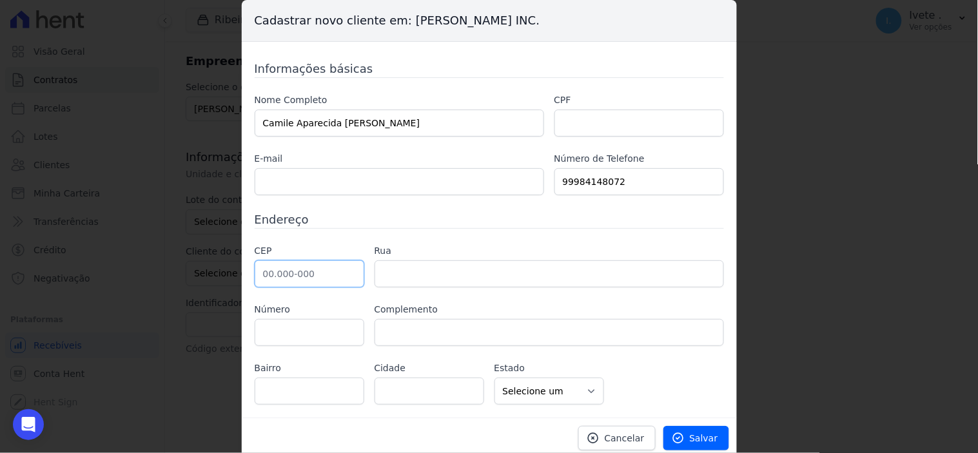
type input "65.000-000"
type input "795"
select select "MA"
click at [393, 123] on input "Camile Aparecida Costa Barros" at bounding box center [400, 123] width 290 height 27
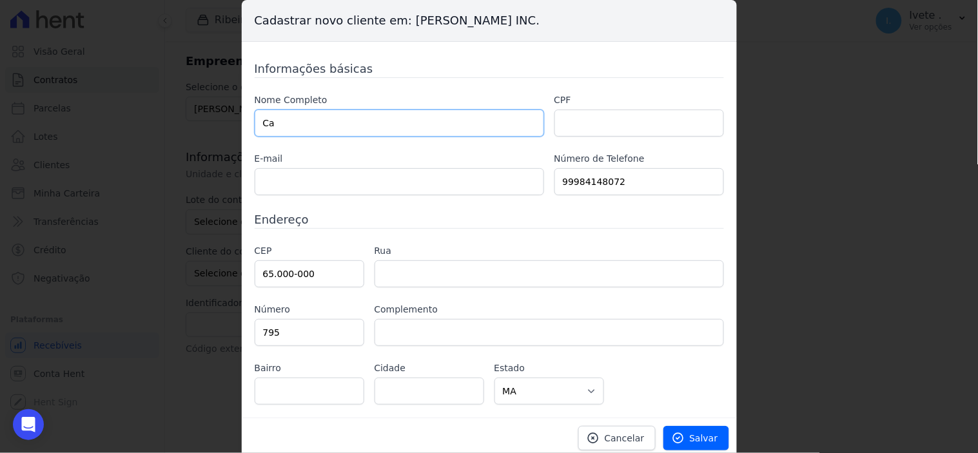
type input "C"
click at [322, 126] on input "text" at bounding box center [400, 123] width 290 height 27
type input "Camile Aparecida Costa Barros"
type input "Rua das Condessas"
type input "PQ Governador Luís Rocha"
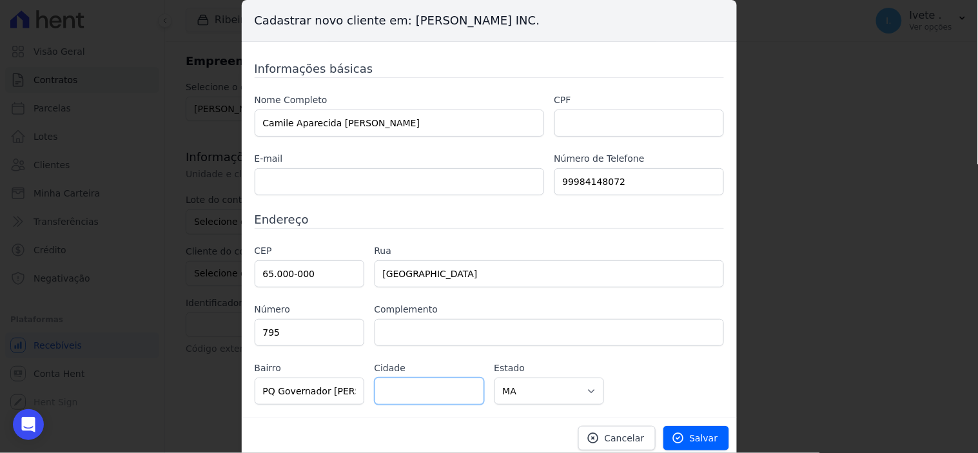
type input "Balsas"
click at [607, 123] on input "text" at bounding box center [640, 123] width 170 height 27
type input "628.015.323-12"
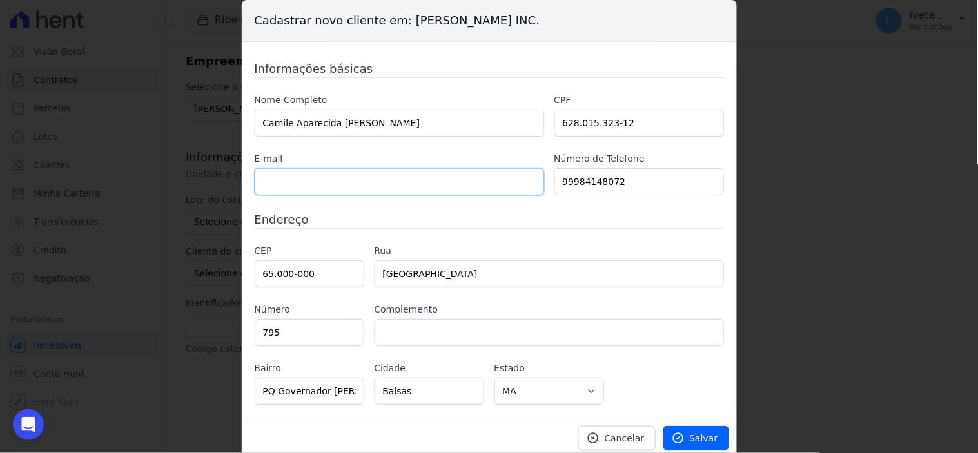
click at [300, 194] on input "text" at bounding box center [400, 181] width 290 height 27
type input "carvalhoemanuel816@gmail.com"
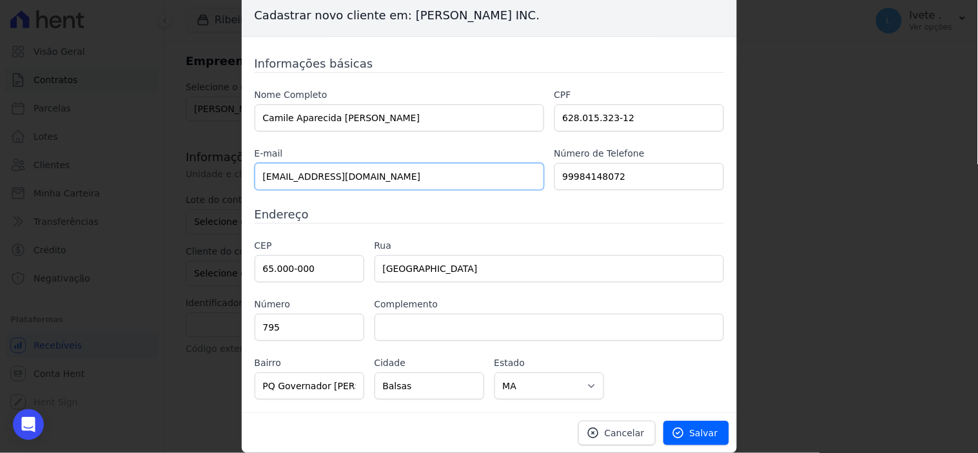
scroll to position [0, 0]
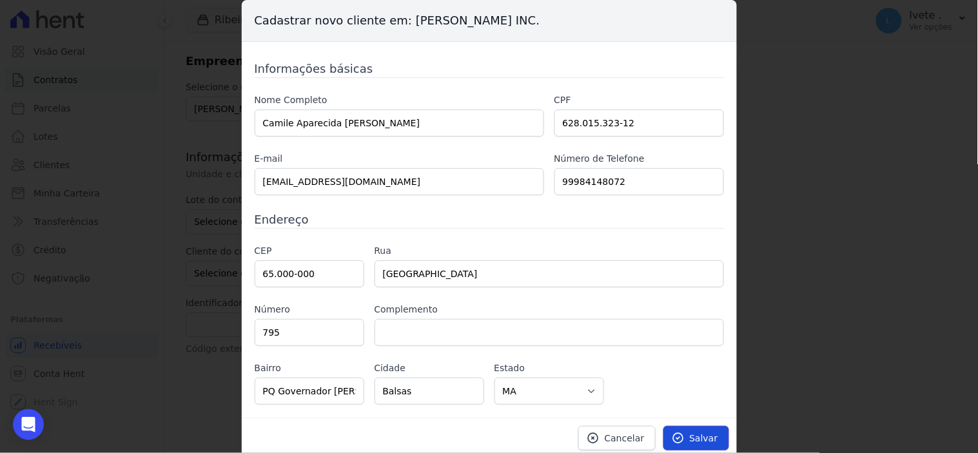
click at [695, 441] on span "Salvar" at bounding box center [704, 438] width 28 height 13
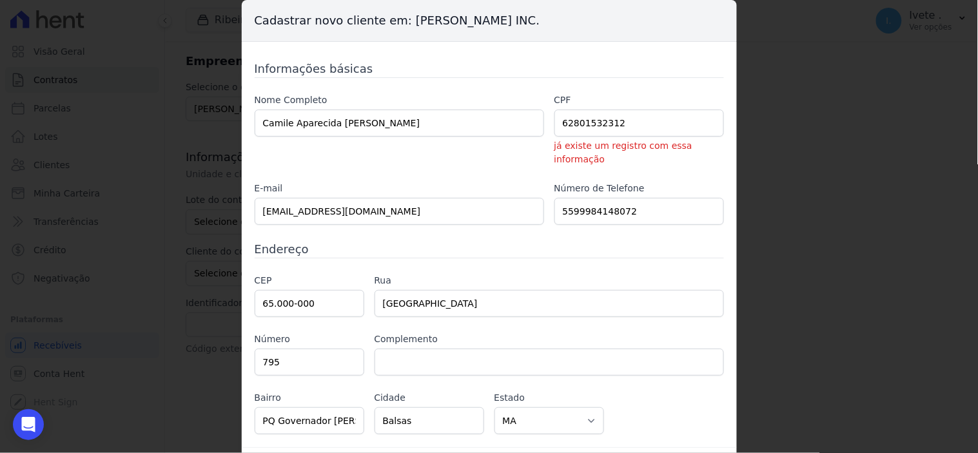
scroll to position [22, 0]
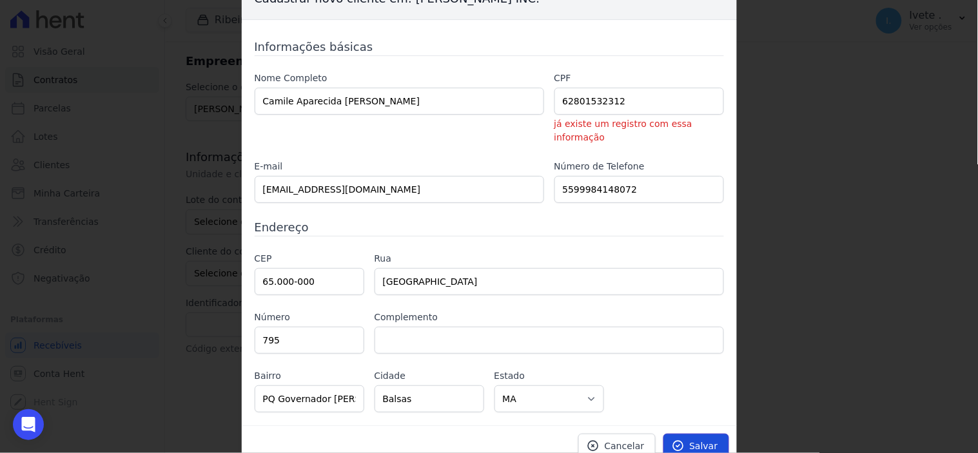
click at [707, 440] on span "Salvar" at bounding box center [704, 446] width 28 height 13
click at [698, 440] on span "Salvar" at bounding box center [704, 446] width 28 height 13
click at [631, 440] on span "Cancelar" at bounding box center [625, 446] width 40 height 13
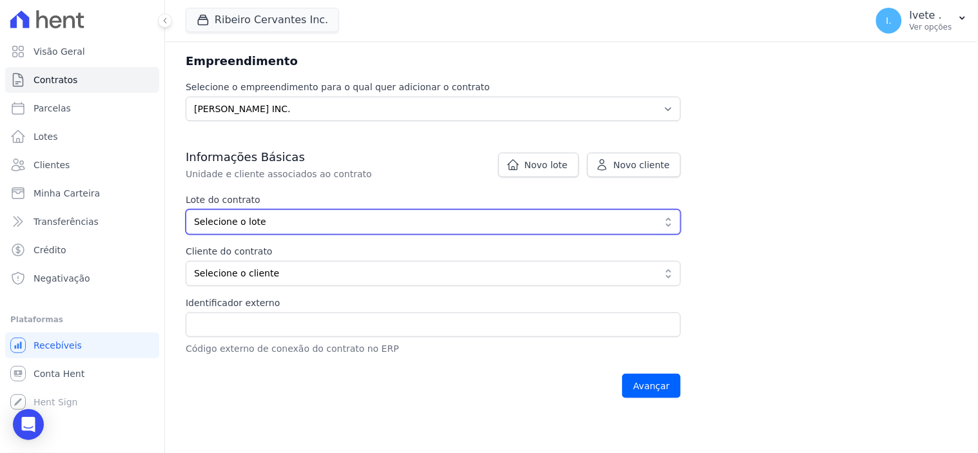
click at [343, 215] on span "Selecione o lote" at bounding box center [424, 222] width 461 height 14
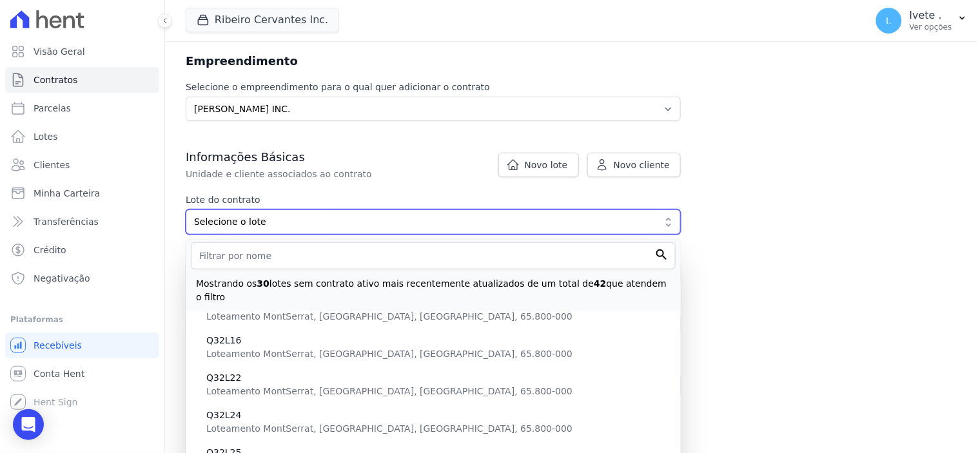
scroll to position [430, 0]
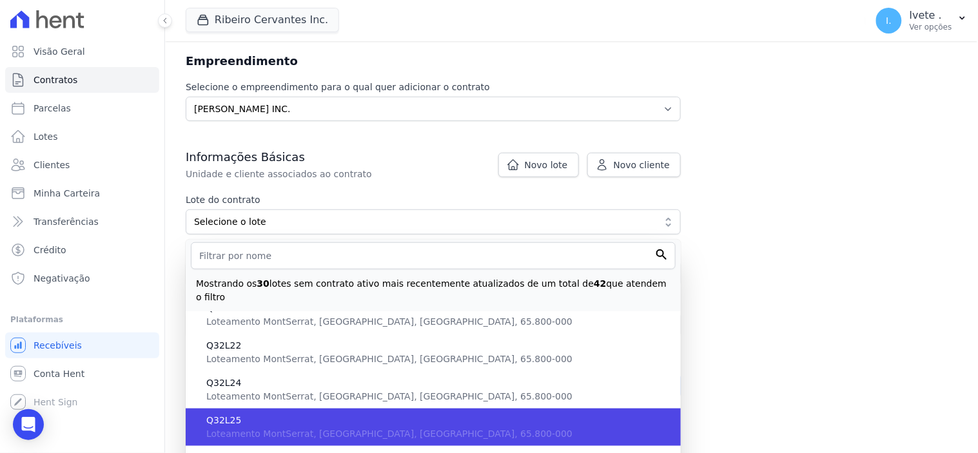
click at [259, 414] on span "Q32L25" at bounding box center [438, 421] width 464 height 14
type input "8d00fa17-acab-4884-a453-1834db708ade"
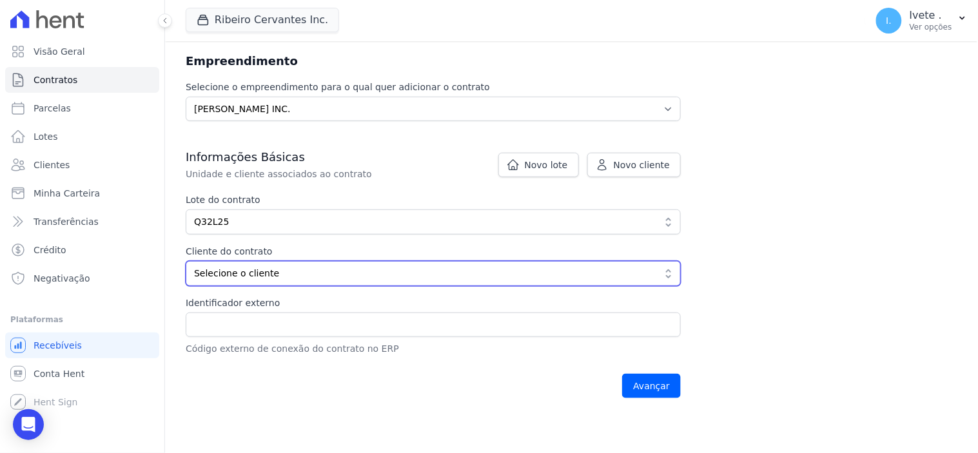
click at [667, 272] on button "Selecione o cliente" at bounding box center [433, 273] width 495 height 25
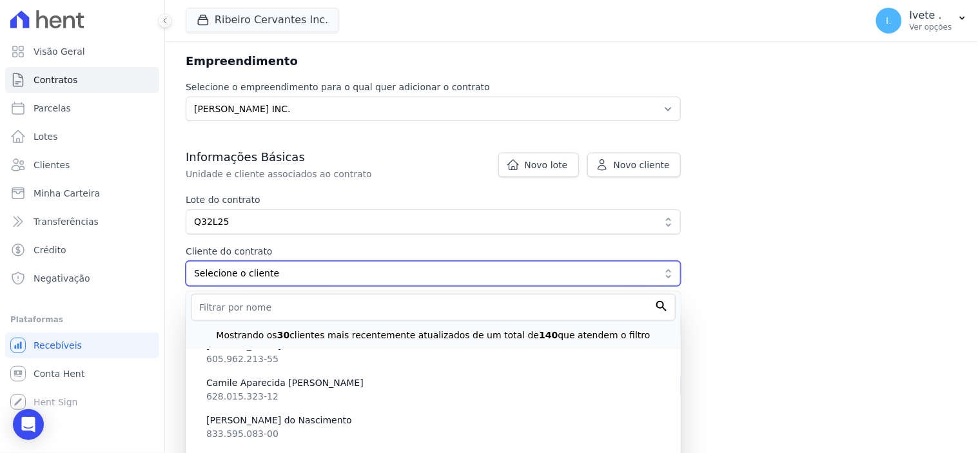
scroll to position [717, 0]
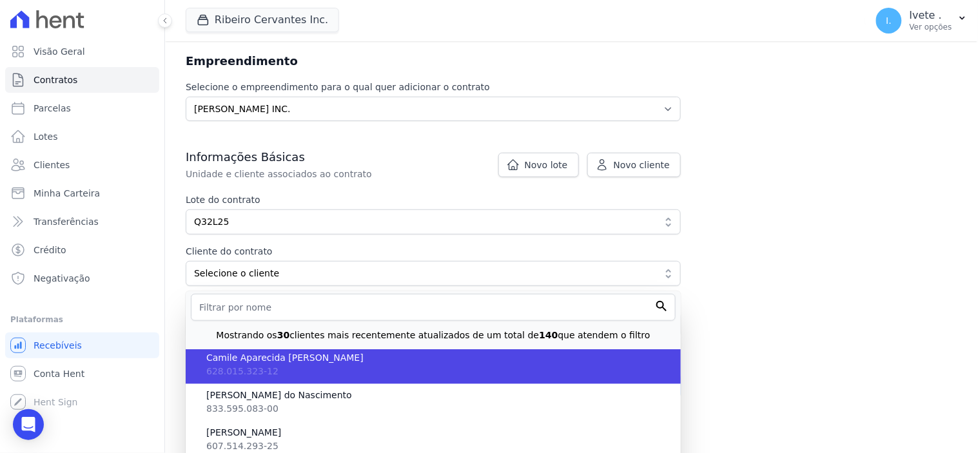
click at [313, 364] on span "Camile Aparecida Costa Barros" at bounding box center [438, 359] width 464 height 14
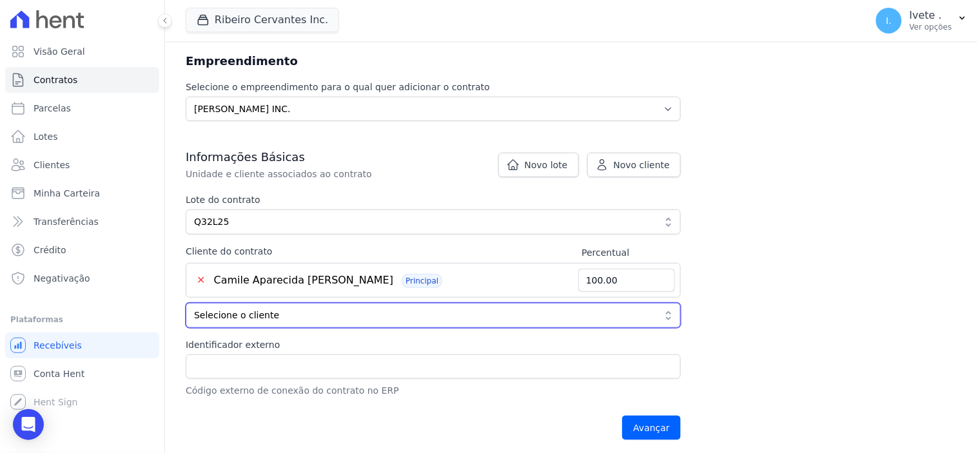
click at [672, 318] on button "Selecione o cliente" at bounding box center [433, 315] width 495 height 25
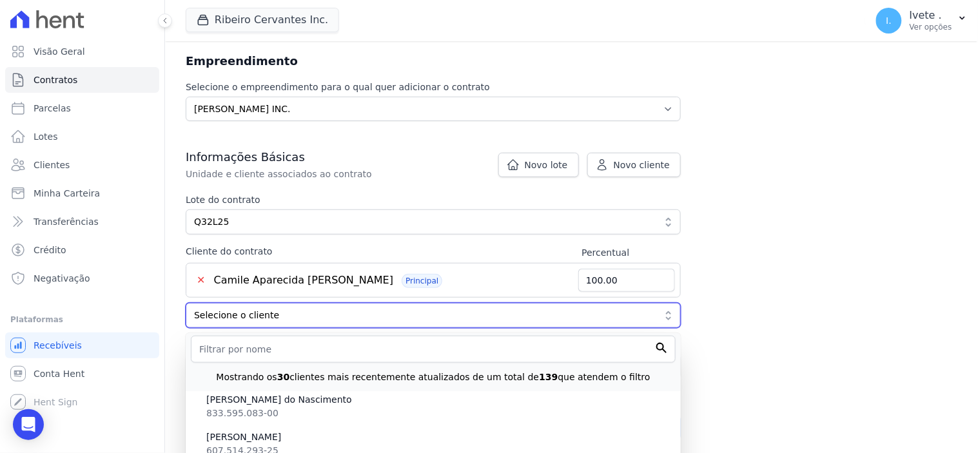
click at [235, 315] on span "Selecione o cliente" at bounding box center [424, 316] width 461 height 14
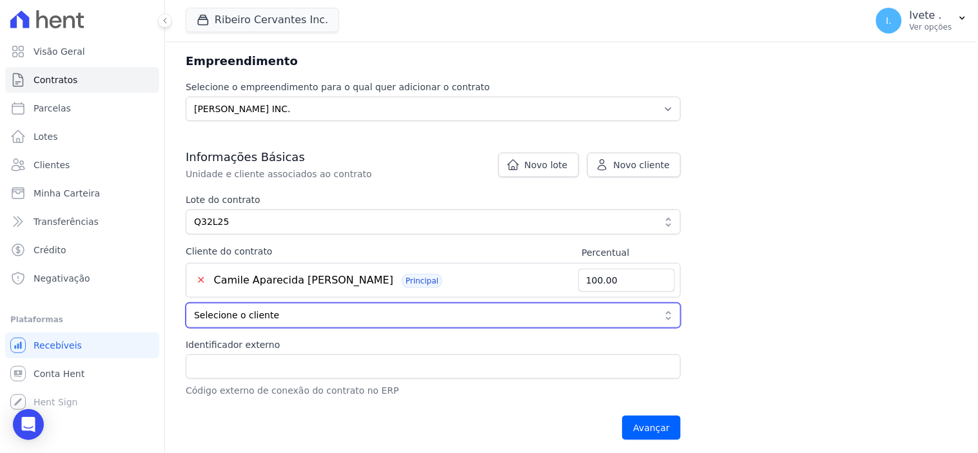
click at [668, 320] on button "Selecione o cliente" at bounding box center [433, 315] width 495 height 25
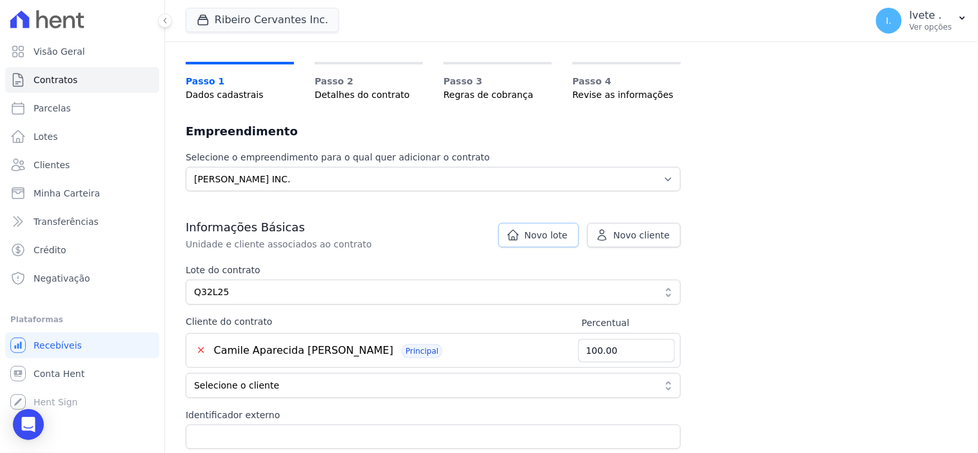
scroll to position [43, 0]
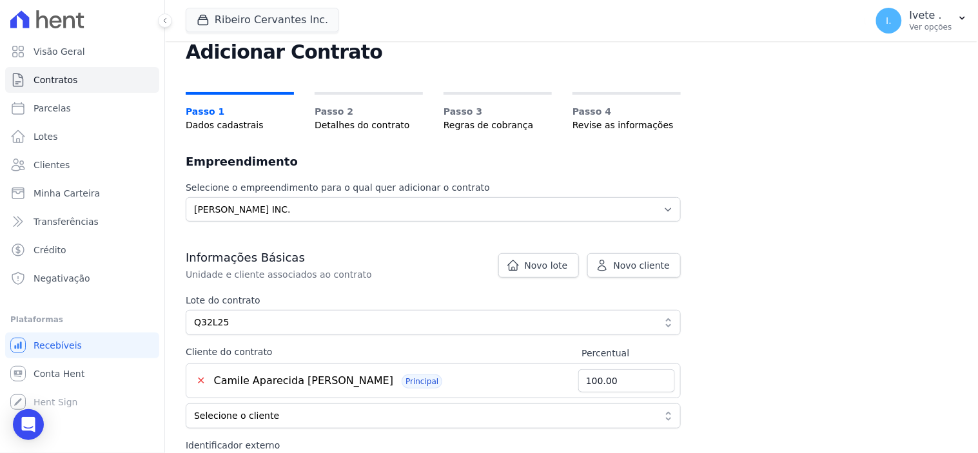
click at [199, 379] on button "✕" at bounding box center [201, 380] width 19 height 15
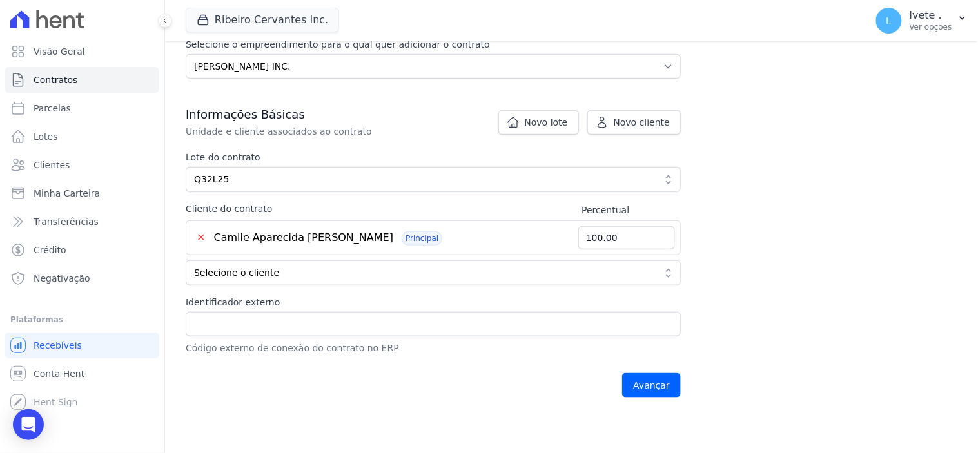
scroll to position [114, 0]
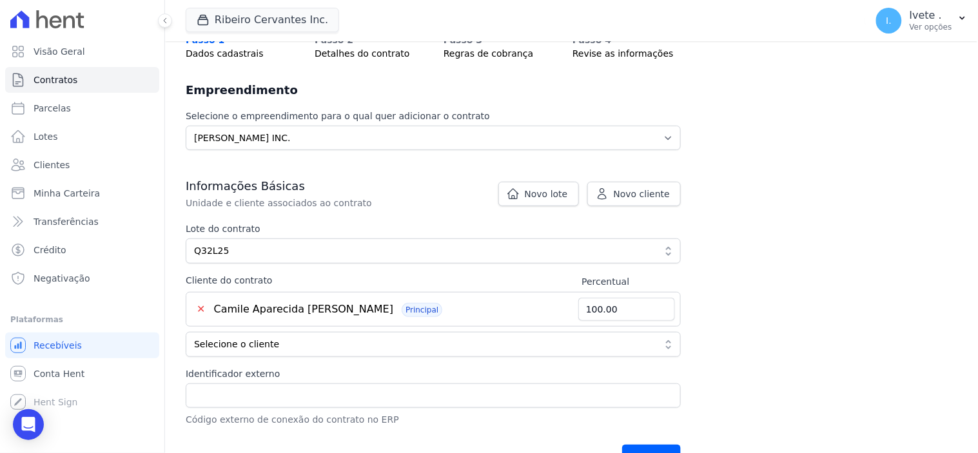
click at [197, 308] on button "✕" at bounding box center [201, 309] width 19 height 15
click at [203, 306] on button "✕" at bounding box center [201, 309] width 19 height 15
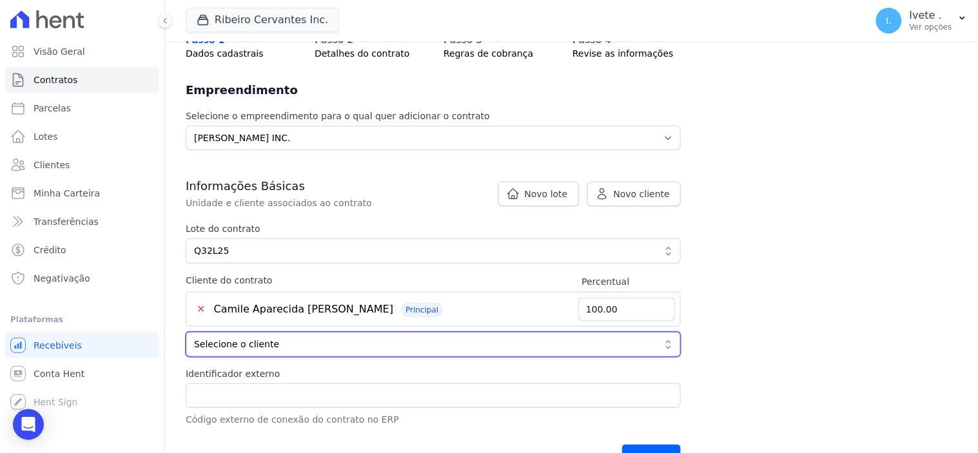
click at [668, 338] on button "Selecione o cliente" at bounding box center [433, 344] width 495 height 25
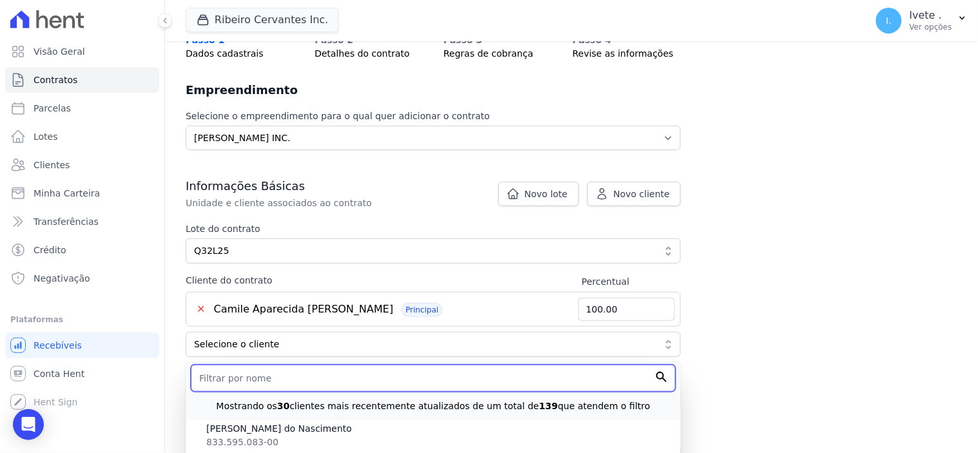
click at [221, 381] on input "text" at bounding box center [433, 378] width 485 height 27
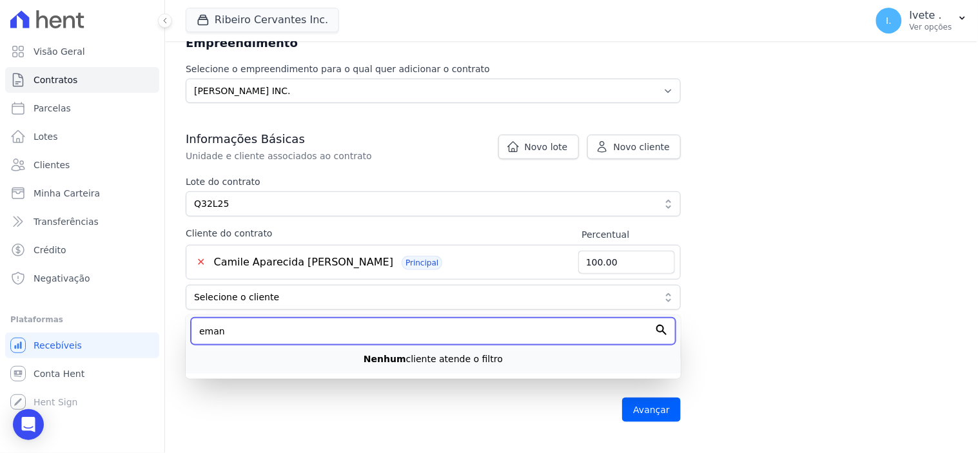
scroll to position [186, 0]
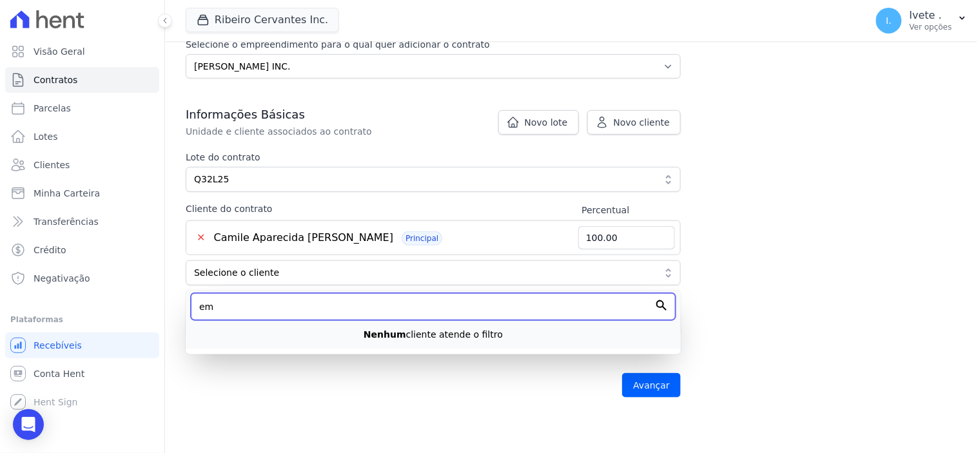
type input "e"
type input "E"
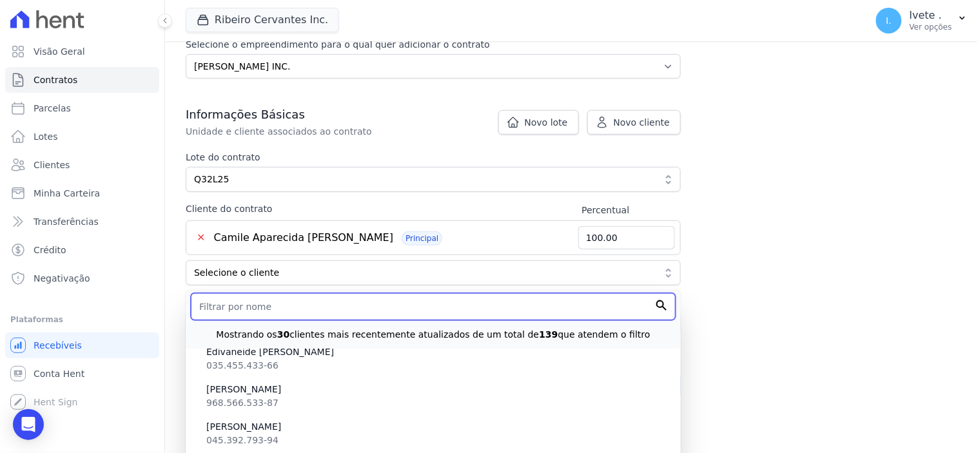
scroll to position [43, 0]
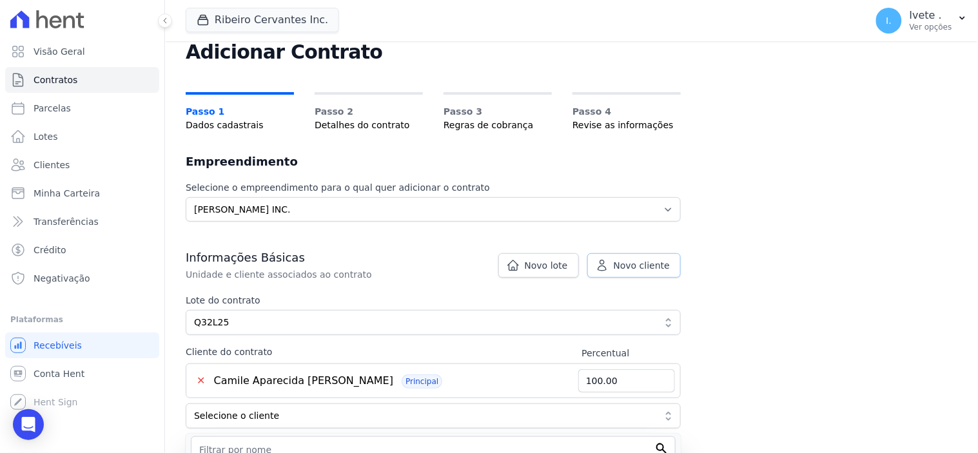
click at [631, 266] on span "Novo cliente" at bounding box center [642, 265] width 56 height 13
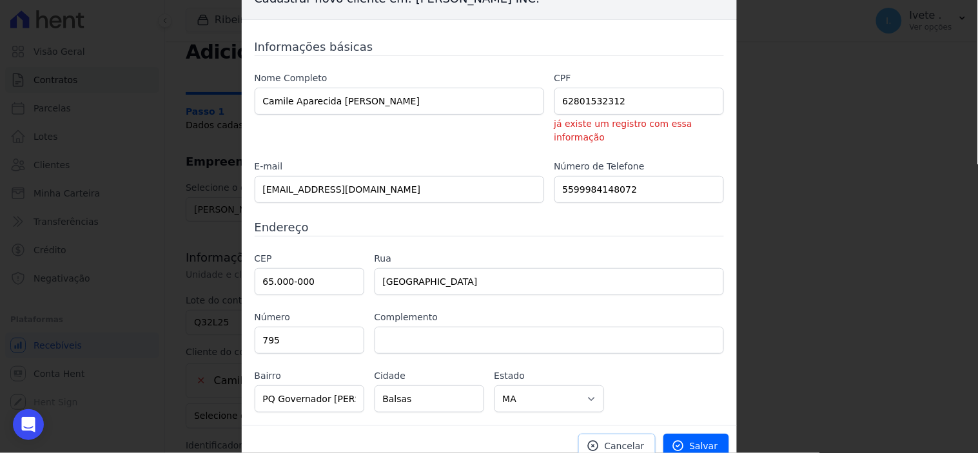
click at [622, 440] on span "Cancelar" at bounding box center [625, 446] width 40 height 13
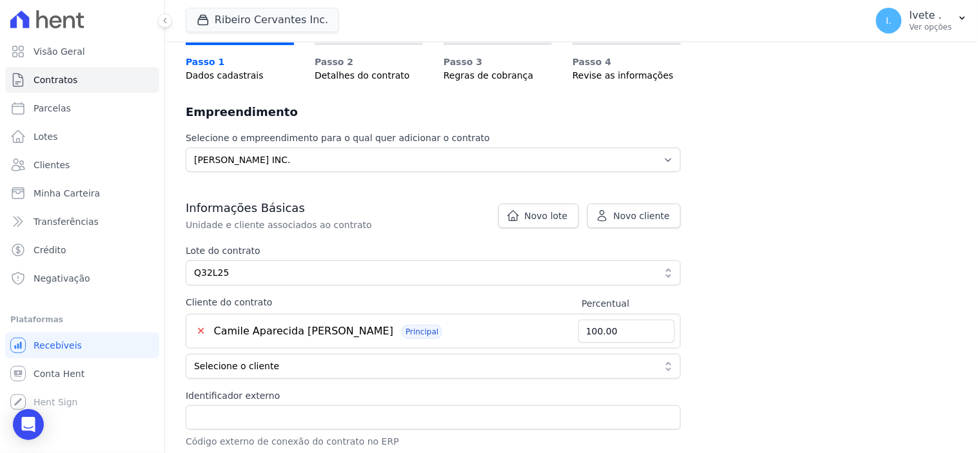
scroll to position [114, 0]
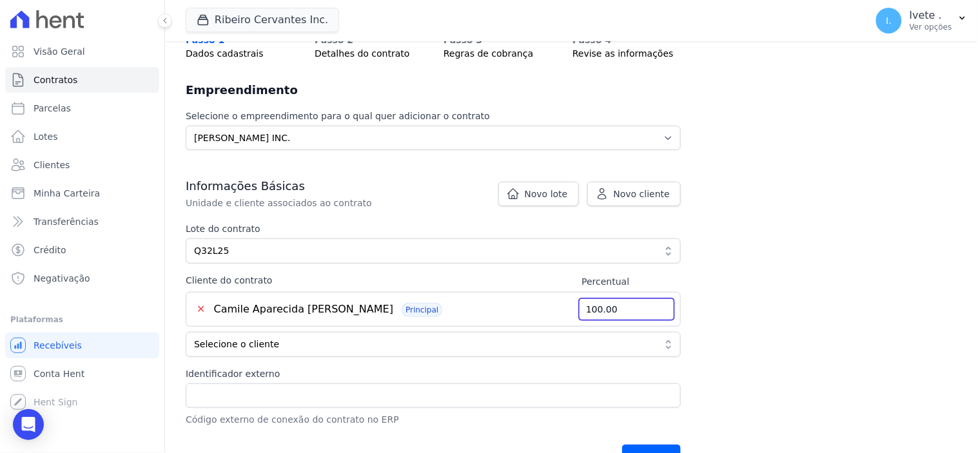
click at [621, 308] on input "100.00" at bounding box center [627, 309] width 97 height 23
type input "1"
type input "50.00"
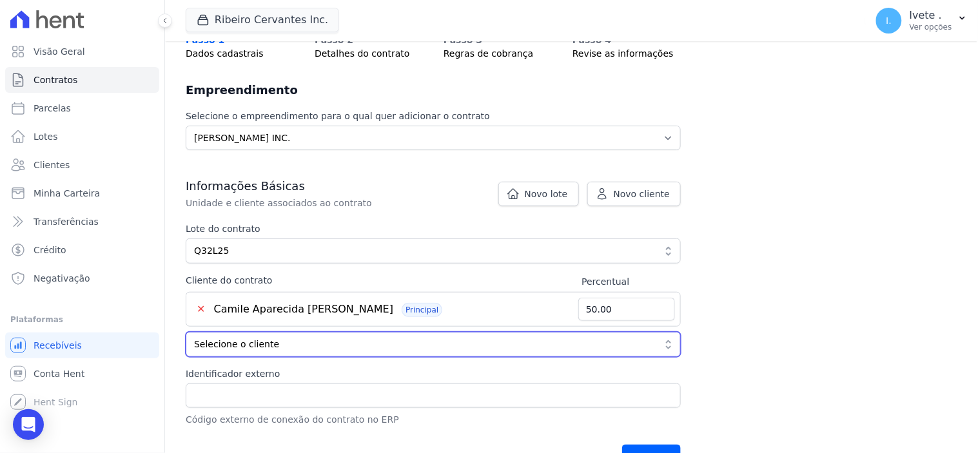
click at [669, 342] on button "Selecione o cliente" at bounding box center [433, 344] width 495 height 25
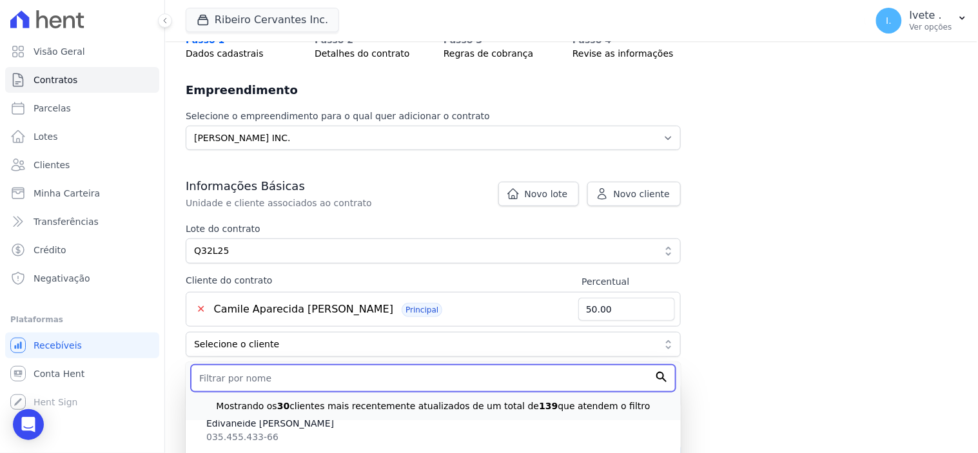
click at [230, 382] on input "text" at bounding box center [433, 378] width 485 height 27
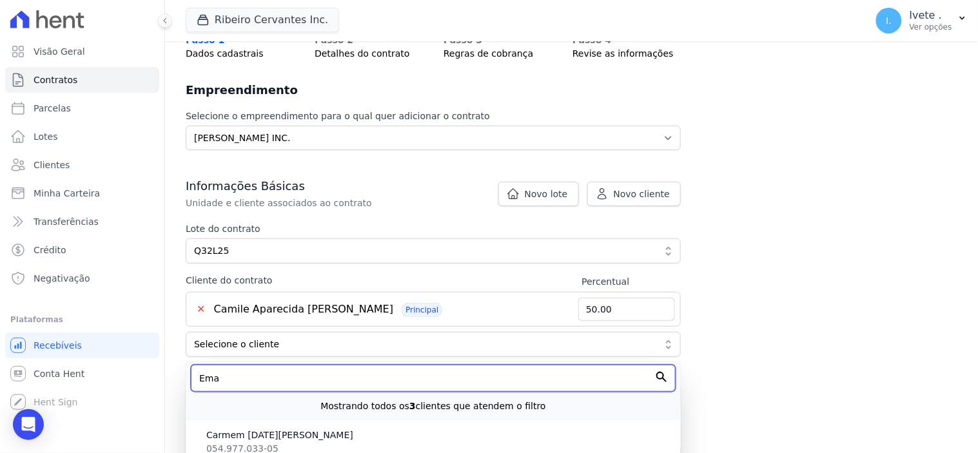
scroll to position [0, 0]
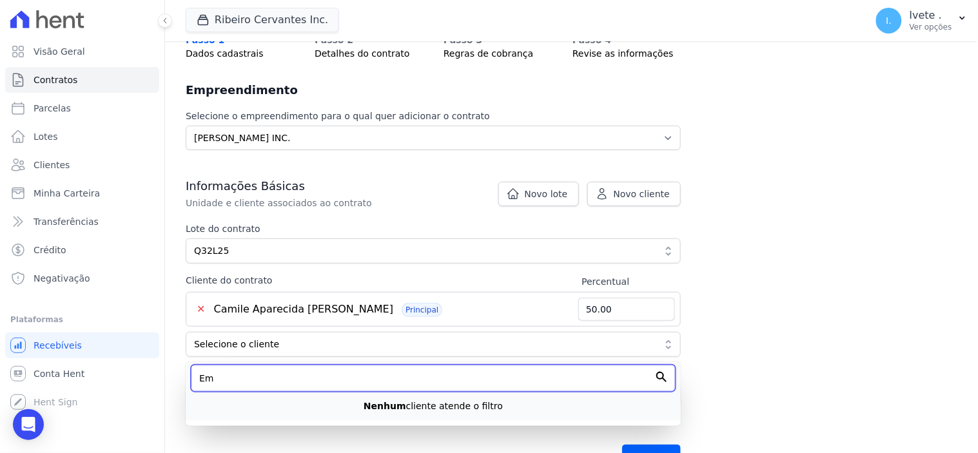
type input "E"
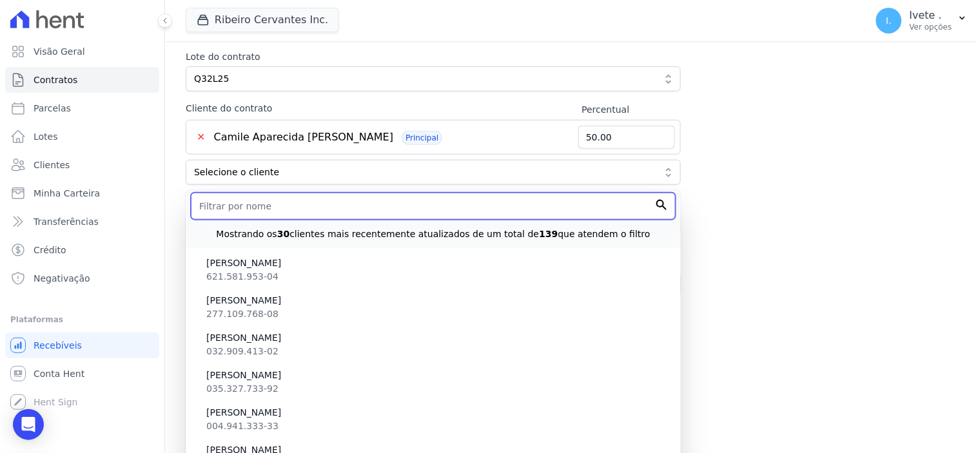
scroll to position [143, 0]
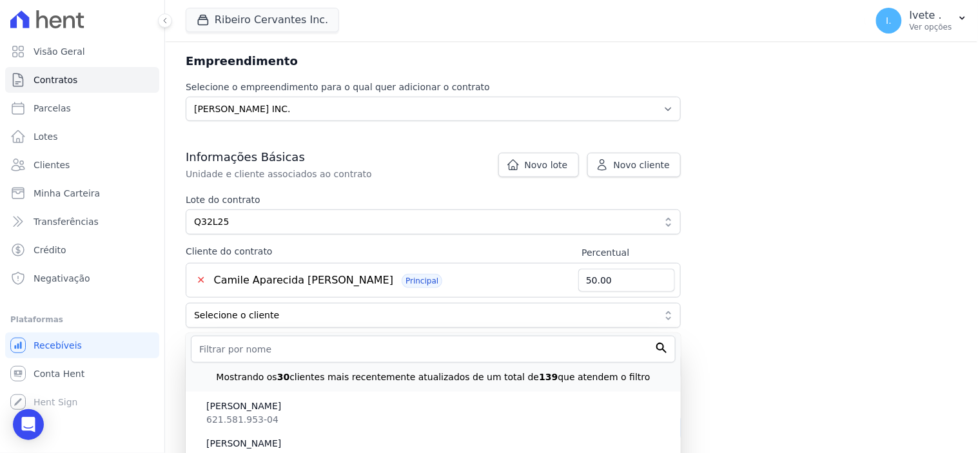
click at [201, 282] on button "✕" at bounding box center [201, 280] width 19 height 15
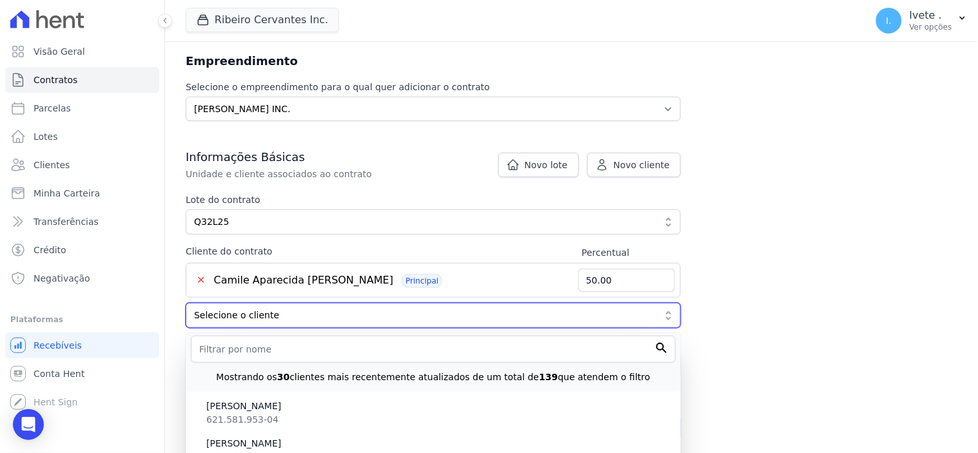
click at [216, 324] on button "Selecione o cliente" at bounding box center [433, 315] width 495 height 25
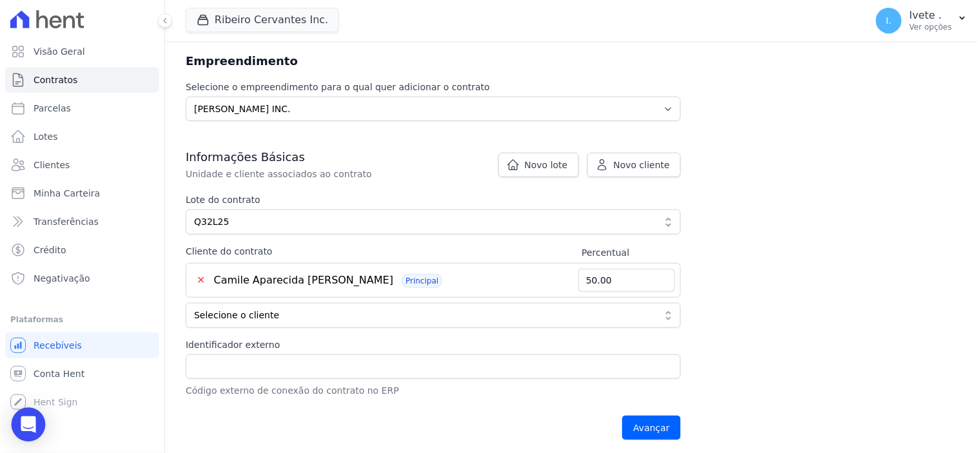
click at [36, 421] on div "Open Intercom Messenger" at bounding box center [29, 425] width 34 height 34
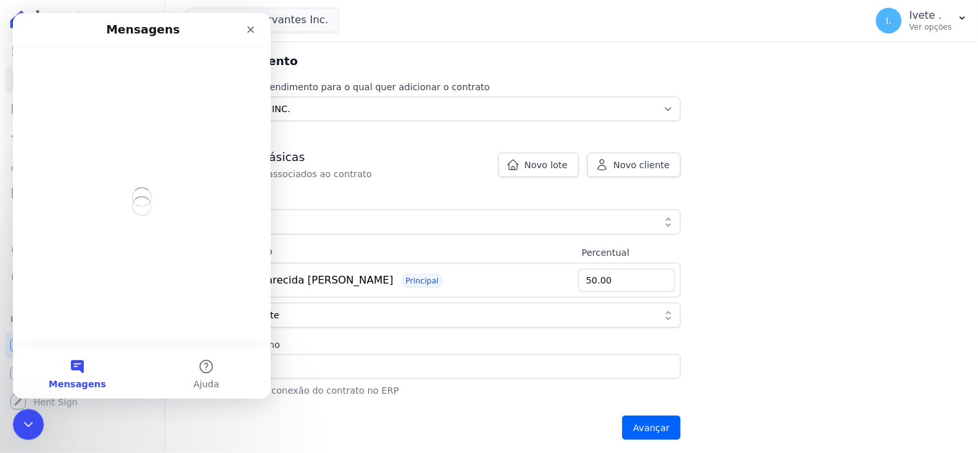
scroll to position [0, 0]
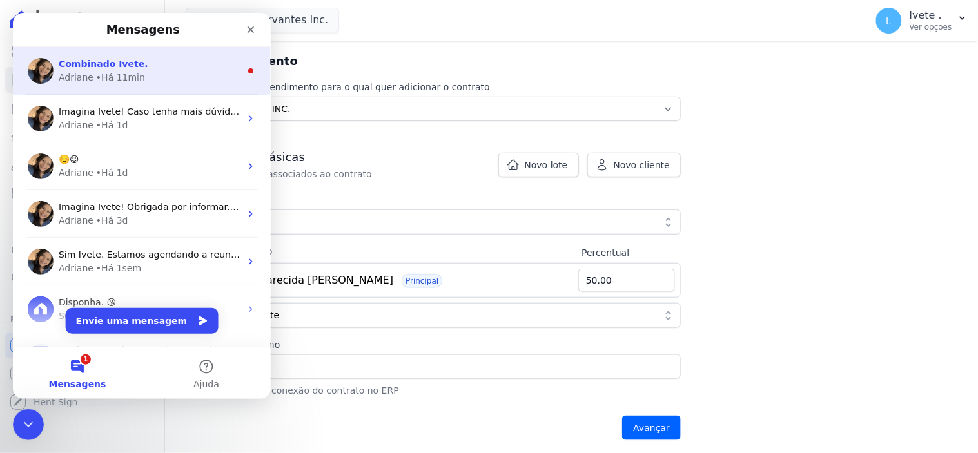
click at [68, 68] on span "Combinado Ivete." at bounding box center [103, 63] width 90 height 10
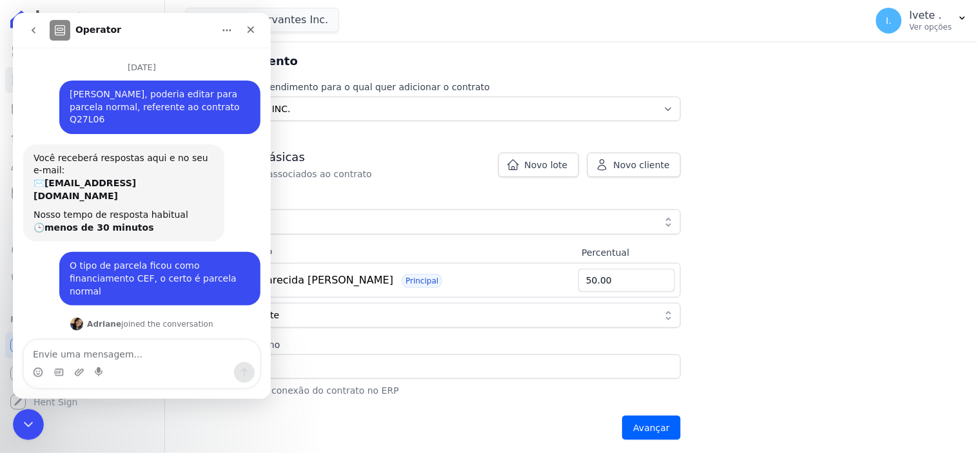
scroll to position [32, 0]
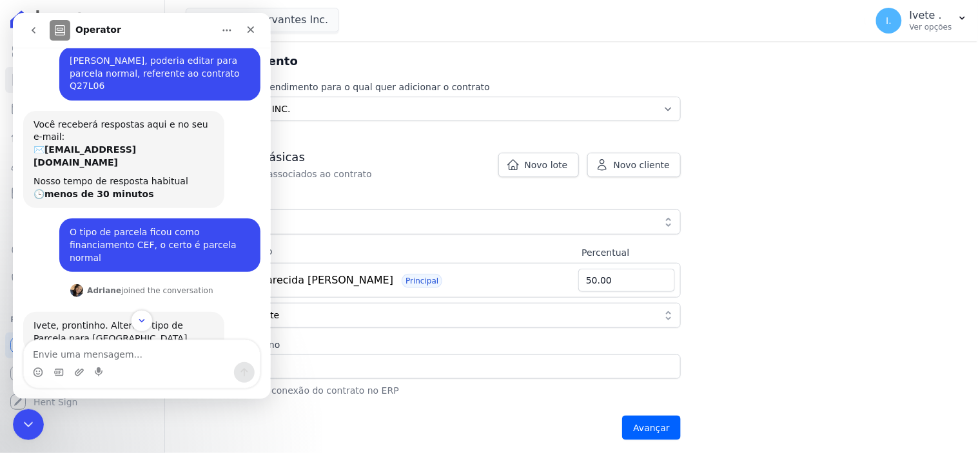
click at [70, 353] on textarea "Envie uma mensagem..." at bounding box center [141, 351] width 236 height 22
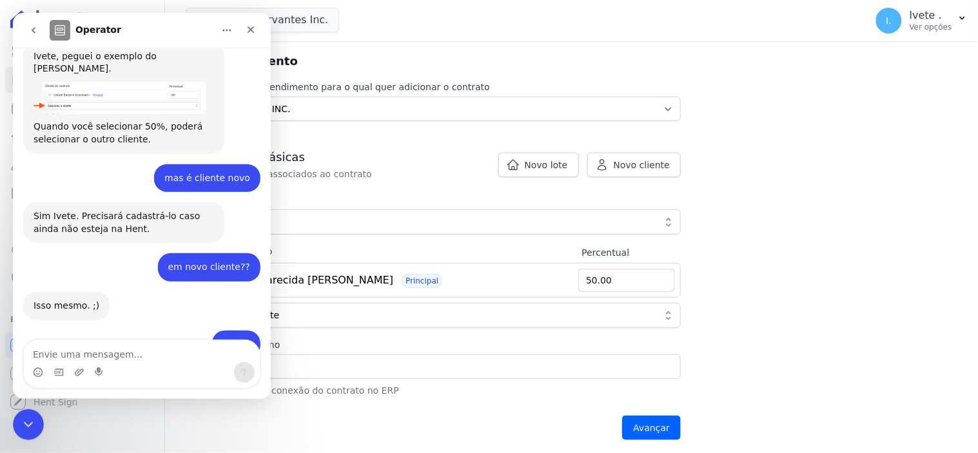
scroll to position [3266, 0]
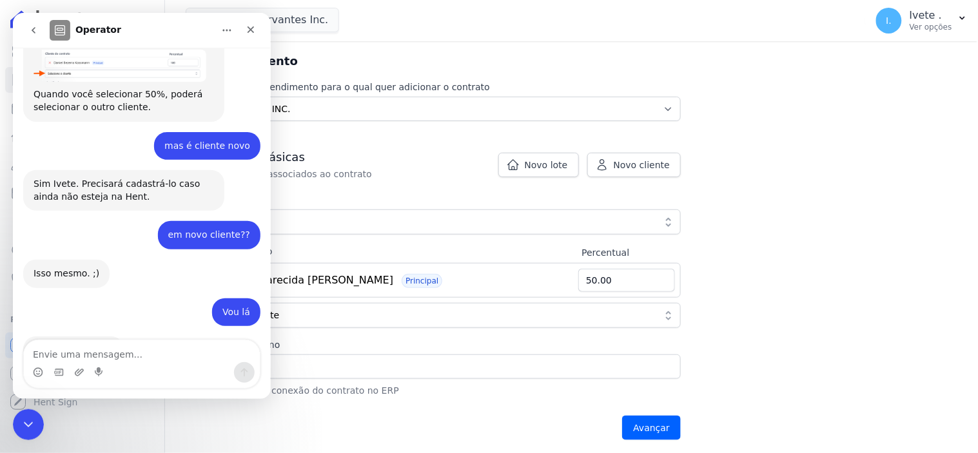
click at [43, 350] on textarea "Envie uma mensagem..." at bounding box center [141, 351] width 236 height 22
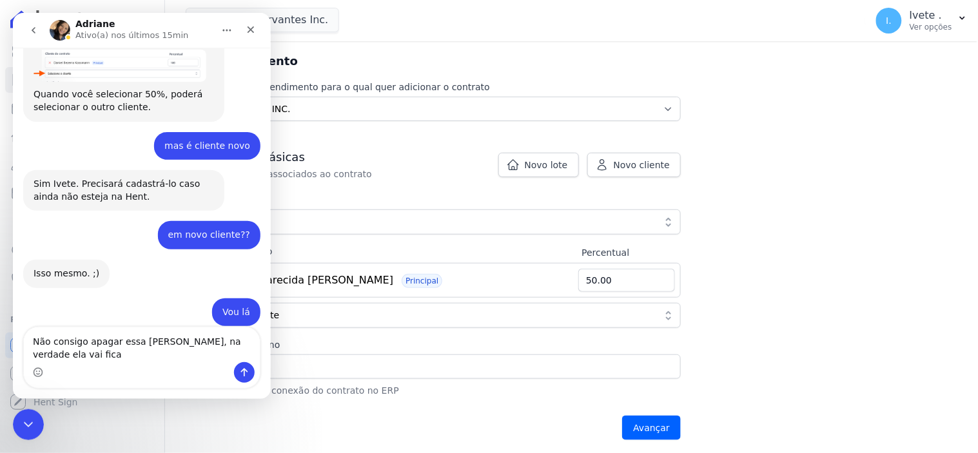
scroll to position [3278, 0]
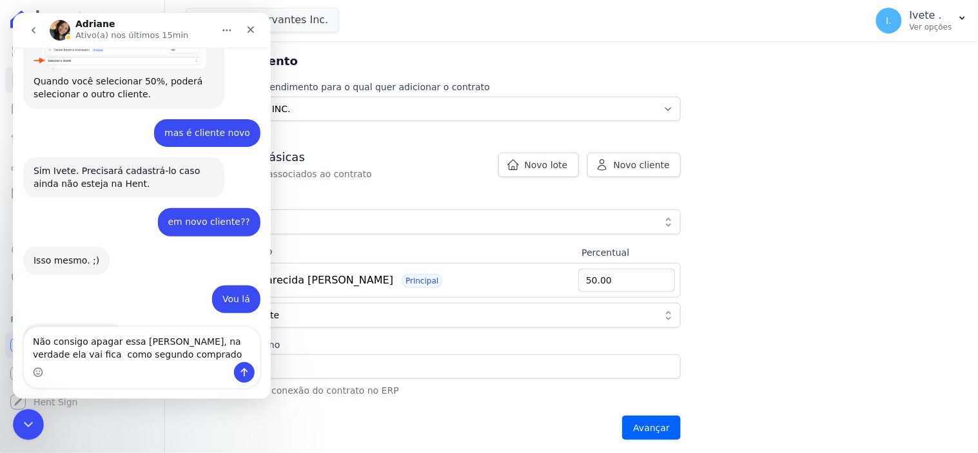
type textarea "Não consigo apagar essa Camile, na verdade ela vai fica como segundo comprador"
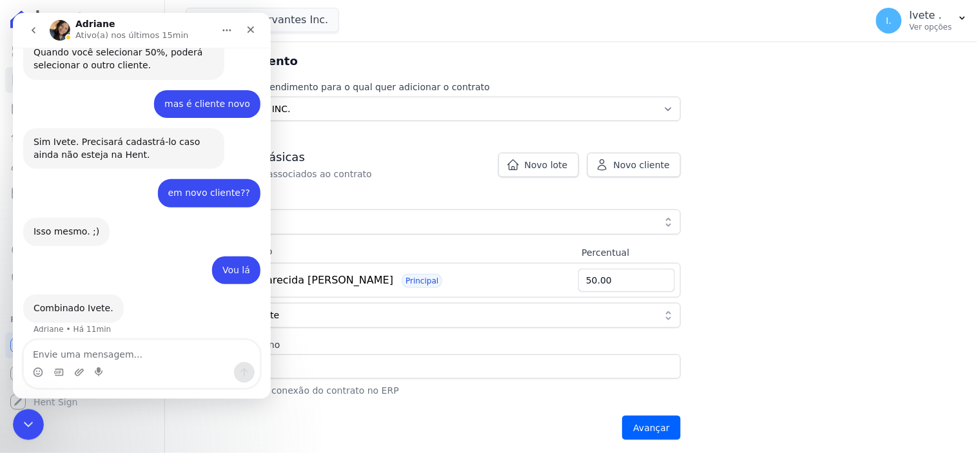
scroll to position [3307, 0]
click at [30, 419] on icon "Encerramento do Messenger da Intercom" at bounding box center [26, 422] width 15 height 15
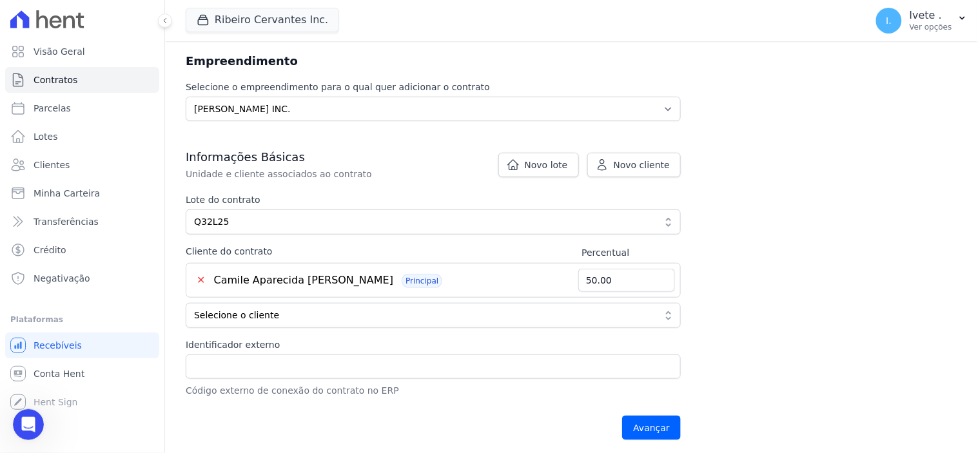
click at [200, 279] on button "✕" at bounding box center [201, 280] width 19 height 15
click at [201, 279] on button "✕" at bounding box center [201, 280] width 19 height 15
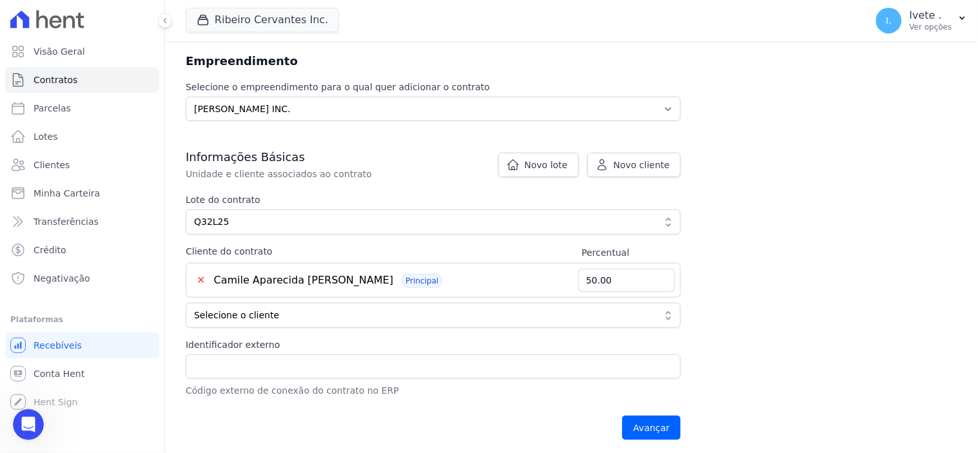
click at [201, 279] on button "✕" at bounding box center [201, 280] width 19 height 15
click at [402, 280] on span "Principal" at bounding box center [422, 281] width 41 height 14
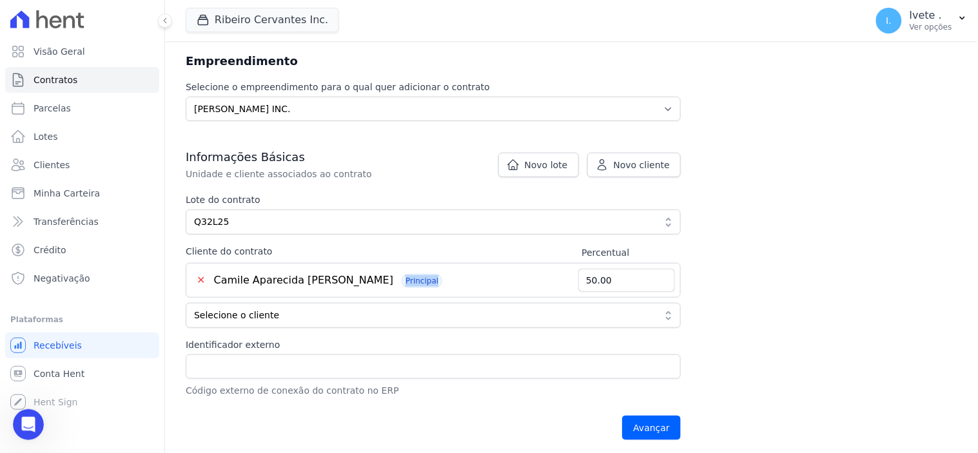
click at [402, 280] on span "Principal" at bounding box center [422, 281] width 41 height 14
click at [199, 281] on button "✕" at bounding box center [201, 280] width 19 height 15
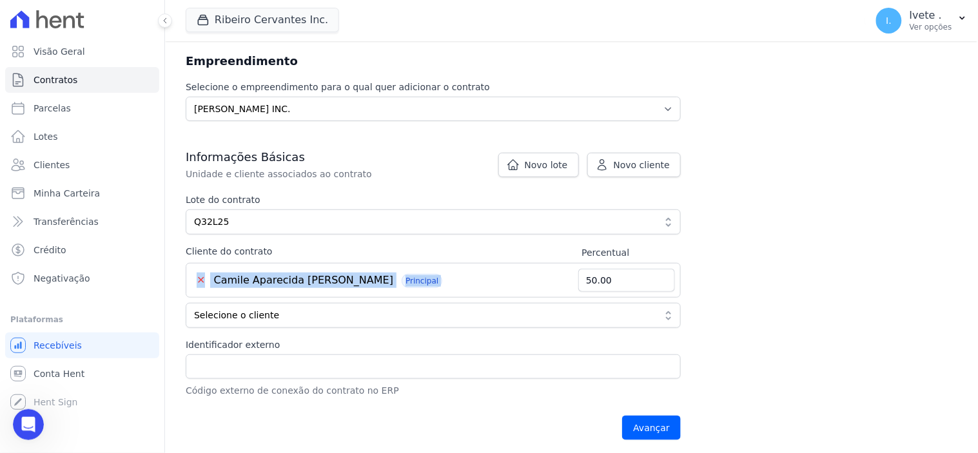
click at [199, 281] on button "✕" at bounding box center [201, 280] width 19 height 15
click at [758, 300] on div "Contratos Adicionar Contrato Adicionar Contrato Passo 1 Dados cadastrais Passo …" at bounding box center [571, 178] width 813 height 560
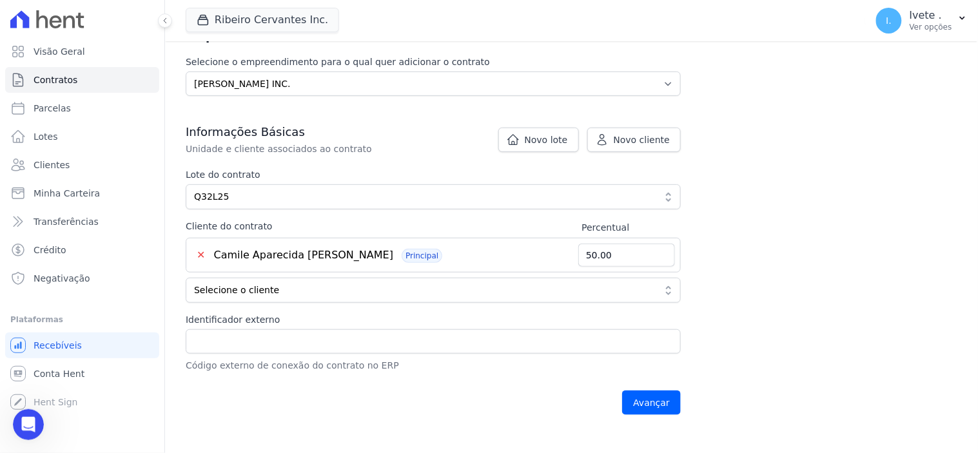
scroll to position [143, 0]
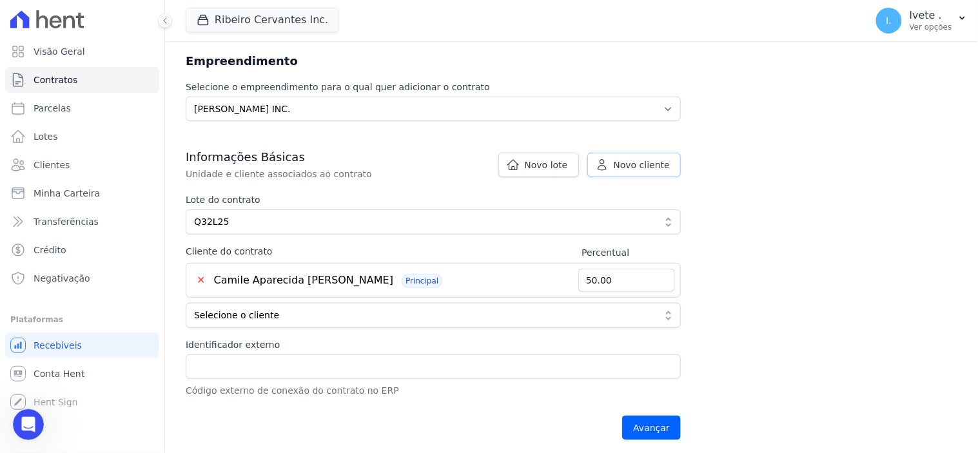
click at [642, 166] on span "Novo cliente" at bounding box center [642, 165] width 56 height 13
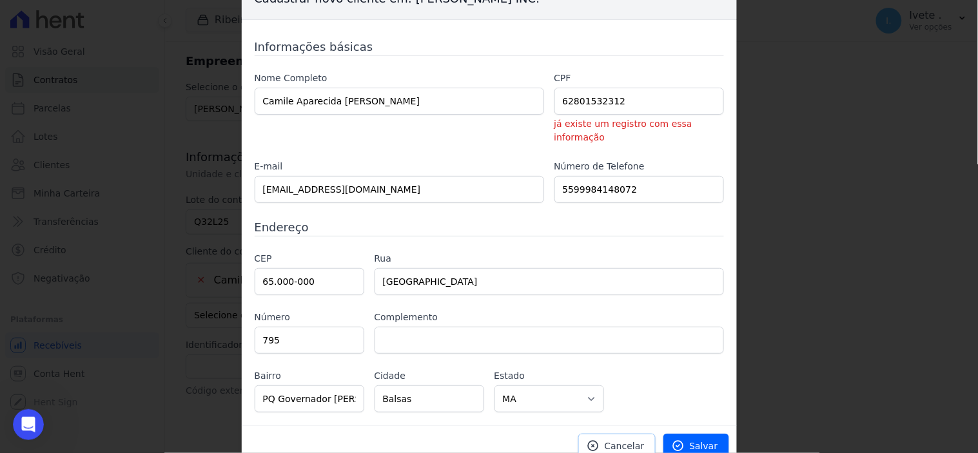
click at [626, 440] on span "Cancelar" at bounding box center [625, 446] width 40 height 13
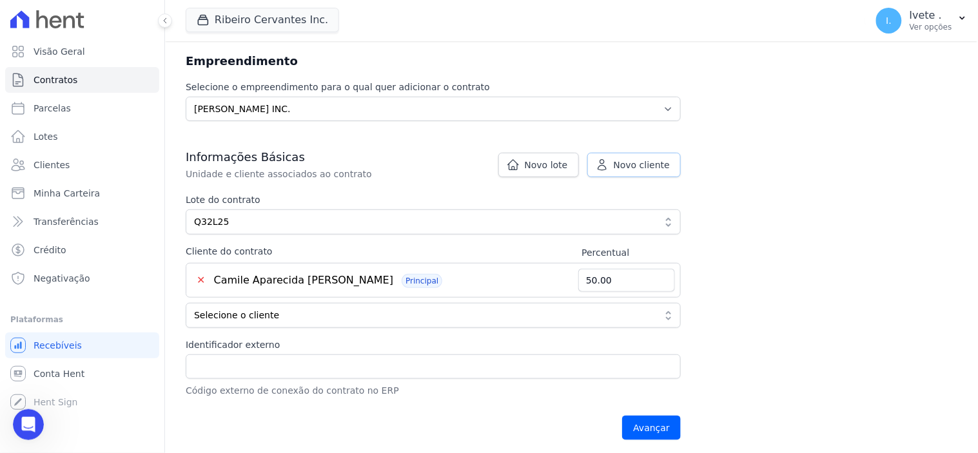
click at [629, 165] on span "Novo cliente" at bounding box center [642, 165] width 56 height 13
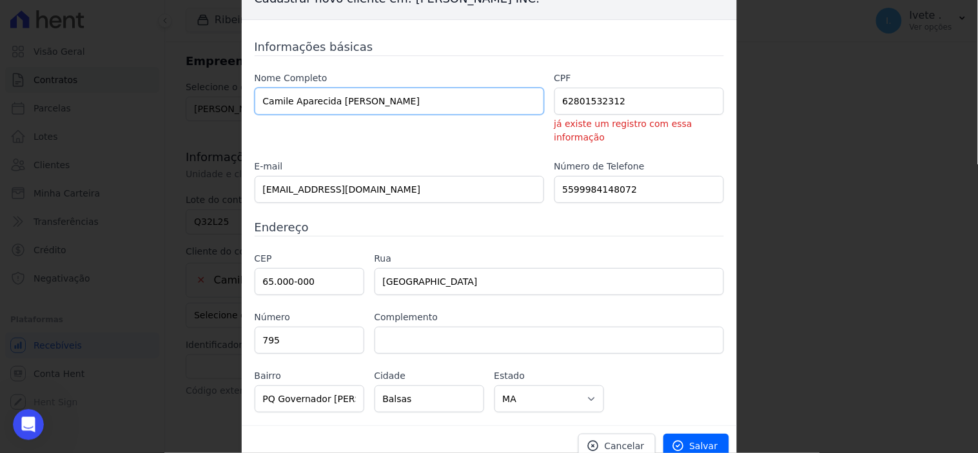
click at [405, 98] on input "Camile Aparecida Costa Barros" at bounding box center [400, 101] width 290 height 27
type input "C"
type input "[PERSON_NAME] [PERSON_NAME]"
click at [628, 98] on input "62801532312" at bounding box center [640, 101] width 170 height 27
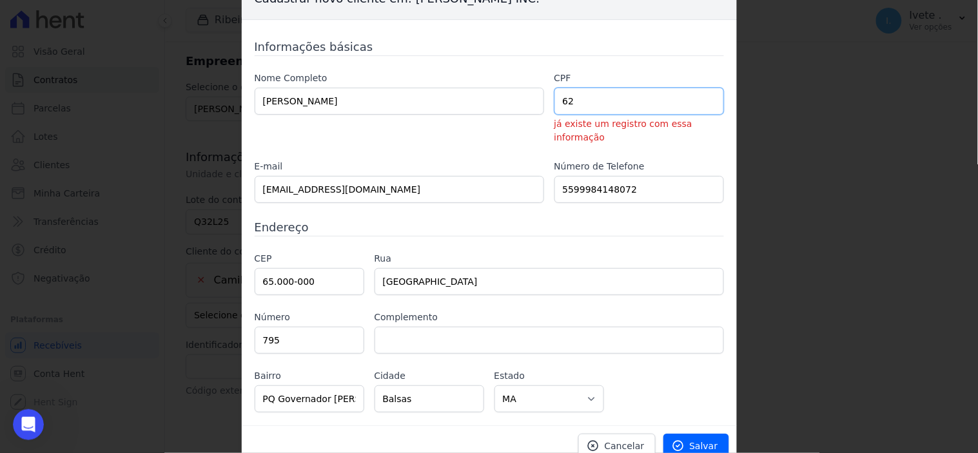
type input "6"
type input "610.363.213-71"
click at [649, 176] on input "5599984148072" at bounding box center [640, 189] width 170 height 27
type input "5"
type input "99984097013"
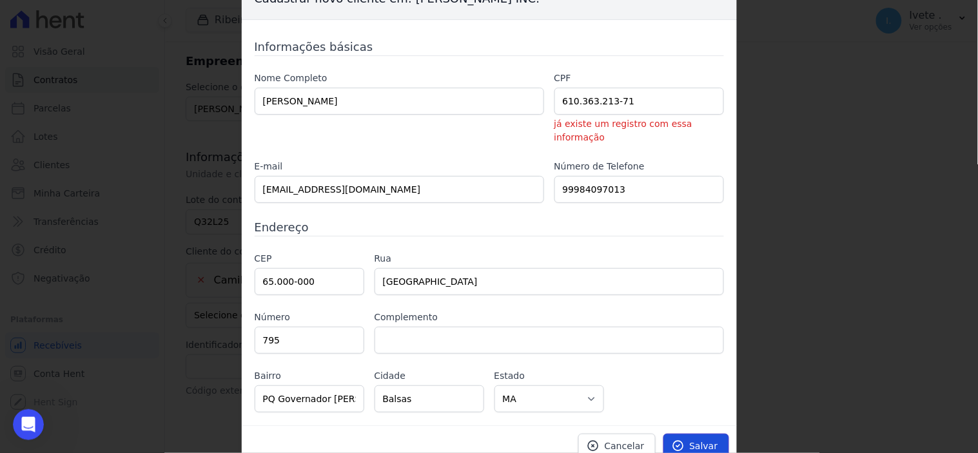
click at [706, 440] on span "Salvar" at bounding box center [704, 446] width 28 height 13
type input "50.00"
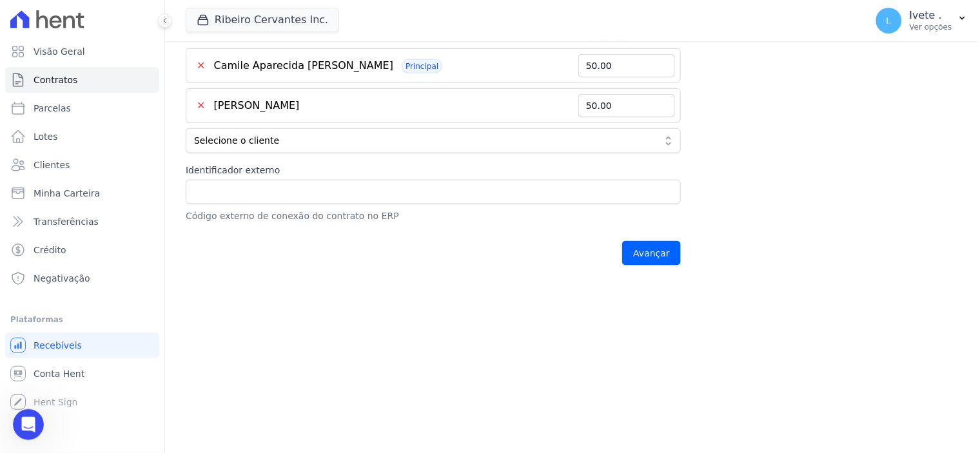
scroll to position [215, 0]
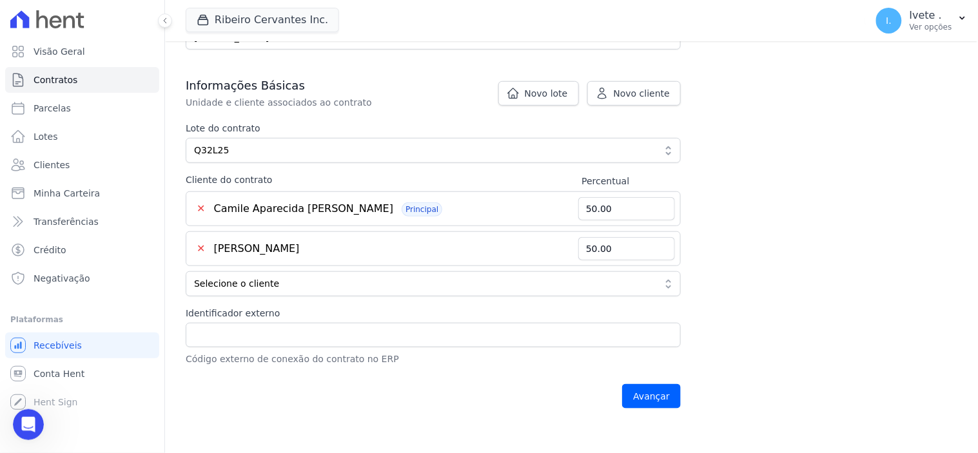
click at [203, 204] on button "✕" at bounding box center [201, 208] width 19 height 15
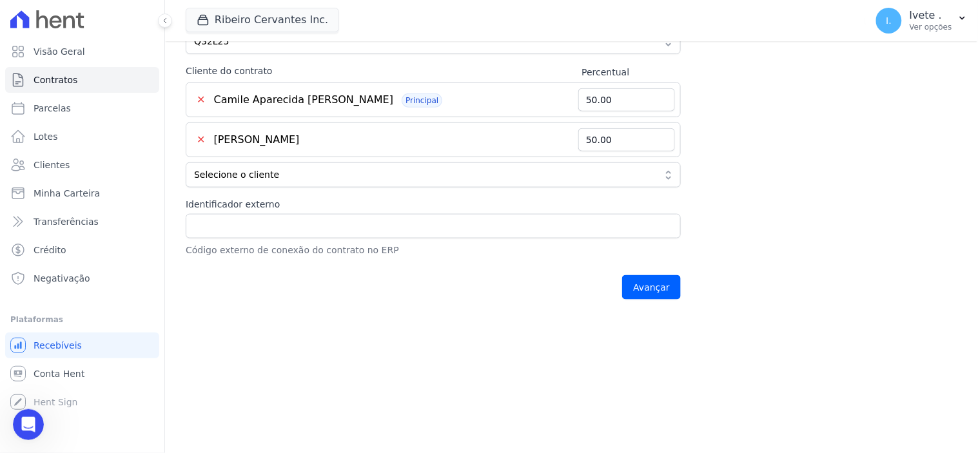
scroll to position [358, 0]
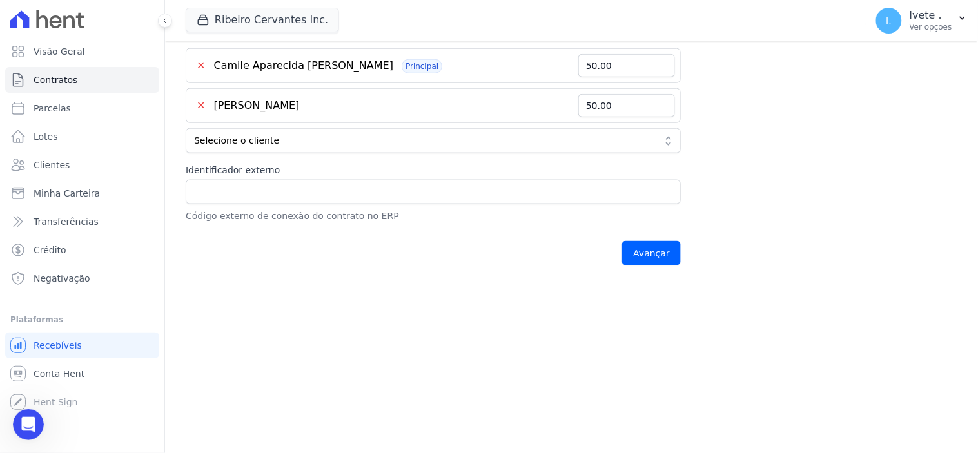
click at [197, 101] on button "✕" at bounding box center [201, 105] width 19 height 15
click at [199, 64] on button "✕" at bounding box center [201, 65] width 19 height 15
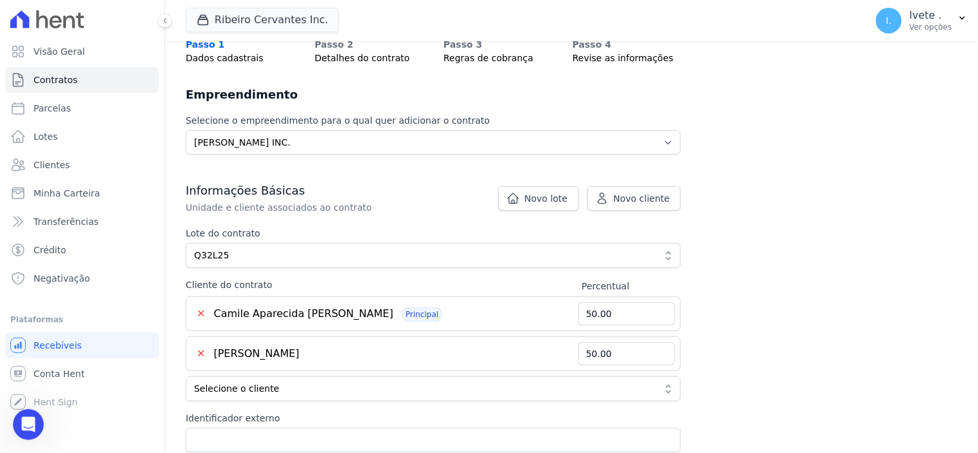
scroll to position [0, 0]
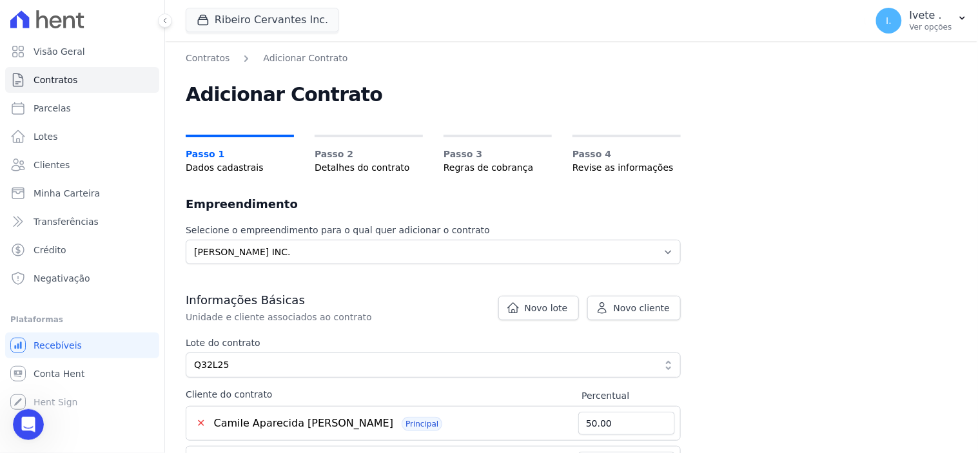
click at [200, 151] on span "Passo 1" at bounding box center [240, 155] width 108 height 14
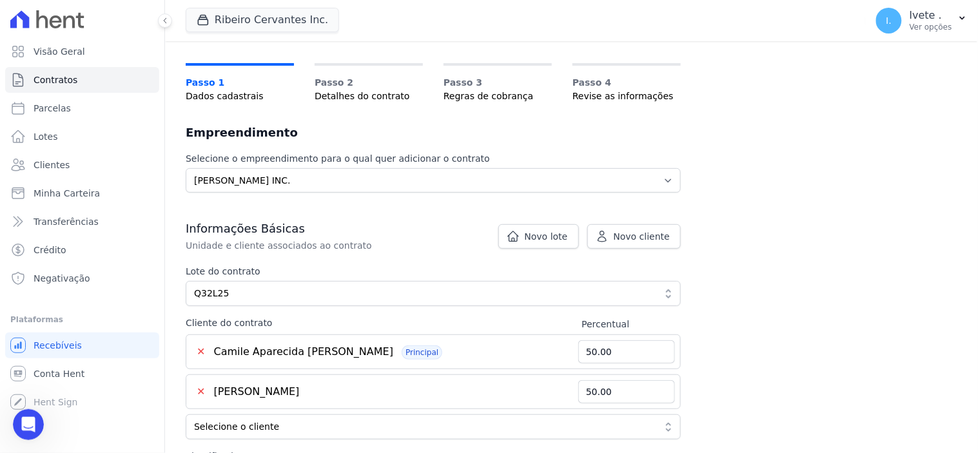
scroll to position [143, 0]
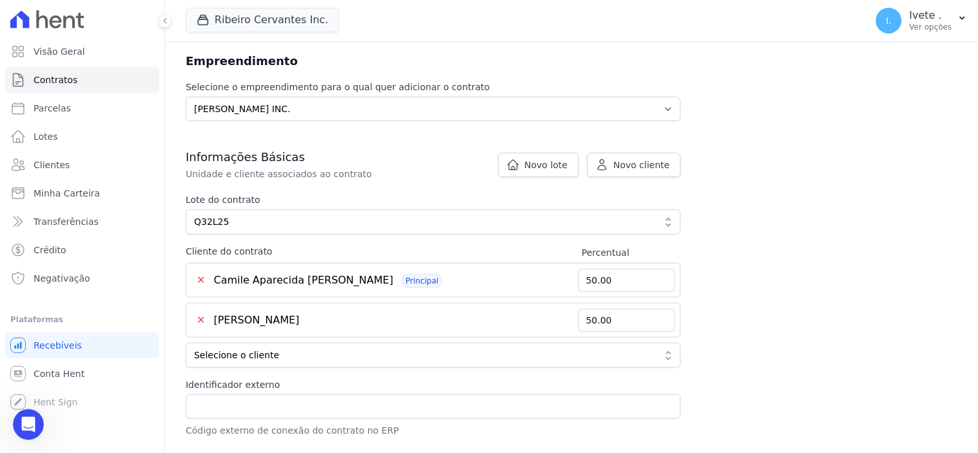
click at [201, 280] on button "✕" at bounding box center [201, 280] width 19 height 15
click at [201, 321] on button "✕" at bounding box center [201, 320] width 19 height 15
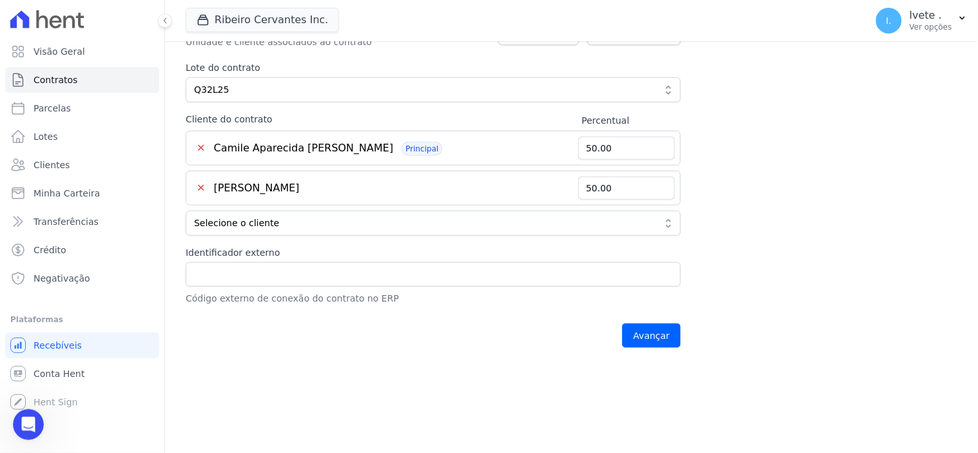
scroll to position [286, 0]
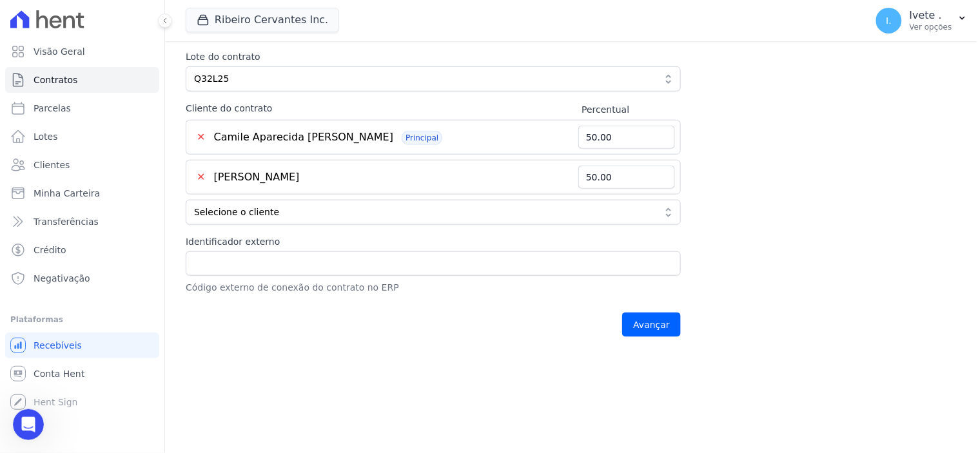
click at [204, 137] on button "✕" at bounding box center [201, 137] width 19 height 15
click at [199, 134] on button "✕" at bounding box center [201, 137] width 19 height 15
click at [204, 175] on button "✕" at bounding box center [201, 177] width 19 height 15
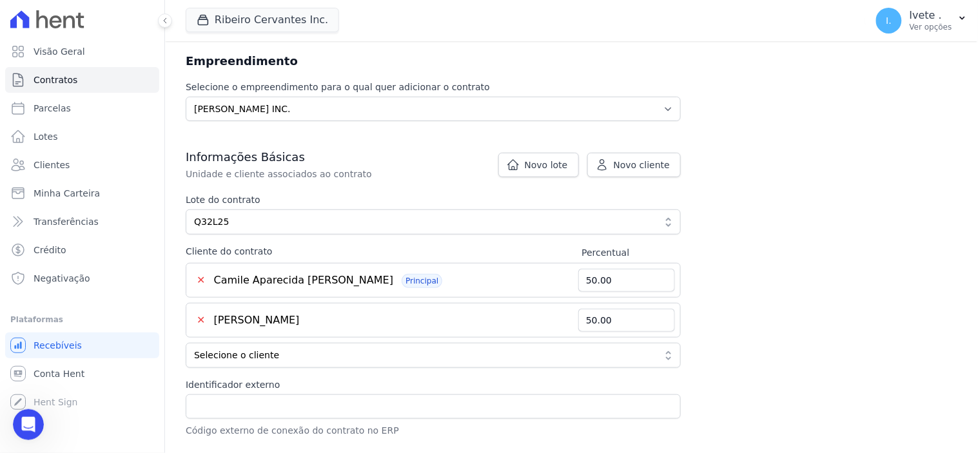
scroll to position [0, 0]
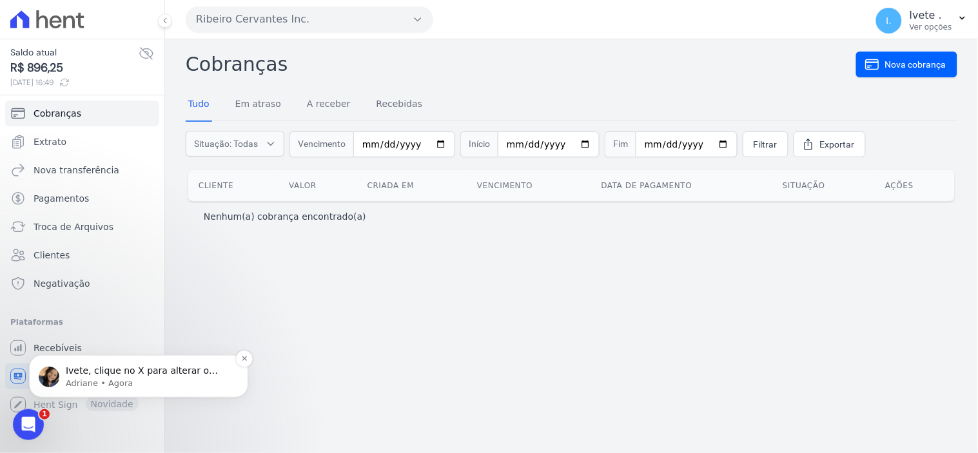
click at [97, 384] on p "Adriane • Agora" at bounding box center [149, 383] width 166 height 12
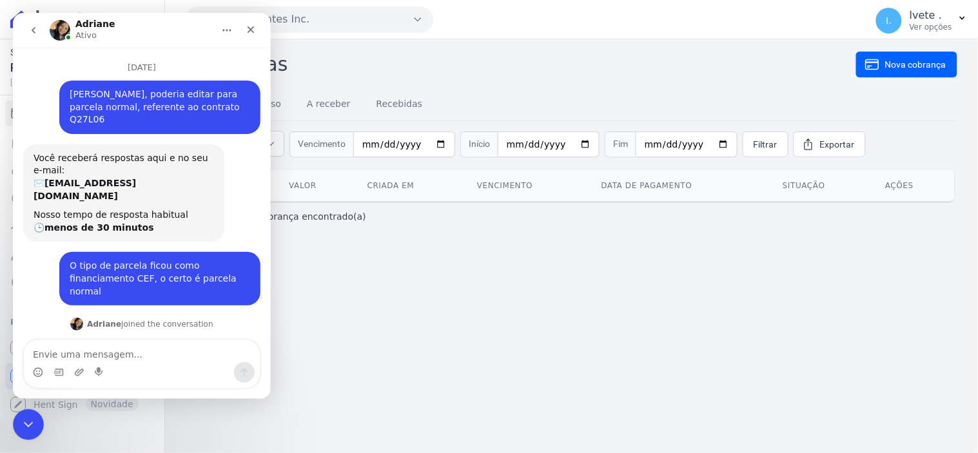
scroll to position [32, 0]
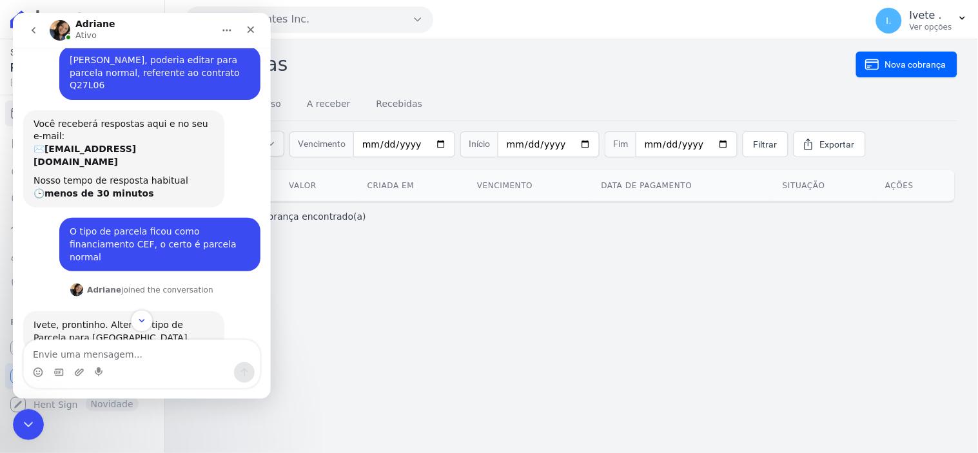
click at [80, 355] on textarea "Envie uma mensagem..." at bounding box center [141, 351] width 236 height 22
type textarea "Ja cliquei mas não funciona"
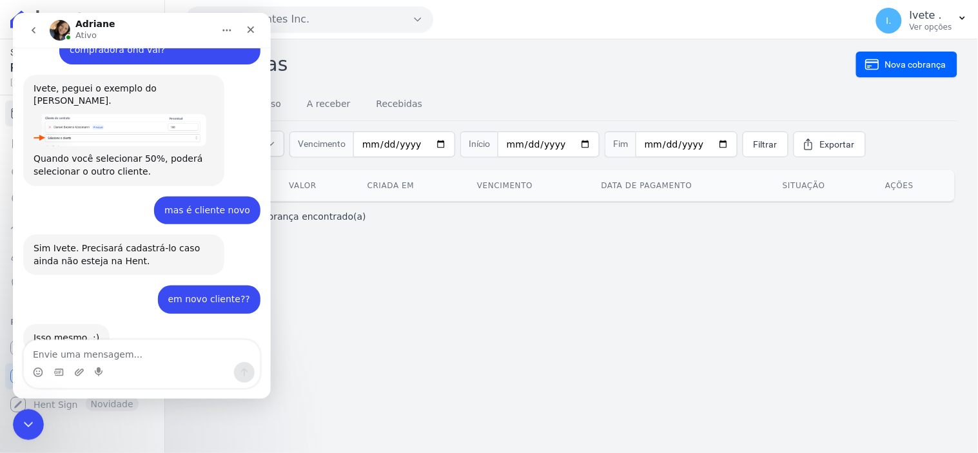
scroll to position [3384, 0]
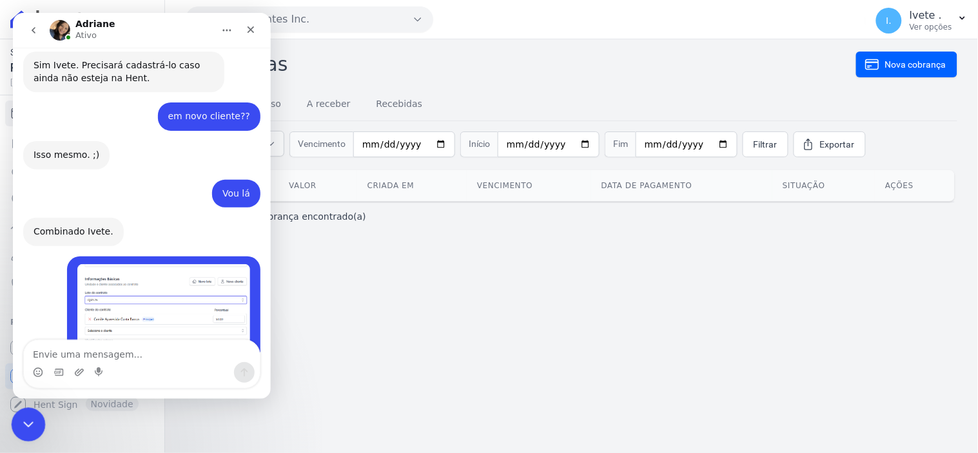
click at [15, 426] on div "Encerramento do Messenger da Intercom" at bounding box center [26, 423] width 31 height 31
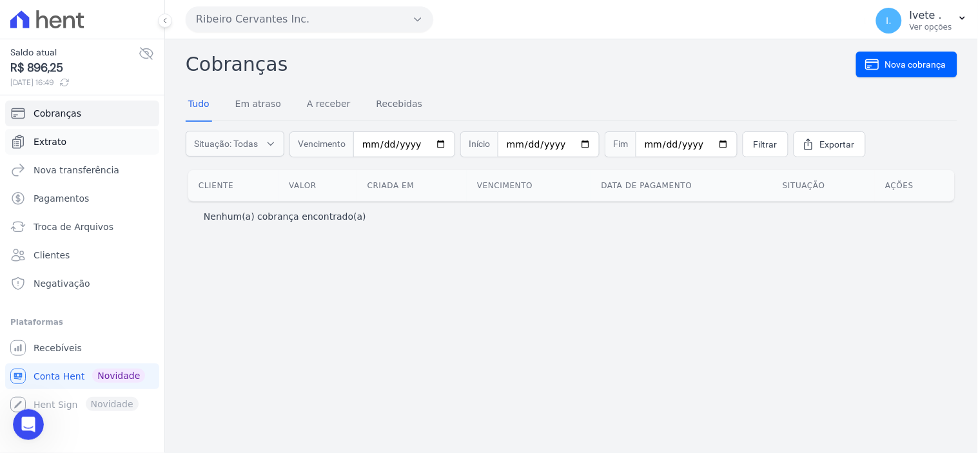
click at [53, 142] on span "Extrato" at bounding box center [50, 141] width 33 height 13
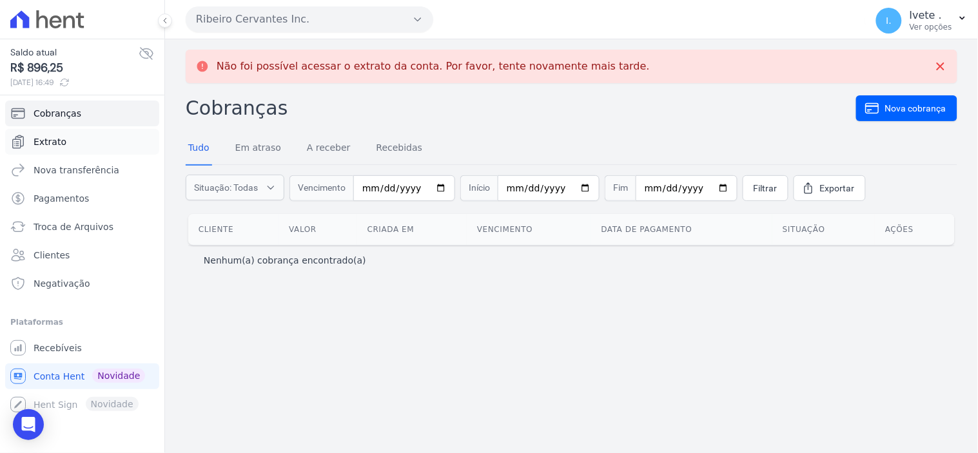
click at [57, 134] on link "Extrato" at bounding box center [82, 142] width 154 height 26
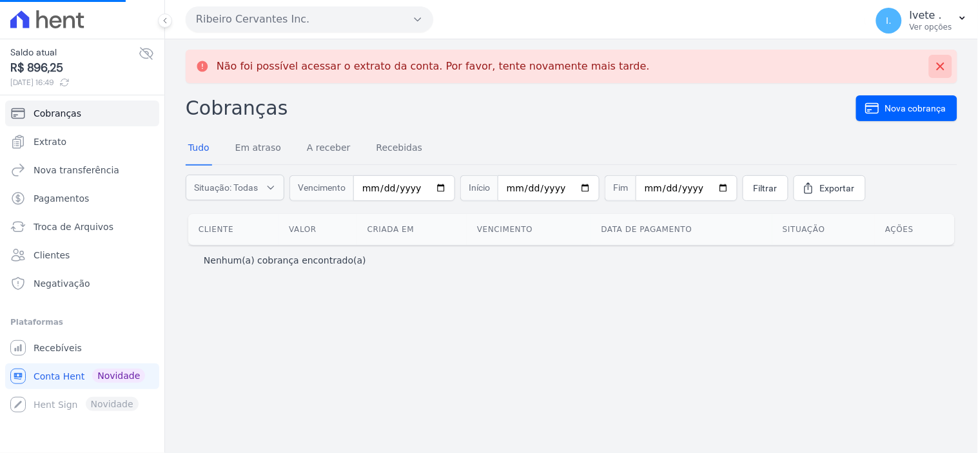
click at [943, 63] on icon at bounding box center [941, 66] width 13 height 13
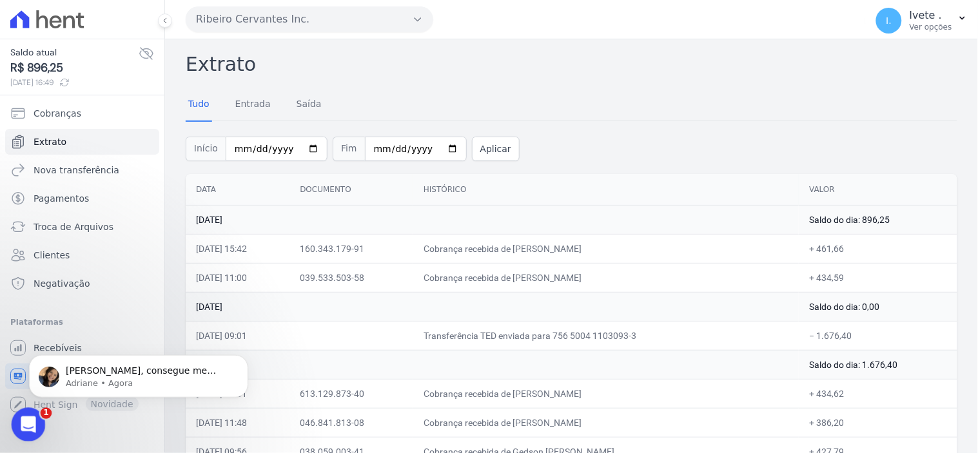
click at [20, 424] on icon "Abertura do Messenger da Intercom" at bounding box center [26, 423] width 21 height 21
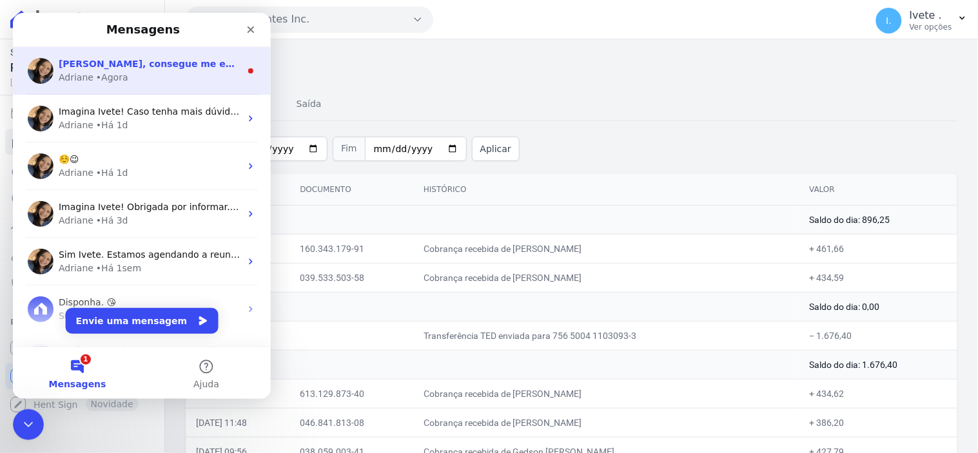
click at [112, 79] on div "• Agora" at bounding box center [111, 77] width 32 height 14
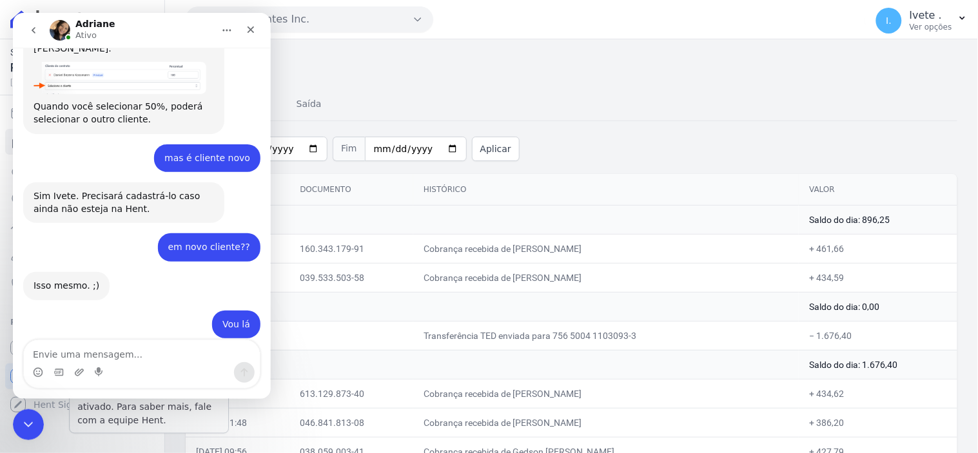
scroll to position [3444, 0]
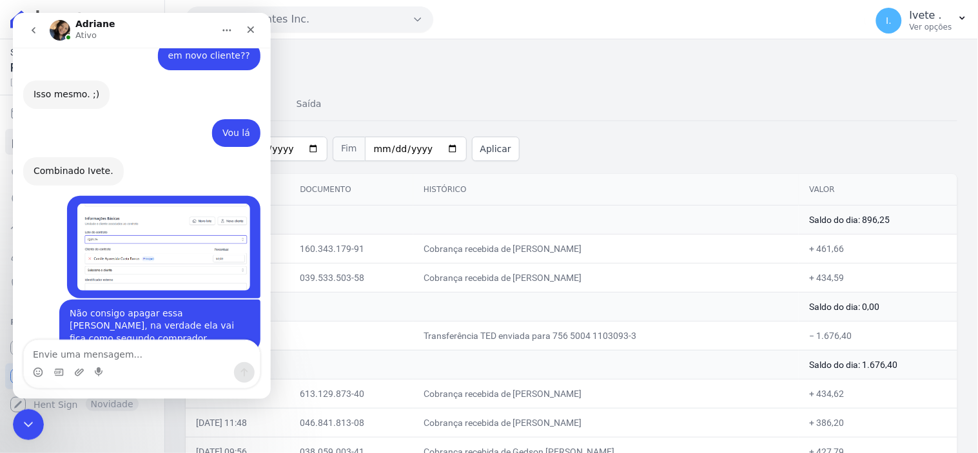
click at [47, 350] on textarea "Envie uma mensagem..." at bounding box center [141, 351] width 236 height 22
type textarea "sai vou tentar novamente"
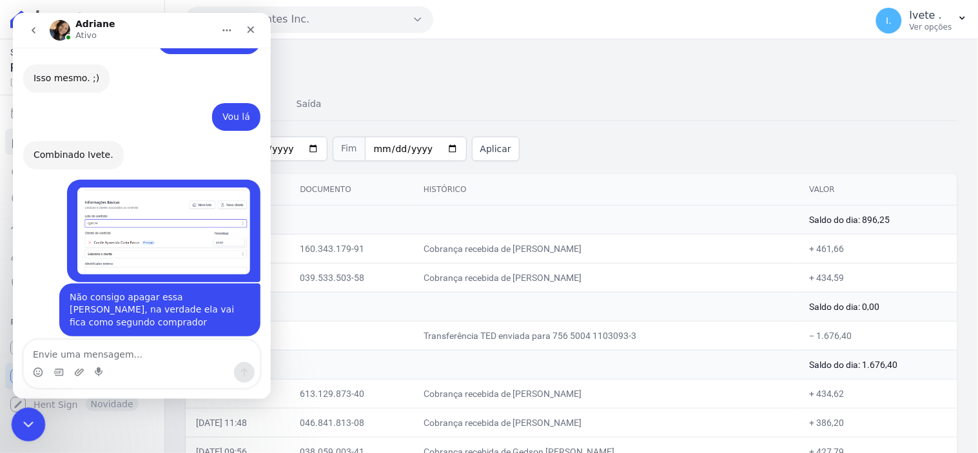
click at [26, 424] on icon "Encerramento do Messenger da Intercom" at bounding box center [26, 423] width 9 height 5
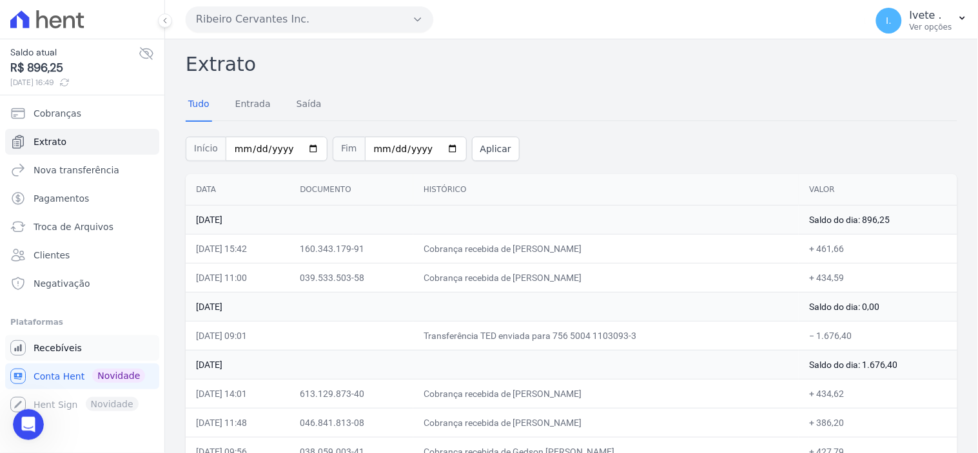
click at [52, 340] on link "Recebíveis" at bounding box center [82, 348] width 154 height 26
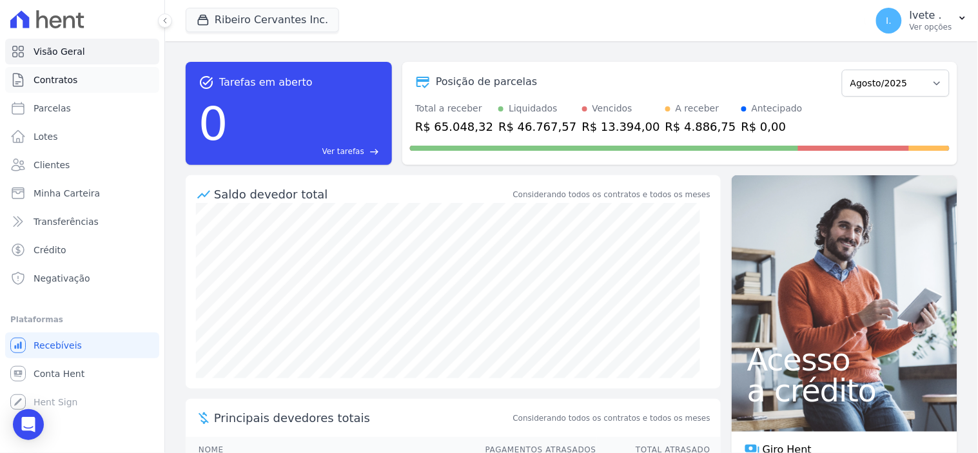
click at [67, 81] on span "Contratos" at bounding box center [56, 80] width 44 height 13
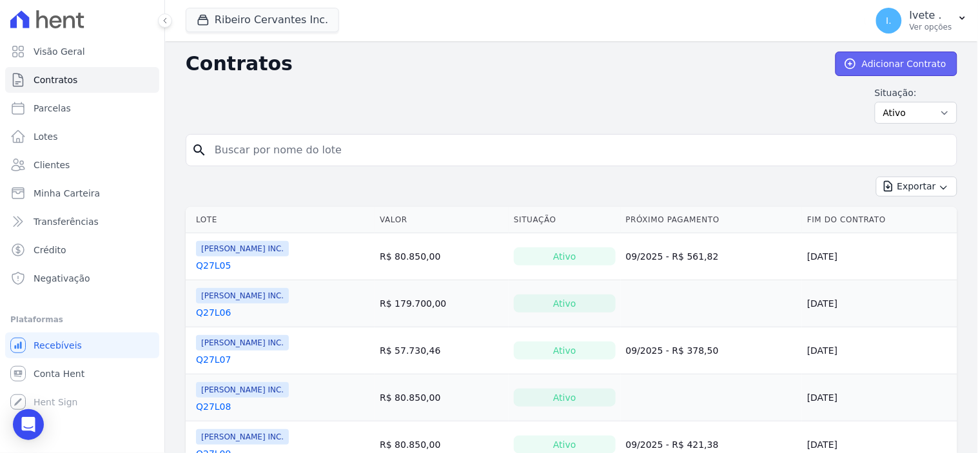
click at [886, 58] on link "Adicionar Contrato" at bounding box center [897, 64] width 122 height 25
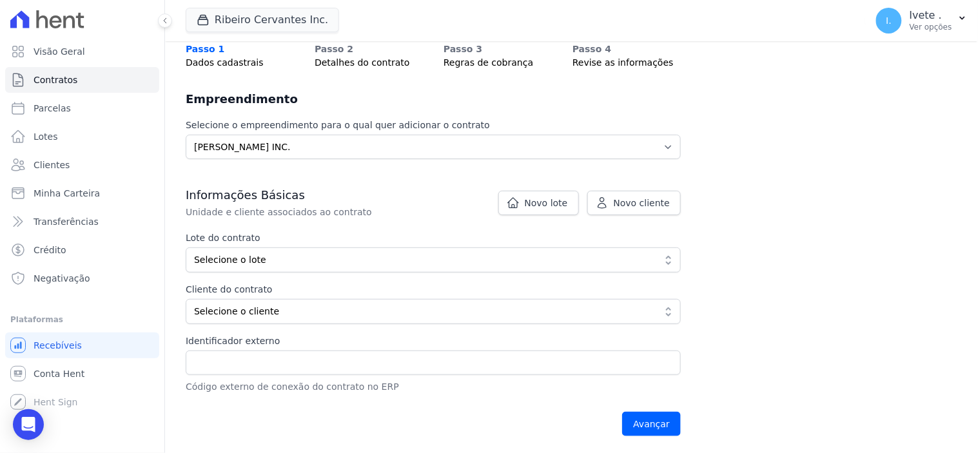
scroll to position [143, 0]
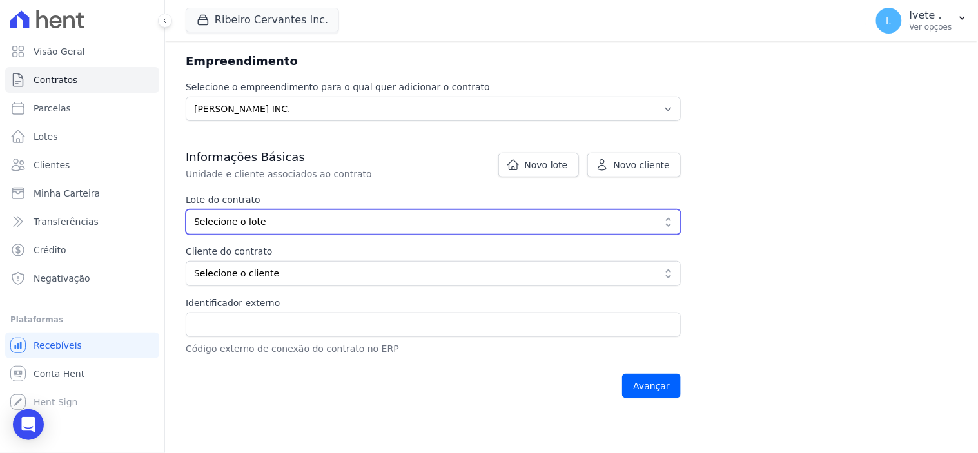
click at [668, 222] on button "Selecione o lote" at bounding box center [433, 222] width 495 height 25
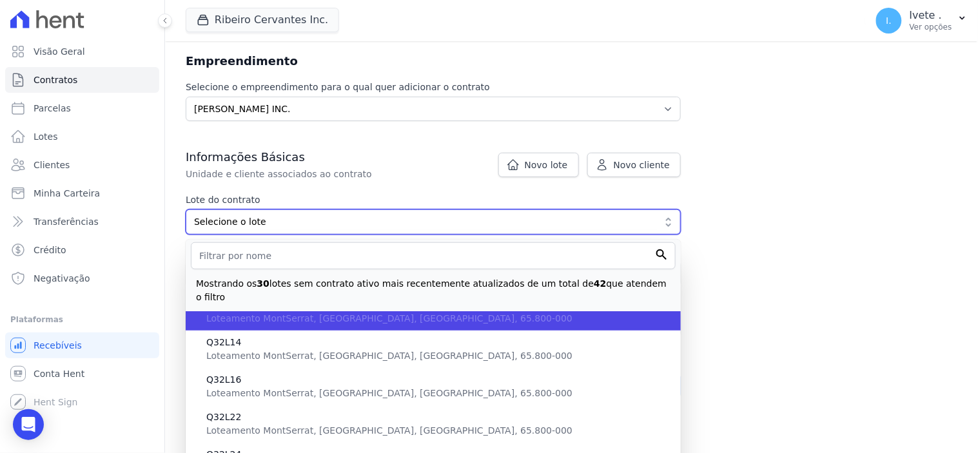
scroll to position [430, 0]
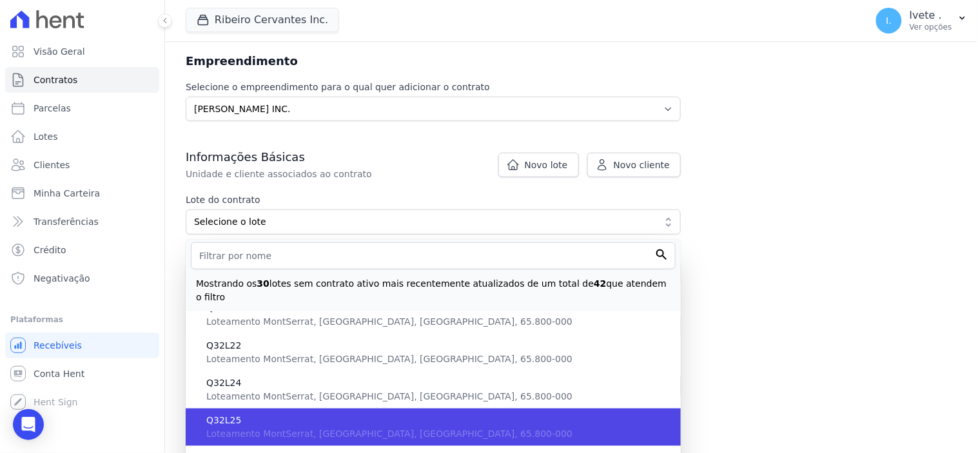
click at [244, 414] on span "Q32L25" at bounding box center [438, 421] width 464 height 14
type input "8d00fa17-acab-4884-a453-1834db708ade"
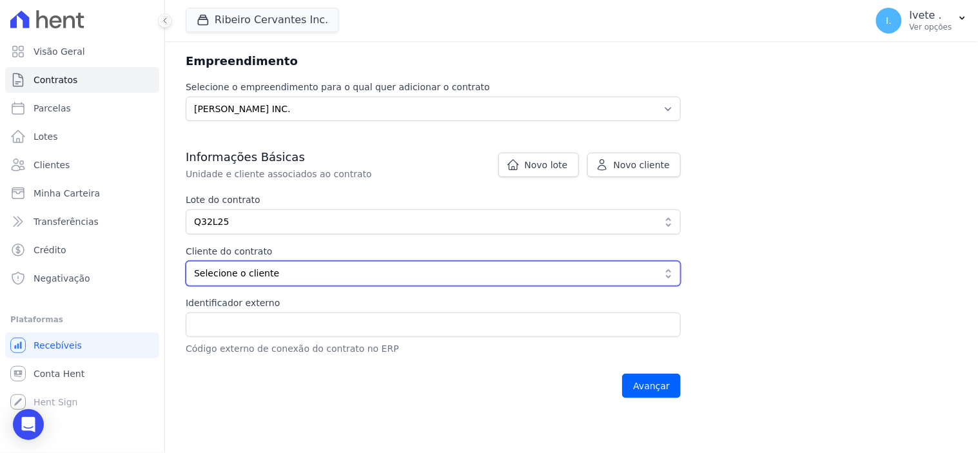
click at [663, 270] on button "Selecione o cliente" at bounding box center [433, 273] width 495 height 25
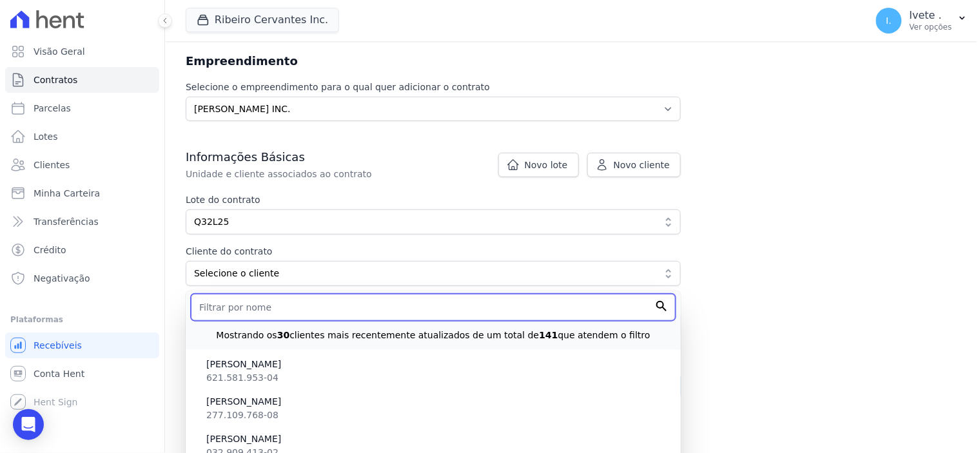
click at [230, 312] on input "text" at bounding box center [433, 307] width 485 height 27
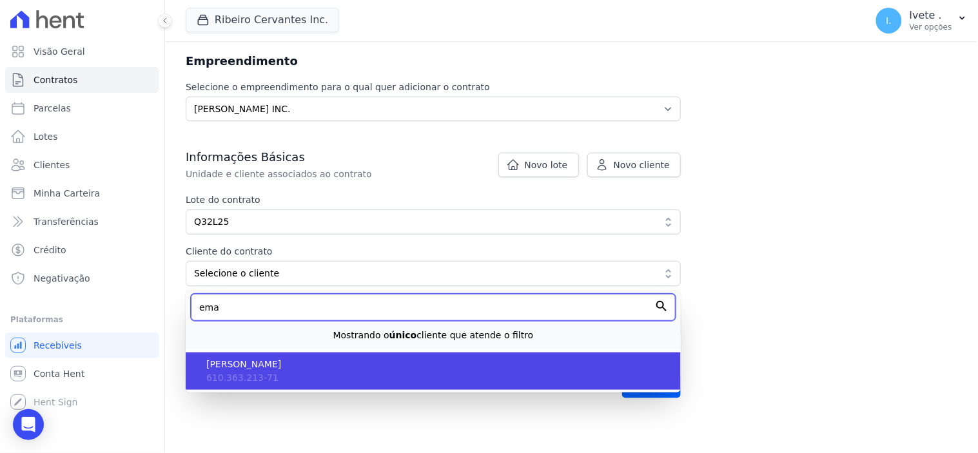
type input "ema"
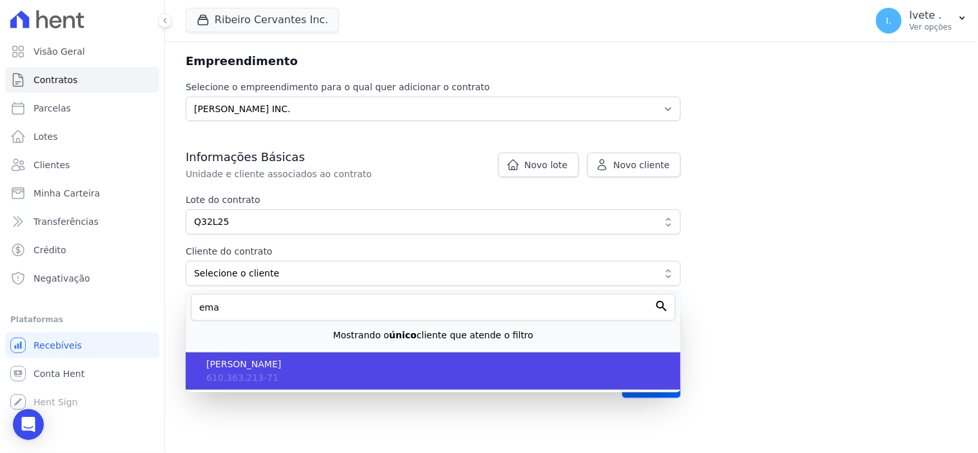
click at [235, 362] on span "[PERSON_NAME]" at bounding box center [438, 365] width 464 height 14
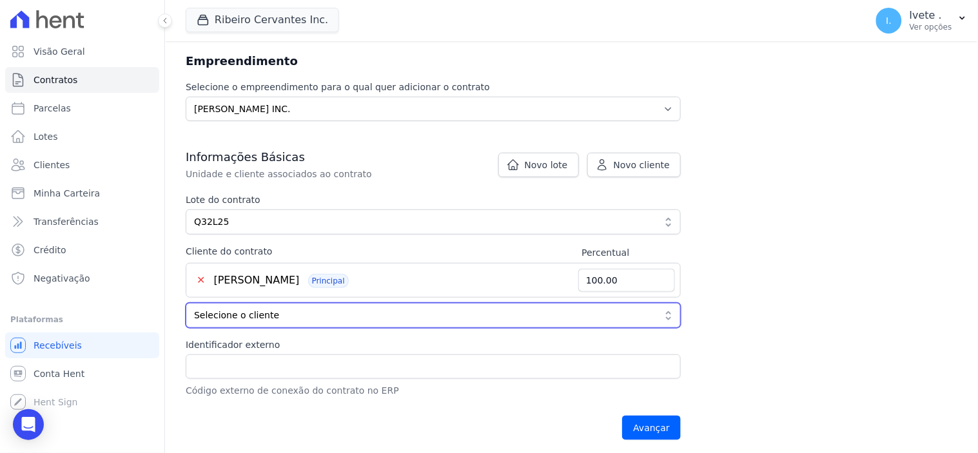
click at [673, 314] on button "Selecione o cliente" at bounding box center [433, 315] width 495 height 25
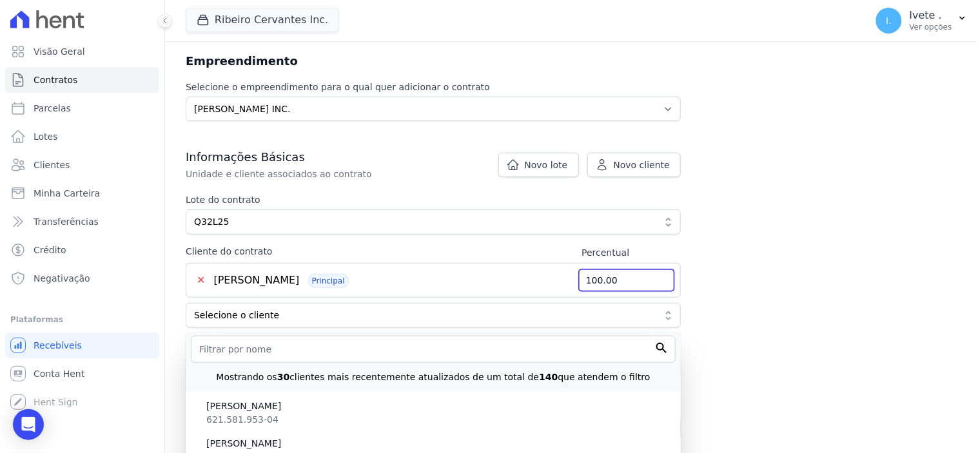
click at [665, 279] on input "100.00" at bounding box center [627, 280] width 97 height 23
click at [665, 278] on input "100.00" at bounding box center [627, 280] width 97 height 23
click at [633, 279] on input "100.00" at bounding box center [627, 280] width 97 height 23
type input "1"
type input "50.00"
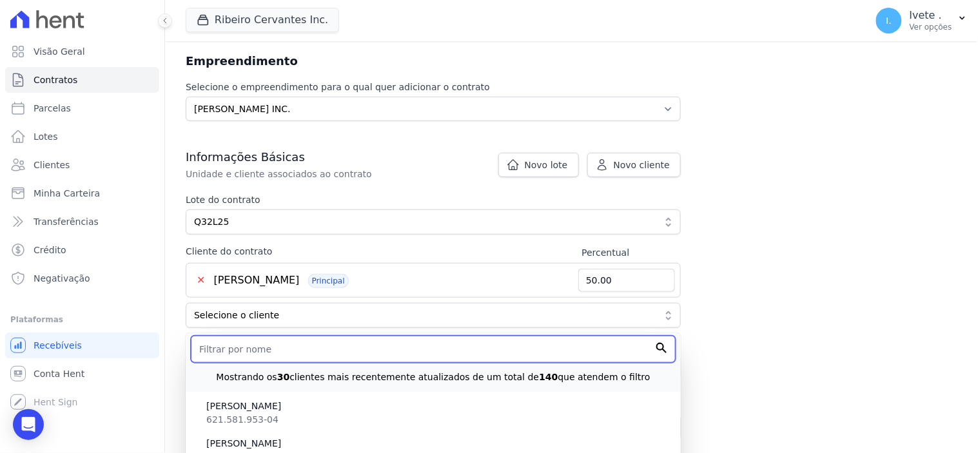
click at [235, 352] on input "text" at bounding box center [433, 349] width 485 height 27
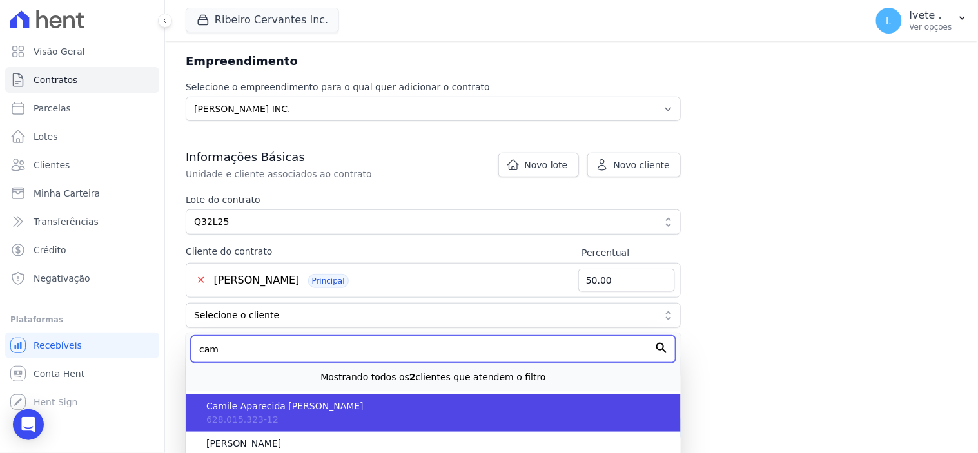
type input "cam"
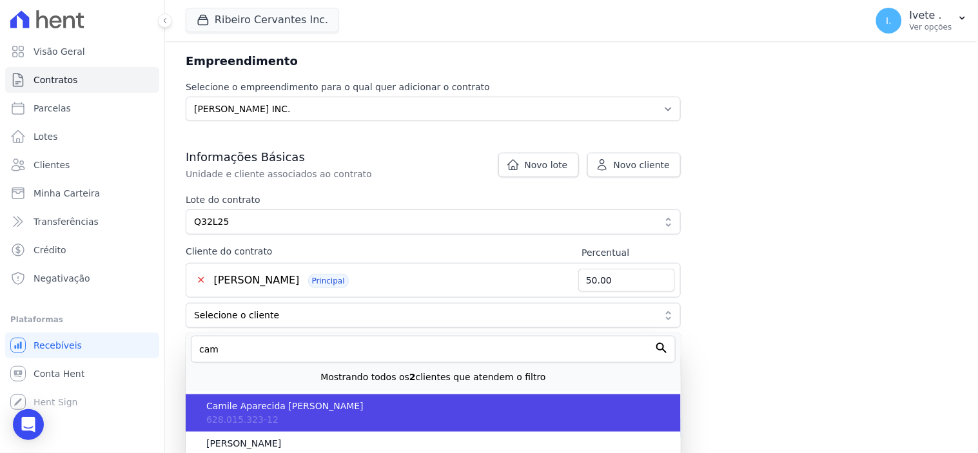
click at [255, 408] on span "Camile Aparecida [PERSON_NAME]" at bounding box center [438, 407] width 464 height 14
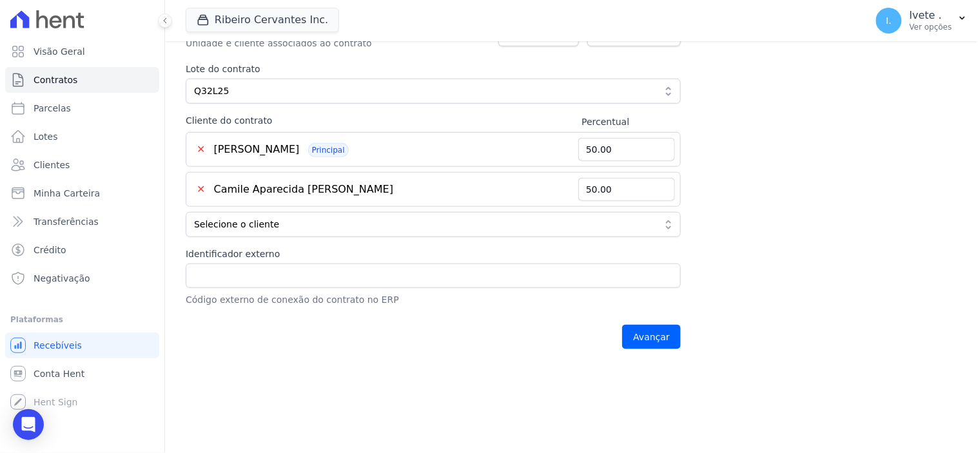
scroll to position [286, 0]
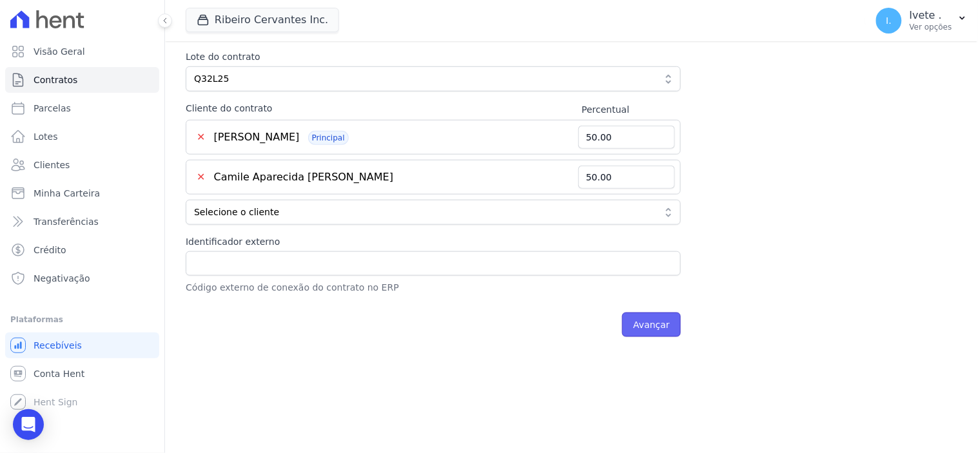
click at [657, 330] on input "Avançar" at bounding box center [651, 325] width 59 height 25
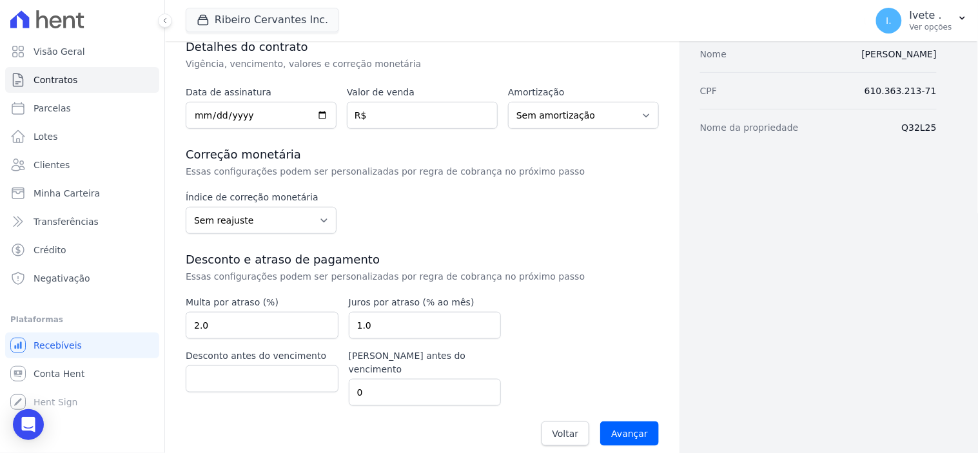
scroll to position [13, 0]
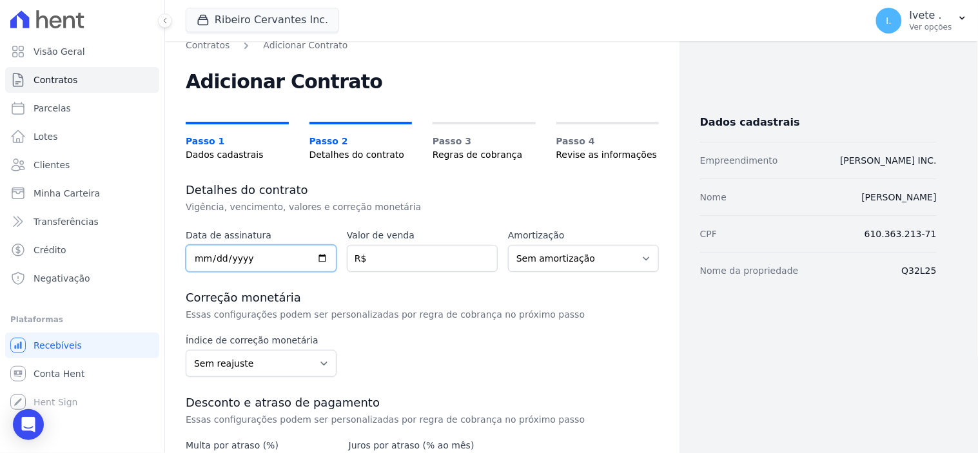
click at [321, 256] on input "date" at bounding box center [261, 258] width 151 height 27
type input "[DATE]"
click at [395, 255] on input "number" at bounding box center [422, 258] width 151 height 27
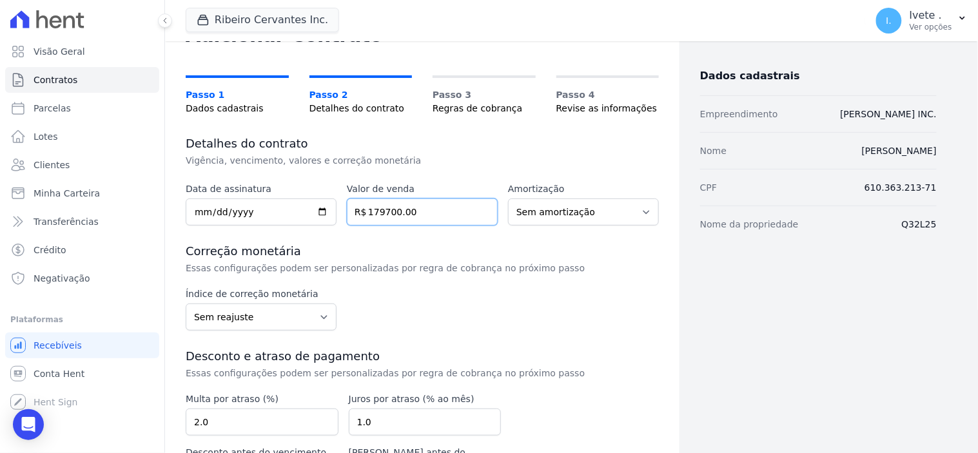
scroll to position [84, 0]
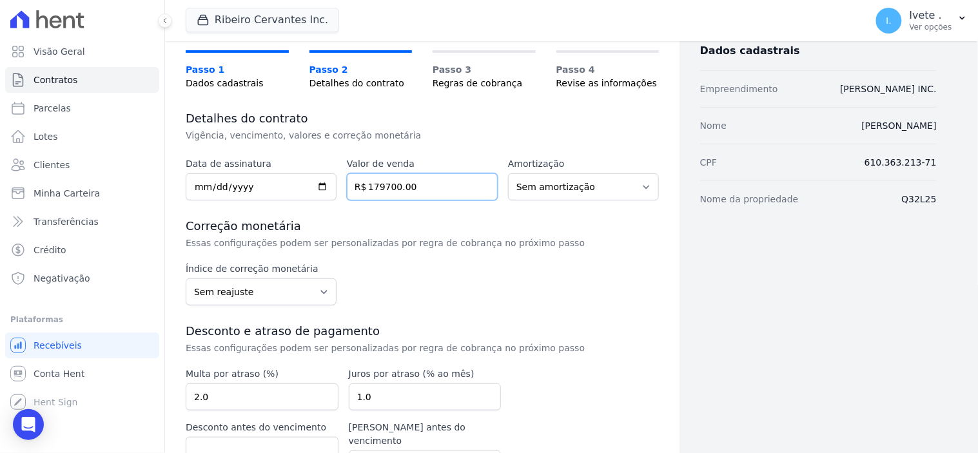
type input "179700.00"
click at [318, 285] on select "Sem reajuste Média dos últimos 12 meses acumulado de INCCM Média dos últimos 12…" at bounding box center [261, 292] width 151 height 27
select select "igpm"
click at [186, 279] on select "Sem reajuste Média dos últimos 12 meses acumulado de INCCM Média dos últimos 12…" at bounding box center [261, 292] width 151 height 27
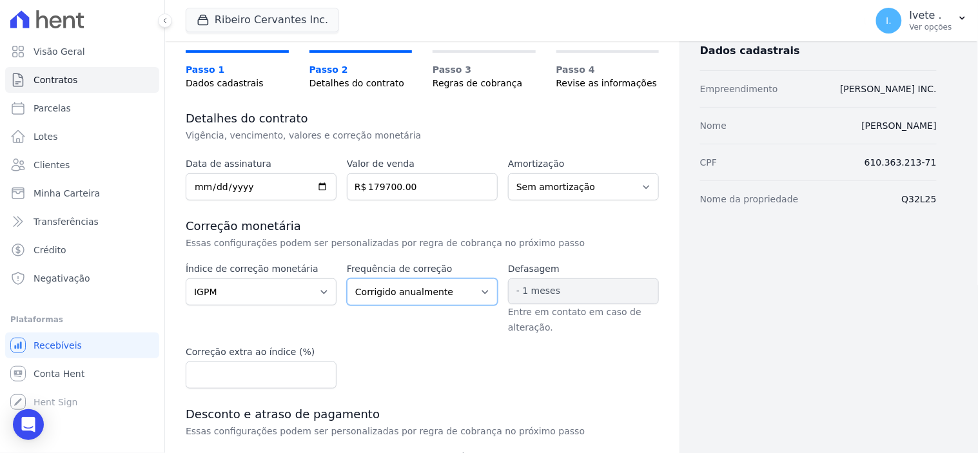
click at [481, 292] on select "Corrigido semestralmente Corrigido mensalmente Corrigido anualmente" at bounding box center [422, 292] width 151 height 27
click at [347, 279] on select "Corrigido semestralmente Corrigido mensalmente Corrigido anualmente" at bounding box center [422, 292] width 151 height 27
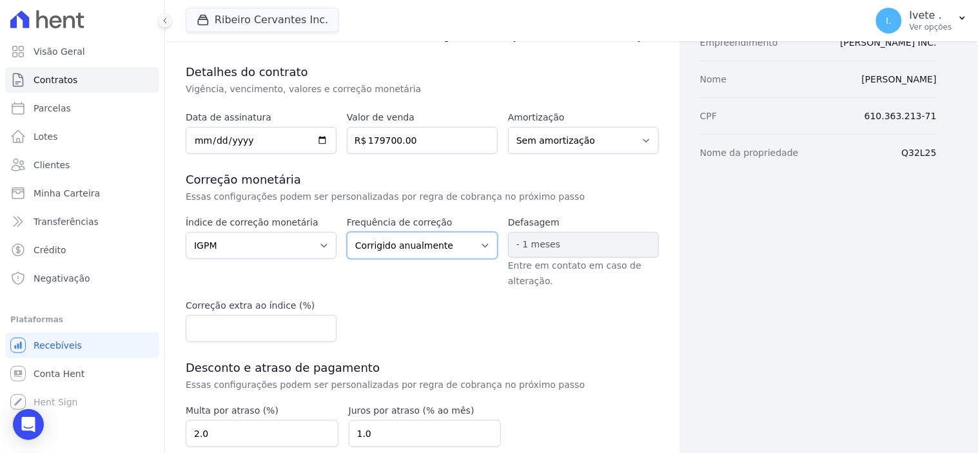
scroll to position [156, 0]
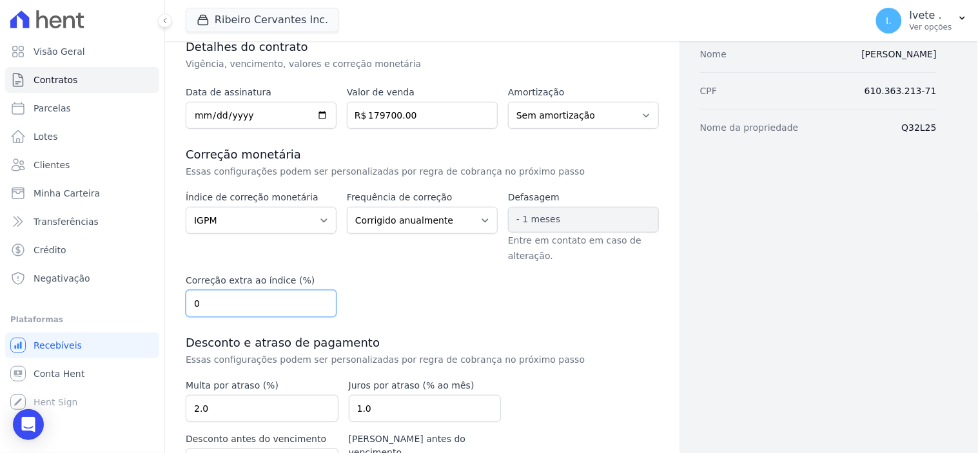
click at [321, 307] on input "0" at bounding box center [261, 303] width 151 height 27
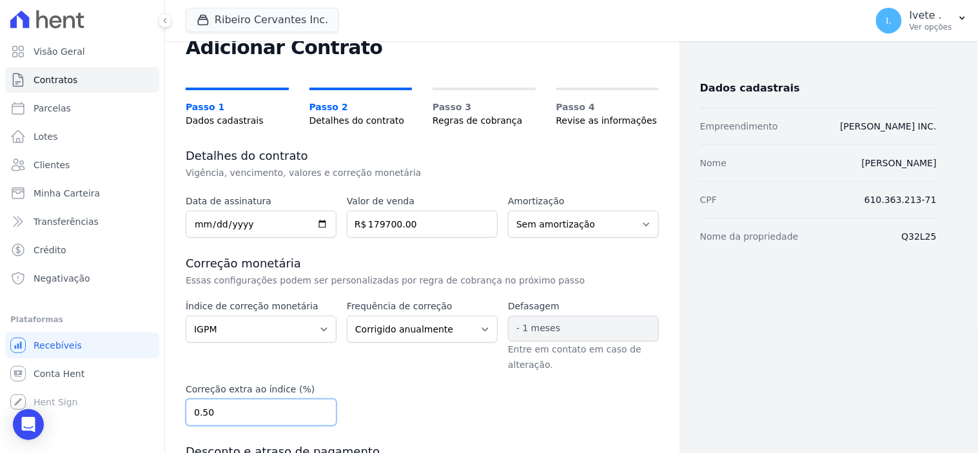
scroll to position [24, 0]
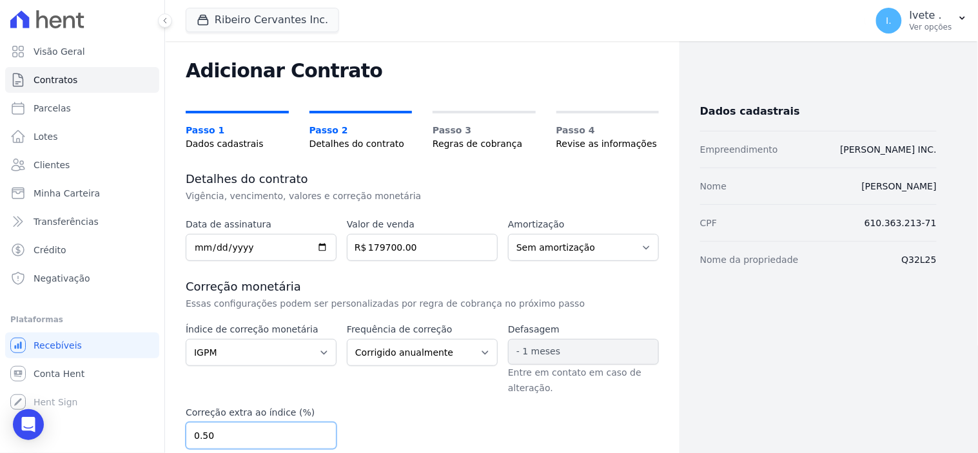
type input "0.50"
click at [639, 246] on select "Sem amortização Price Sac" at bounding box center [583, 247] width 151 height 27
click at [508, 234] on select "Sem amortização Price Sac" at bounding box center [583, 247] width 151 height 27
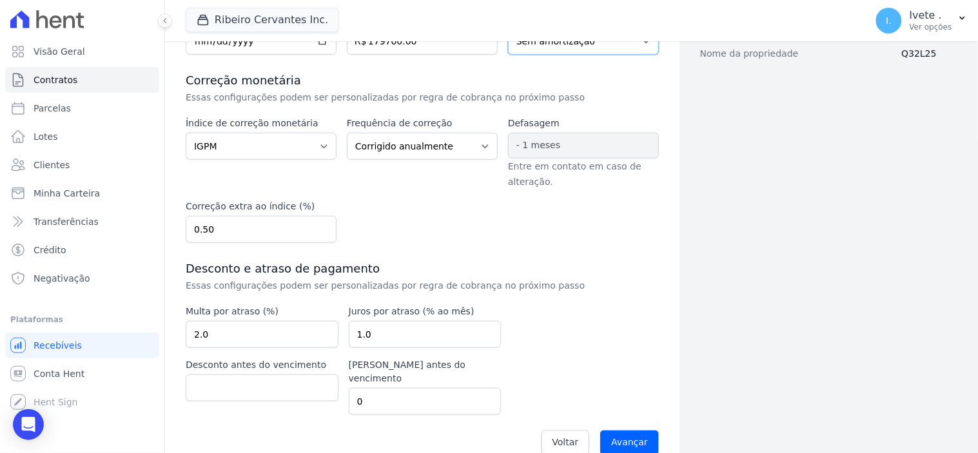
scroll to position [239, 0]
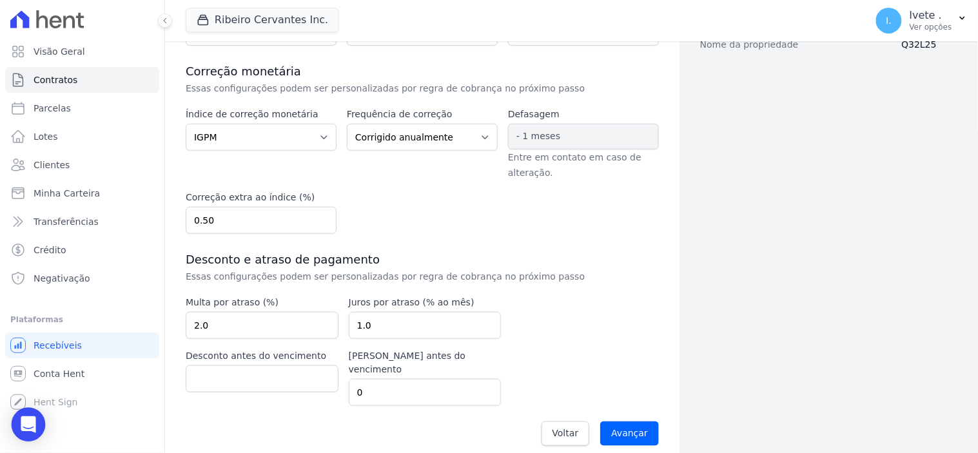
click at [23, 422] on icon "Open Intercom Messenger" at bounding box center [28, 425] width 15 height 17
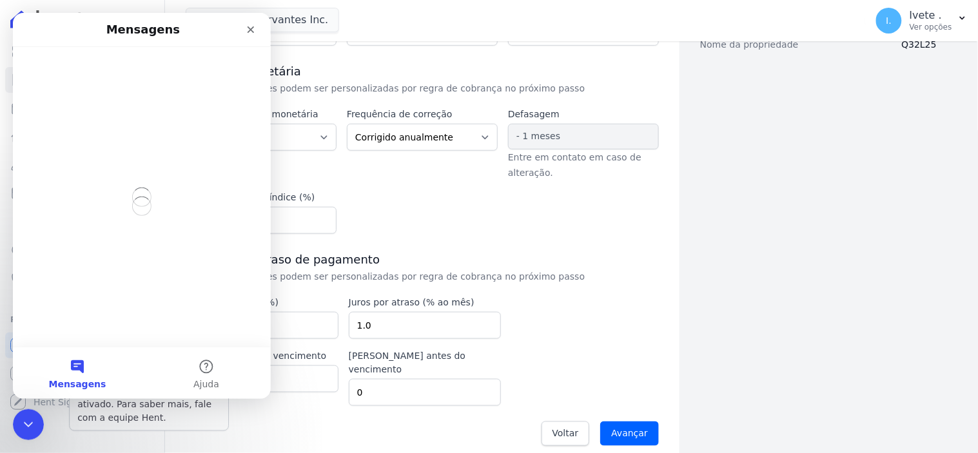
scroll to position [0, 0]
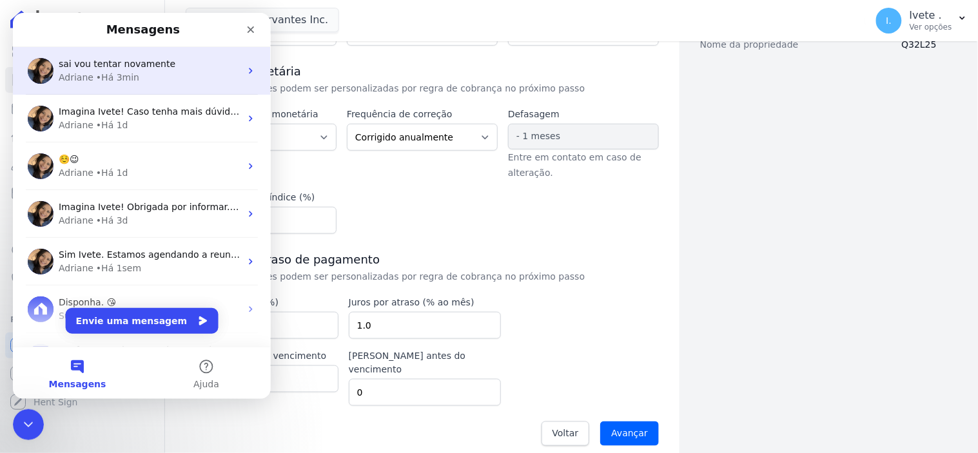
click at [109, 76] on div "• Há 3min" at bounding box center [116, 77] width 43 height 14
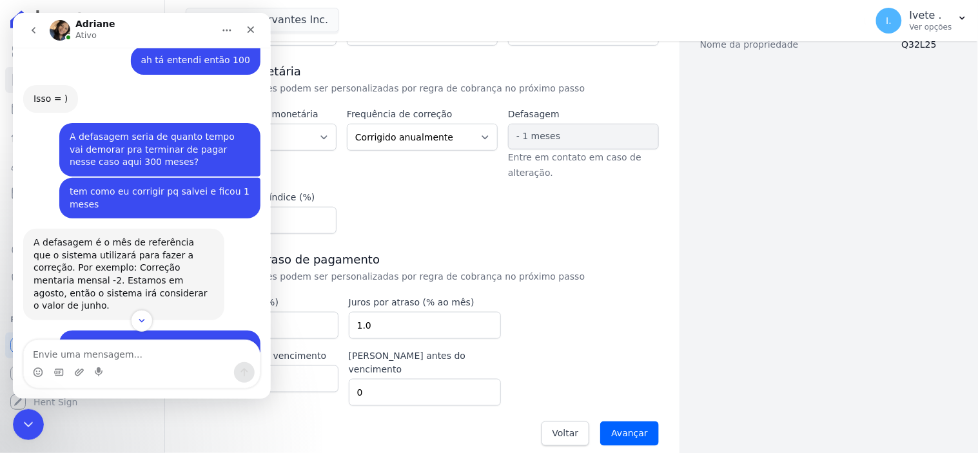
scroll to position [1168, 0]
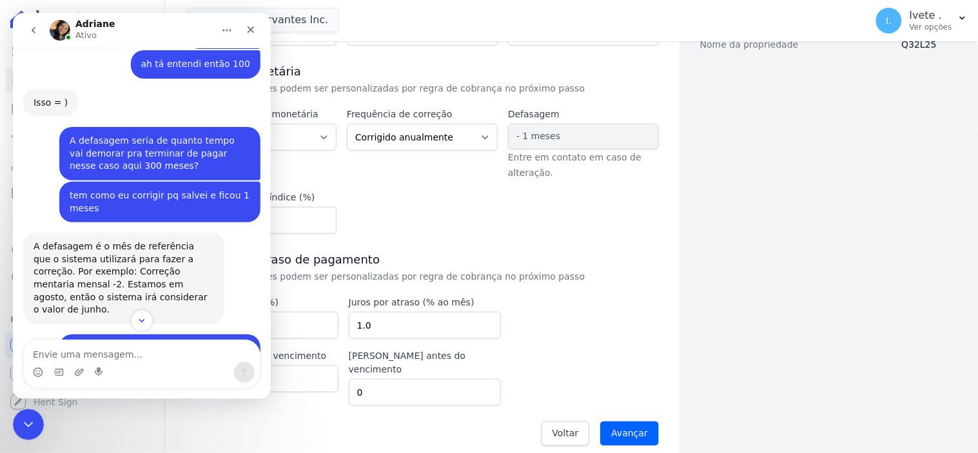
click at [48, 353] on textarea "Envie uma mensagem..." at bounding box center [141, 351] width 236 height 22
type textarea "A defasagem deixo -1 meses?"
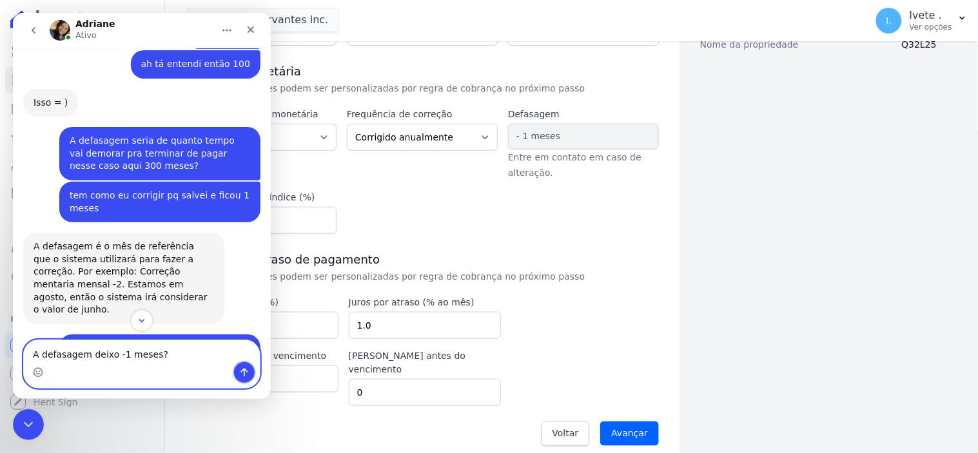
click at [243, 370] on icon "Enviar uma mensagem" at bounding box center [244, 372] width 7 height 8
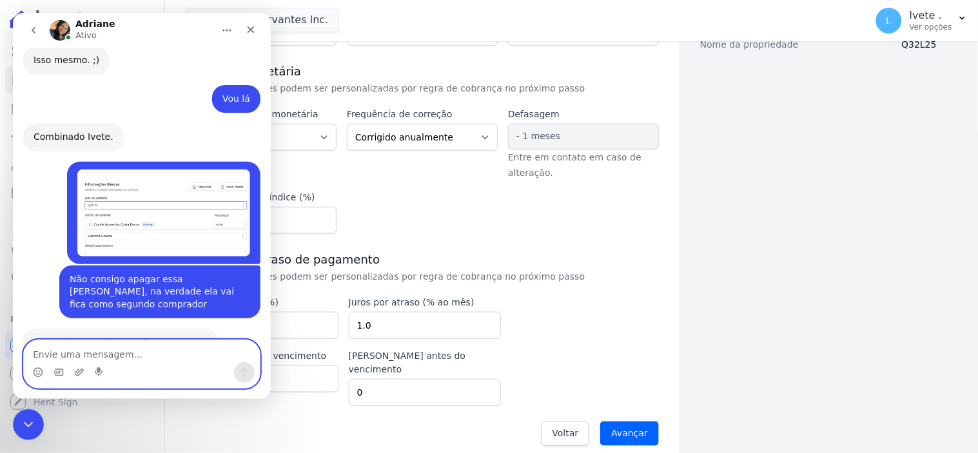
scroll to position [3491, 0]
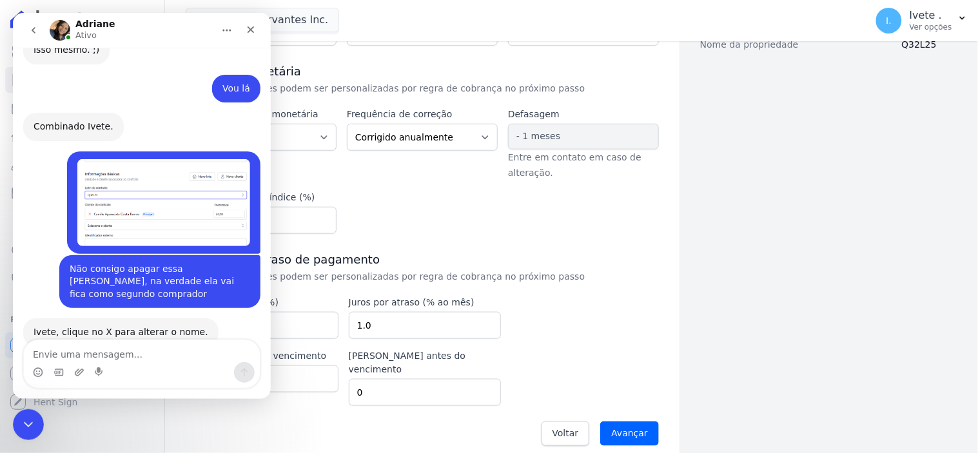
click at [824, 289] on div "Dados cadastrais Empreendimento Ribeiro Cervantes INC. Nome [PERSON_NAME] CPF 6…" at bounding box center [808, 134] width 257 height 644
click at [27, 421] on icon "Encerramento do Messenger da Intercom" at bounding box center [26, 422] width 15 height 15
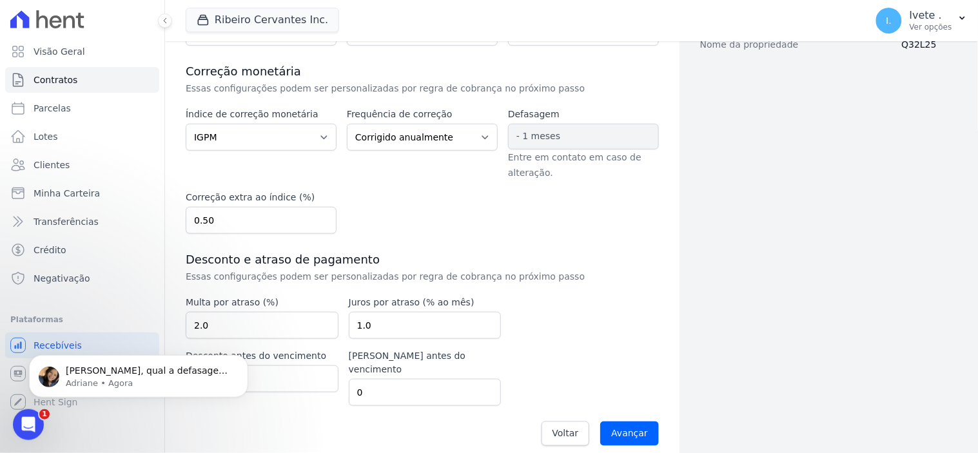
scroll to position [3567, 0]
click at [121, 373] on p "[PERSON_NAME], qual a defasagem praticada pela [PERSON_NAME]? Geralmente os emp…" at bounding box center [149, 370] width 166 height 13
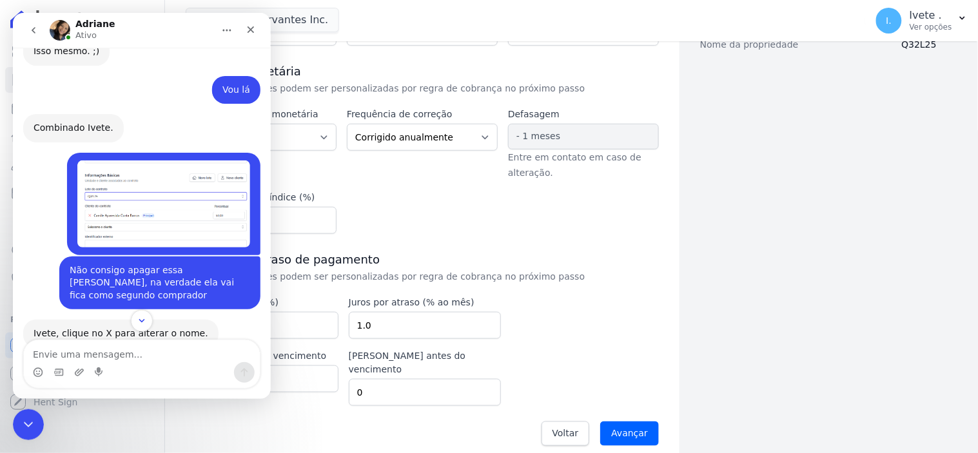
scroll to position [3588, 0]
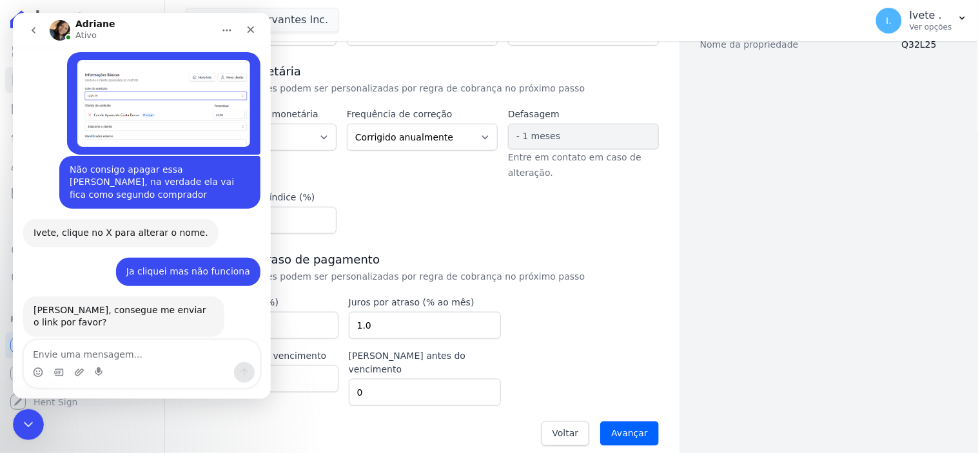
click at [60, 352] on textarea "Envie uma mensagem..." at bounding box center [141, 351] width 236 height 22
click at [64, 353] on textarea "2 meses para expirar o boleto é isso?" at bounding box center [141, 351] width 236 height 22
type textarea "para expirar o boleto é isso?"
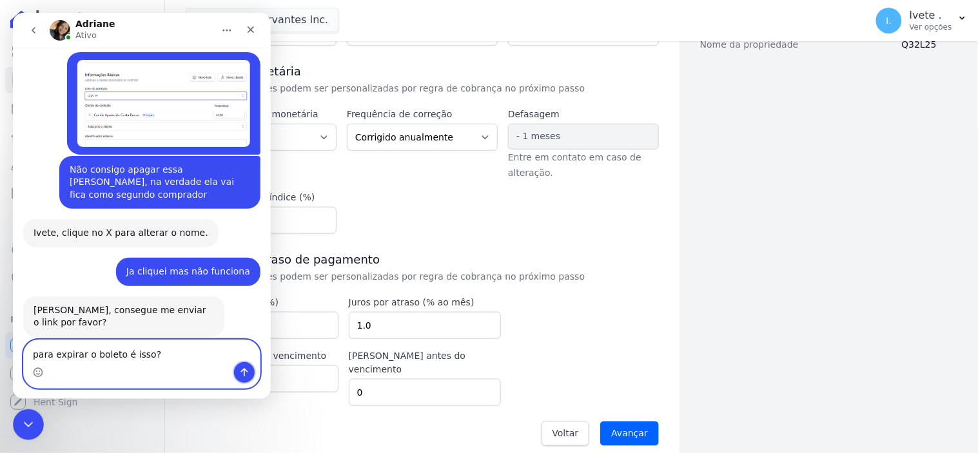
click at [241, 371] on icon "Enviar uma mensagem" at bounding box center [244, 372] width 7 height 8
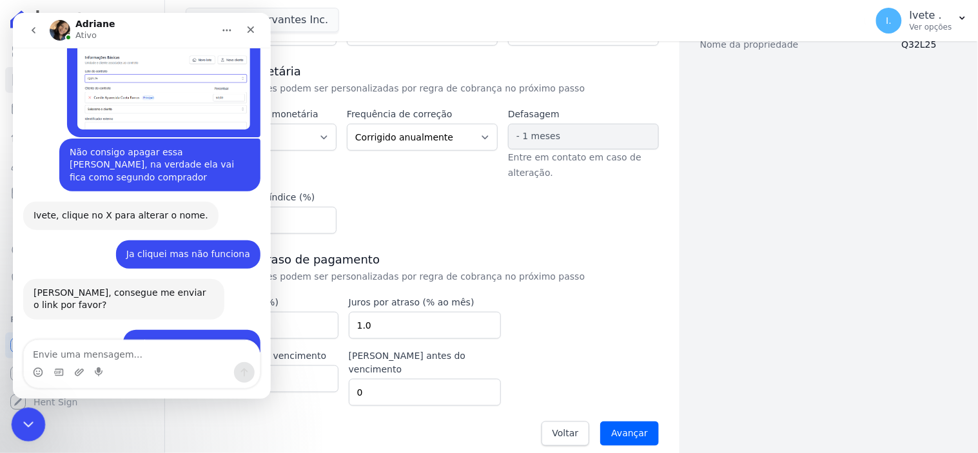
click at [20, 423] on icon "Encerramento do Messenger da Intercom" at bounding box center [26, 422] width 15 height 15
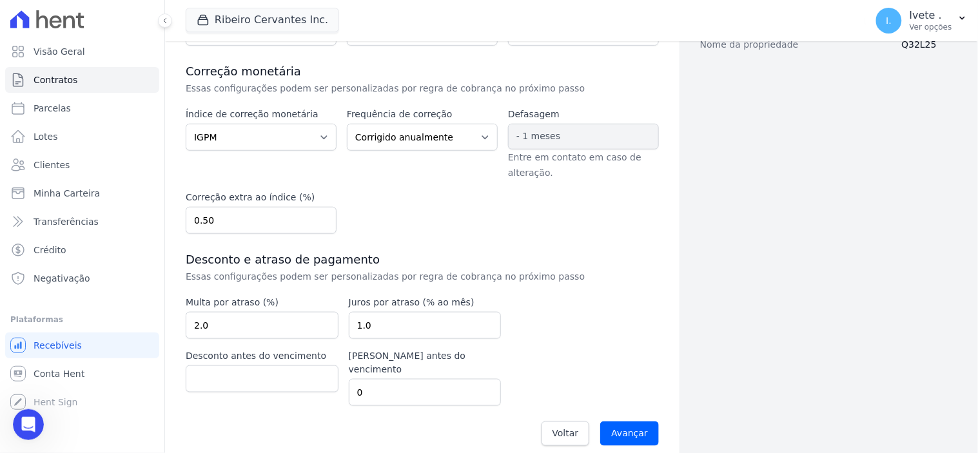
click at [556, 132] on span "- 1 meses" at bounding box center [583, 137] width 151 height 26
click at [524, 135] on span "- 1 meses" at bounding box center [539, 136] width 44 height 10
click at [556, 133] on span "- 1 meses" at bounding box center [583, 137] width 151 height 26
click at [524, 134] on span "- 1 meses" at bounding box center [539, 136] width 44 height 10
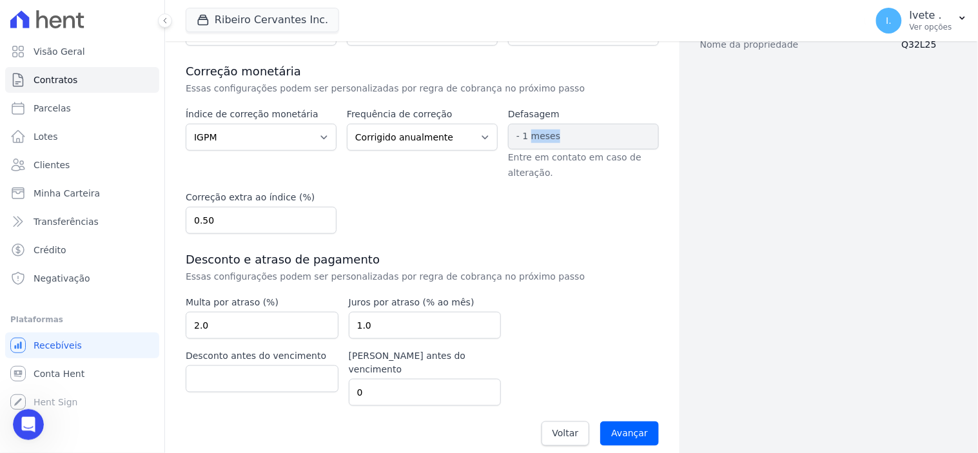
click at [524, 134] on span "- 1 meses" at bounding box center [539, 136] width 44 height 10
click at [519, 135] on span "- 1 meses" at bounding box center [539, 136] width 44 height 10
click at [532, 134] on span "- 1 meses" at bounding box center [539, 136] width 44 height 10
drag, startPoint x: 571, startPoint y: 129, endPoint x: 566, endPoint y: 132, distance: 6.6
click at [570, 130] on span "- 1 meses" at bounding box center [583, 137] width 151 height 26
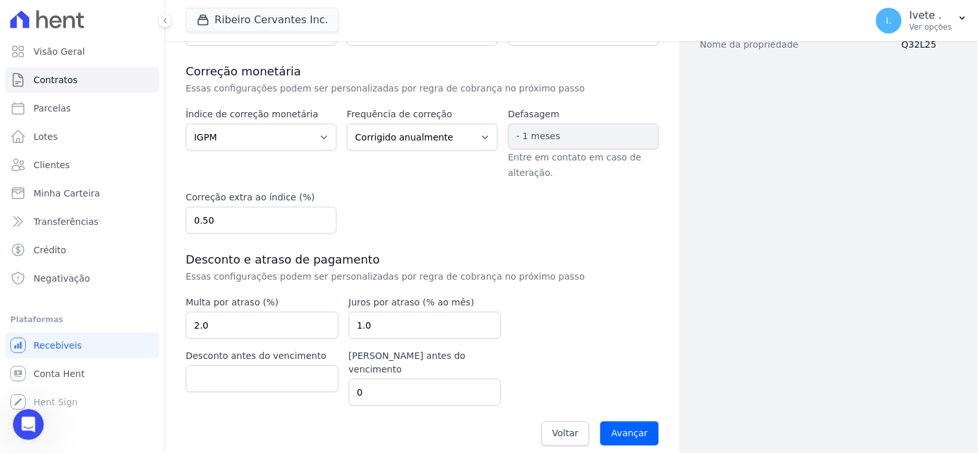
click at [566, 132] on span "- 1 meses" at bounding box center [583, 137] width 151 height 26
click at [551, 128] on span "- 1 meses" at bounding box center [583, 137] width 151 height 26
click at [553, 129] on span "- 1 meses" at bounding box center [583, 137] width 151 height 26
click at [563, 130] on span "- 1 meses" at bounding box center [583, 137] width 151 height 26
click at [566, 134] on span "- 1 meses" at bounding box center [583, 137] width 151 height 26
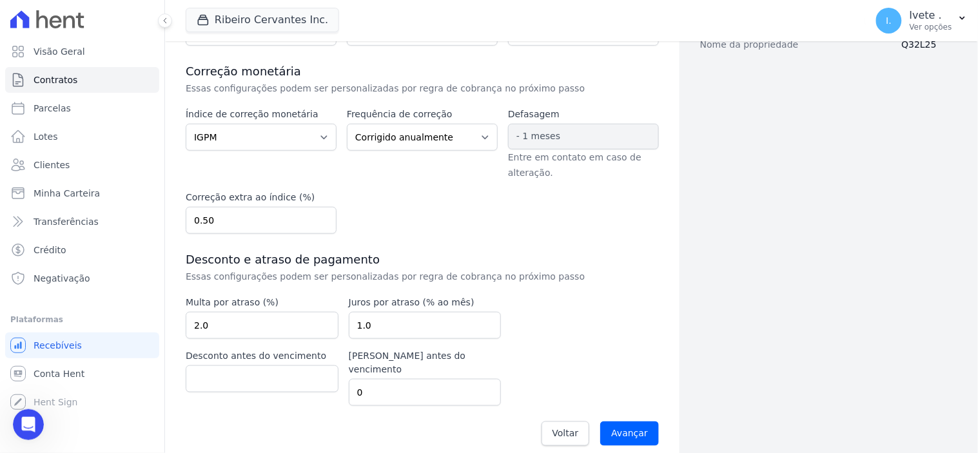
click at [566, 135] on span "- 1 meses" at bounding box center [583, 137] width 151 height 26
click at [423, 175] on div "Frequência de correção Corrigido semestralmente Corrigido mensalmente Corrigido…" at bounding box center [422, 144] width 151 height 73
click at [542, 134] on span "- 1 meses" at bounding box center [539, 136] width 44 height 10
click at [26, 419] on icon "Abertura do Messenger da Intercom" at bounding box center [26, 423] width 21 height 21
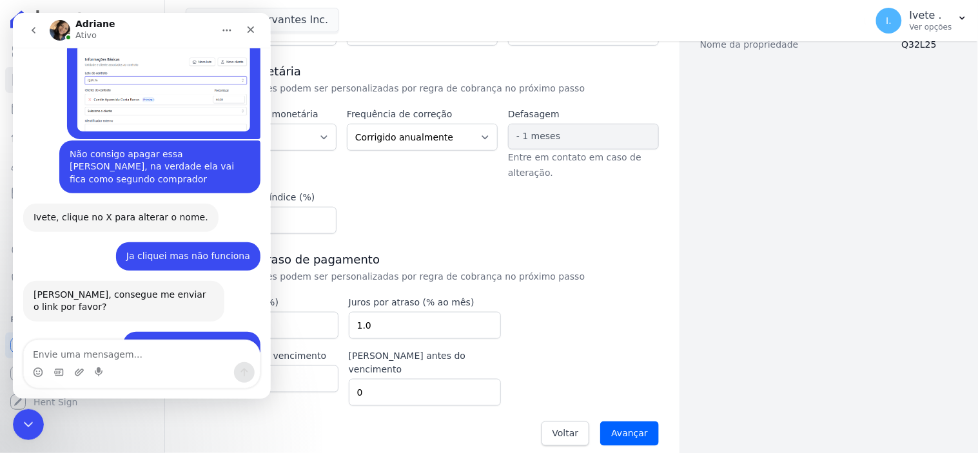
click at [43, 353] on textarea "Envie uma mensagem..." at bounding box center [141, 351] width 236 height 22
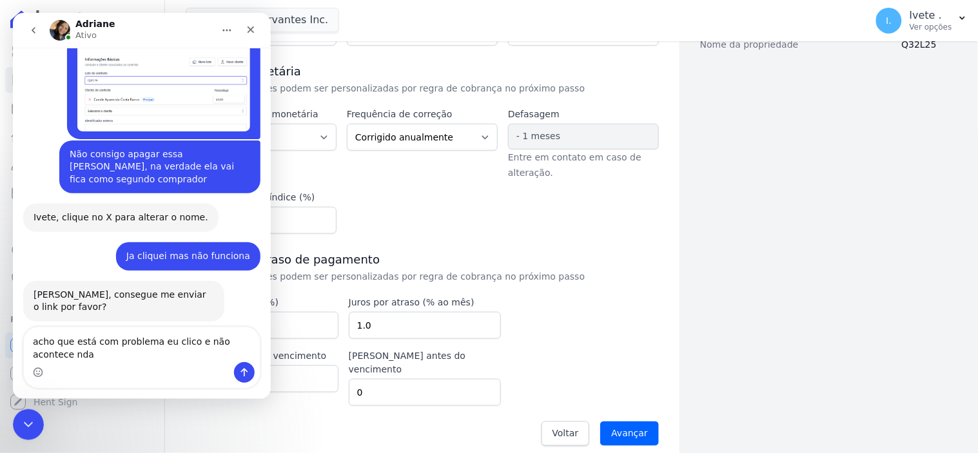
scroll to position [3618, 0]
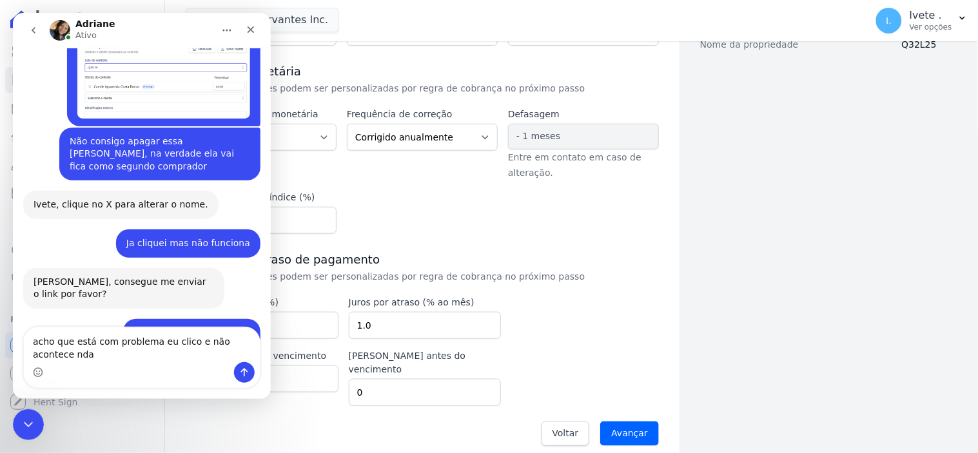
click at [36, 353] on textarea "acho que está com problema eu clico e não acontece nda" at bounding box center [141, 344] width 236 height 35
type textarea "acho que está com problema eu clico e não acontece nada"
click at [30, 431] on div "Encerramento do Messenger da Intercom" at bounding box center [26, 423] width 31 height 31
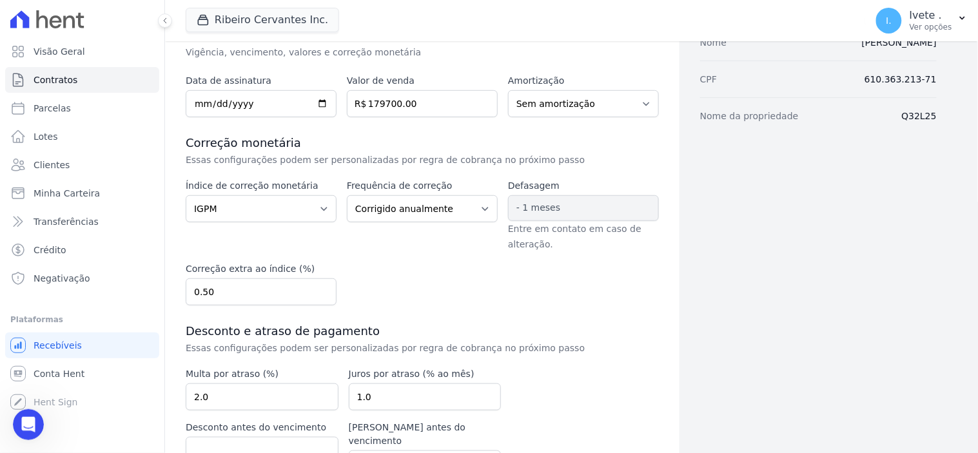
scroll to position [239, 0]
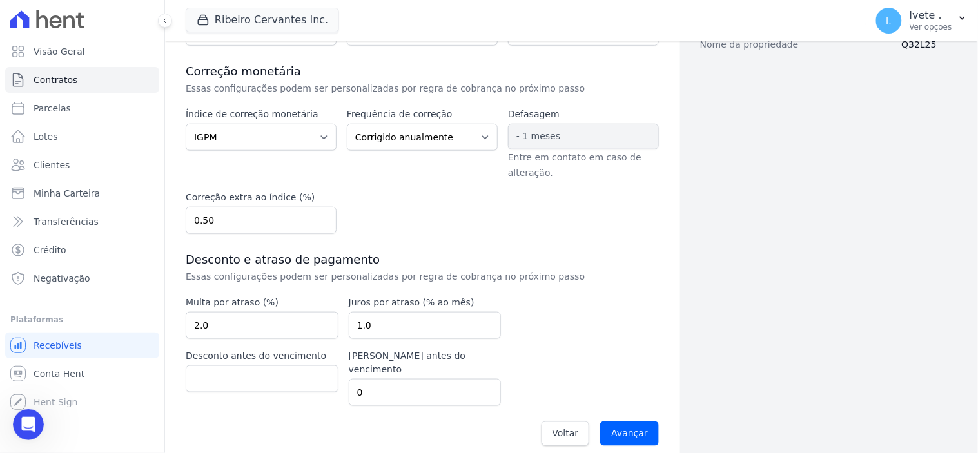
click at [562, 136] on span "- 1 meses" at bounding box center [583, 137] width 151 height 26
click at [518, 135] on span "- 1 meses" at bounding box center [539, 136] width 44 height 10
click at [525, 134] on span "- 1 meses" at bounding box center [539, 136] width 44 height 10
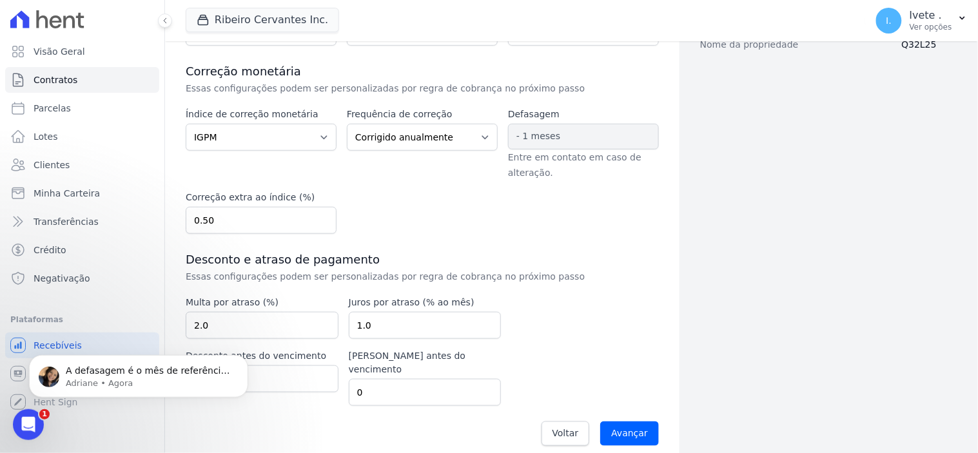
scroll to position [3732, 0]
click at [121, 367] on p "A defasagem é o mês de referência que o sistema utilizará para fazer a correção…" at bounding box center [149, 370] width 166 height 13
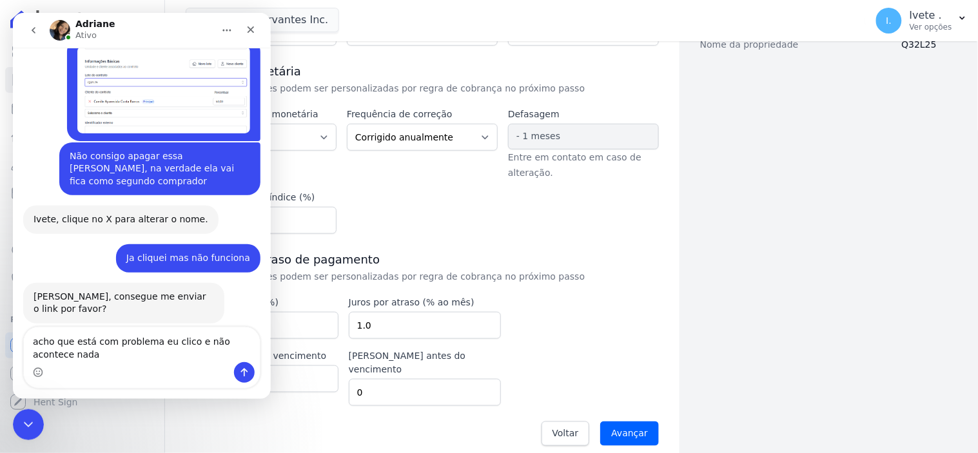
scroll to position [3754, 0]
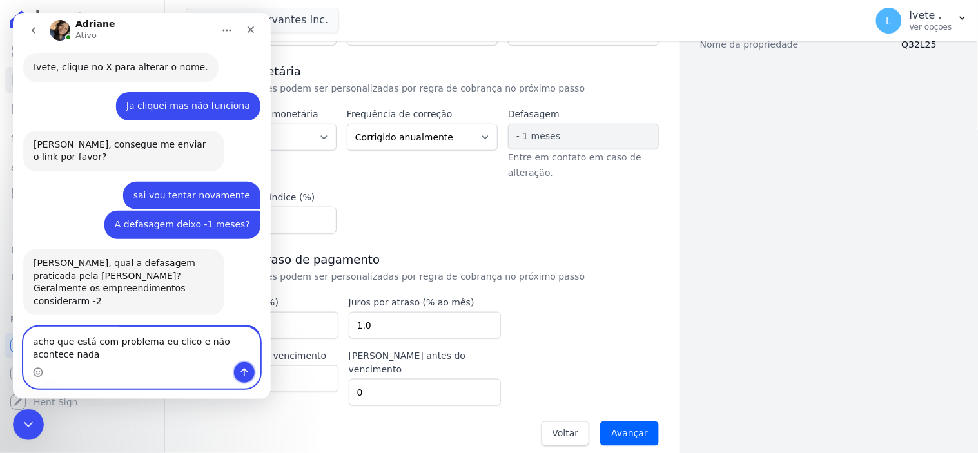
click at [245, 372] on icon "Enviar uma mensagem" at bounding box center [244, 372] width 10 height 10
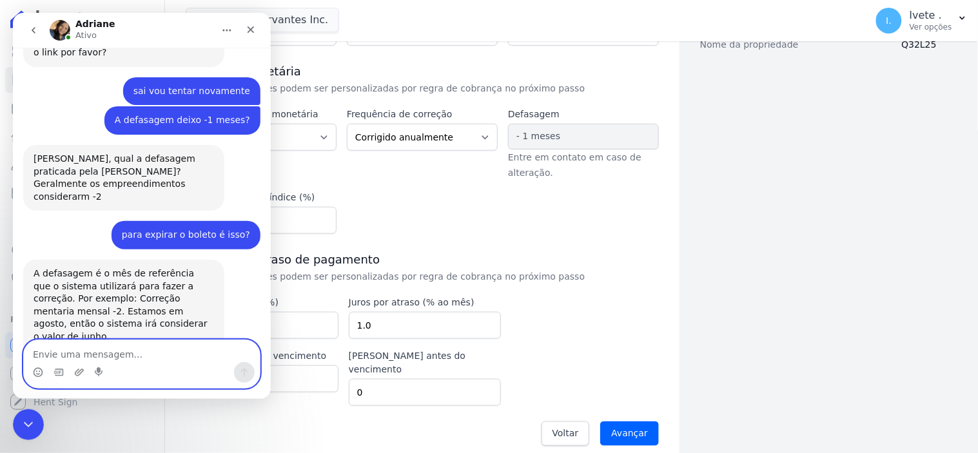
scroll to position [0, 0]
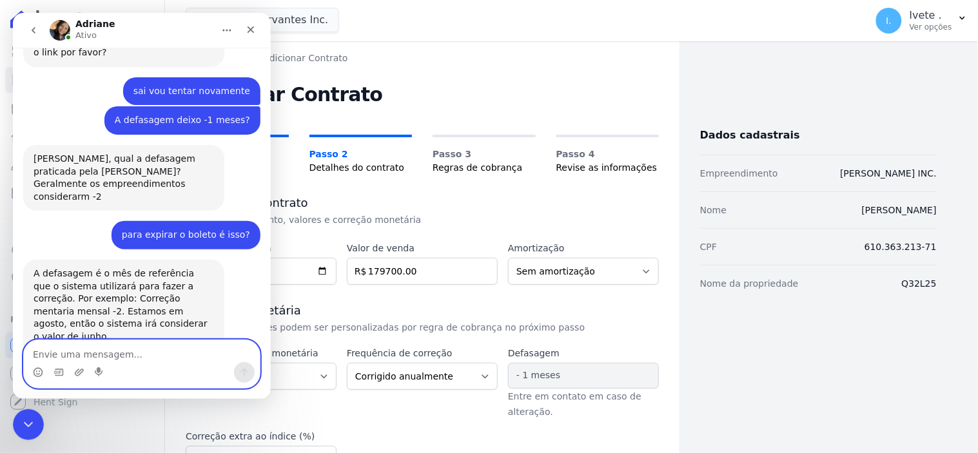
click at [54, 355] on textarea "Envie uma mensagem..." at bounding box center [141, 351] width 236 height 22
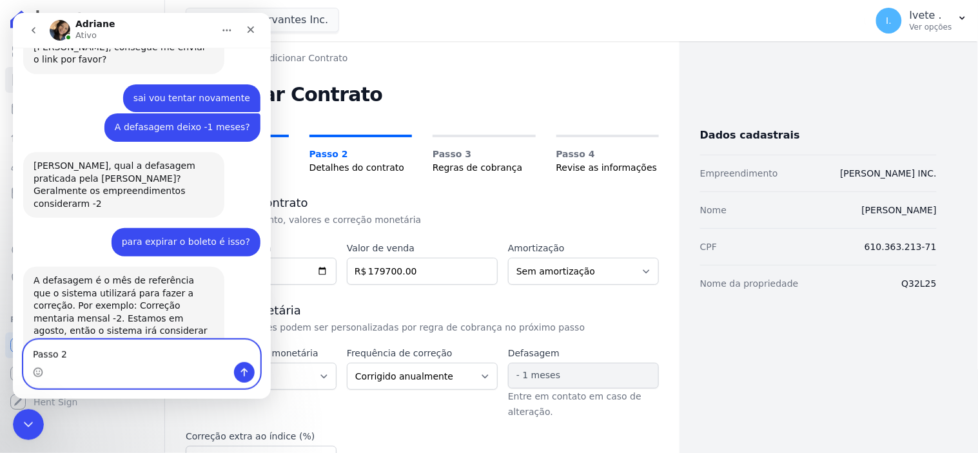
scroll to position [3851, 0]
type textarea "P"
type textarea "aqui esta -1 meses"
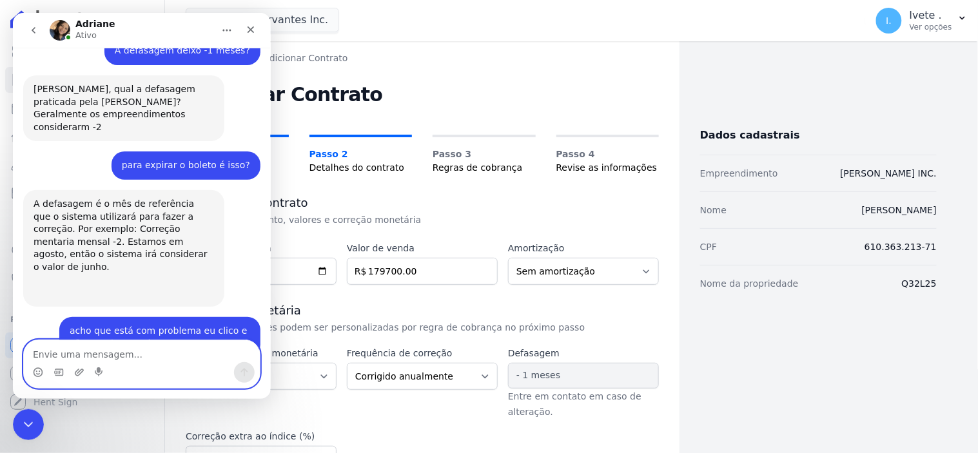
scroll to position [3928, 0]
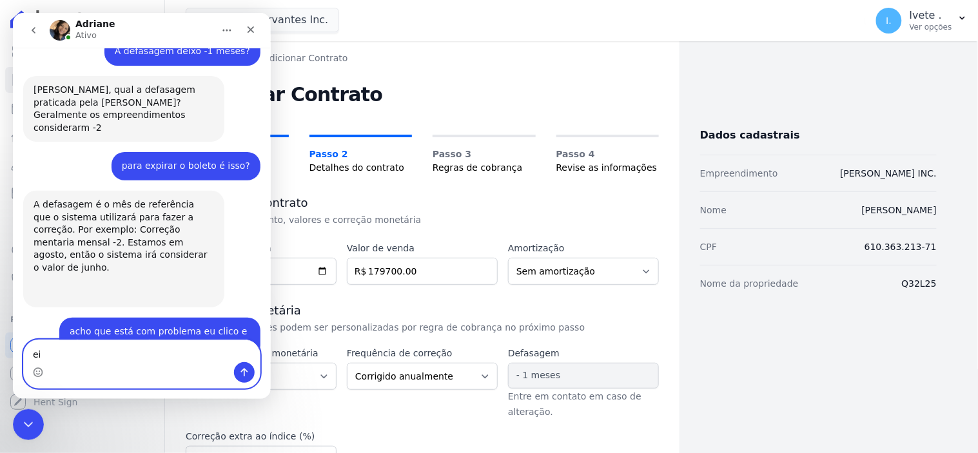
type textarea "e"
type textarea "Na verdade não sei"
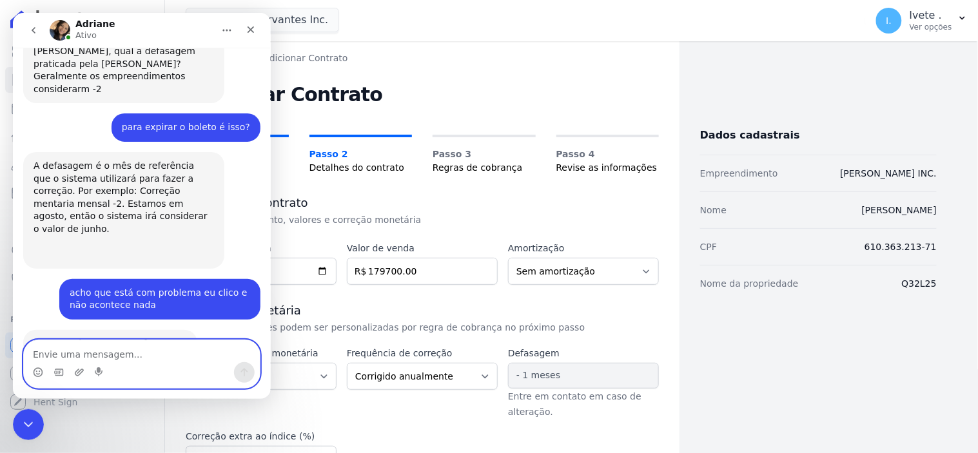
scroll to position [3965, 0]
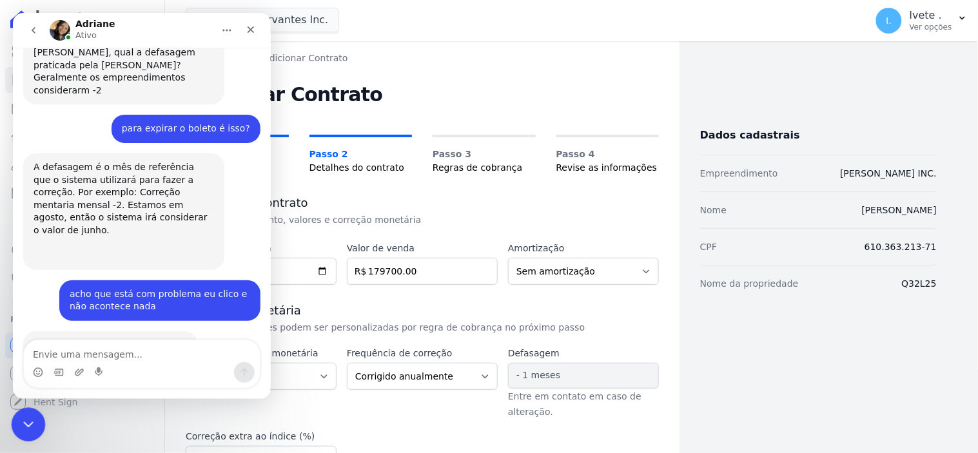
click at [24, 422] on icon "Encerramento do Messenger da Intercom" at bounding box center [26, 422] width 15 height 15
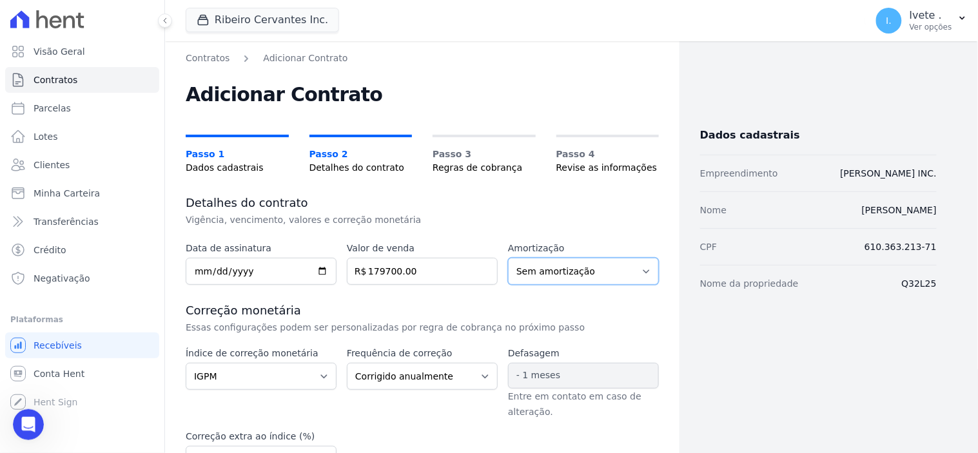
click at [642, 268] on select "Sem amortização Price Sac" at bounding box center [583, 271] width 151 height 27
click at [508, 258] on select "Sem amortização Price Sac" at bounding box center [583, 271] width 151 height 27
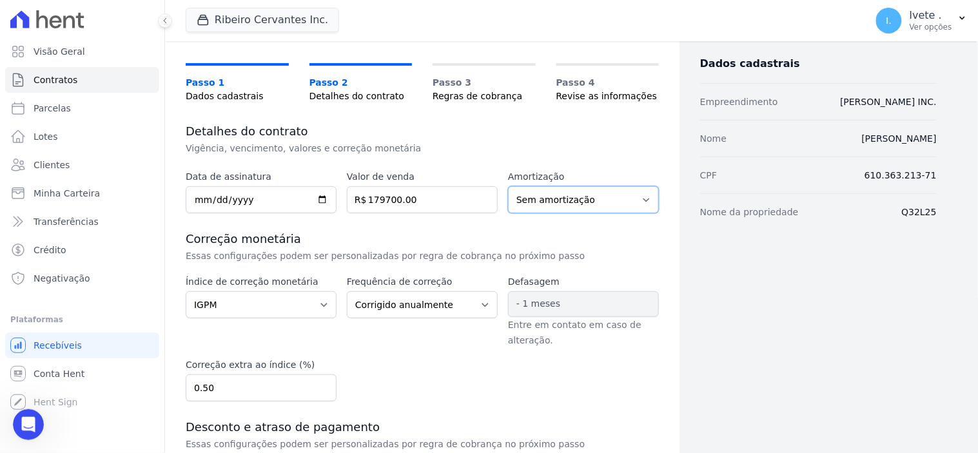
scroll to position [143, 0]
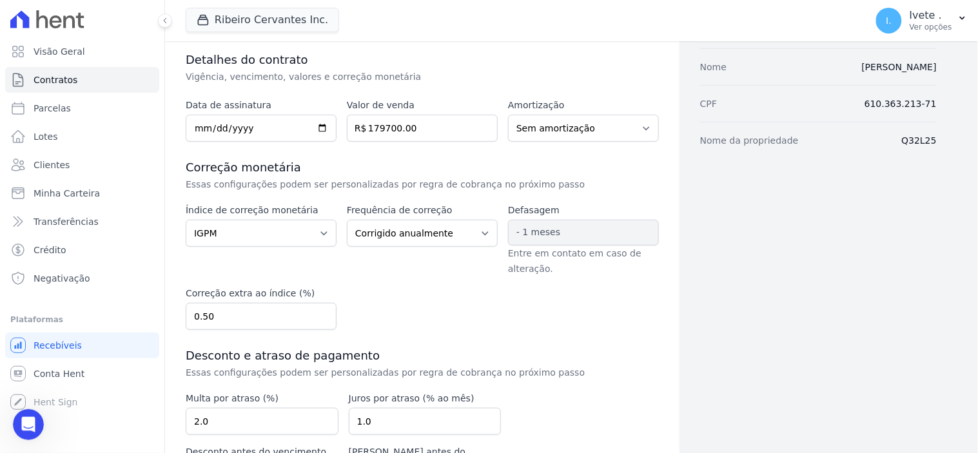
click at [575, 232] on span "- 1 meses" at bounding box center [583, 233] width 151 height 26
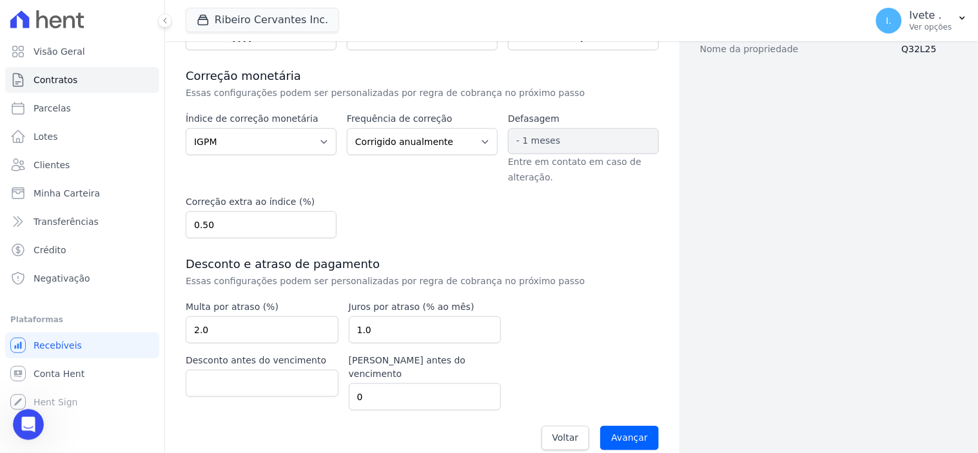
scroll to position [239, 0]
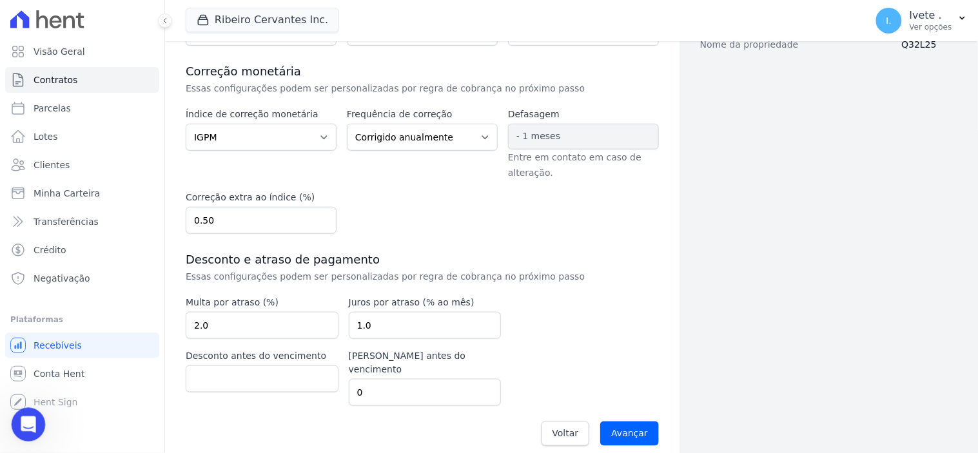
click at [22, 424] on icon "Abertura do Messenger da Intercom" at bounding box center [26, 423] width 21 height 21
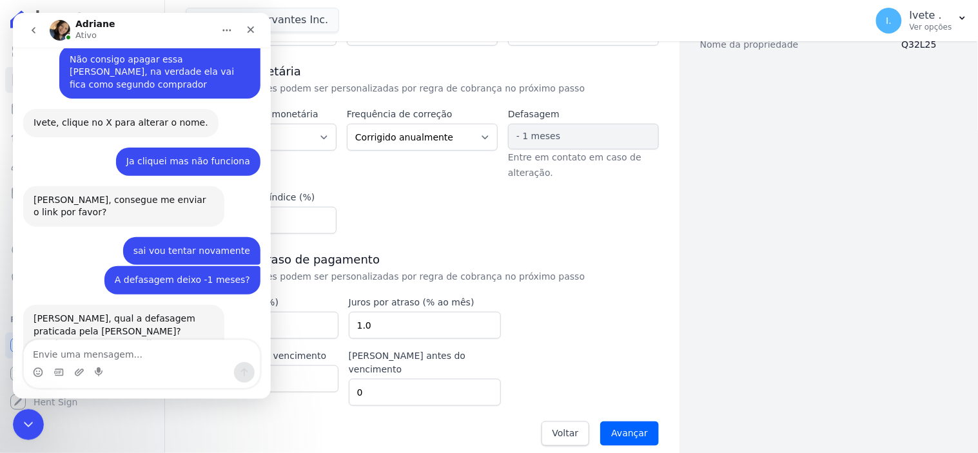
scroll to position [3967, 0]
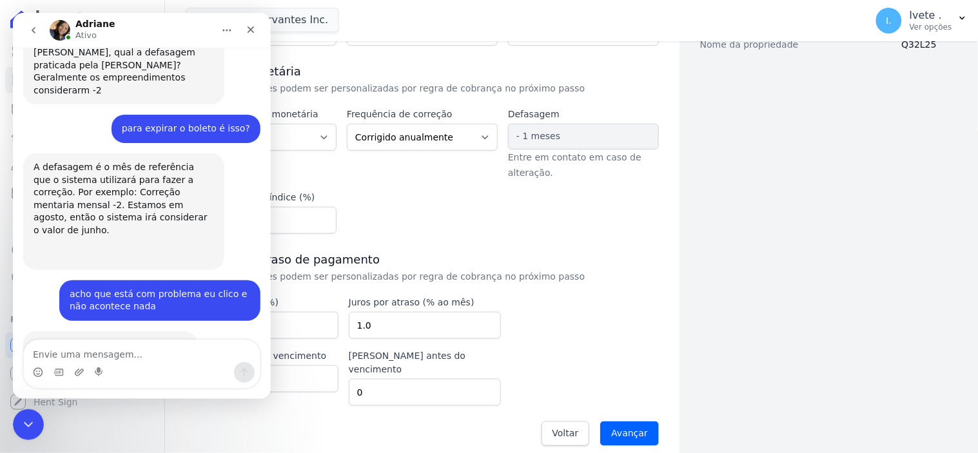
click at [77, 358] on textarea "Envie uma mensagem..." at bounding box center [141, 351] width 236 height 22
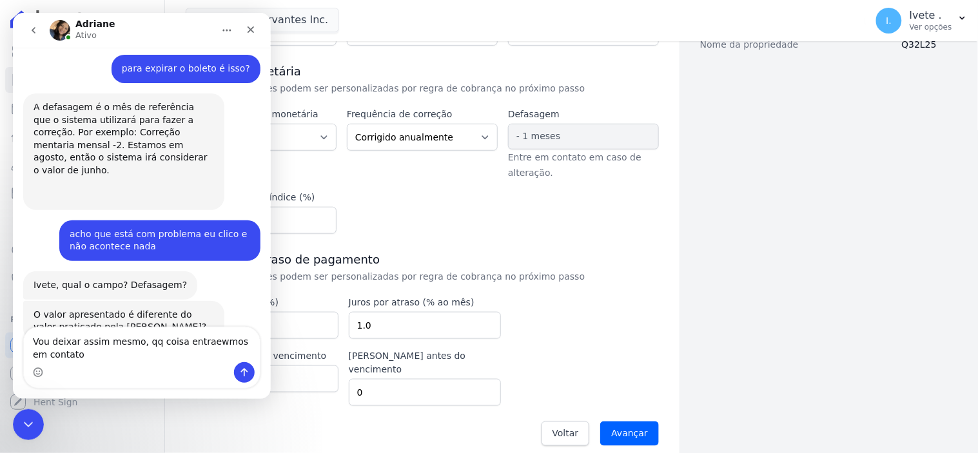
scroll to position [4029, 0]
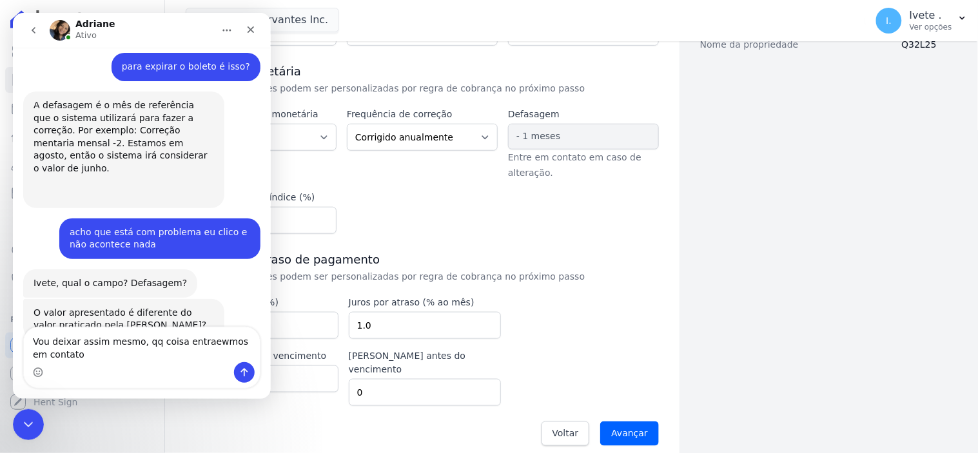
click at [204, 342] on textarea "Vou deixar assim mesmo, qq coisa entraewmos em contato" at bounding box center [141, 344] width 236 height 35
click at [86, 353] on textarea "Vou deixar assim mesmo, qq coisa entraremos em contato" at bounding box center [141, 344] width 236 height 35
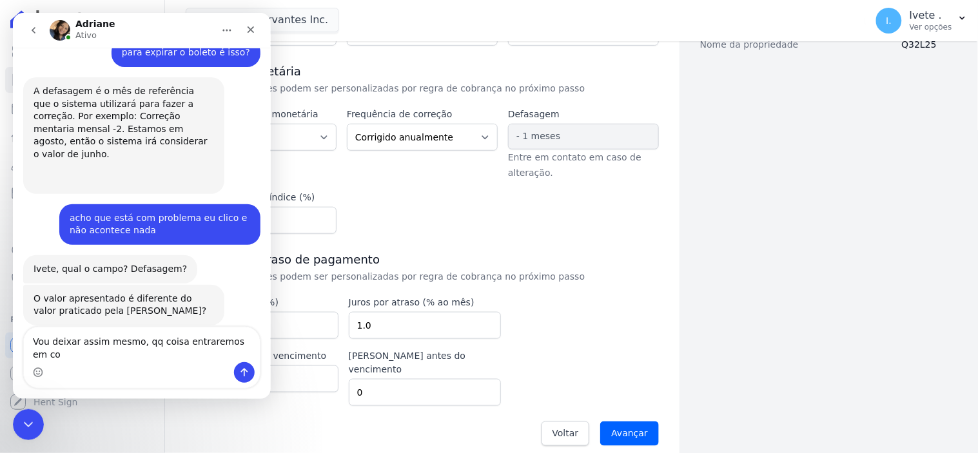
scroll to position [4030, 0]
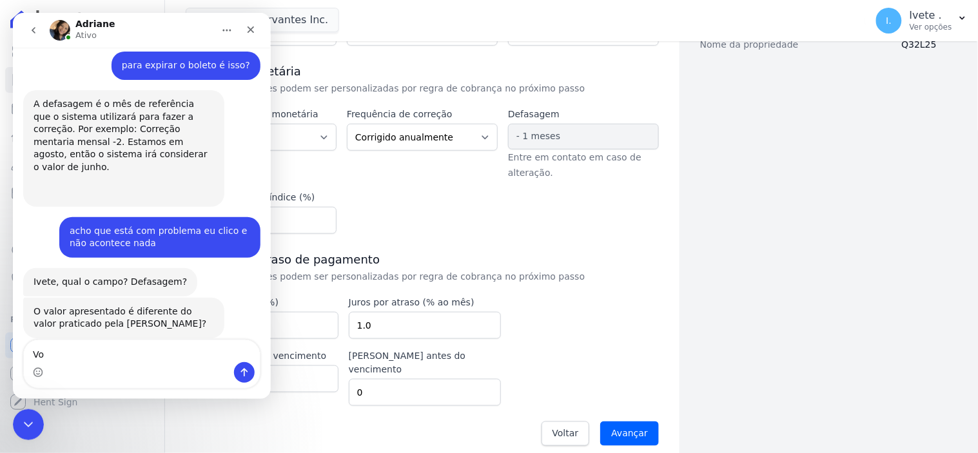
type textarea "V"
type textarea "ok"
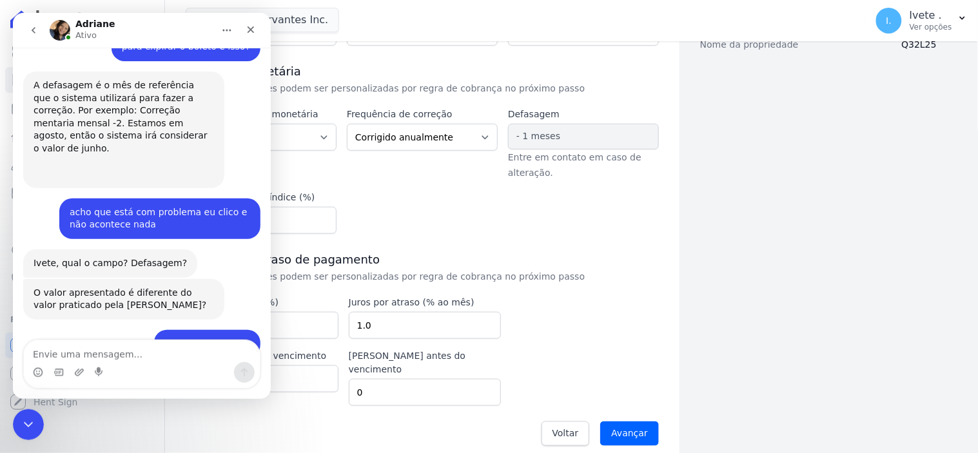
scroll to position [4068, 0]
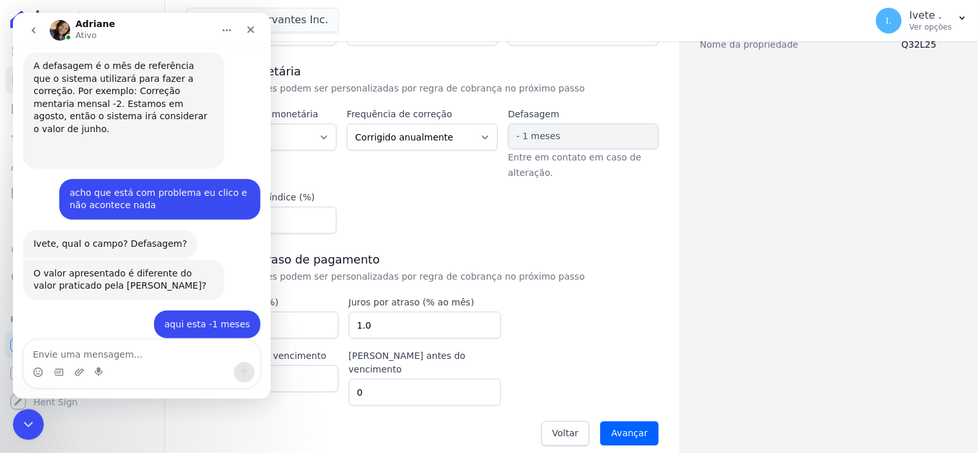
click at [385, 416] on div "Voltar Avançar" at bounding box center [422, 434] width 473 height 40
click at [28, 422] on icon "Encerramento do Messenger da Intercom" at bounding box center [26, 422] width 15 height 15
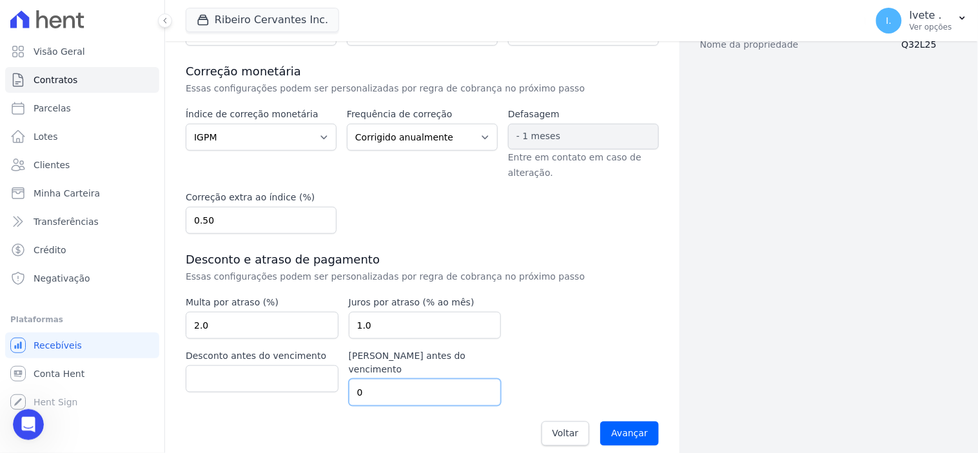
click at [381, 386] on input "0" at bounding box center [425, 392] width 153 height 27
click at [636, 422] on input "Avançar" at bounding box center [629, 434] width 59 height 25
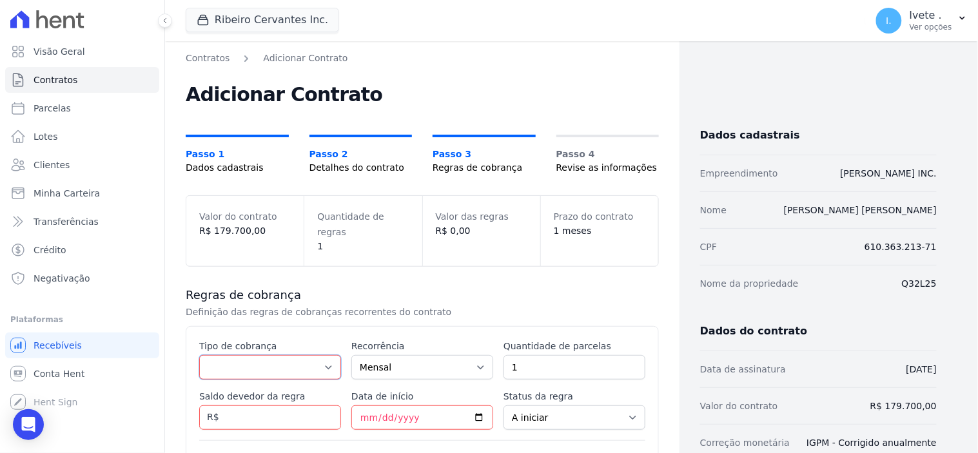
click at [327, 355] on select "Parcela Normal Entrada Sinal Intercalada Chaves Pré-chaves Pós-chaves Impostos …" at bounding box center [270, 367] width 142 height 25
select select "standard"
click at [199, 355] on select "Parcela Normal Entrada Sinal Intercalada Chaves Pré-chaves Pós-chaves Impostos …" at bounding box center [270, 367] width 142 height 25
click at [475, 355] on select "Mensal Bimestral Trimestral Semestral Anual" at bounding box center [423, 367] width 142 height 25
click at [352, 355] on select "Mensal Bimestral Trimestral Semestral Anual" at bounding box center [423, 367] width 142 height 25
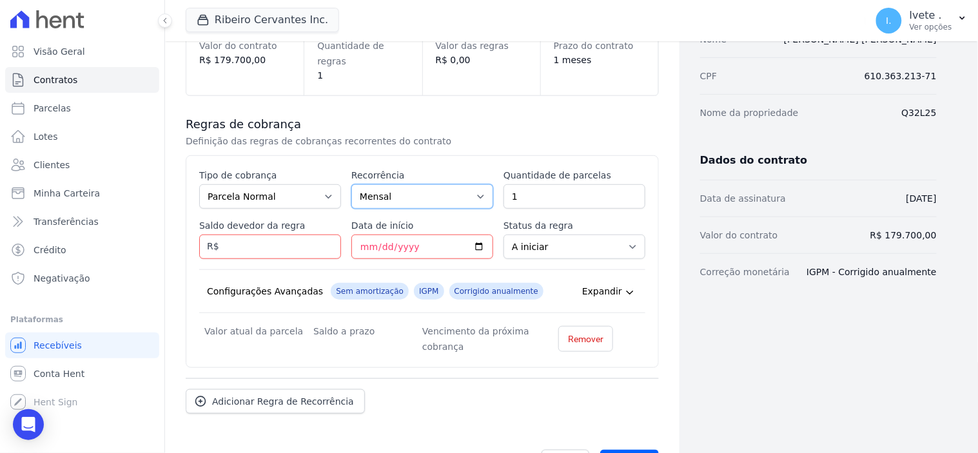
scroll to position [197, 0]
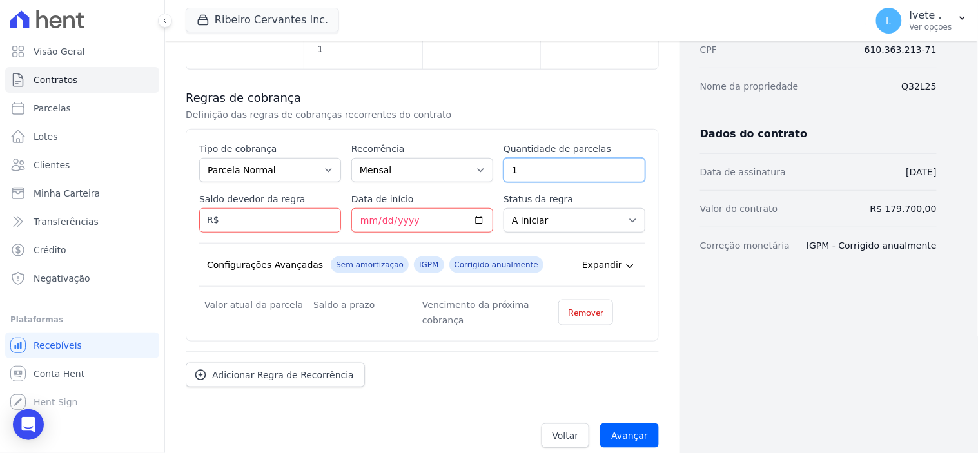
click at [624, 158] on input "1" at bounding box center [575, 170] width 142 height 25
click at [516, 158] on input "1" at bounding box center [575, 170] width 142 height 25
type input "300"
click at [235, 208] on input "Saldo devedor da regra" at bounding box center [270, 220] width 142 height 25
type input "176106.00"
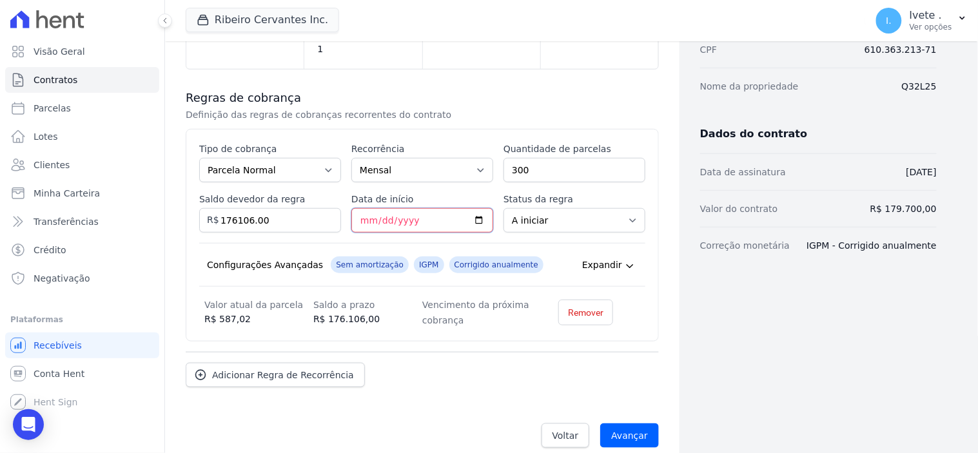
click at [422, 208] on input "Data de início" at bounding box center [423, 220] width 142 height 25
click at [475, 208] on input "Data de início" at bounding box center [423, 220] width 142 height 25
type input "[DATE]"
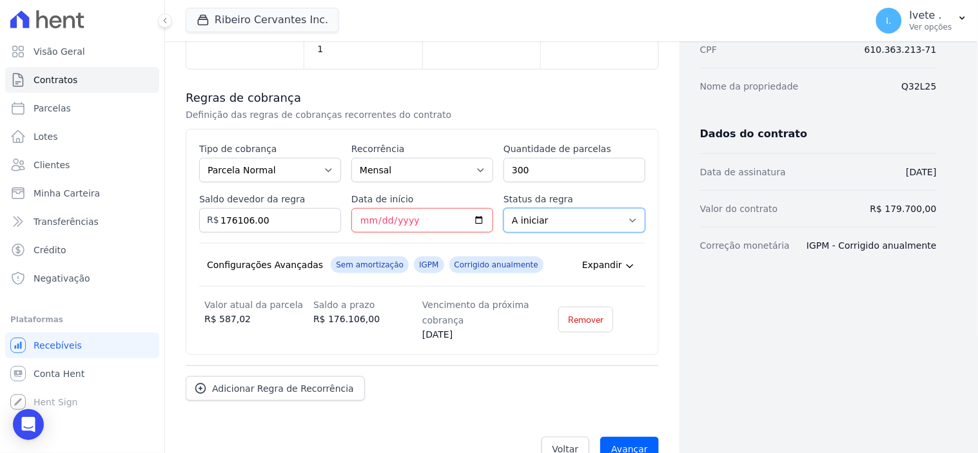
click at [624, 208] on select "A iniciar Em aberto" at bounding box center [575, 220] width 142 height 25
click at [268, 208] on input "176106.00" at bounding box center [270, 220] width 142 height 25
type input "176106.00"
click at [475, 208] on input "[DATE]" at bounding box center [423, 220] width 142 height 25
click at [473, 208] on input "[DATE]" at bounding box center [423, 220] width 142 height 25
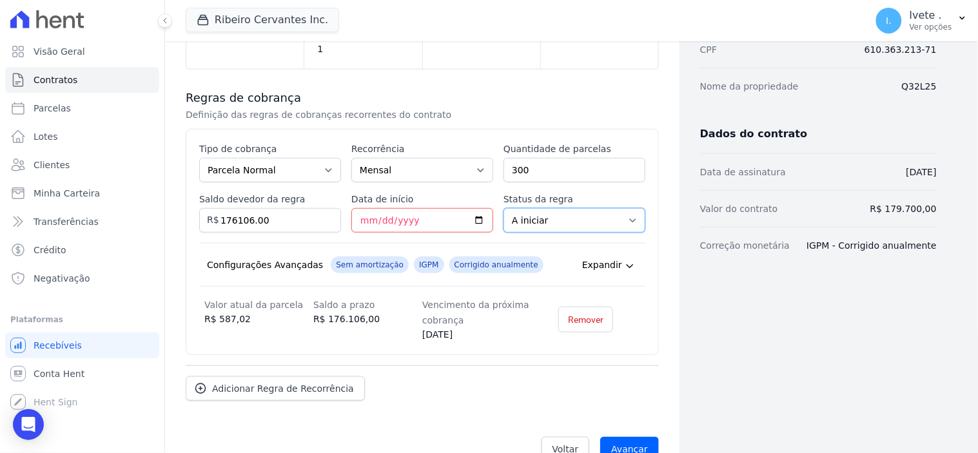
type input "[DATE]"
click at [624, 208] on select "A iniciar Em aberto" at bounding box center [575, 220] width 142 height 25
select select "started"
click at [504, 208] on select "A iniciar Em aberto" at bounding box center [575, 220] width 142 height 25
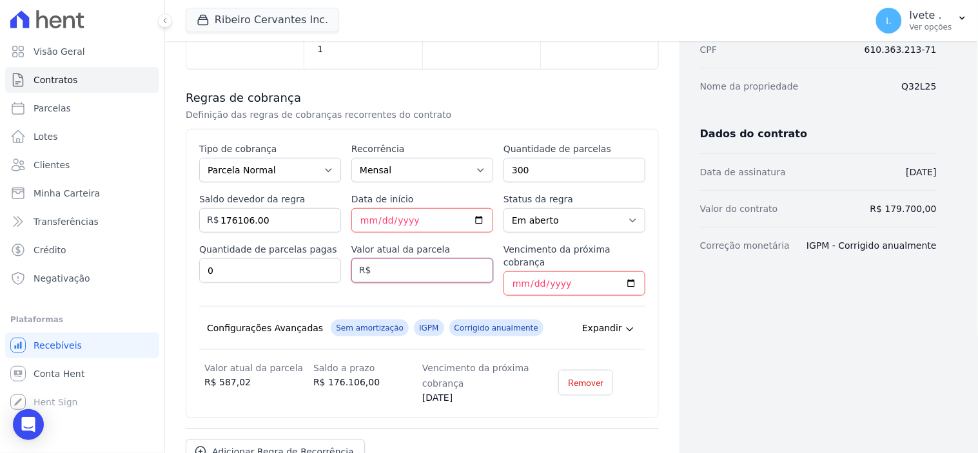
click at [401, 259] on input "Valor atual da parcela" at bounding box center [423, 271] width 142 height 25
type input "587.02"
click at [619, 272] on input "Vencimento da próxima cobrança" at bounding box center [575, 284] width 142 height 25
type input "[DATE]"
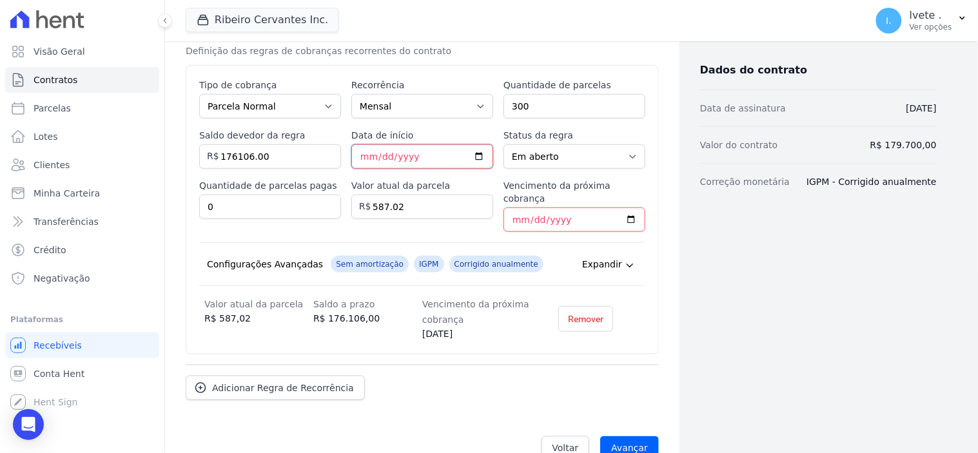
click at [473, 144] on input "[DATE]" at bounding box center [423, 156] width 142 height 25
type input "[DATE]"
click at [312, 382] on span "Adicionar Regra de Recorrência" at bounding box center [283, 388] width 142 height 13
select select "not_started"
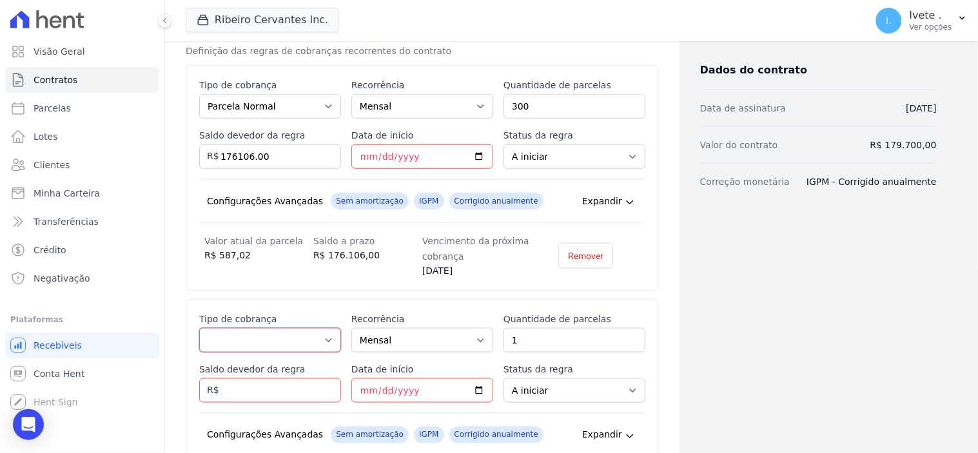
click at [326, 328] on select "Parcela Normal Entrada Sinal Intercalada Chaves Pré-chaves Pós-chaves Impostos …" at bounding box center [270, 340] width 142 height 25
select select "standard"
click at [199, 328] on select "Parcela Normal Entrada Sinal Intercalada Chaves Pré-chaves Pós-chaves Impostos …" at bounding box center [270, 340] width 142 height 25
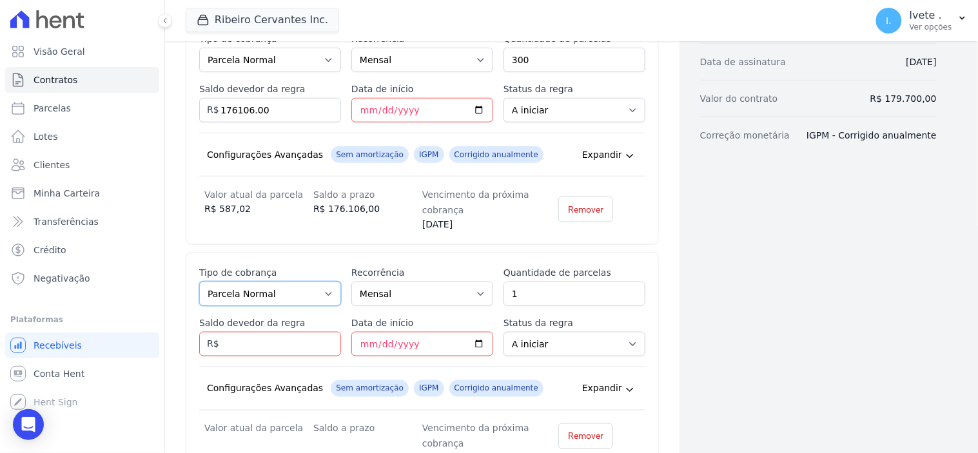
scroll to position [333, 0]
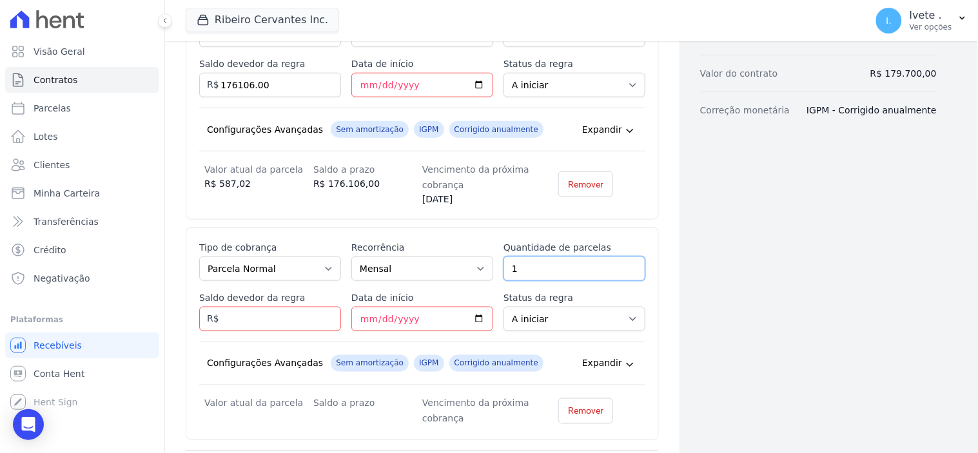
click at [626, 257] on input "1" at bounding box center [575, 269] width 142 height 25
click at [520, 257] on input "1" at bounding box center [575, 269] width 142 height 25
type input "300"
click at [241, 307] on input "Saldo devedor da regra" at bounding box center [270, 319] width 142 height 25
click at [581, 405] on span "Remover" at bounding box center [585, 411] width 35 height 13
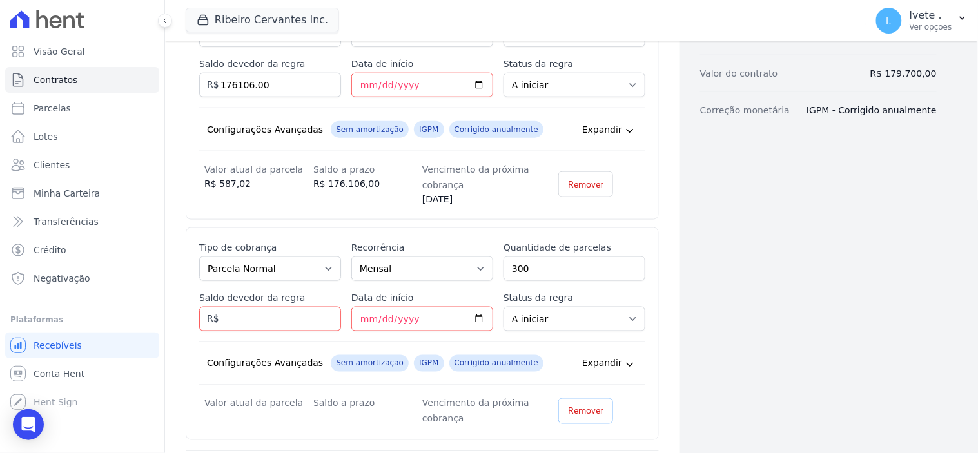
scroll to position [211, 0]
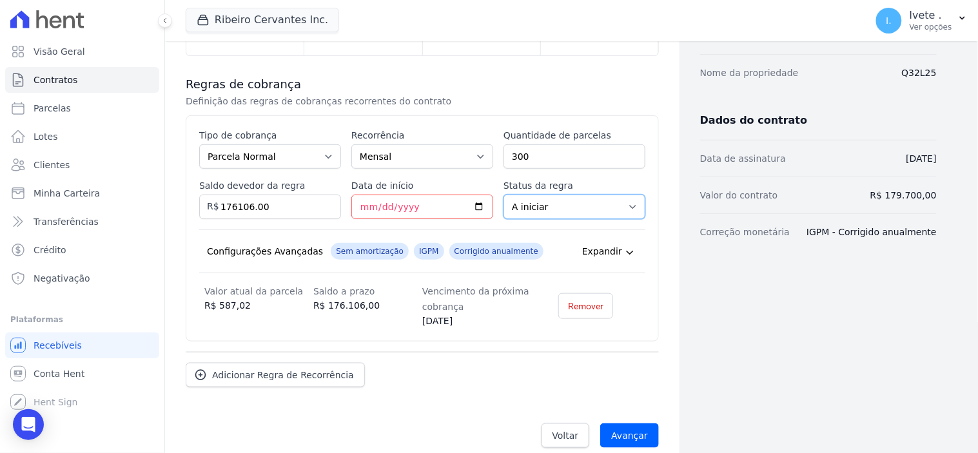
click at [622, 195] on select "A iniciar Em aberto" at bounding box center [575, 207] width 142 height 25
select select "started"
click at [504, 195] on select "A iniciar Em aberto" at bounding box center [575, 207] width 142 height 25
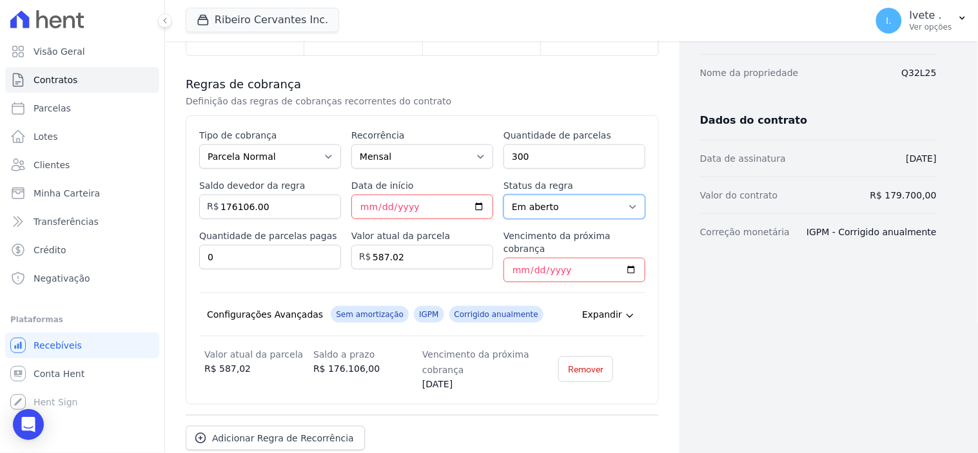
scroll to position [261, 0]
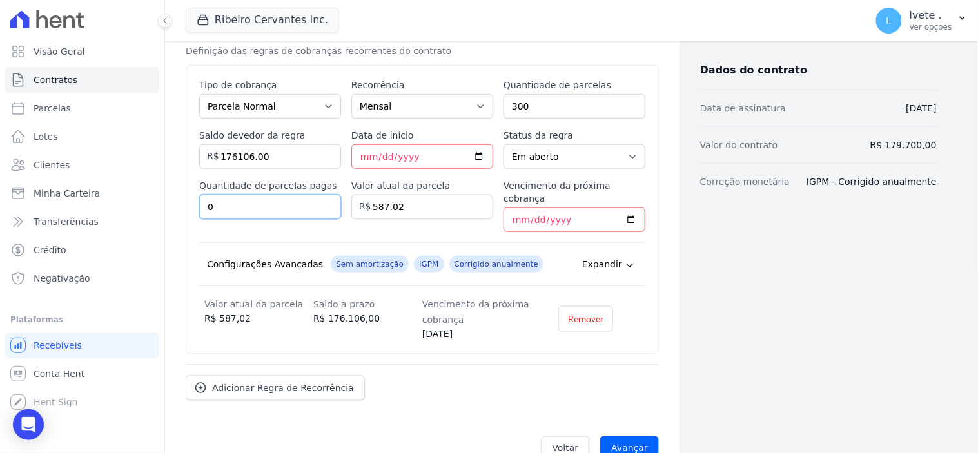
click at [223, 195] on input "0" at bounding box center [270, 207] width 142 height 25
type input "300"
click at [635, 437] on input "Avançar" at bounding box center [629, 449] width 59 height 25
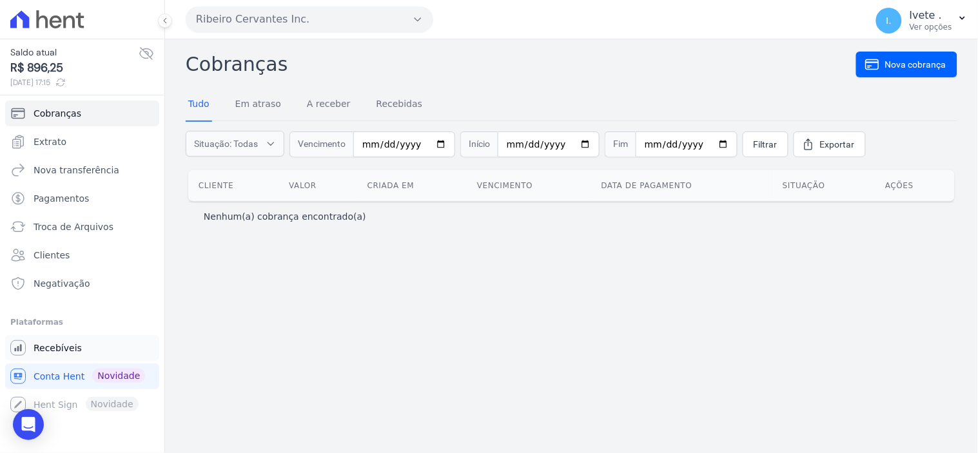
click at [48, 346] on span "Recebíveis" at bounding box center [58, 348] width 48 height 13
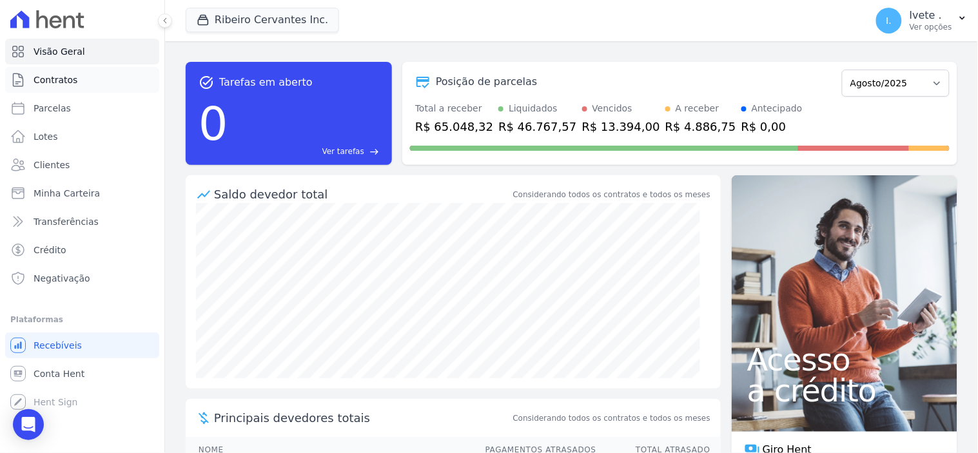
click at [68, 84] on span "Contratos" at bounding box center [56, 80] width 44 height 13
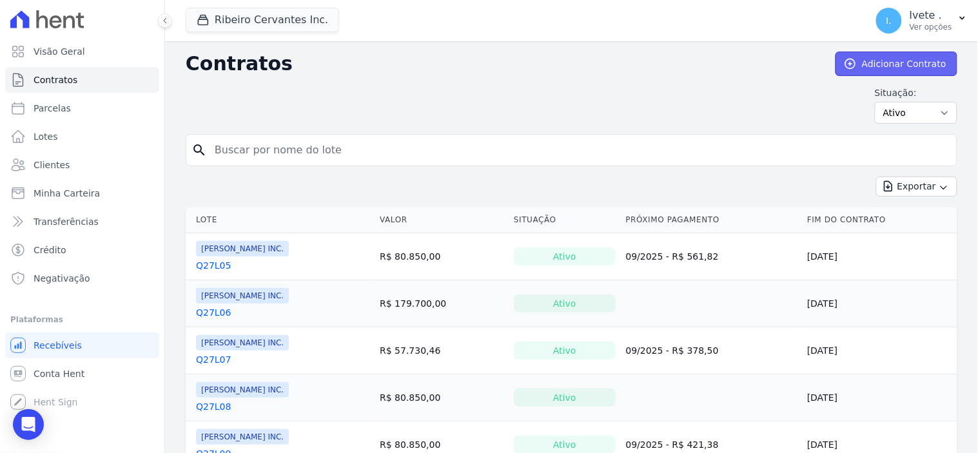
click at [880, 62] on link "Adicionar Contrato" at bounding box center [897, 64] width 122 height 25
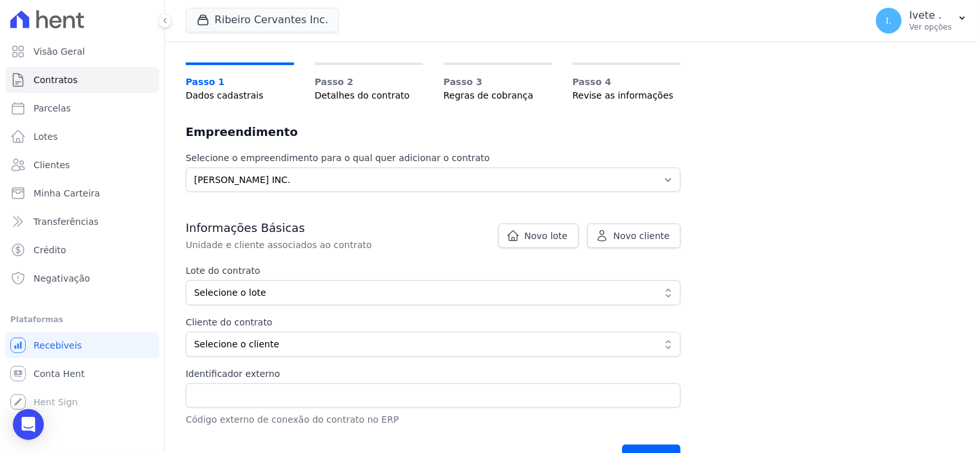
scroll to position [72, 0]
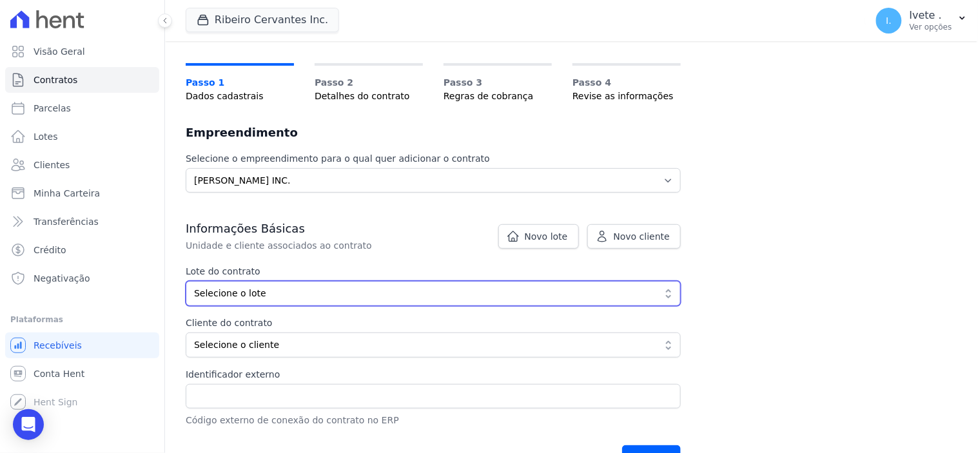
click at [667, 293] on button "Selecione o lote" at bounding box center [433, 293] width 495 height 25
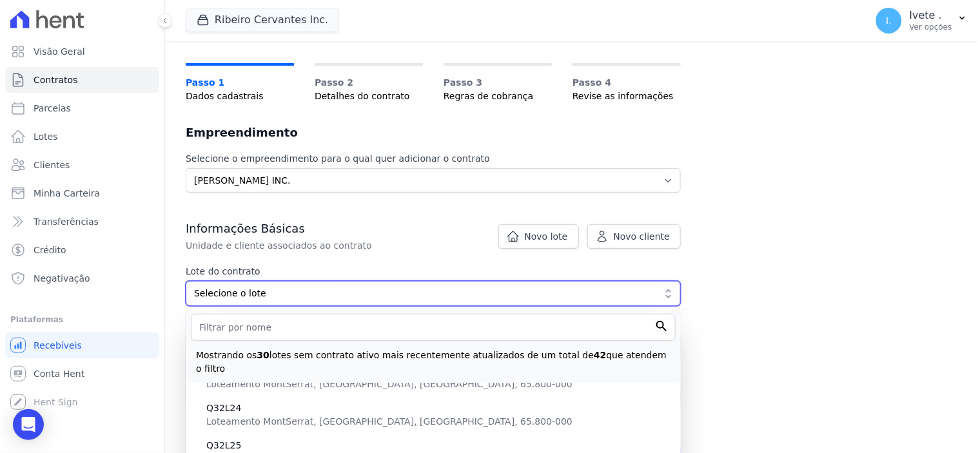
scroll to position [501, 0]
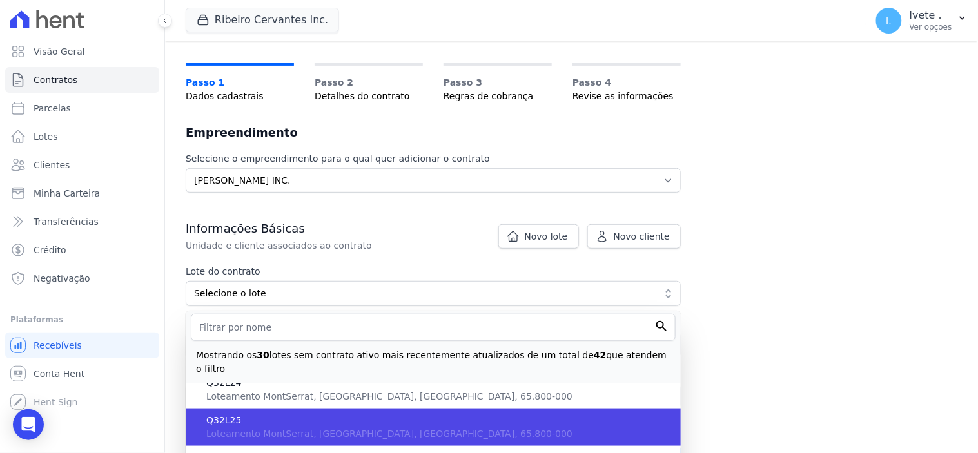
click at [274, 429] on span "Loteamento MontSerrat, MA, Balsas, 65.800-000" at bounding box center [389, 434] width 366 height 10
type input "8d00fa17-acab-4884-a453-1834db708ade"
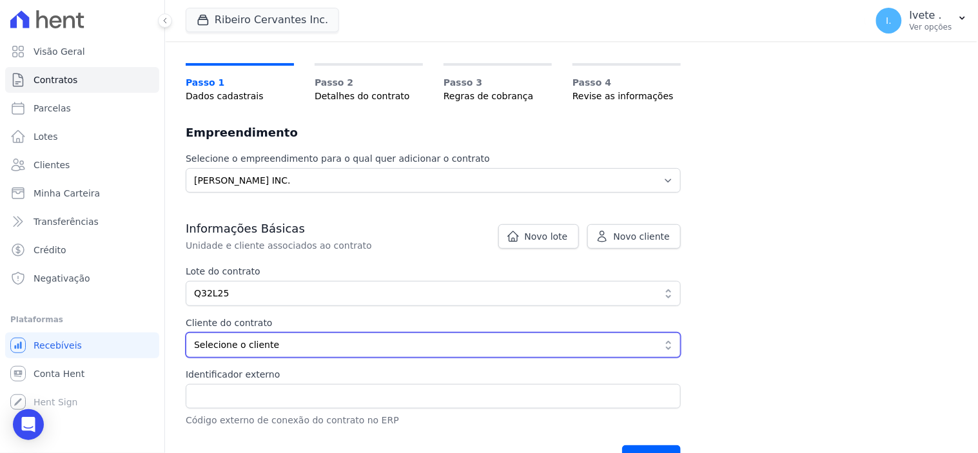
click at [665, 343] on button "Selecione o cliente" at bounding box center [433, 345] width 495 height 25
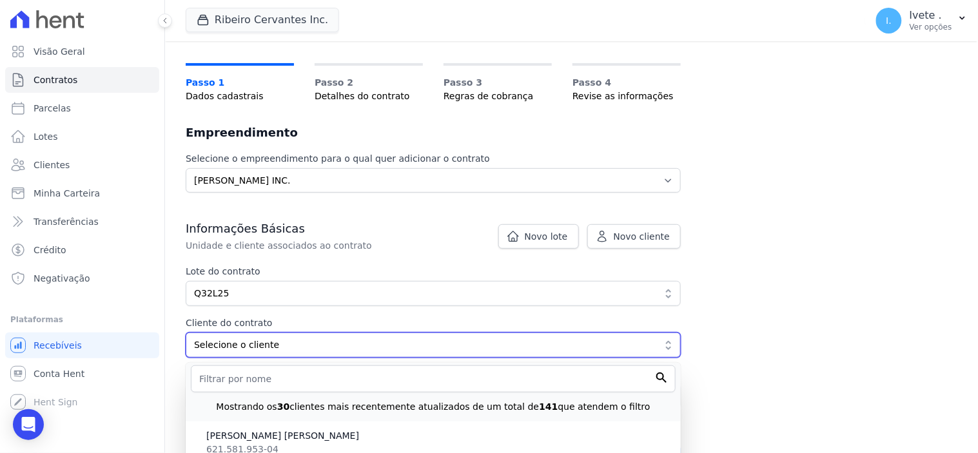
click at [216, 342] on span "Selecione o cliente" at bounding box center [424, 346] width 461 height 14
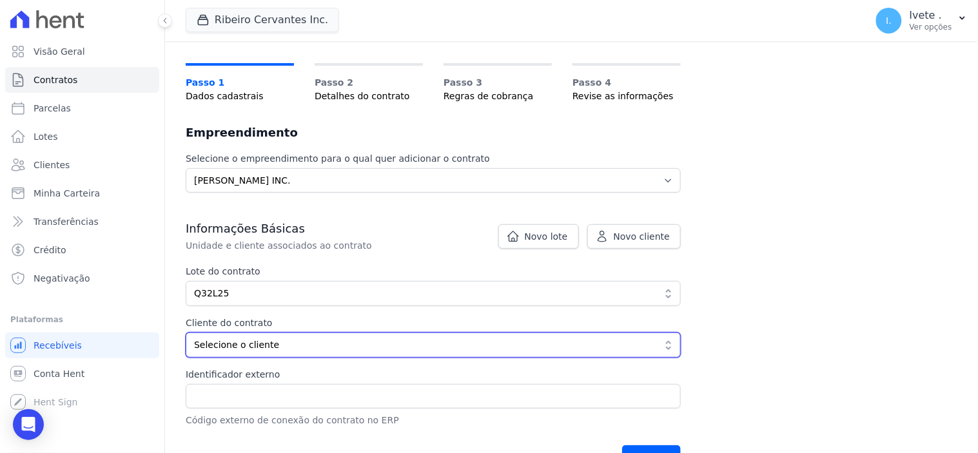
click at [217, 339] on span "Selecione o cliente" at bounding box center [424, 346] width 461 height 14
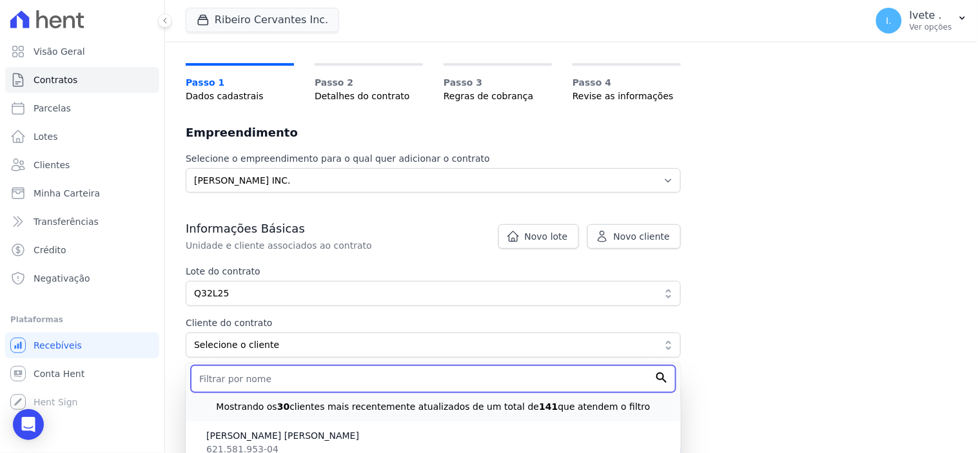
click at [217, 382] on input "text" at bounding box center [433, 379] width 485 height 27
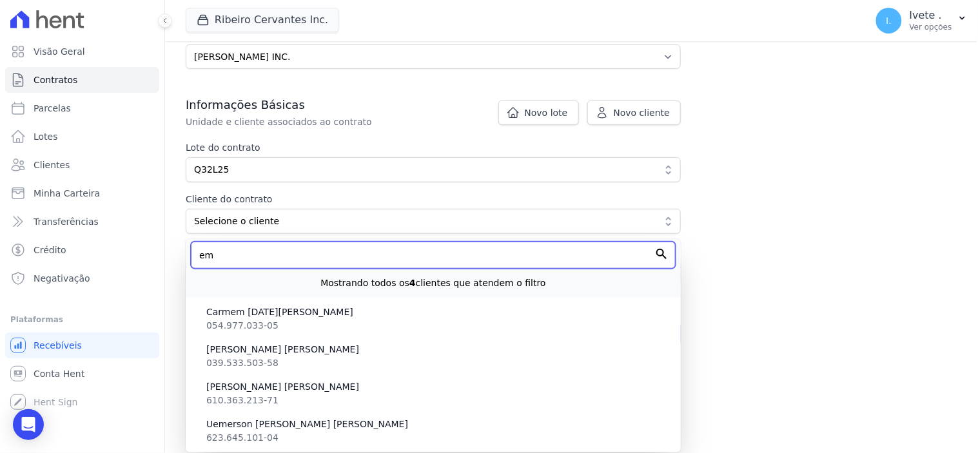
scroll to position [215, 0]
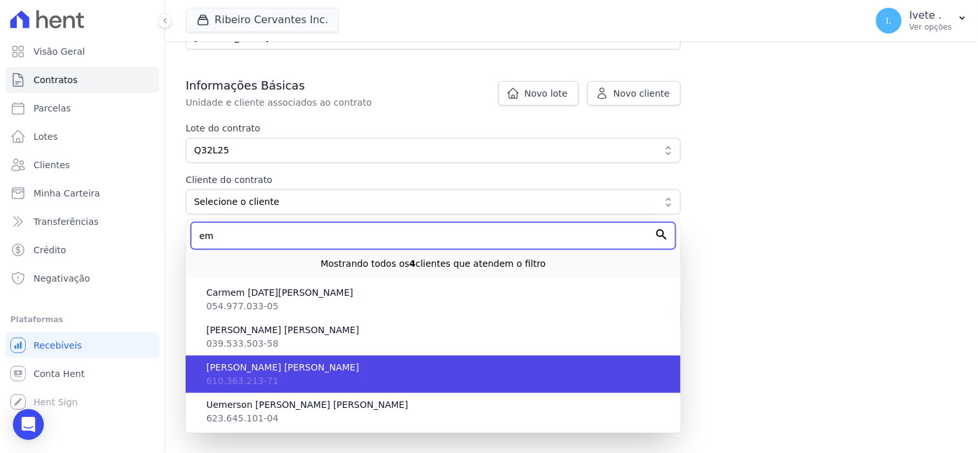
type input "em"
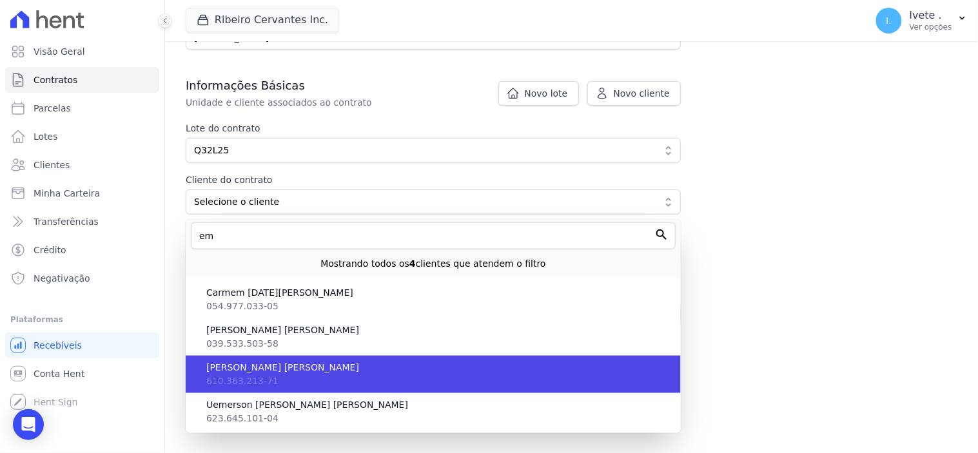
click at [239, 376] on span "610.363.213-71" at bounding box center [242, 381] width 72 height 10
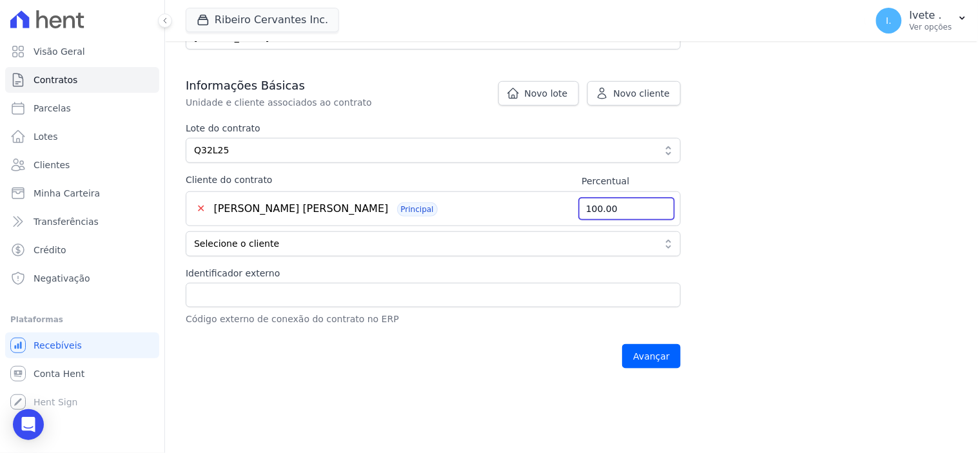
click at [630, 209] on input "100.00" at bounding box center [627, 208] width 97 height 23
type input "1"
type input "50.00"
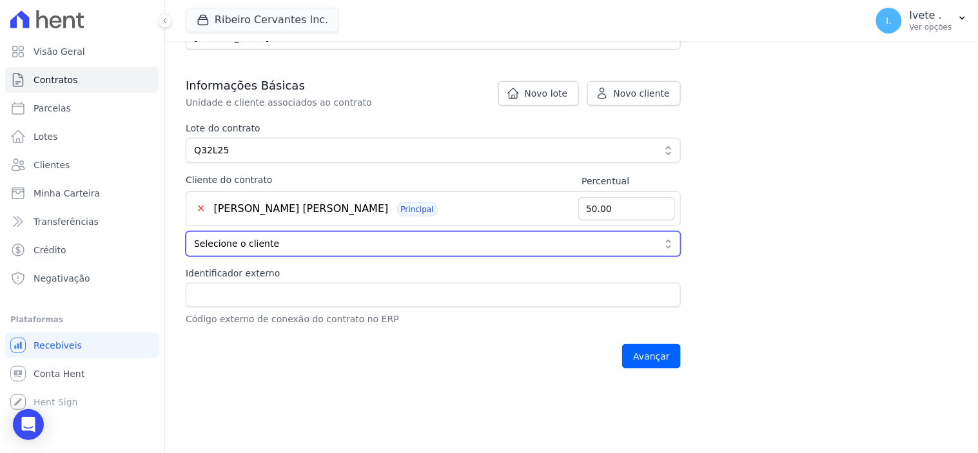
click at [671, 245] on button "Selecione o cliente" at bounding box center [433, 244] width 495 height 25
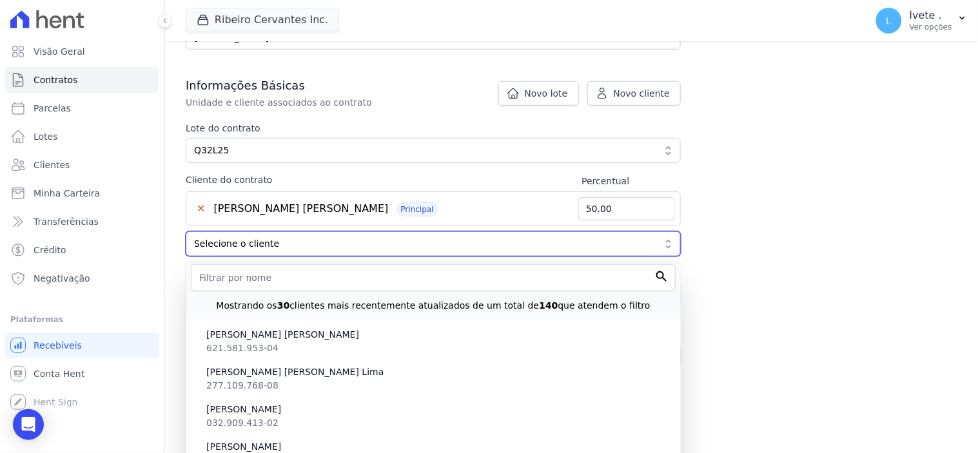
click at [252, 248] on span "Selecione o cliente" at bounding box center [424, 244] width 461 height 14
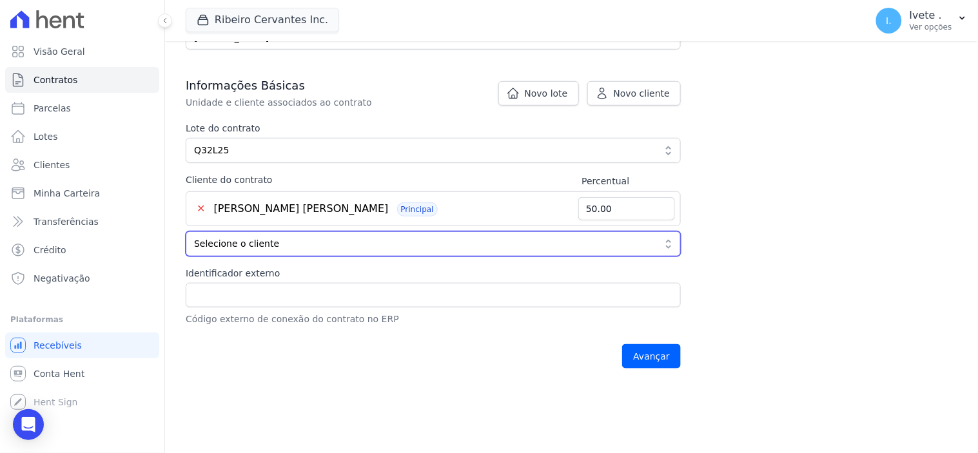
click at [241, 243] on span "Selecione o cliente" at bounding box center [424, 244] width 461 height 14
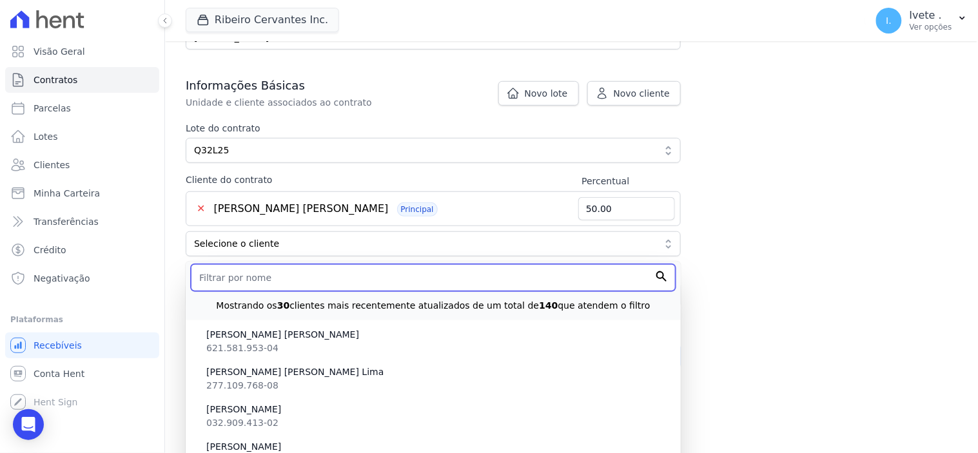
click at [235, 280] on input "text" at bounding box center [433, 277] width 485 height 27
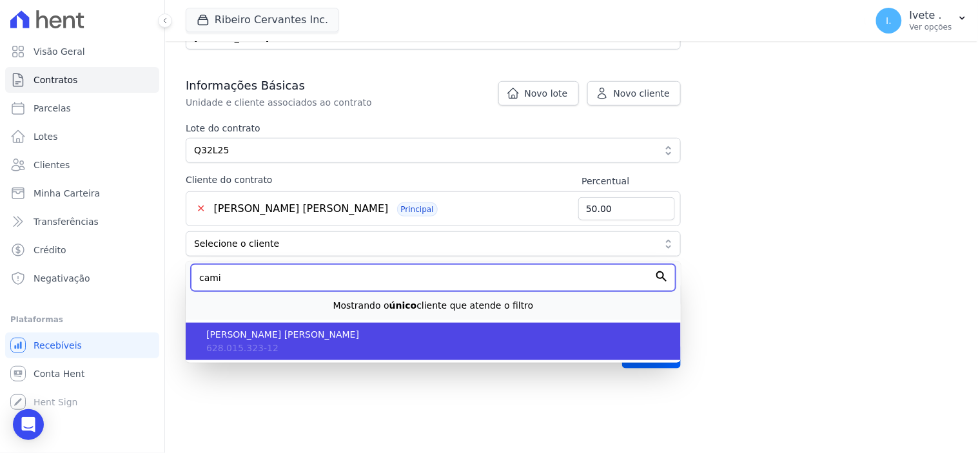
type input "cami"
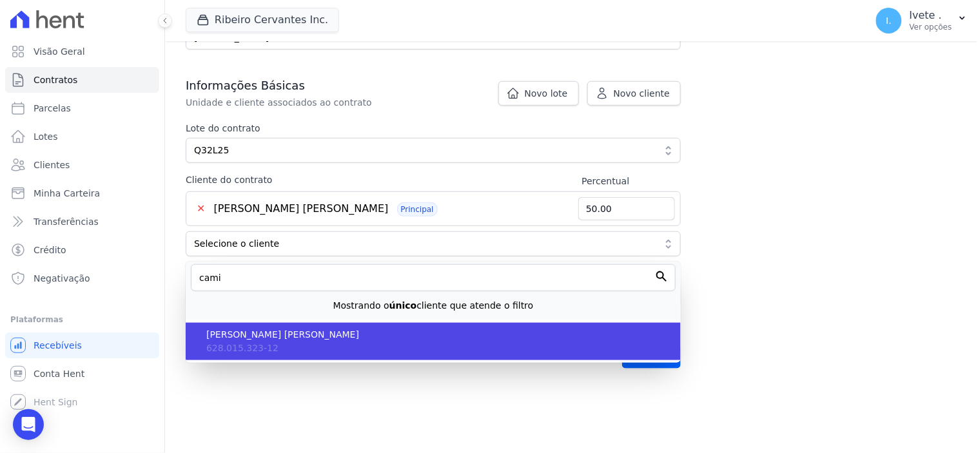
click at [246, 337] on span "Camile Aparecida [PERSON_NAME]" at bounding box center [438, 335] width 464 height 14
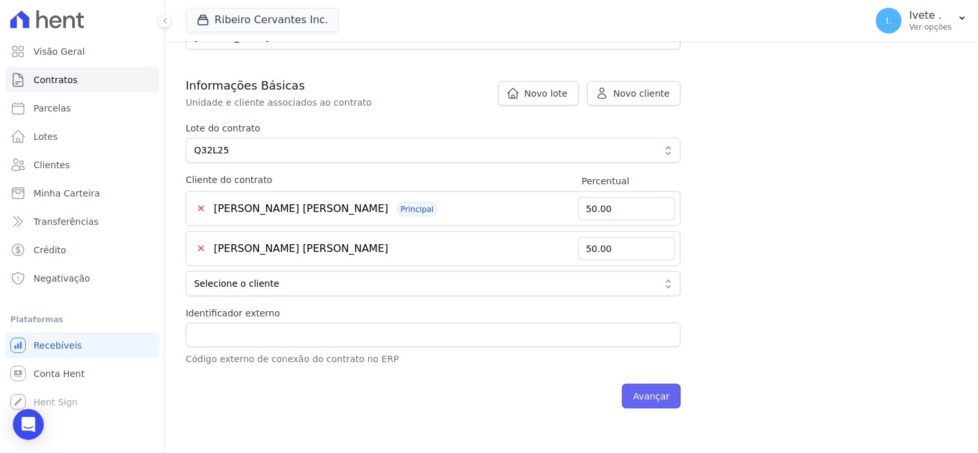
click at [650, 404] on input "Avançar" at bounding box center [651, 396] width 59 height 25
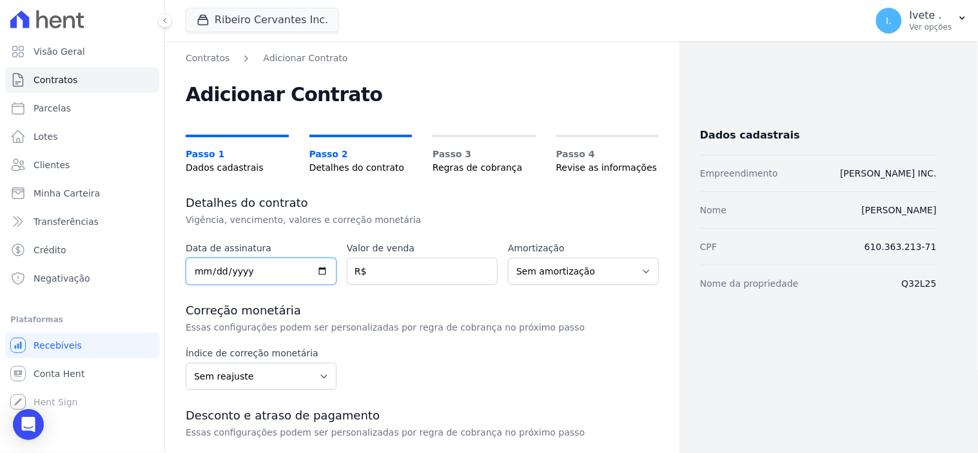
click at [323, 272] on input "date" at bounding box center [261, 271] width 151 height 27
type input "[DATE]"
click at [384, 273] on input "number" at bounding box center [422, 271] width 151 height 27
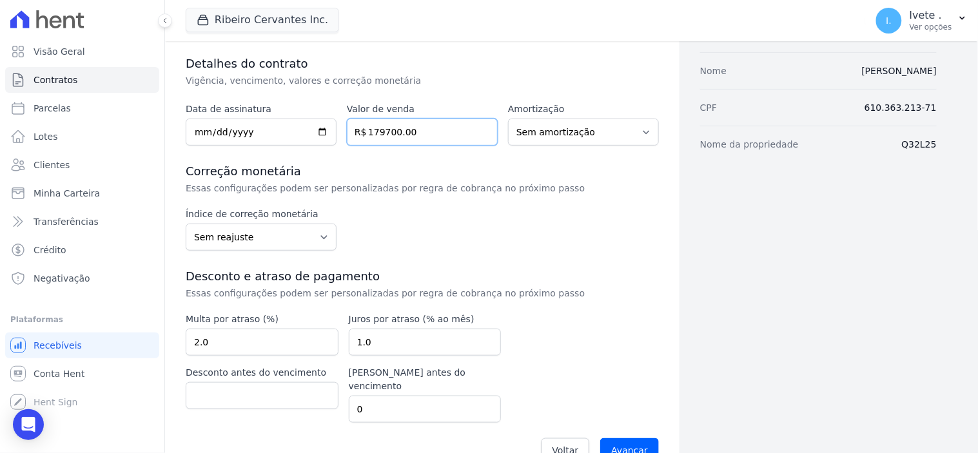
scroll to position [143, 0]
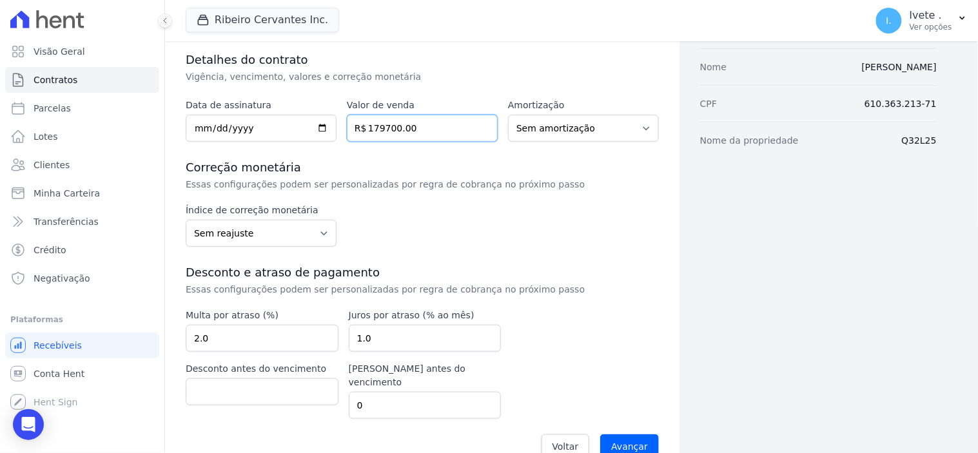
type input "179700.00"
click at [319, 231] on select "Sem reajuste Média dos últimos 12 meses acumulado de INCCM Média dos últimos 12…" at bounding box center [261, 233] width 151 height 27
select select "igpm"
click at [186, 220] on select "Sem reajuste Média dos últimos 12 meses acumulado de INCCM Média dos últimos 12…" at bounding box center [261, 233] width 151 height 27
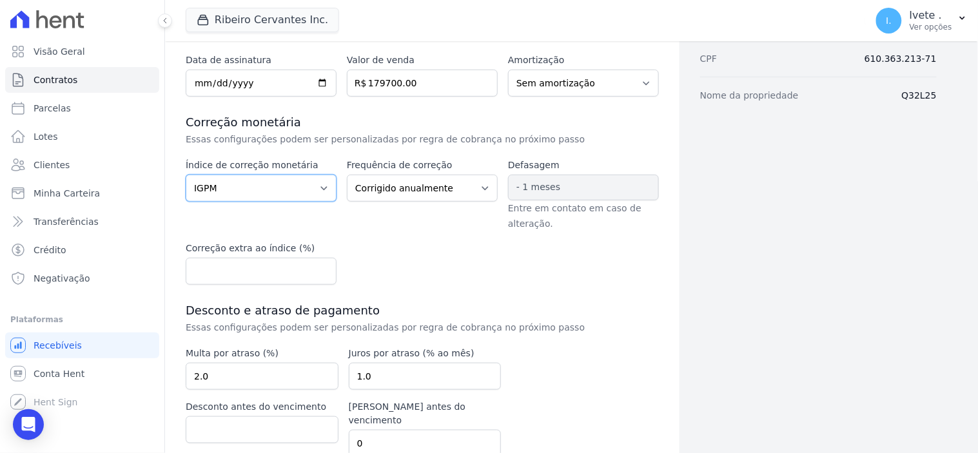
scroll to position [239, 0]
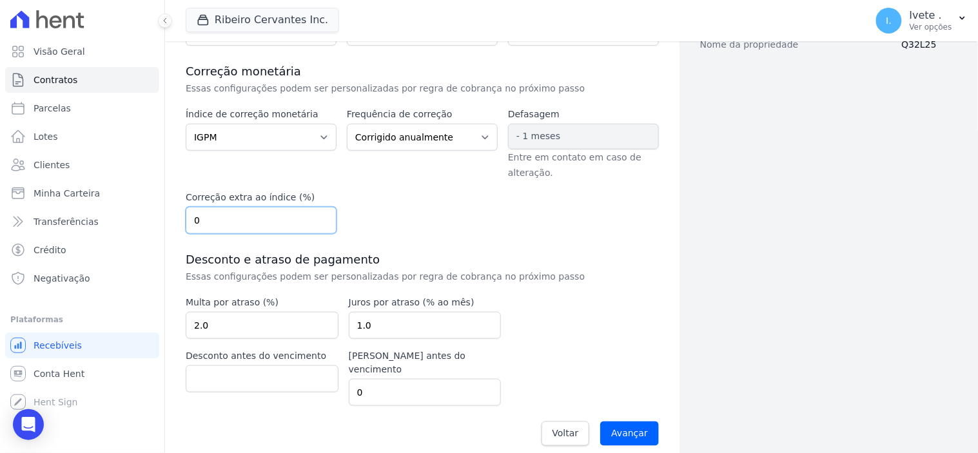
click at [318, 224] on input "0" at bounding box center [261, 220] width 151 height 27
type input "0.50"
click at [629, 422] on input "Avançar" at bounding box center [629, 434] width 59 height 25
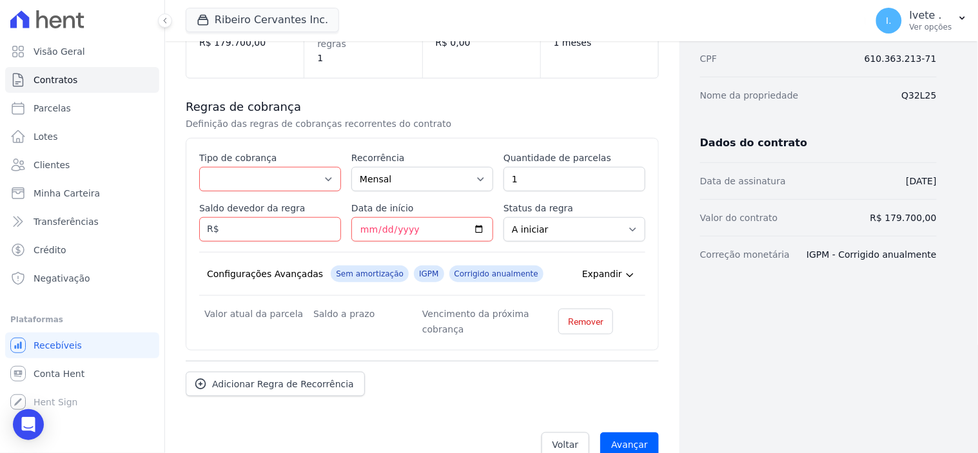
scroll to position [197, 0]
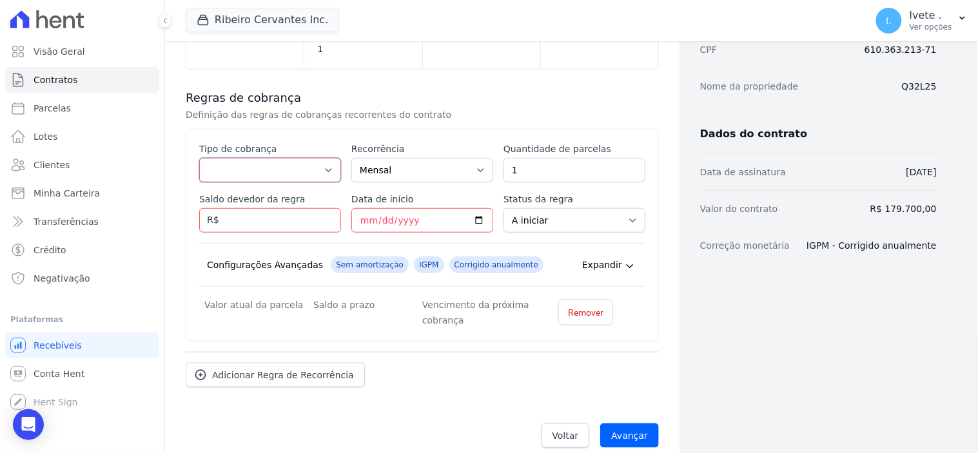
click at [324, 158] on select "Parcela Normal Entrada Sinal Intercalada Chaves Pré-chaves Pós-chaves Impostos …" at bounding box center [270, 170] width 142 height 25
select select "standard"
click at [199, 158] on select "Parcela Normal Entrada Sinal Intercalada Chaves Pré-chaves Pós-chaves Impostos …" at bounding box center [270, 170] width 142 height 25
click at [553, 158] on input "1" at bounding box center [575, 170] width 142 height 25
type input "300"
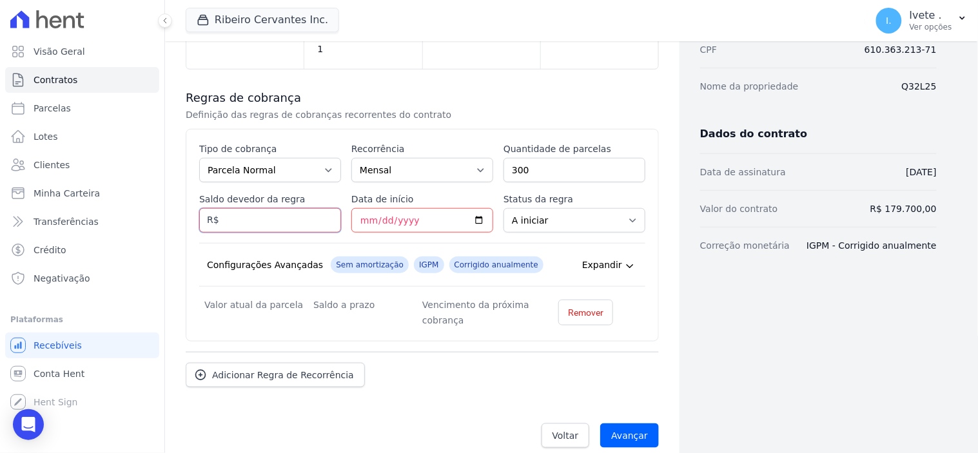
click at [252, 208] on input "Saldo devedor da regra" at bounding box center [270, 220] width 142 height 25
type input "176106.00"
click at [475, 208] on input "Data de início" at bounding box center [423, 220] width 142 height 25
type input "[DATE]"
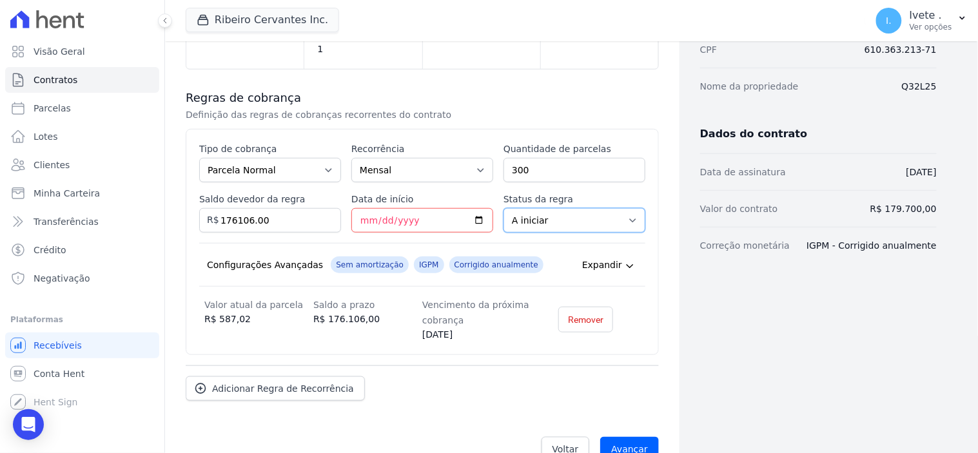
click at [629, 208] on select "A iniciar Em aberto" at bounding box center [575, 220] width 142 height 25
select select "started"
click at [504, 208] on select "A iniciar Em aberto" at bounding box center [575, 220] width 142 height 25
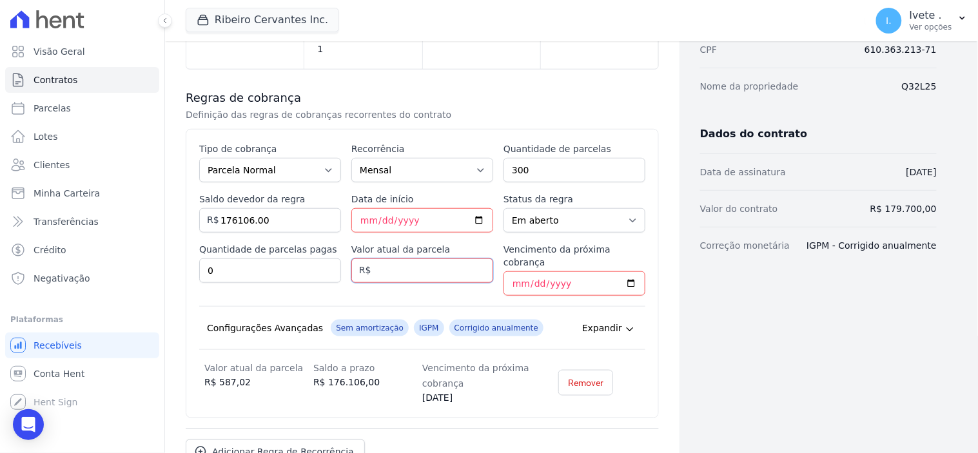
click at [397, 259] on input "Valor atual da parcela" at bounding box center [423, 271] width 142 height 25
type input "587.02"
click at [622, 272] on input "Vencimento da próxima cobrança" at bounding box center [575, 284] width 142 height 25
type input "[DATE]"
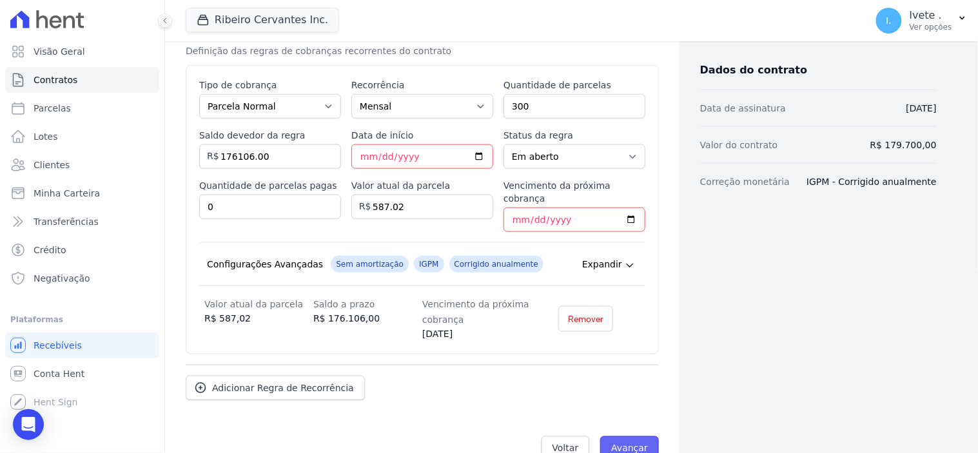
click at [632, 437] on input "Avançar" at bounding box center [629, 449] width 59 height 25
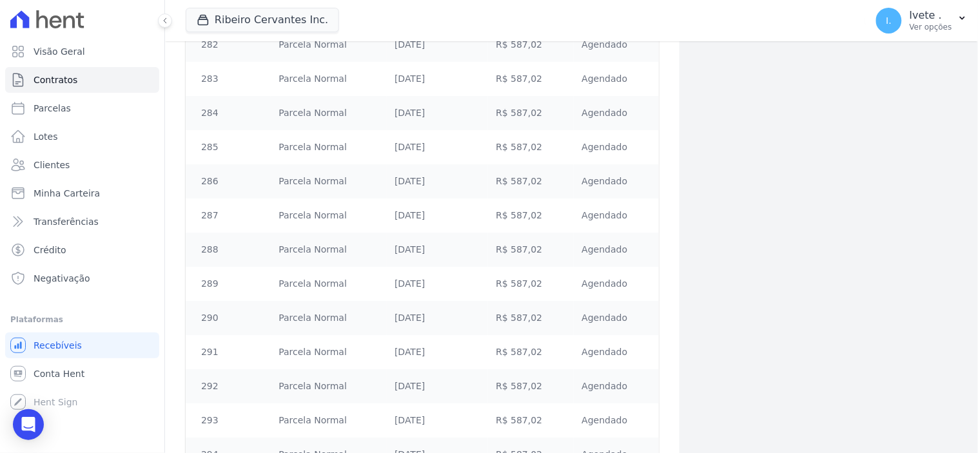
scroll to position [10156, 0]
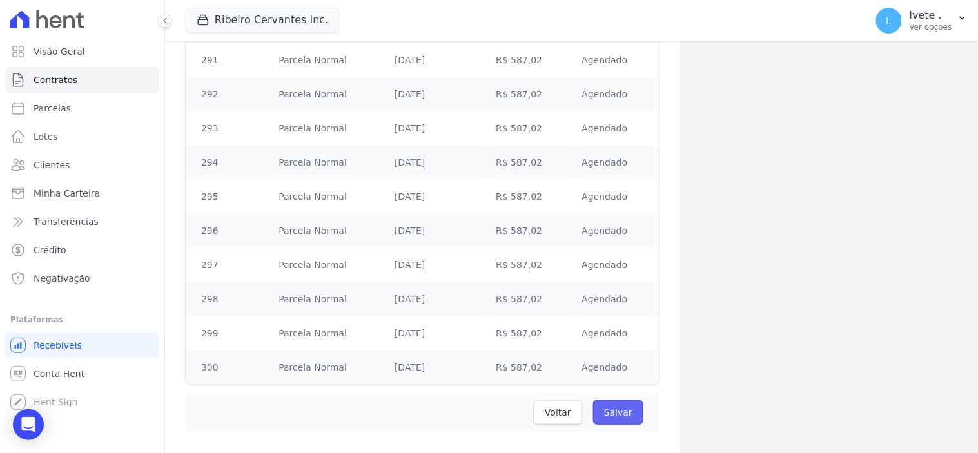
click at [615, 401] on input "Salvar" at bounding box center [618, 413] width 50 height 25
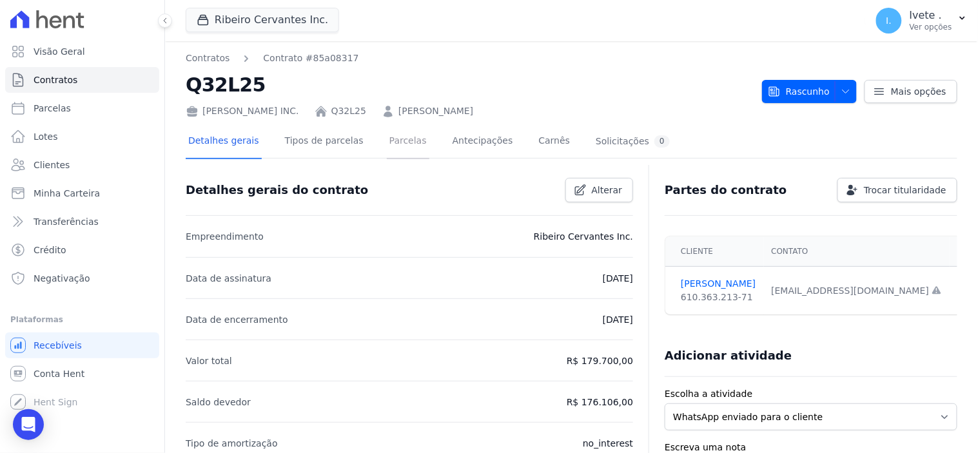
click at [390, 135] on link "Parcelas" at bounding box center [408, 142] width 43 height 34
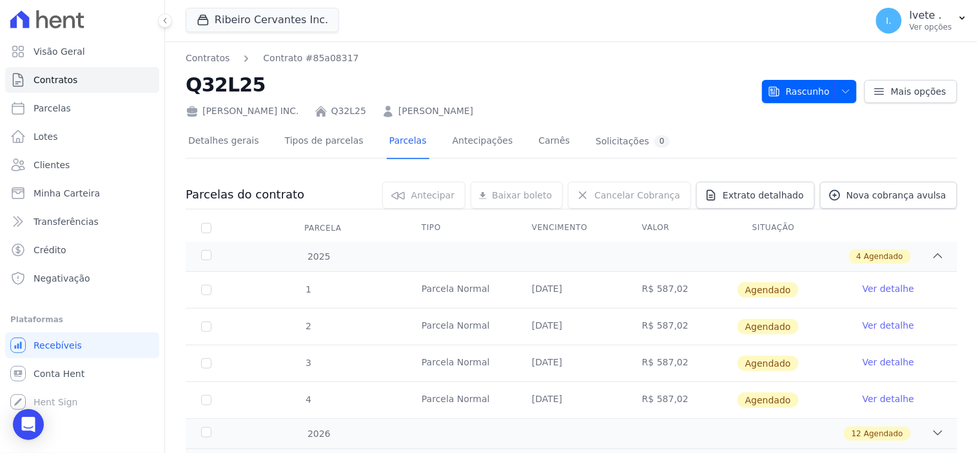
click at [562, 228] on th "Vencimento" at bounding box center [572, 228] width 110 height 27
click at [411, 114] on link "Emanuel de Sousa Carvalho" at bounding box center [436, 111] width 75 height 14
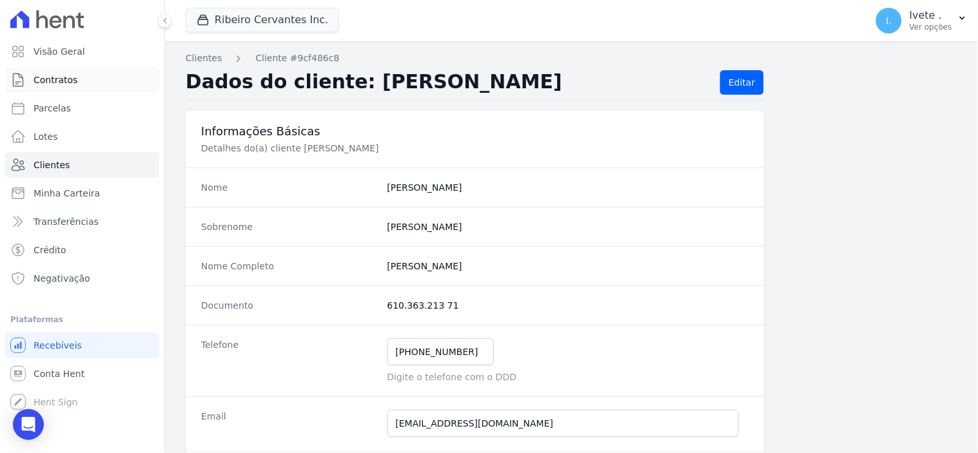
click at [63, 80] on span "Contratos" at bounding box center [56, 80] width 44 height 13
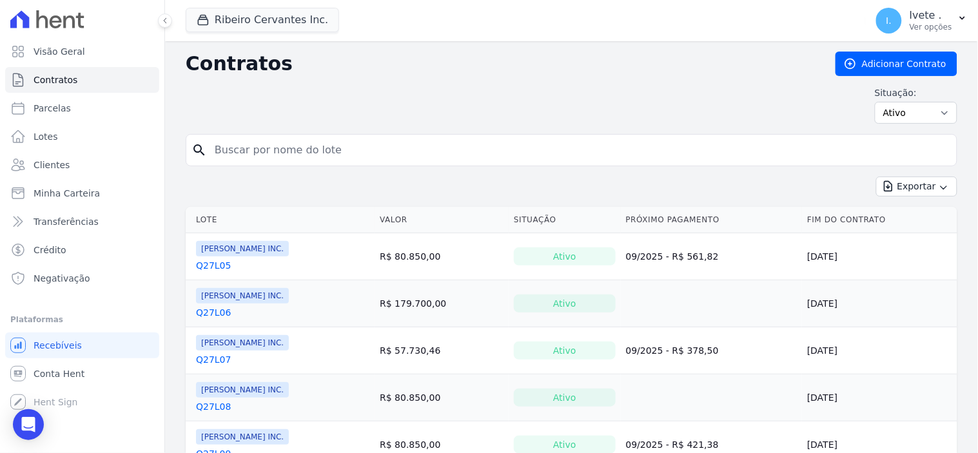
click at [246, 151] on input "search" at bounding box center [579, 150] width 745 height 26
type input "emanuel"
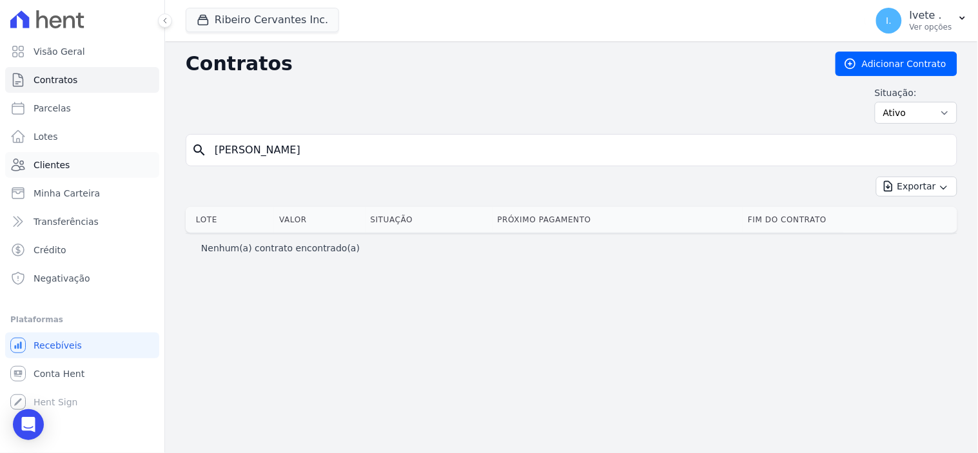
click at [46, 163] on span "Clientes" at bounding box center [52, 165] width 36 height 13
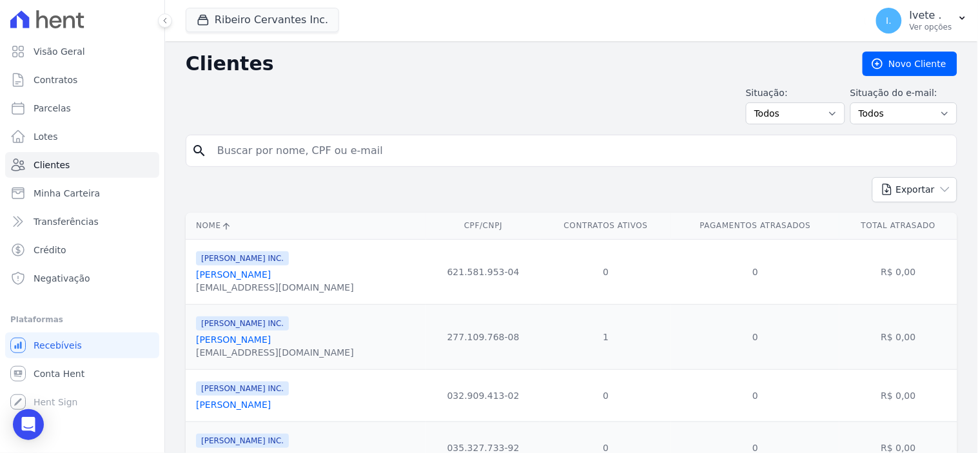
click at [237, 156] on input "search" at bounding box center [581, 151] width 742 height 26
type input "Emanuel"
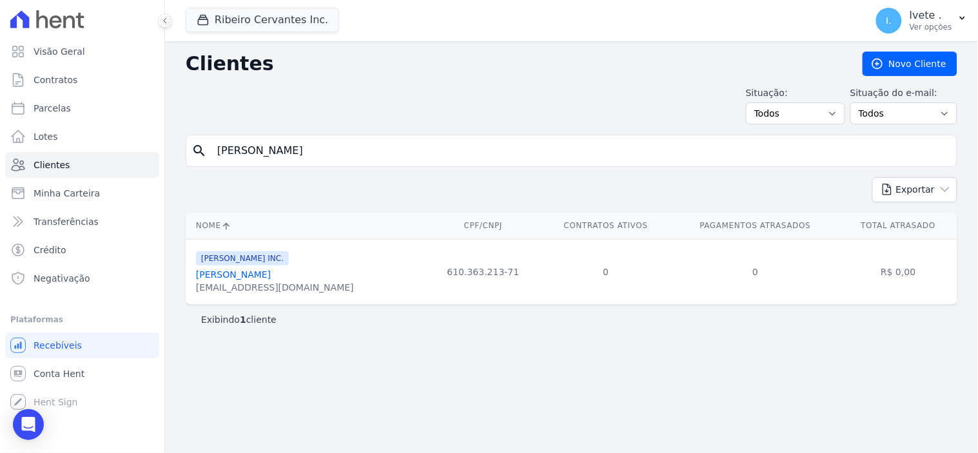
click at [236, 275] on link "Emanuel De Sousa Carvalho" at bounding box center [233, 275] width 75 height 10
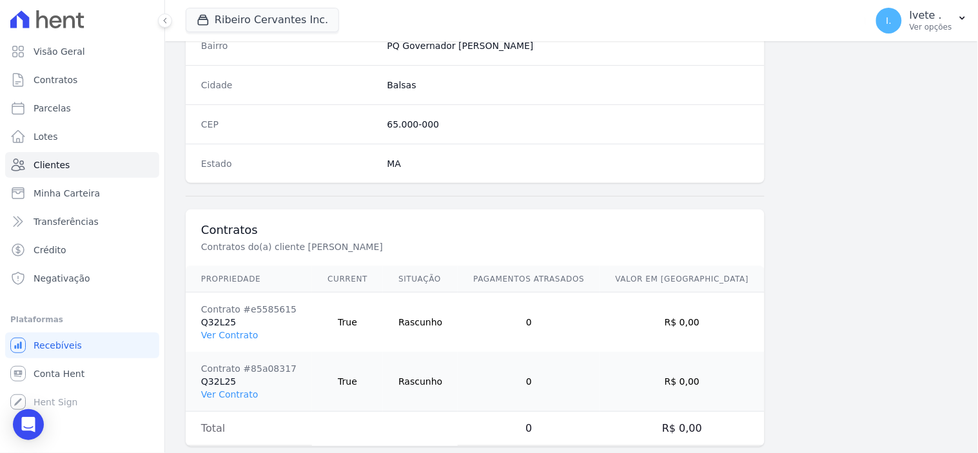
scroll to position [814, 0]
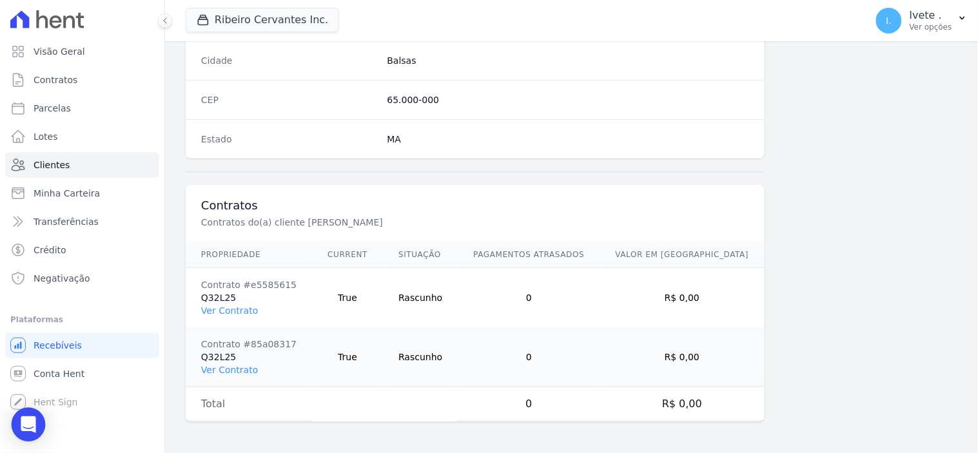
click at [32, 429] on icon "Open Intercom Messenger" at bounding box center [28, 425] width 15 height 17
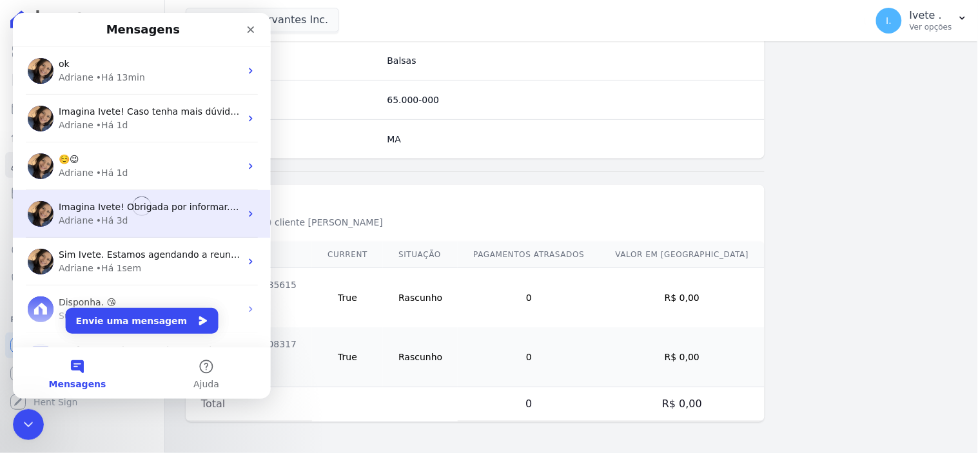
scroll to position [0, 0]
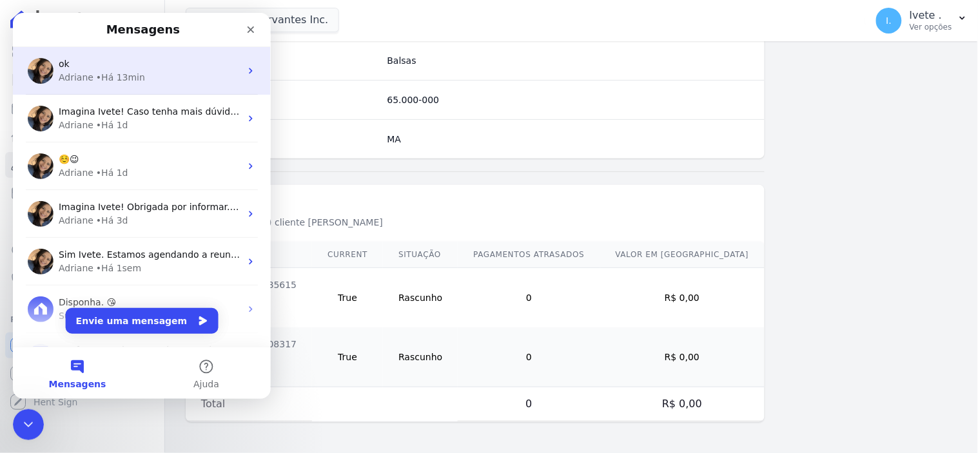
click at [100, 77] on div "• Há 13min" at bounding box center [119, 77] width 49 height 14
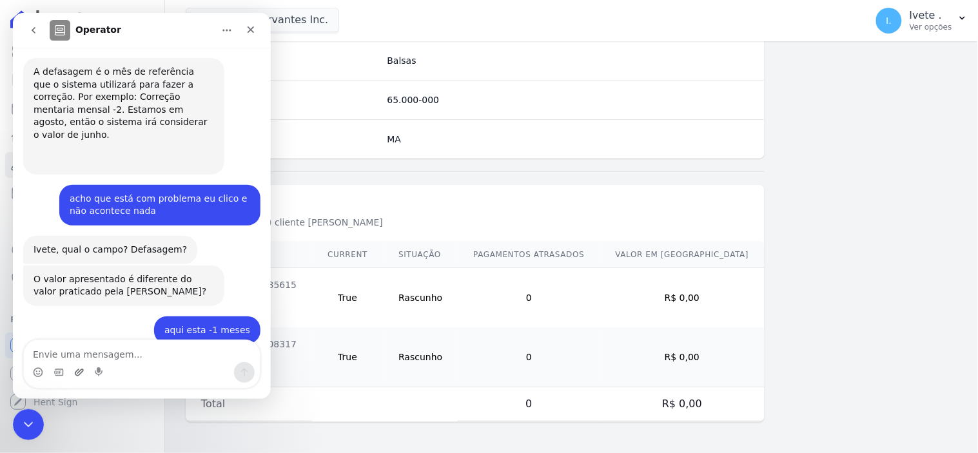
scroll to position [4068, 0]
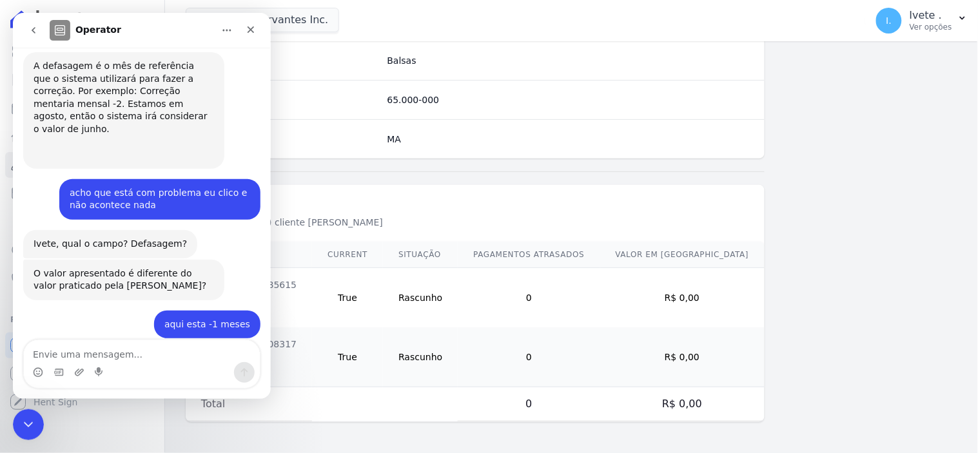
click at [53, 353] on textarea "Envie uma mensagem..." at bounding box center [141, 351] width 236 height 22
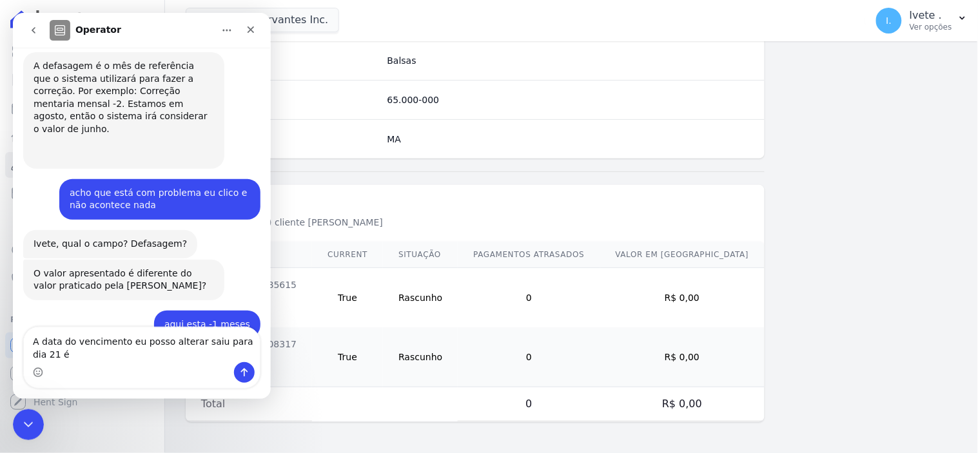
scroll to position [4081, 0]
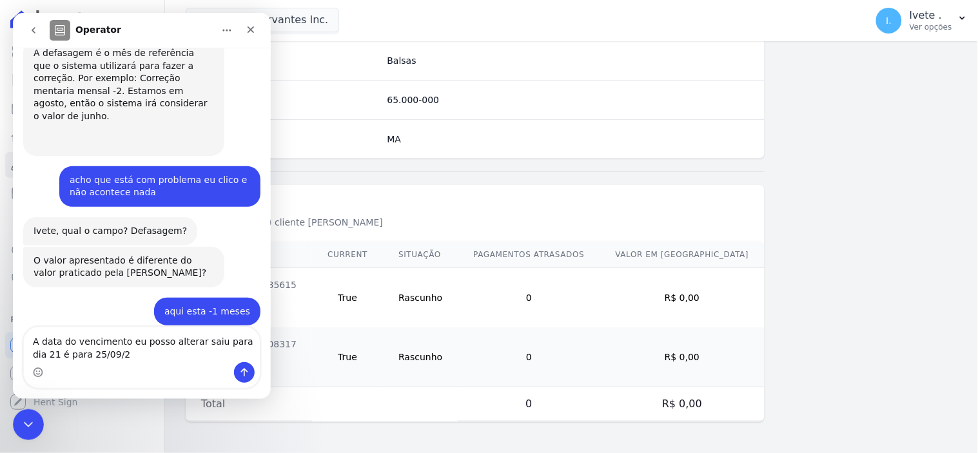
type textarea "A data do vencimento eu posso alterar saiu para dia 21 é para 25/09/25"
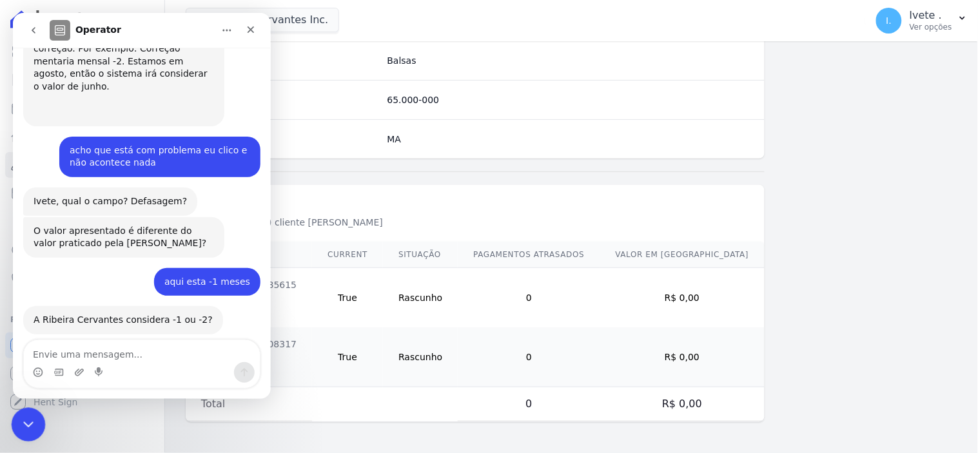
click at [28, 418] on icon "Encerramento do Messenger da Intercom" at bounding box center [26, 422] width 15 height 15
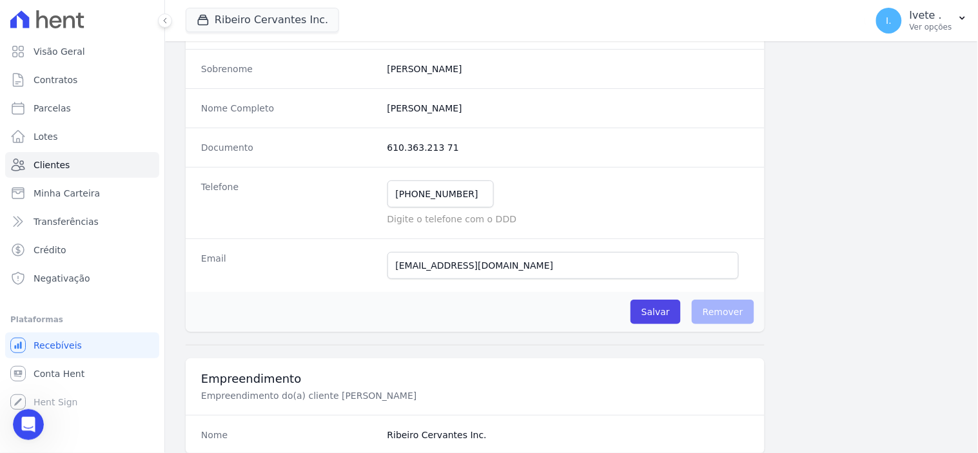
scroll to position [0, 0]
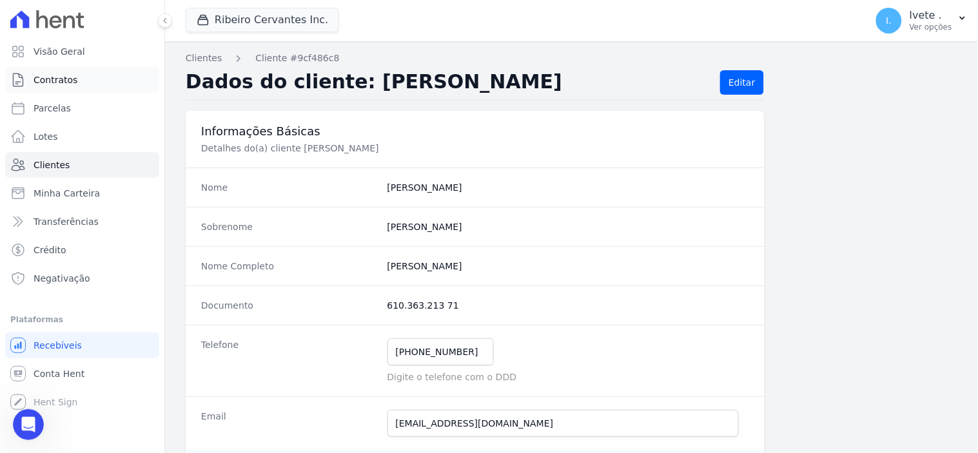
click at [66, 82] on span "Contratos" at bounding box center [56, 80] width 44 height 13
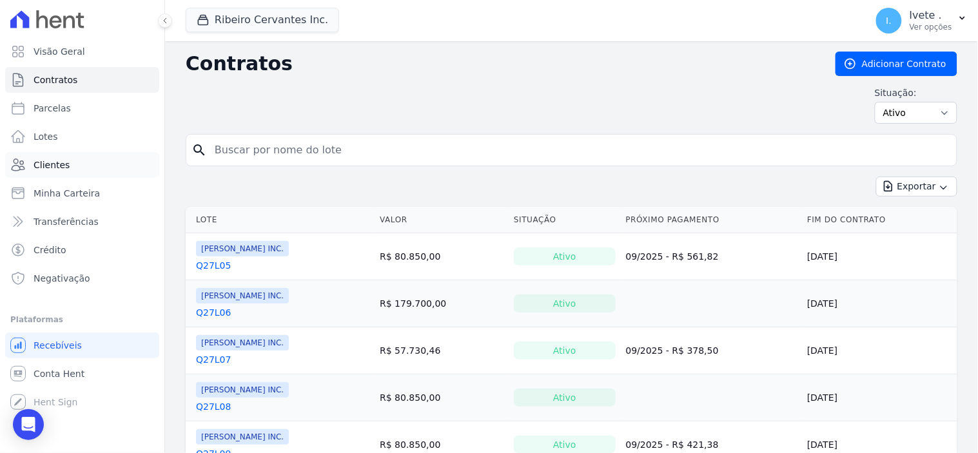
click at [63, 166] on span "Clientes" at bounding box center [52, 165] width 36 height 13
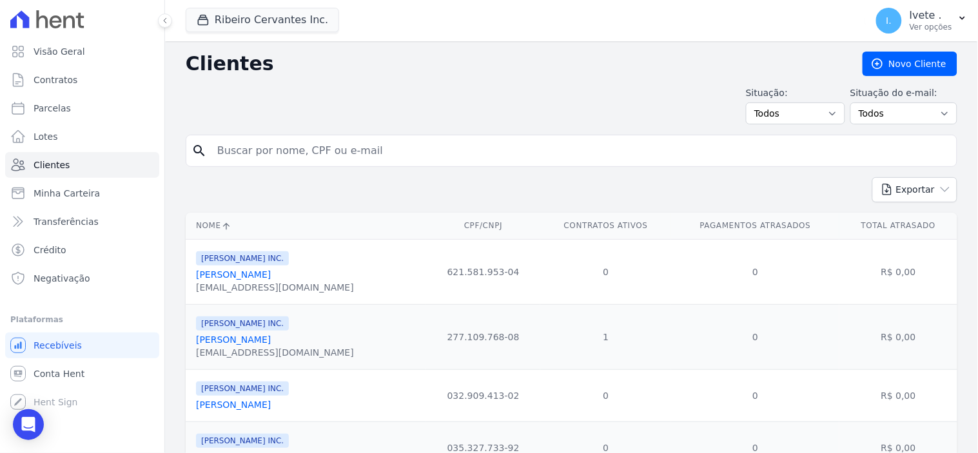
click at [234, 149] on input "search" at bounding box center [581, 151] width 742 height 26
type input "Emanuel"
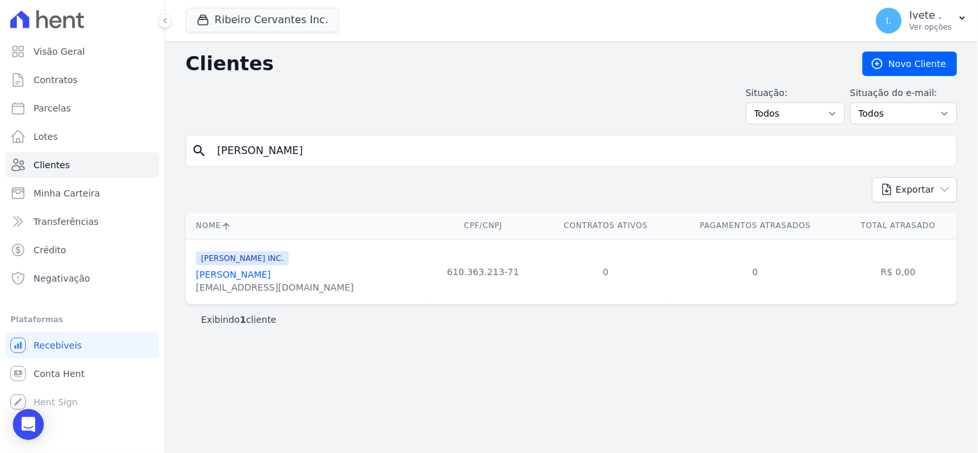
click at [252, 275] on link "Emanuel De Sousa Carvalho" at bounding box center [233, 275] width 75 height 10
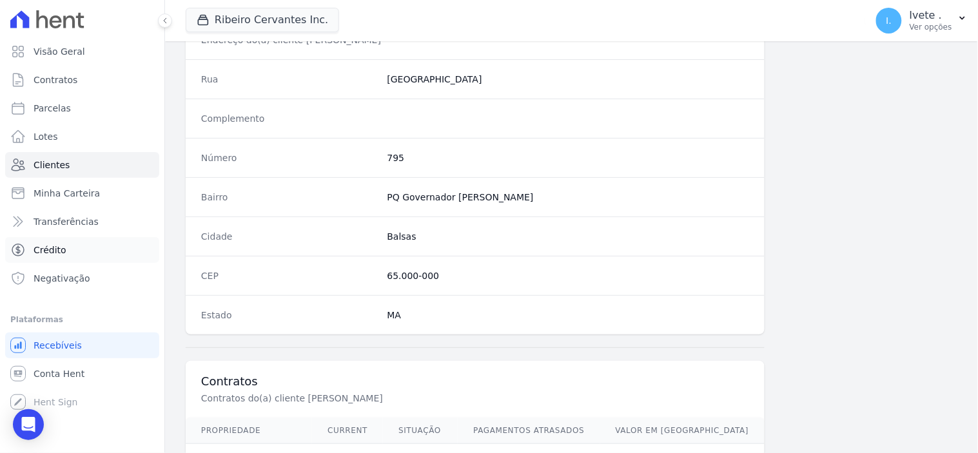
scroll to position [455, 0]
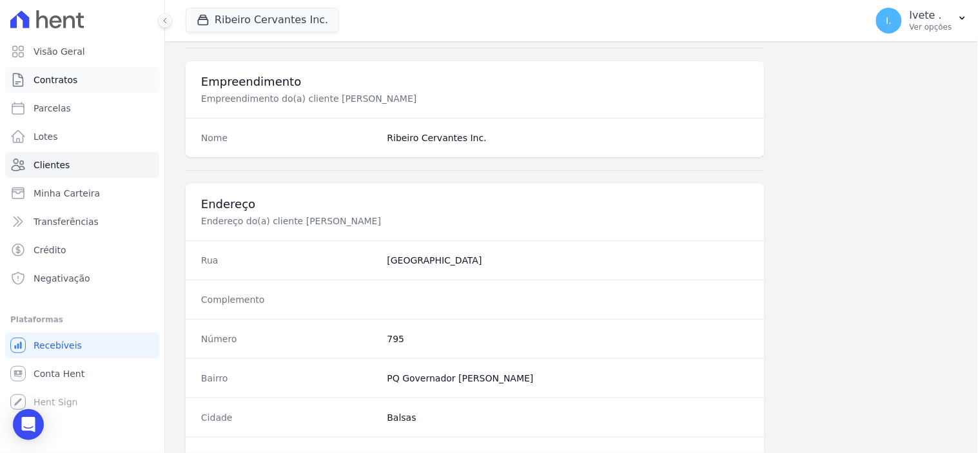
click at [44, 79] on span "Contratos" at bounding box center [56, 80] width 44 height 13
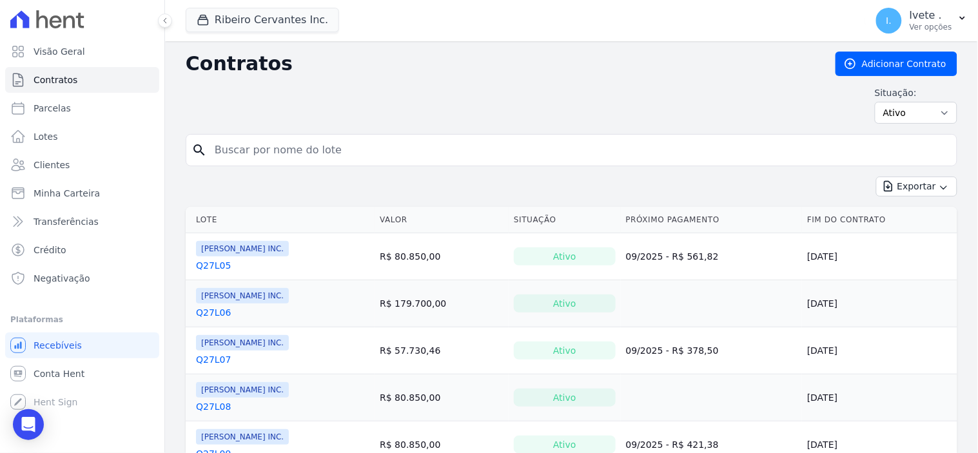
click at [237, 144] on input "search" at bounding box center [579, 150] width 745 height 26
type input "q32l25"
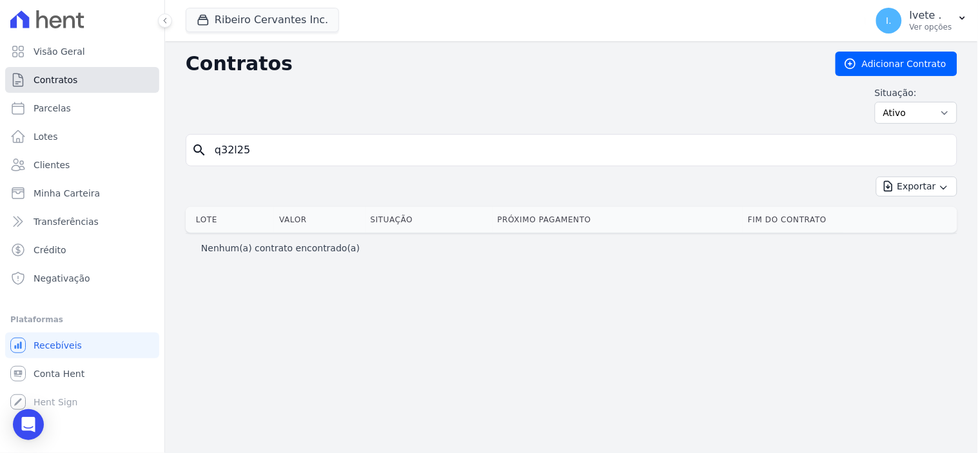
click at [84, 76] on link "Contratos" at bounding box center [82, 80] width 154 height 26
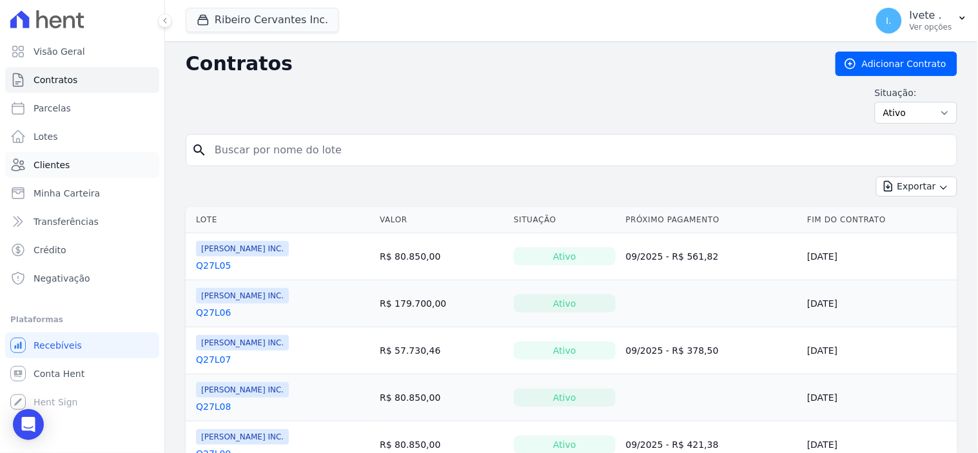
click at [62, 162] on span "Clientes" at bounding box center [52, 165] width 36 height 13
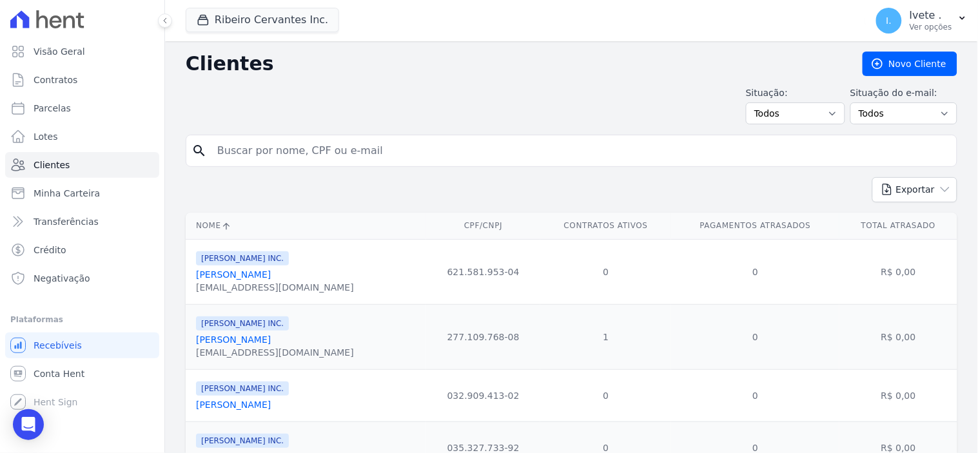
click at [263, 158] on input "search" at bounding box center [581, 151] width 742 height 26
type input "emanuel"
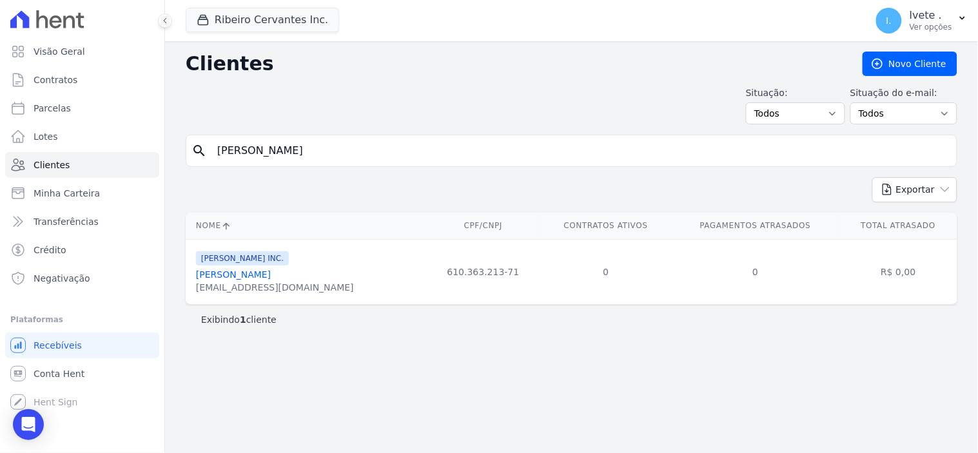
click at [257, 276] on link "Emanuel De Sousa Carvalho" at bounding box center [233, 275] width 75 height 10
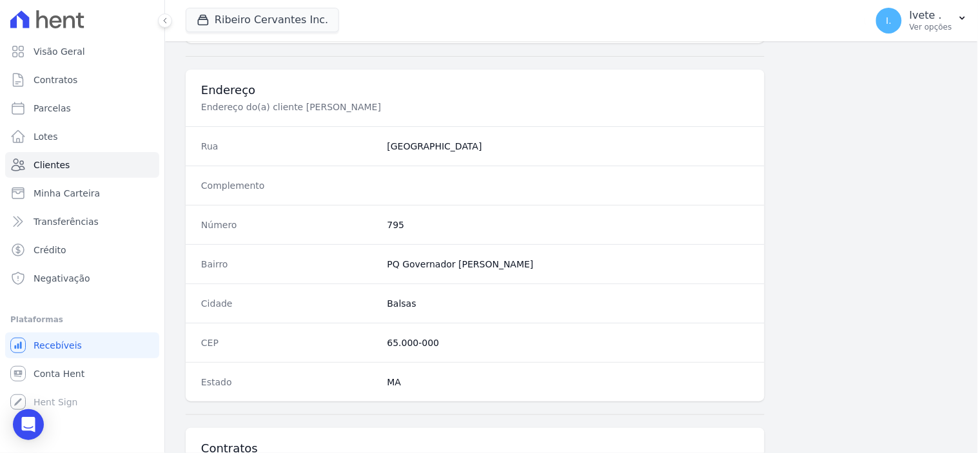
scroll to position [814, 0]
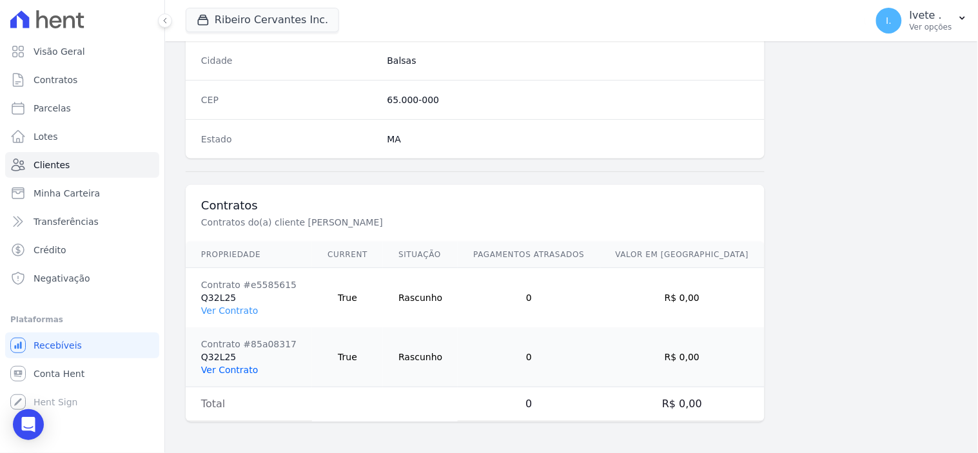
click at [235, 371] on link "Ver Contrato" at bounding box center [229, 370] width 57 height 10
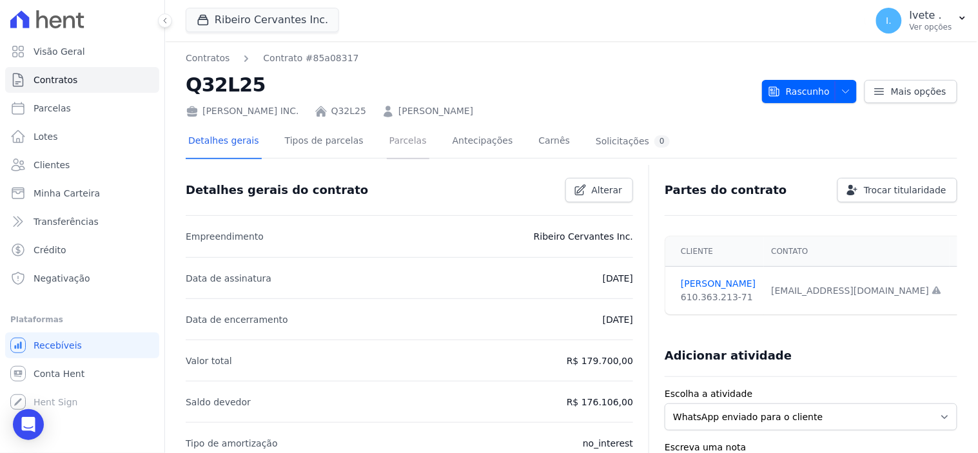
click at [392, 141] on link "Parcelas" at bounding box center [408, 142] width 43 height 34
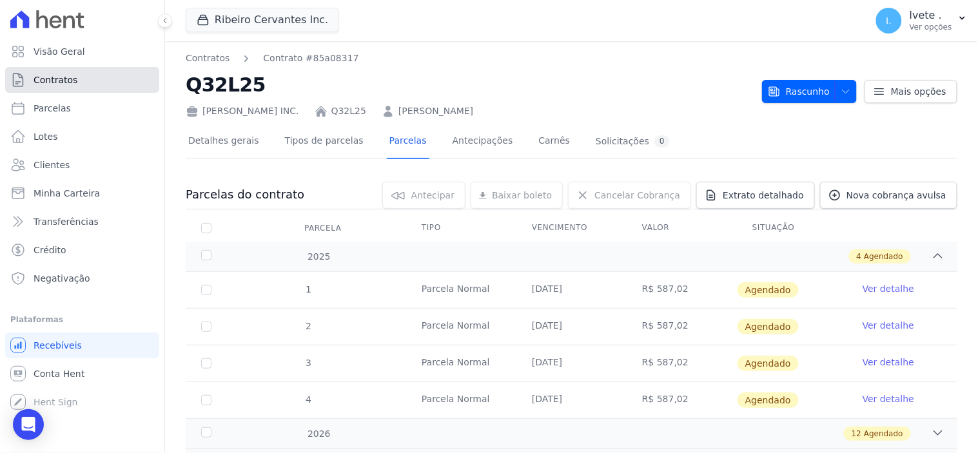
click at [106, 84] on link "Contratos" at bounding box center [82, 80] width 154 height 26
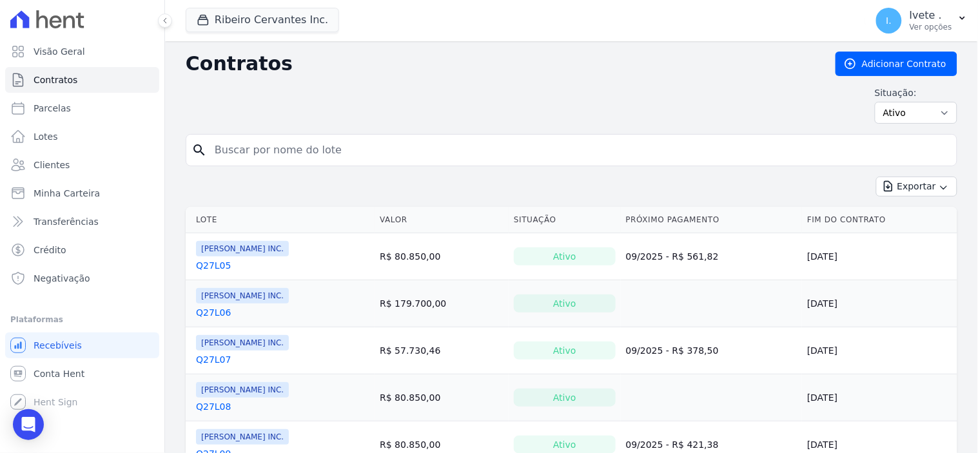
click at [253, 141] on input "search" at bounding box center [579, 150] width 745 height 26
type input "emanuel"
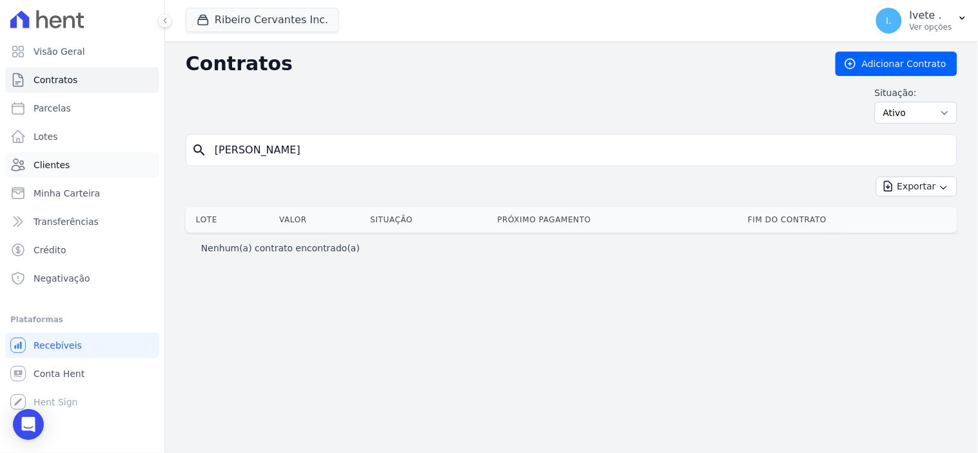
click at [44, 163] on span "Clientes" at bounding box center [52, 165] width 36 height 13
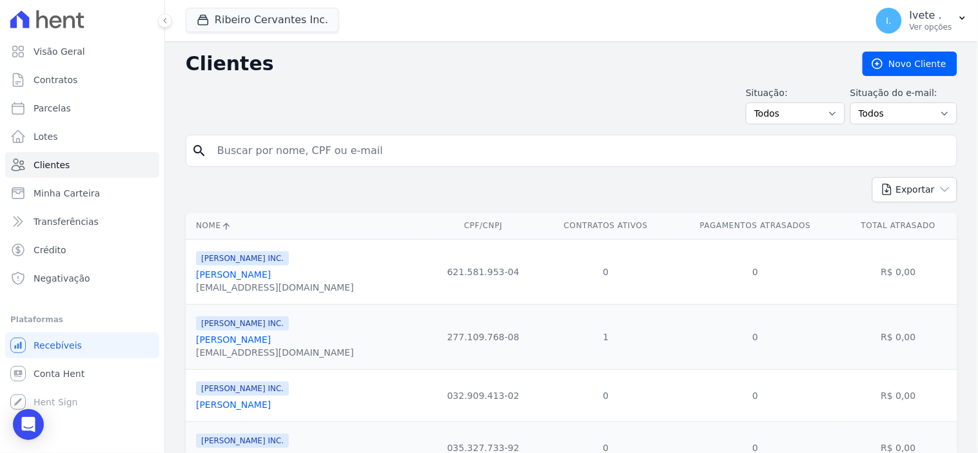
click at [255, 146] on input "search" at bounding box center [581, 151] width 742 height 26
type input "c"
type input "emanuel"
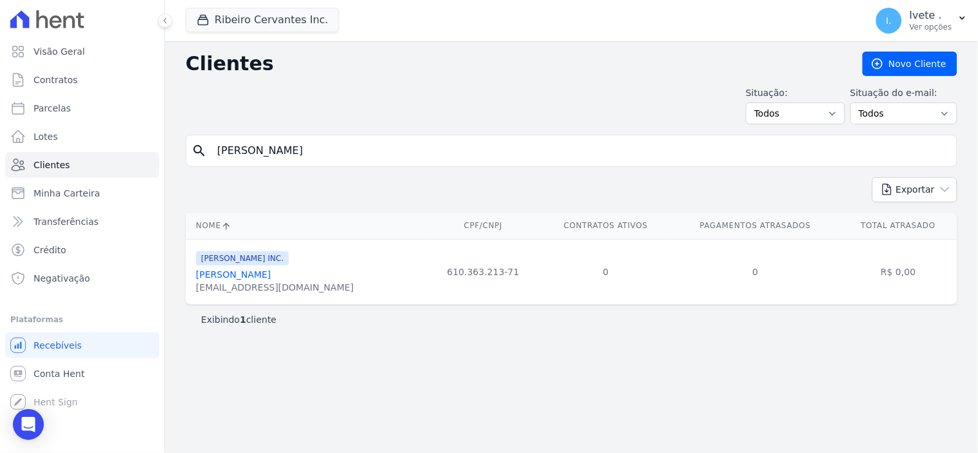
click at [243, 273] on link "Emanuel De Sousa Carvalho" at bounding box center [233, 275] width 75 height 10
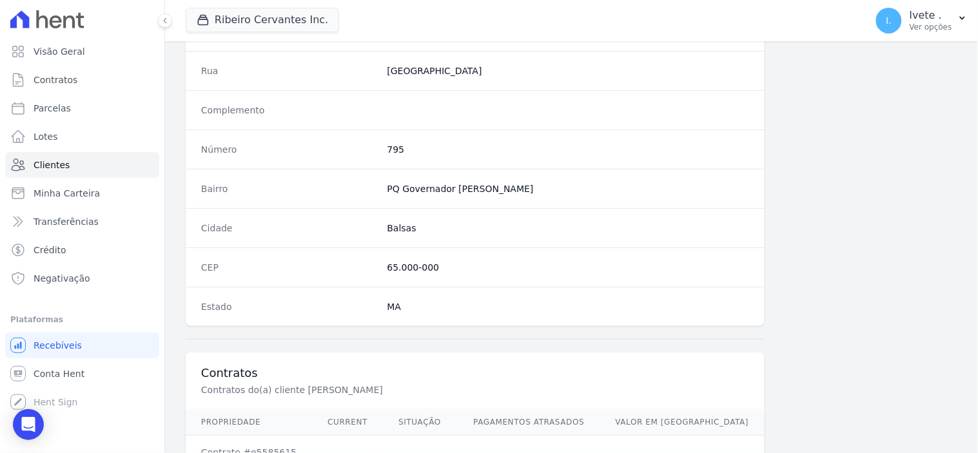
scroll to position [814, 0]
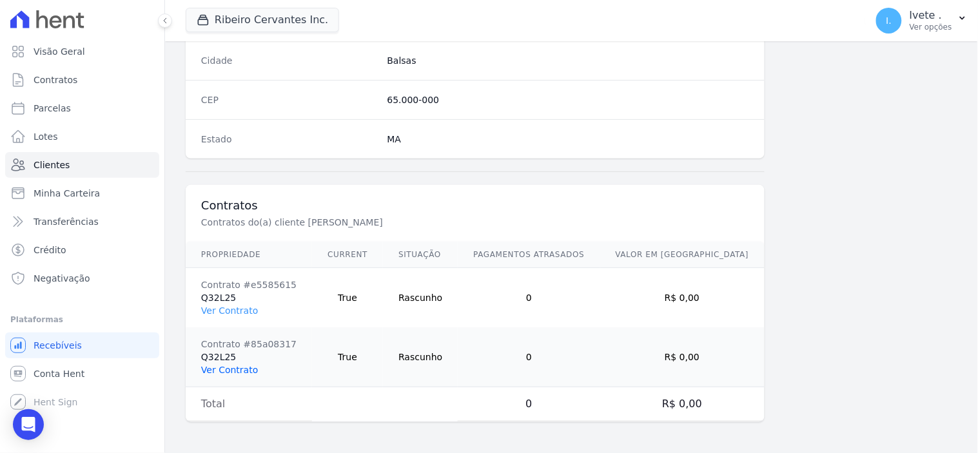
click at [223, 372] on link "Ver Contrato" at bounding box center [229, 370] width 57 height 10
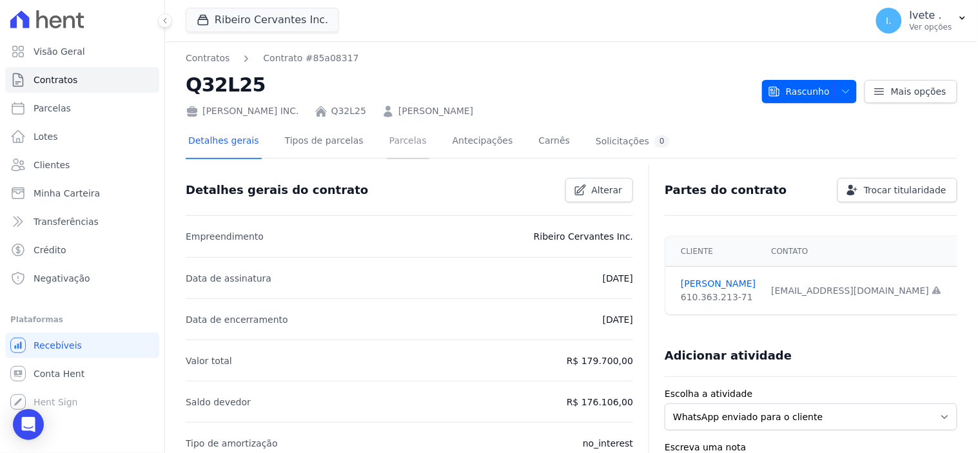
click at [388, 147] on link "Parcelas" at bounding box center [408, 142] width 43 height 34
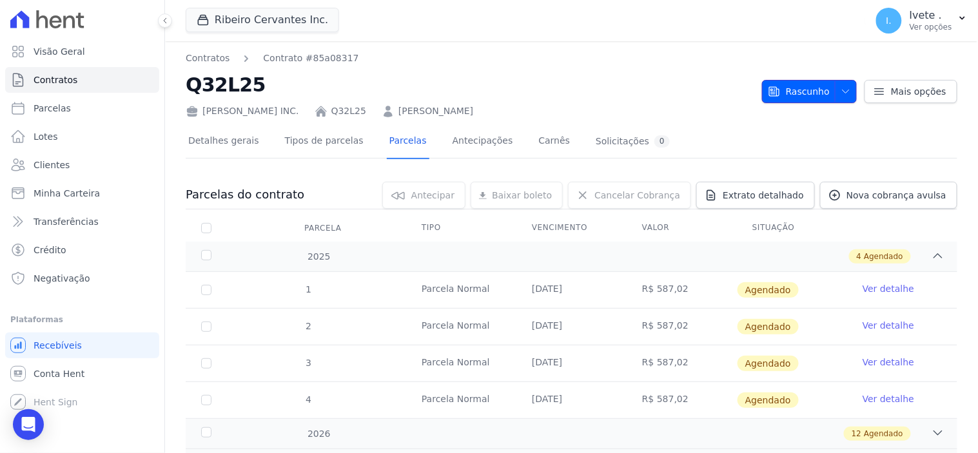
click at [841, 88] on icon "button" at bounding box center [846, 91] width 10 height 10
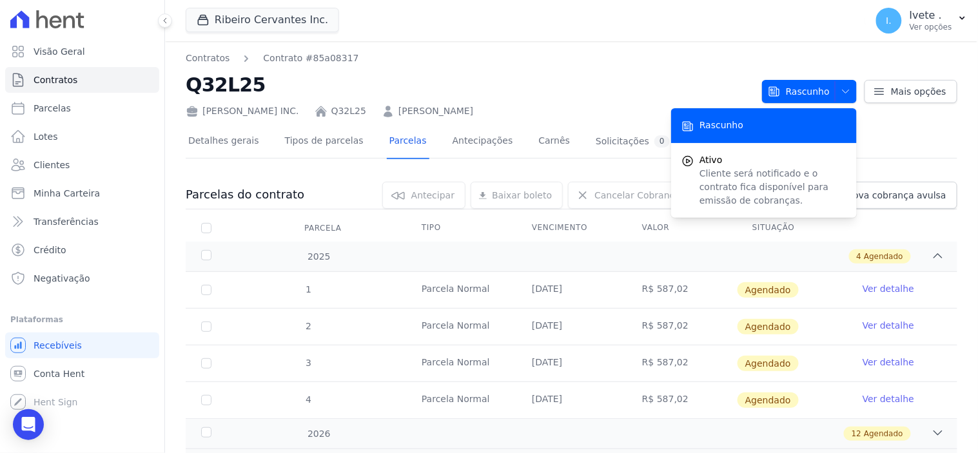
click at [631, 65] on div "Contratos Contrato #85a08317 Q32L25 Ribeiro Cervantes INC. Q32L25 Emanuel de So…" at bounding box center [469, 85] width 566 height 66
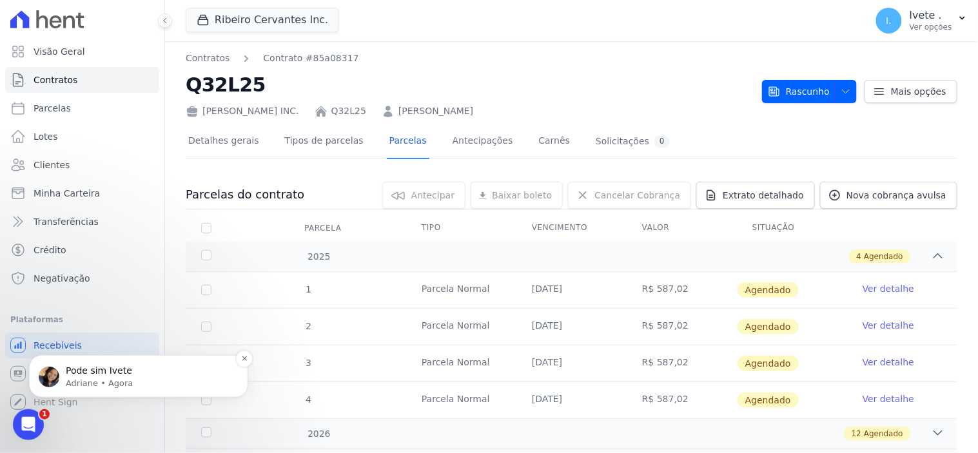
click at [108, 385] on p "Adriane • Agora" at bounding box center [149, 383] width 166 height 12
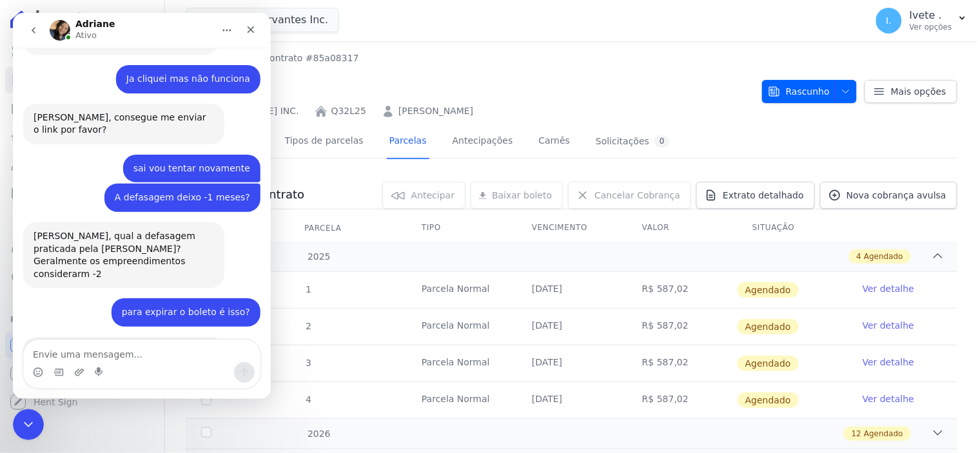
scroll to position [4170, 0]
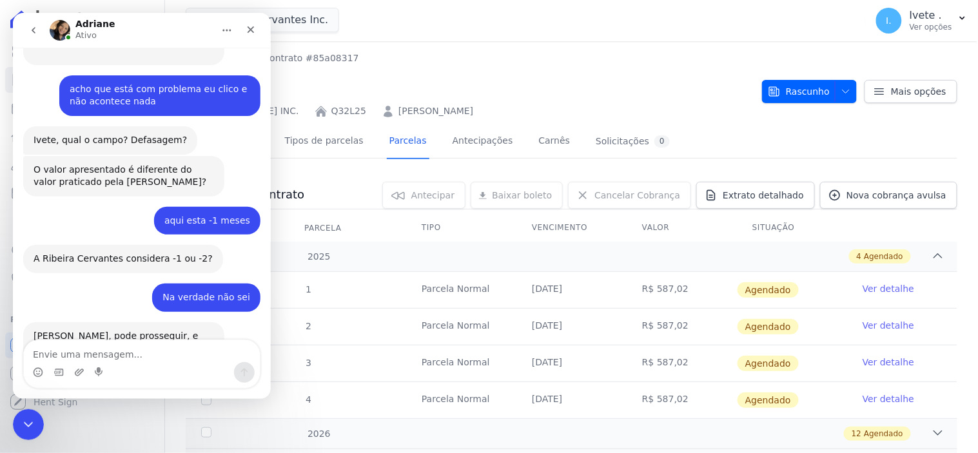
click at [68, 355] on textarea "Envie uma mensagem..." at bounding box center [141, 351] width 236 height 22
type textarea "e ficou contratos no rascunho"
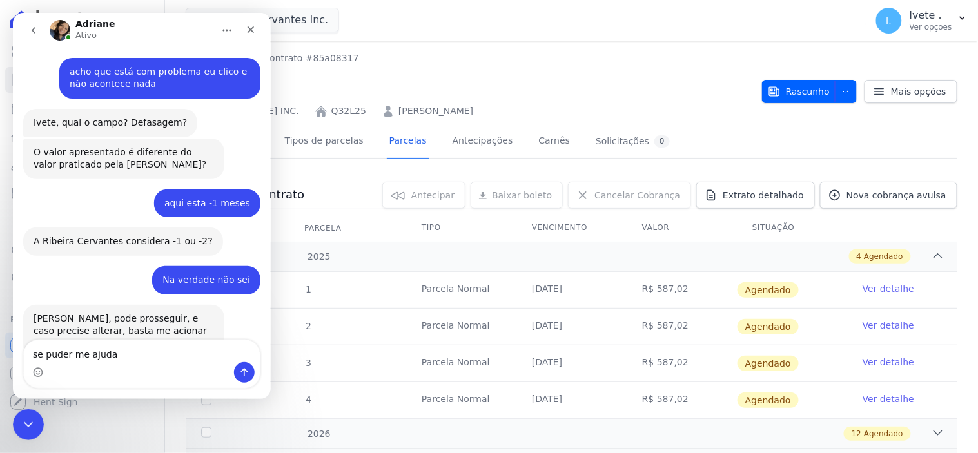
type textarea "se puder me ajudar"
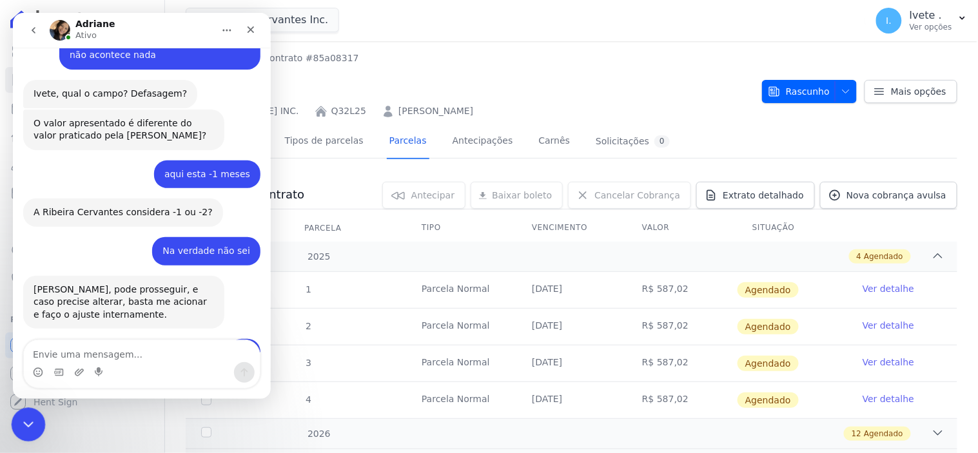
click at [37, 419] on div "Encerramento do Messenger da Intercom" at bounding box center [26, 423] width 31 height 31
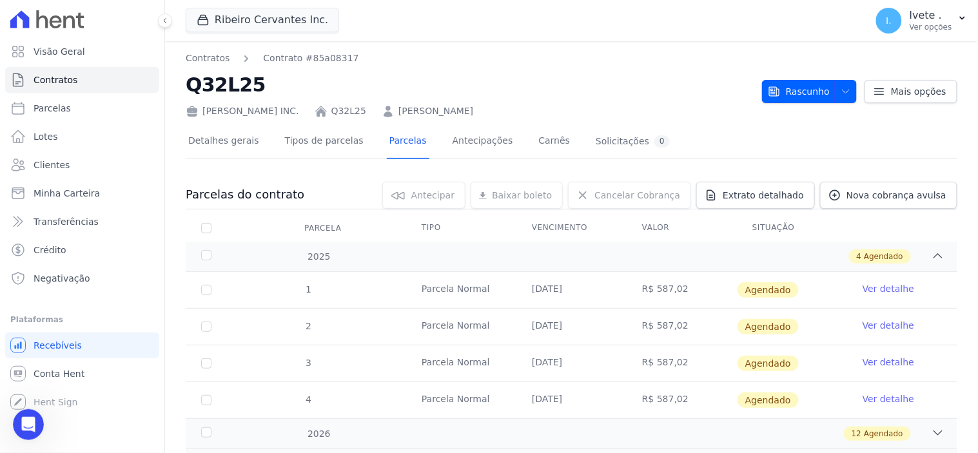
scroll to position [4266, 0]
click at [24, 426] on icon "Abertura do Messenger da Intercom" at bounding box center [26, 423] width 21 height 21
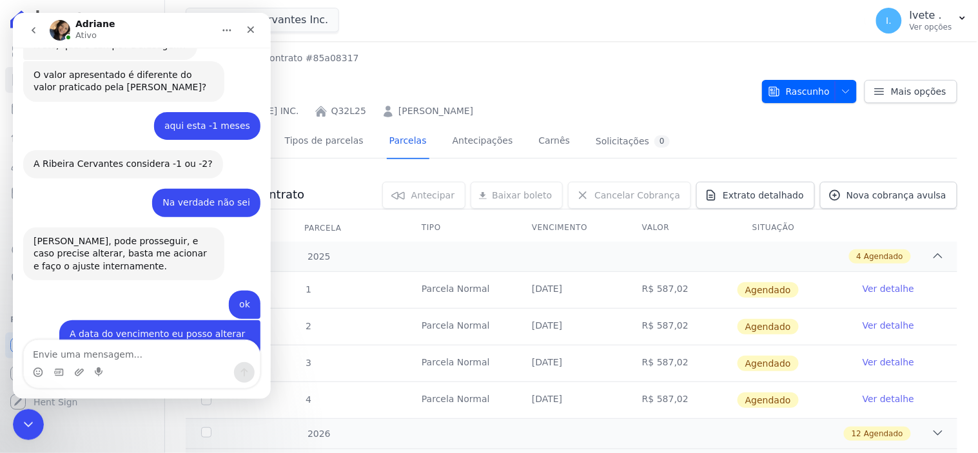
scroll to position [4216, 0]
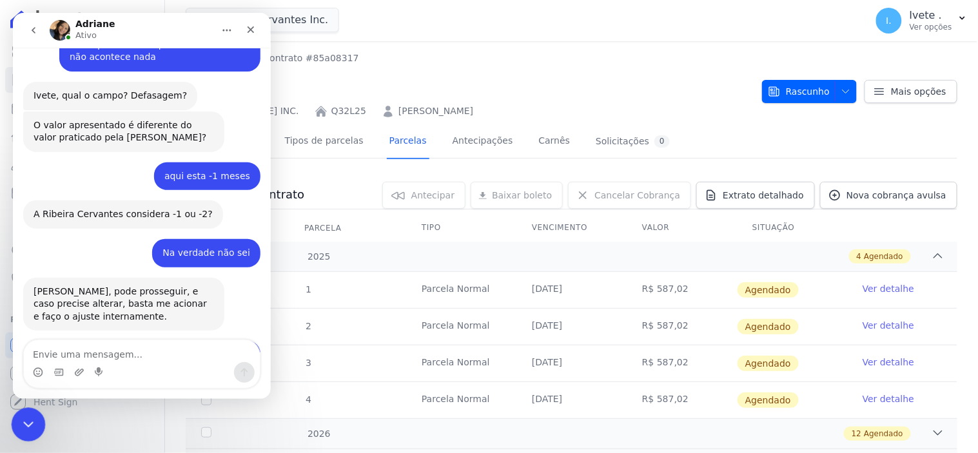
click at [38, 419] on div "Encerramento do Messenger da Intercom" at bounding box center [26, 423] width 31 height 31
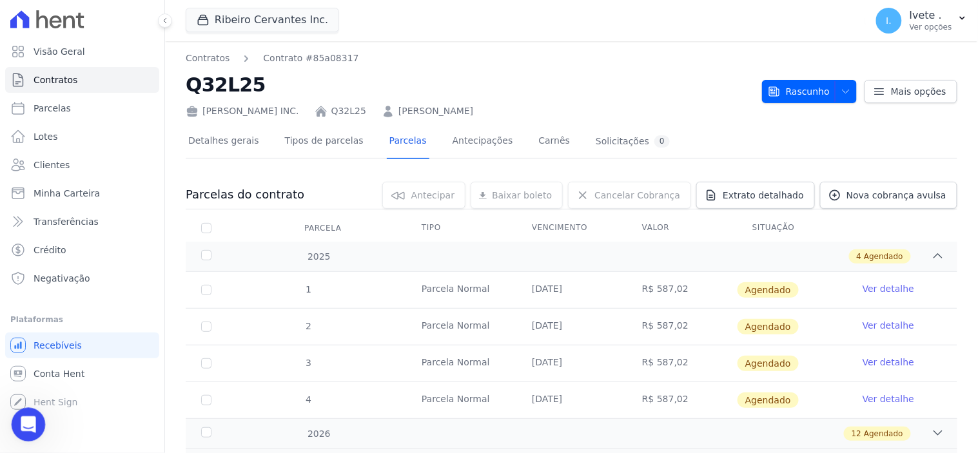
click at [38, 419] on div "Abertura do Messenger da Intercom" at bounding box center [26, 423] width 43 height 43
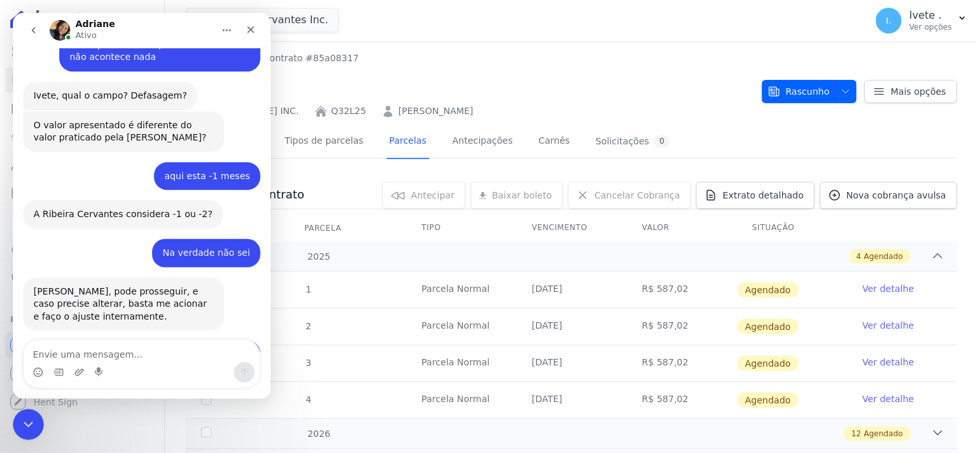
click at [61, 357] on textarea "Envie uma mensagem..." at bounding box center [141, 351] width 236 height 22
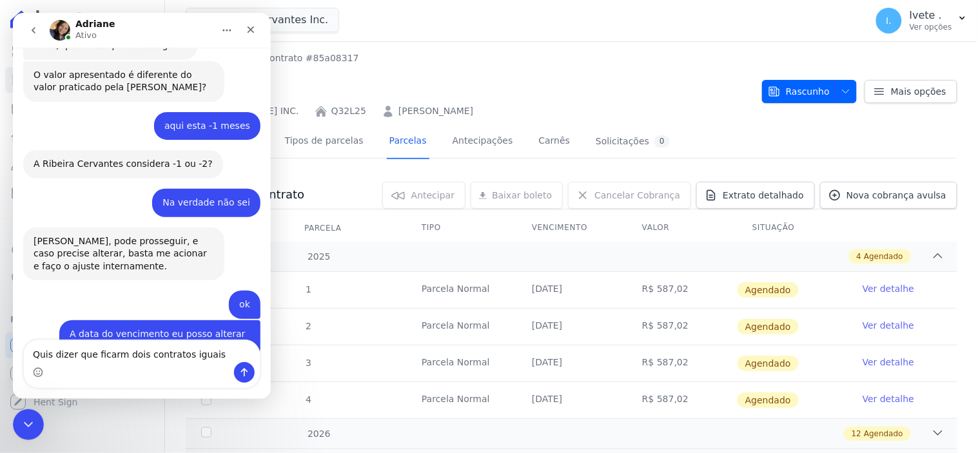
click at [108, 353] on textarea "Quis dizer que ficarm dois contratos iguais" at bounding box center [141, 351] width 236 height 22
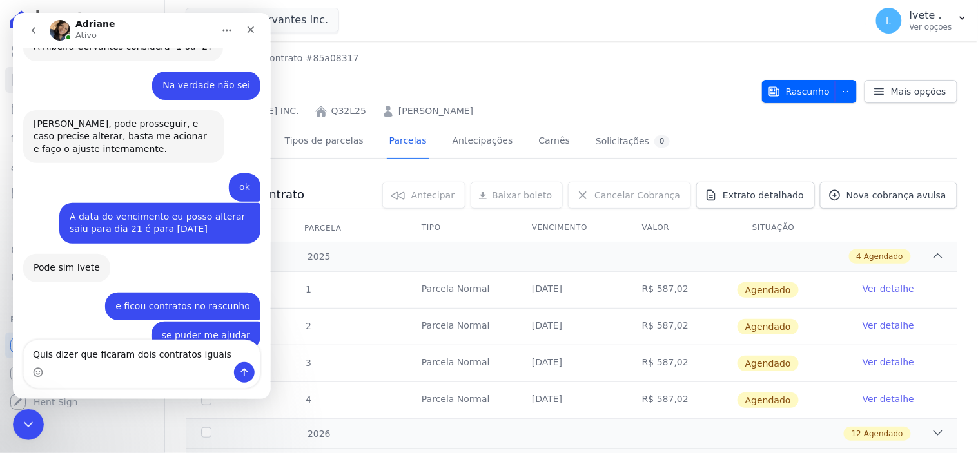
scroll to position [4386, 0]
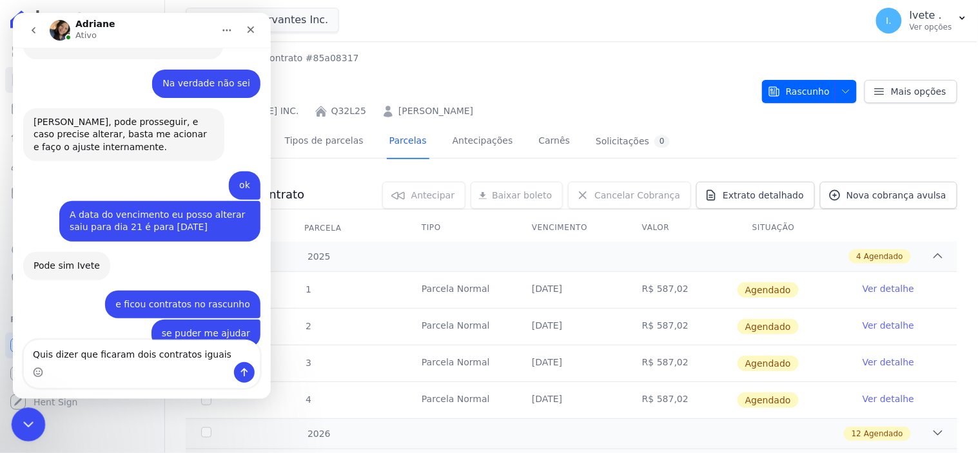
type textarea "Quis dizer que ficaram dois contratos iguais"
drag, startPoint x: 57, startPoint y: 832, endPoint x: 25, endPoint y: 429, distance: 404.5
click at [24, 431] on div "Encerramento do Messenger da Intercom" at bounding box center [26, 423] width 31 height 31
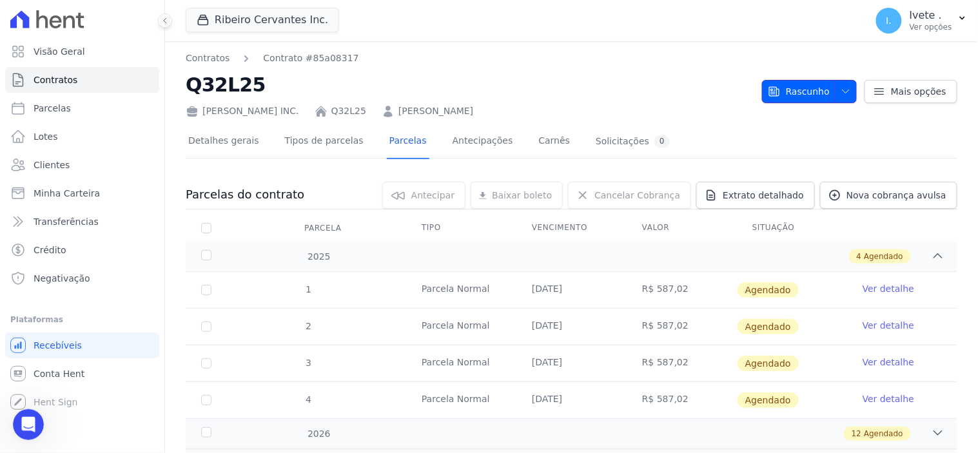
click at [841, 92] on icon "button" at bounding box center [846, 91] width 10 height 10
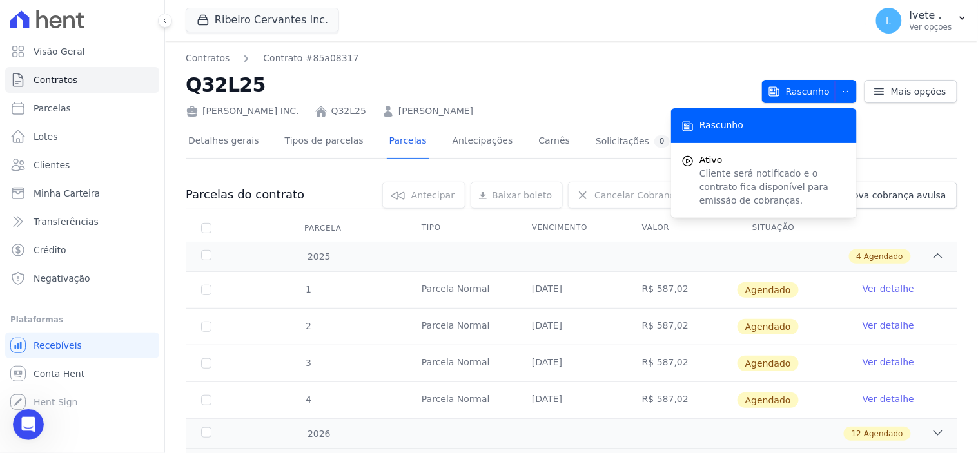
click at [828, 119] on div "Rascunho" at bounding box center [764, 125] width 186 height 35
click at [30, 423] on icon "Abertura do Messenger da Intercom" at bounding box center [26, 423] width 21 height 21
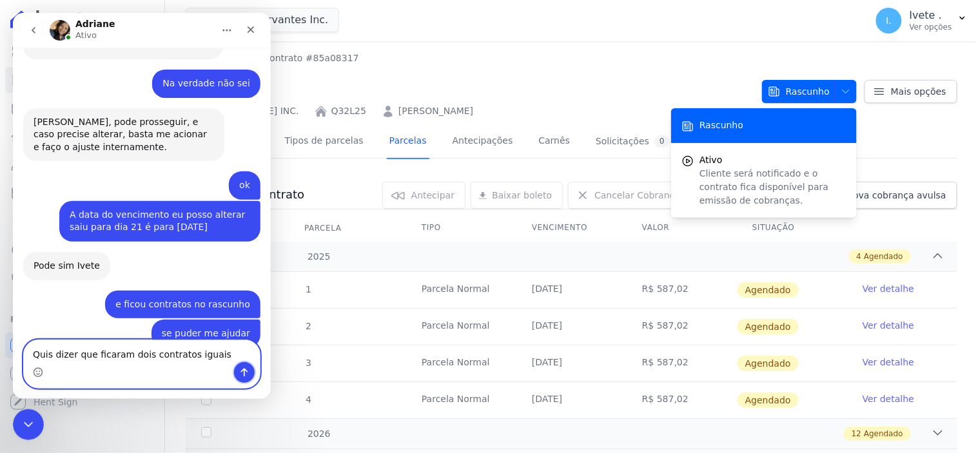
click at [242, 370] on icon "Enviar uma mensagem" at bounding box center [244, 372] width 7 height 8
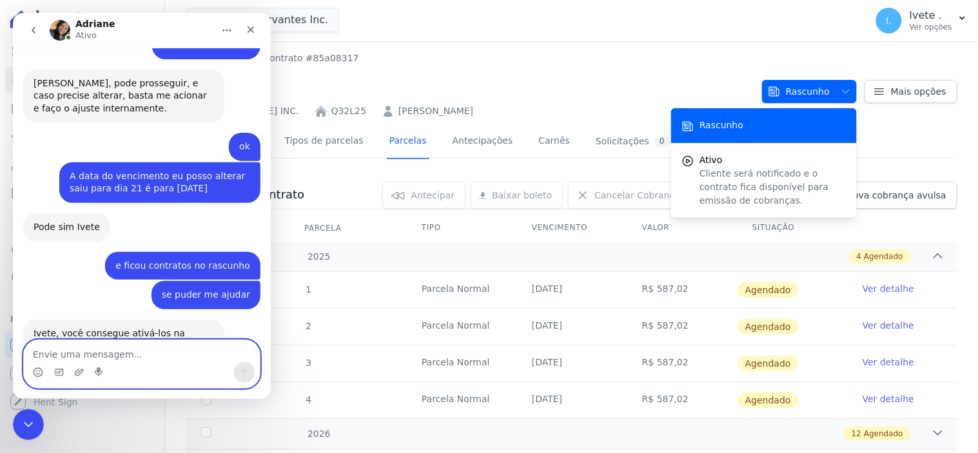
click at [43, 355] on textarea "Envie uma mensagem..." at bounding box center [141, 351] width 236 height 22
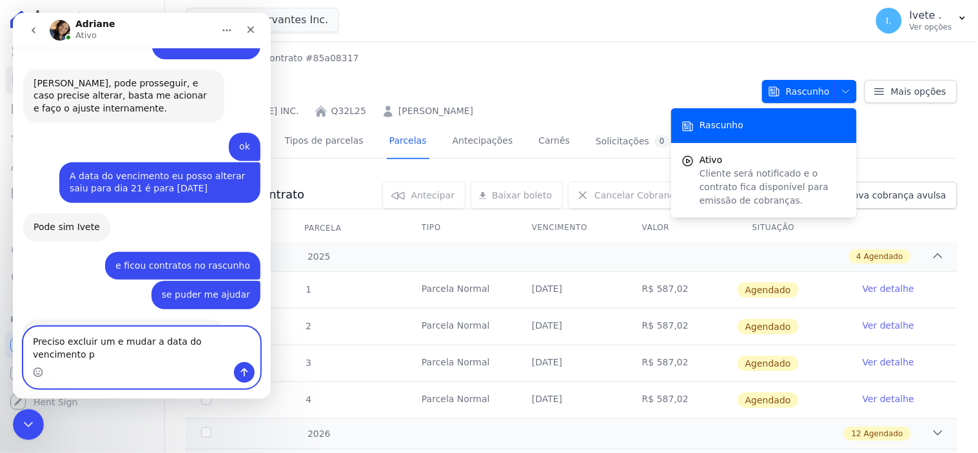
type textarea "Preciso excluir um e mudar a data do vencimento"
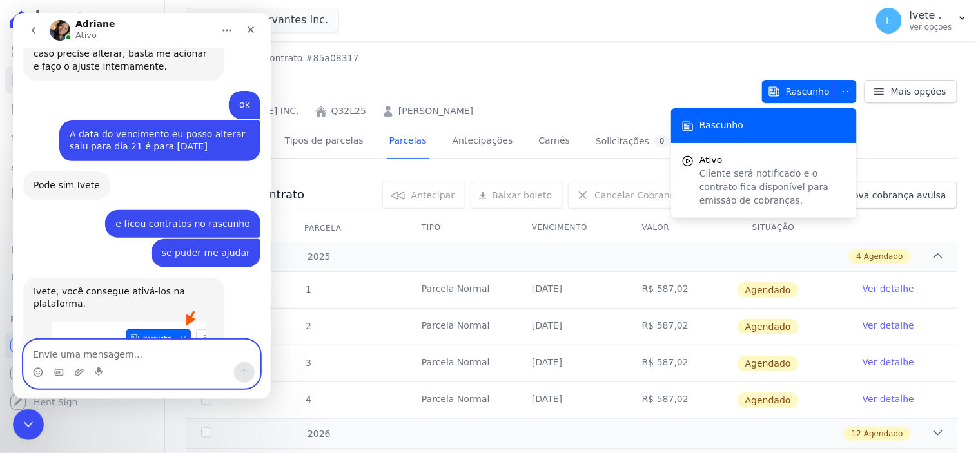
scroll to position [4466, 0]
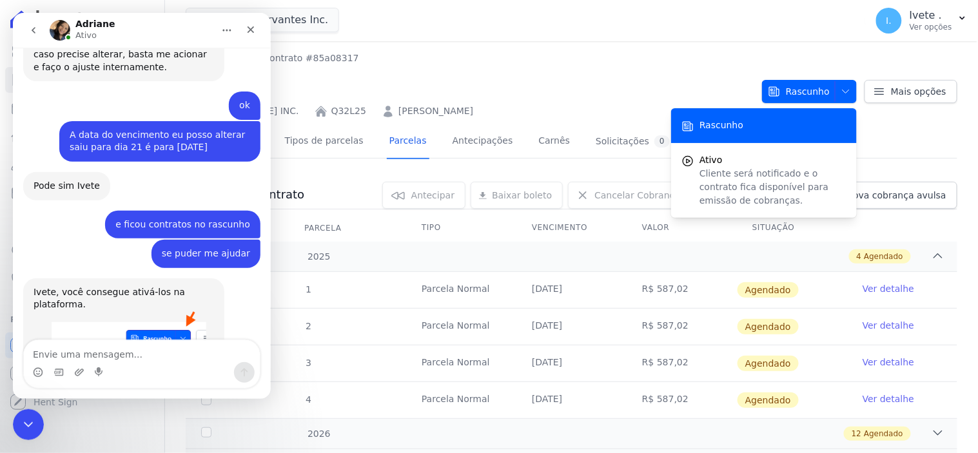
click at [135, 311] on img "Adriane diz…" at bounding box center [119, 376] width 173 height 131
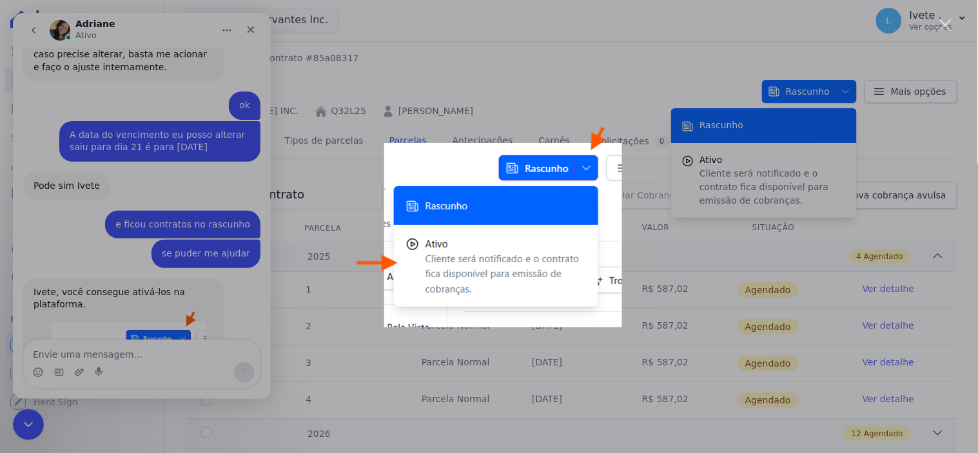
click at [26, 413] on div "Messenger da Intercom" at bounding box center [489, 226] width 978 height 453
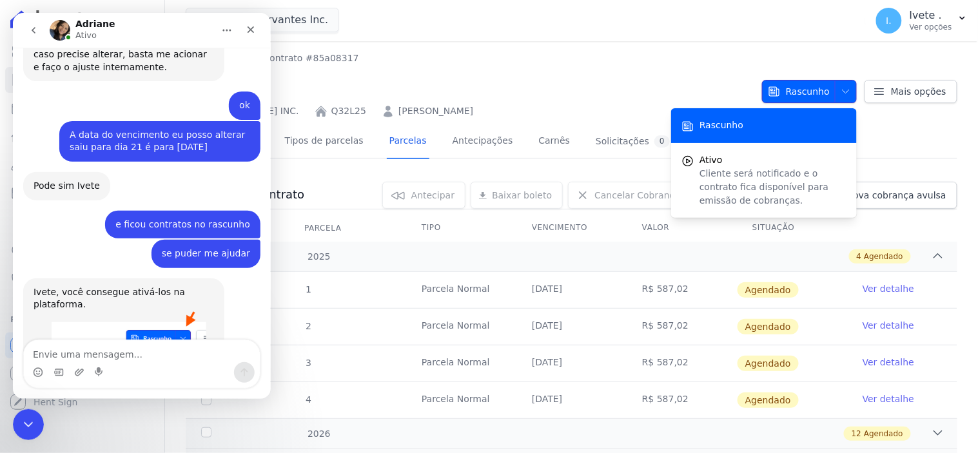
click at [840, 84] on span "button" at bounding box center [843, 91] width 16 height 21
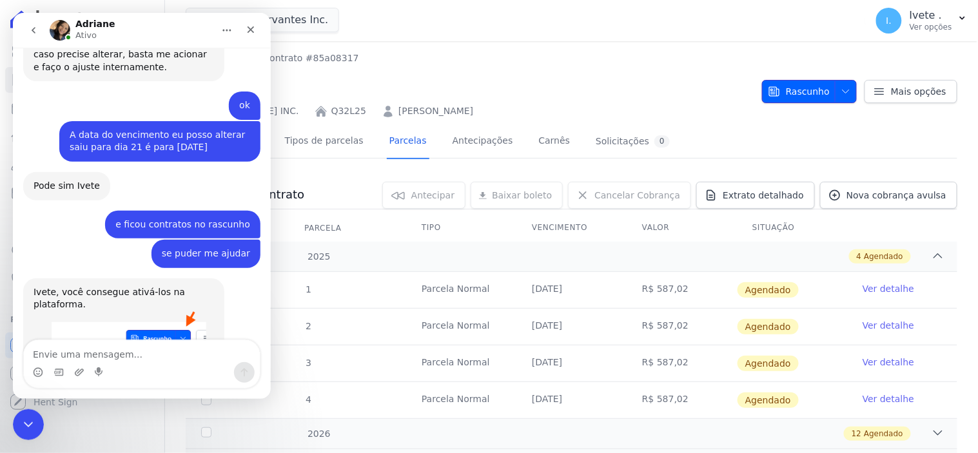
click at [840, 84] on span "button" at bounding box center [843, 91] width 16 height 21
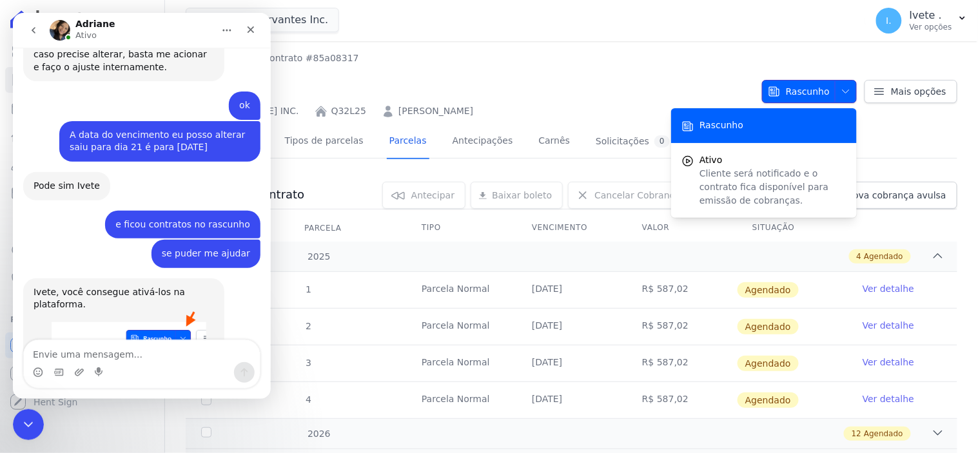
click at [840, 84] on span "button" at bounding box center [843, 91] width 16 height 21
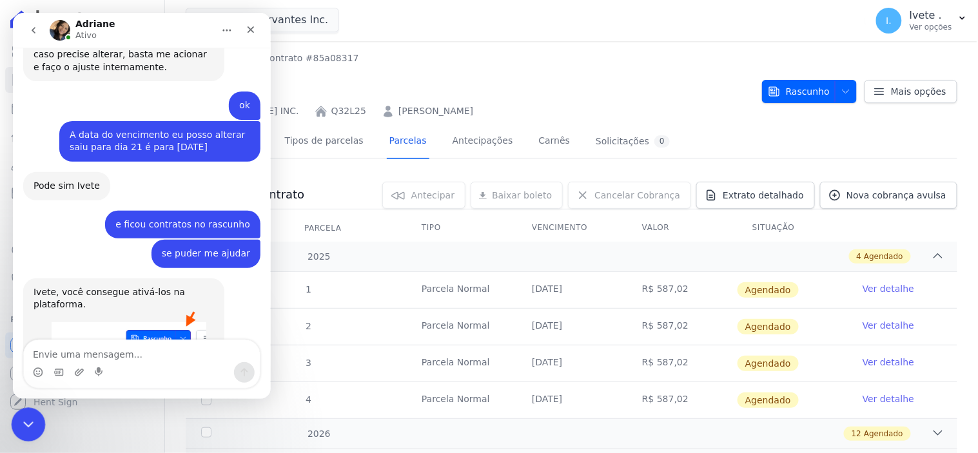
click at [25, 422] on icon "Encerramento do Messenger da Intercom" at bounding box center [26, 422] width 15 height 15
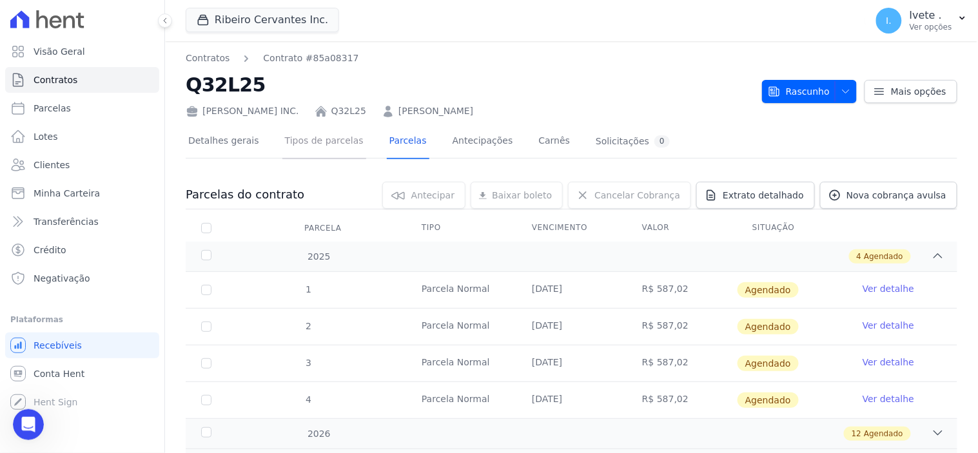
click at [332, 143] on link "Tipos de parcelas" at bounding box center [325, 142] width 84 height 34
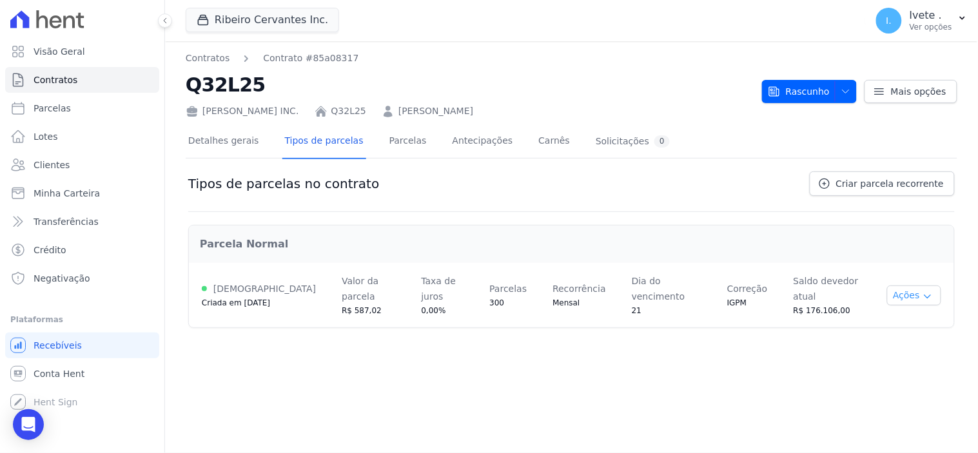
click at [930, 292] on icon "button" at bounding box center [928, 297] width 10 height 10
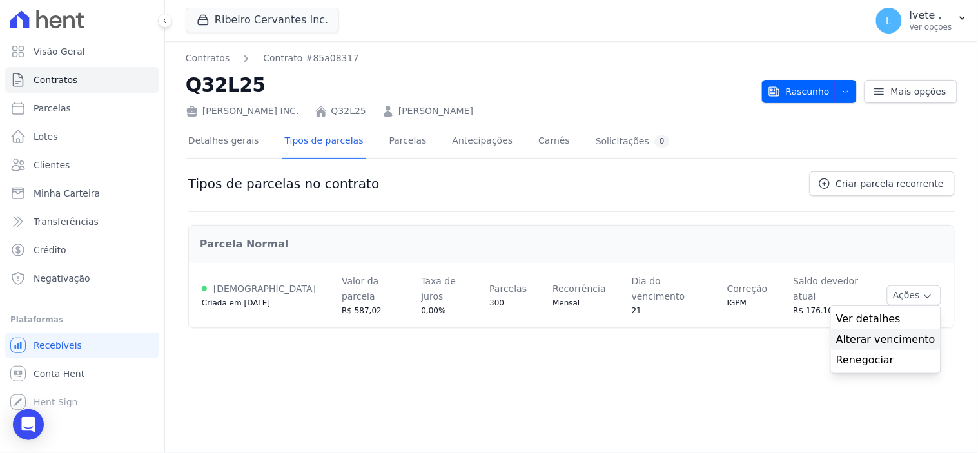
click at [919, 332] on span "Alterar vencimento" at bounding box center [886, 339] width 99 height 15
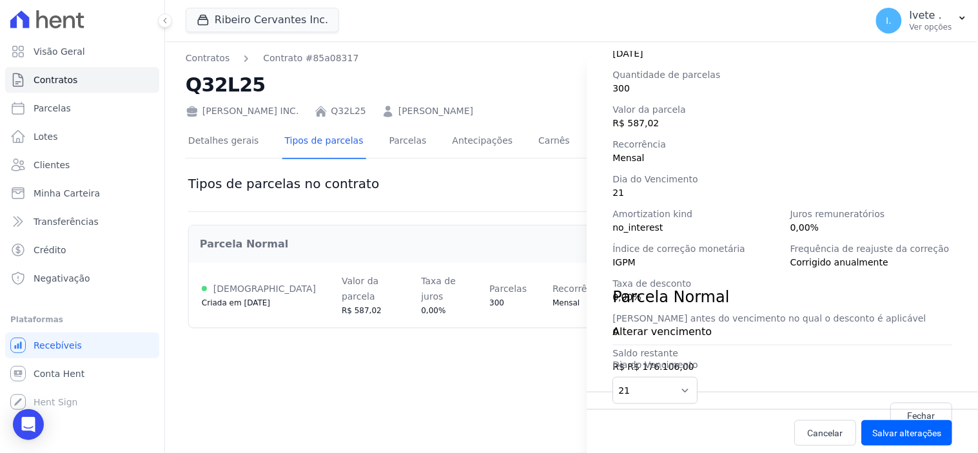
scroll to position [181, 0]
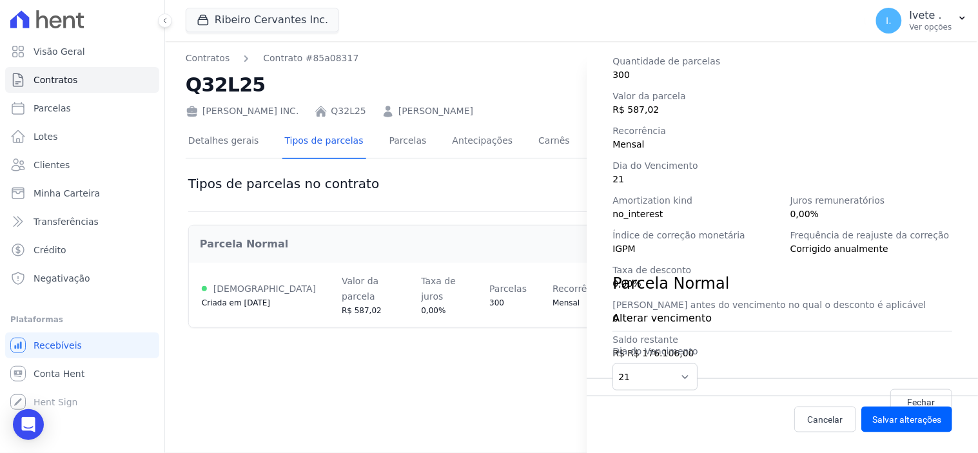
click at [626, 176] on span "21" at bounding box center [783, 180] width 340 height 14
click at [681, 377] on select "1 2 3 4 5 6 7 8 9 10 11 12 13 14 15 16 17 18 19 20 21 22 23 24 25 26 27 28 29 3…" at bounding box center [655, 377] width 85 height 27
select select "25"
click at [613, 364] on select "1 2 3 4 5 6 7 8 9 10 11 12 13 14 15 16 17 18 19 20 21 22 23 24 25 26 27 28 29 3…" at bounding box center [655, 377] width 85 height 27
click at [892, 417] on button "Salvar alterações" at bounding box center [907, 420] width 91 height 26
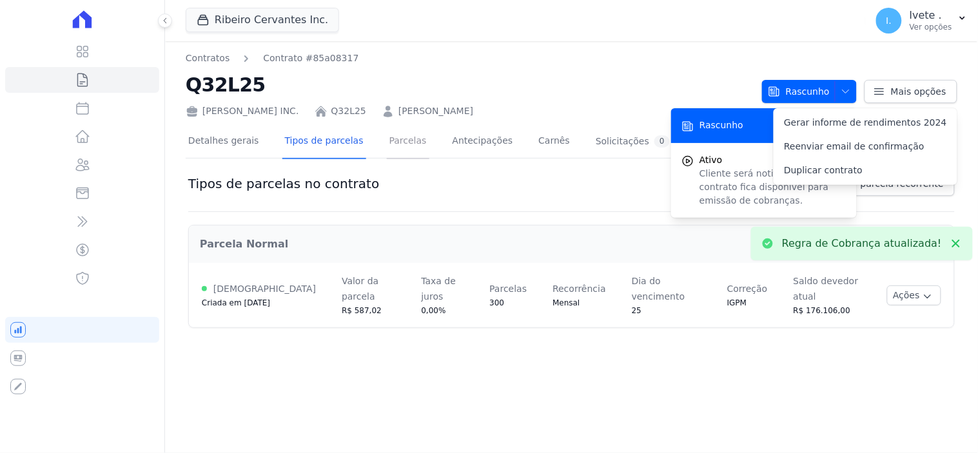
click at [392, 144] on link "Parcelas" at bounding box center [408, 142] width 43 height 34
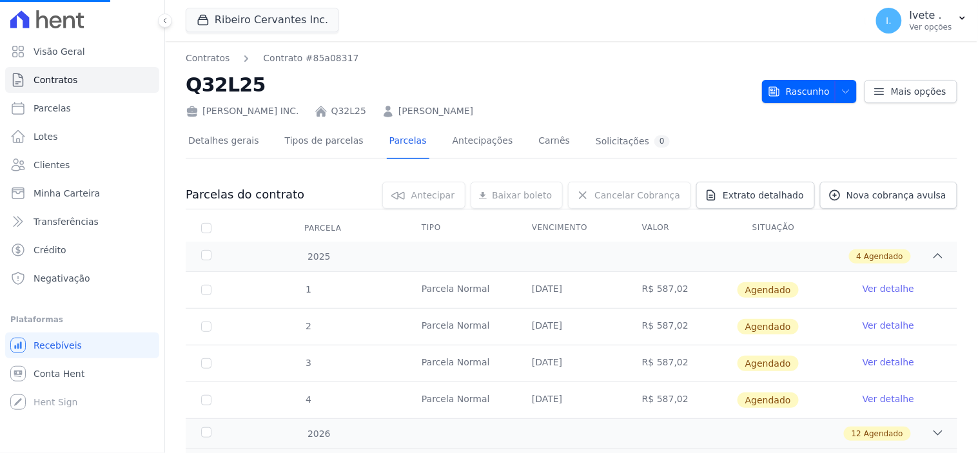
click at [877, 324] on link "Ver detalhe" at bounding box center [889, 325] width 52 height 13
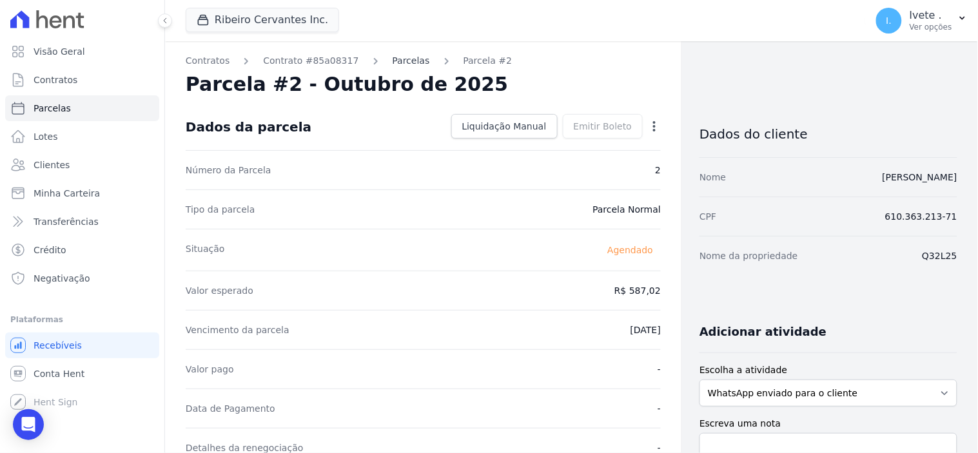
click at [393, 63] on link "Parcelas" at bounding box center [411, 61] width 37 height 14
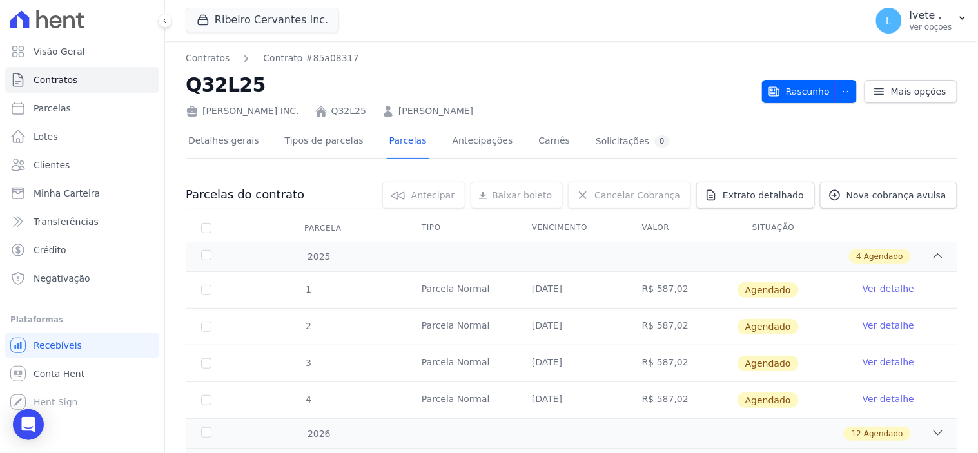
click at [884, 289] on link "Ver detalhe" at bounding box center [889, 289] width 52 height 13
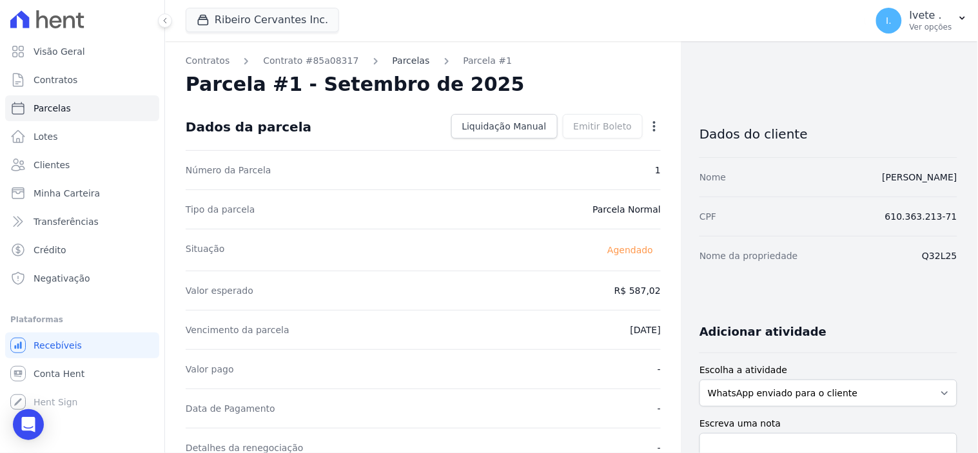
click at [393, 61] on link "Parcelas" at bounding box center [411, 61] width 37 height 14
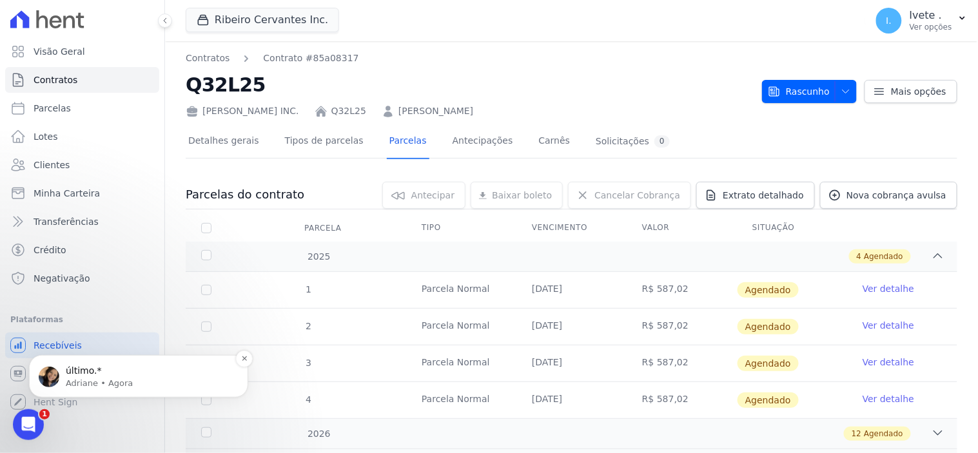
click at [114, 373] on p "último.*" at bounding box center [149, 370] width 166 height 13
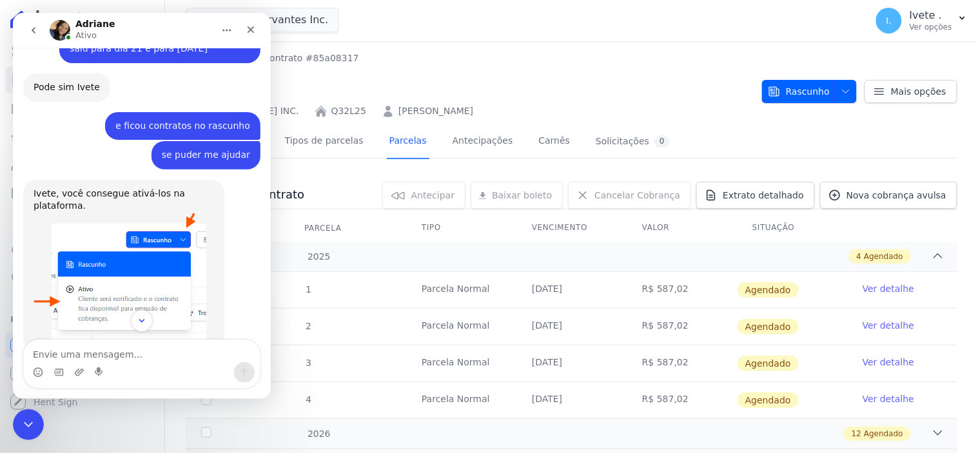
scroll to position [4568, 0]
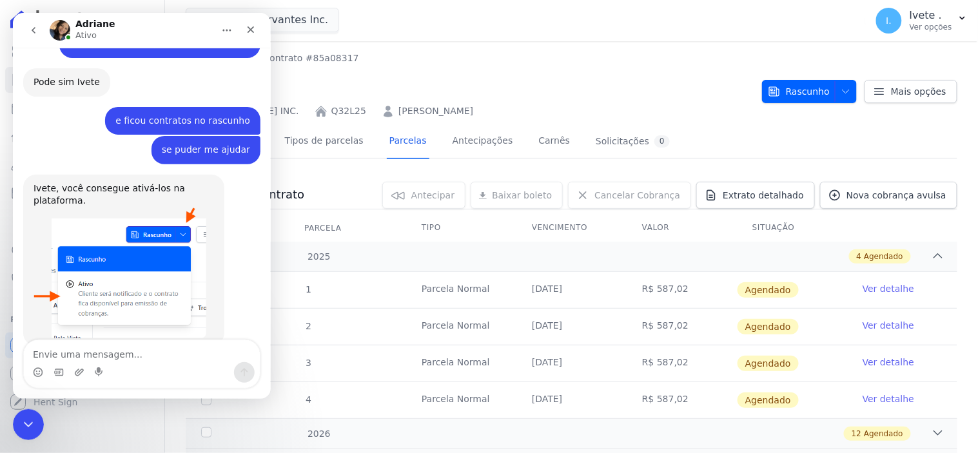
click at [68, 353] on textarea "Envie uma mensagem..." at bounding box center [141, 351] width 236 height 22
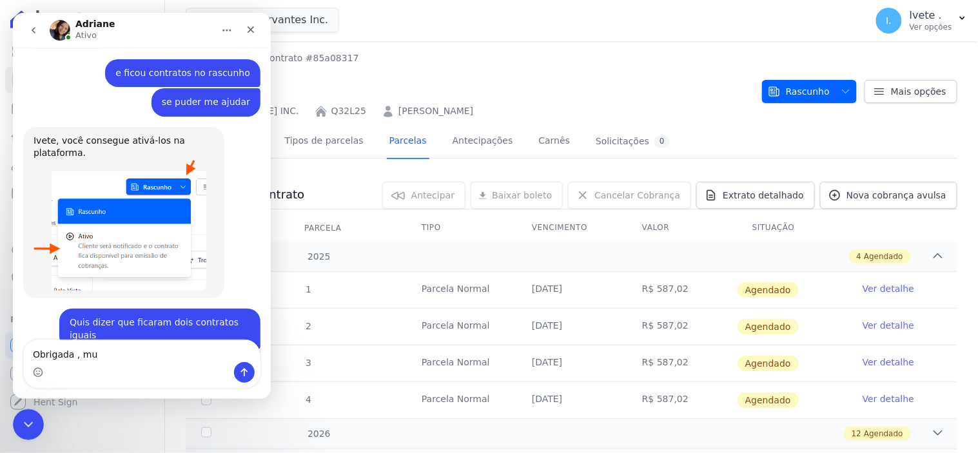
scroll to position [4618, 0]
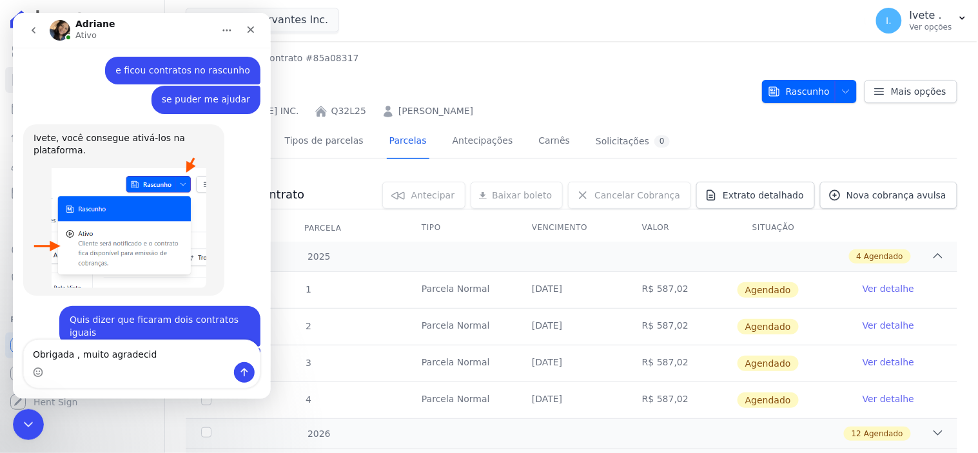
type textarea "Obrigada , muito agradecida"
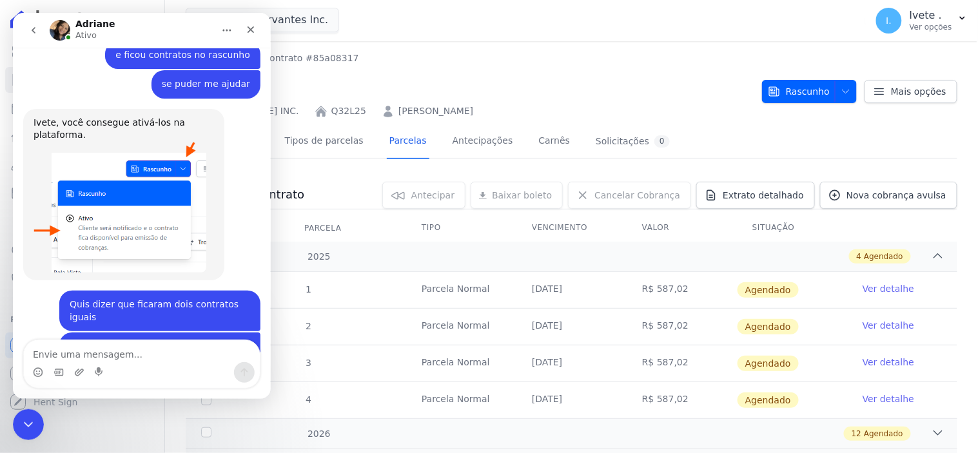
scroll to position [4723, 0]
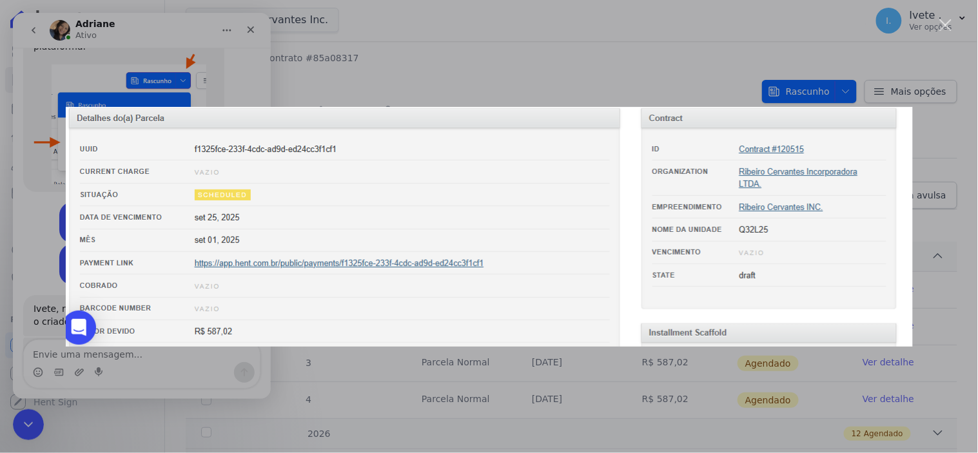
click at [951, 26] on div "Fechar" at bounding box center [946, 25] width 12 height 12
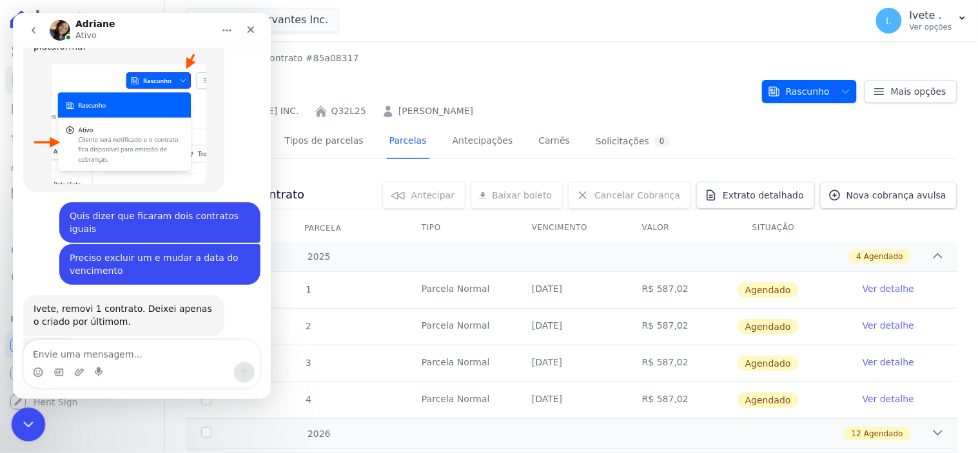
click at [21, 413] on div "Encerramento do Messenger da Intercom" at bounding box center [26, 423] width 31 height 31
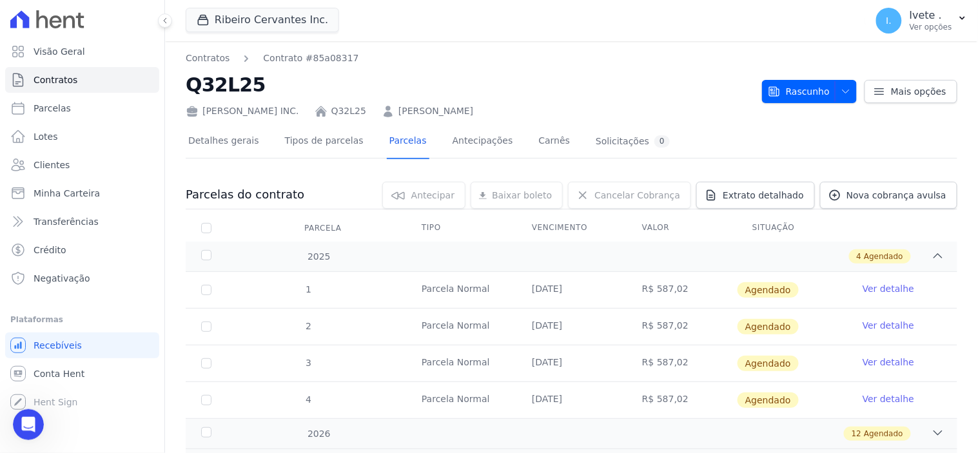
scroll to position [4780, 0]
click at [21, 412] on div "Abertura do Messenger da Intercom" at bounding box center [26, 423] width 43 height 43
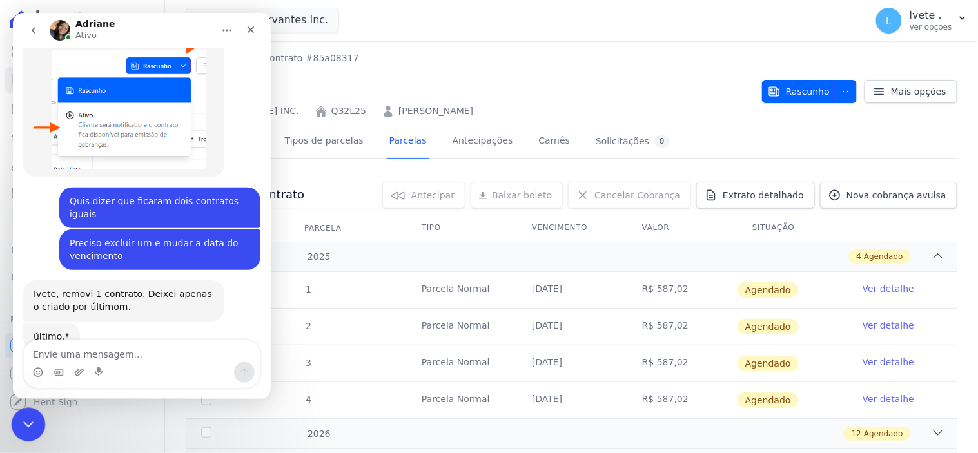
scroll to position [4759, 0]
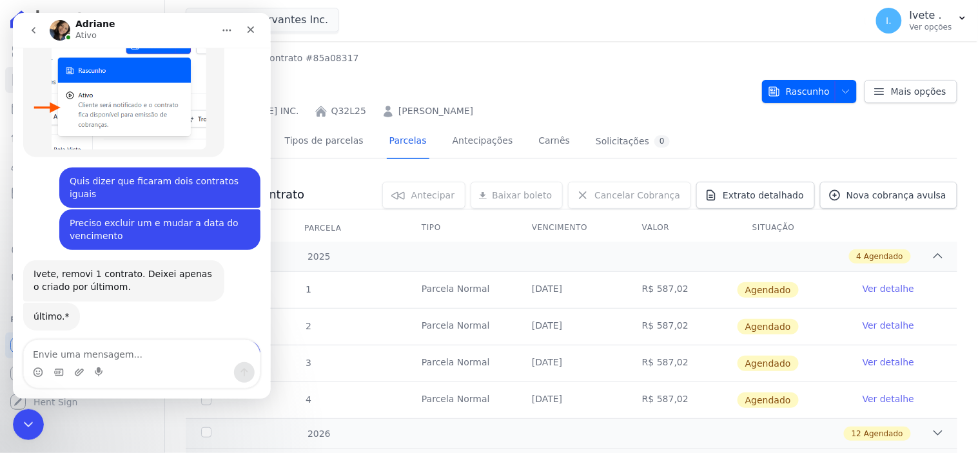
click at [51, 353] on textarea "Envie uma mensagem..." at bounding box center [141, 351] width 236 height 22
type textarea "Bom descanso pra vc também!"
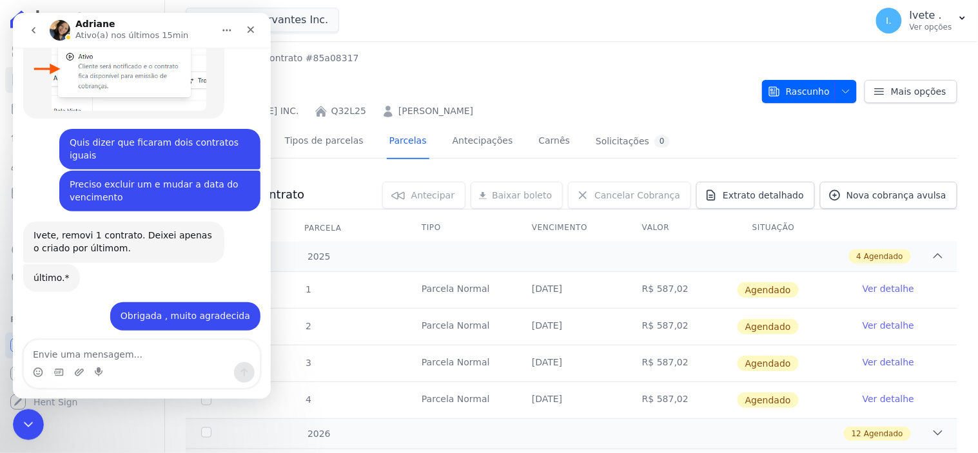
scroll to position [4797, 0]
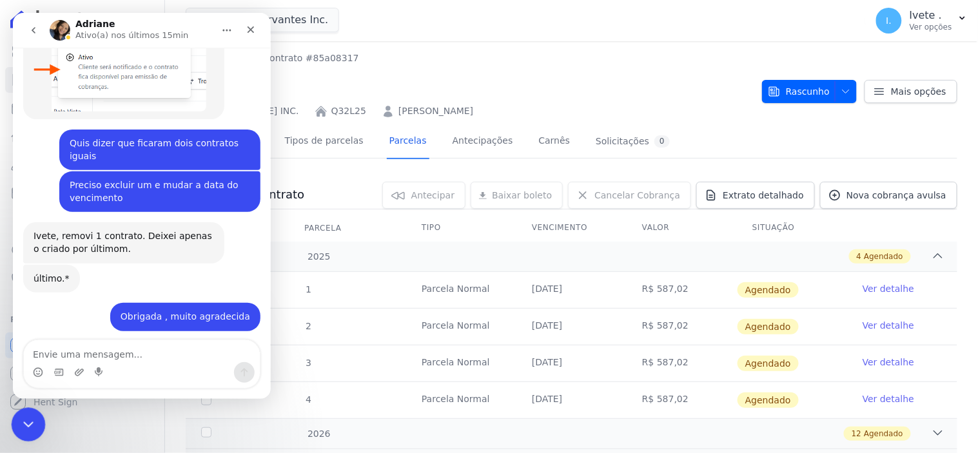
click at [20, 422] on icon "Encerramento do Messenger da Intercom" at bounding box center [26, 422] width 15 height 15
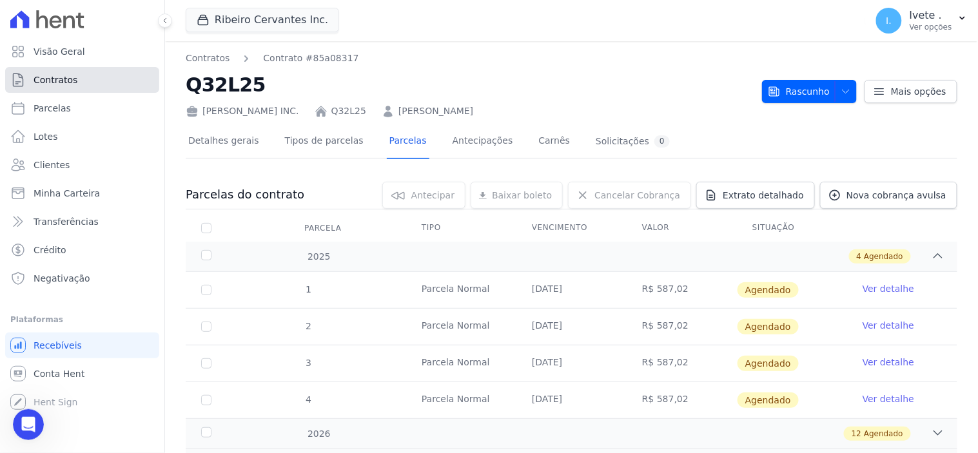
click at [87, 79] on link "Contratos" at bounding box center [82, 80] width 154 height 26
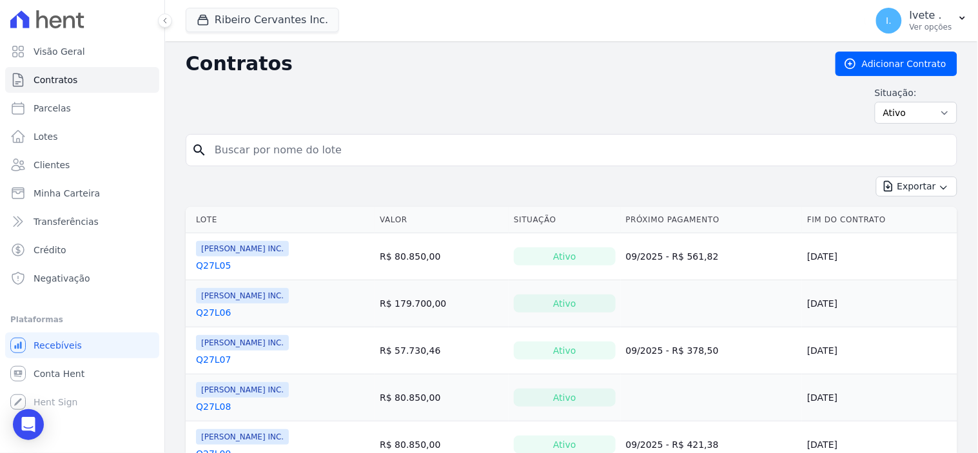
click at [239, 154] on input "search" at bounding box center [579, 150] width 745 height 26
type input "q32l25"
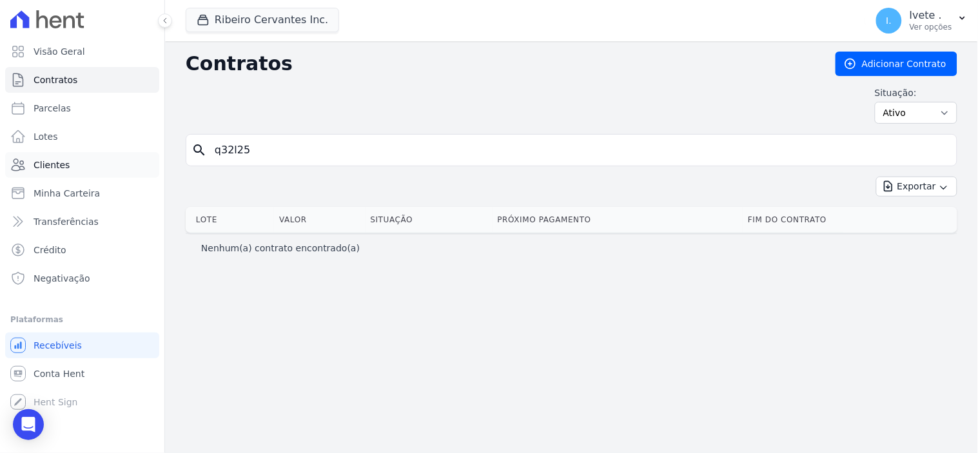
click at [44, 164] on span "Clientes" at bounding box center [52, 165] width 36 height 13
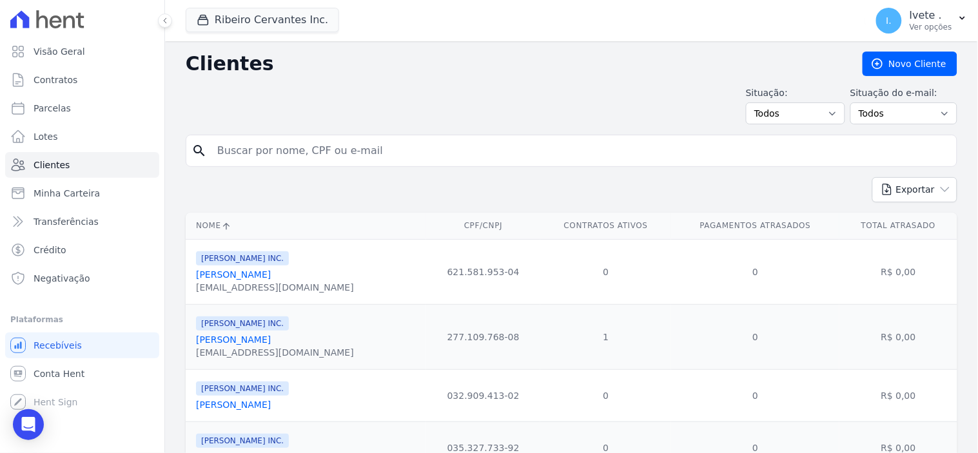
click at [271, 155] on input "search" at bounding box center [581, 151] width 742 height 26
type input "Emanuel"
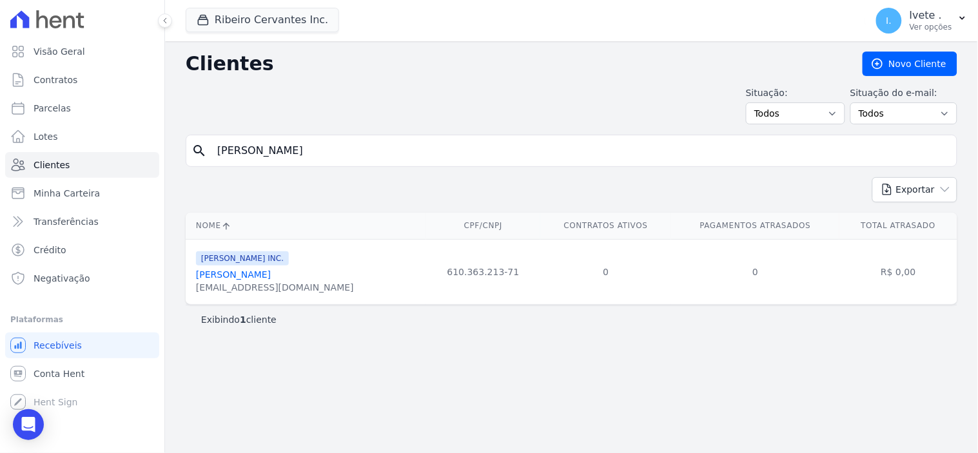
click at [271, 272] on link "Emanuel De Sousa Carvalho" at bounding box center [233, 275] width 75 height 10
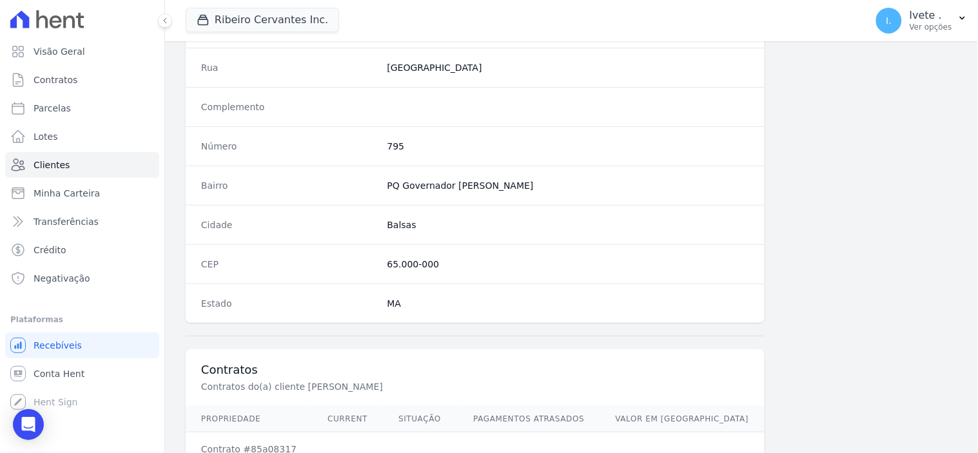
scroll to position [755, 0]
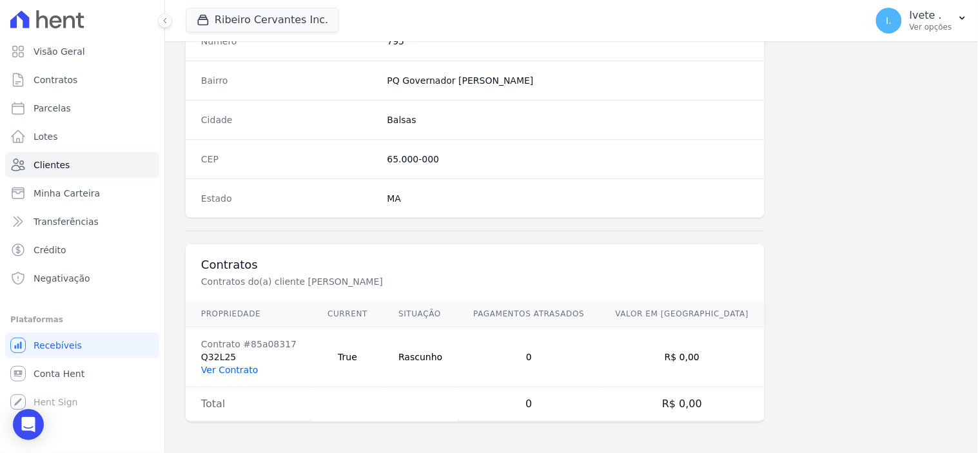
click at [229, 368] on link "Ver Contrato" at bounding box center [229, 370] width 57 height 10
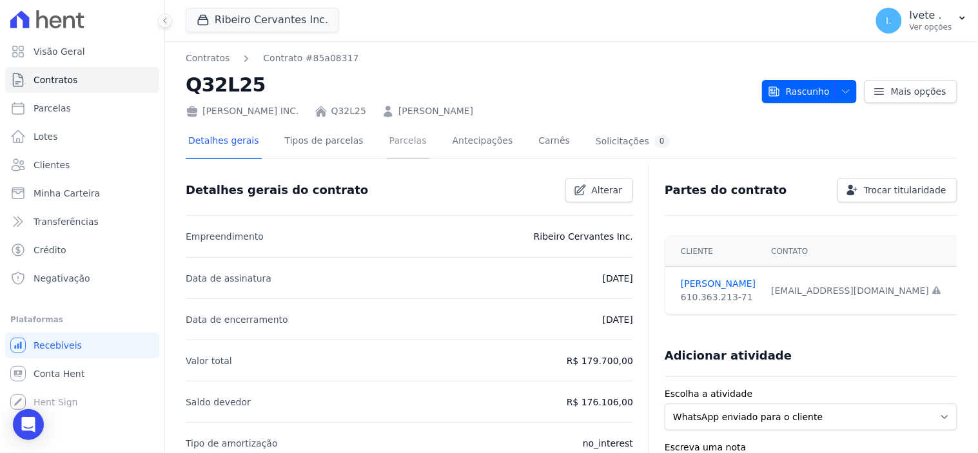
click at [387, 144] on link "Parcelas" at bounding box center [408, 142] width 43 height 34
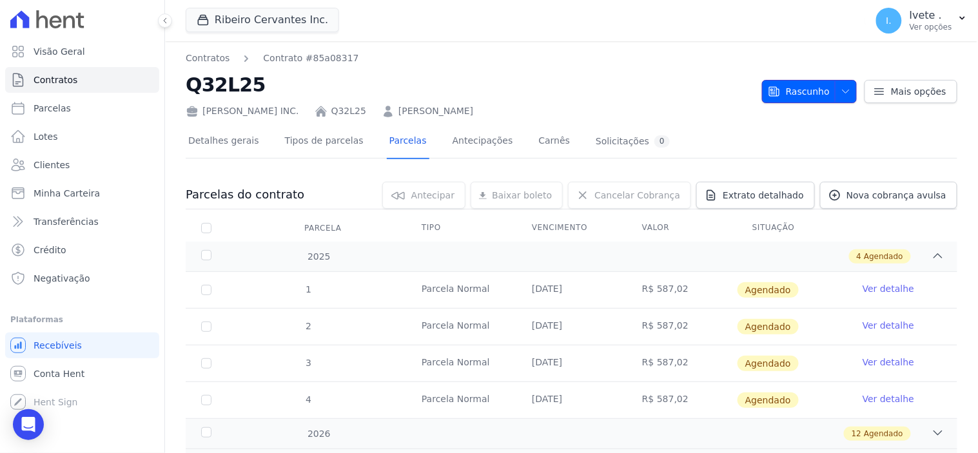
click at [842, 89] on icon "button" at bounding box center [846, 91] width 10 height 10
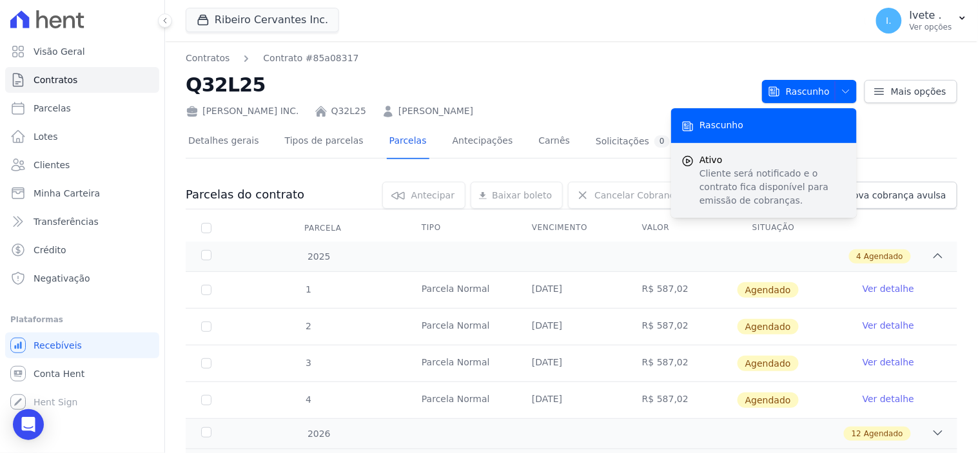
click at [714, 157] on span "Ativo" at bounding box center [773, 161] width 147 height 14
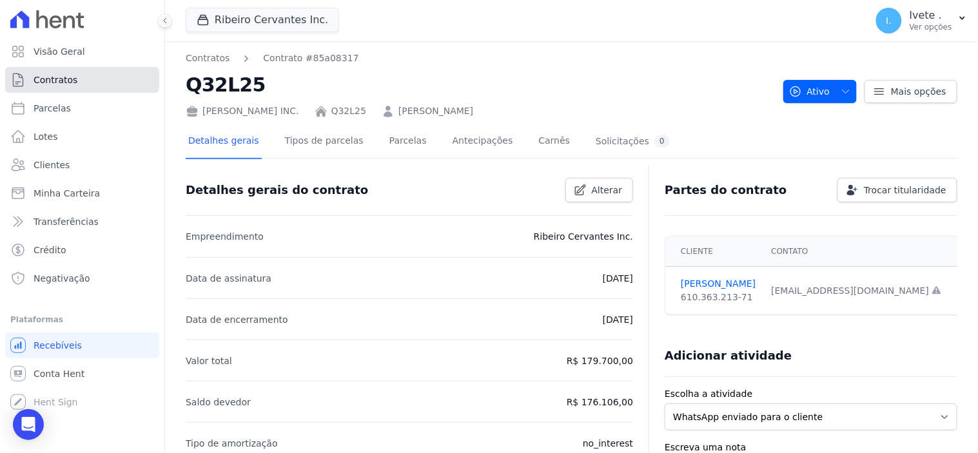
click at [92, 77] on link "Contratos" at bounding box center [82, 80] width 154 height 26
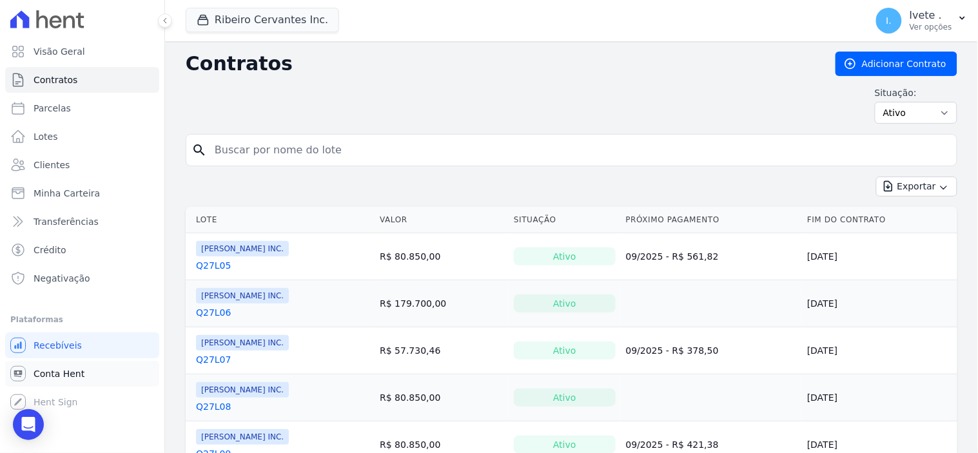
click at [46, 370] on span "Conta Hent" at bounding box center [59, 374] width 51 height 13
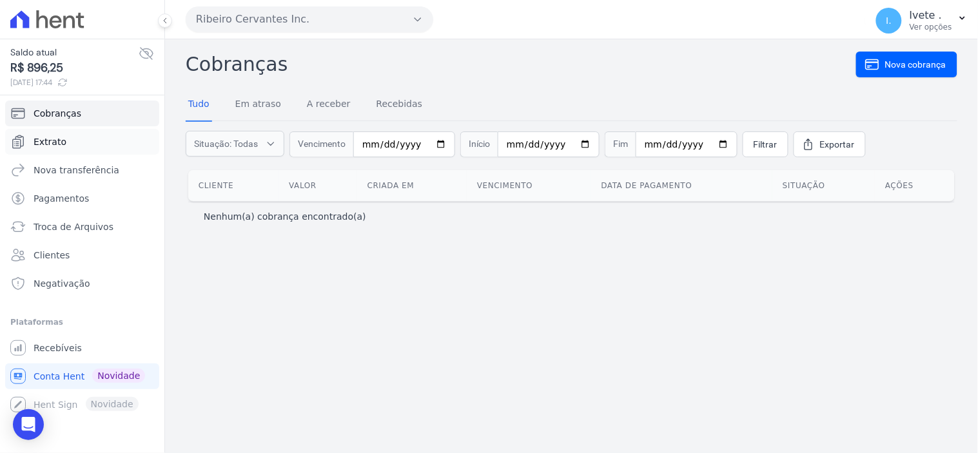
click at [52, 143] on span "Extrato" at bounding box center [50, 141] width 33 height 13
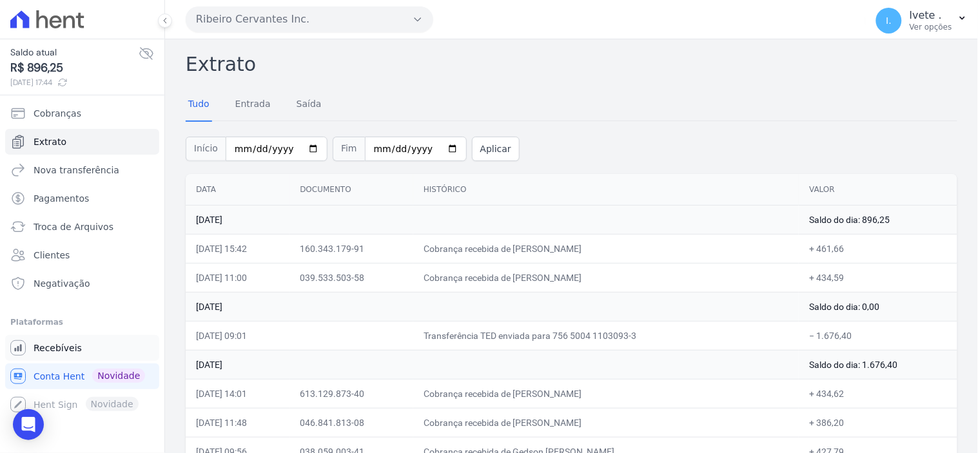
click at [50, 344] on span "Recebíveis" at bounding box center [58, 348] width 48 height 13
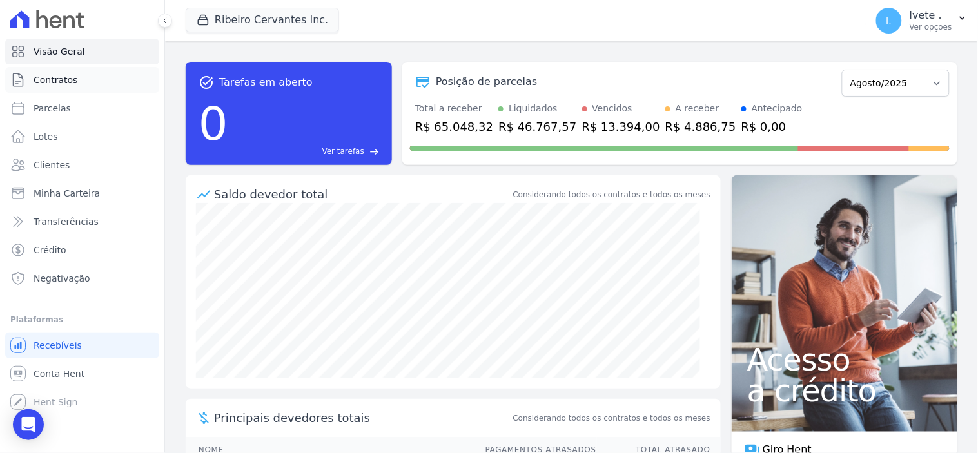
click at [71, 79] on span "Contratos" at bounding box center [56, 80] width 44 height 13
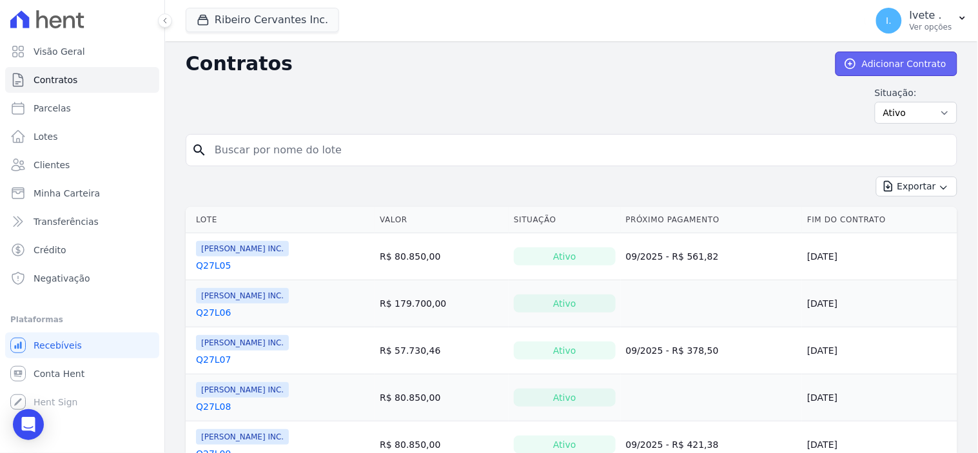
click at [886, 66] on link "Adicionar Contrato" at bounding box center [897, 64] width 122 height 25
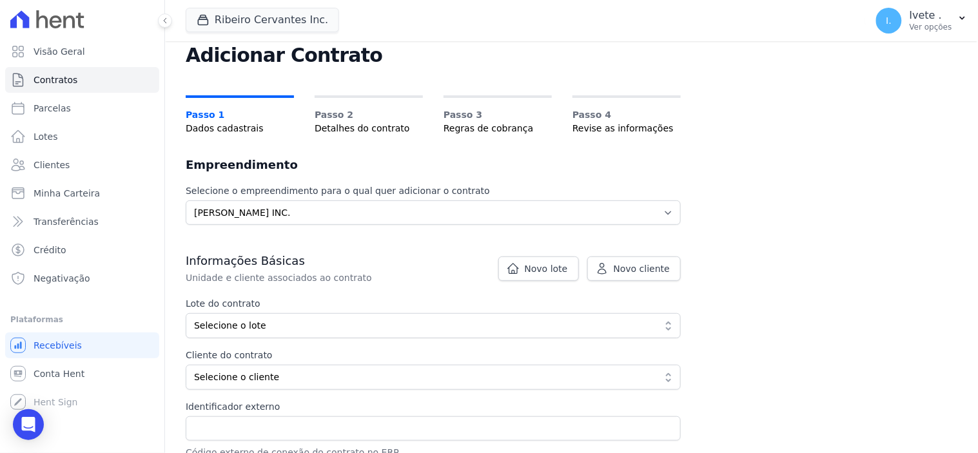
scroll to position [72, 0]
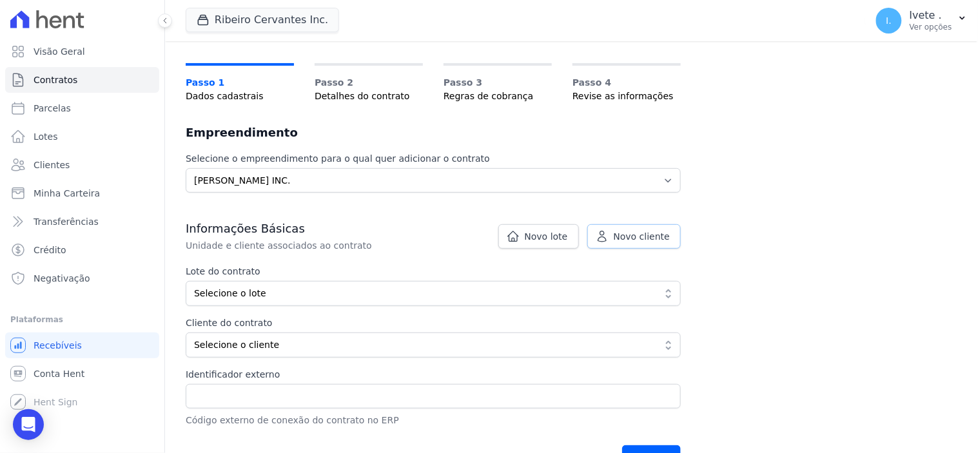
click at [633, 237] on span "Novo cliente" at bounding box center [642, 236] width 56 height 13
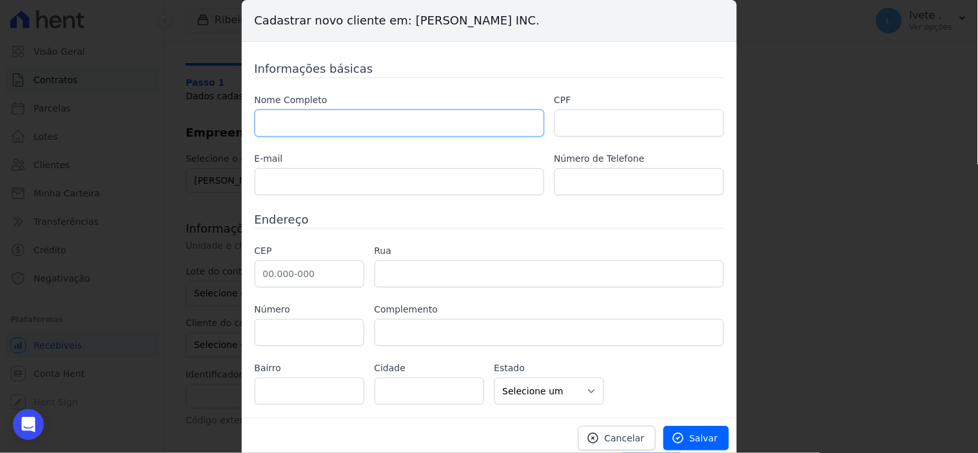
click at [327, 126] on input "text" at bounding box center [400, 123] width 290 height 27
type input "[PERSON_NAME] [PERSON_NAME] do [PERSON_NAME]"
click at [578, 124] on input "text" at bounding box center [640, 123] width 170 height 27
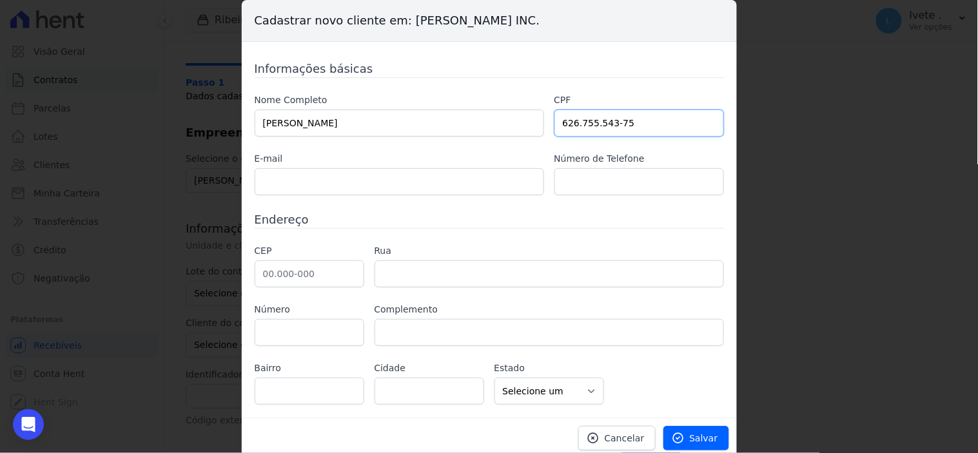
type input "626.755.543-75"
click at [312, 186] on input "text" at bounding box center [400, 181] width 290 height 27
click at [617, 185] on input "text" at bounding box center [640, 181] width 170 height 27
type input "99 9 8185-9920"
click at [304, 279] on input "text" at bounding box center [310, 274] width 110 height 27
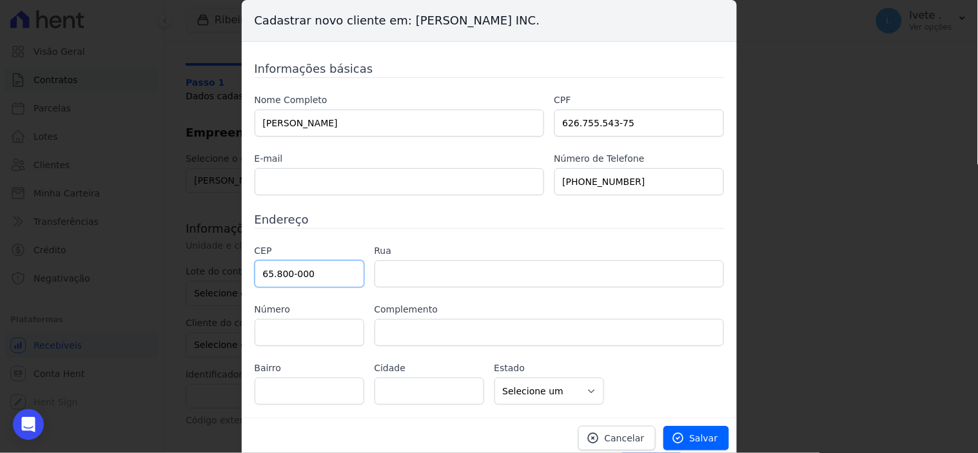
type input "65.800-000"
type input "Balsas"
select select "MA"
click at [424, 281] on input "text" at bounding box center [550, 274] width 350 height 27
type input "Av Contorno"
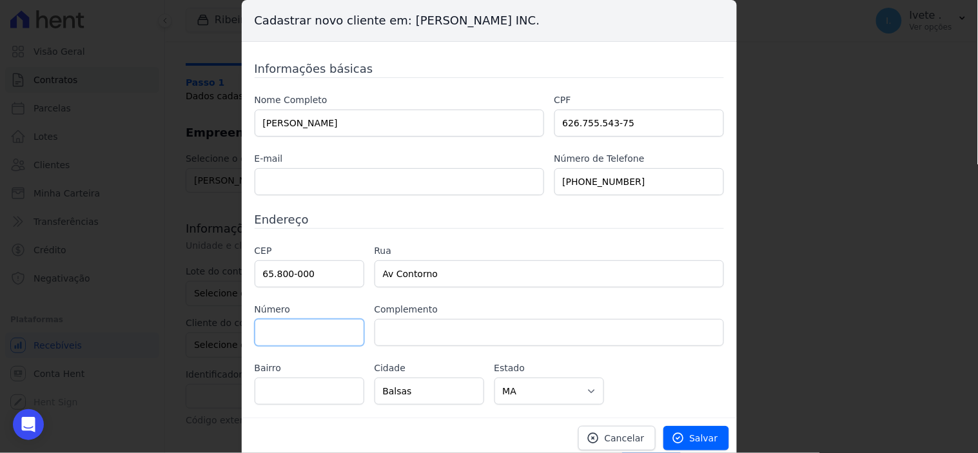
click at [270, 333] on input "text" at bounding box center [310, 332] width 110 height 27
type input "726"
click at [282, 387] on input "text" at bounding box center [310, 391] width 110 height 27
type input "Flora rica"
click at [279, 178] on input "text" at bounding box center [400, 181] width 290 height 27
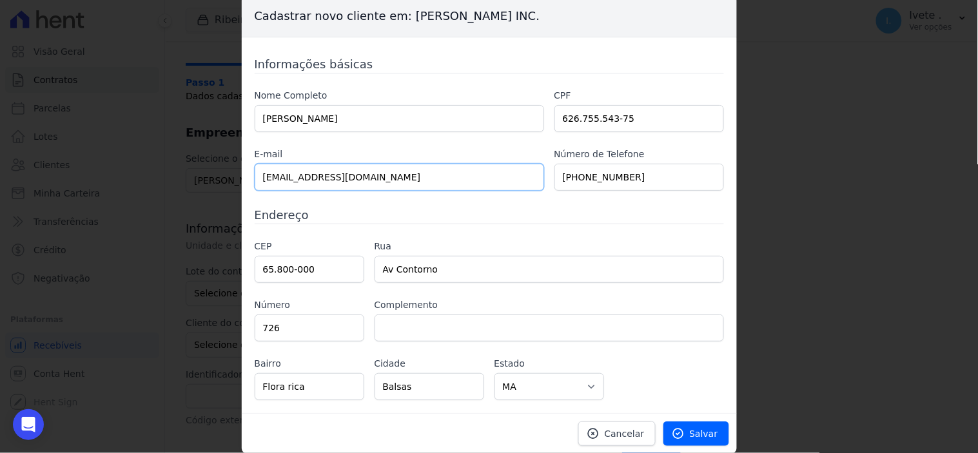
scroll to position [5, 0]
type input "[EMAIL_ADDRESS][DOMAIN_NAME]"
click at [695, 441] on link "Salvar" at bounding box center [697, 433] width 66 height 25
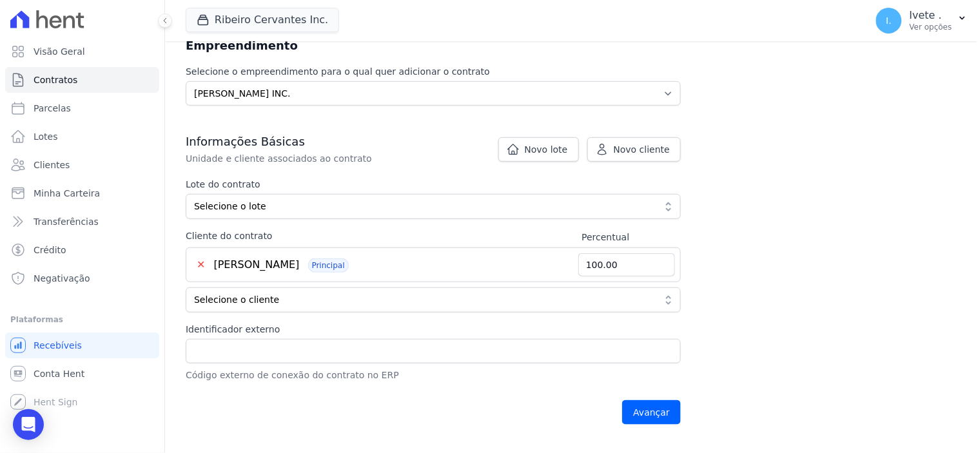
scroll to position [72, 0]
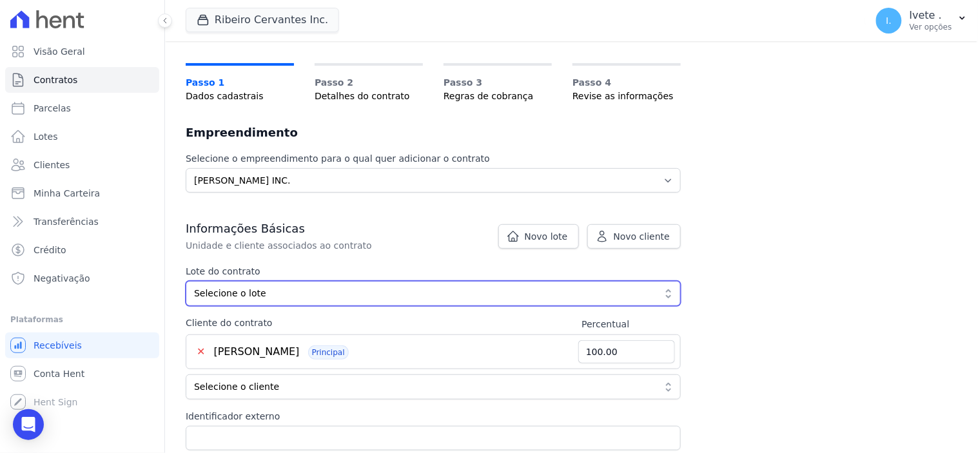
click at [667, 292] on button "Selecione o lote" at bounding box center [433, 293] width 495 height 25
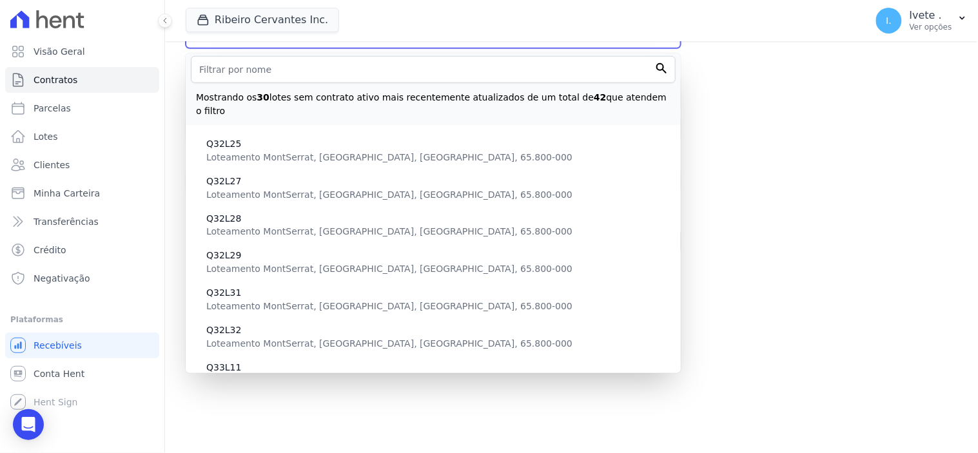
scroll to position [448, 0]
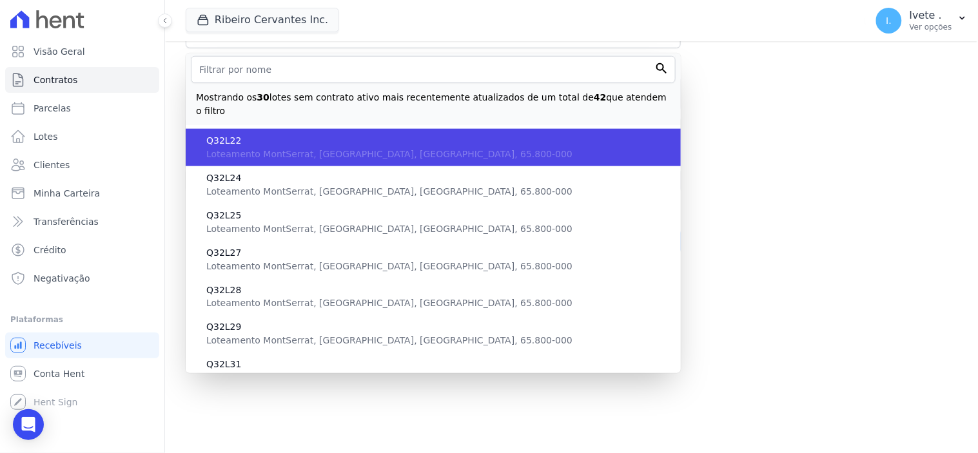
click at [270, 149] on span "Loteamento MontSerrat, MA, Balsas, 65.800-000" at bounding box center [389, 154] width 366 height 10
type input "9043ddc9-3bf3-41b5-a847-8393756ce831"
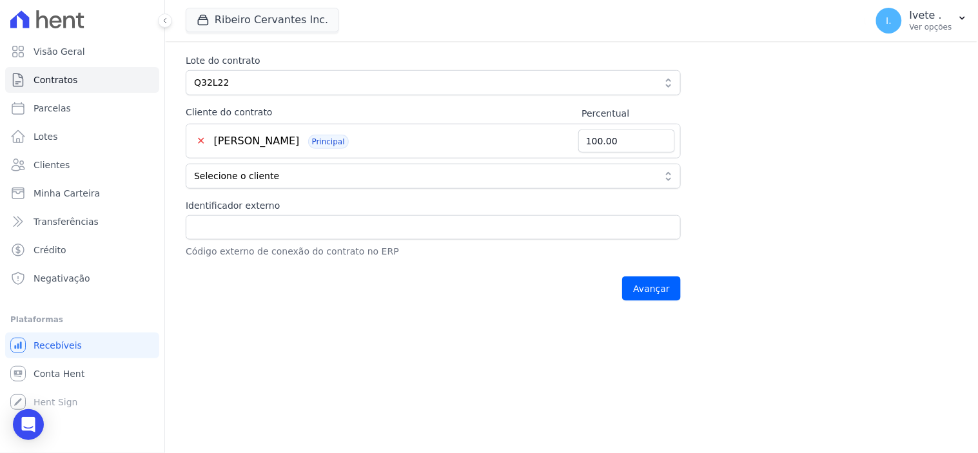
scroll to position [258, 0]
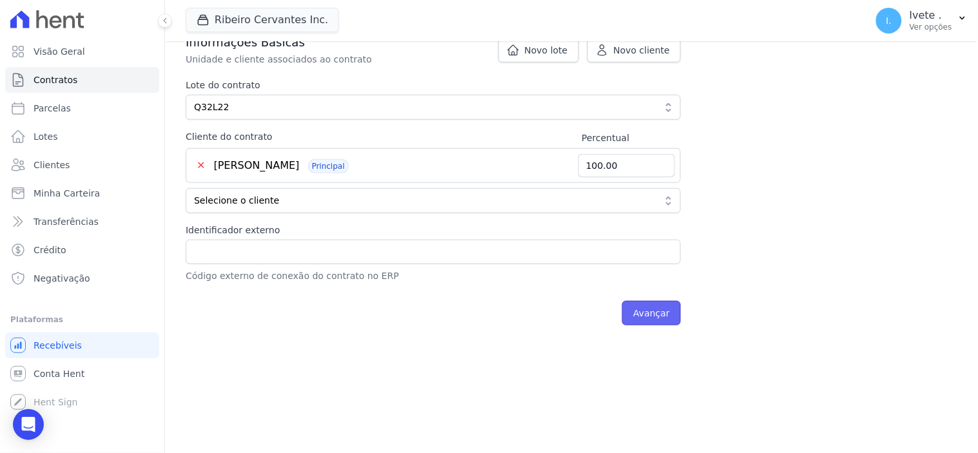
click at [664, 316] on input "Avançar" at bounding box center [651, 313] width 59 height 25
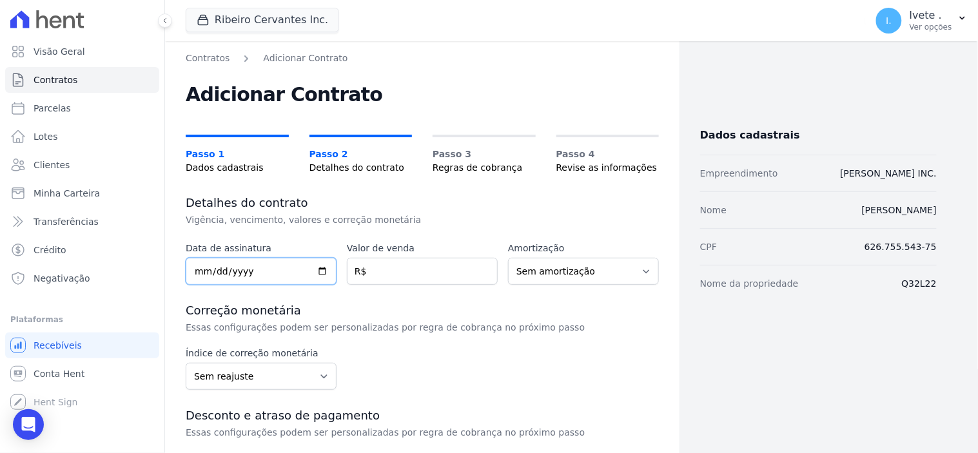
click at [320, 268] on input "date" at bounding box center [261, 271] width 151 height 27
type input "[DATE]"
click at [393, 269] on input "number" at bounding box center [422, 271] width 151 height 27
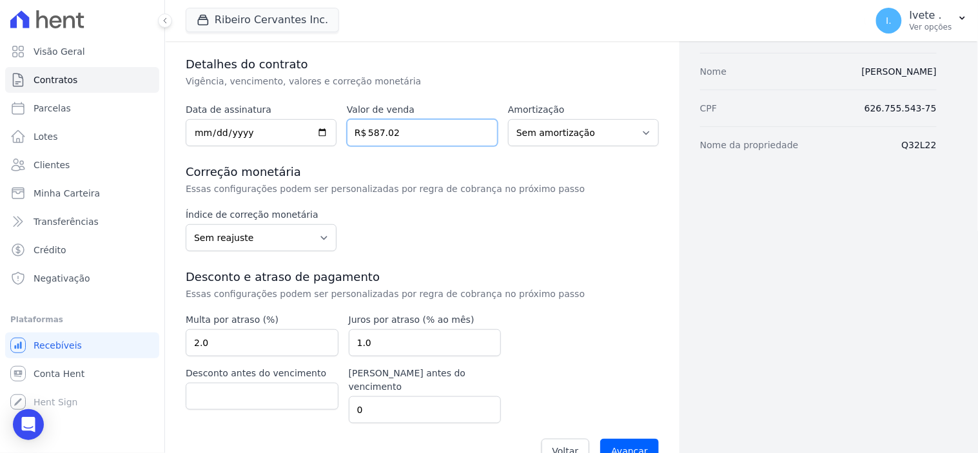
scroll to position [143, 0]
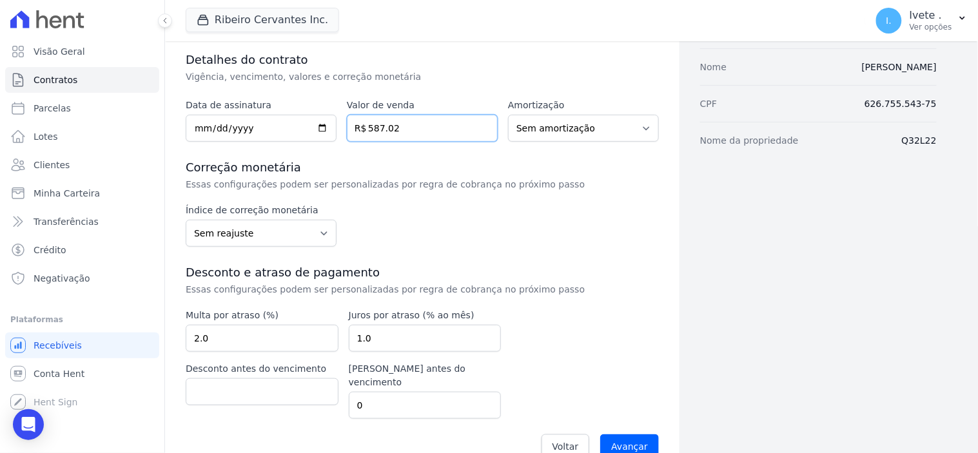
type input "587.02"
click at [319, 230] on select "Sem reajuste Média dos últimos 12 meses acumulado de INCCM Média dos últimos 12…" at bounding box center [261, 233] width 151 height 27
select select "igpm"
click at [186, 220] on select "Sem reajuste Média dos últimos 12 meses acumulado de INCCM Média dos últimos 12…" at bounding box center [261, 233] width 151 height 27
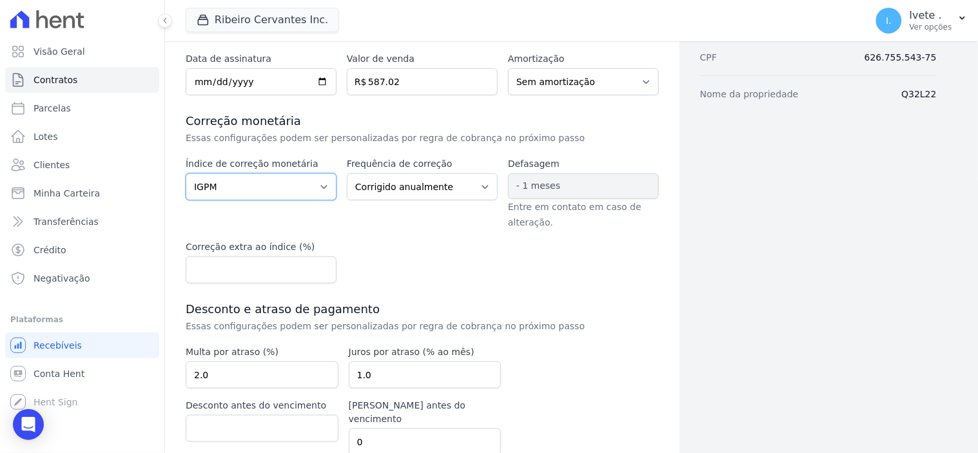
scroll to position [215, 0]
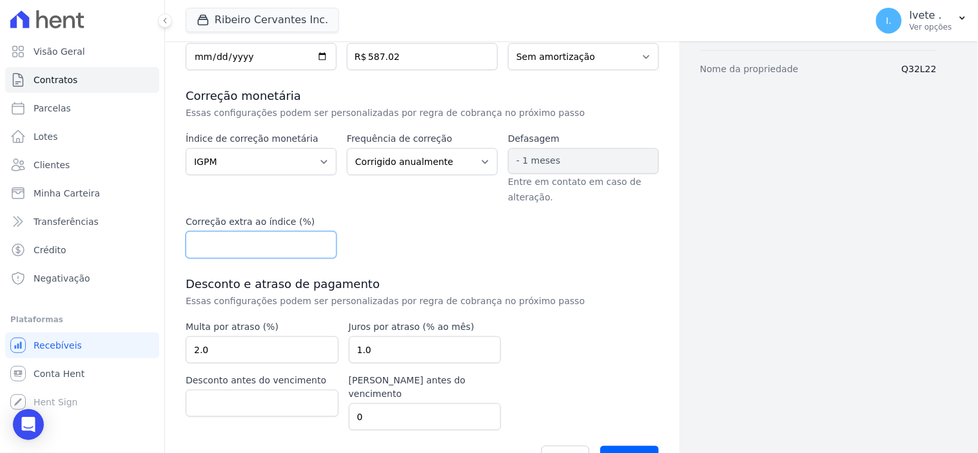
click at [268, 246] on input "number" at bounding box center [261, 245] width 151 height 27
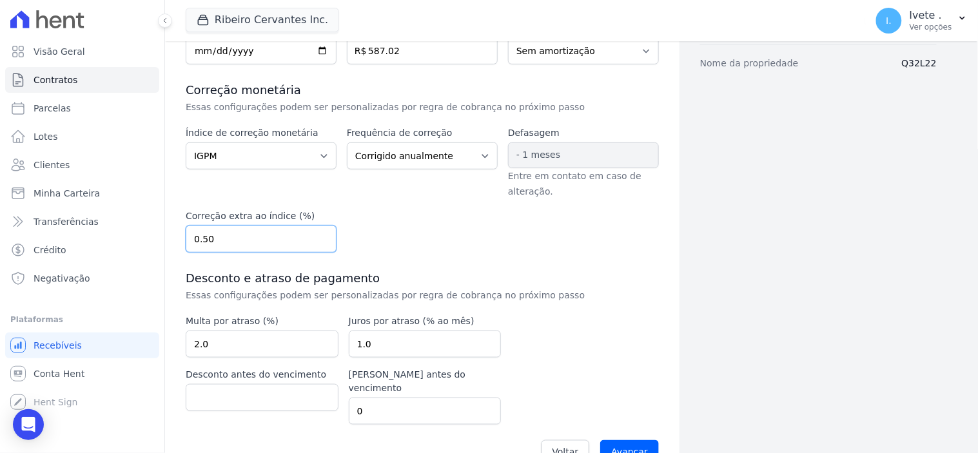
scroll to position [239, 0]
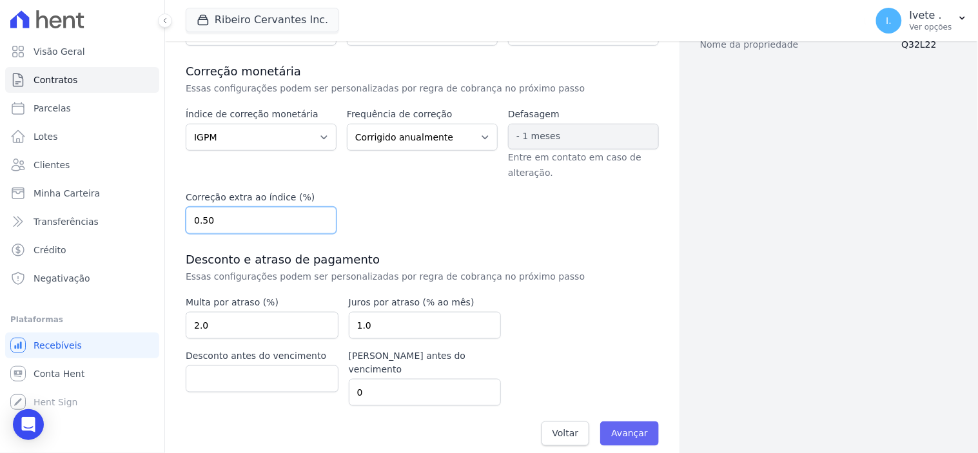
type input "0.50"
click at [635, 422] on input "Avançar" at bounding box center [629, 434] width 59 height 25
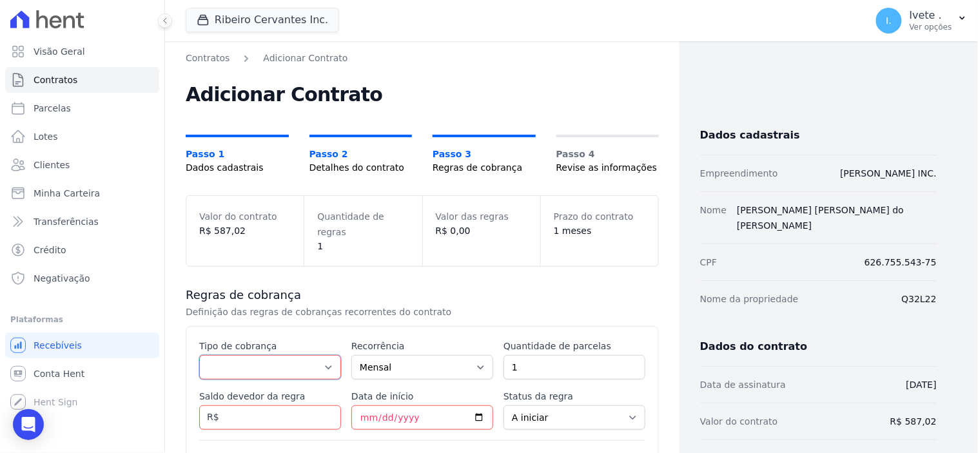
click at [324, 355] on select "Parcela Normal Entrada Sinal Intercalada Chaves Pré-chaves Pós-chaves Impostos …" at bounding box center [270, 367] width 142 height 25
select select "standard"
click at [199, 355] on select "Parcela Normal Entrada Sinal Intercalada Chaves Pré-chaves Pós-chaves Impostos …" at bounding box center [270, 367] width 142 height 25
click at [627, 357] on input "1" at bounding box center [575, 367] width 142 height 25
click at [523, 355] on input "1" at bounding box center [575, 367] width 142 height 25
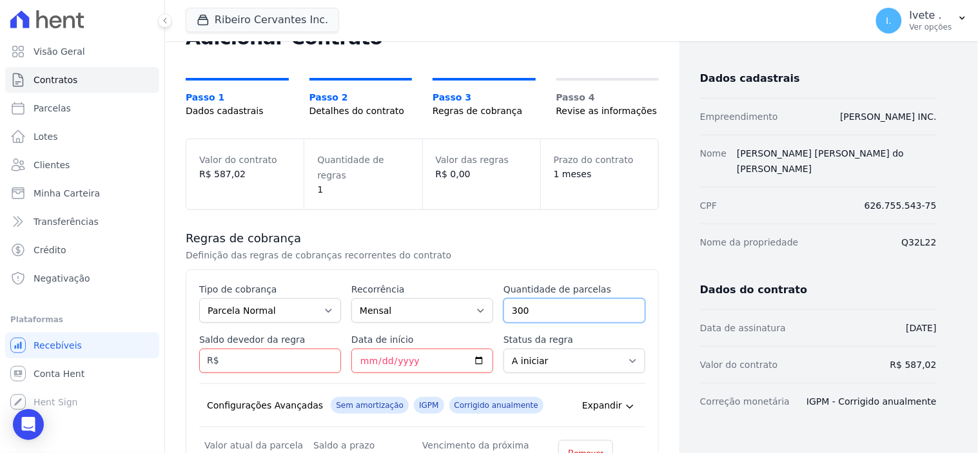
scroll to position [143, 0]
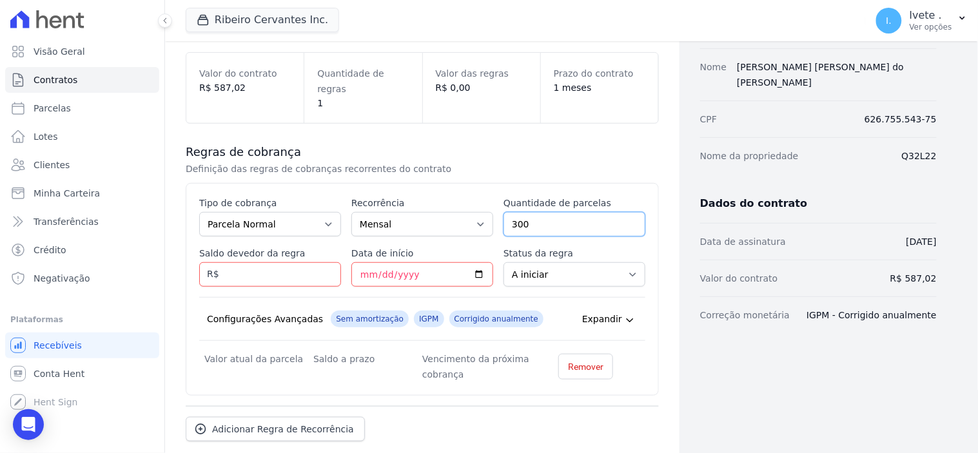
type input "300"
click at [226, 263] on input "Saldo devedor da regra" at bounding box center [270, 275] width 142 height 25
type input "176106.00"
click at [475, 263] on input "Data de início" at bounding box center [423, 275] width 142 height 25
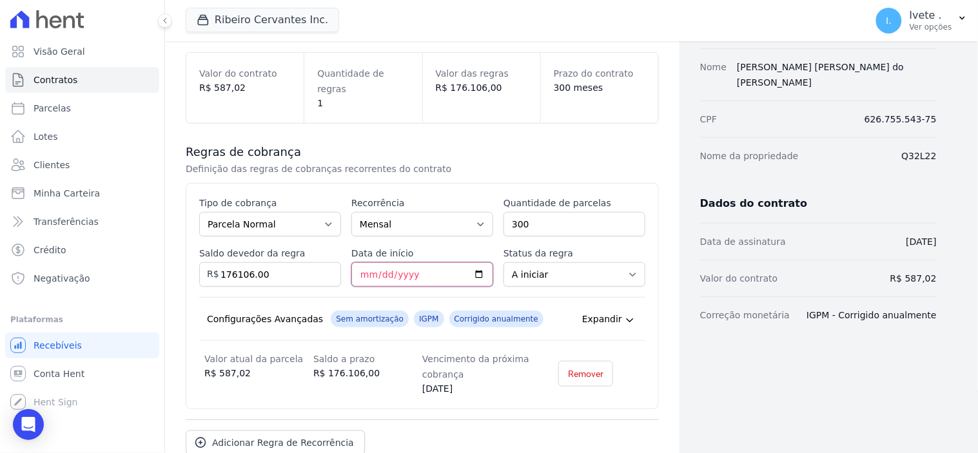
type input "[DATE]"
click at [627, 263] on select "A iniciar Em aberto" at bounding box center [575, 275] width 142 height 25
select select "started"
click at [504, 263] on select "A iniciar Em aberto" at bounding box center [575, 275] width 142 height 25
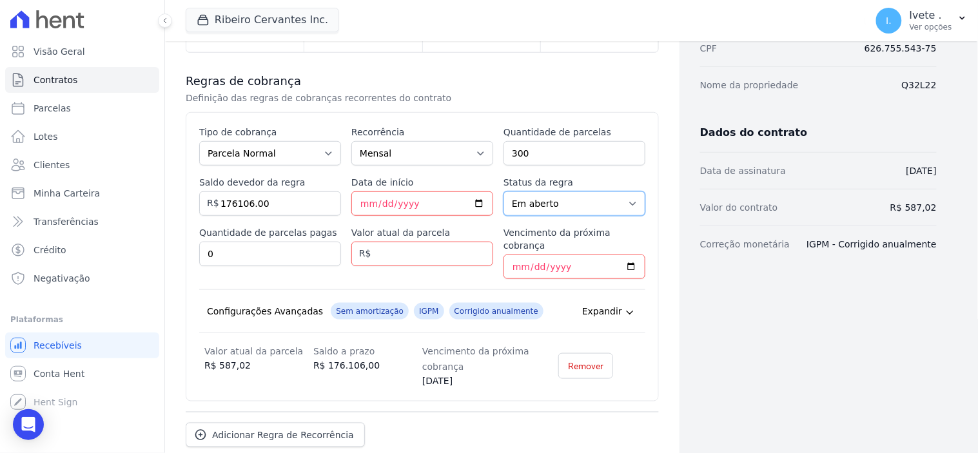
scroll to position [215, 0]
click at [398, 241] on input "Valor atual da parcela" at bounding box center [423, 253] width 142 height 25
type input "587.02"
click at [622, 254] on input "Vencimento da próxima cobrança" at bounding box center [575, 266] width 142 height 25
type input "2025-09-10"
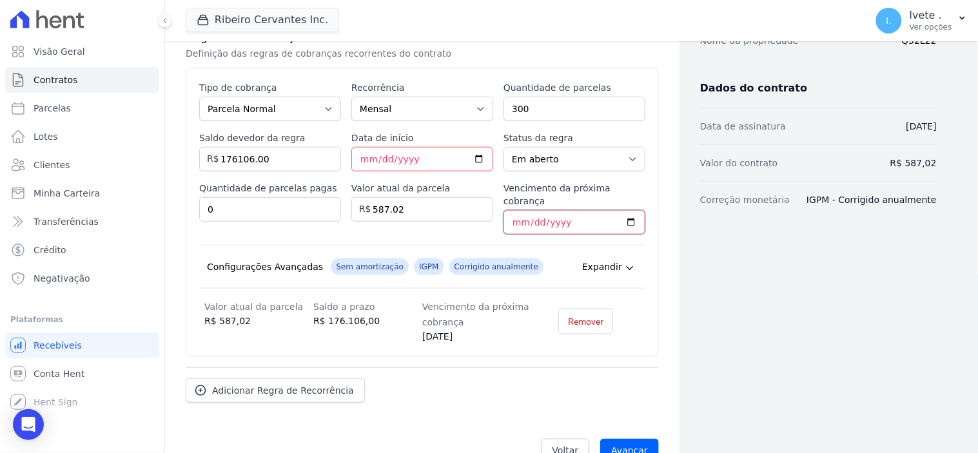
scroll to position [261, 0]
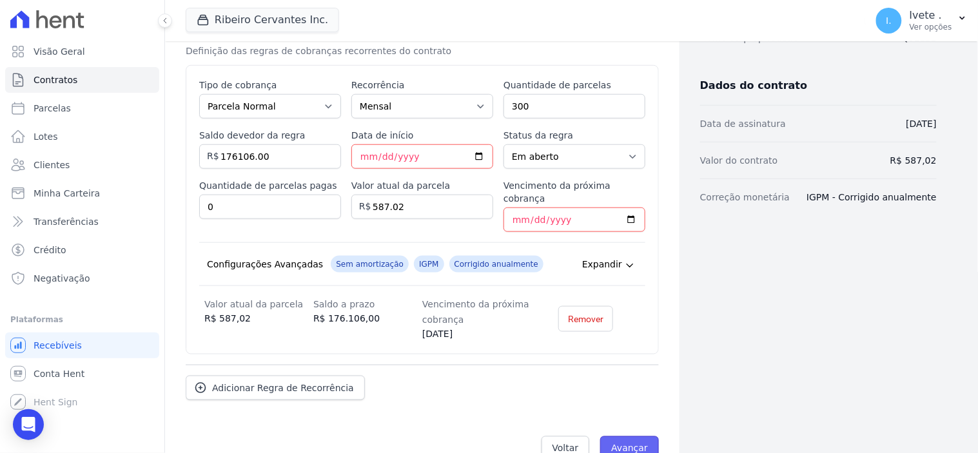
click at [622, 437] on input "Avançar" at bounding box center [629, 449] width 59 height 25
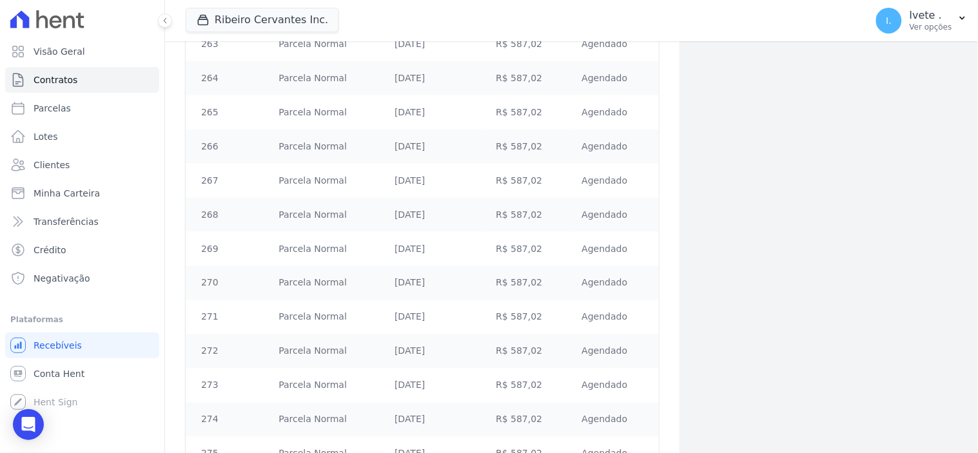
scroll to position [10156, 0]
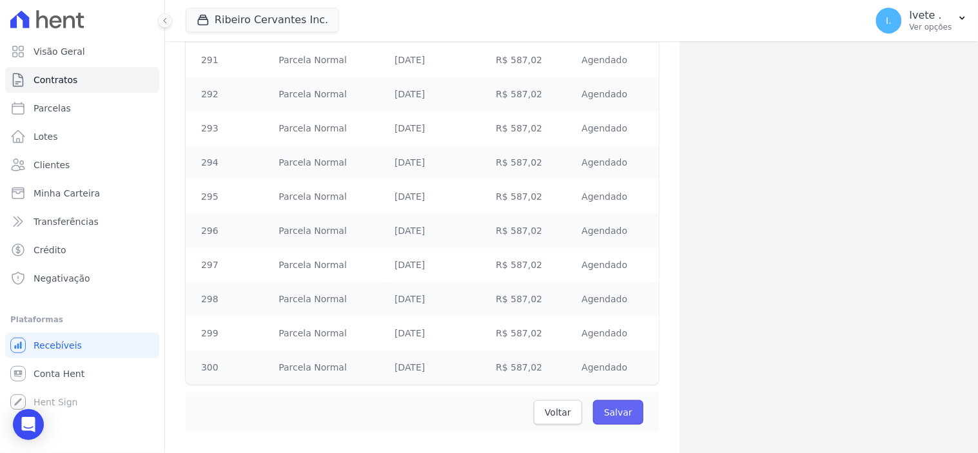
click at [608, 401] on input "Salvar" at bounding box center [618, 413] width 50 height 25
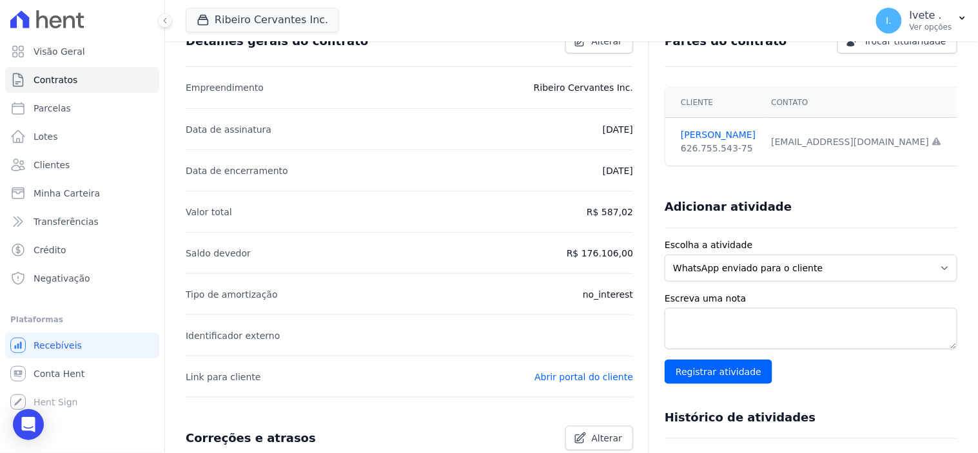
scroll to position [143, 0]
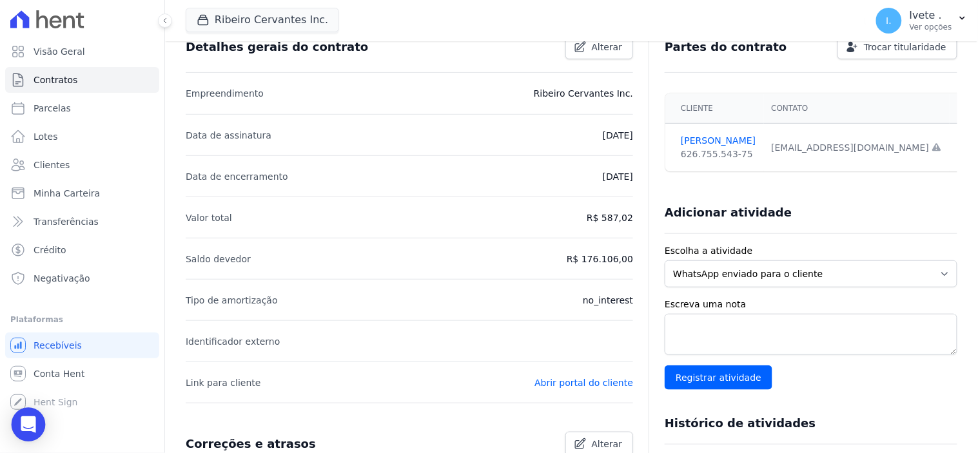
click at [20, 424] on div "Open Intercom Messenger" at bounding box center [29, 425] width 34 height 34
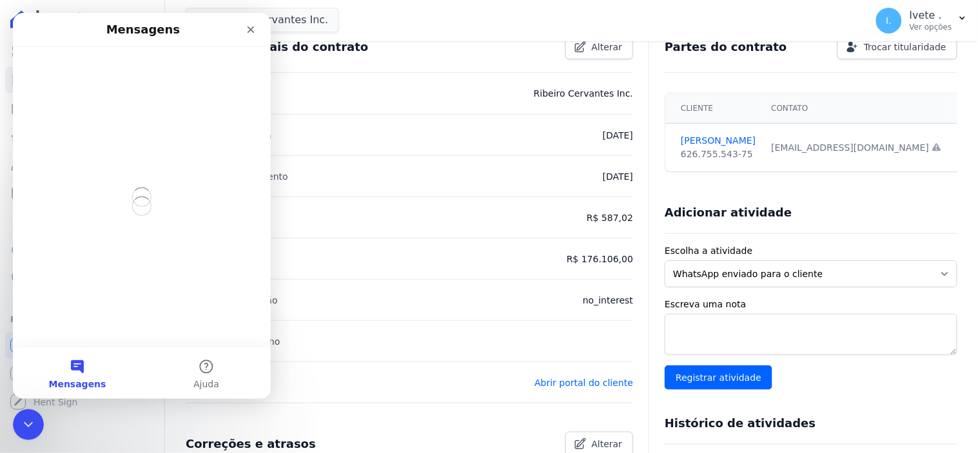
scroll to position [0, 0]
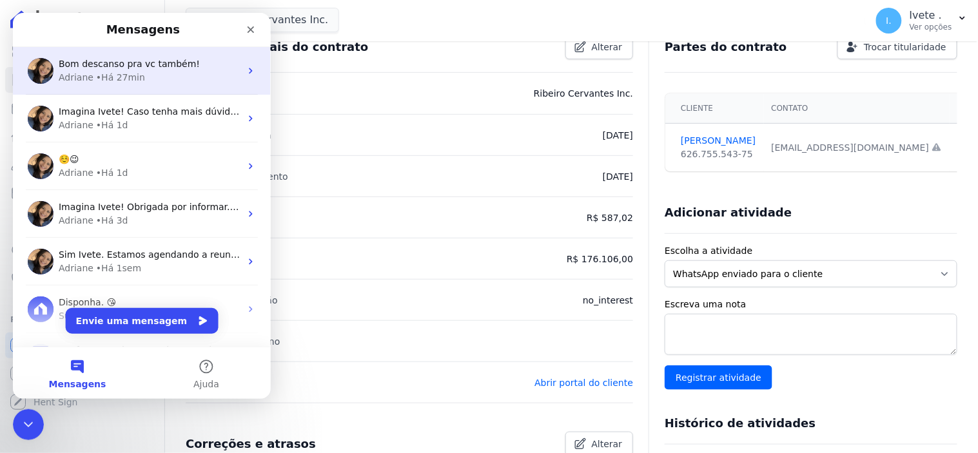
click at [142, 77] on div "Adriane • Há 27min" at bounding box center [149, 77] width 182 height 14
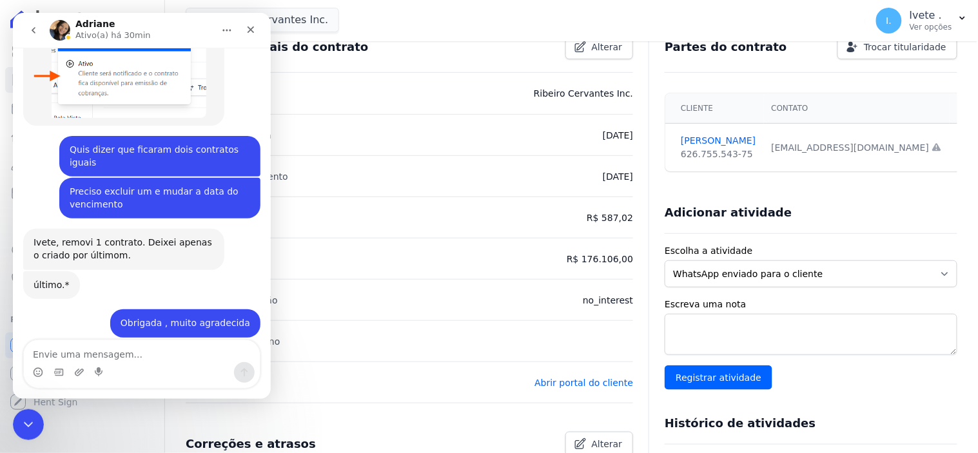
scroll to position [4797, 0]
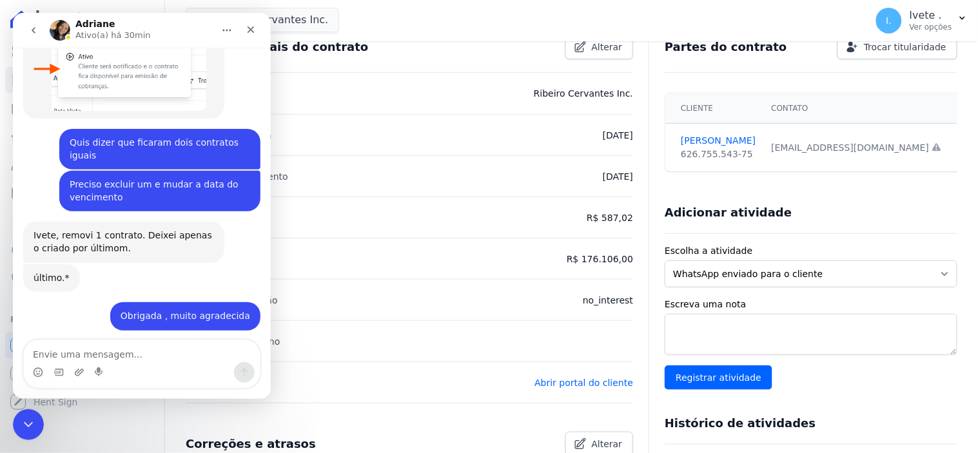
click at [43, 357] on textarea "Envie uma mensagem..." at bounding box center [141, 351] width 236 height 22
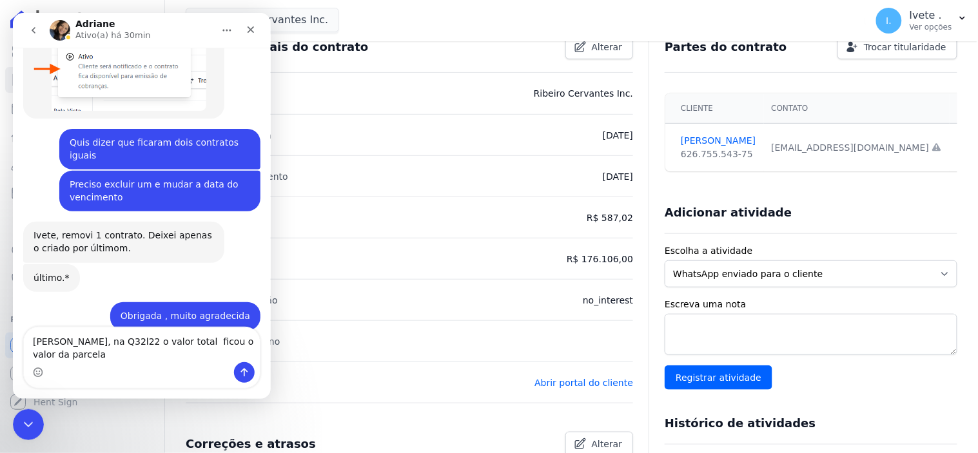
scroll to position [4810, 0]
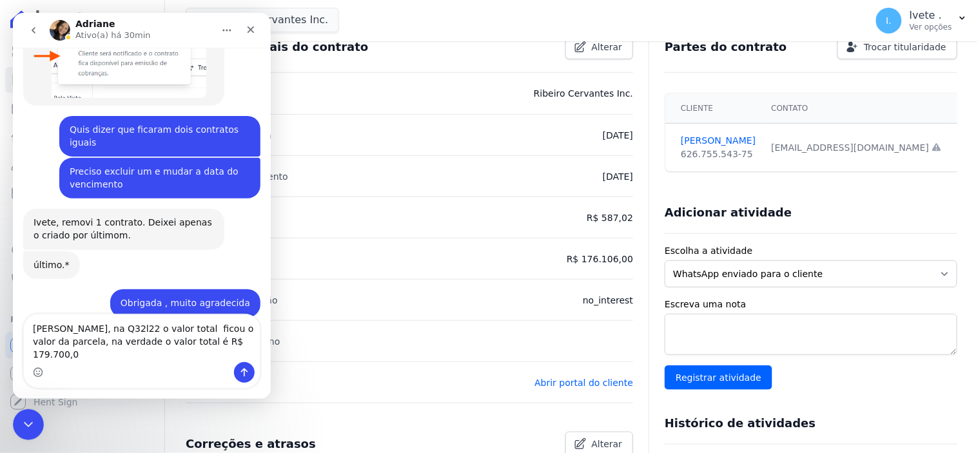
type textarea "Adriane, na Q32l22 o valor total ficou o valor da parcela, na verdade o valor t…"
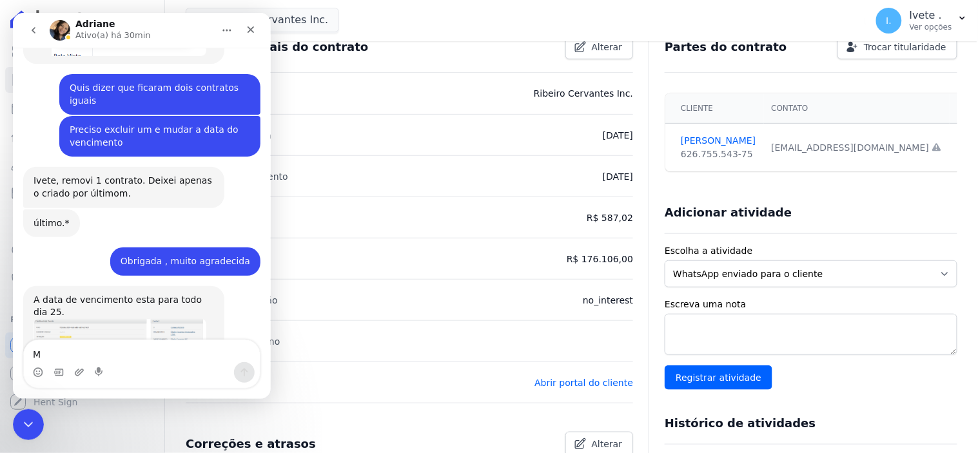
scroll to position [4852, 0]
type textarea "Maria José Silva Nascimento"
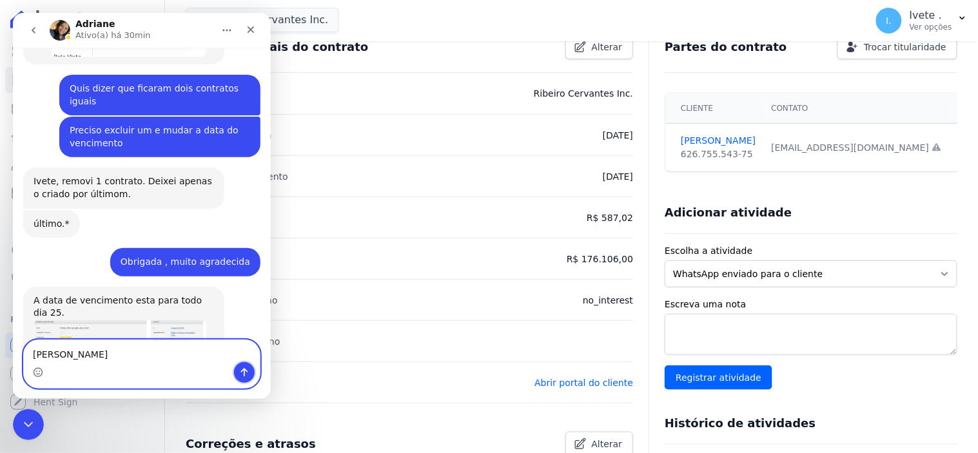
click at [241, 362] on button "Enviar uma mensagem" at bounding box center [243, 372] width 21 height 21
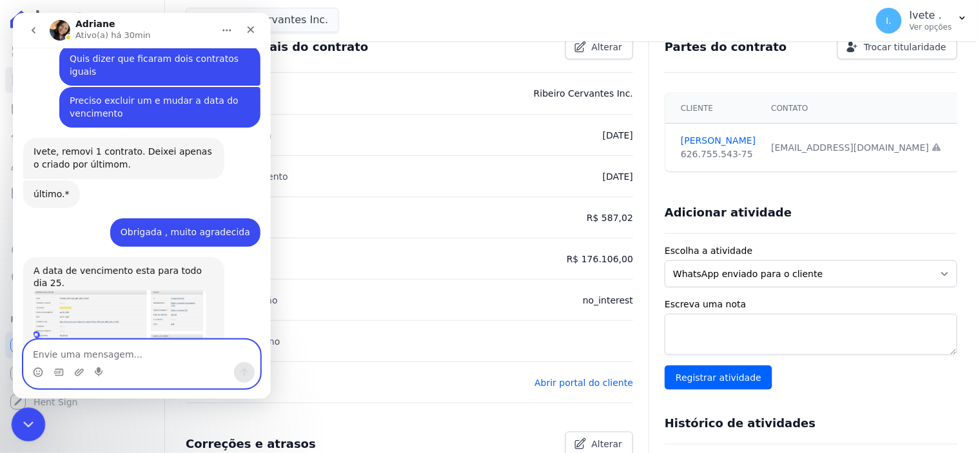
scroll to position [4881, 0]
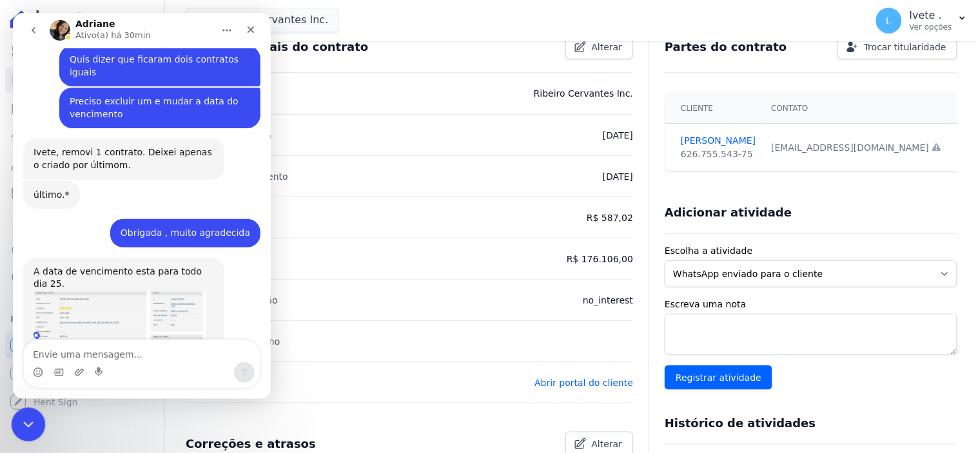
click at [31, 418] on icon "Encerramento do Messenger da Intercom" at bounding box center [26, 422] width 15 height 15
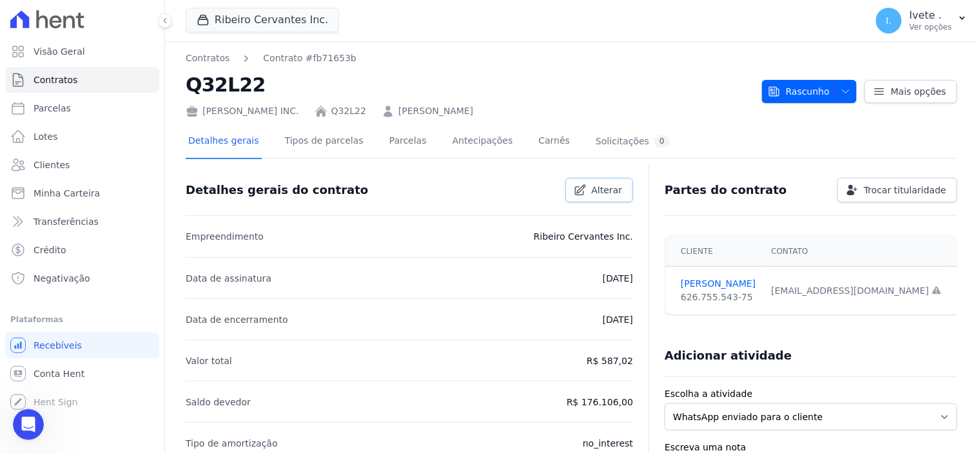
click at [592, 188] on span "Alterar" at bounding box center [607, 190] width 31 height 13
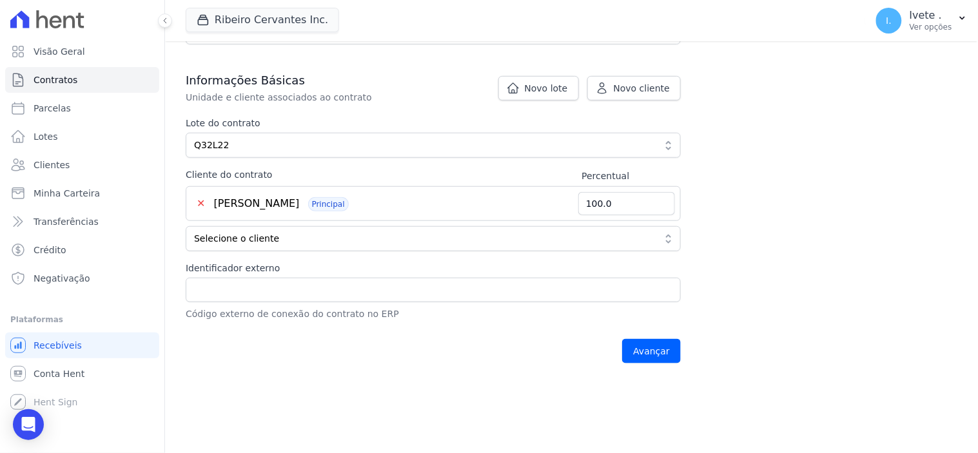
scroll to position [258, 0]
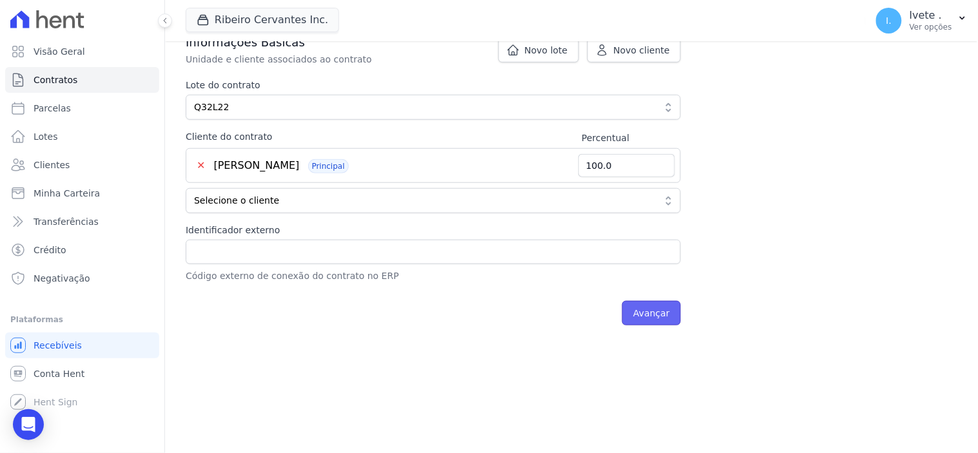
click at [659, 311] on input "Avançar" at bounding box center [651, 313] width 59 height 25
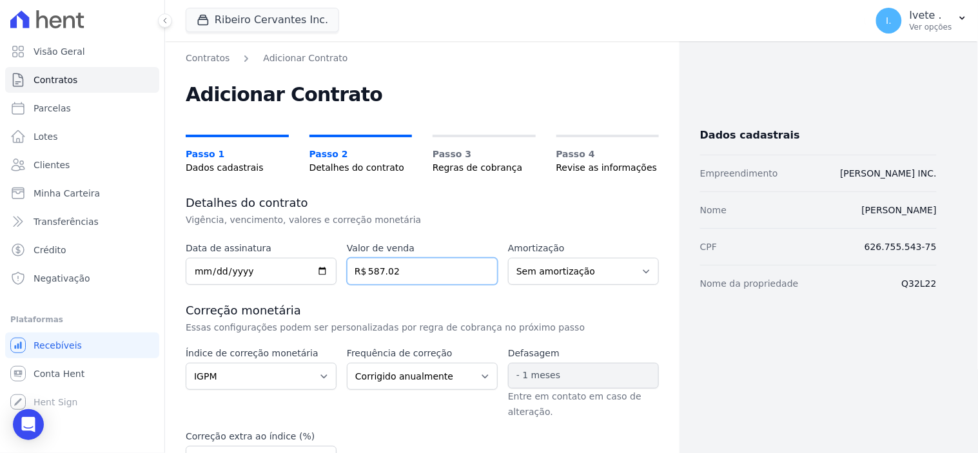
click at [399, 272] on input "587.02" at bounding box center [422, 271] width 151 height 27
type input "5"
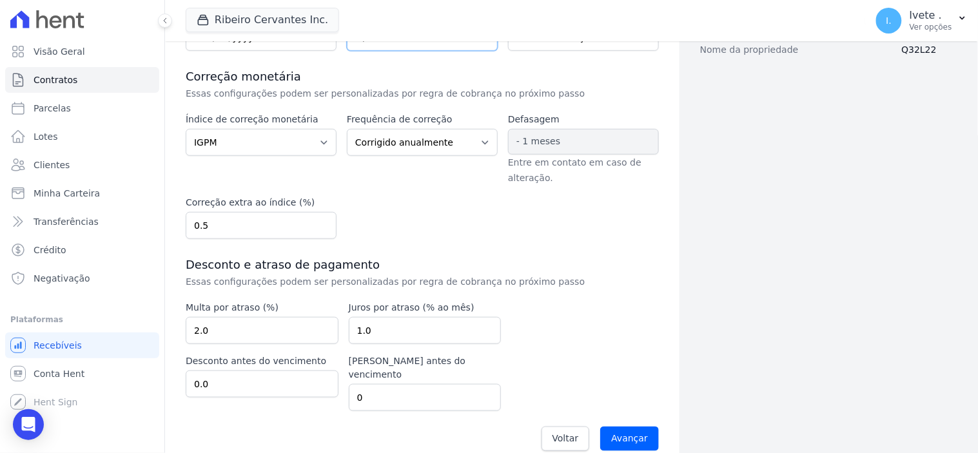
scroll to position [239, 0]
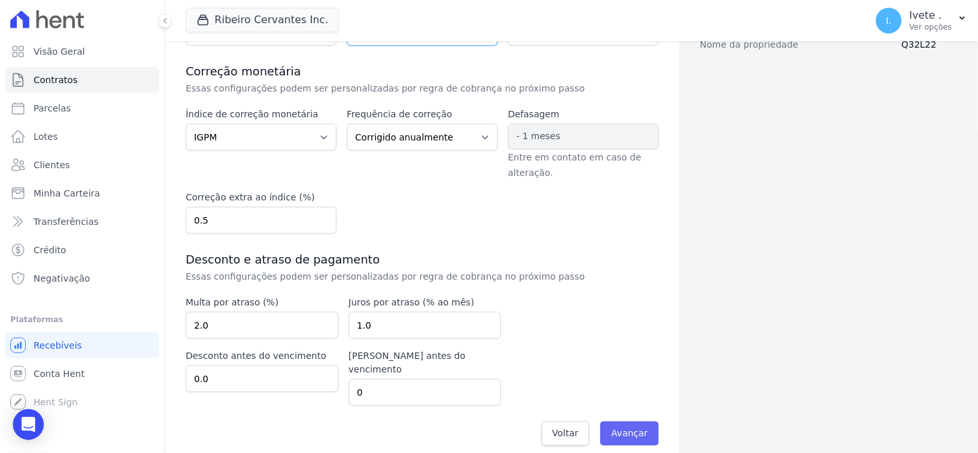
type input "179700.00"
click at [633, 422] on input "Avançar" at bounding box center [629, 434] width 59 height 25
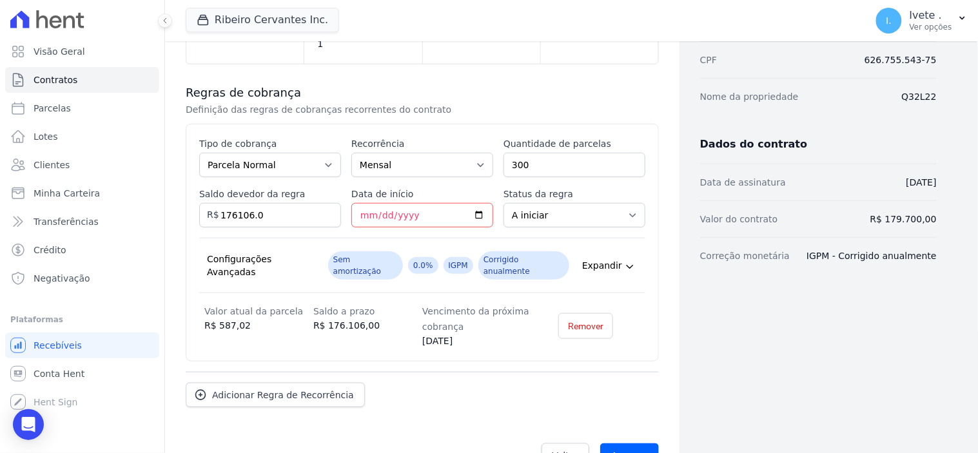
scroll to position [211, 0]
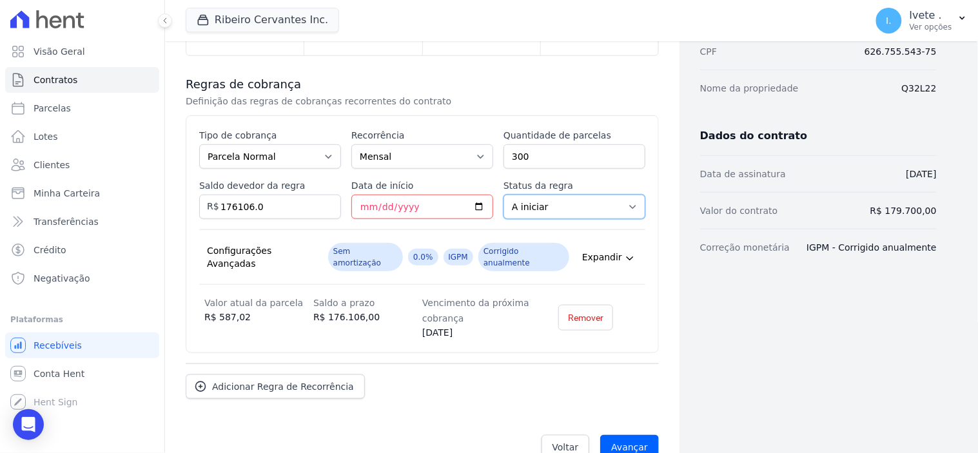
click at [622, 195] on select "A iniciar Em aberto" at bounding box center [575, 207] width 142 height 25
select select "started"
click at [504, 195] on select "A iniciar Em aberto" at bounding box center [575, 207] width 142 height 25
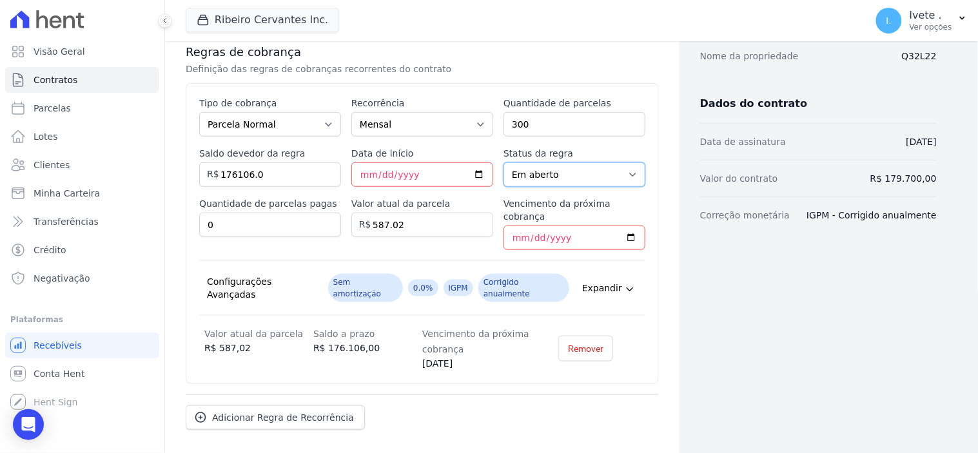
scroll to position [261, 0]
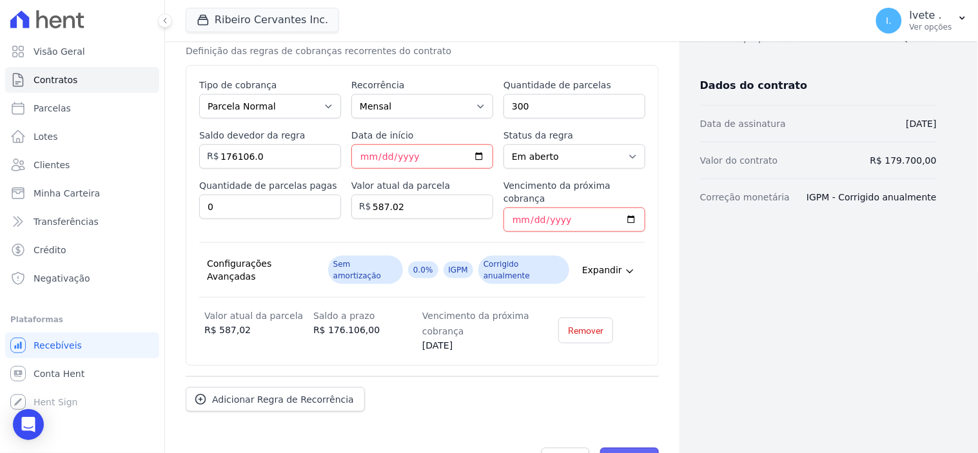
click at [645, 448] on input "Avançar" at bounding box center [629, 460] width 59 height 25
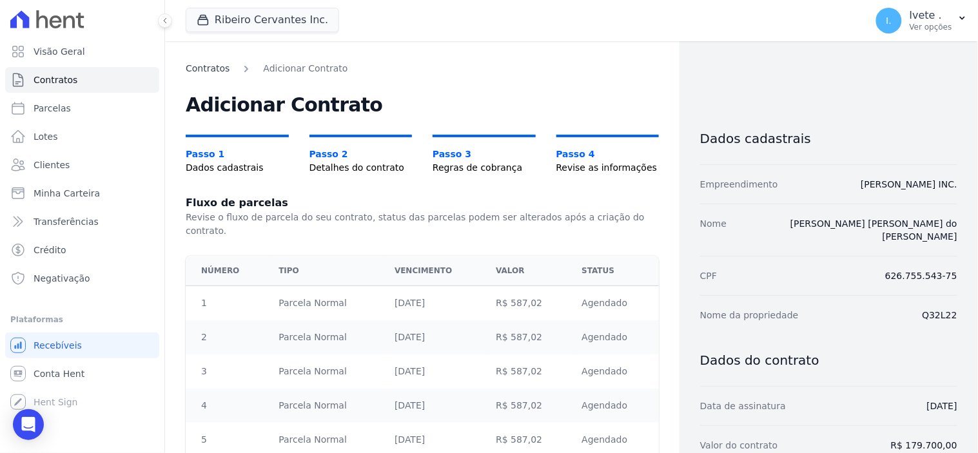
click at [210, 63] on link "Contratos" at bounding box center [208, 69] width 44 height 14
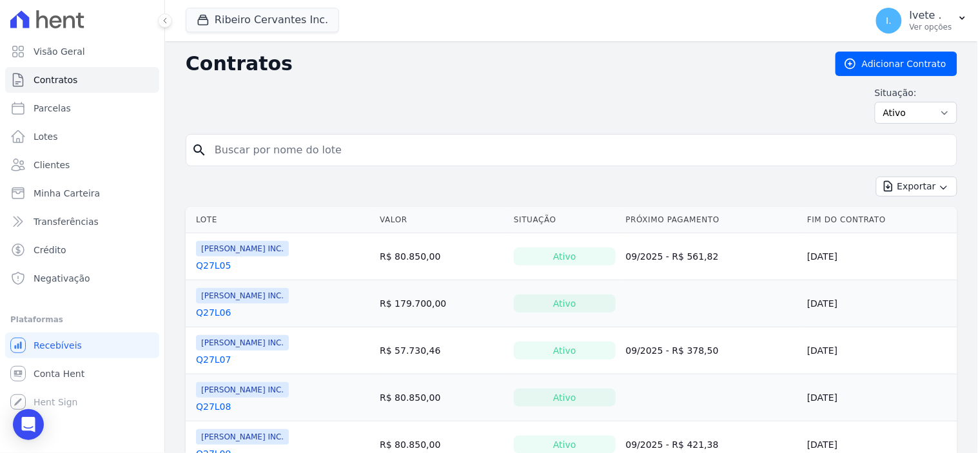
click at [237, 143] on input "search" at bounding box center [579, 150] width 745 height 26
click at [34, 161] on span "Clientes" at bounding box center [52, 165] width 36 height 13
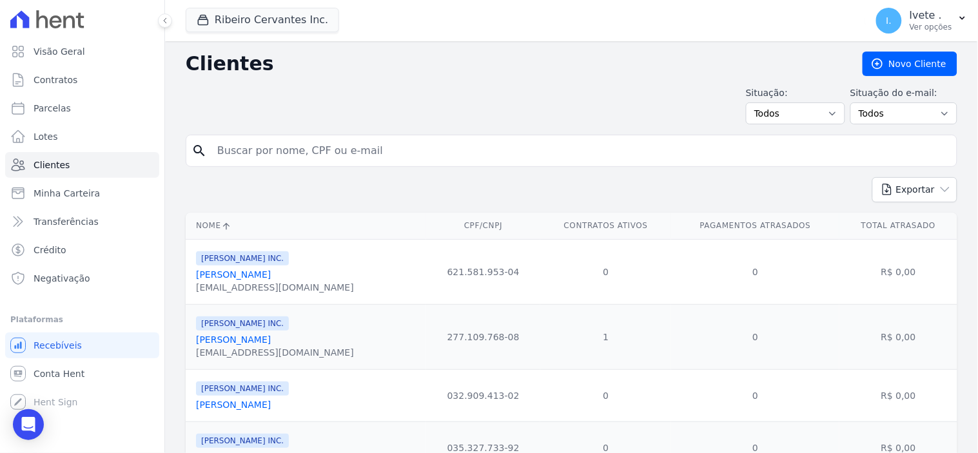
click at [245, 152] on input "search" at bounding box center [581, 151] width 742 height 26
type input "[PERSON_NAME]"
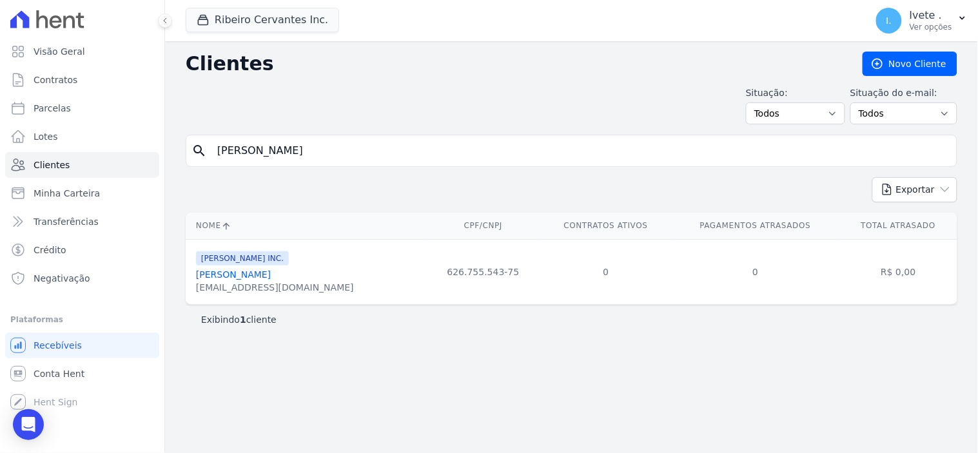
click at [272, 282] on div "[EMAIL_ADDRESS][DOMAIN_NAME]" at bounding box center [275, 287] width 158 height 13
click at [271, 275] on link "[PERSON_NAME]" at bounding box center [233, 275] width 75 height 10
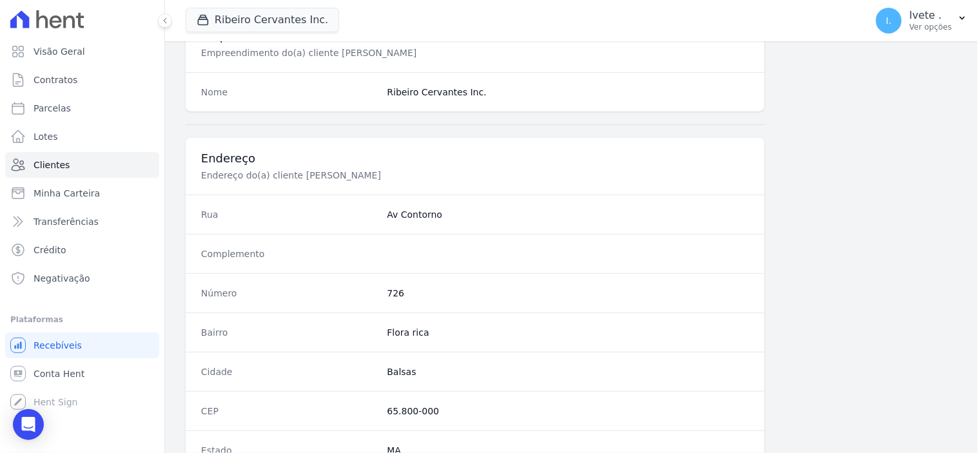
scroll to position [755, 0]
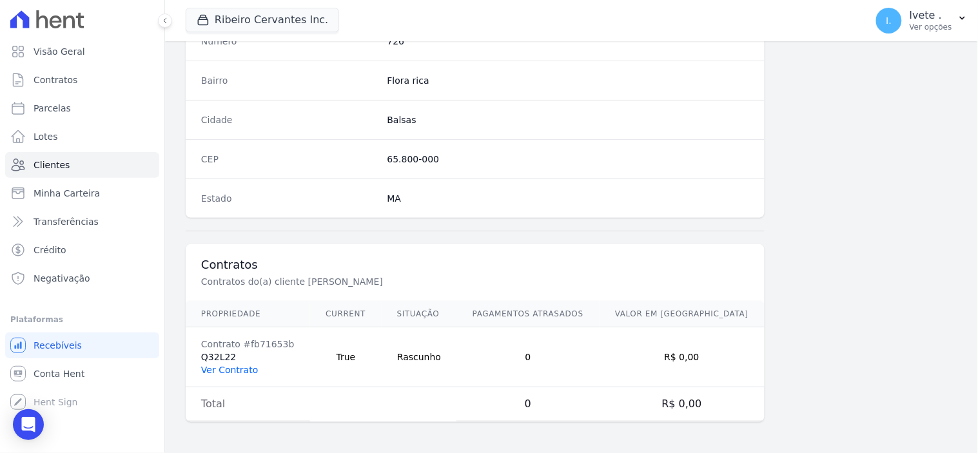
click at [220, 369] on link "Ver Contrato" at bounding box center [229, 370] width 57 height 10
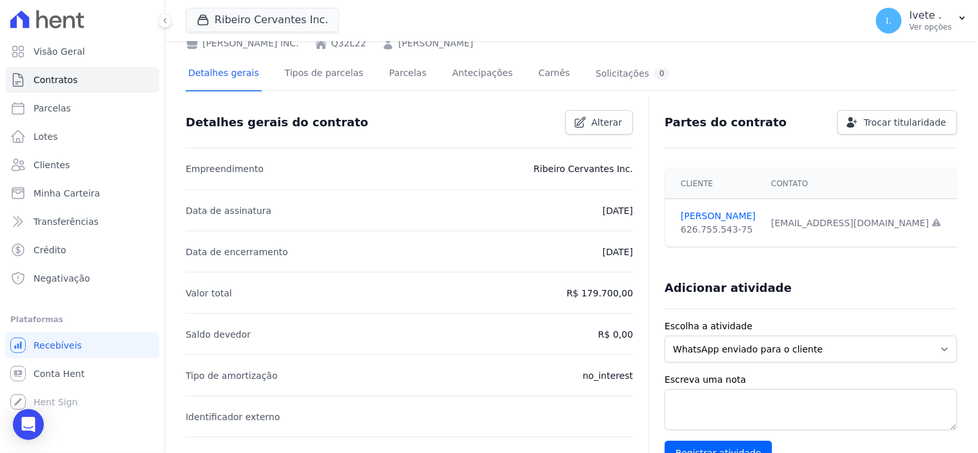
scroll to position [143, 0]
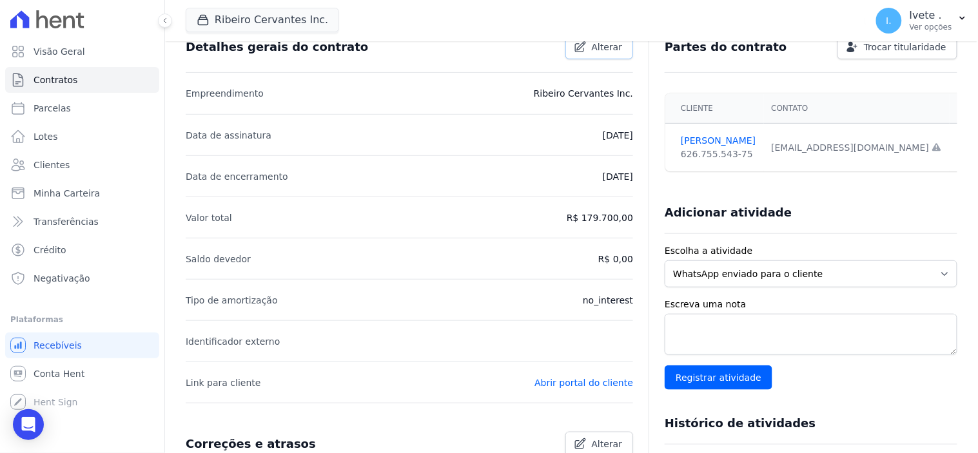
click at [617, 52] on link "Alterar" at bounding box center [600, 47] width 68 height 25
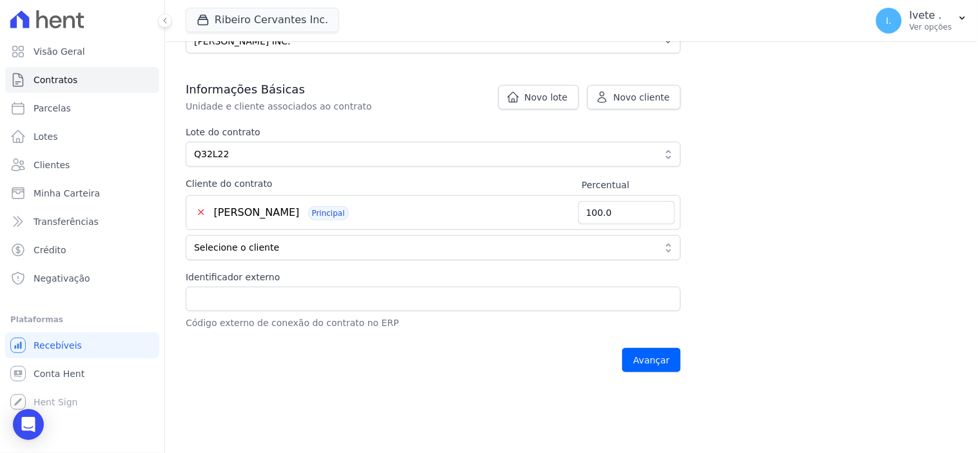
scroll to position [330, 0]
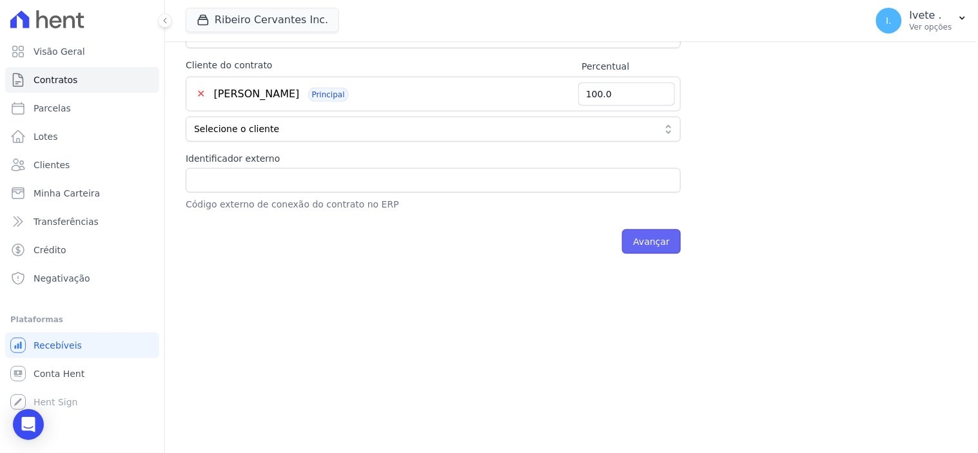
click at [663, 241] on input "Avançar" at bounding box center [651, 242] width 59 height 25
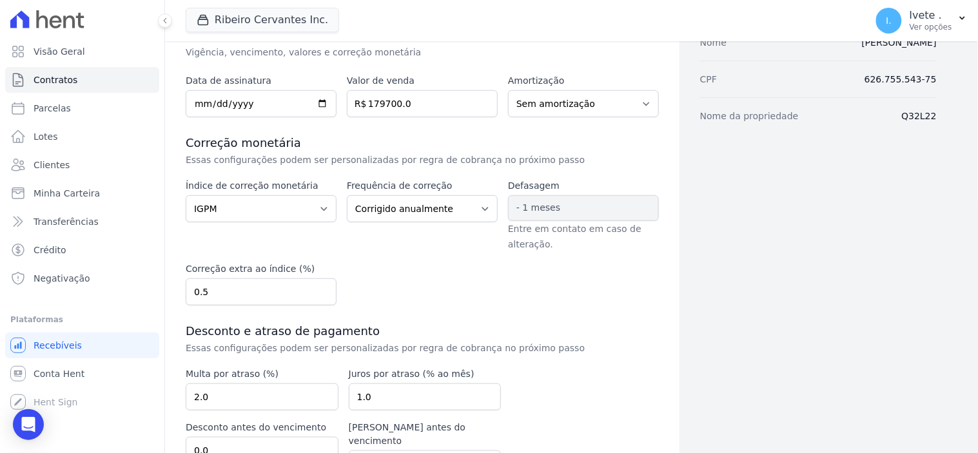
scroll to position [239, 0]
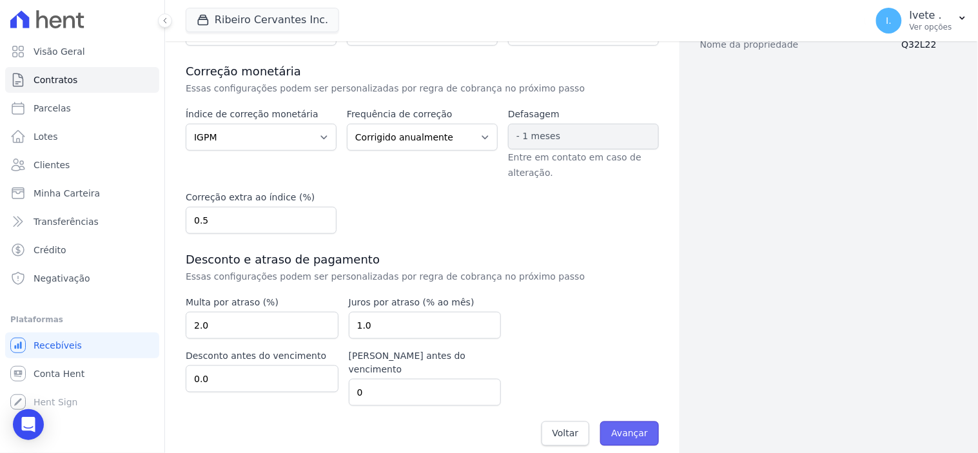
click at [632, 422] on input "Avançar" at bounding box center [629, 434] width 59 height 25
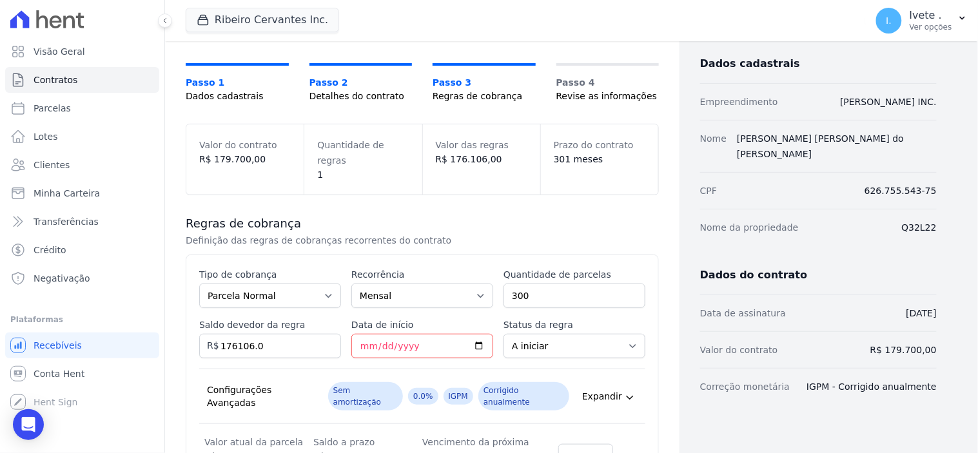
scroll to position [211, 0]
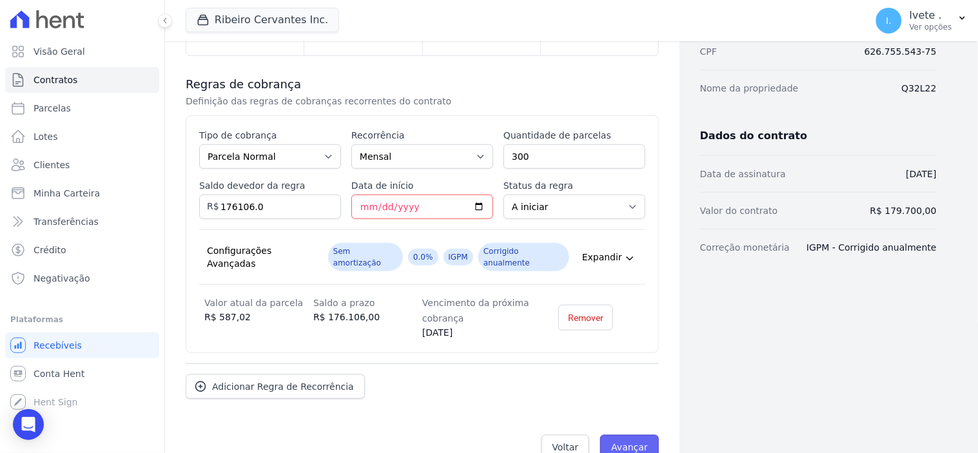
click at [629, 435] on input "Avançar" at bounding box center [629, 447] width 59 height 25
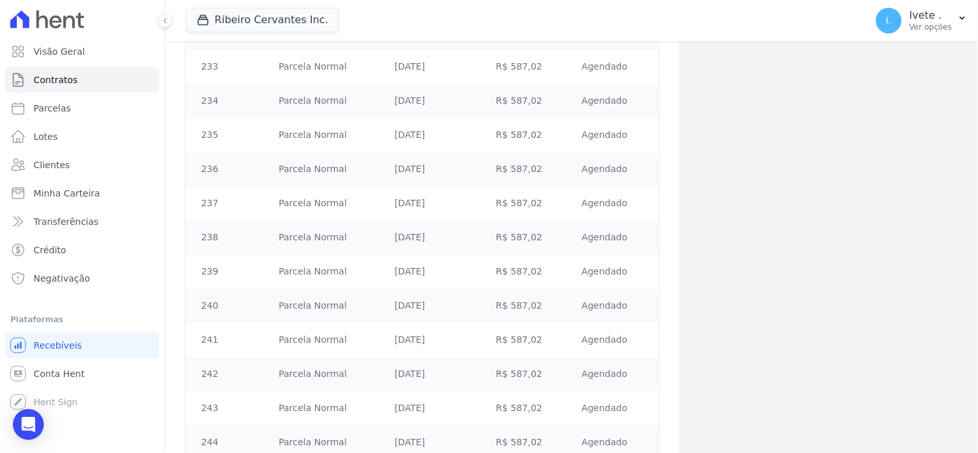
scroll to position [10156, 0]
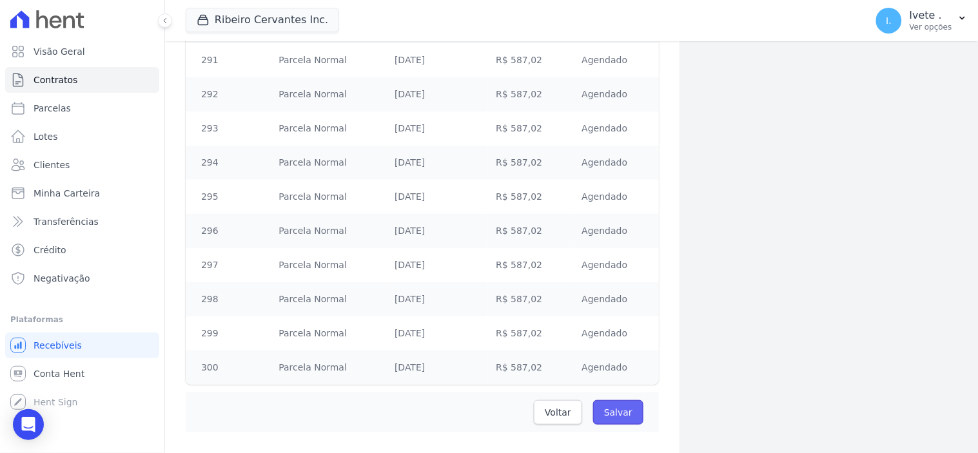
click at [617, 401] on input "Salvar" at bounding box center [618, 413] width 50 height 25
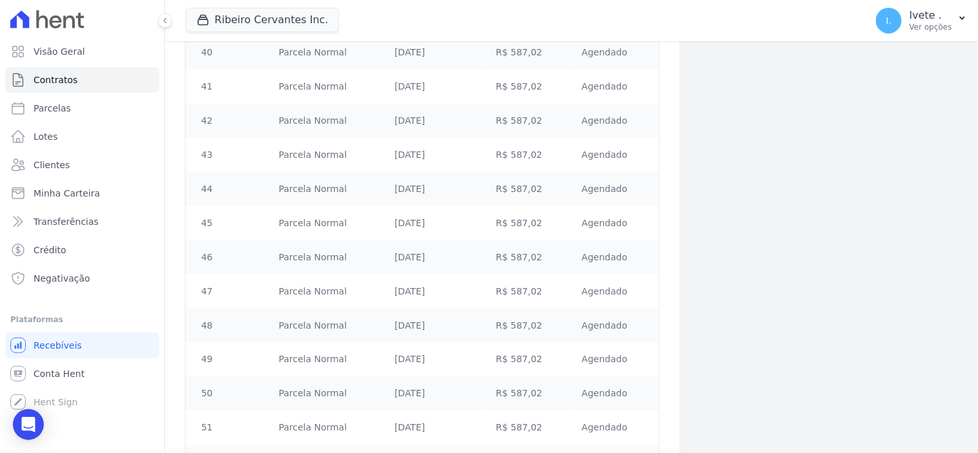
scroll to position [0, 0]
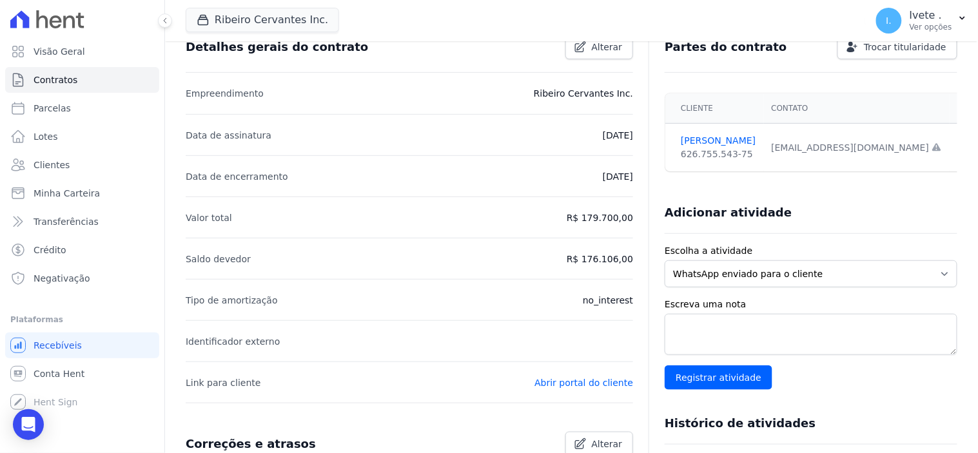
scroll to position [72, 0]
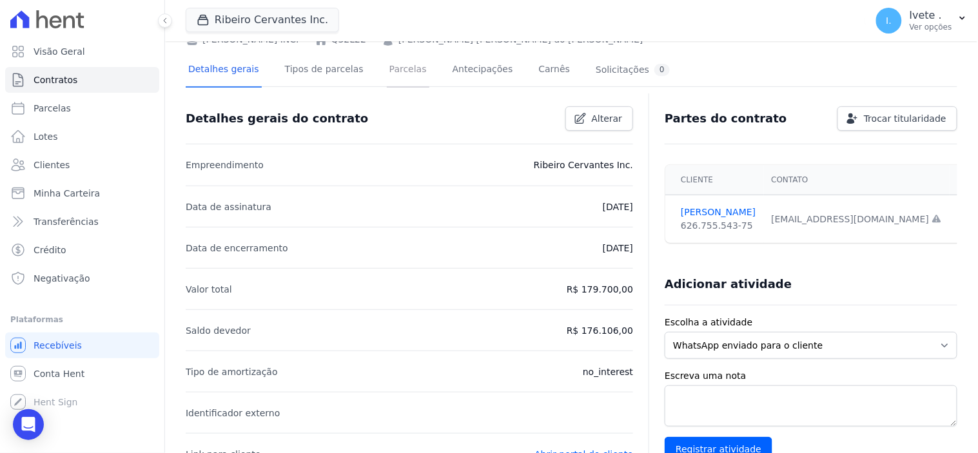
click at [387, 65] on link "Parcelas" at bounding box center [408, 71] width 43 height 34
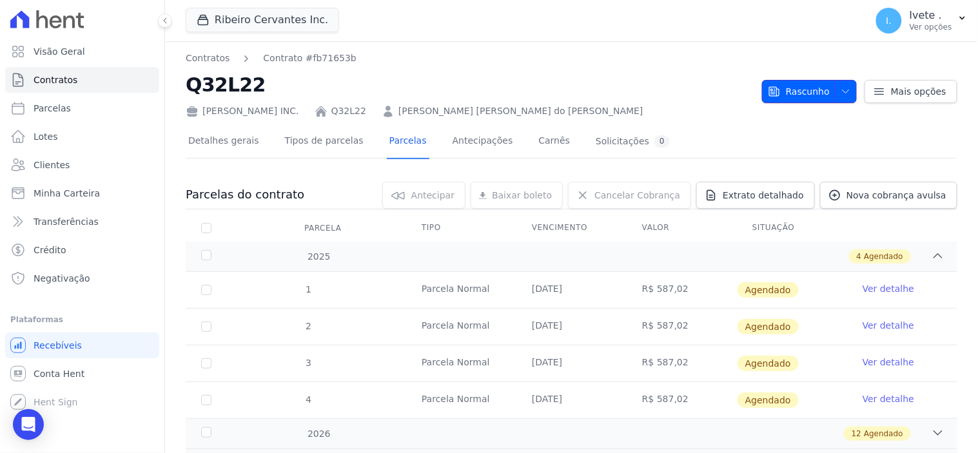
click at [842, 86] on icon "button" at bounding box center [846, 91] width 10 height 10
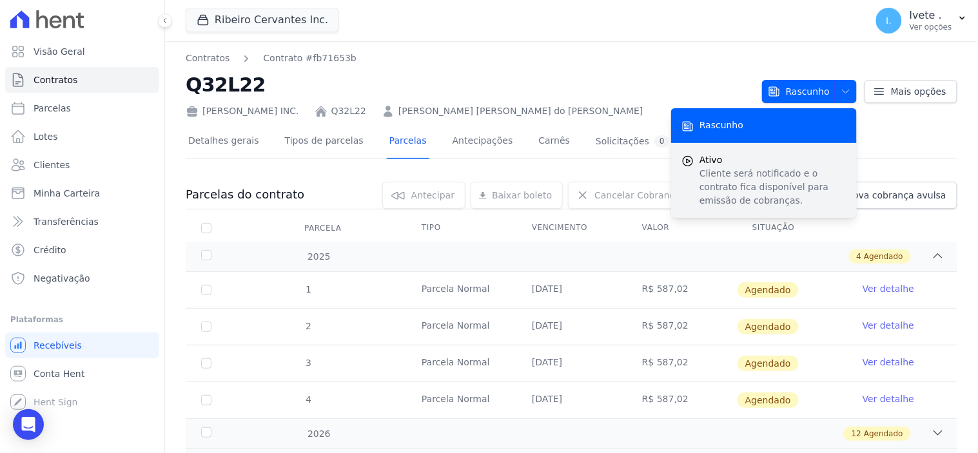
click at [745, 158] on span "Ativo" at bounding box center [773, 161] width 147 height 14
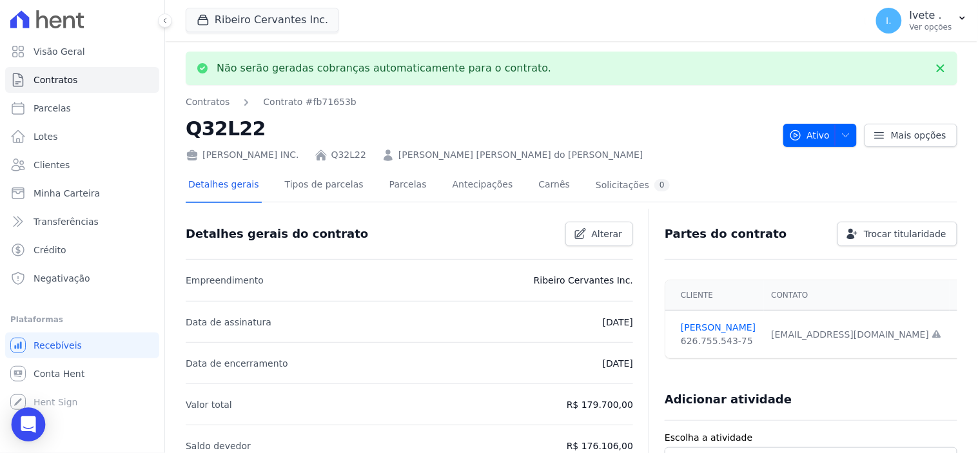
drag, startPoint x: 29, startPoint y: 424, endPoint x: 32, endPoint y: 413, distance: 11.4
click at [29, 424] on icon "Open Intercom Messenger" at bounding box center [28, 425] width 15 height 17
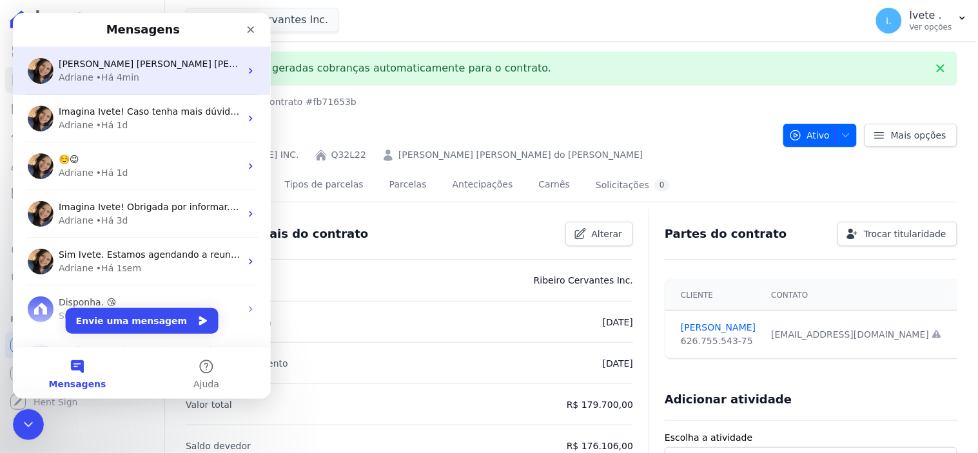
click at [119, 72] on div "• Há 4min" at bounding box center [116, 77] width 43 height 14
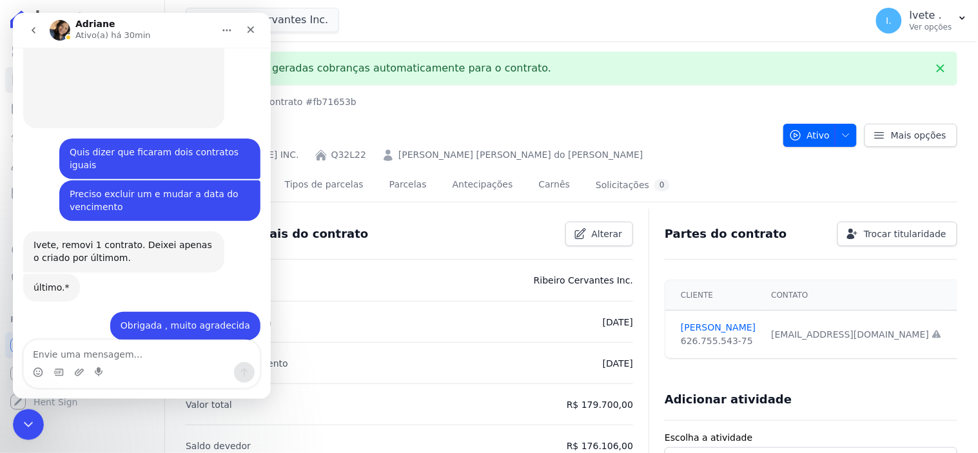
scroll to position [4881, 0]
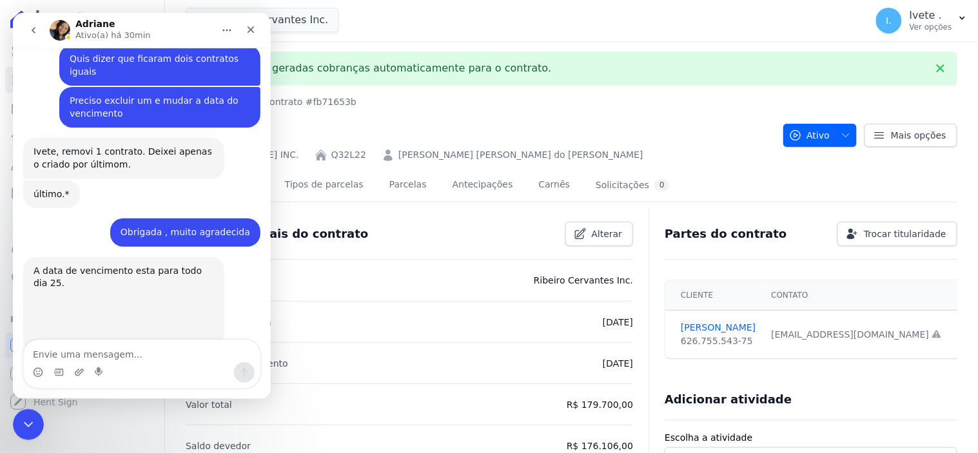
click at [65, 355] on textarea "Envie uma mensagem..." at bounding box center [141, 351] width 236 height 22
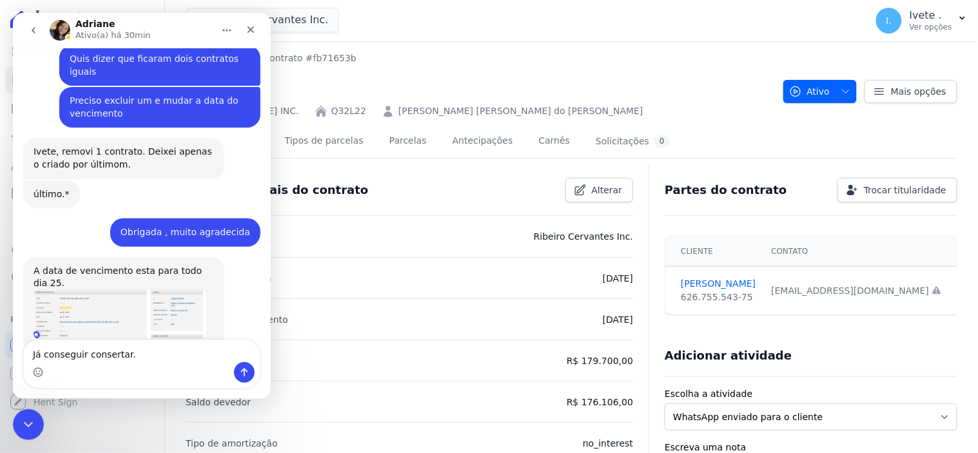
type textarea "Já conseguir consertar."
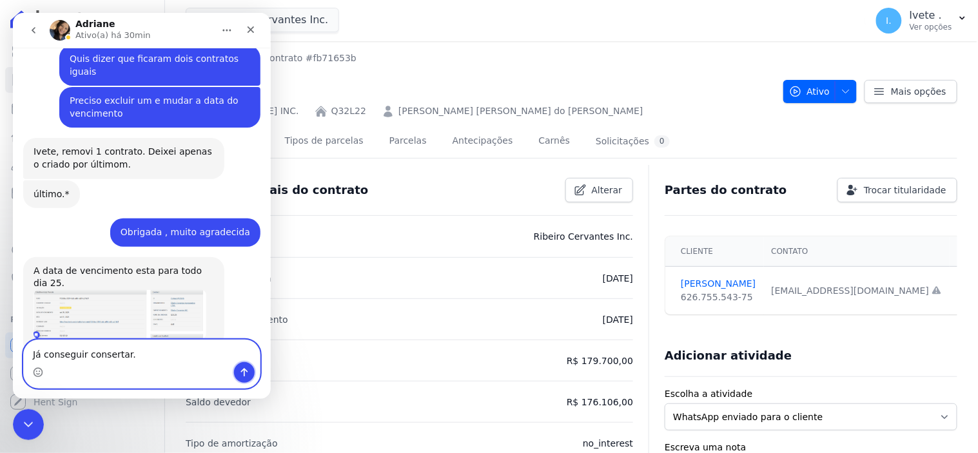
click at [246, 367] on icon "Enviar uma mensagem" at bounding box center [244, 372] width 10 height 10
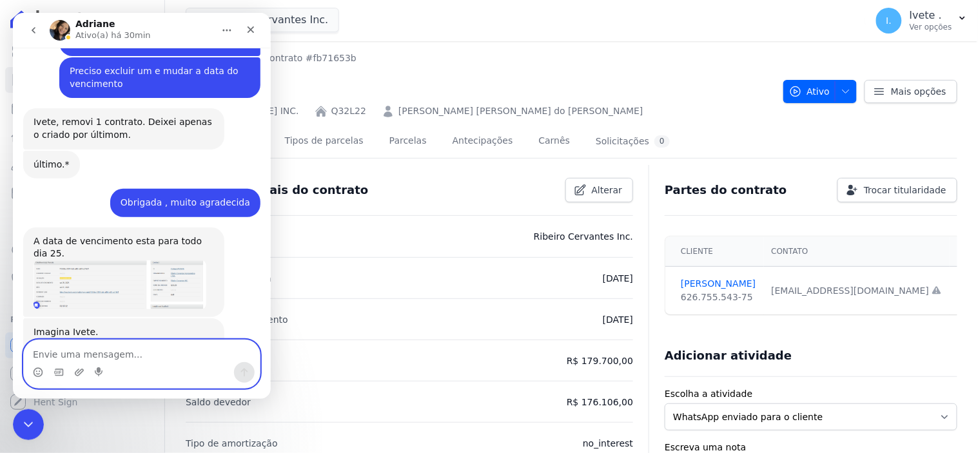
scroll to position [4910, 0]
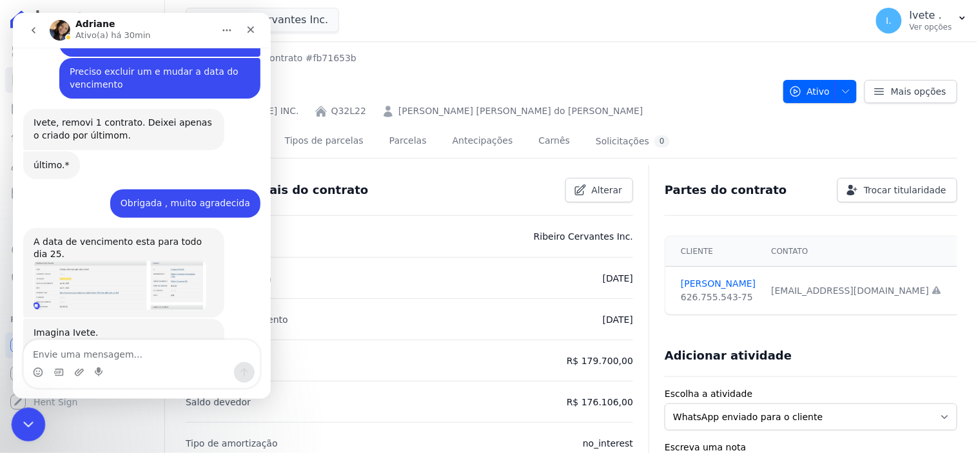
click at [35, 423] on div "Encerramento do Messenger da Intercom" at bounding box center [26, 423] width 31 height 31
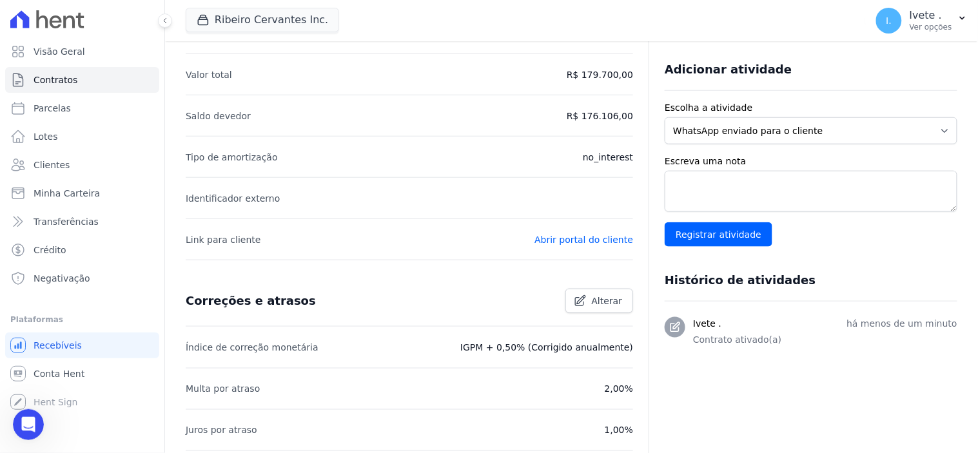
scroll to position [0, 0]
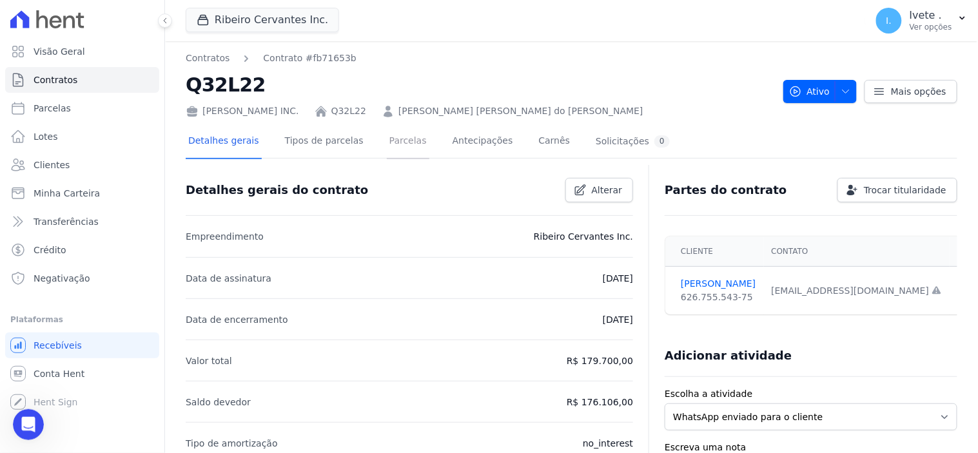
click at [387, 139] on link "Parcelas" at bounding box center [408, 142] width 43 height 34
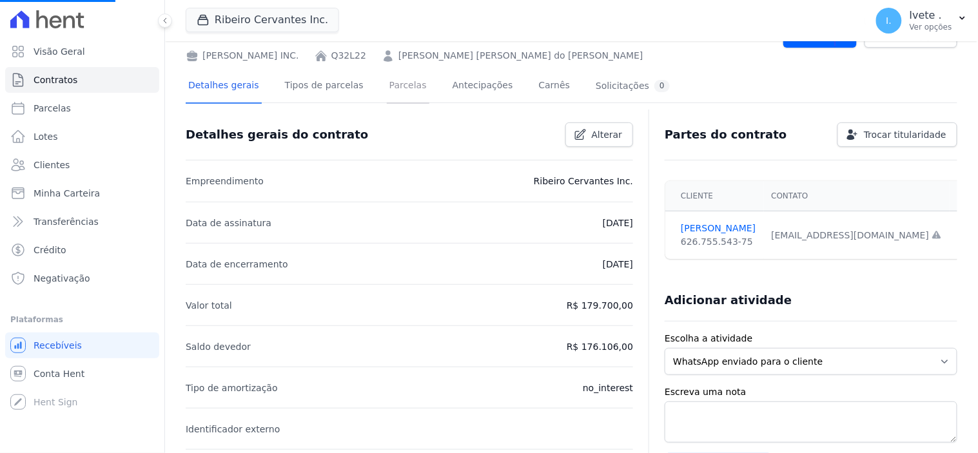
scroll to position [215, 0]
